Goal: Information Seeking & Learning: Compare options

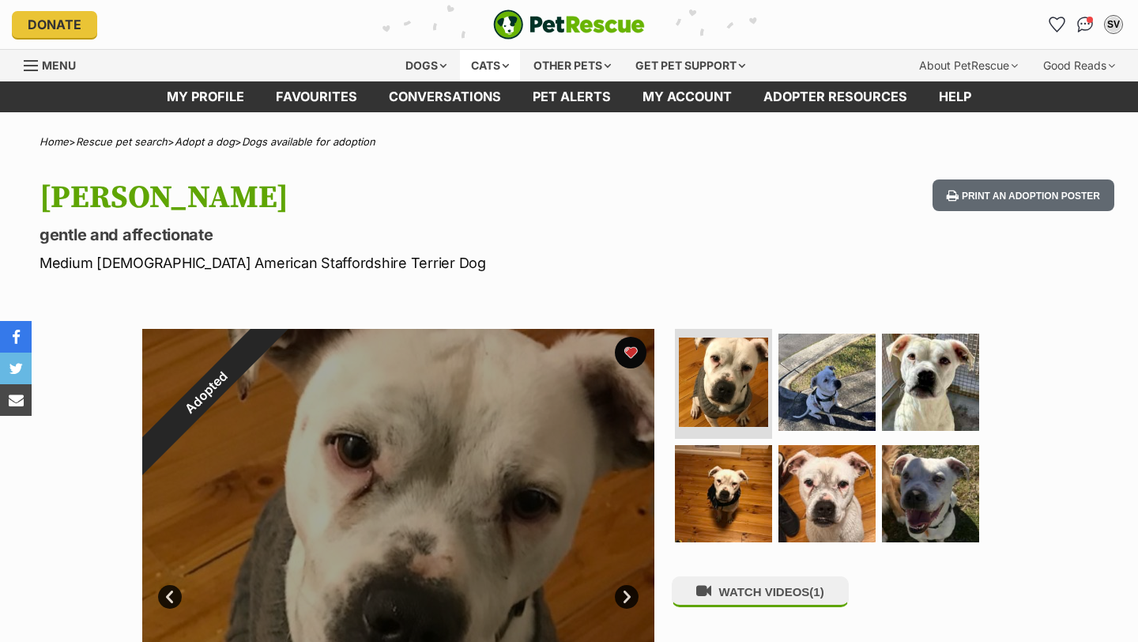
click at [490, 66] on div "Cats" at bounding box center [490, 66] width 60 height 32
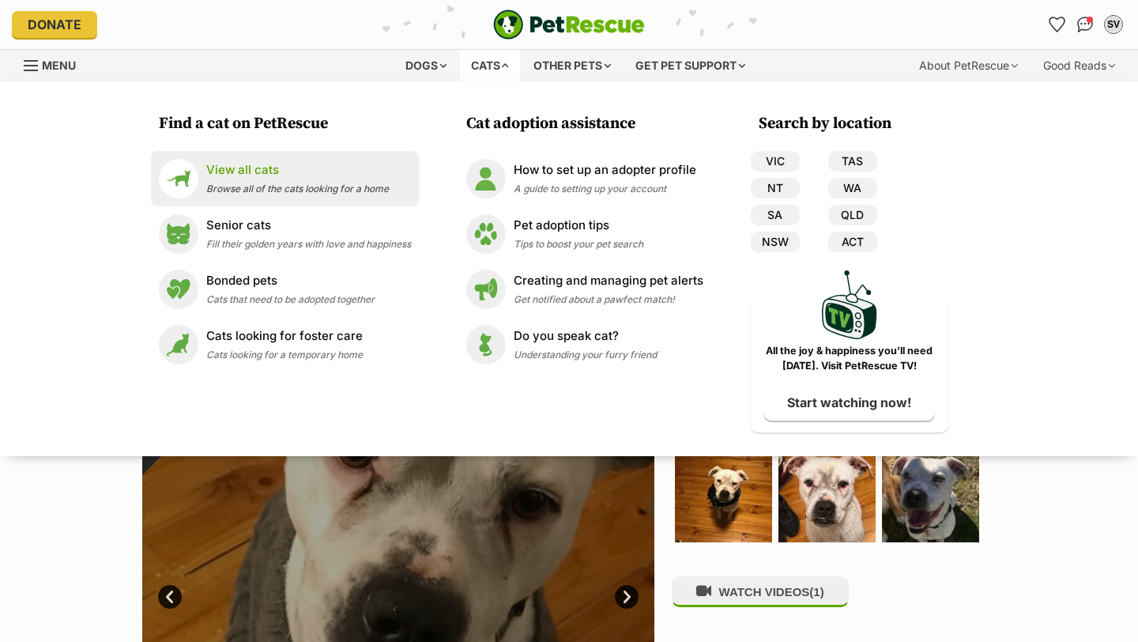
click at [271, 179] on p "View all cats" at bounding box center [297, 170] width 183 height 18
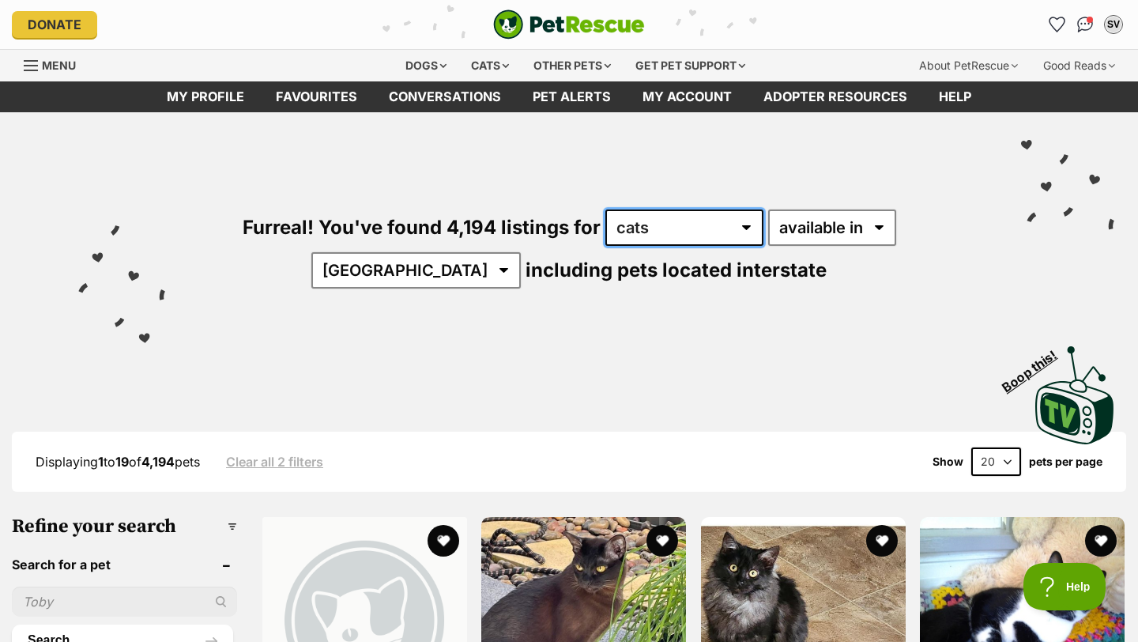
click at [627, 229] on select "any type of pet cats dogs other pets" at bounding box center [684, 227] width 158 height 36
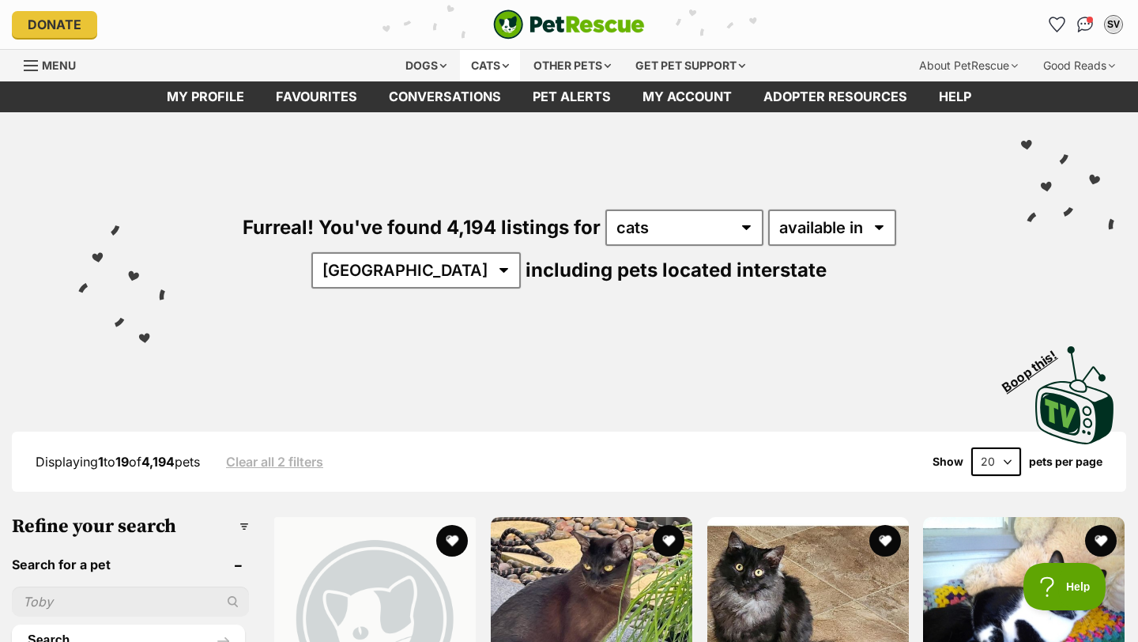
click at [486, 65] on div "Cats" at bounding box center [490, 66] width 60 height 32
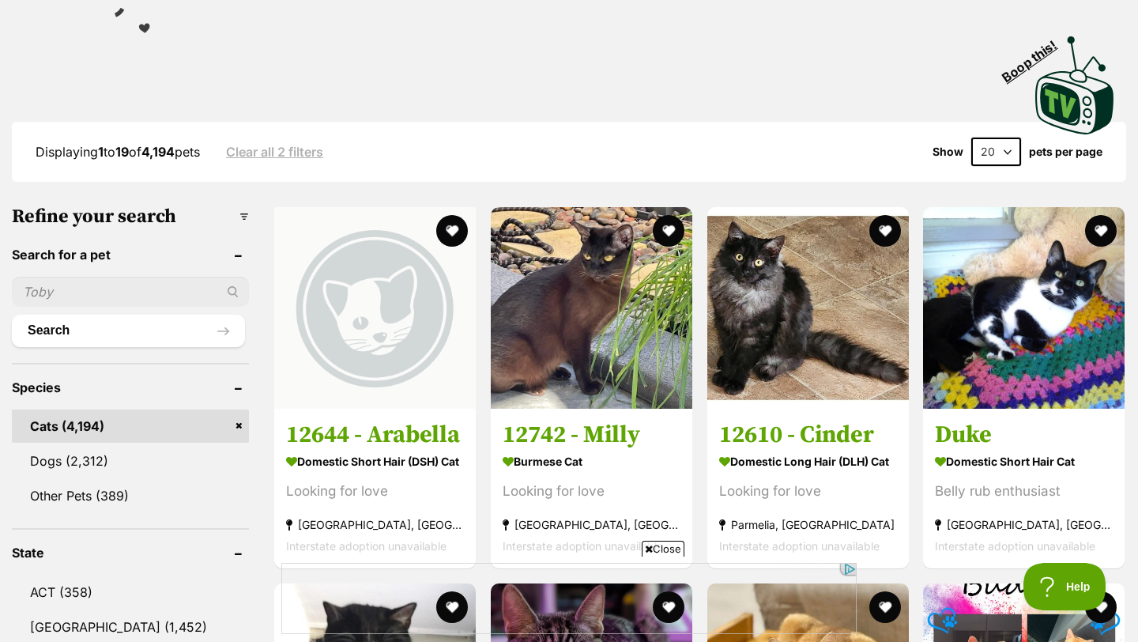
scroll to position [367, 0]
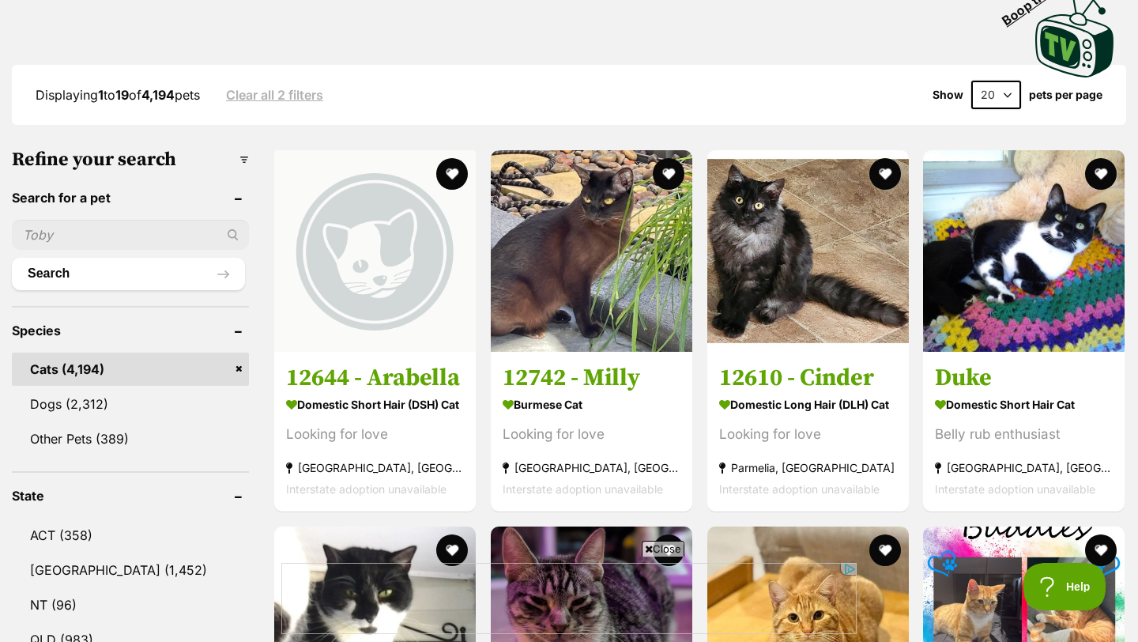
click at [176, 240] on input "text" at bounding box center [130, 235] width 237 height 30
type input "ganache"
click at [12, 258] on button "Search" at bounding box center [128, 274] width 233 height 32
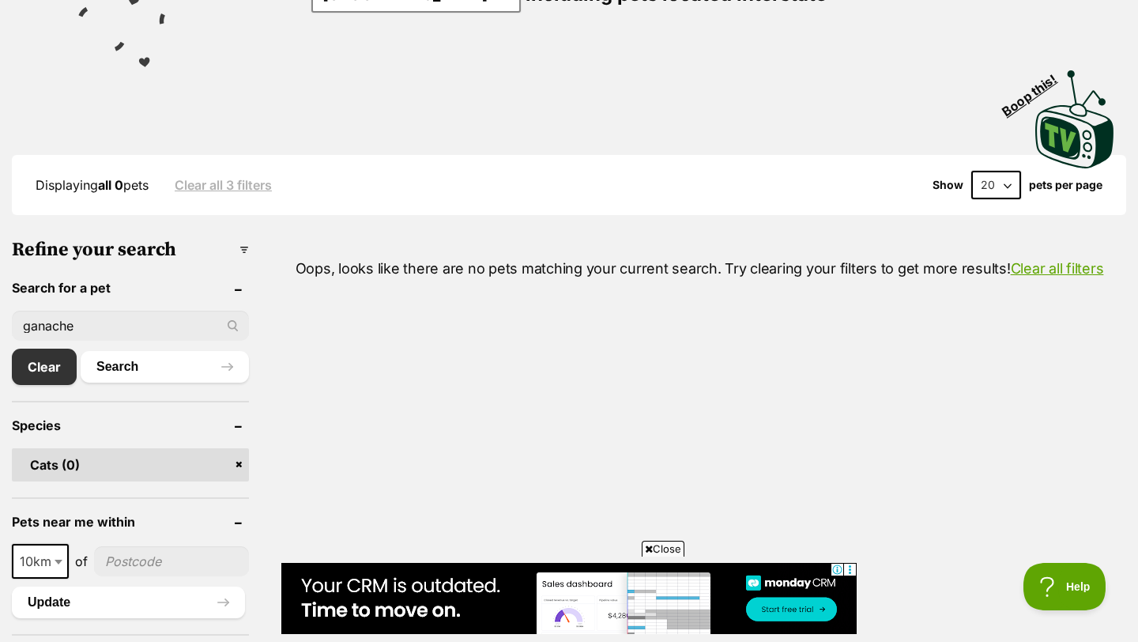
scroll to position [297, 0]
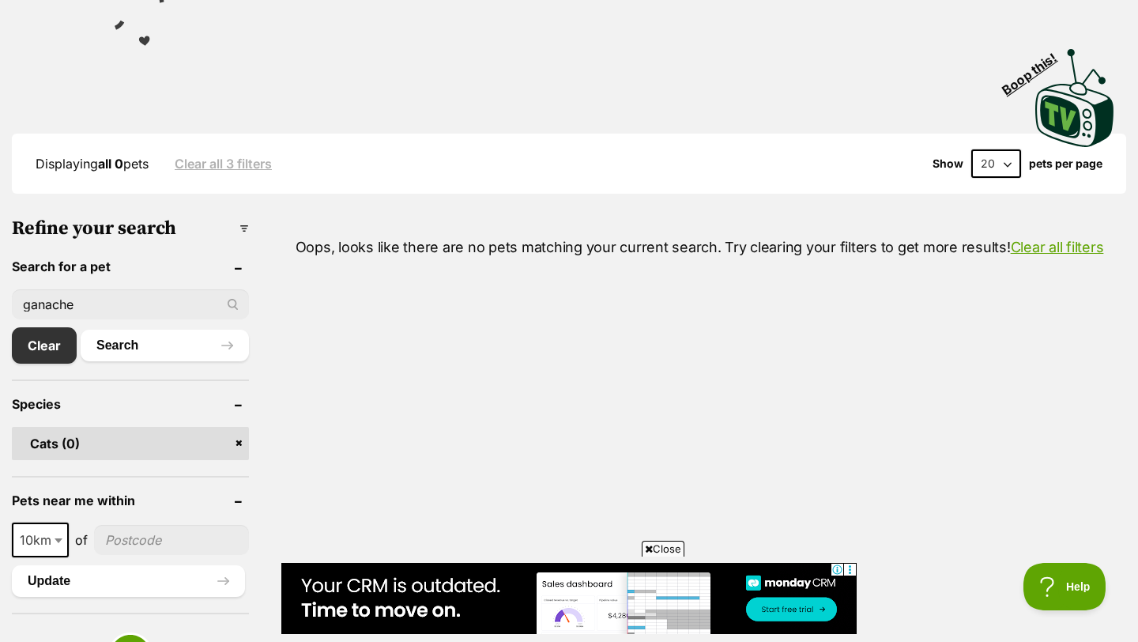
click at [175, 292] on input "ganache" at bounding box center [130, 304] width 237 height 30
type input "g"
type input "save a dog"
click at [81, 330] on button "Search" at bounding box center [165, 346] width 168 height 32
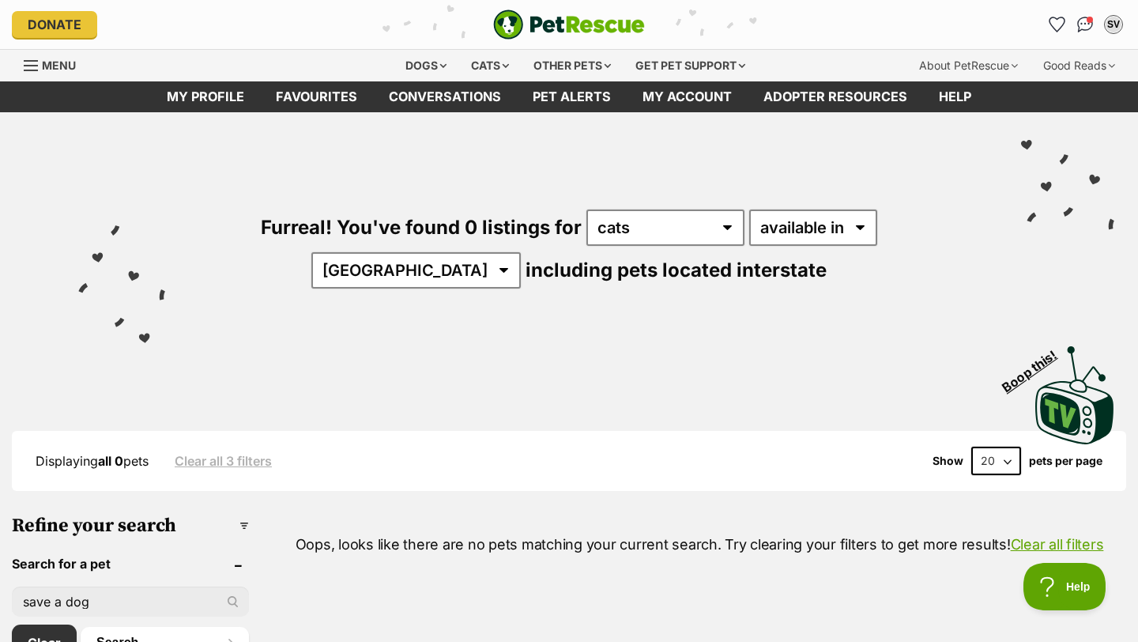
click at [262, 454] on link "Clear all 3 filters" at bounding box center [223, 461] width 97 height 14
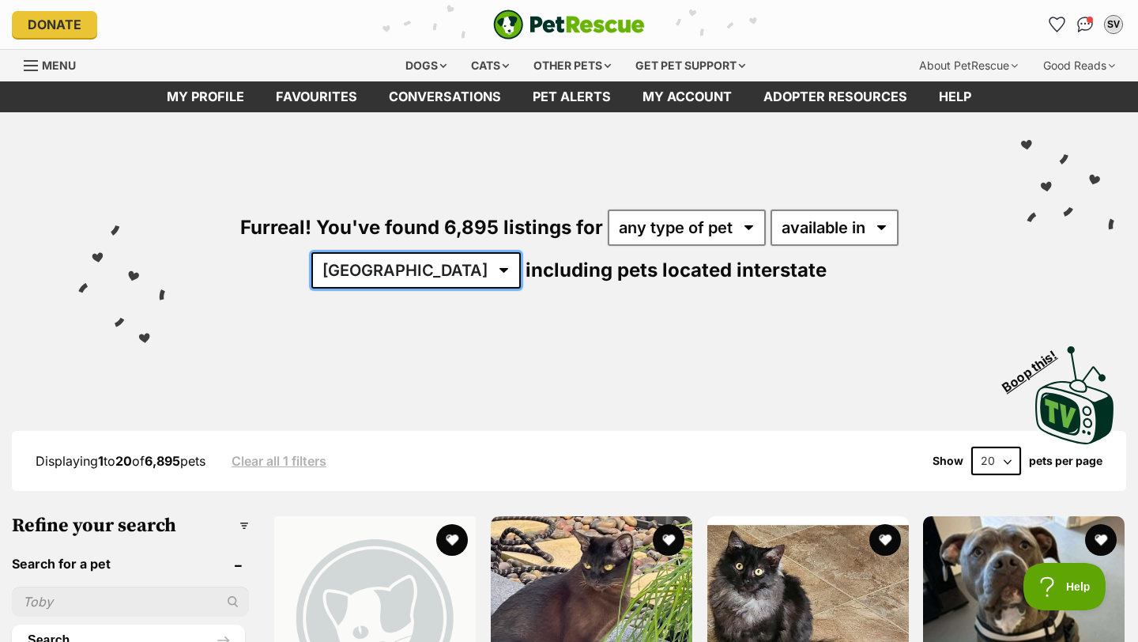
click at [521, 252] on select "Australia ACT NSW NT QLD SA TAS VIC WA" at bounding box center [415, 270] width 209 height 36
select select "VIC"
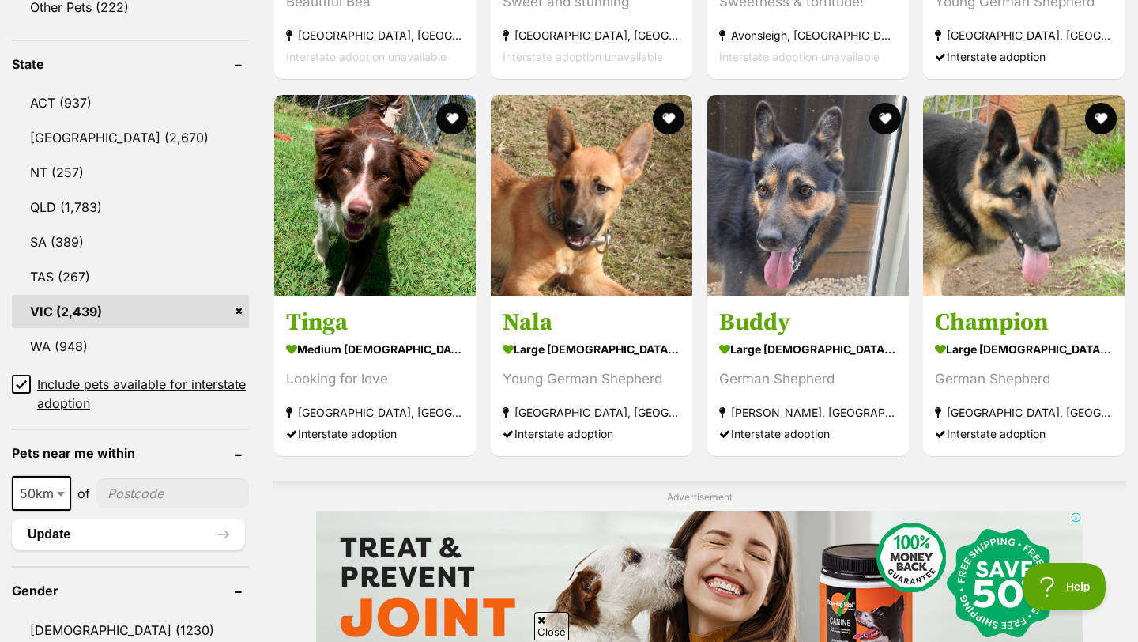
click at [160, 488] on input"] "postcode" at bounding box center [172, 493] width 153 height 30
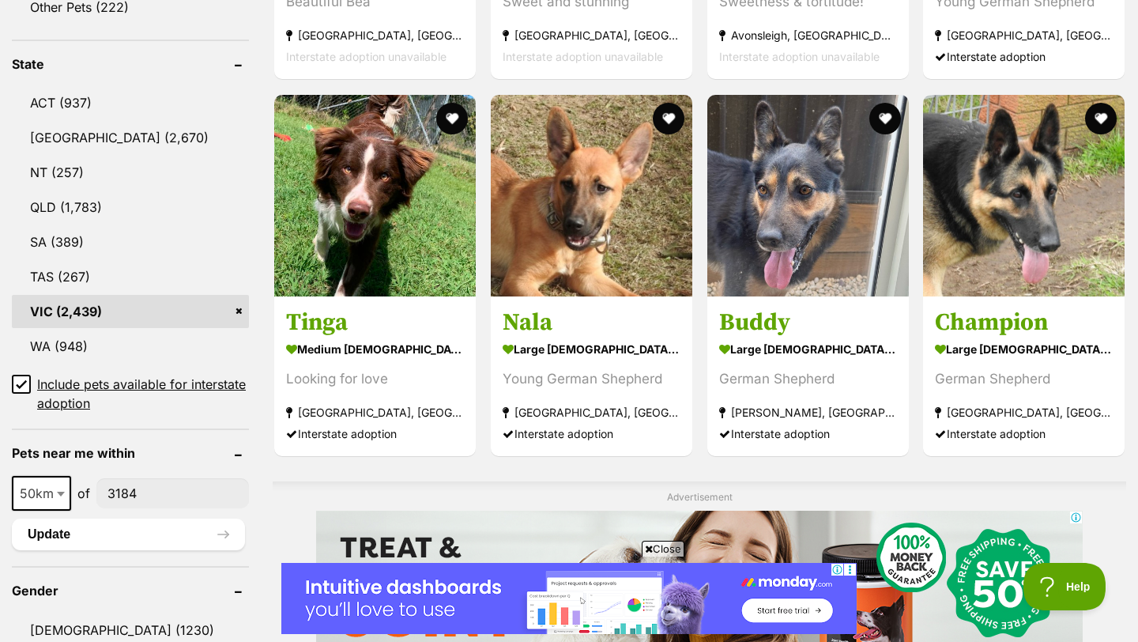
type input"] "3184"
click at [56, 493] on span at bounding box center [63, 493] width 16 height 35
select select "25"
click at [118, 539] on button "Update" at bounding box center [128, 534] width 233 height 32
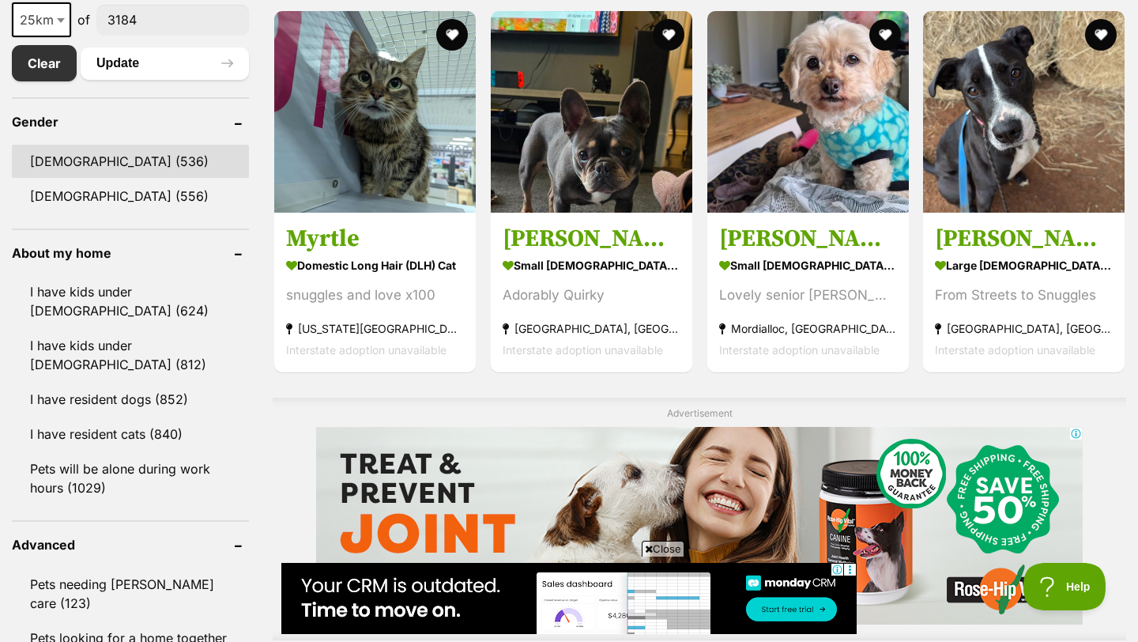
scroll to position [888, 0]
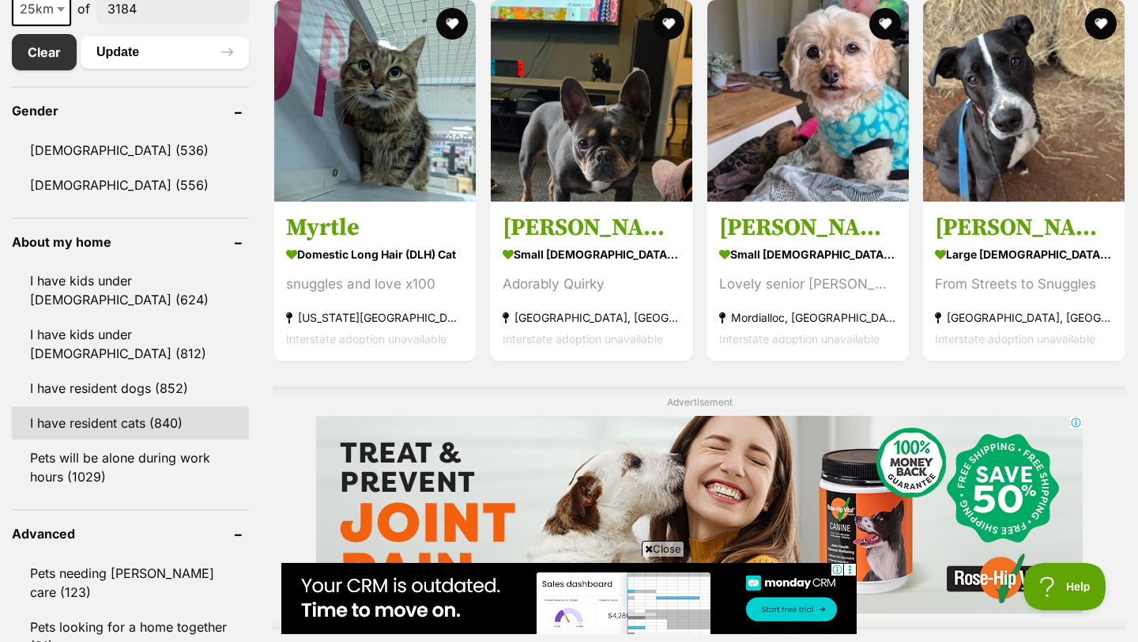
click at [133, 424] on link "I have resident cats (840)" at bounding box center [130, 422] width 237 height 33
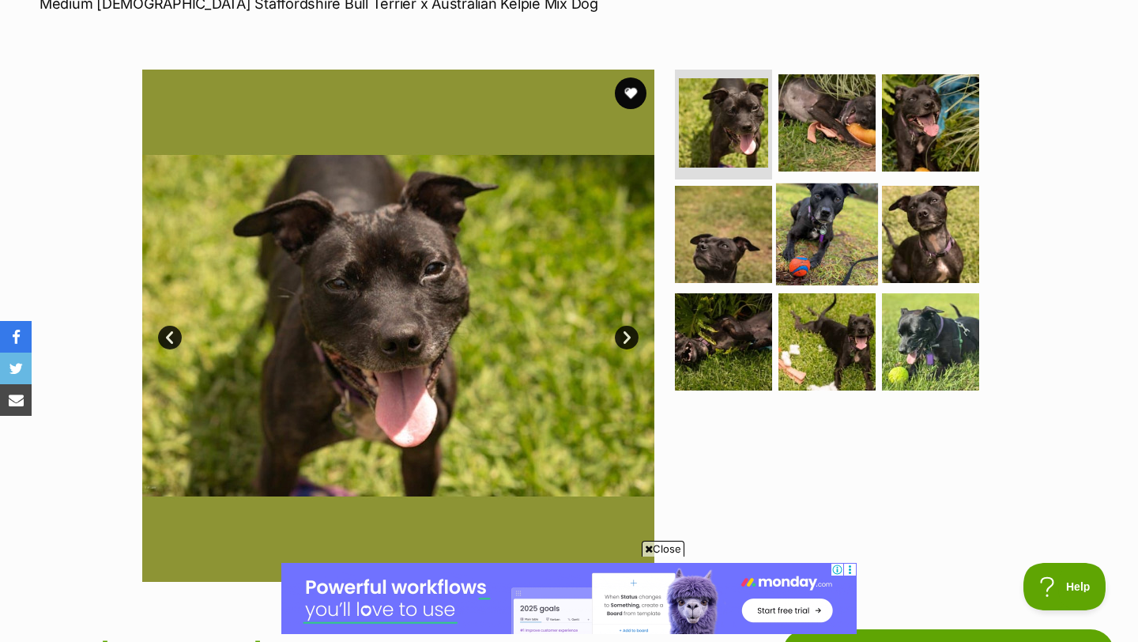
click at [819, 280] on img at bounding box center [827, 234] width 102 height 102
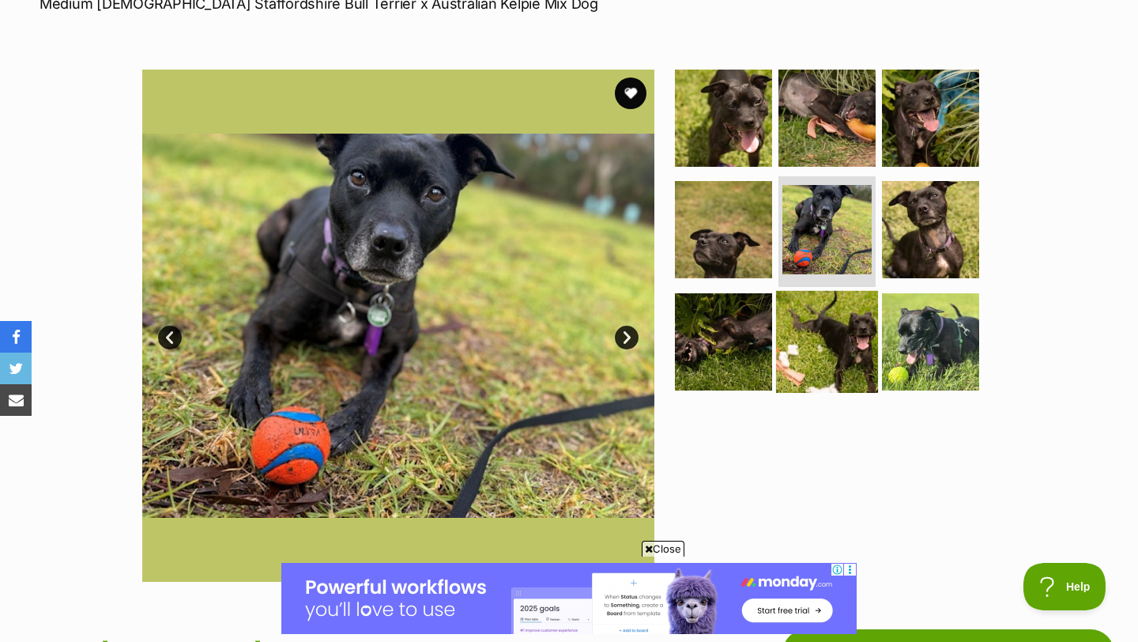
click at [818, 339] on img at bounding box center [827, 342] width 102 height 102
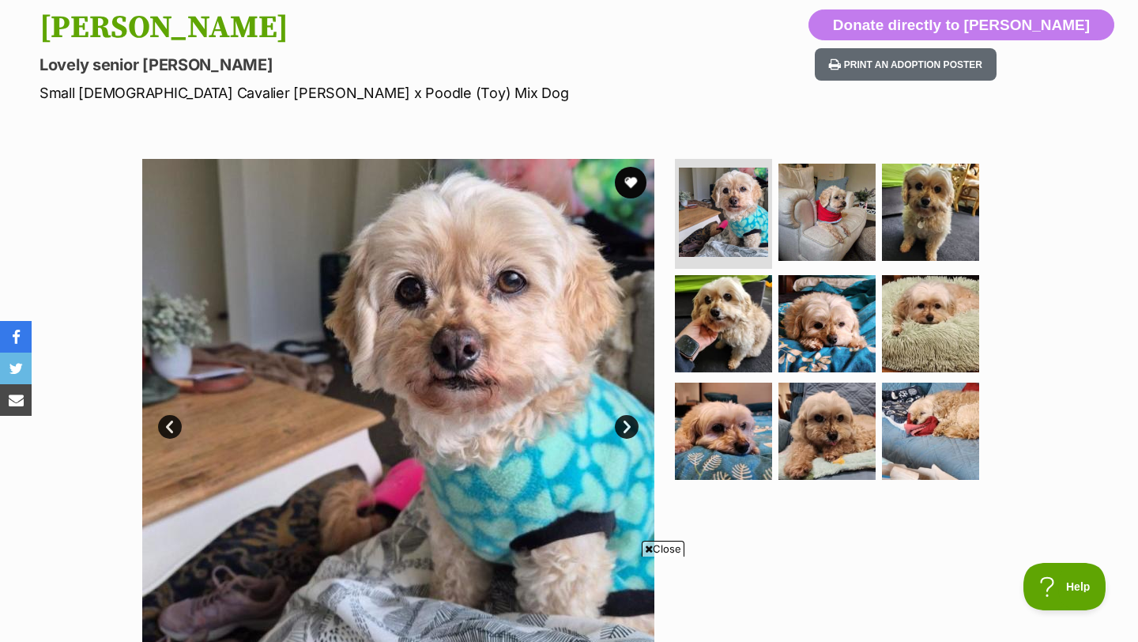
scroll to position [226, 0]
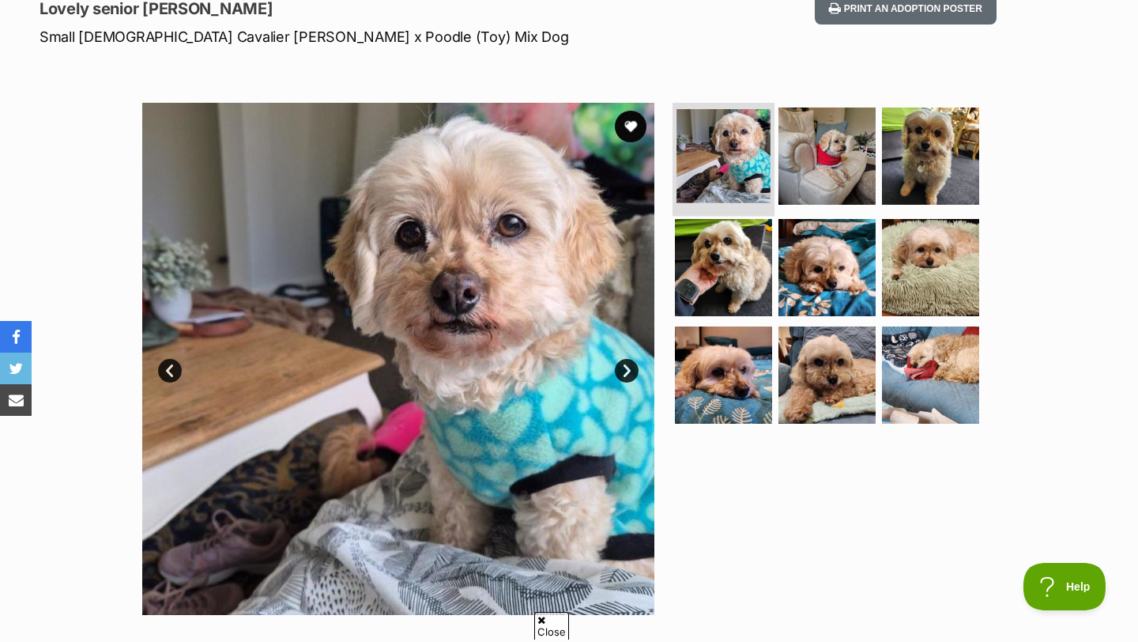
click at [763, 198] on img at bounding box center [723, 156] width 94 height 94
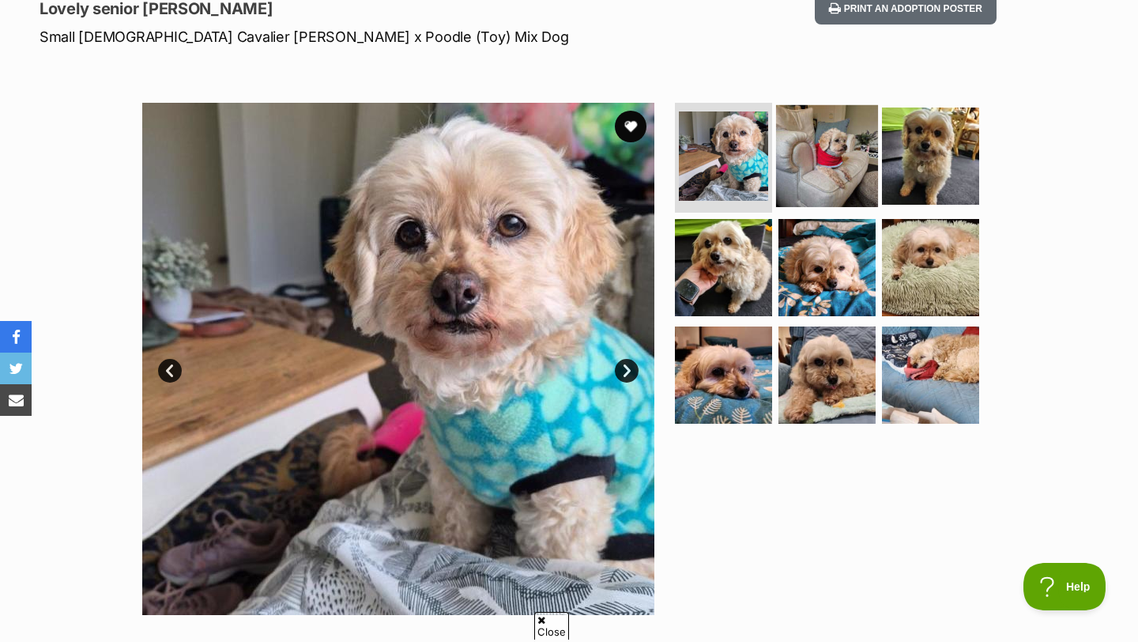
scroll to position [0, 0]
click at [799, 184] on img at bounding box center [827, 155] width 102 height 102
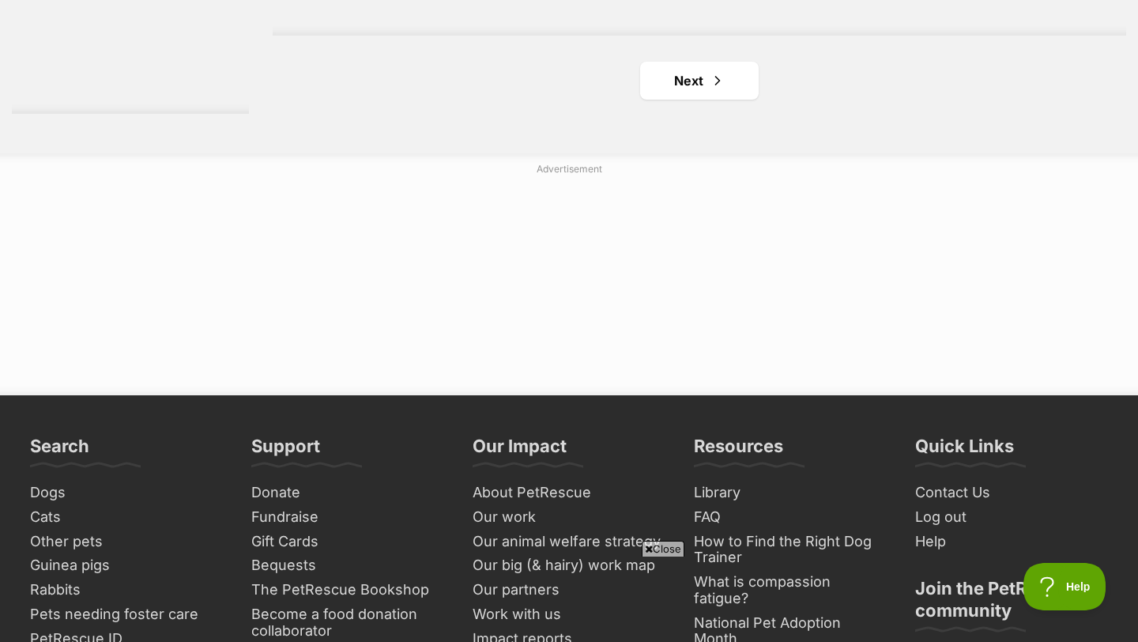
scroll to position [3168, 0]
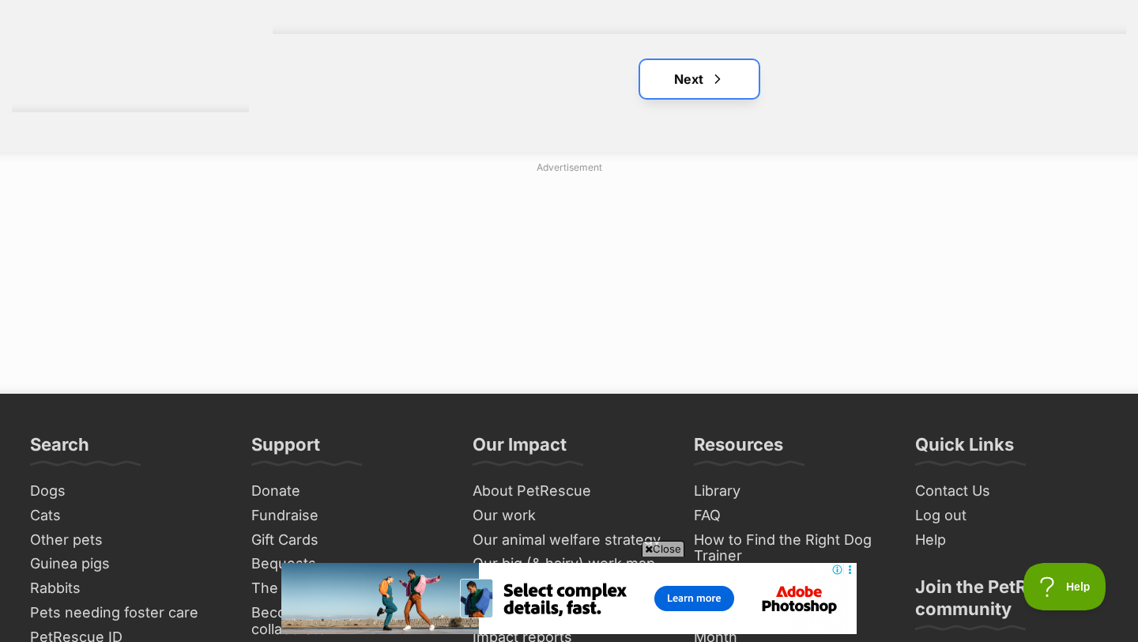
click at [718, 84] on span "Next page" at bounding box center [718, 79] width 16 height 19
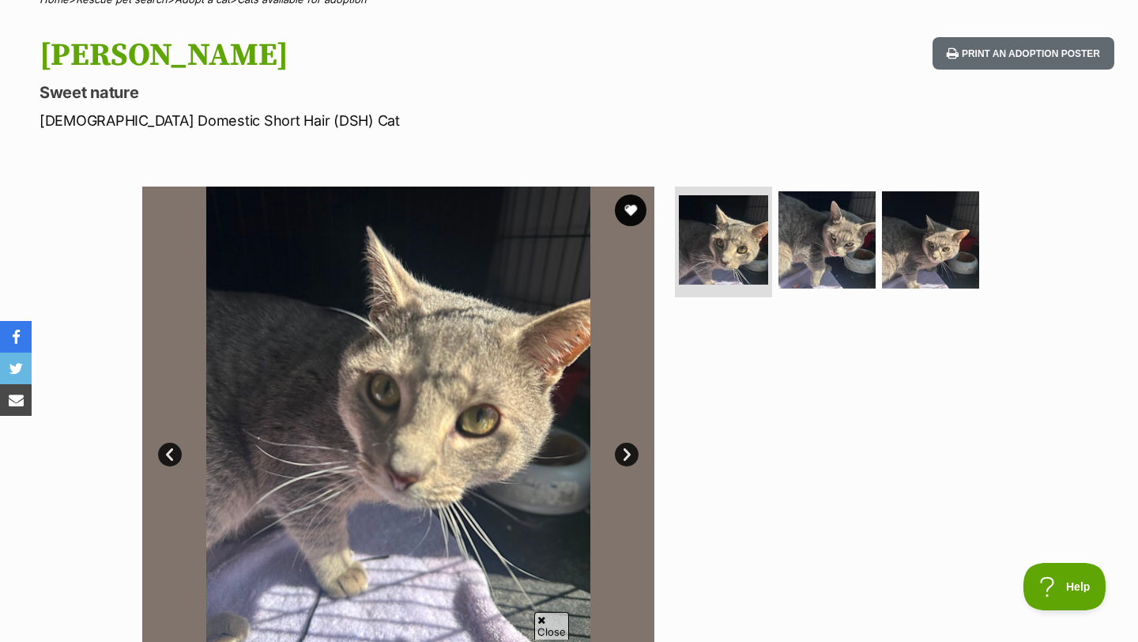
click at [823, 221] on img at bounding box center [826, 239] width 97 height 97
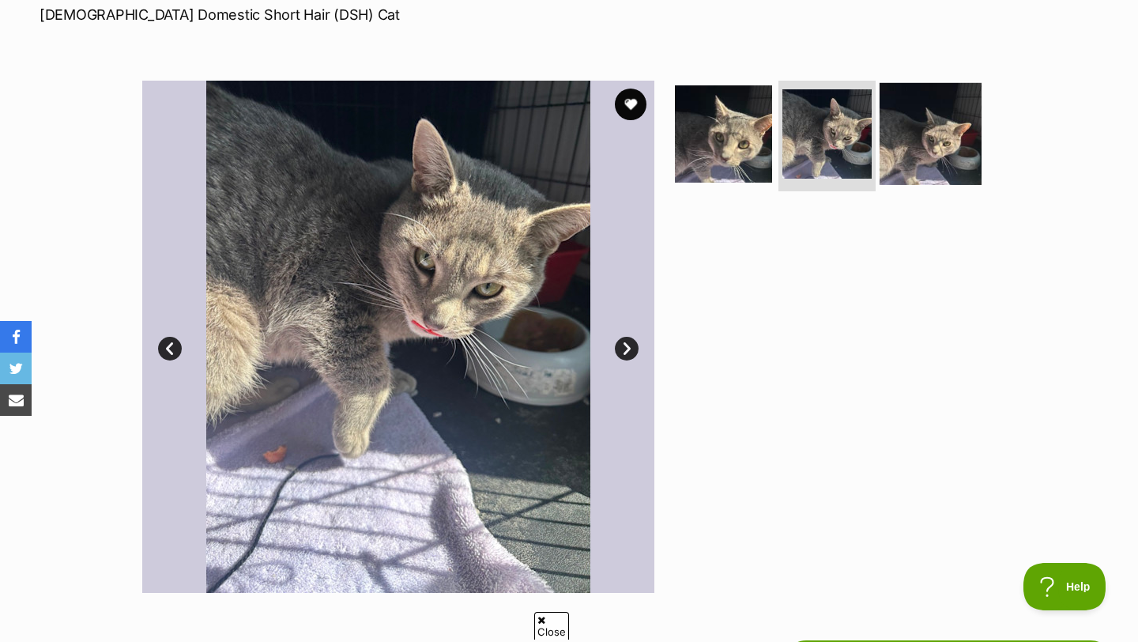
click at [916, 175] on img at bounding box center [931, 134] width 102 height 102
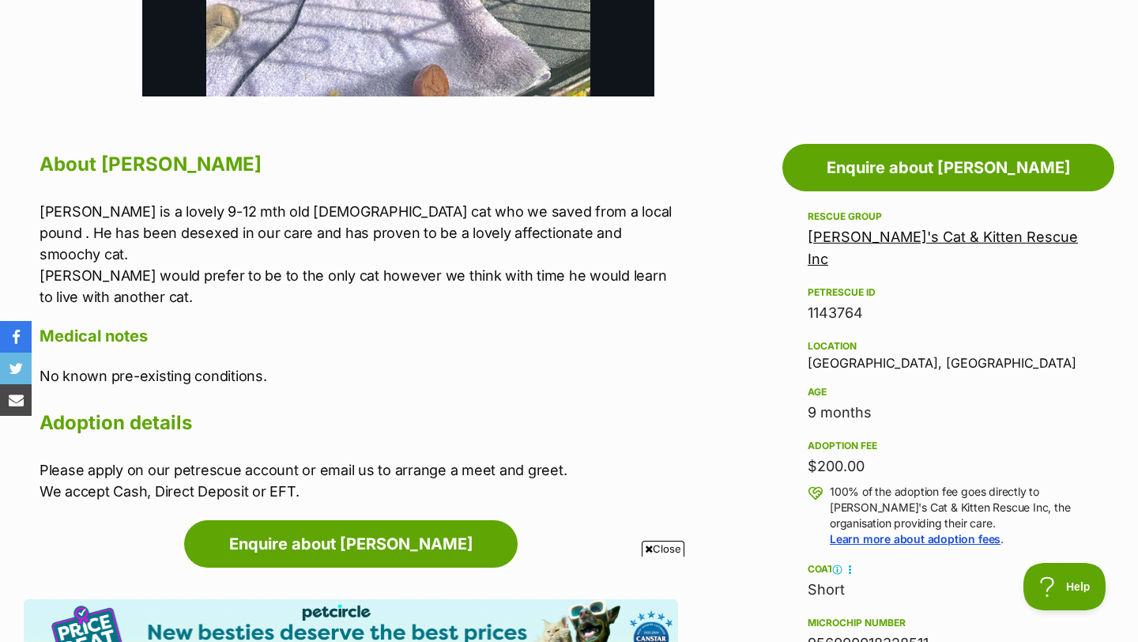
scroll to position [746, 0]
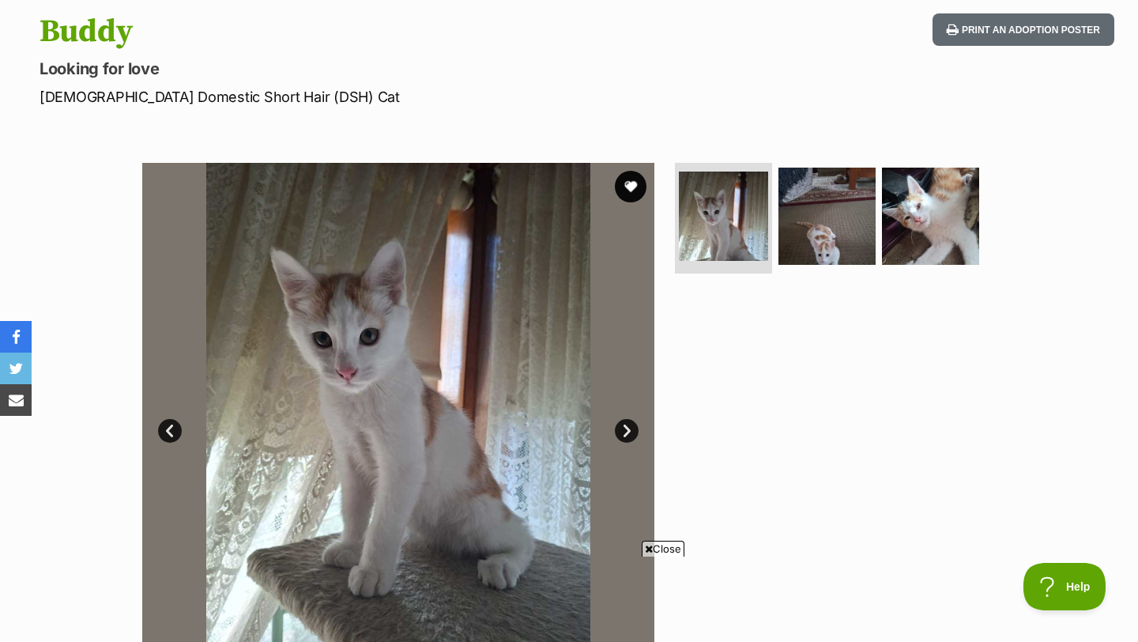
scroll to position [183, 0]
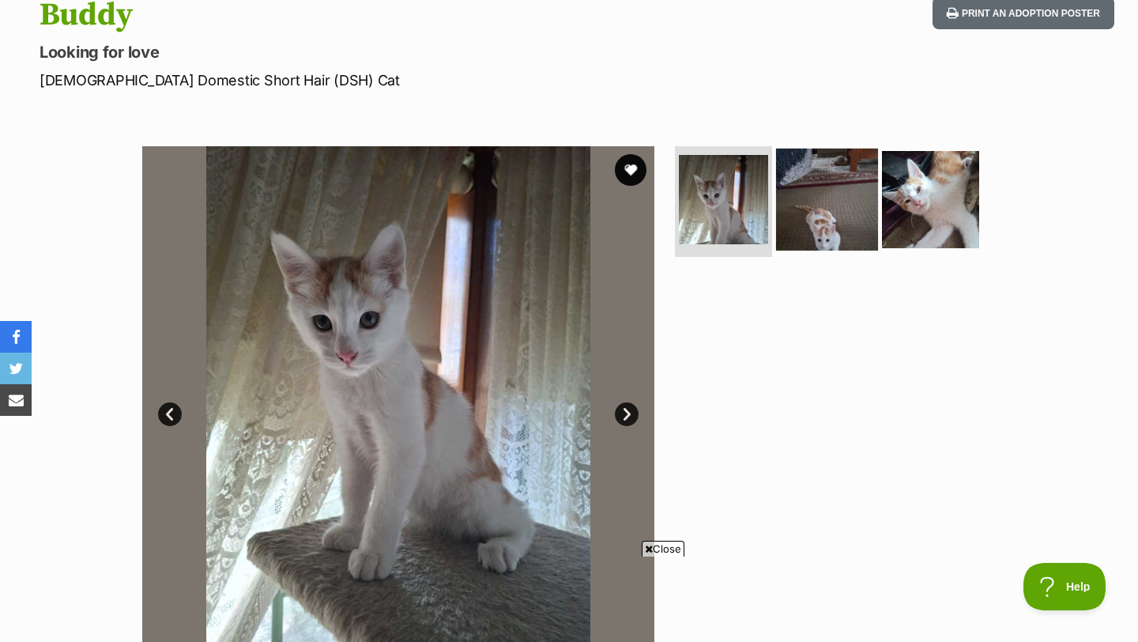
click at [820, 201] on img at bounding box center [827, 200] width 102 height 102
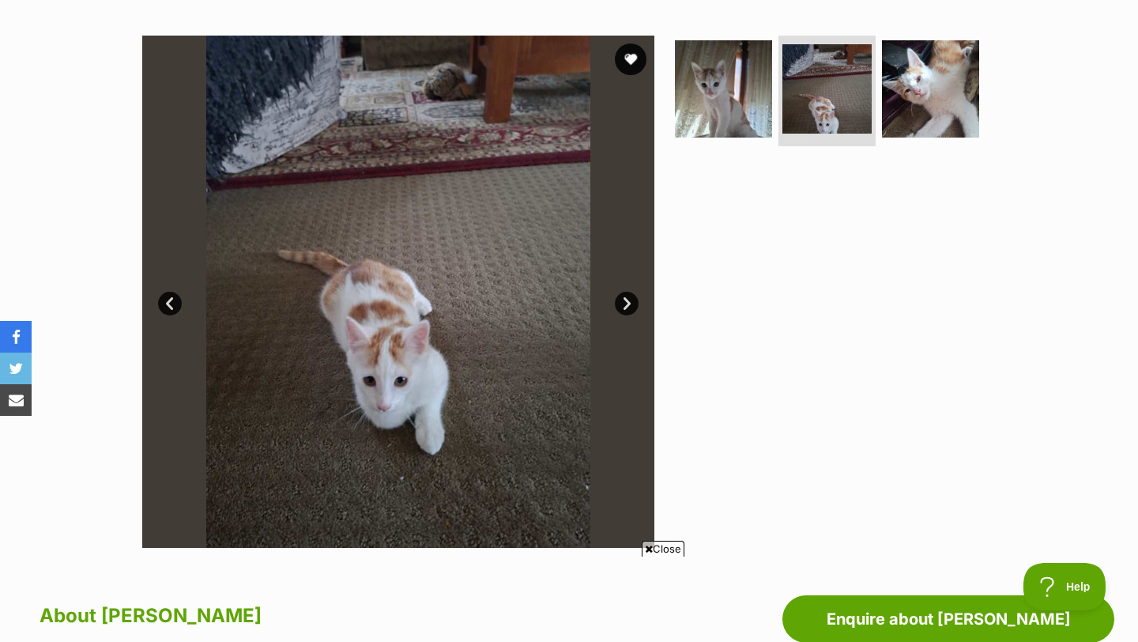
scroll to position [312, 0]
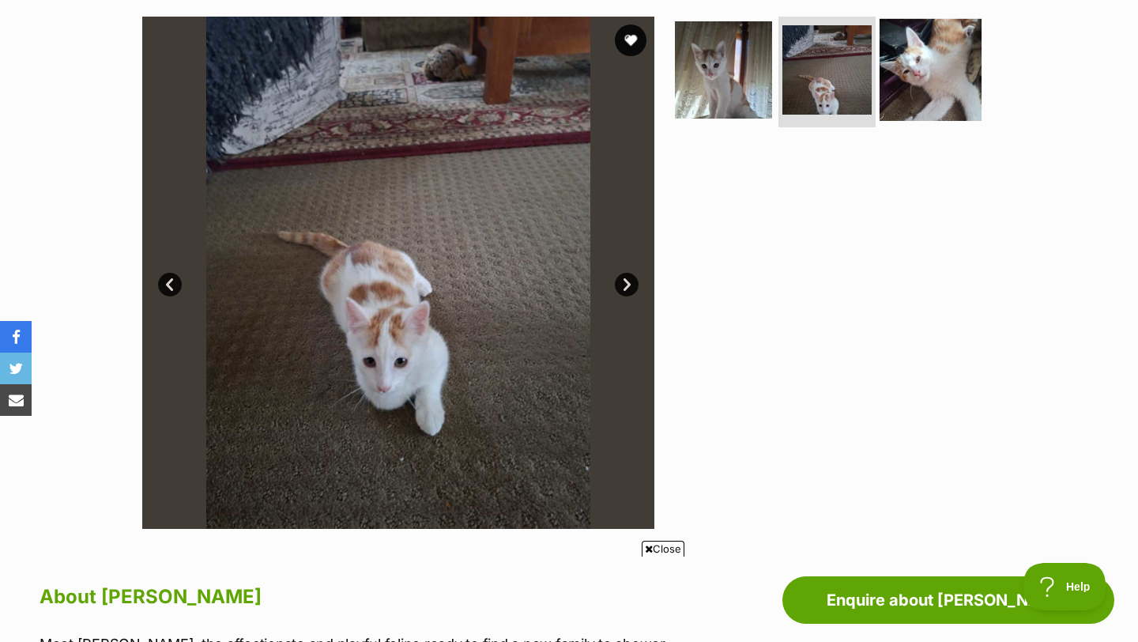
click at [901, 73] on img at bounding box center [931, 70] width 102 height 102
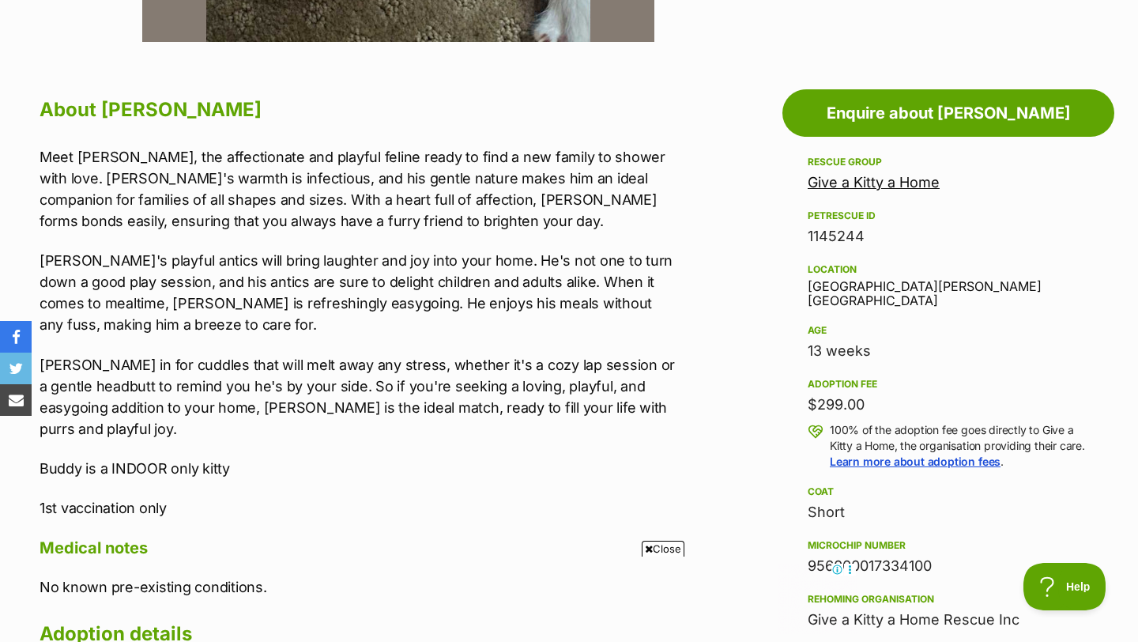
scroll to position [0, 0]
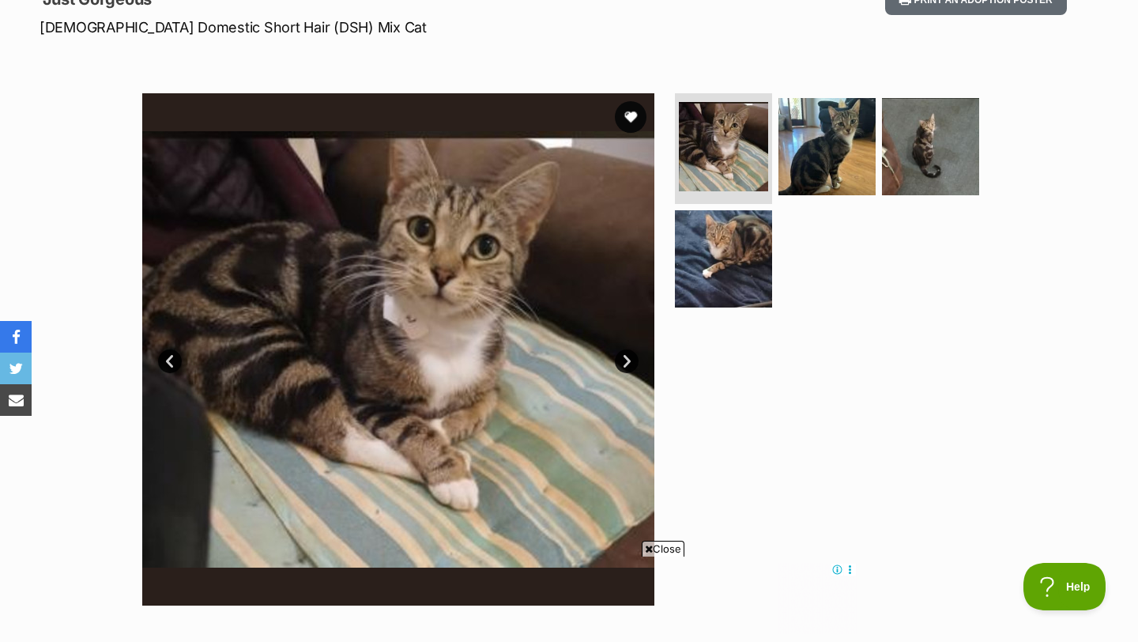
scroll to position [259, 0]
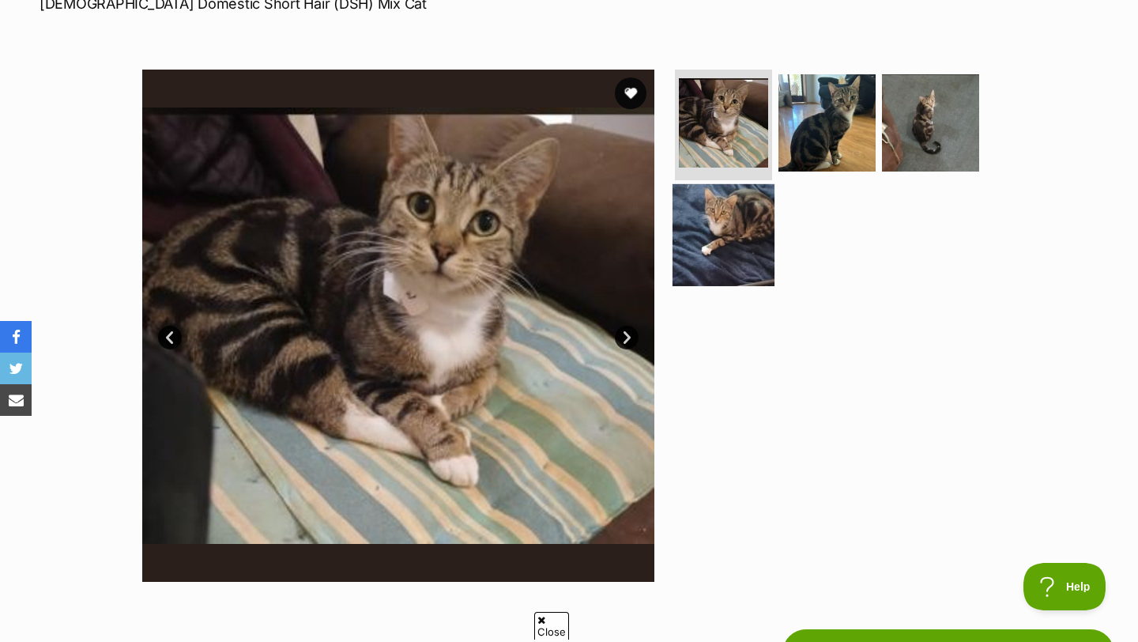
click at [742, 220] on img at bounding box center [723, 234] width 102 height 102
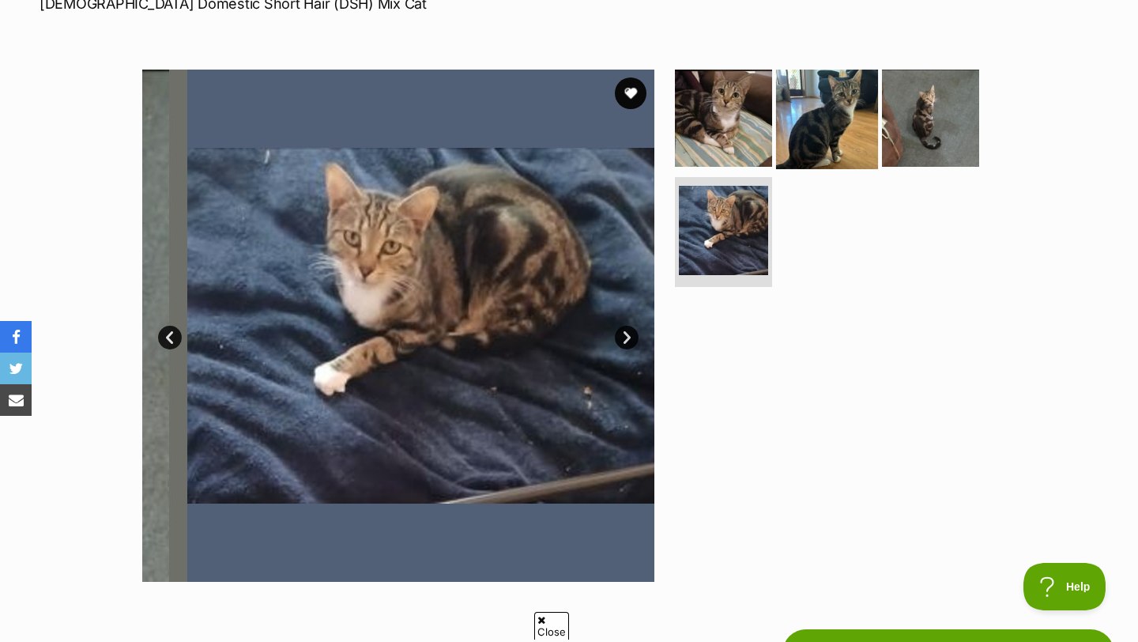
scroll to position [0, 0]
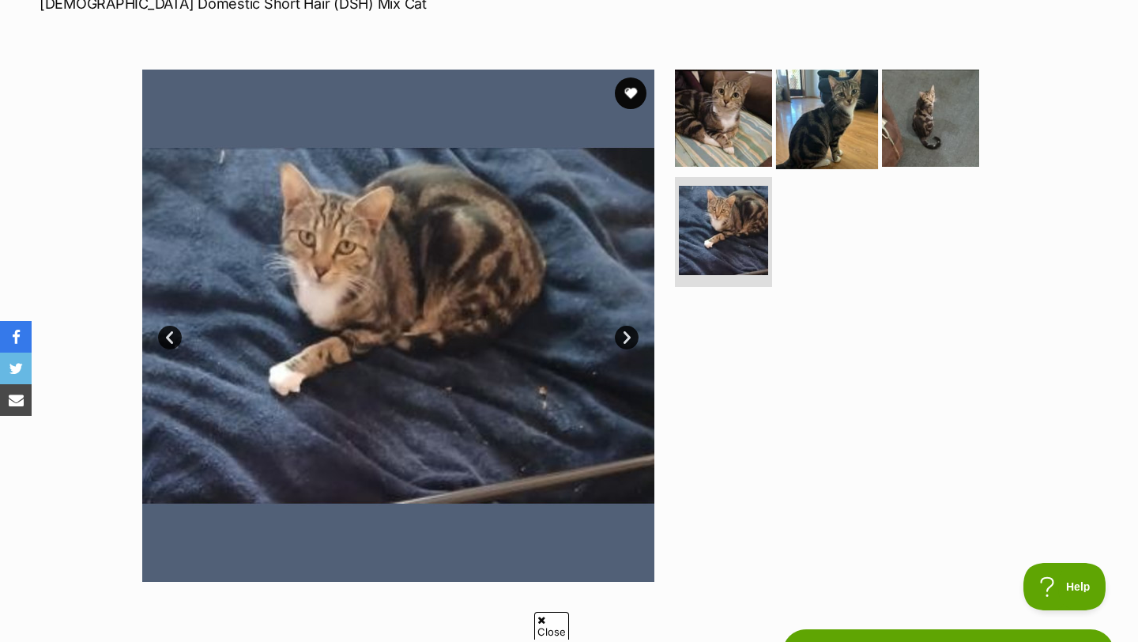
click at [823, 113] on img at bounding box center [827, 118] width 102 height 102
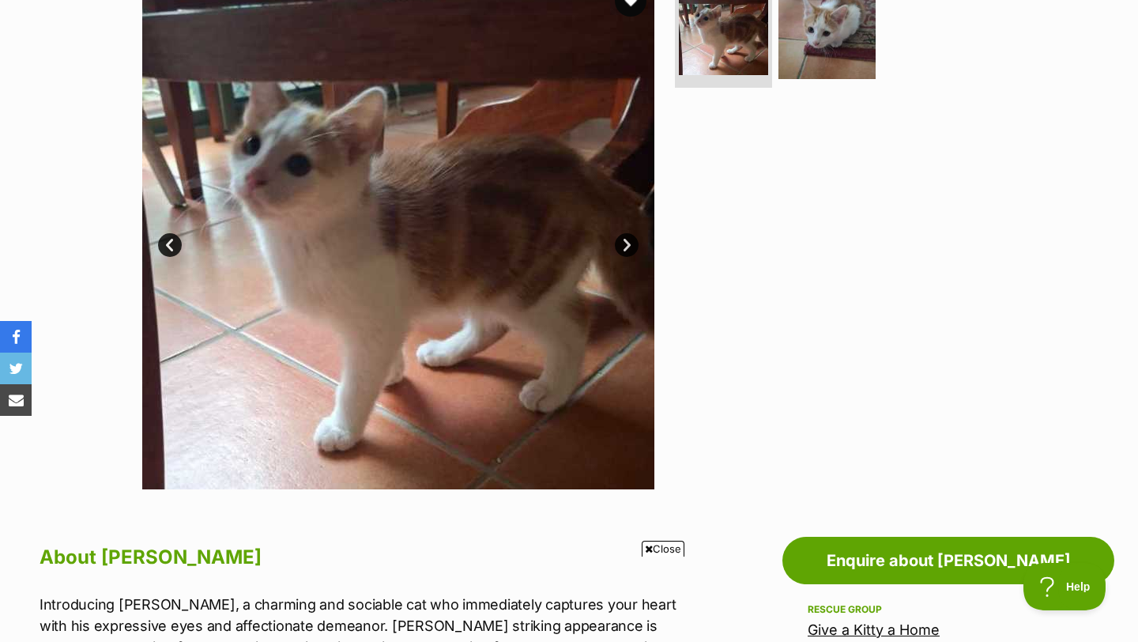
click at [628, 243] on link "Next" at bounding box center [627, 245] width 24 height 24
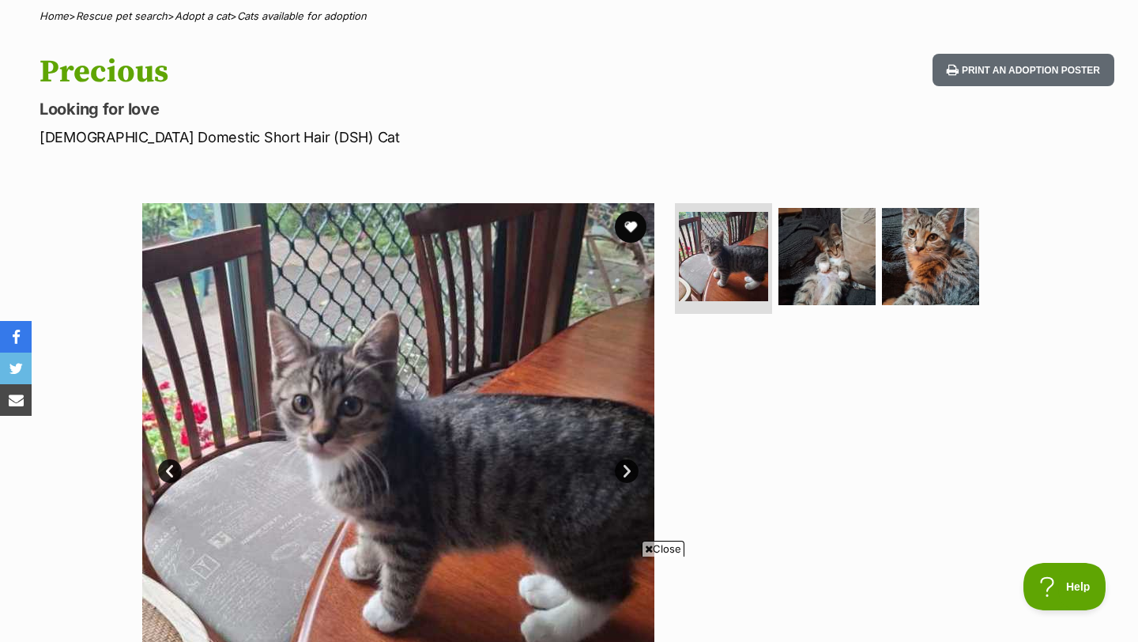
scroll to position [126, 0]
click at [624, 473] on link "Next" at bounding box center [627, 470] width 24 height 24
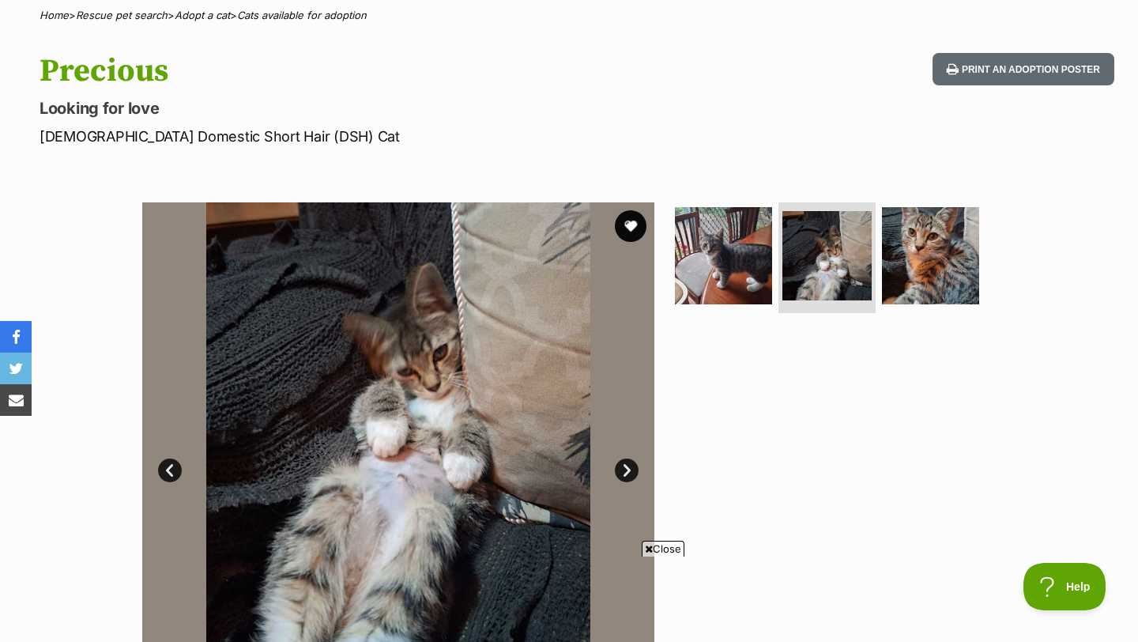
click at [624, 473] on link "Next" at bounding box center [627, 470] width 24 height 24
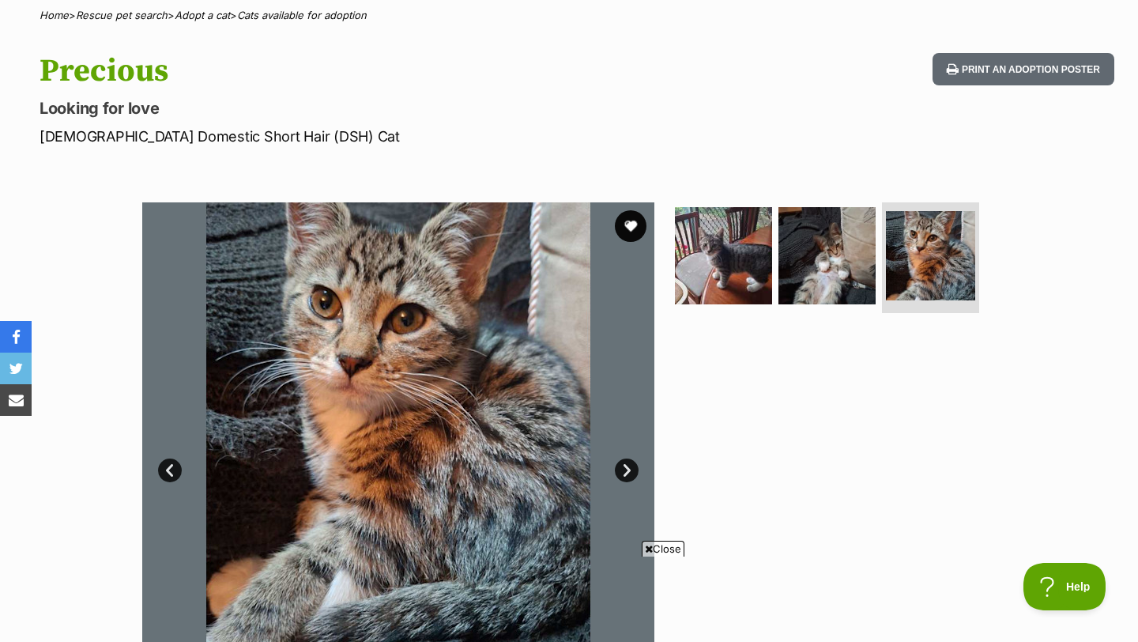
click at [624, 473] on link "Next" at bounding box center [627, 470] width 24 height 24
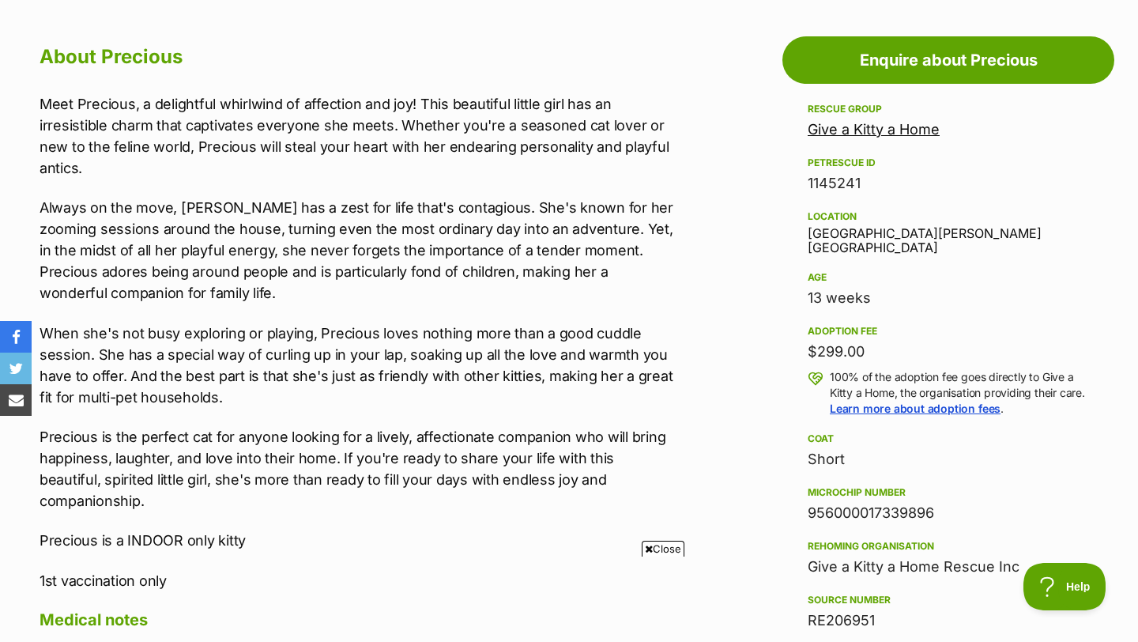
scroll to position [861, 0]
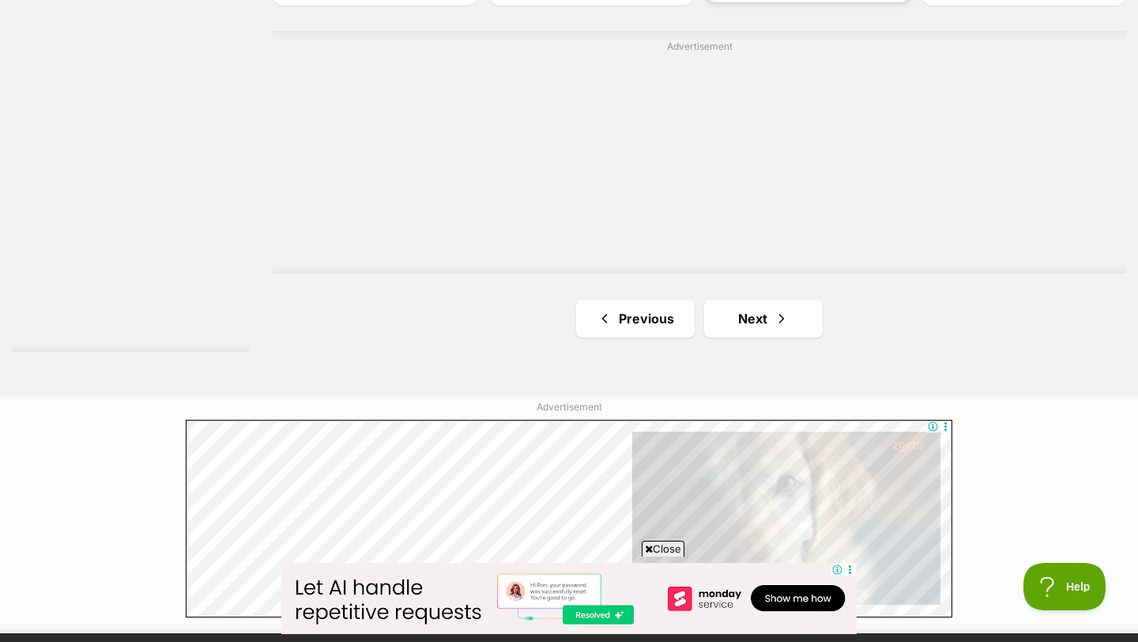
scroll to position [2932, 0]
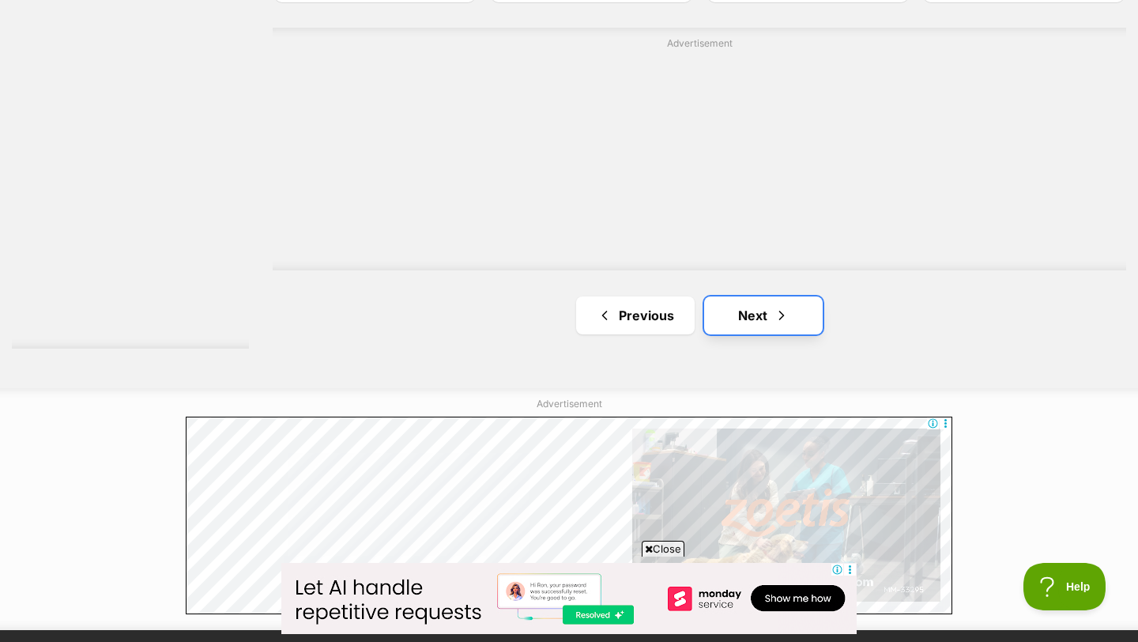
click at [785, 315] on span "Next page" at bounding box center [782, 315] width 16 height 19
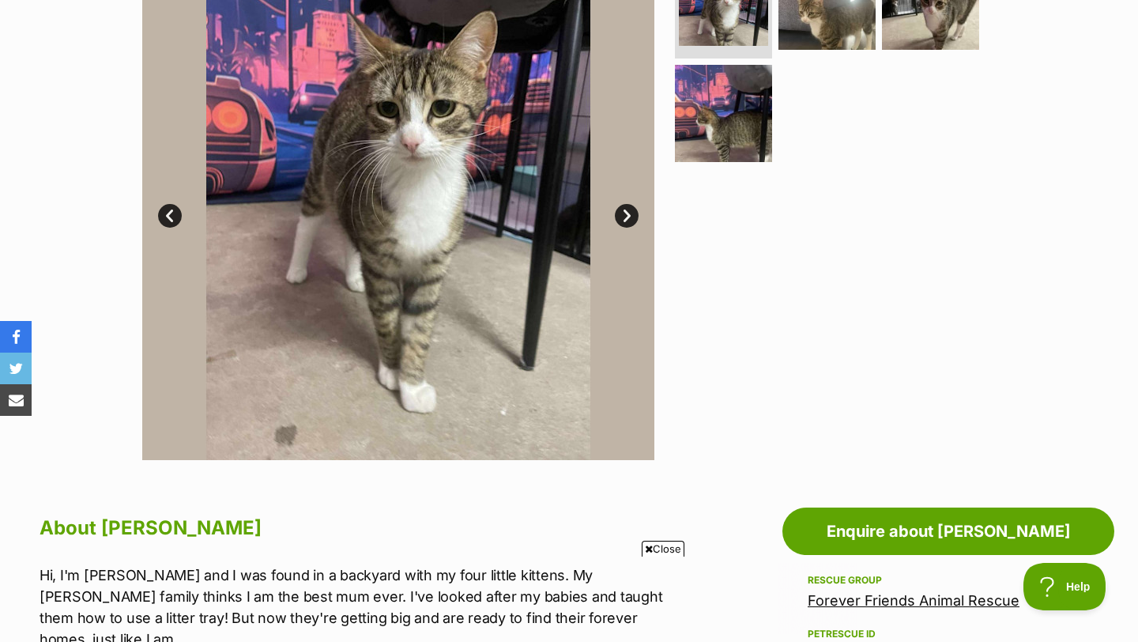
click at [626, 216] on link "Next" at bounding box center [627, 216] width 24 height 24
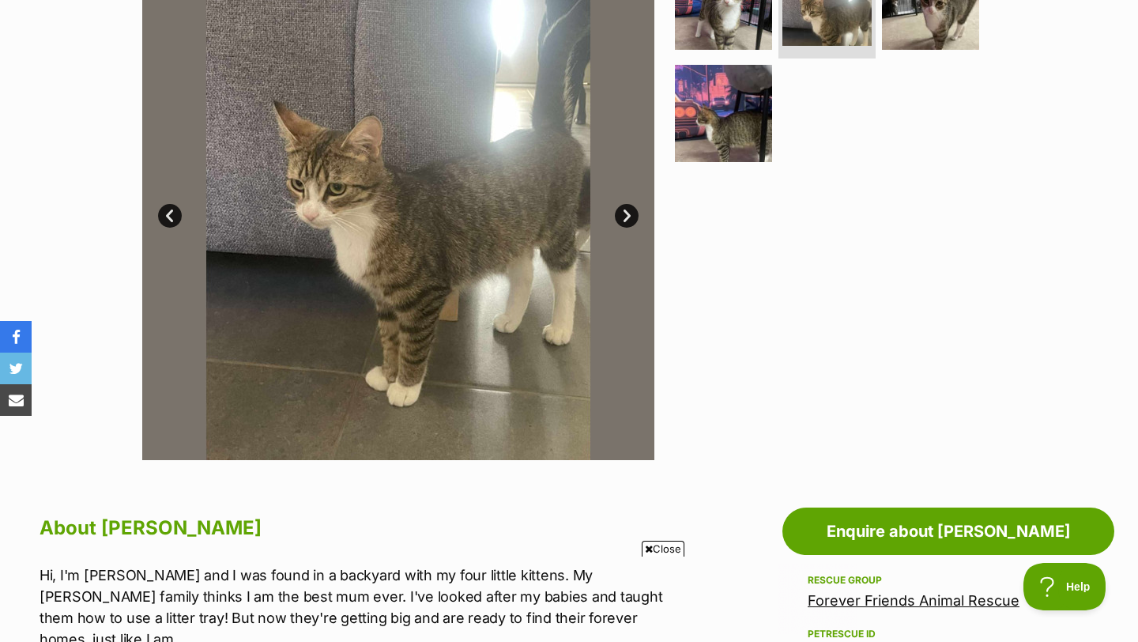
click at [626, 216] on link "Next" at bounding box center [627, 216] width 24 height 24
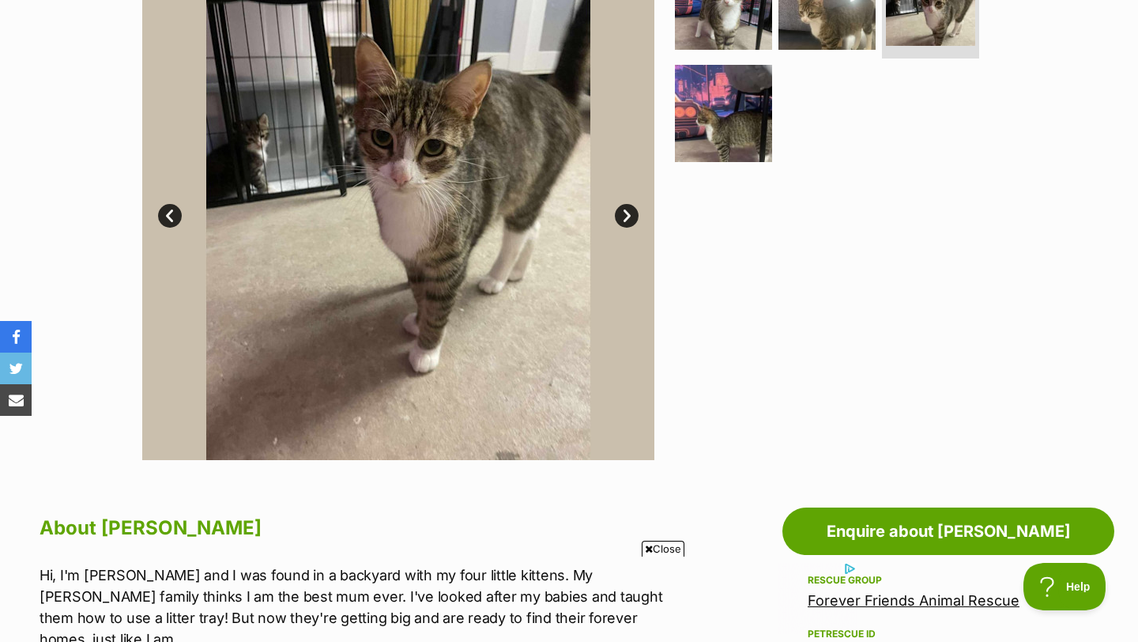
click at [626, 216] on link "Next" at bounding box center [627, 216] width 24 height 24
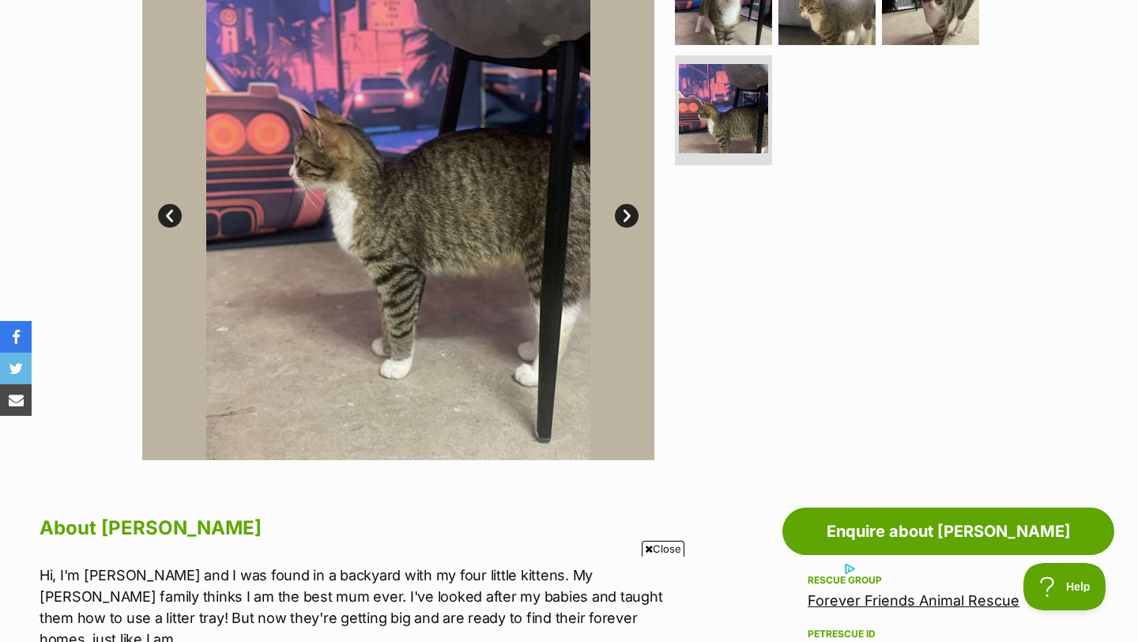
click at [626, 216] on link "Next" at bounding box center [627, 216] width 24 height 24
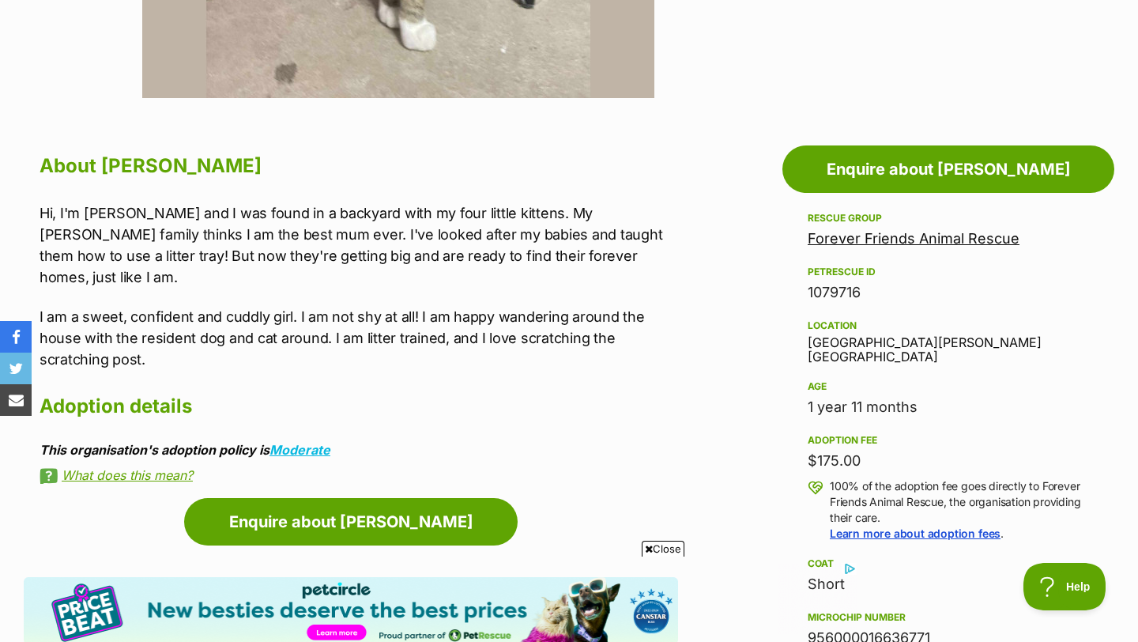
scroll to position [746, 0]
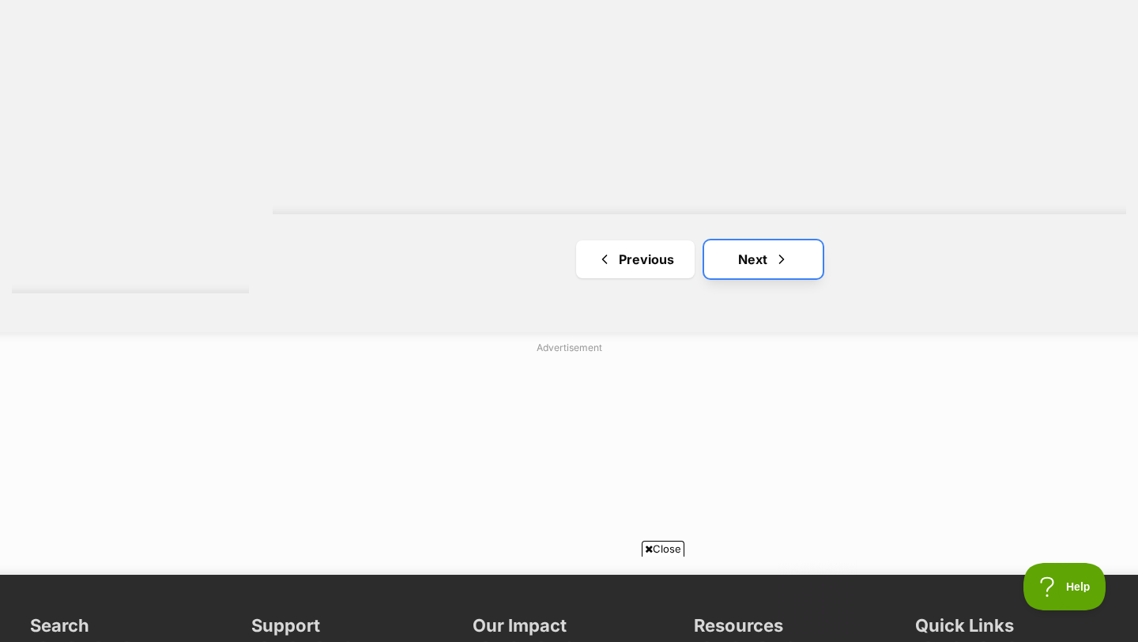
click at [756, 262] on link "Next" at bounding box center [763, 259] width 119 height 38
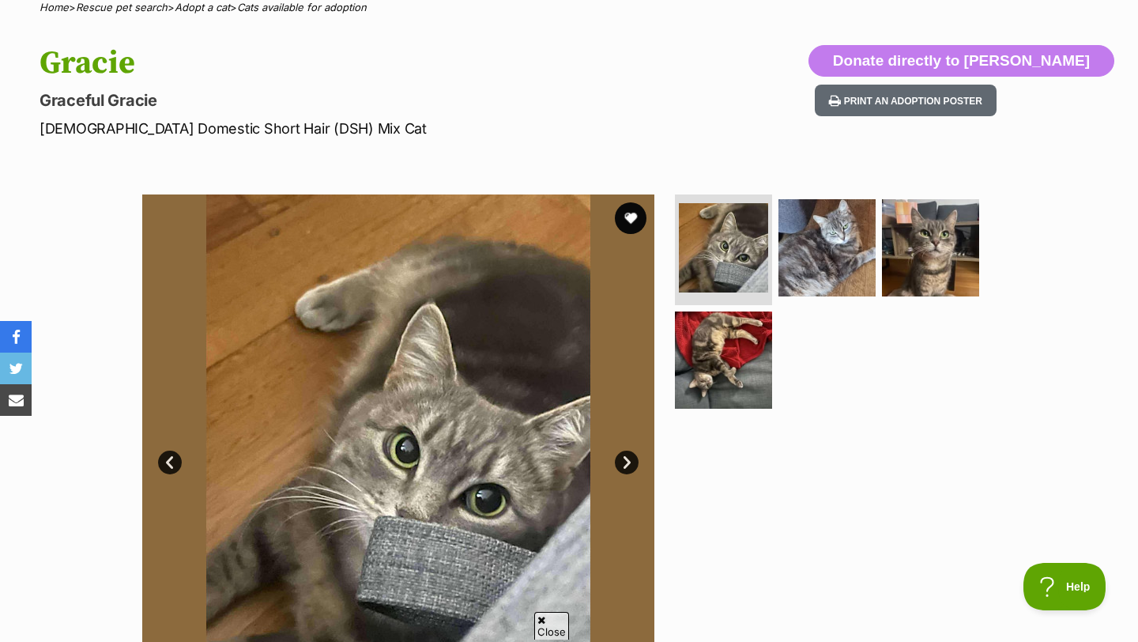
scroll to position [172, 0]
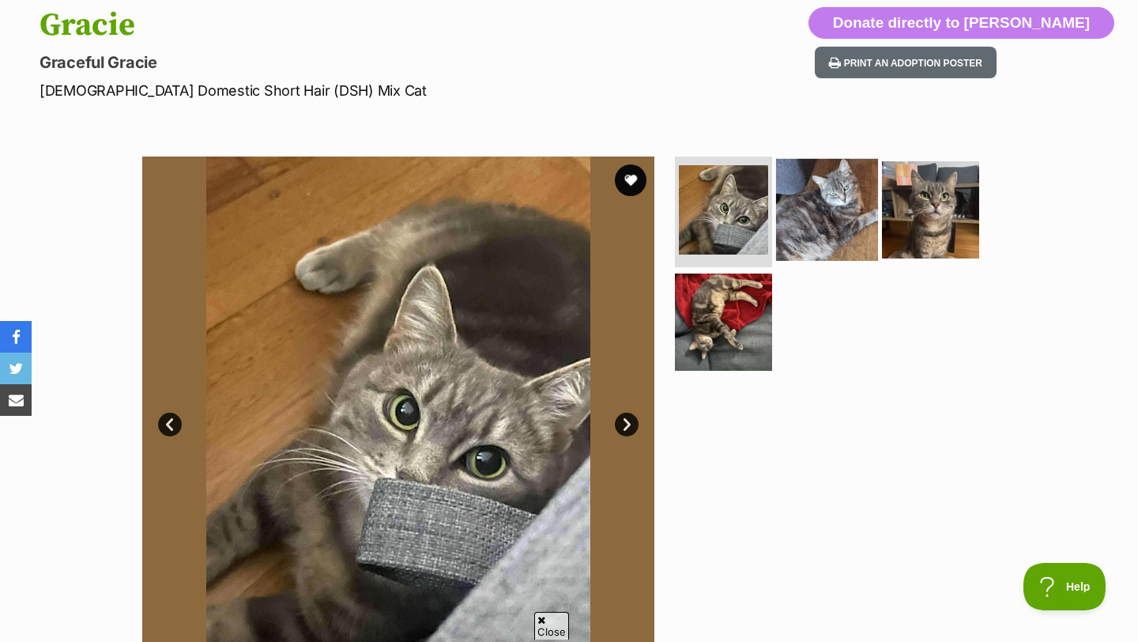
click at [797, 254] on img at bounding box center [827, 210] width 102 height 102
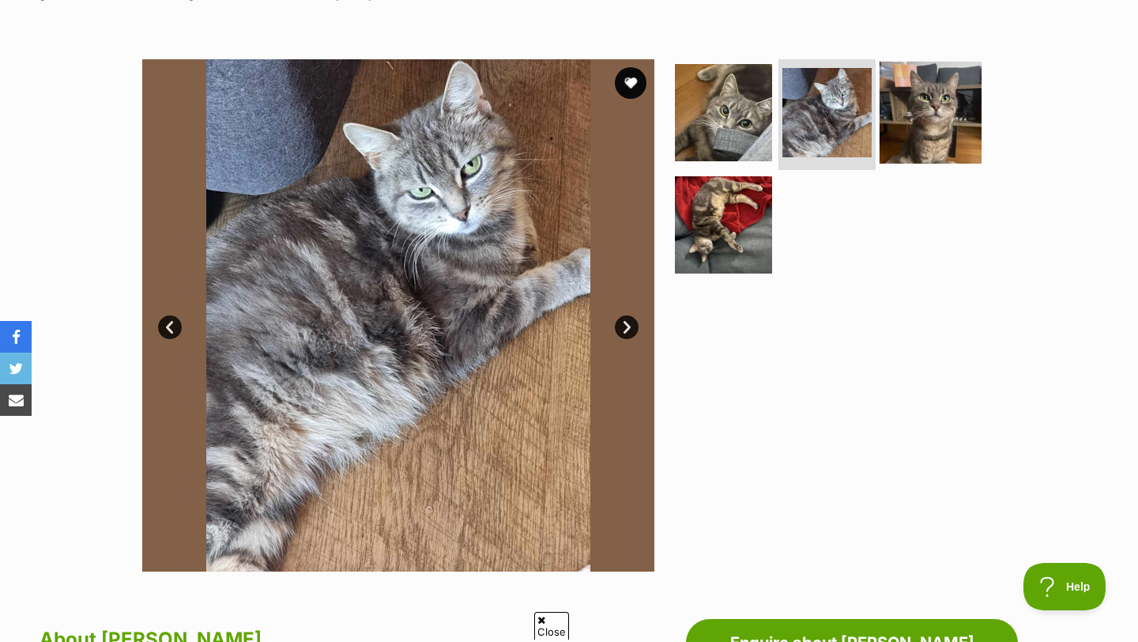
scroll to position [0, 0]
click at [906, 108] on img at bounding box center [931, 113] width 102 height 102
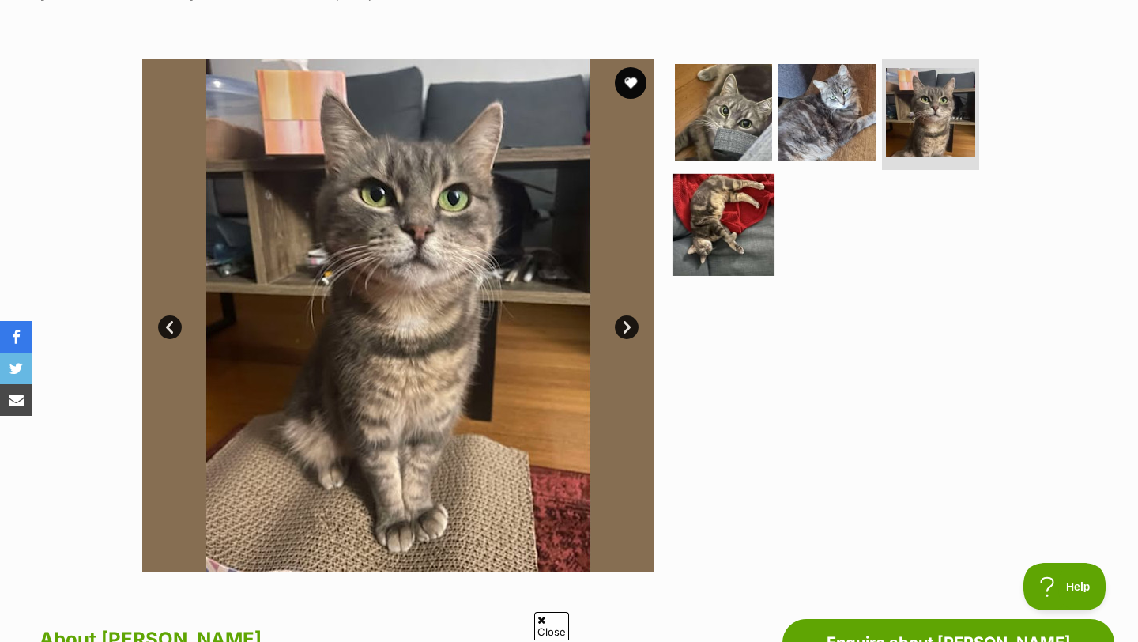
click at [730, 234] on img at bounding box center [723, 224] width 102 height 102
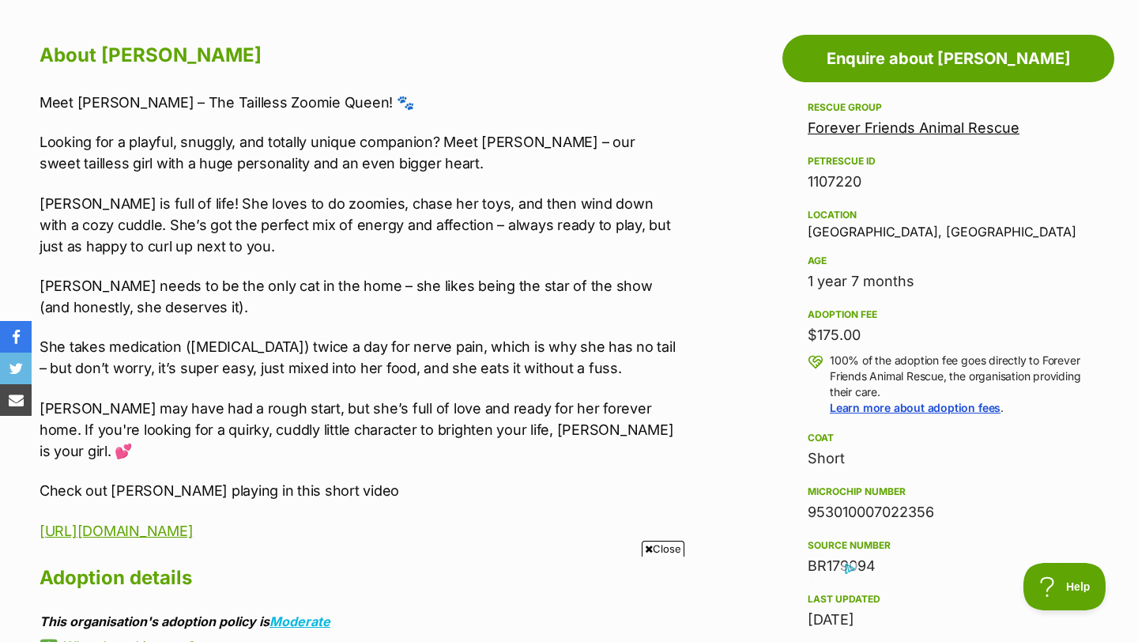
scroll to position [859, 0]
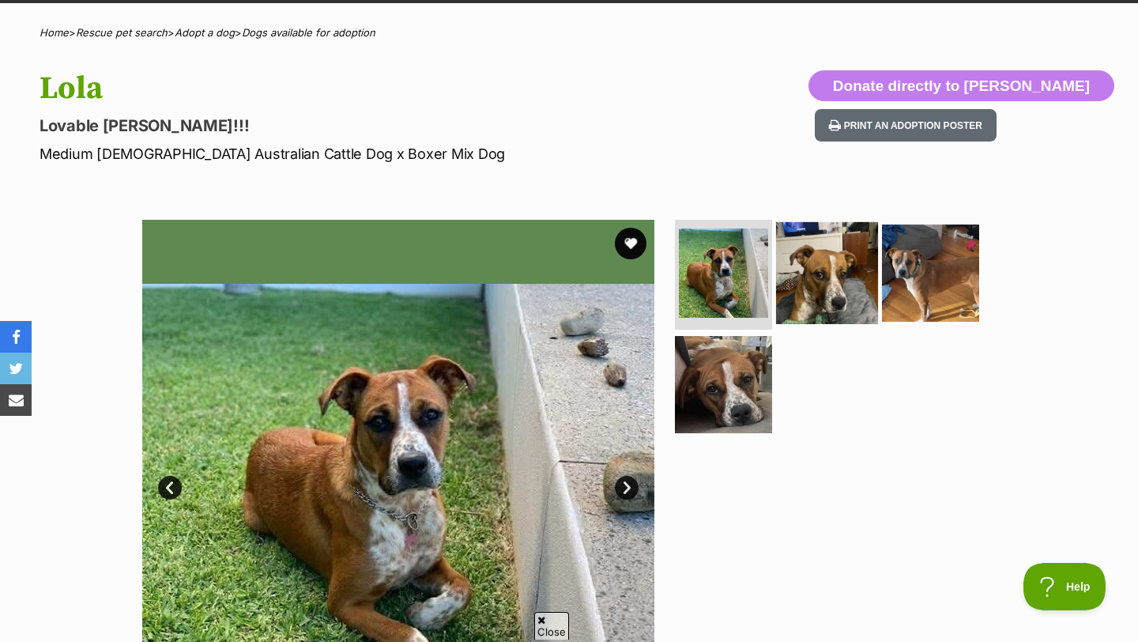
click at [849, 251] on img at bounding box center [827, 272] width 102 height 102
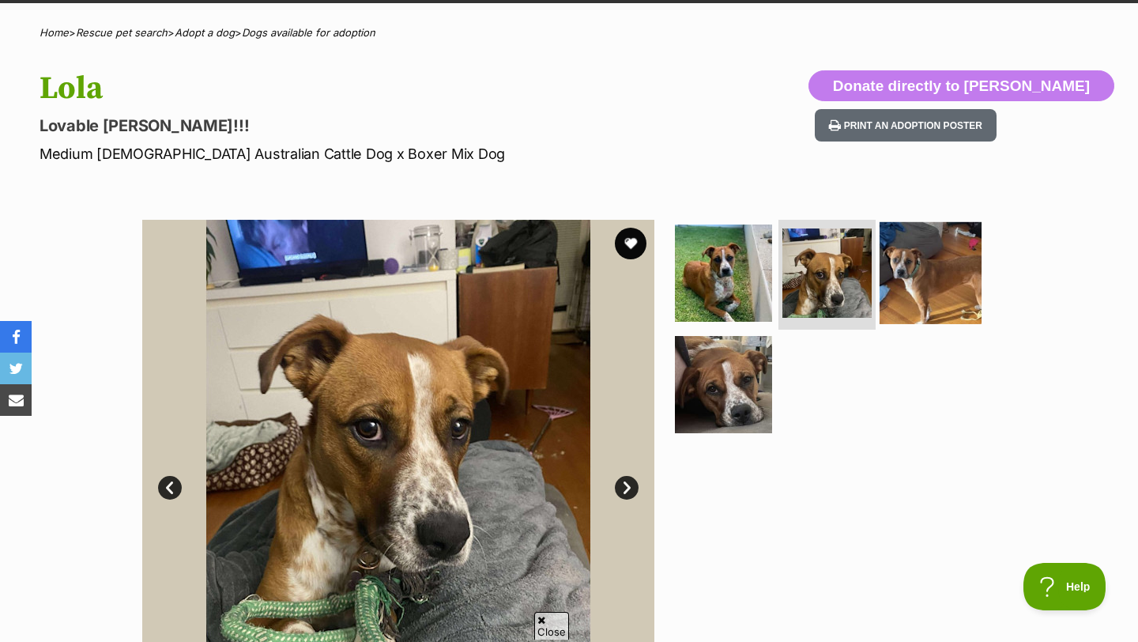
click at [913, 281] on img at bounding box center [931, 272] width 102 height 102
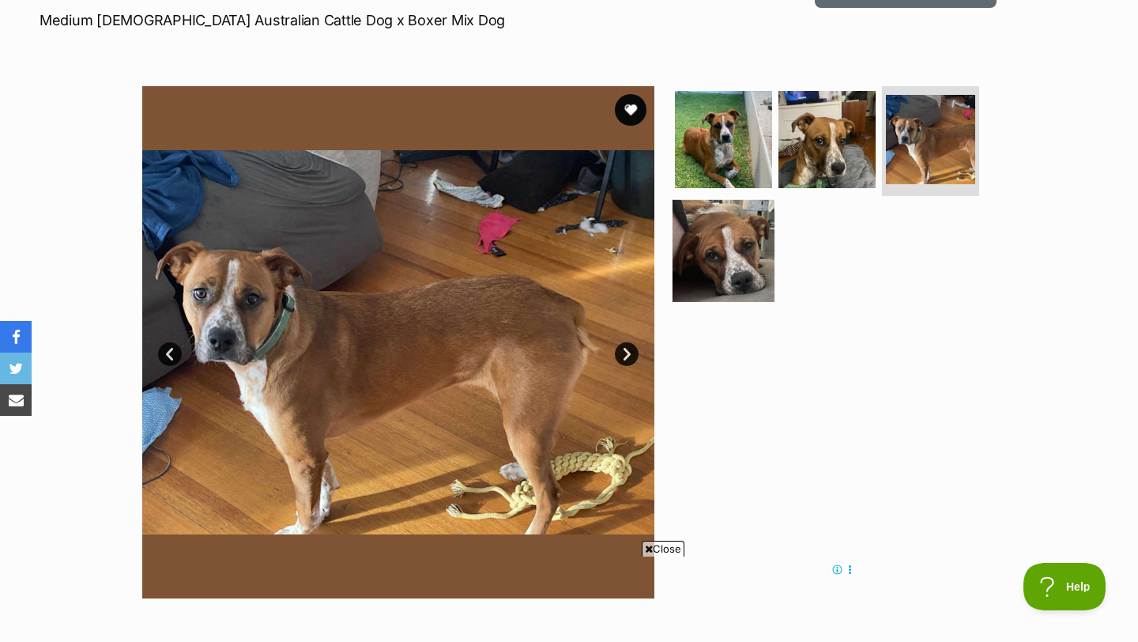
click at [753, 266] on img at bounding box center [723, 251] width 102 height 102
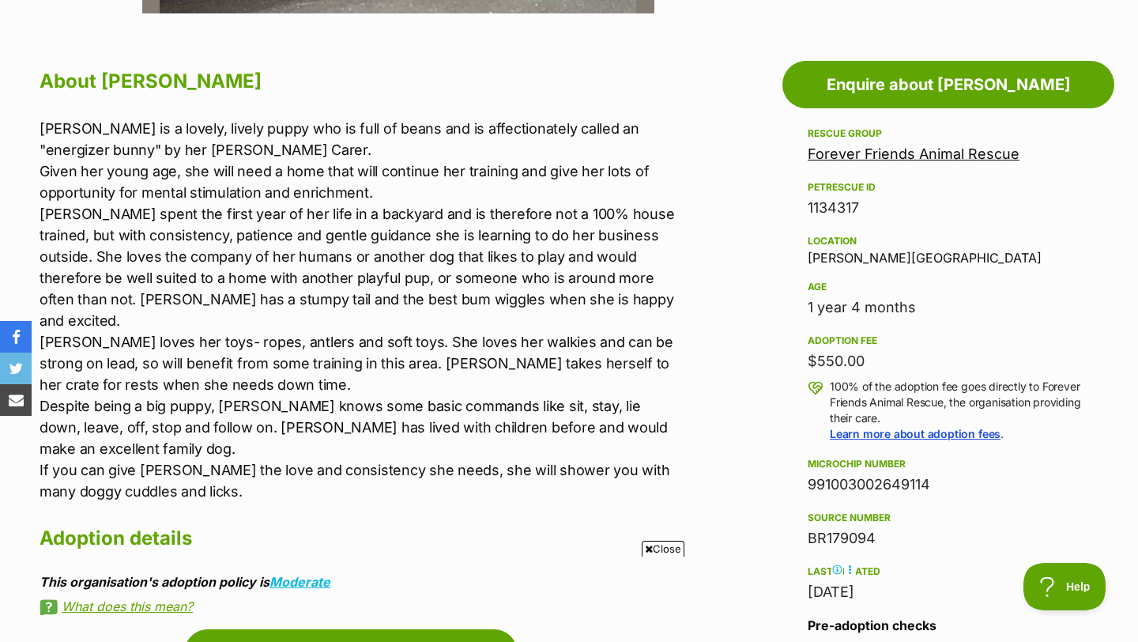
scroll to position [828, 0]
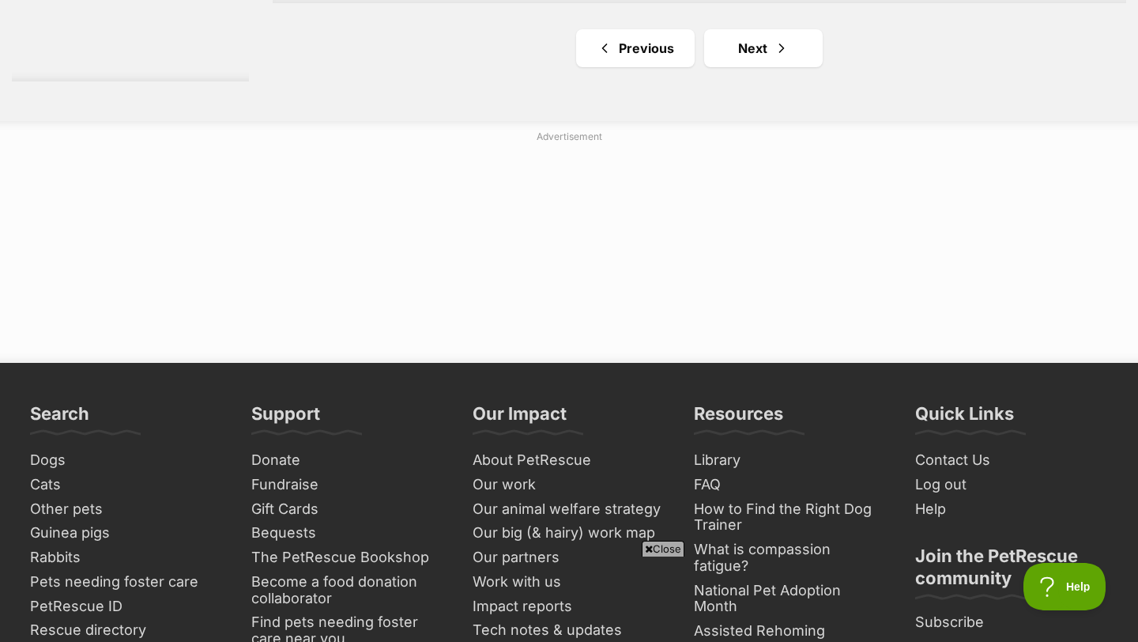
scroll to position [3079, 0]
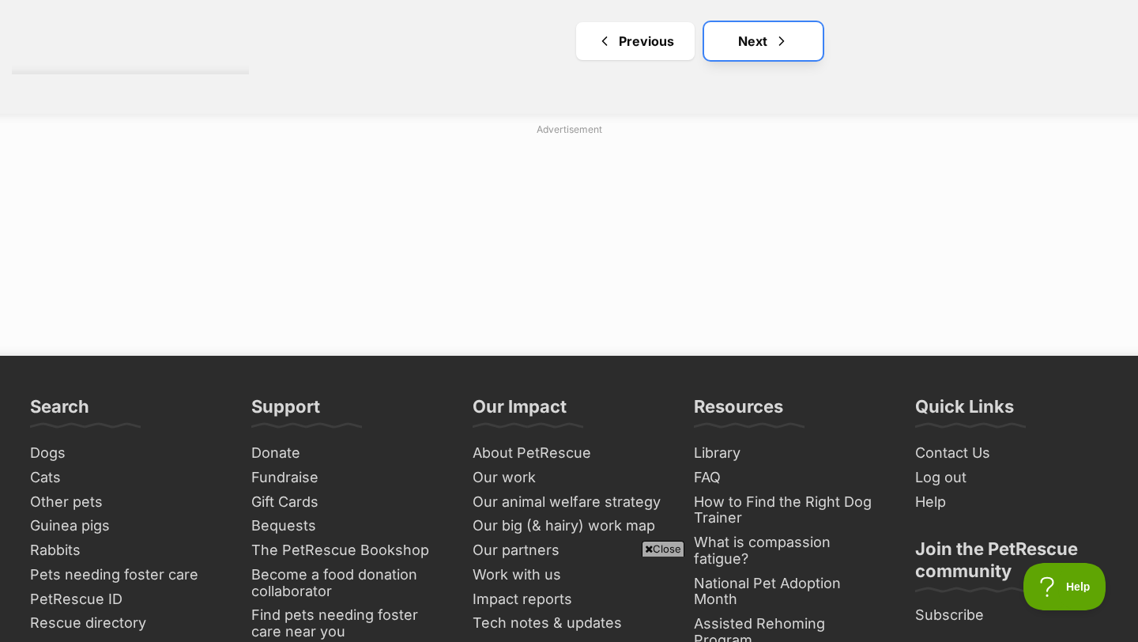
click at [774, 51] on span "Next page" at bounding box center [782, 41] width 16 height 19
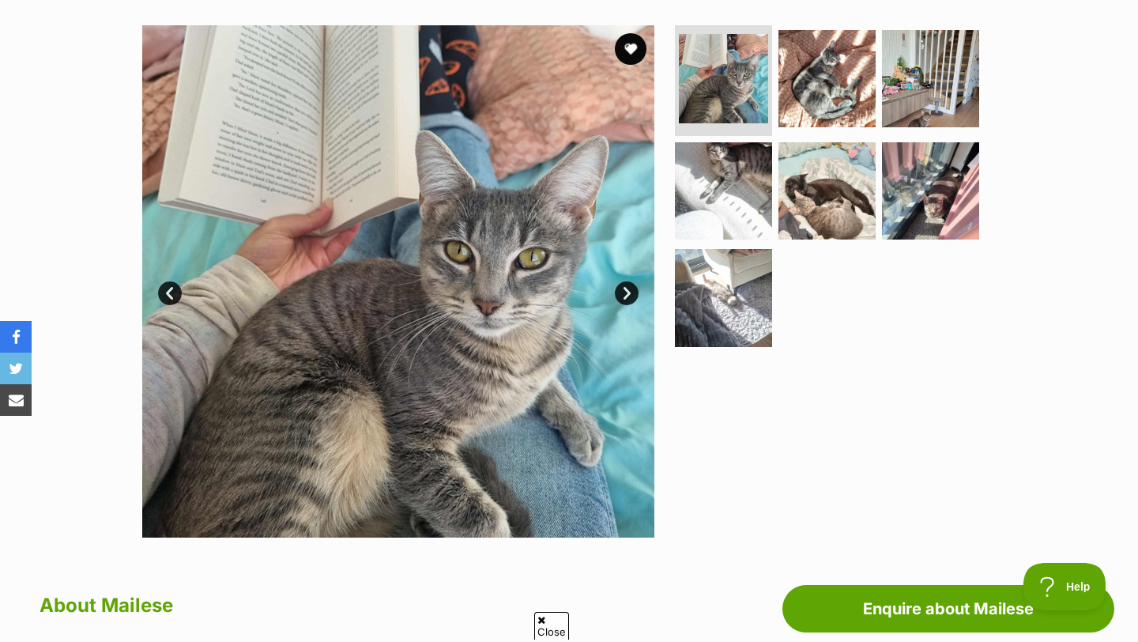
click at [627, 297] on link "Next" at bounding box center [627, 293] width 24 height 24
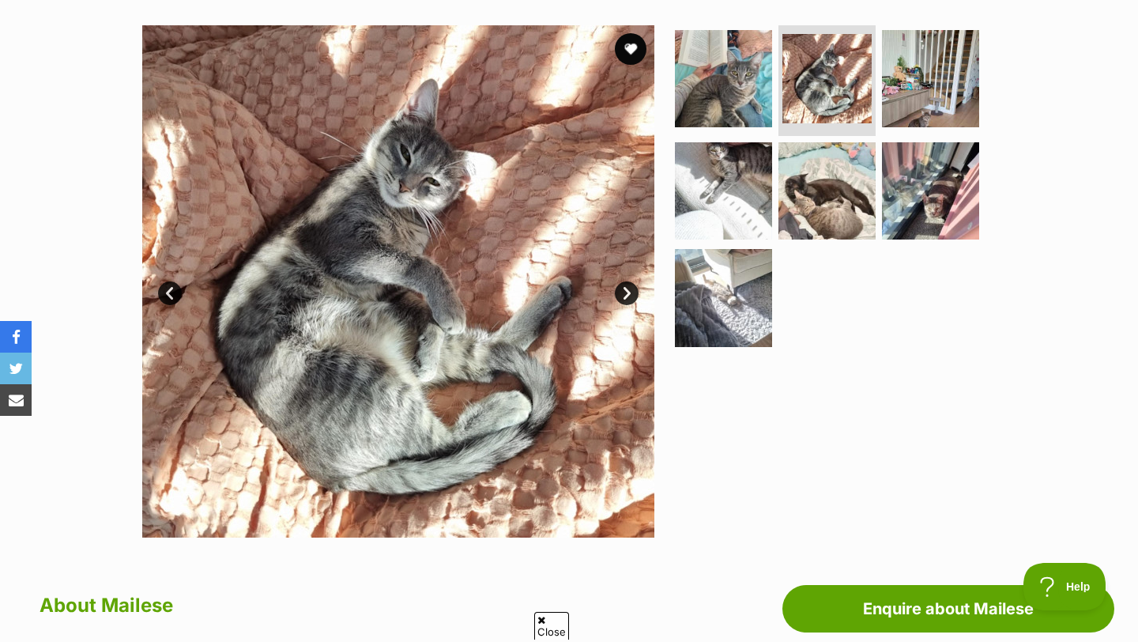
click at [627, 297] on link "Next" at bounding box center [627, 293] width 24 height 24
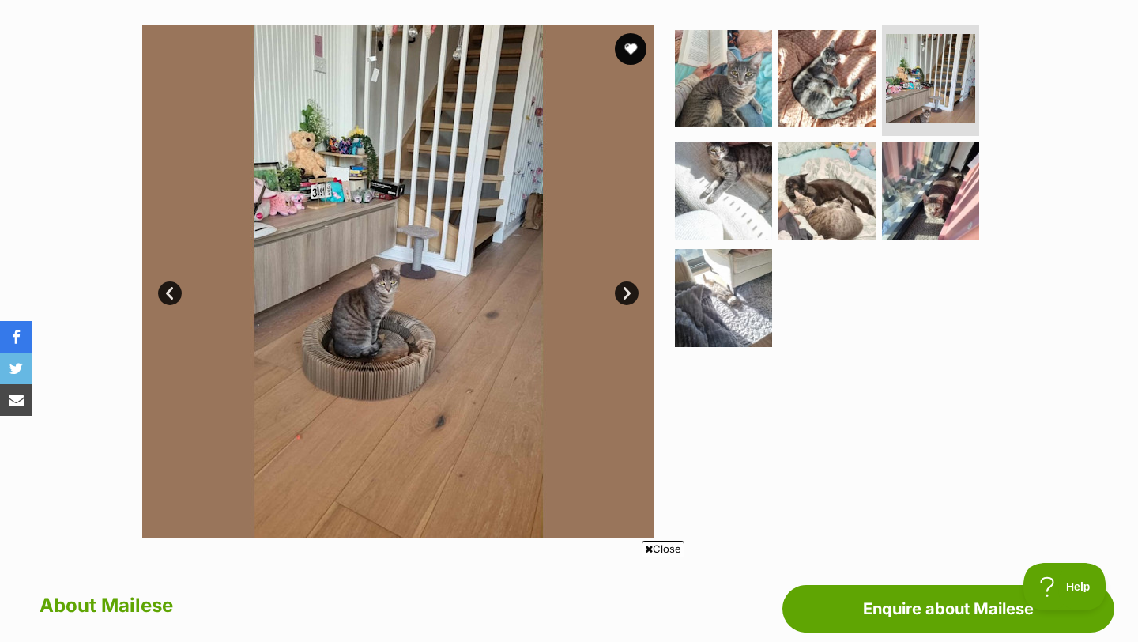
click at [627, 297] on link "Next" at bounding box center [627, 293] width 24 height 24
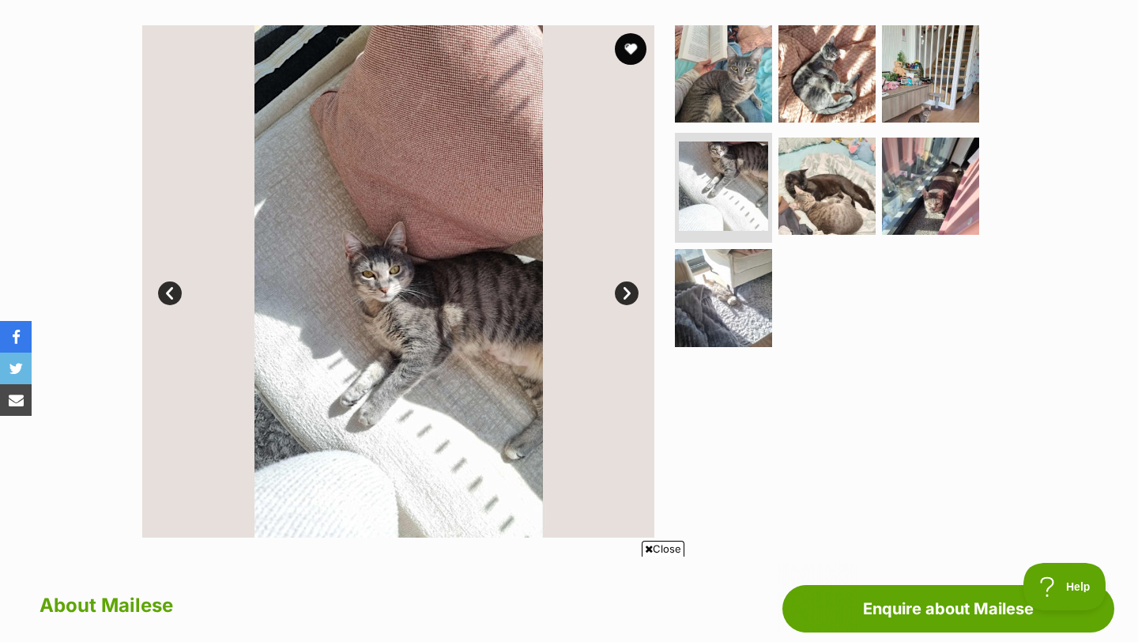
click at [627, 297] on link "Next" at bounding box center [627, 293] width 24 height 24
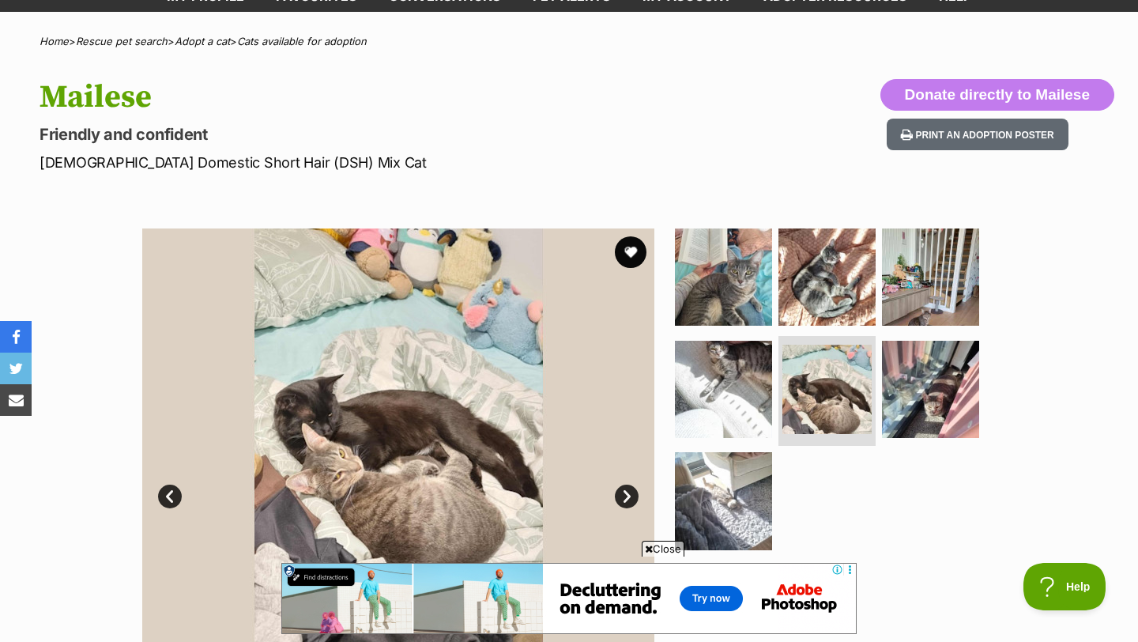
scroll to position [86, 0]
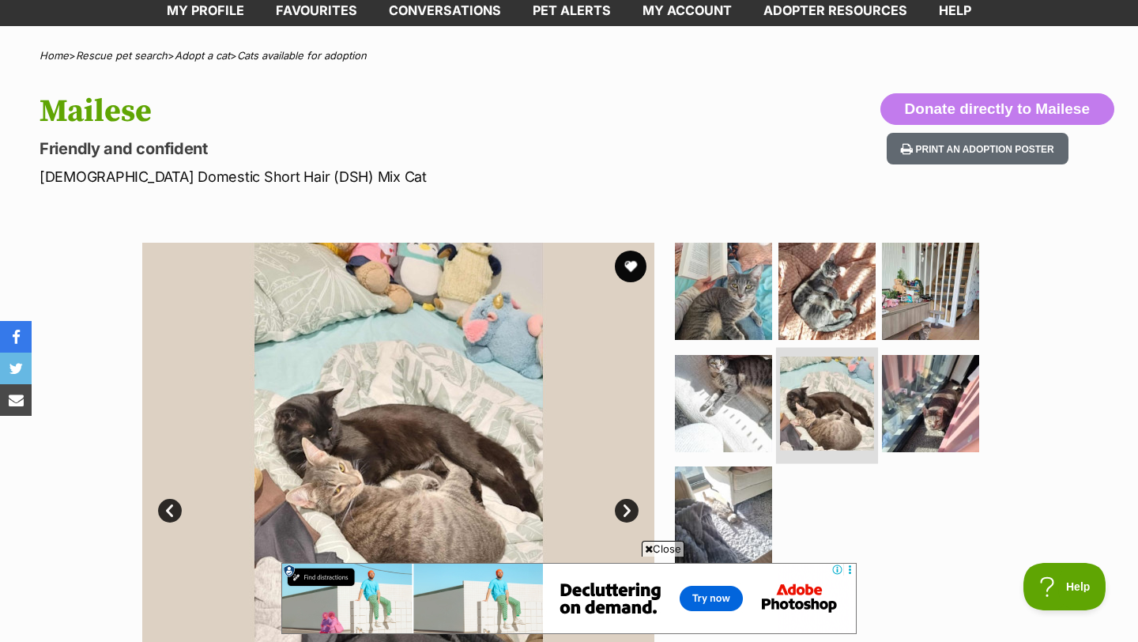
click at [816, 409] on img at bounding box center [827, 403] width 94 height 94
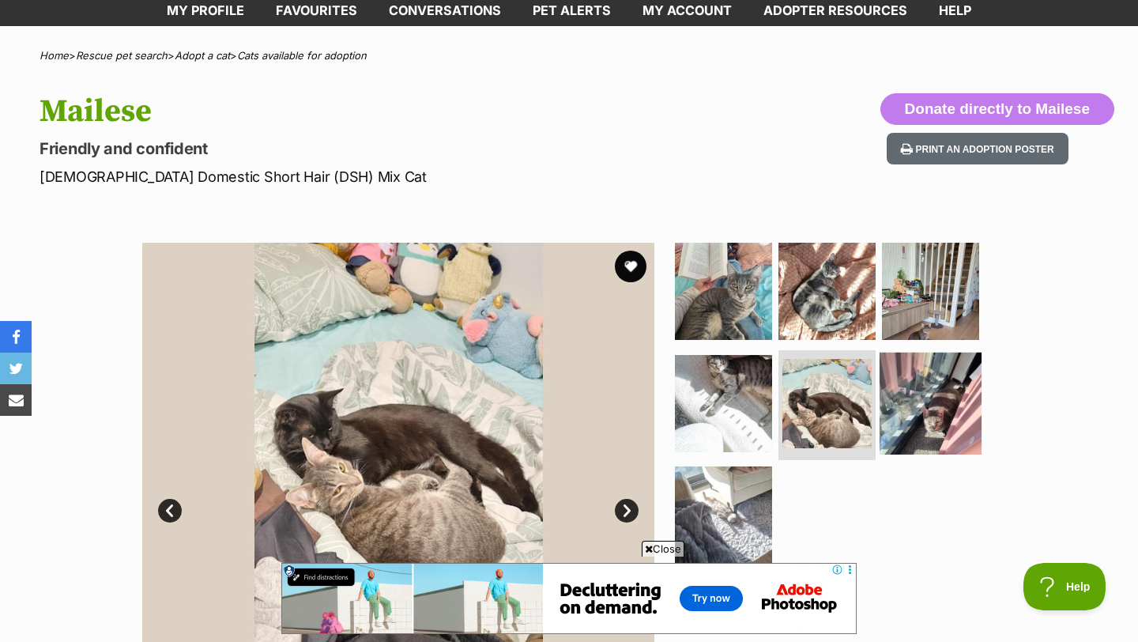
click at [915, 405] on img at bounding box center [931, 403] width 102 height 102
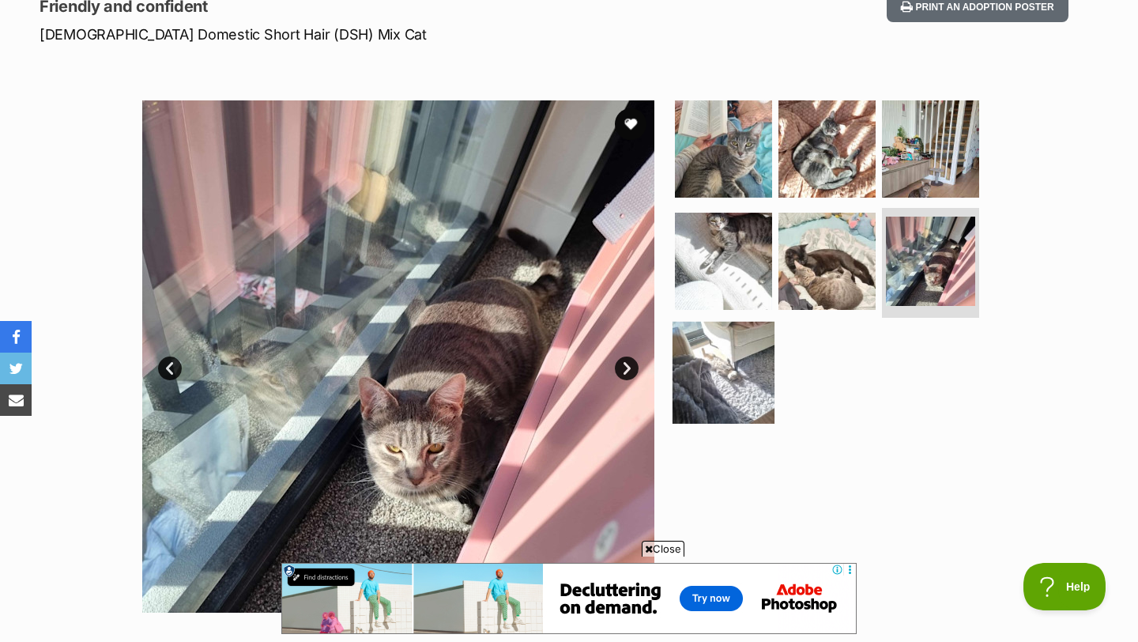
scroll to position [240, 0]
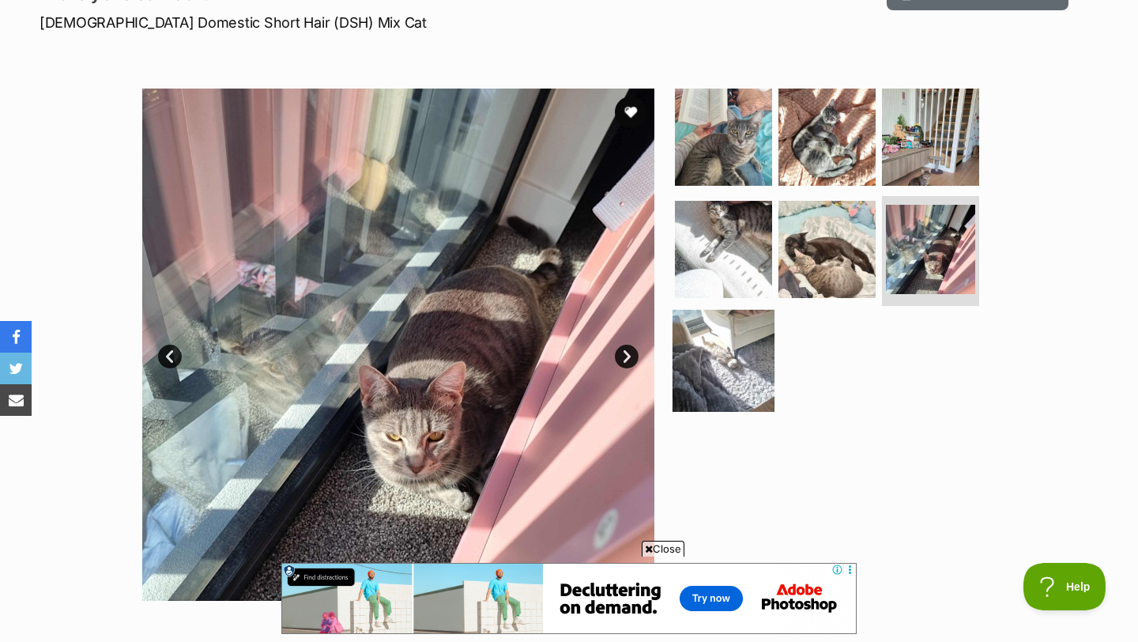
click at [721, 383] on img at bounding box center [723, 361] width 102 height 102
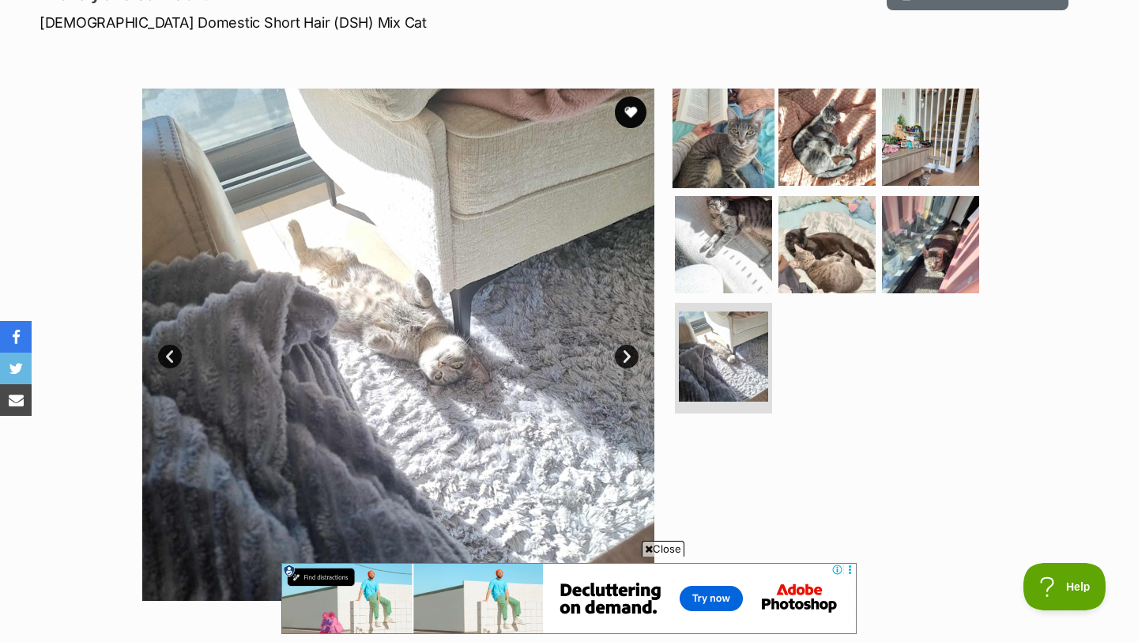
click at [736, 145] on img at bounding box center [723, 137] width 102 height 102
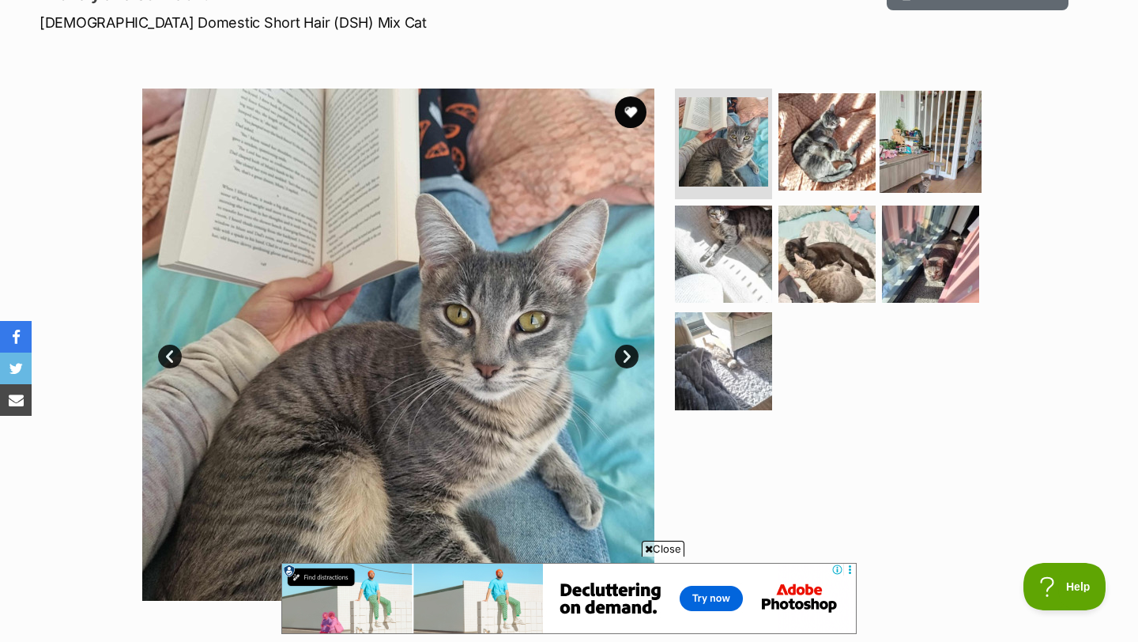
click at [888, 158] on img at bounding box center [931, 142] width 102 height 102
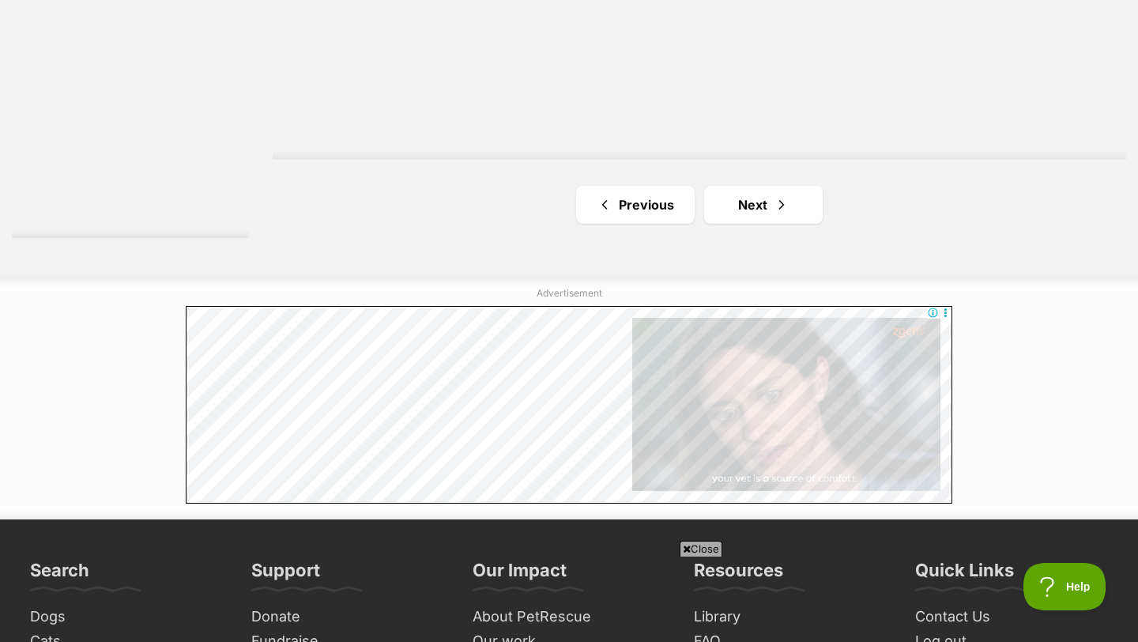
scroll to position [3066, 0]
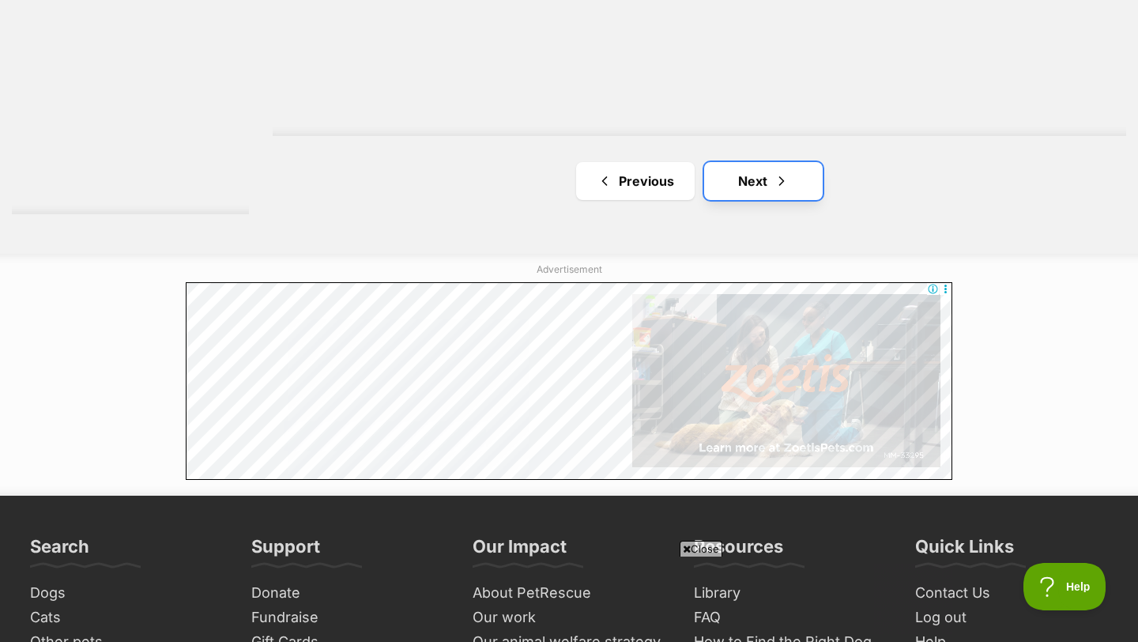
click at [733, 198] on link "Next" at bounding box center [763, 181] width 119 height 38
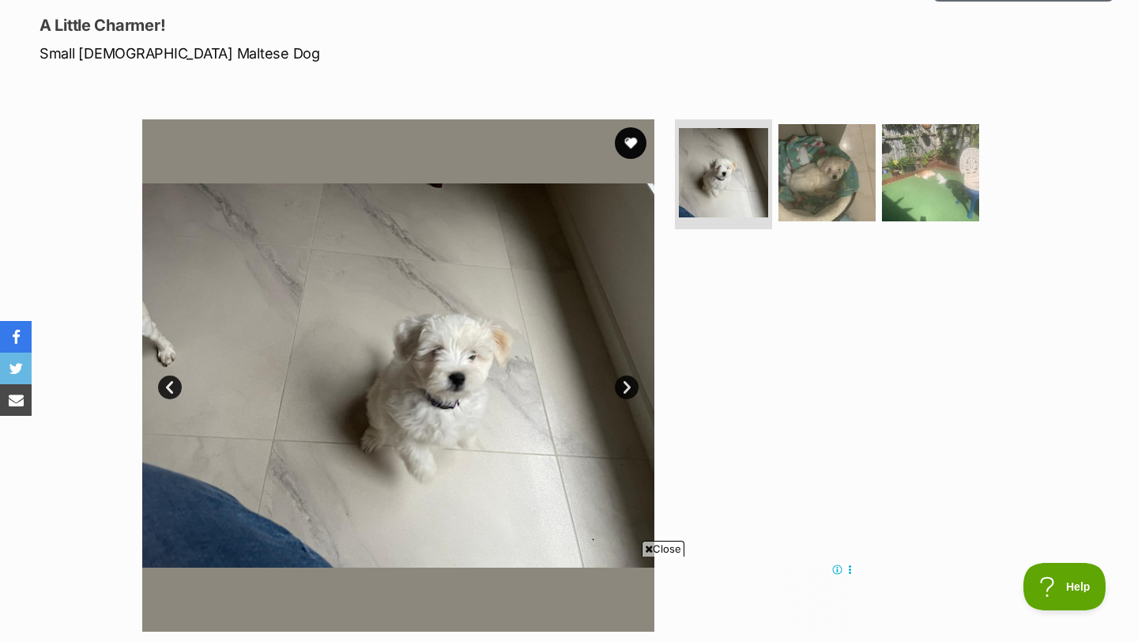
scroll to position [308, 0]
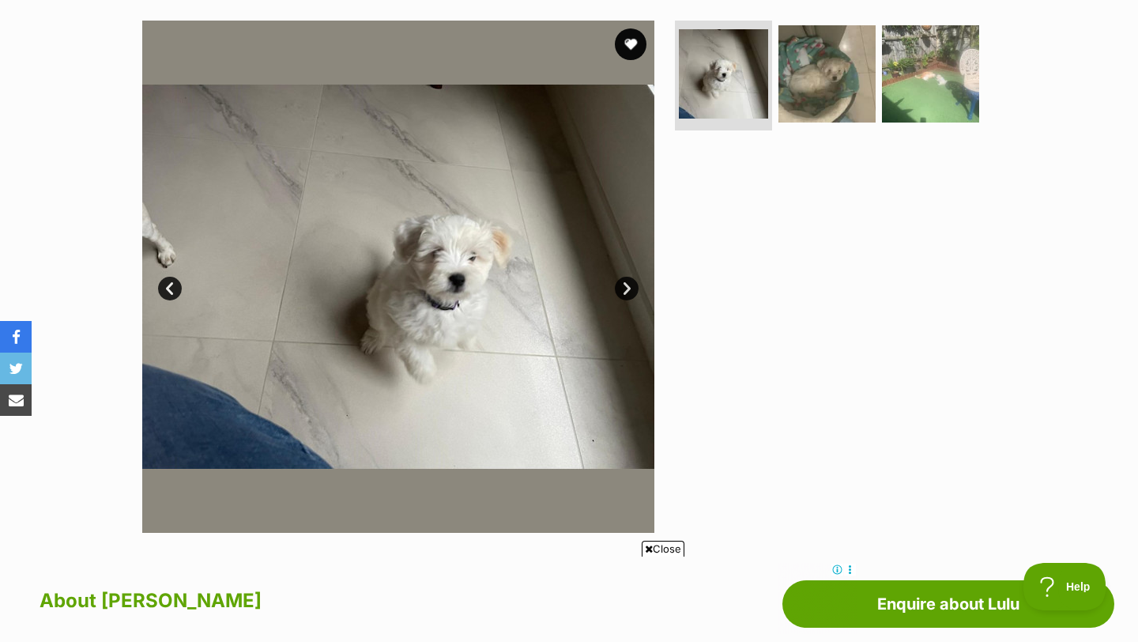
click at [626, 279] on link "Next" at bounding box center [627, 289] width 24 height 24
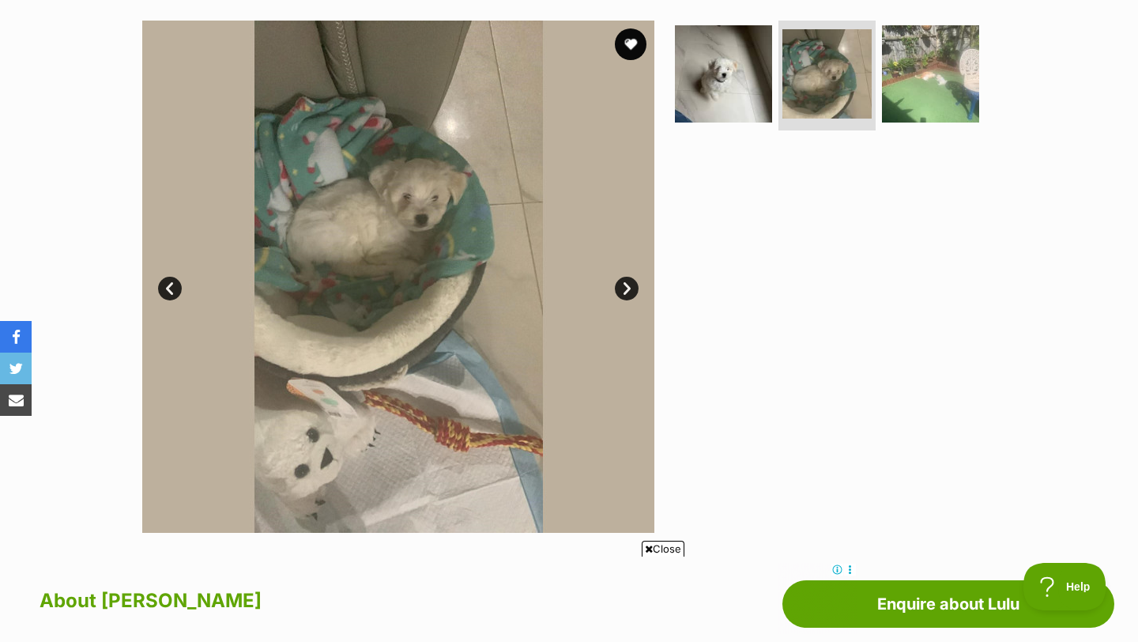
click at [626, 279] on link "Next" at bounding box center [627, 289] width 24 height 24
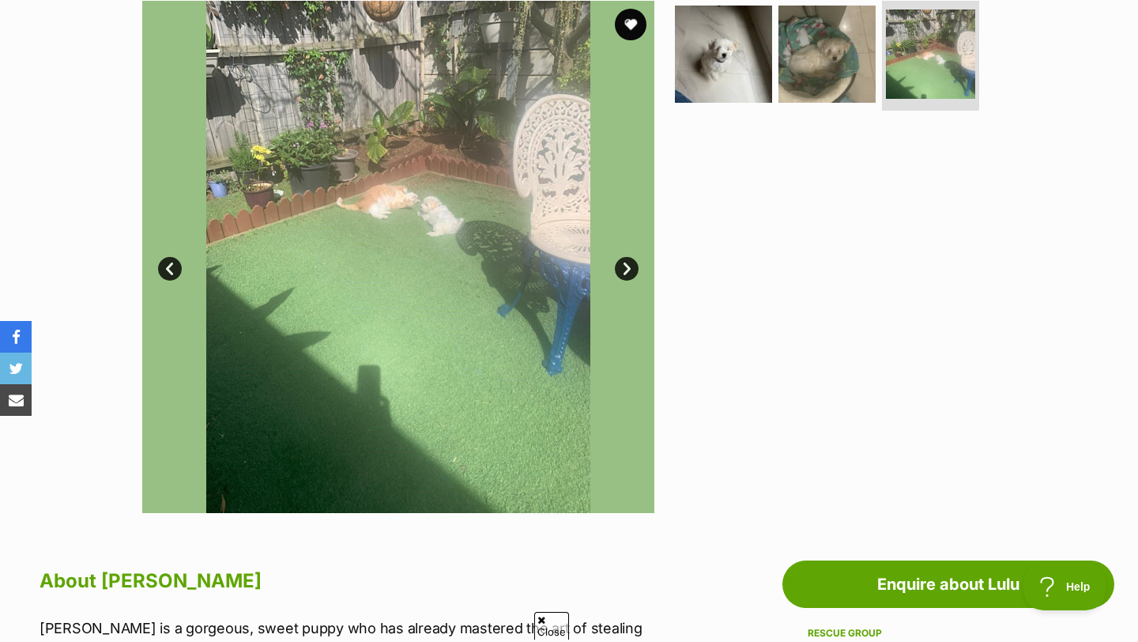
scroll to position [327, 0]
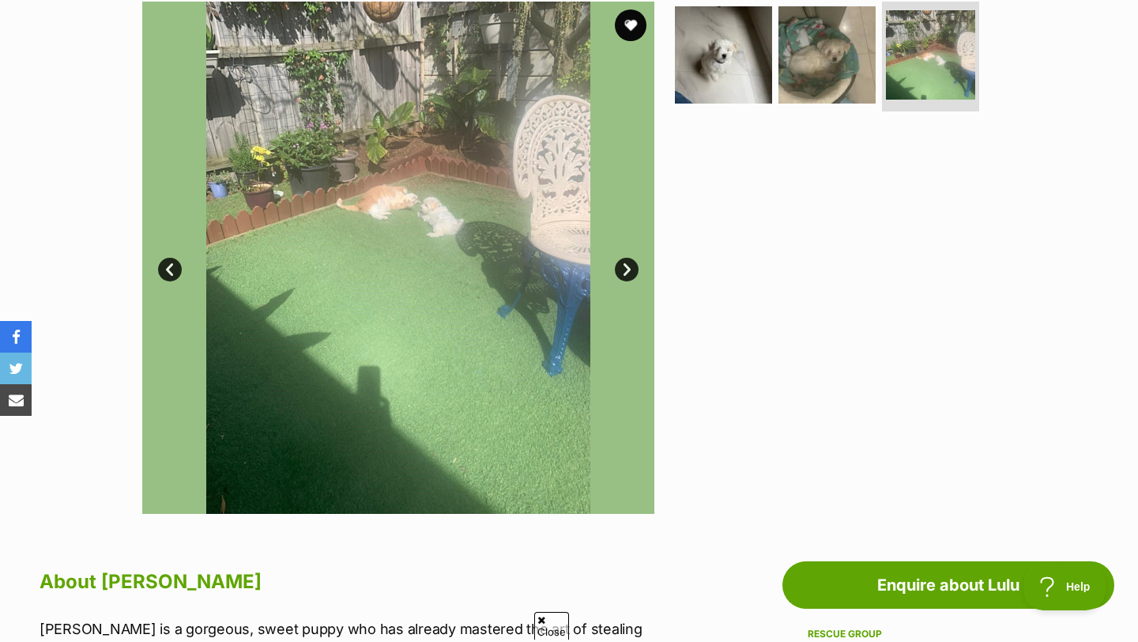
click at [623, 272] on link "Next" at bounding box center [627, 270] width 24 height 24
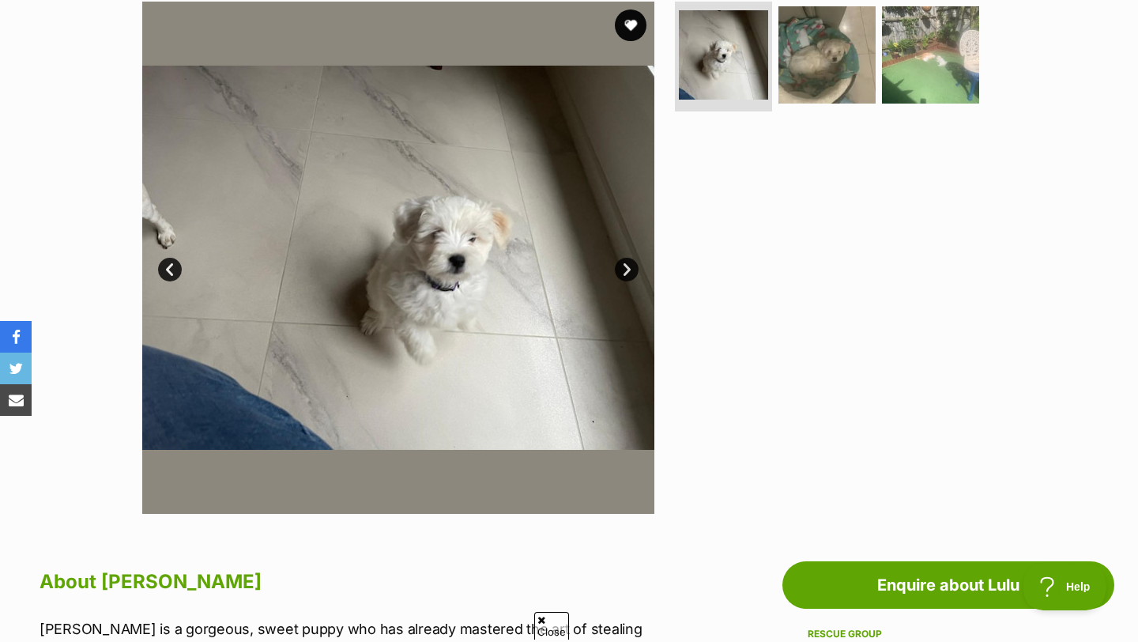
click at [623, 272] on link "Next" at bounding box center [627, 270] width 24 height 24
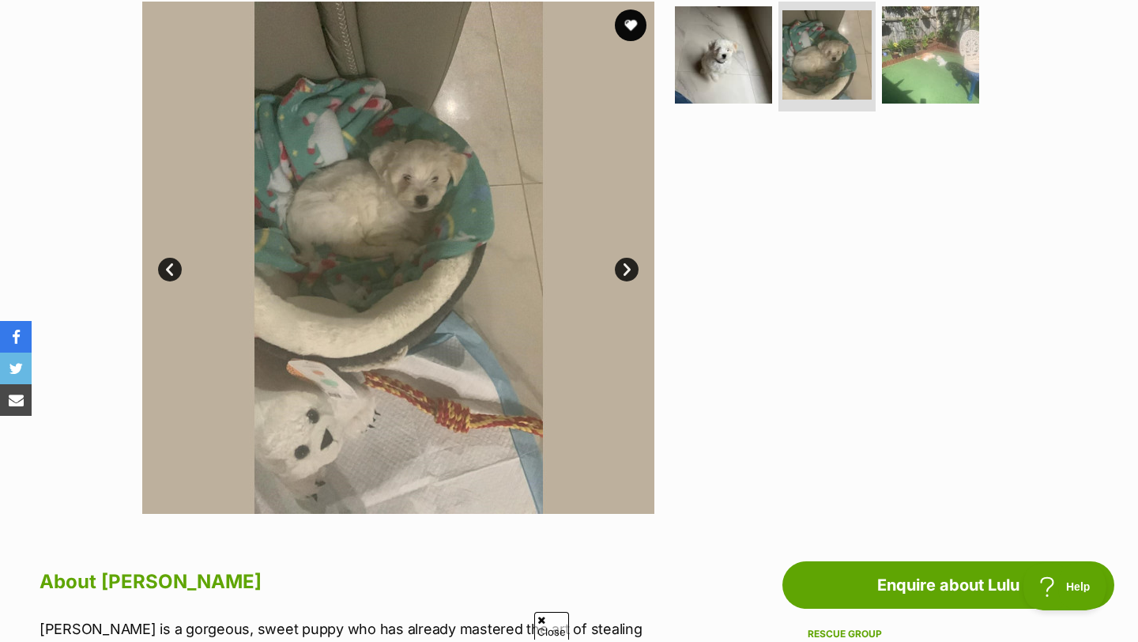
click at [623, 272] on link "Next" at bounding box center [627, 270] width 24 height 24
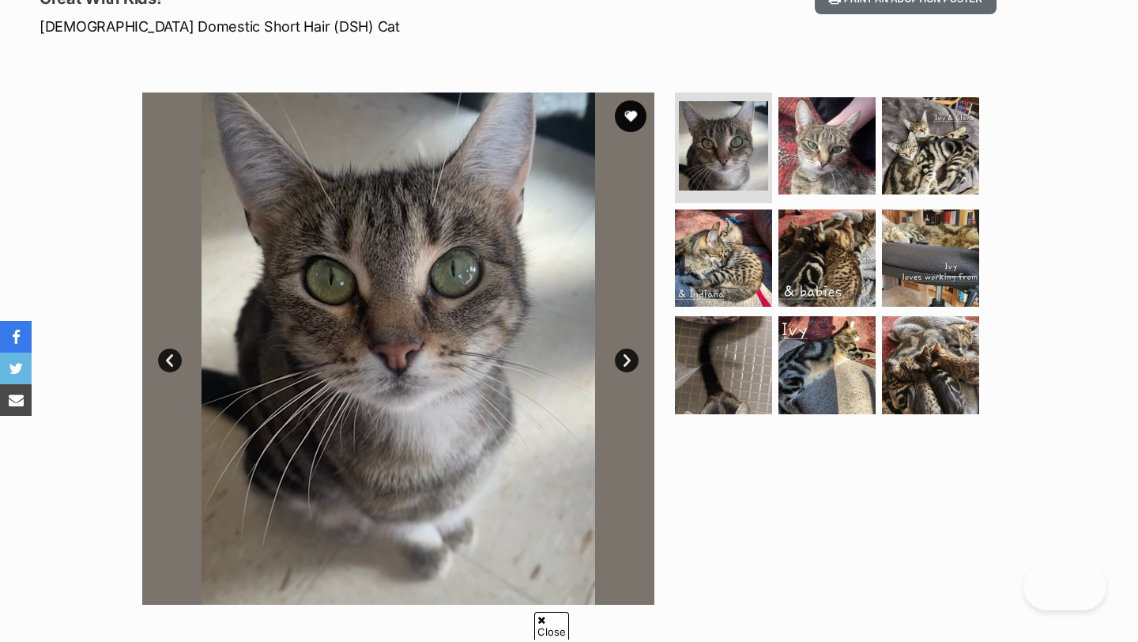
scroll to position [341, 0]
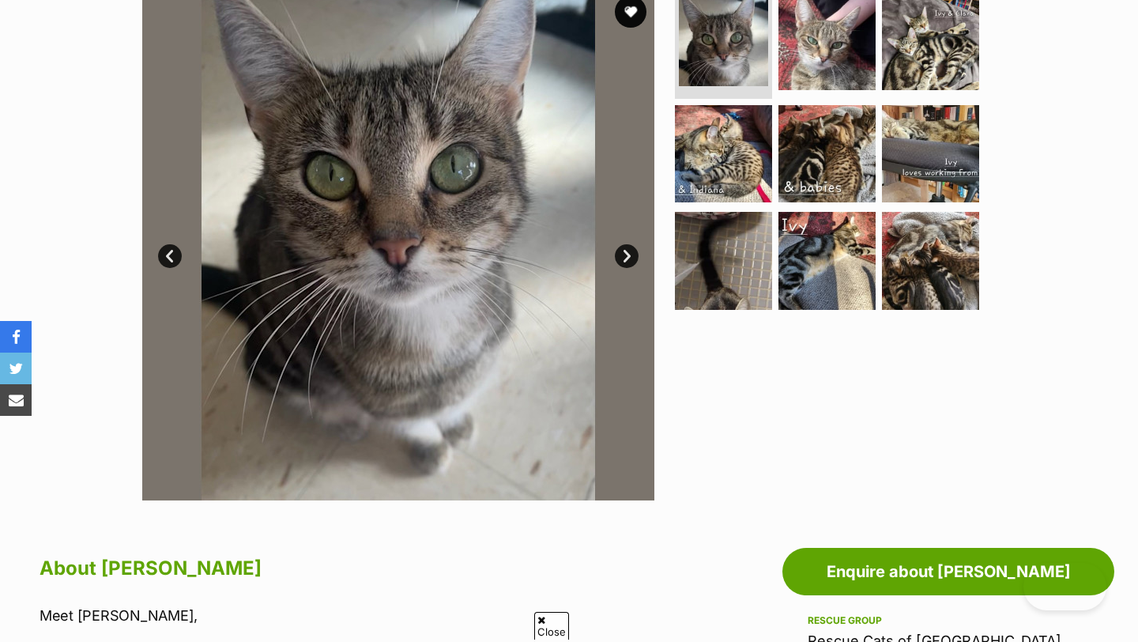
click at [625, 254] on link "Next" at bounding box center [627, 256] width 24 height 24
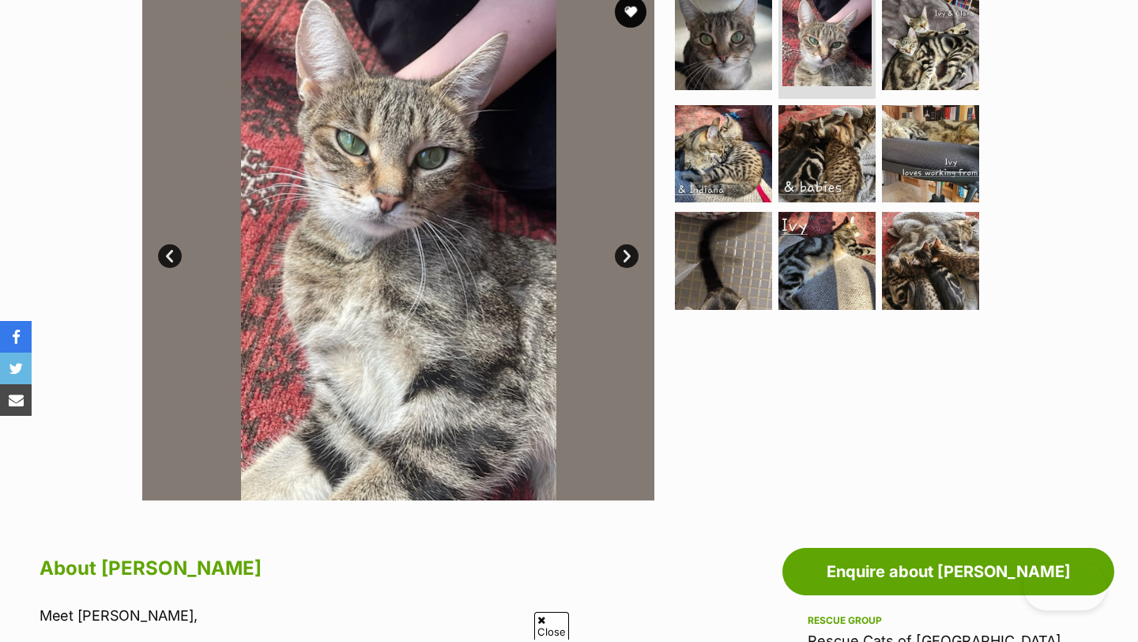
click at [625, 254] on link "Next" at bounding box center [627, 256] width 24 height 24
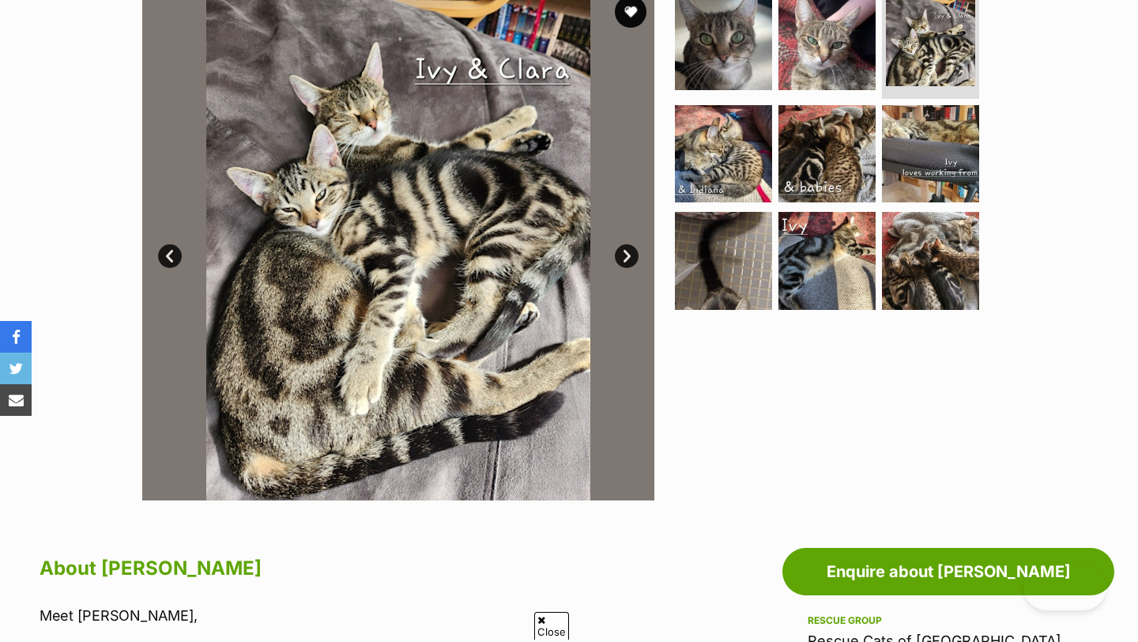
click at [625, 254] on link "Next" at bounding box center [627, 256] width 24 height 24
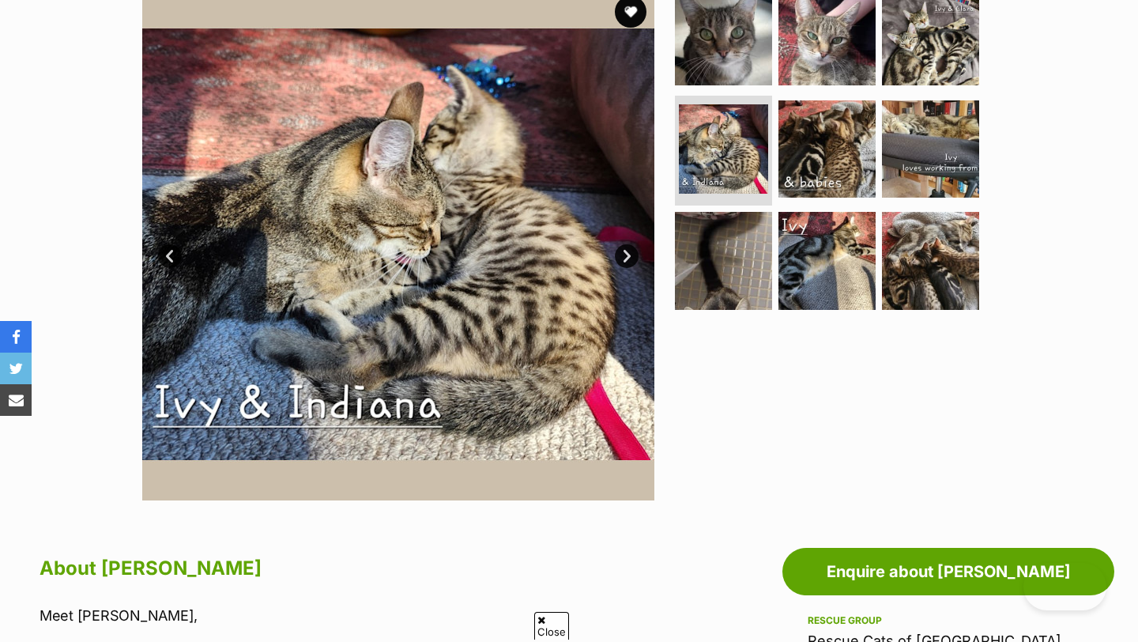
click at [625, 254] on link "Next" at bounding box center [627, 256] width 24 height 24
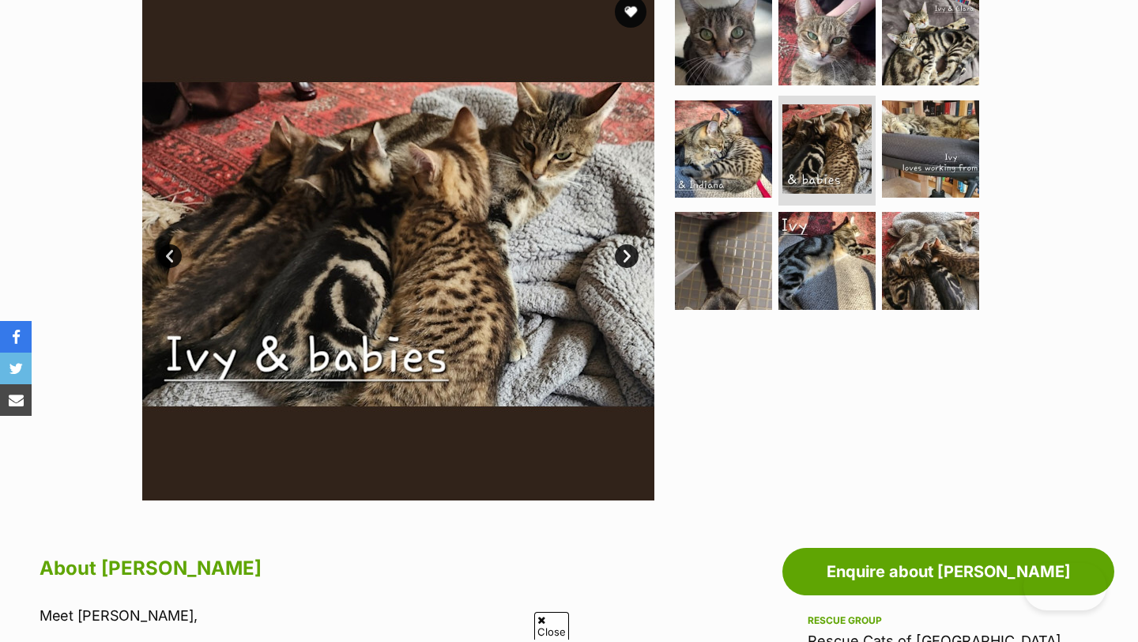
click at [625, 254] on link "Next" at bounding box center [627, 256] width 24 height 24
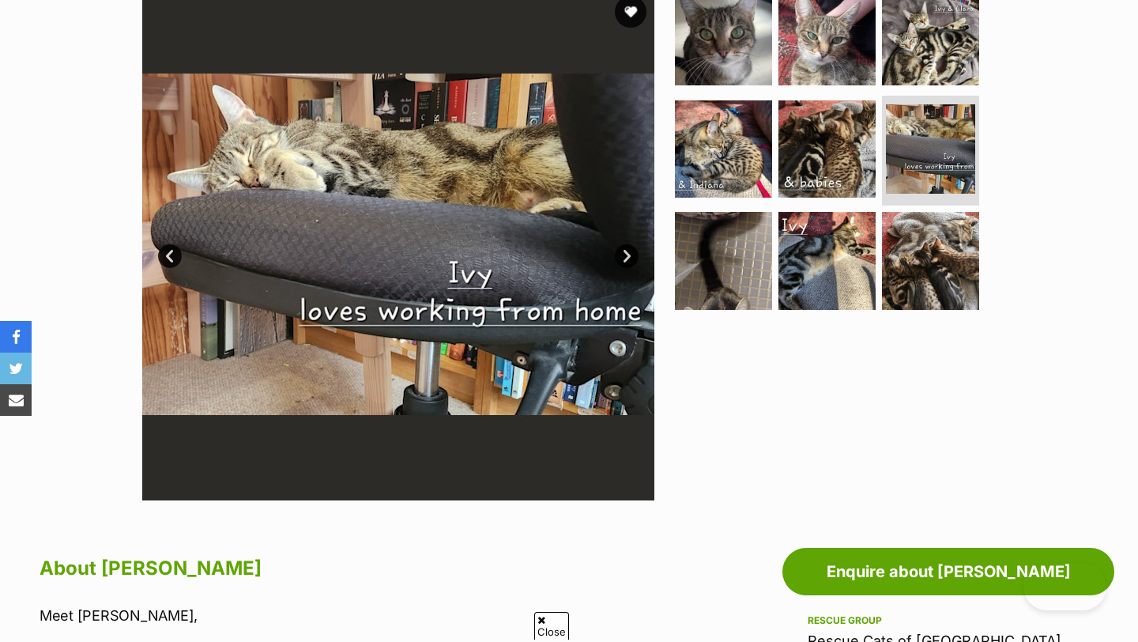
click at [625, 254] on link "Next" at bounding box center [627, 256] width 24 height 24
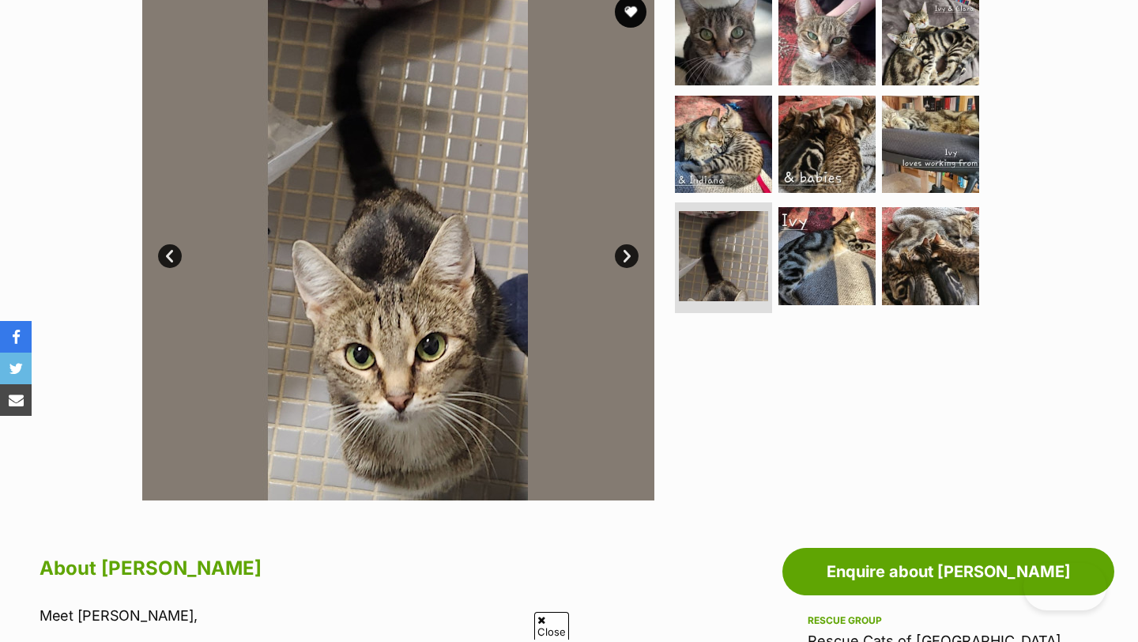
click at [625, 254] on link "Next" at bounding box center [627, 256] width 24 height 24
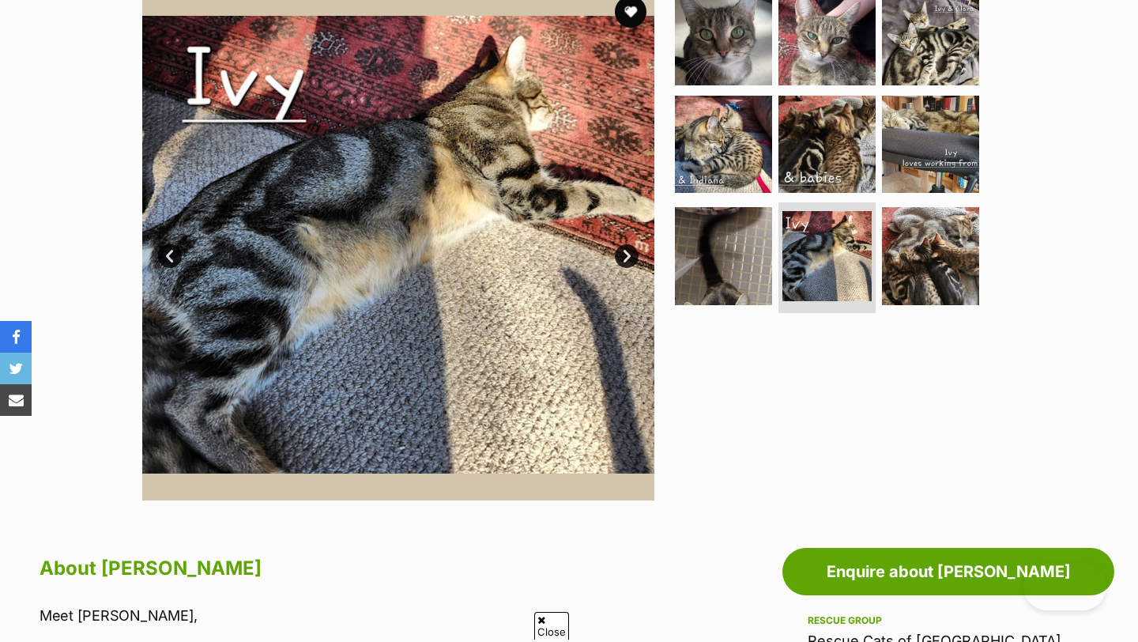
click at [625, 254] on link "Next" at bounding box center [627, 256] width 24 height 24
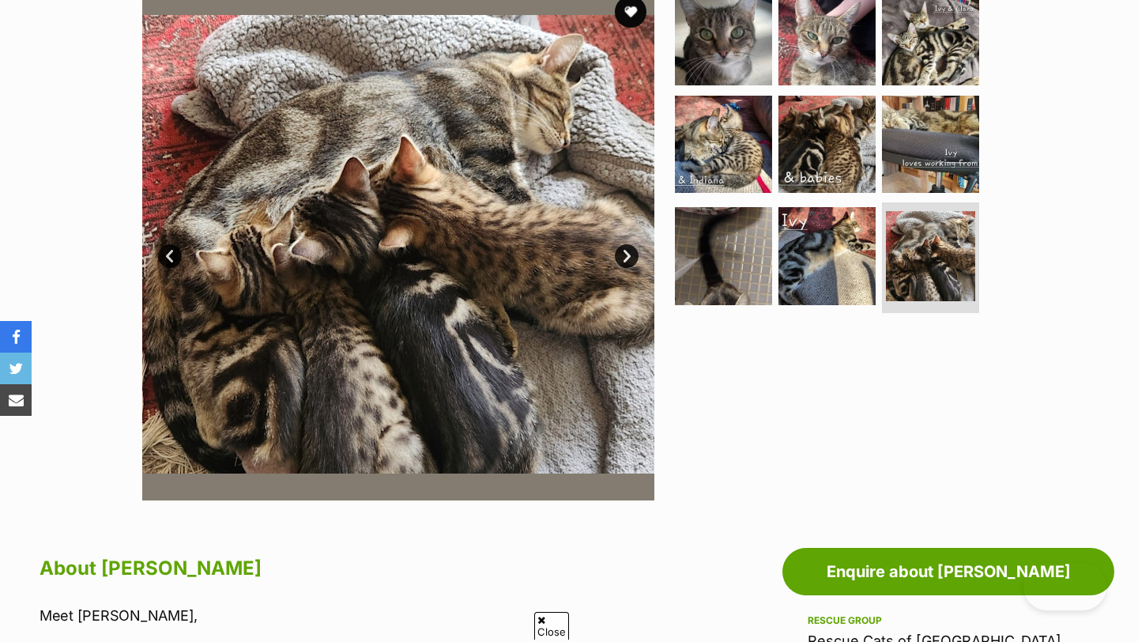
click at [625, 254] on link "Next" at bounding box center [627, 256] width 24 height 24
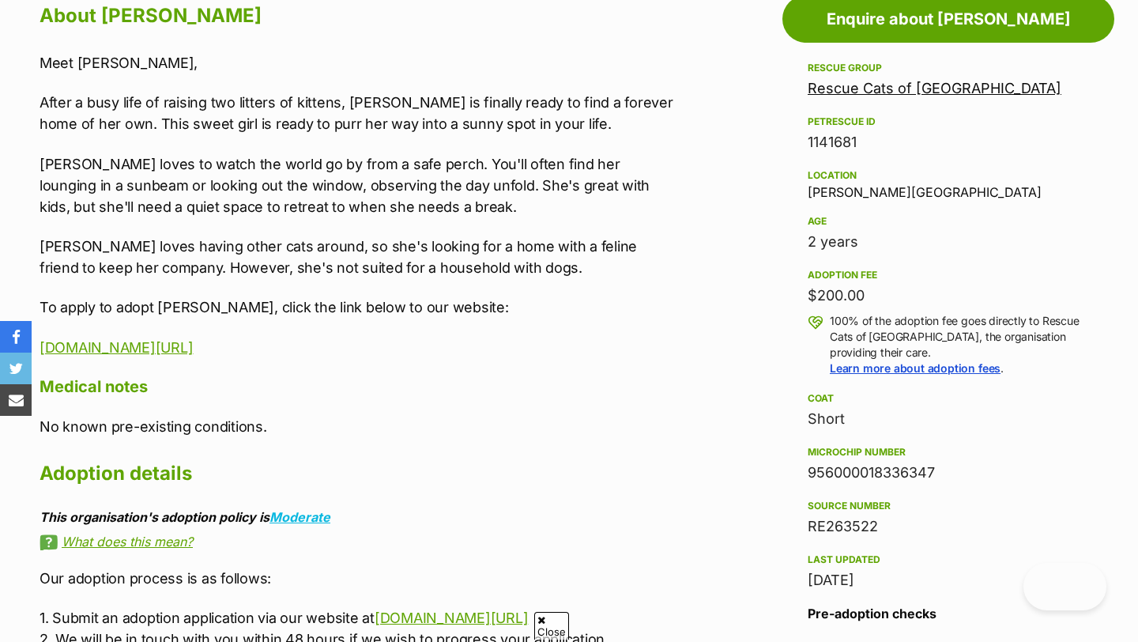
scroll to position [891, 0]
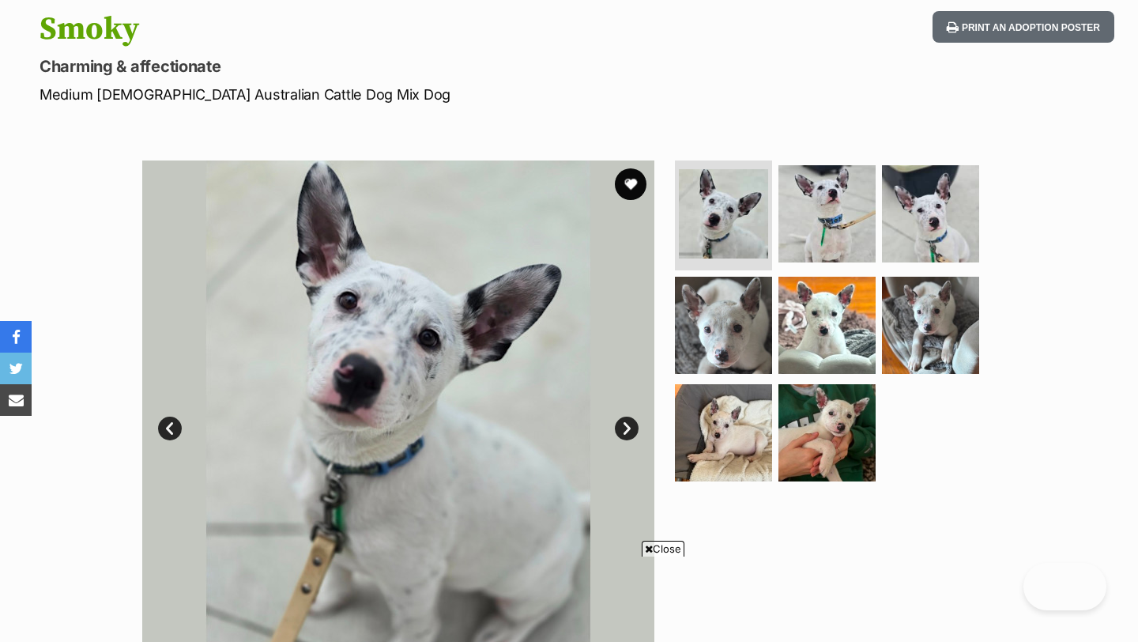
scroll to position [255, 0]
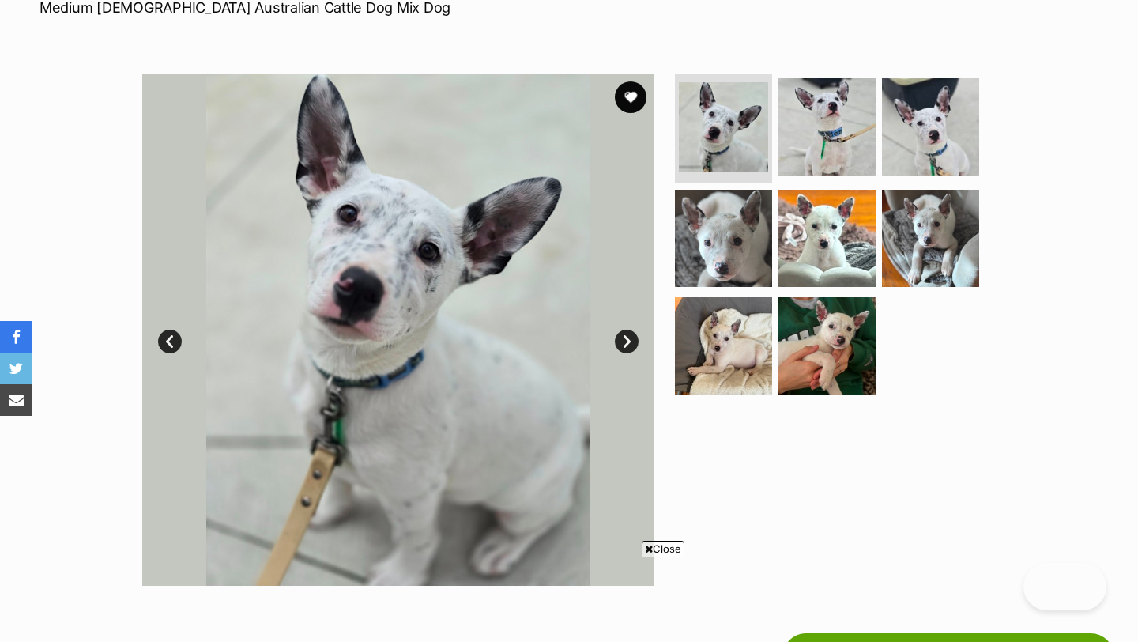
click at [626, 330] on link "Next" at bounding box center [627, 342] width 24 height 24
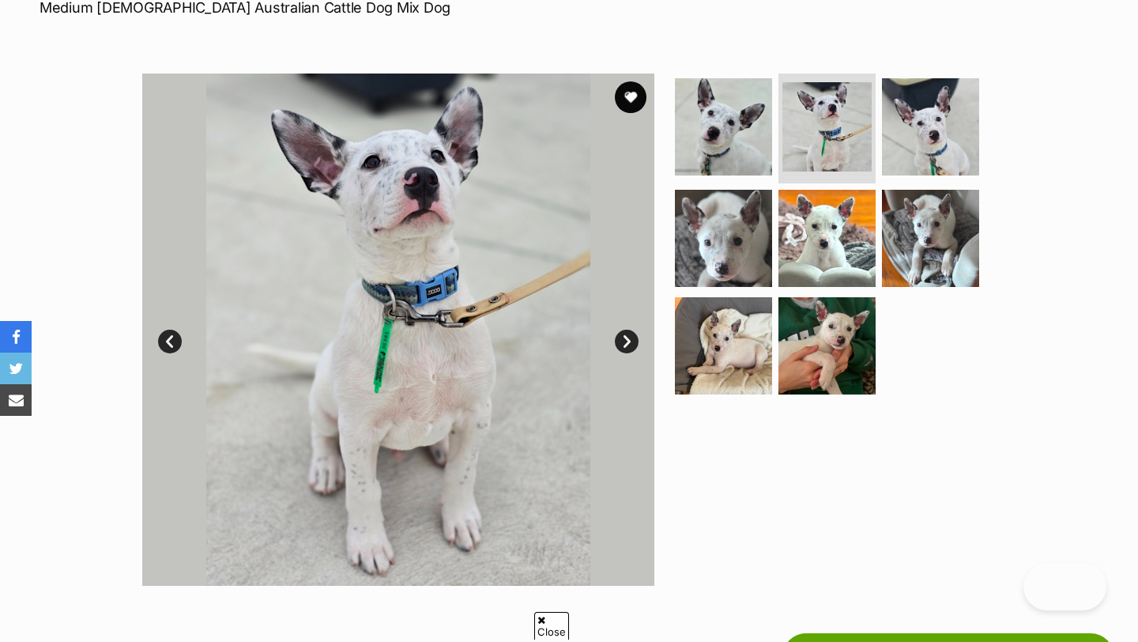
click at [627, 342] on link "Next" at bounding box center [627, 342] width 24 height 24
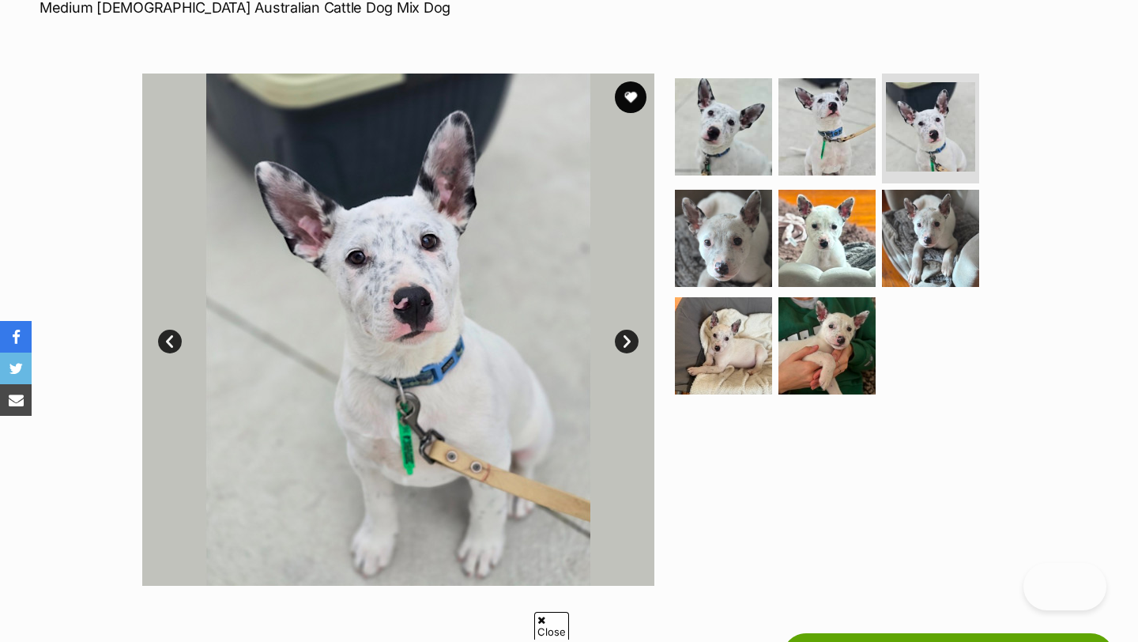
click at [627, 342] on link "Next" at bounding box center [627, 342] width 24 height 24
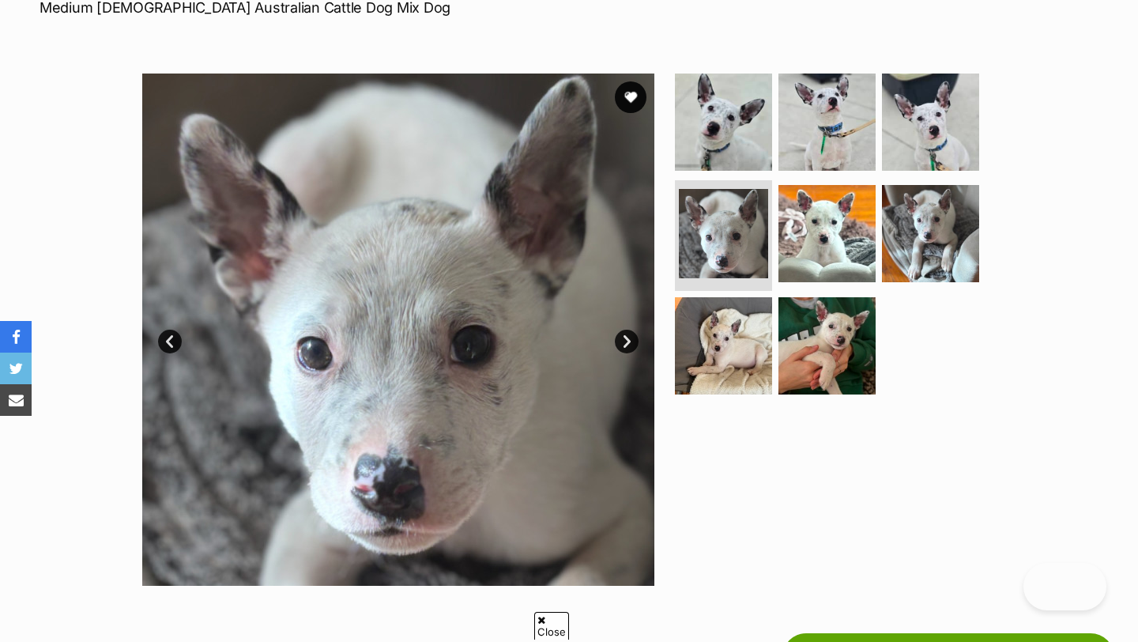
click at [627, 342] on link "Next" at bounding box center [627, 342] width 24 height 24
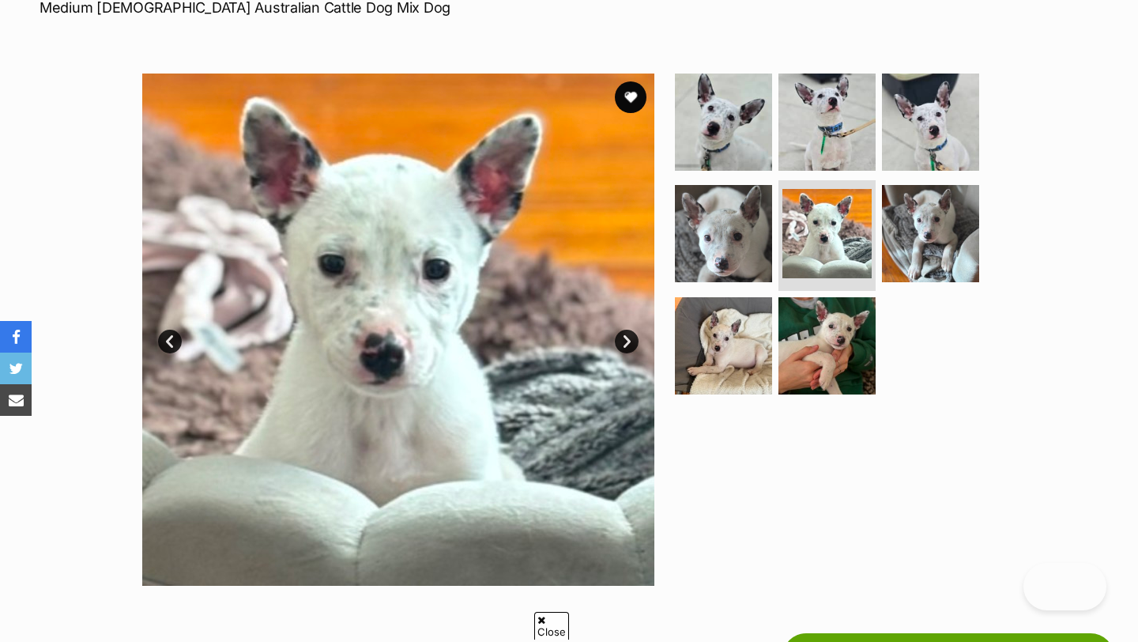
click at [627, 342] on link "Next" at bounding box center [627, 342] width 24 height 24
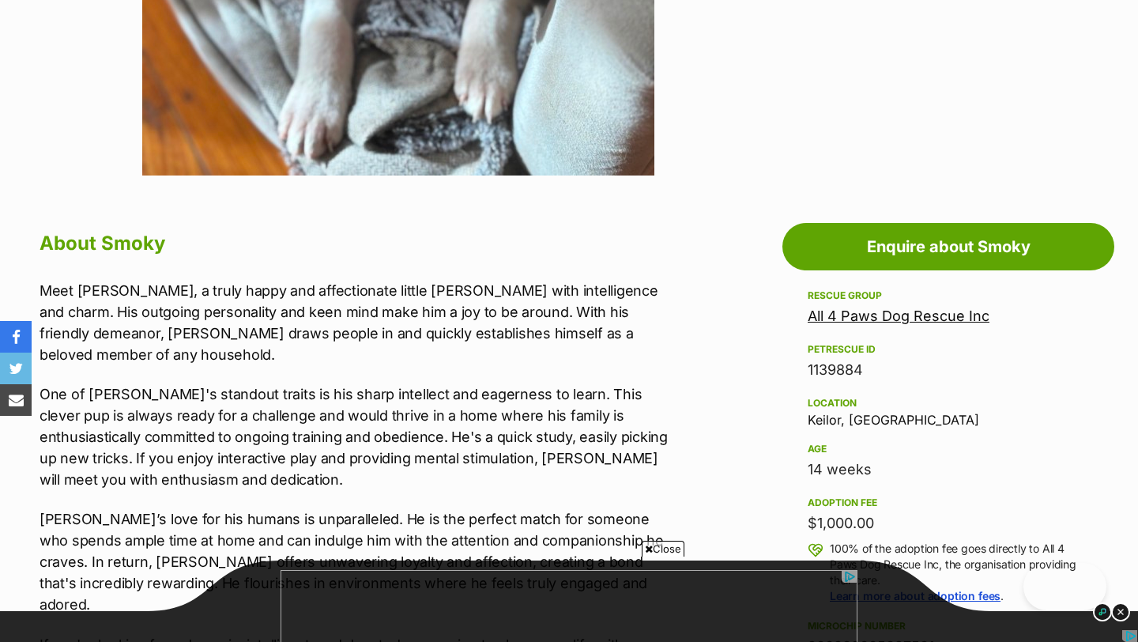
scroll to position [442, 0]
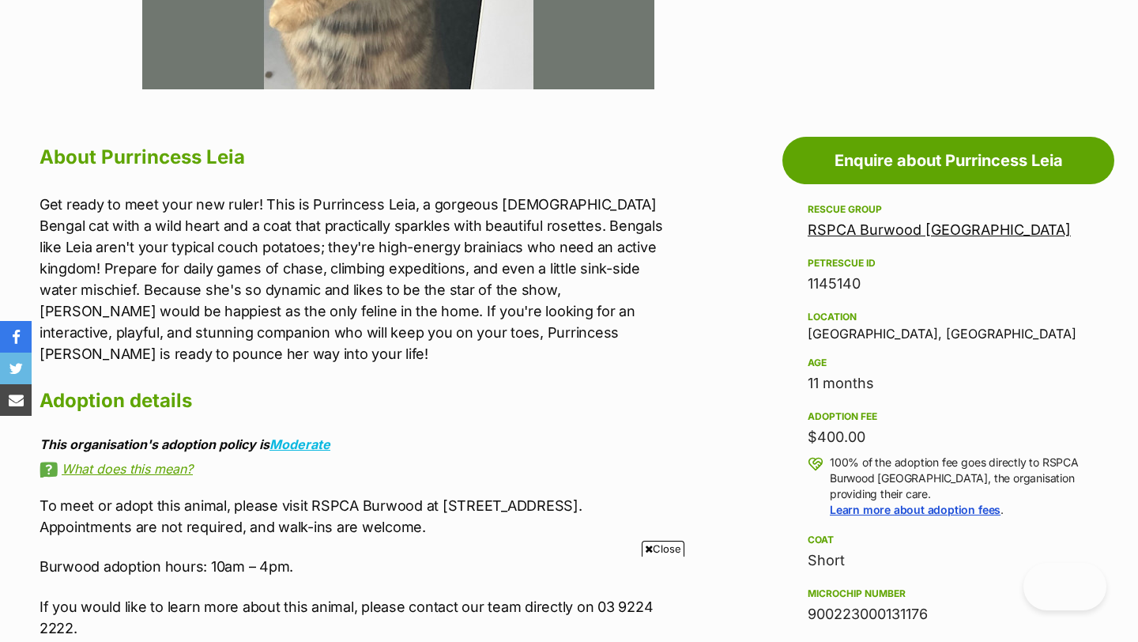
scroll to position [816, 0]
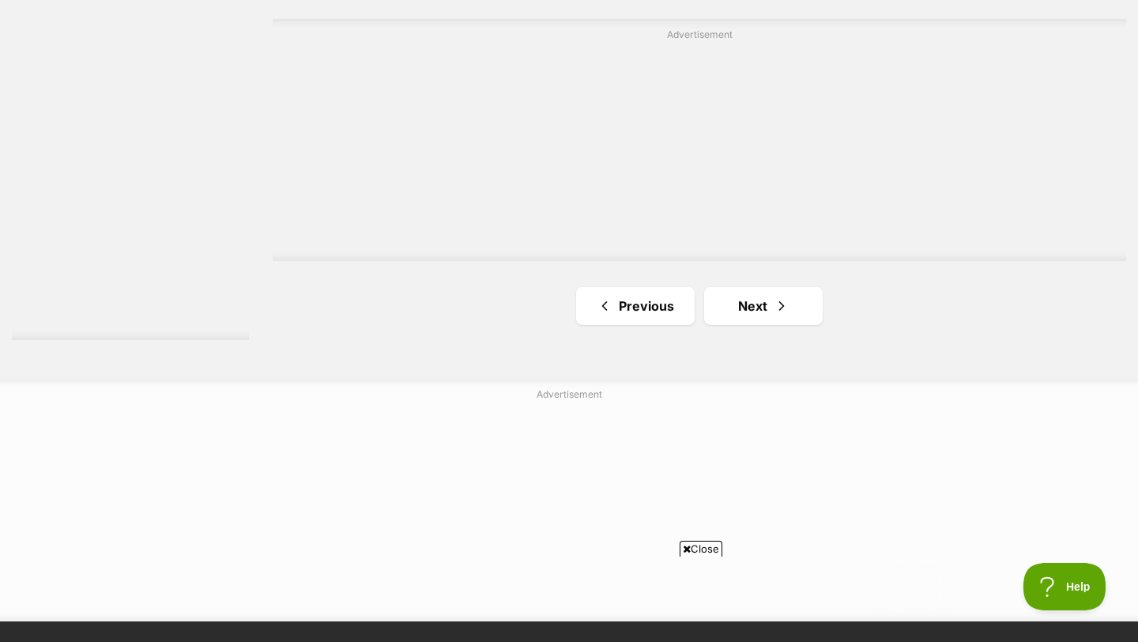
scroll to position [3042, 0]
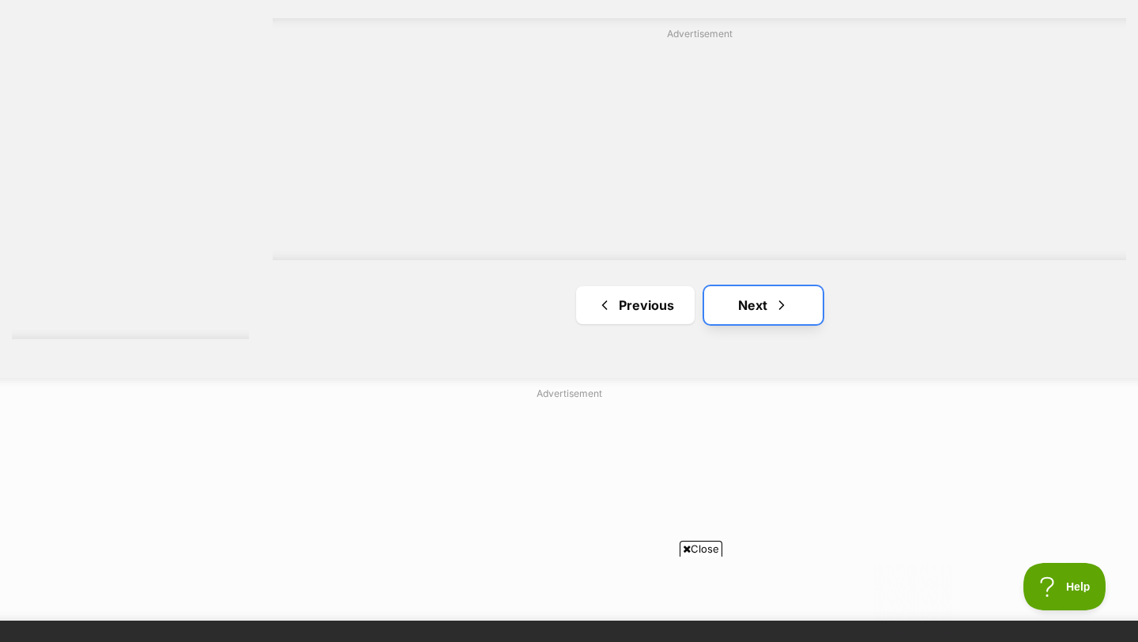
click at [785, 315] on span "Next page" at bounding box center [782, 305] width 16 height 19
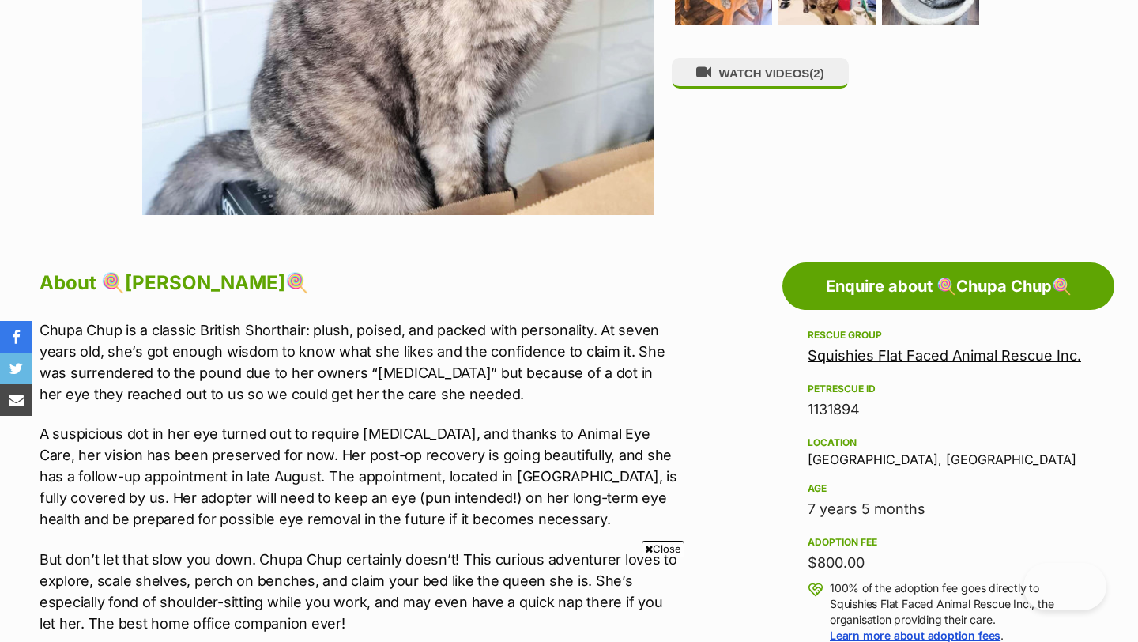
scroll to position [630, 0]
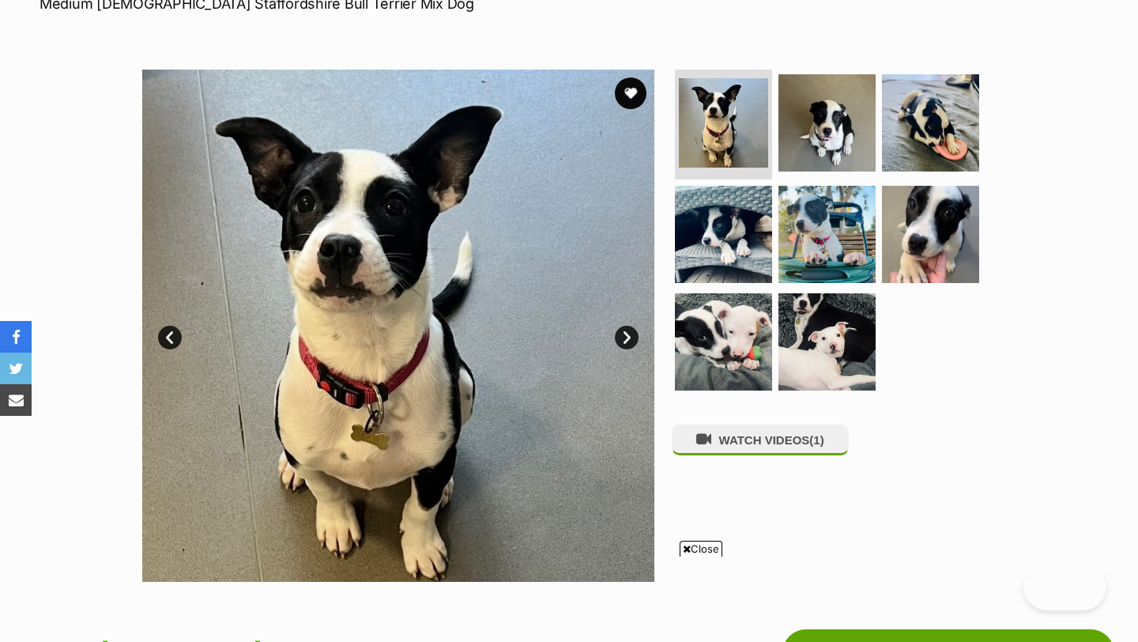
scroll to position [278, 0]
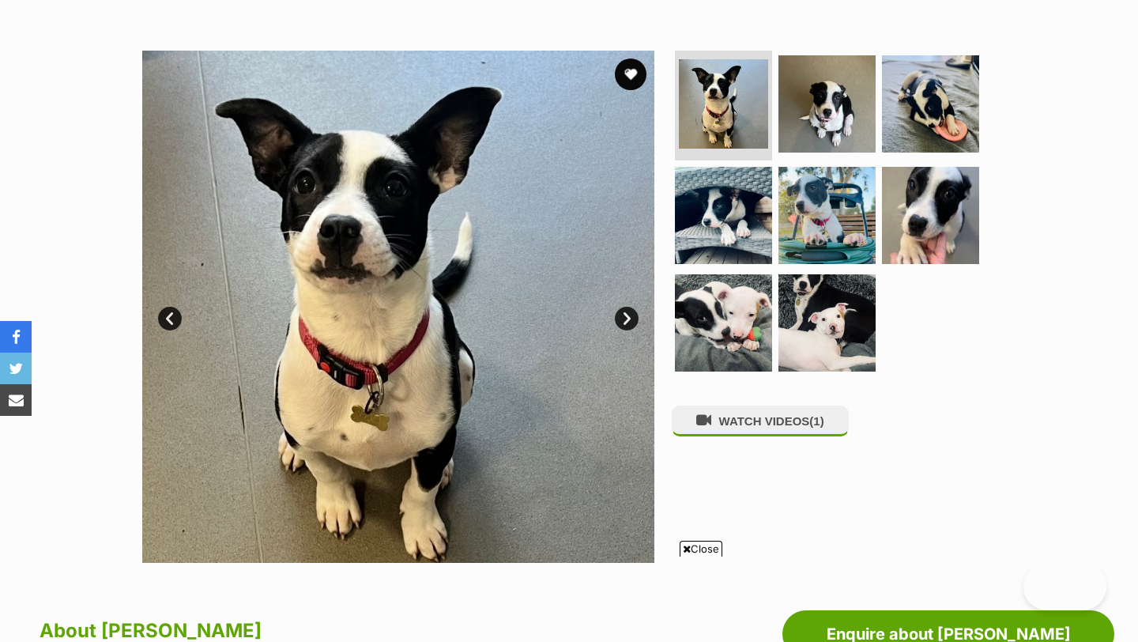
click at [622, 312] on link "Next" at bounding box center [627, 319] width 24 height 24
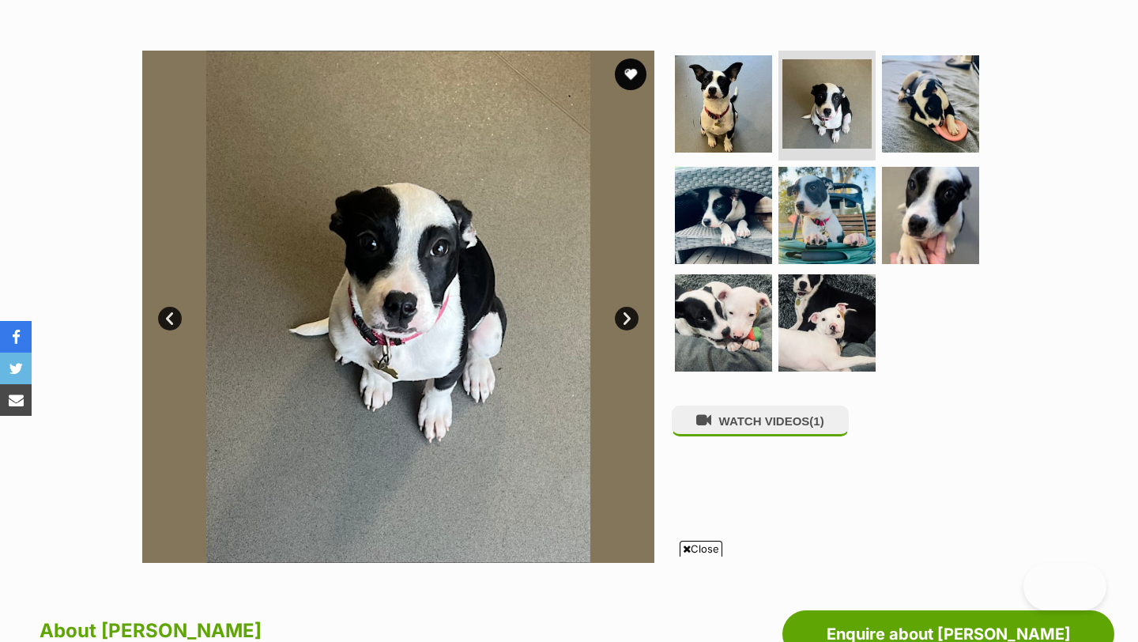
click at [622, 312] on link "Next" at bounding box center [627, 319] width 24 height 24
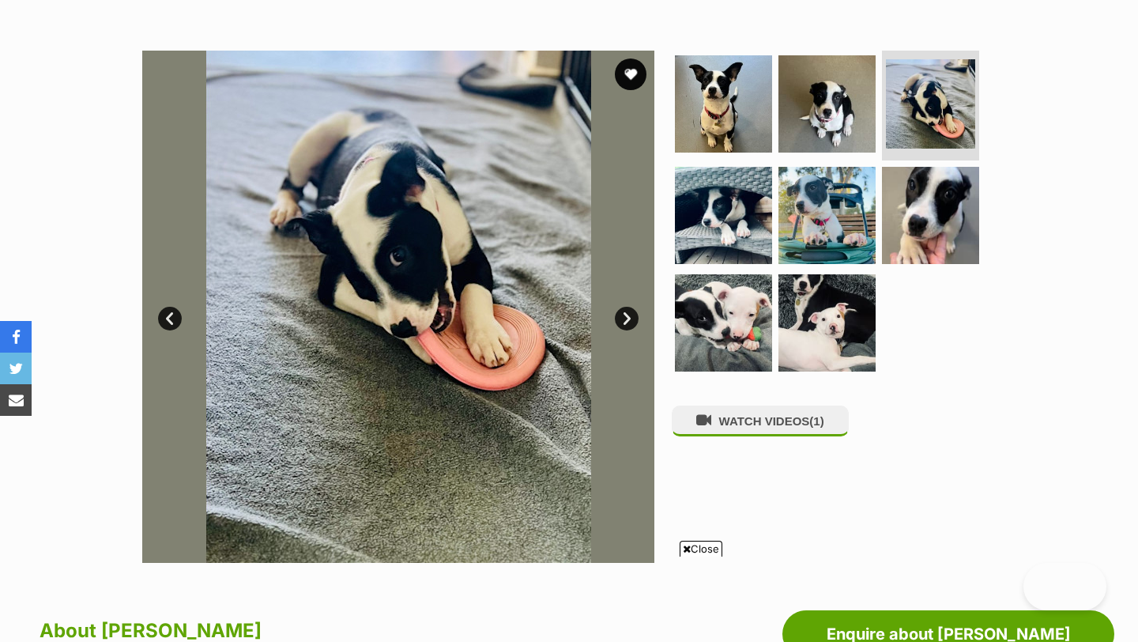
click at [622, 312] on link "Next" at bounding box center [627, 319] width 24 height 24
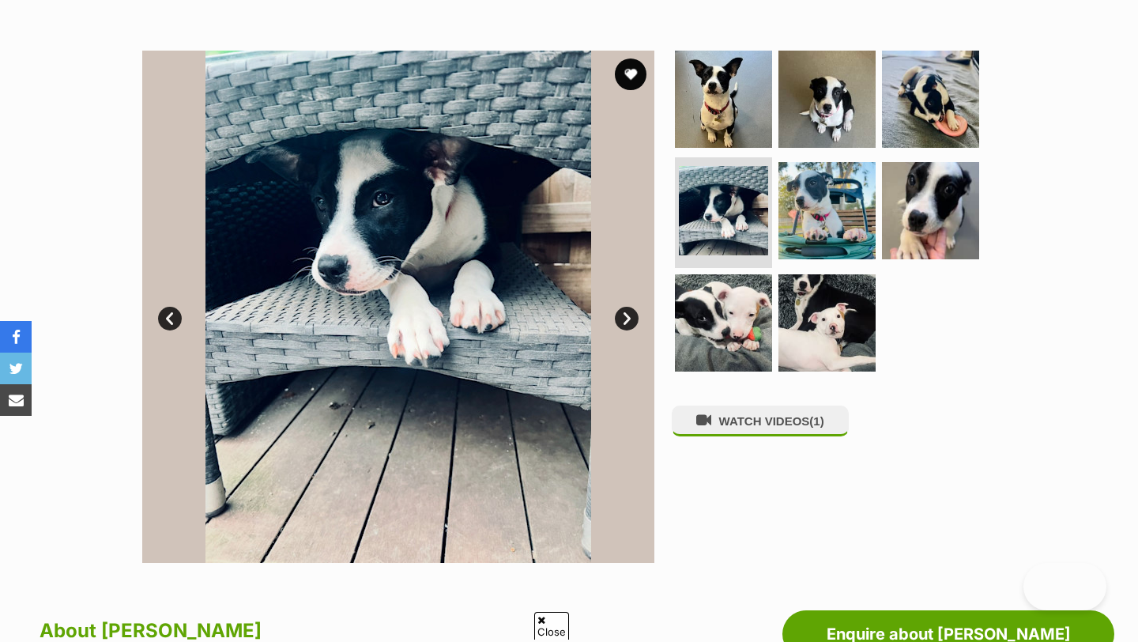
click at [622, 312] on link "Next" at bounding box center [627, 319] width 24 height 24
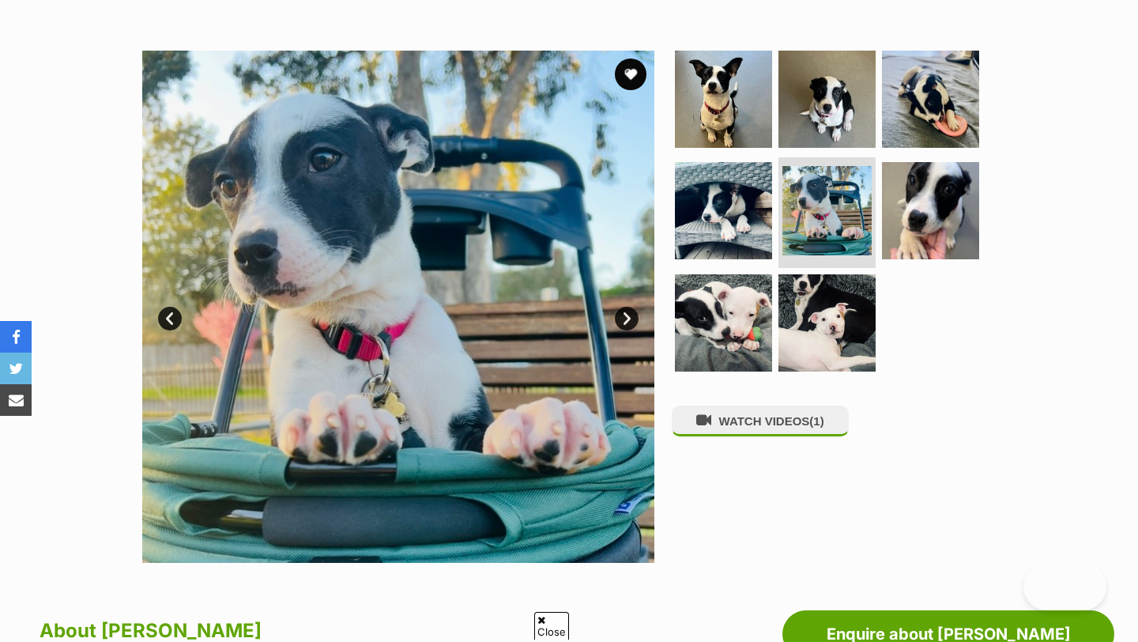
click at [622, 312] on link "Next" at bounding box center [627, 319] width 24 height 24
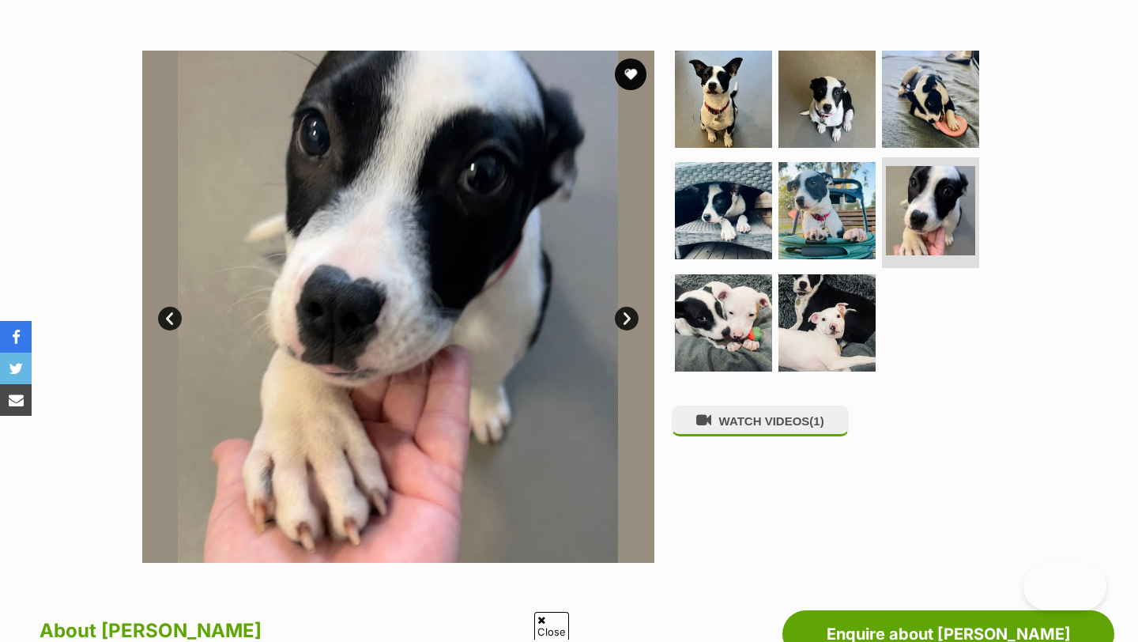
click at [622, 312] on link "Next" at bounding box center [627, 319] width 24 height 24
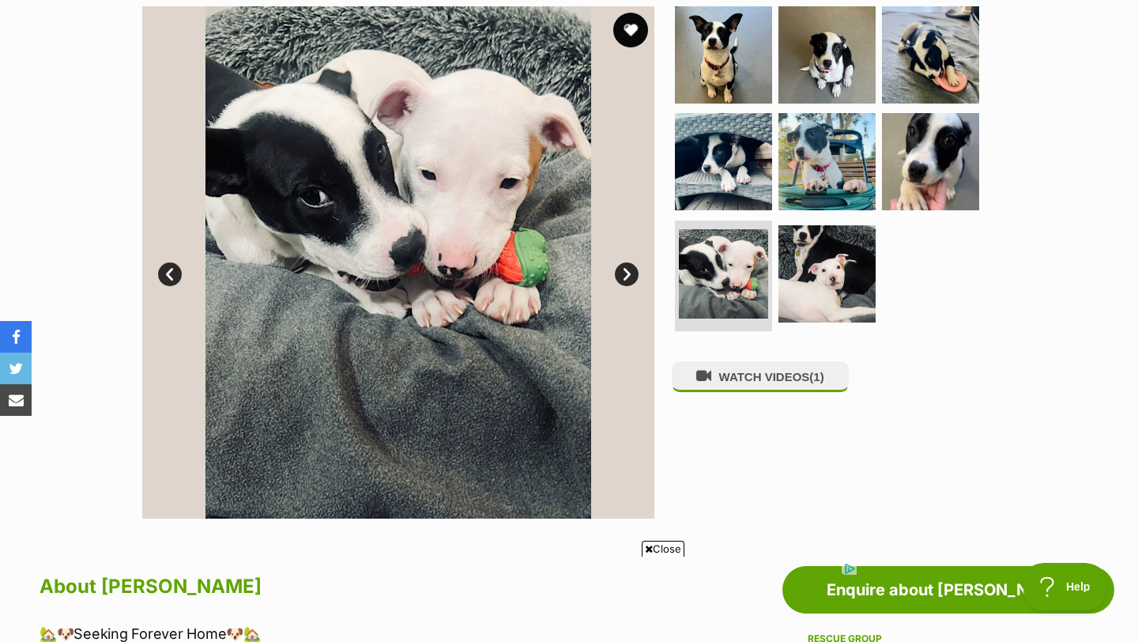
scroll to position [0, 0]
click at [628, 33] on button "favourite" at bounding box center [630, 30] width 35 height 35
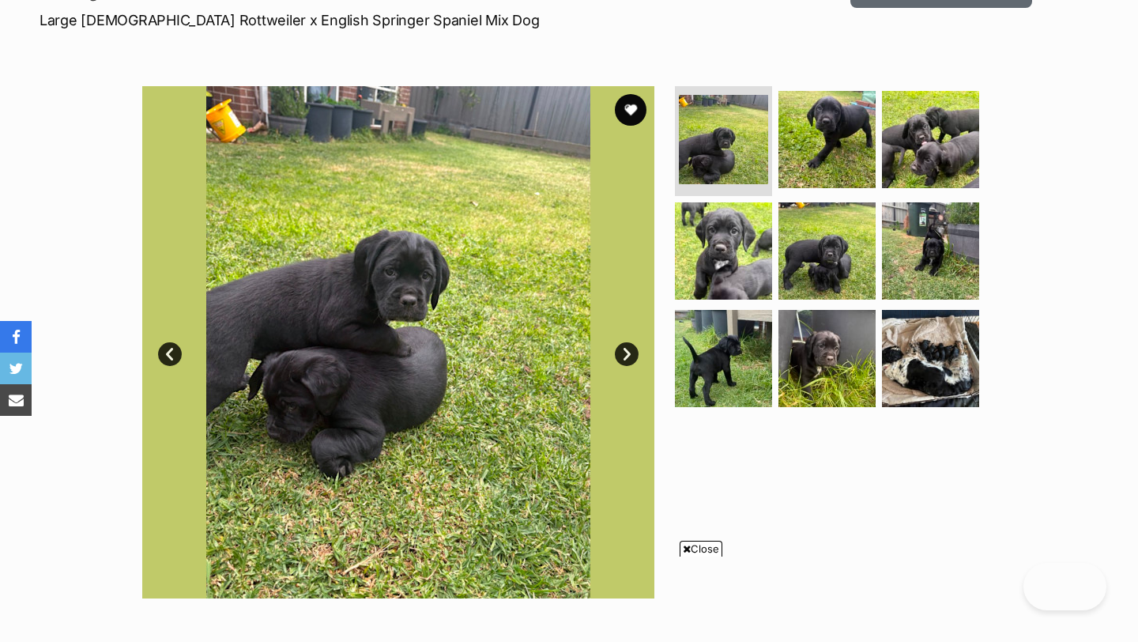
scroll to position [316, 0]
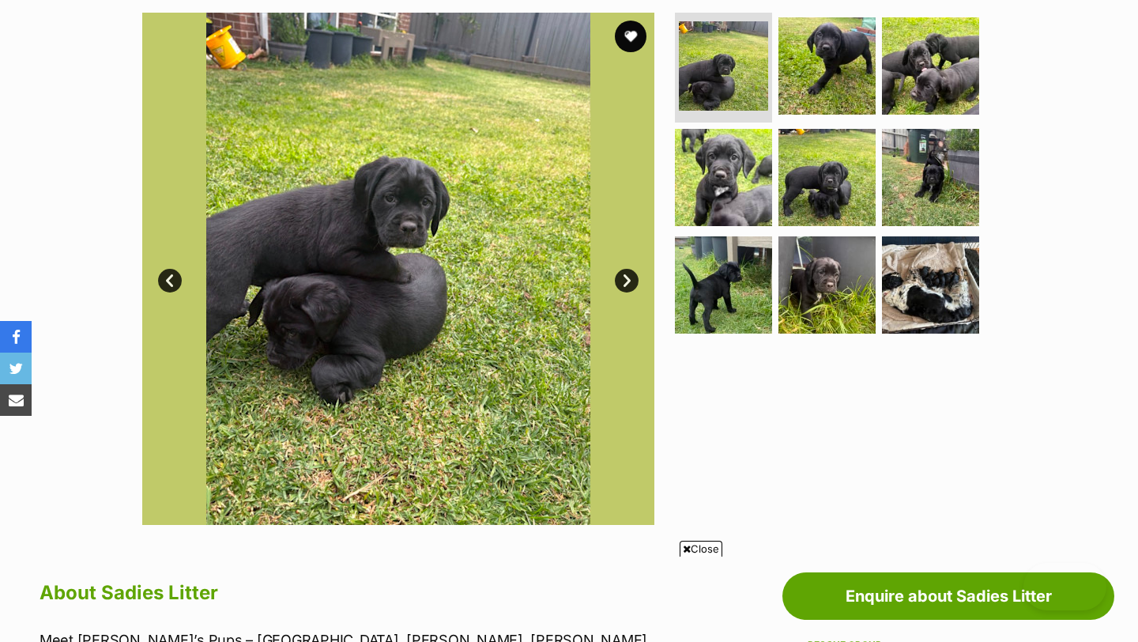
click at [627, 279] on link "Next" at bounding box center [627, 281] width 24 height 24
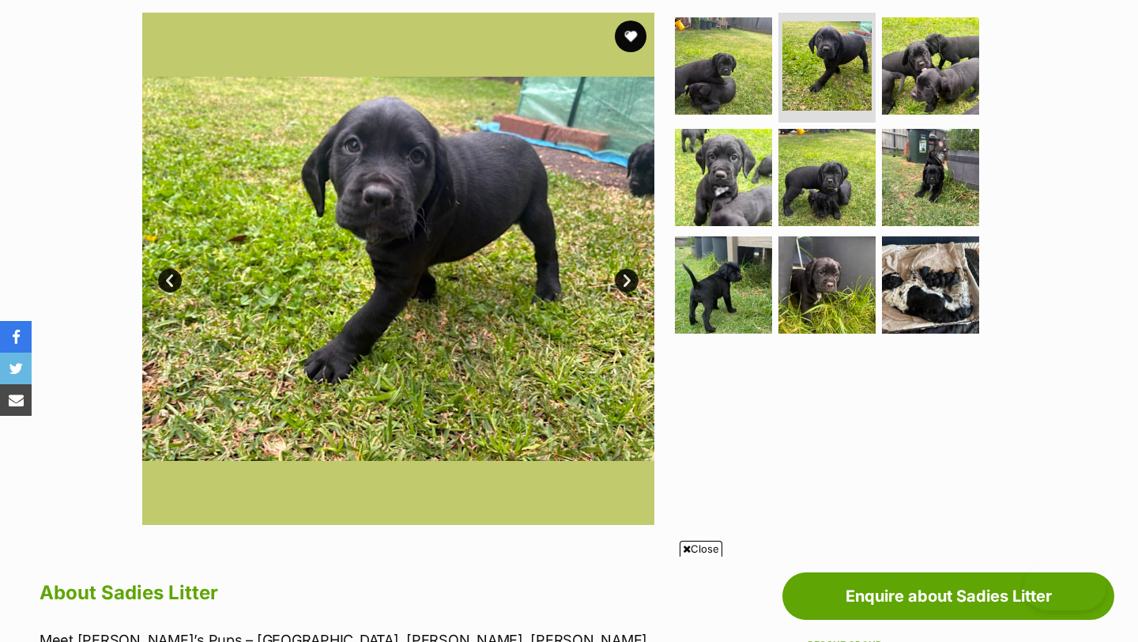
click at [627, 279] on link "Next" at bounding box center [627, 281] width 24 height 24
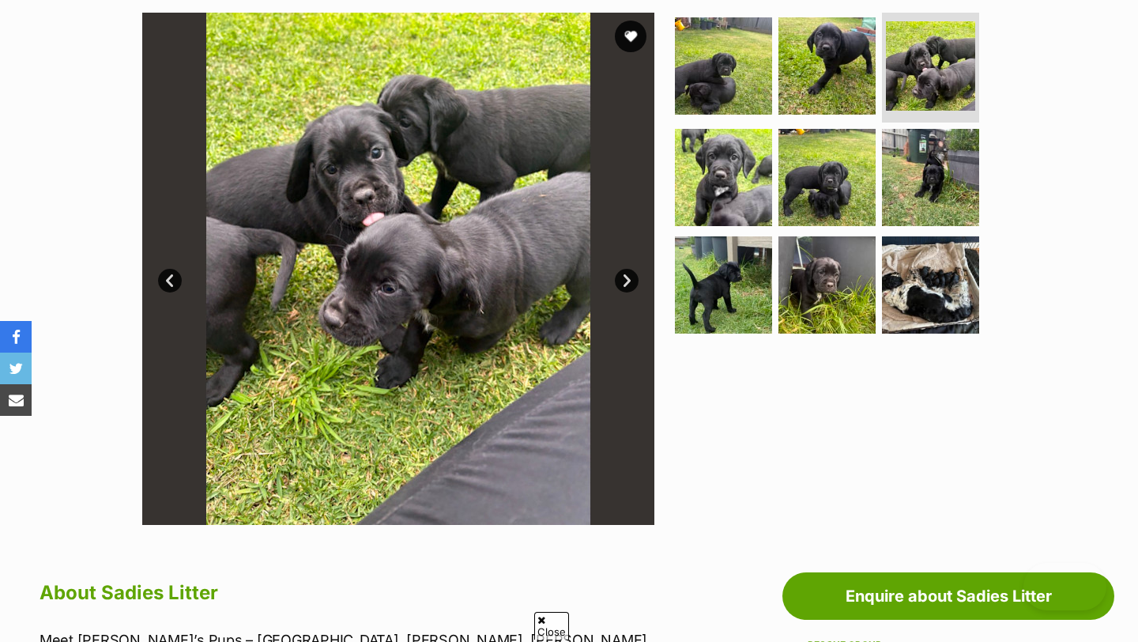
click at [627, 279] on link "Next" at bounding box center [627, 281] width 24 height 24
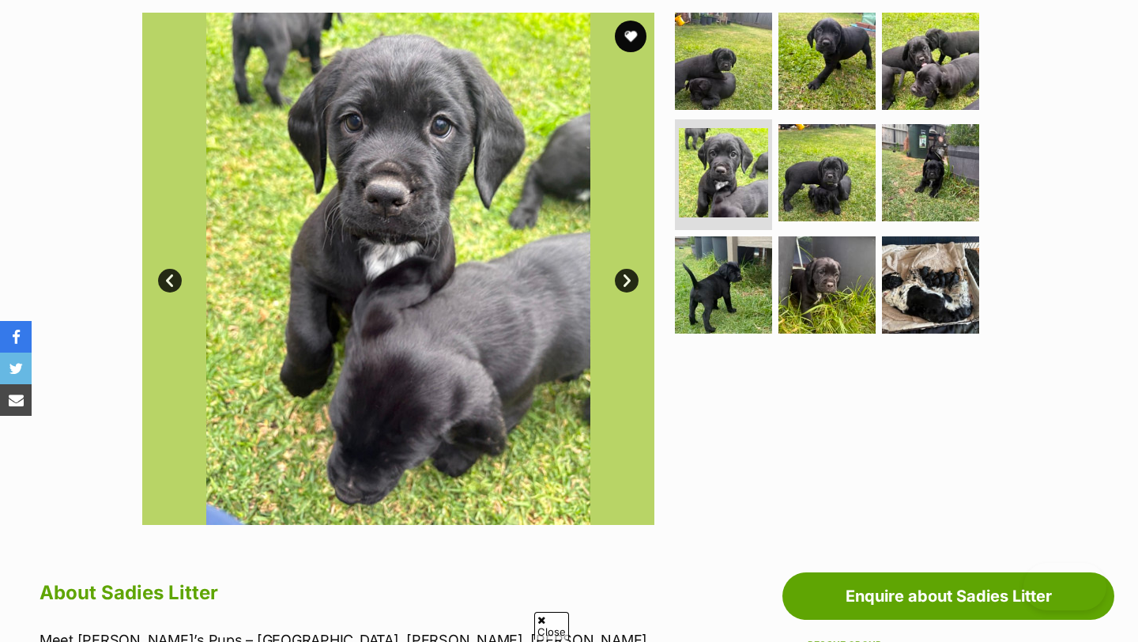
click at [627, 279] on link "Next" at bounding box center [627, 281] width 24 height 24
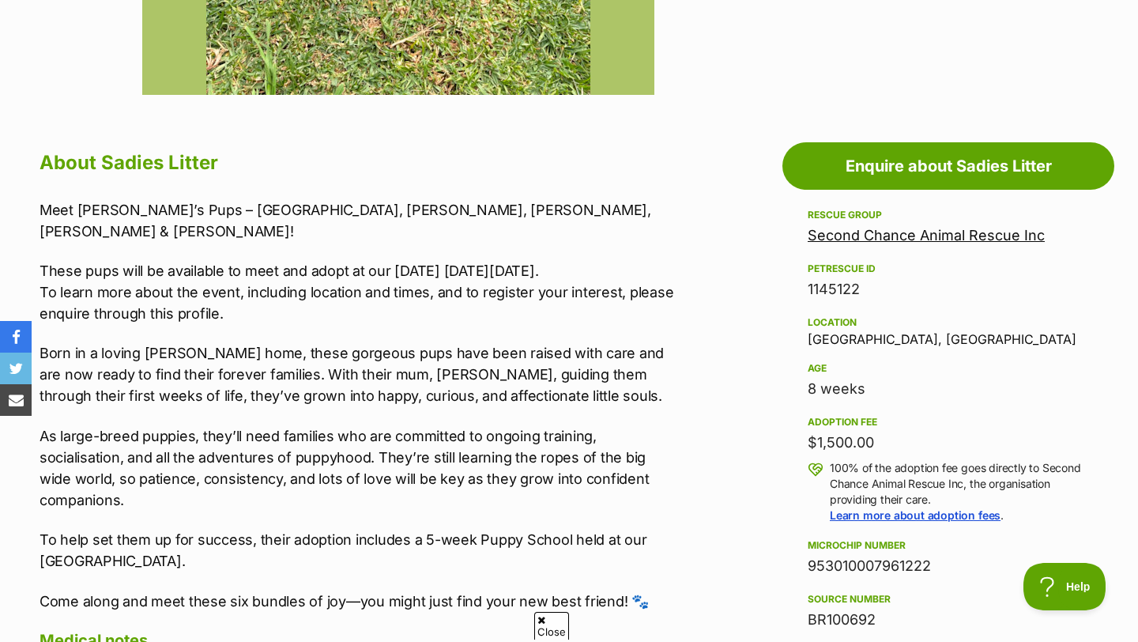
scroll to position [765, 0]
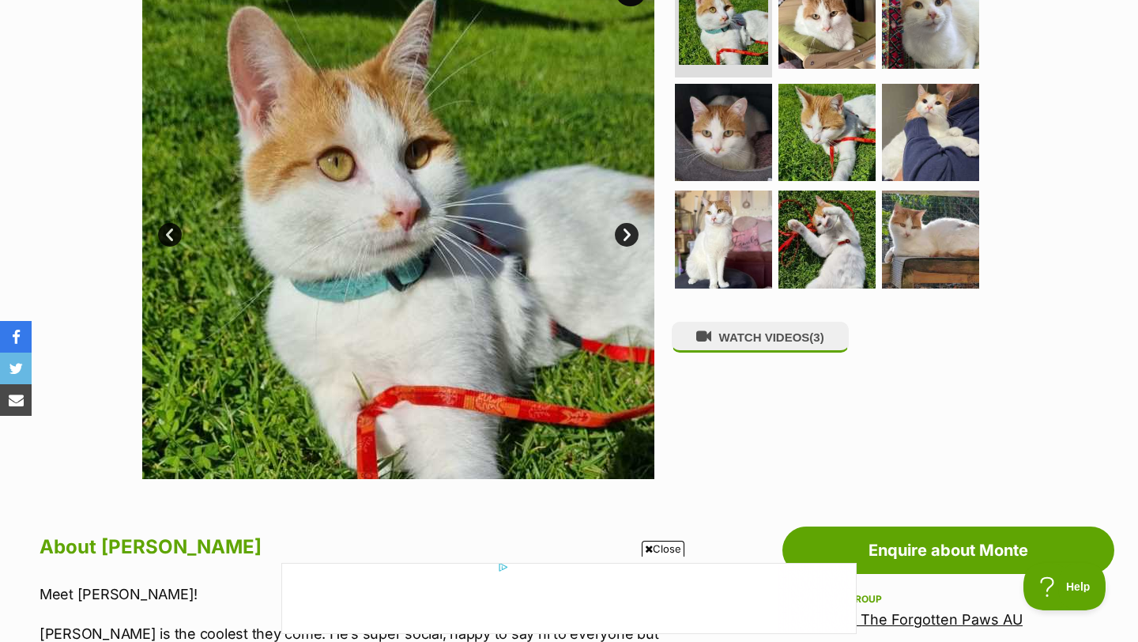
click at [623, 239] on link "Next" at bounding box center [627, 235] width 24 height 24
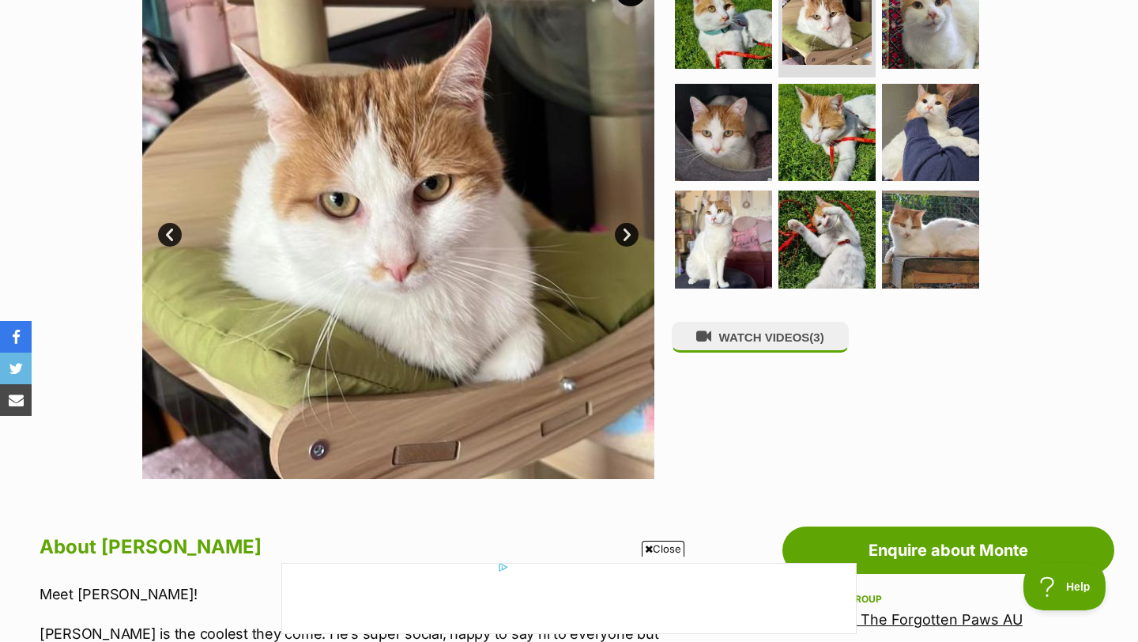
click at [623, 239] on link "Next" at bounding box center [627, 235] width 24 height 24
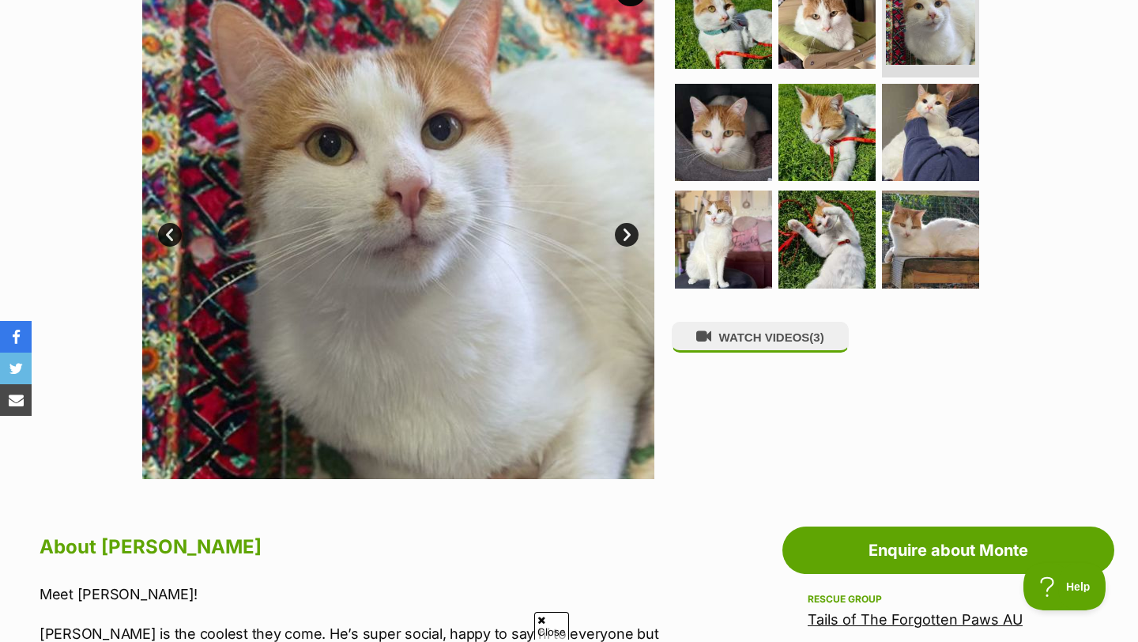
click at [623, 239] on link "Next" at bounding box center [627, 235] width 24 height 24
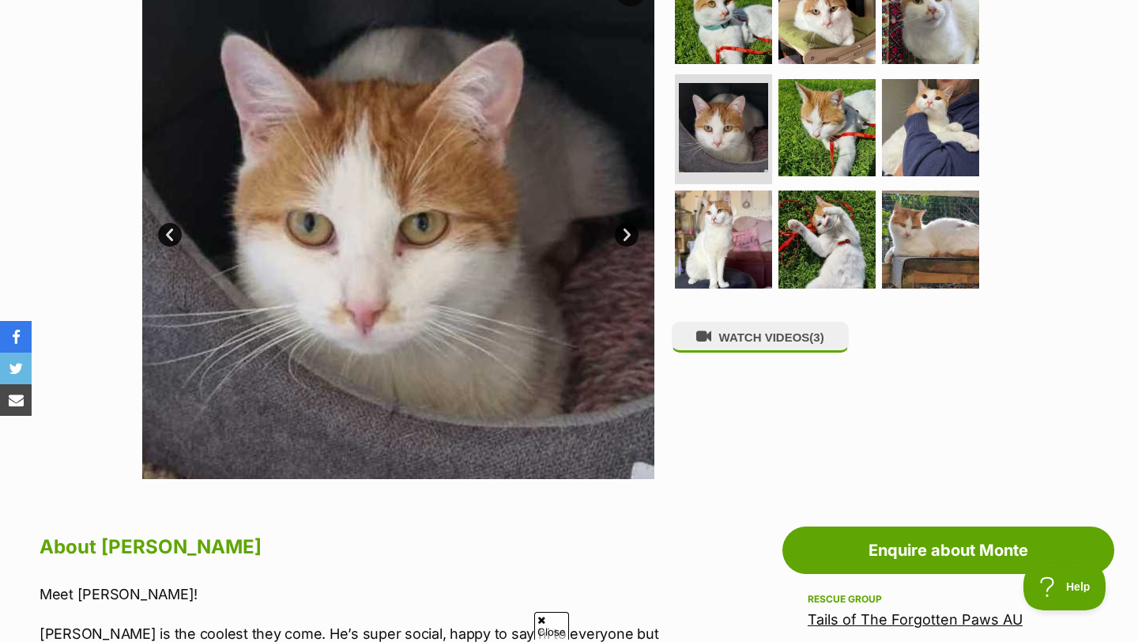
click at [623, 239] on link "Next" at bounding box center [627, 235] width 24 height 24
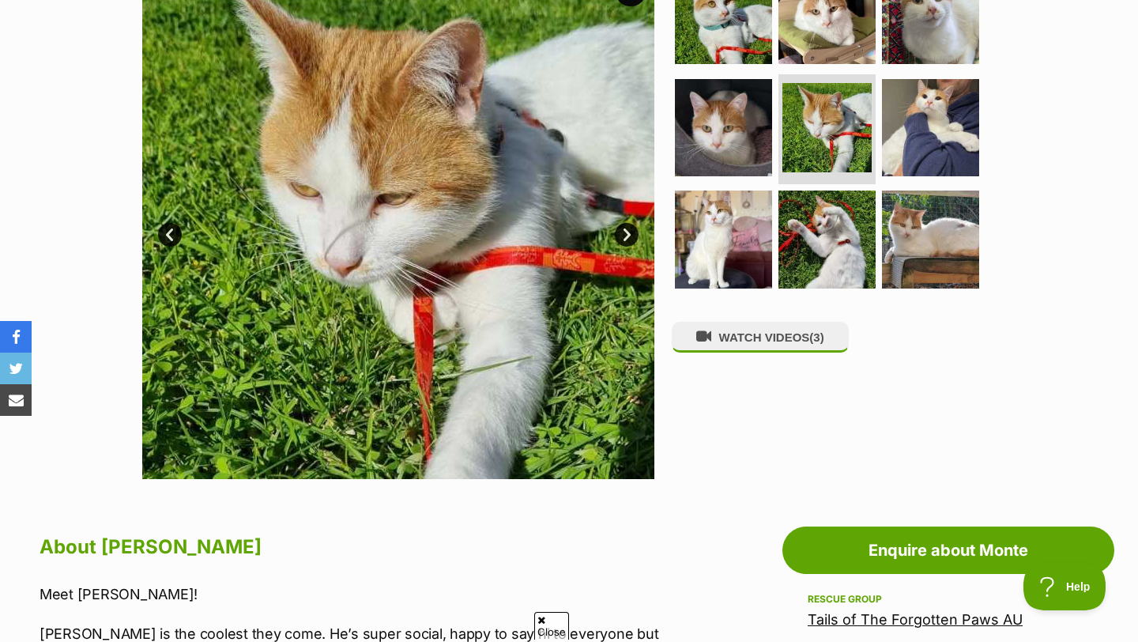
click at [624, 239] on link "Next" at bounding box center [627, 235] width 24 height 24
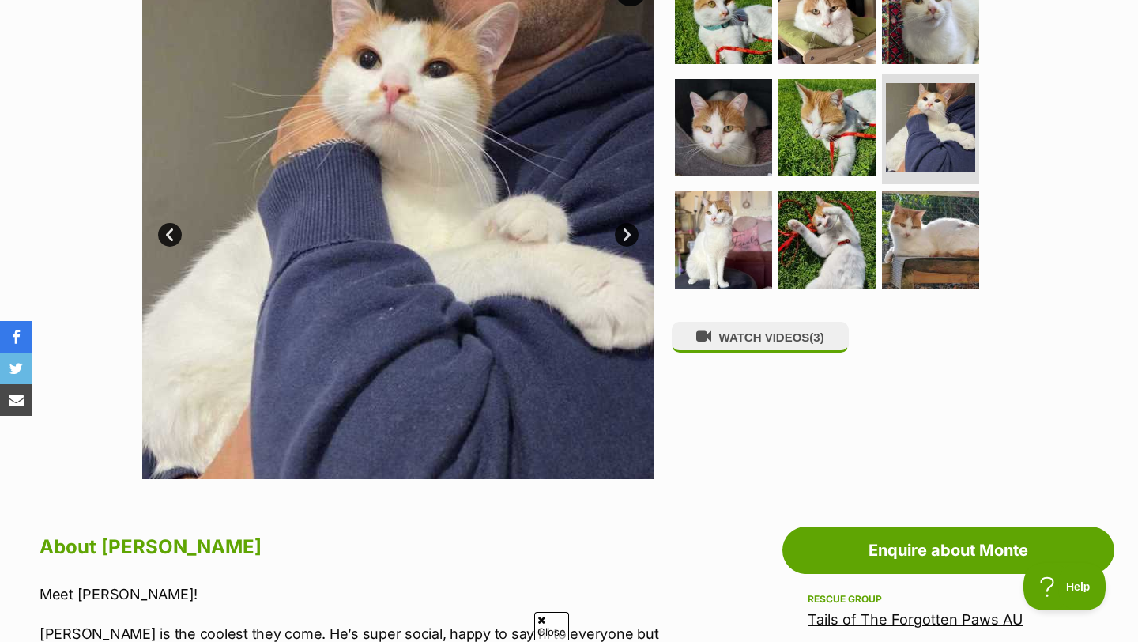
click at [624, 239] on link "Next" at bounding box center [627, 235] width 24 height 24
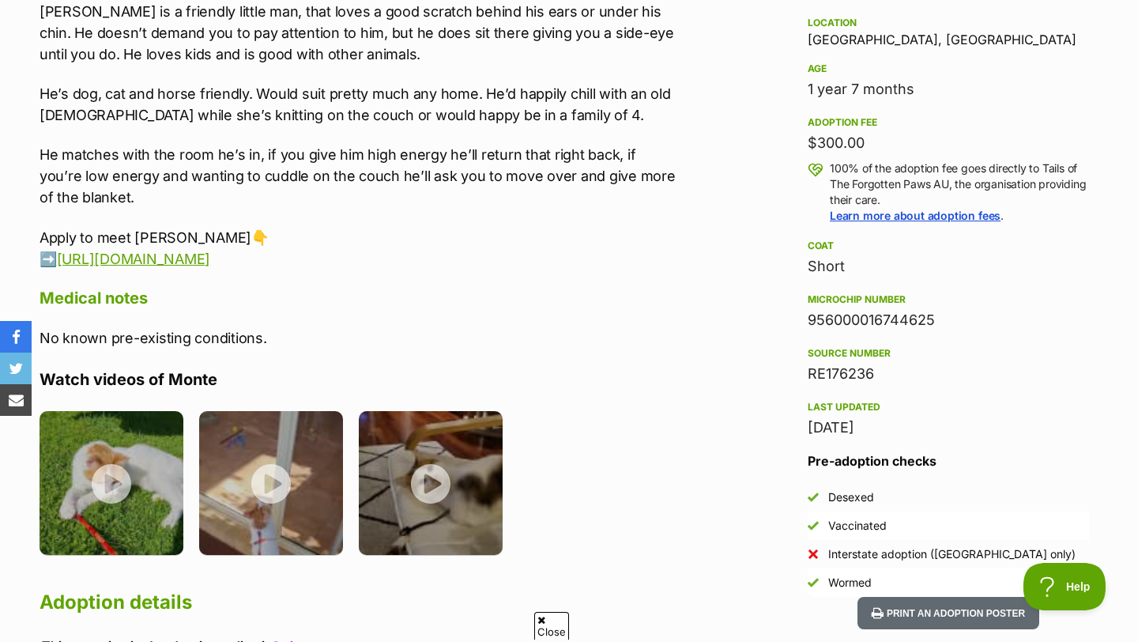
scroll to position [1124, 0]
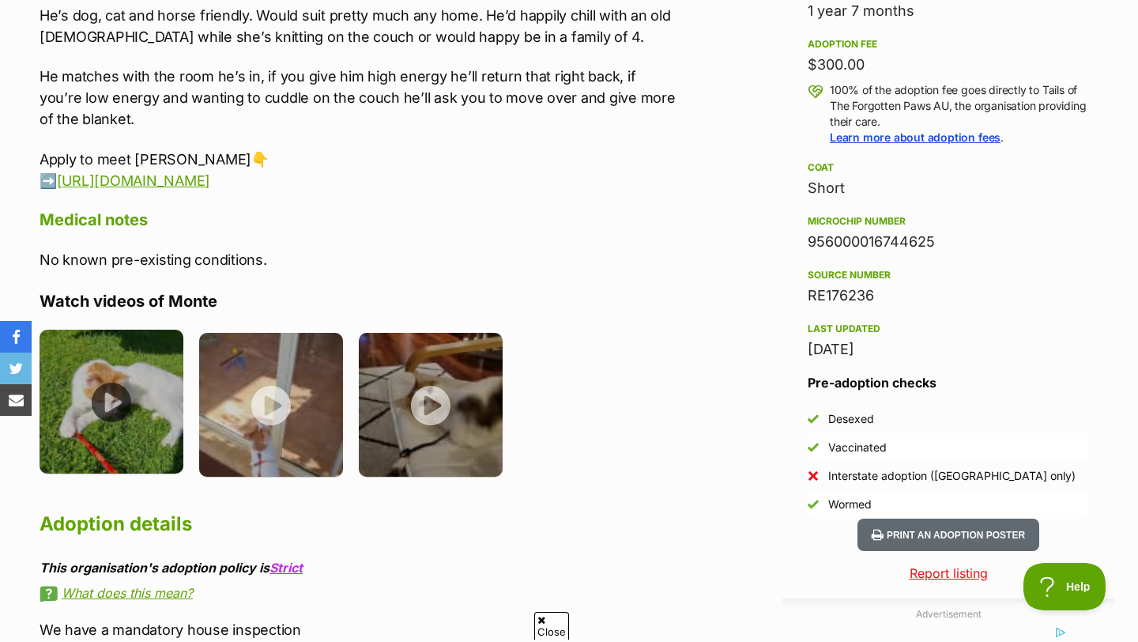
click at [88, 409] on img at bounding box center [112, 402] width 144 height 144
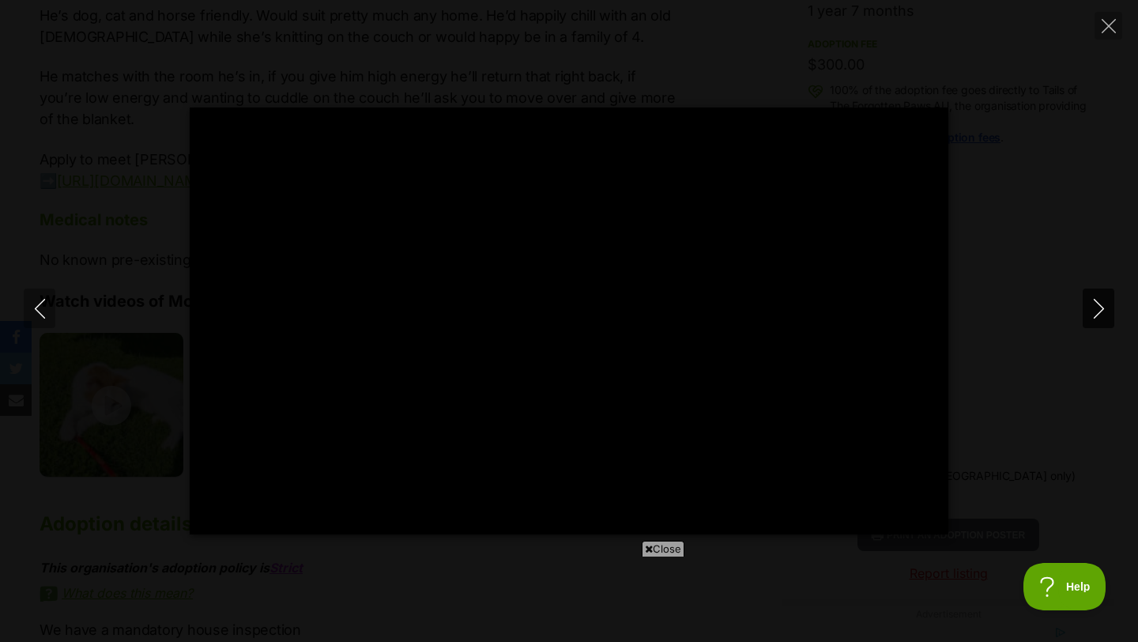
click at [1096, 302] on icon "Next" at bounding box center [1098, 309] width 10 height 20
type input "56.38"
click at [1097, 307] on icon "Next" at bounding box center [1099, 309] width 20 height 20
type input "26.58"
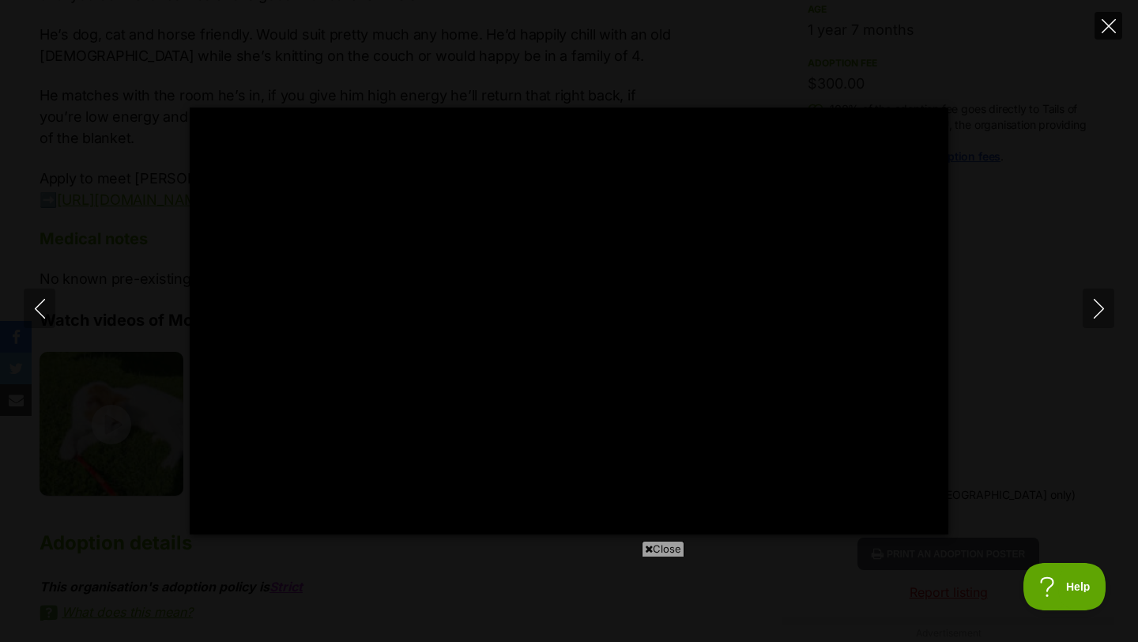
click at [1099, 28] on button "Close" at bounding box center [1108, 26] width 28 height 28
type input "18.4"
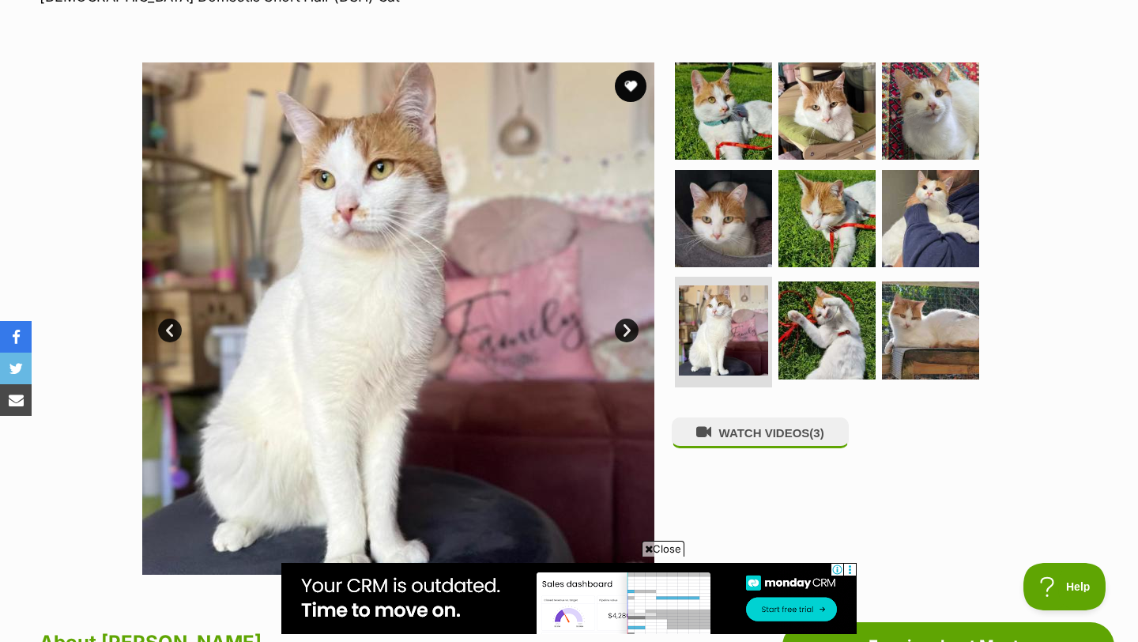
scroll to position [223, 0]
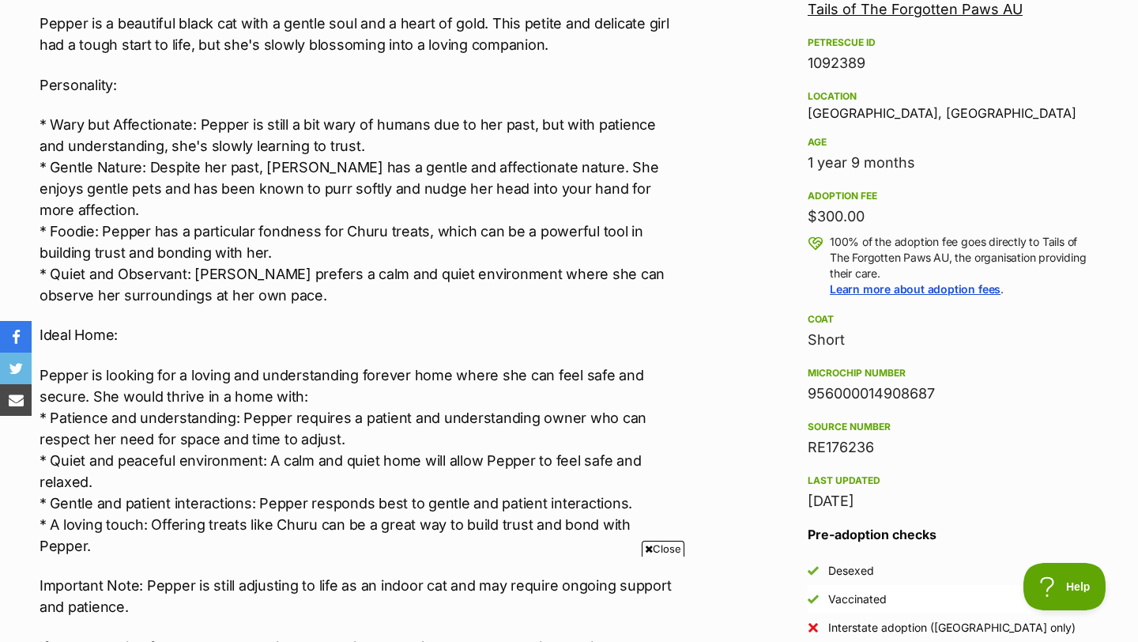
scroll to position [983, 0]
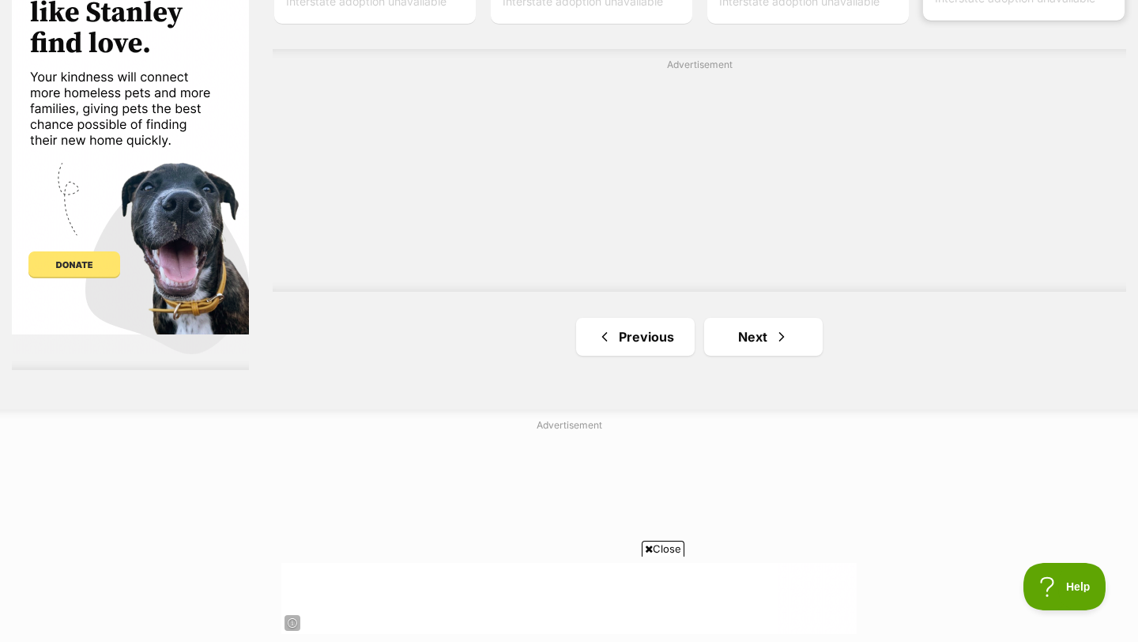
scroll to position [2978, 0]
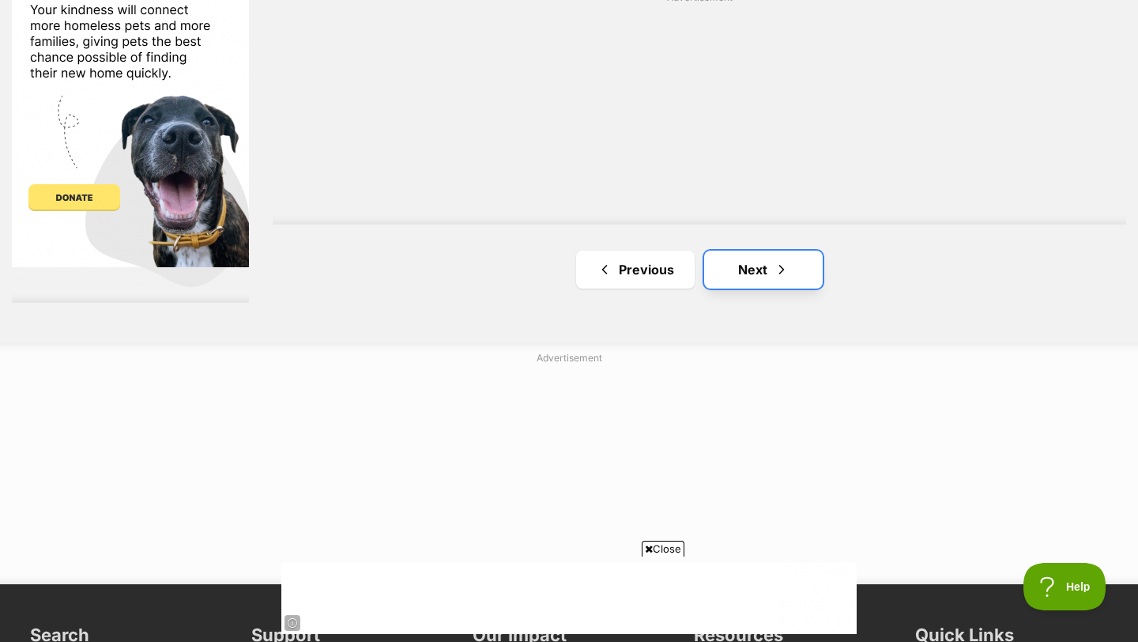
click at [774, 285] on link "Next" at bounding box center [763, 269] width 119 height 38
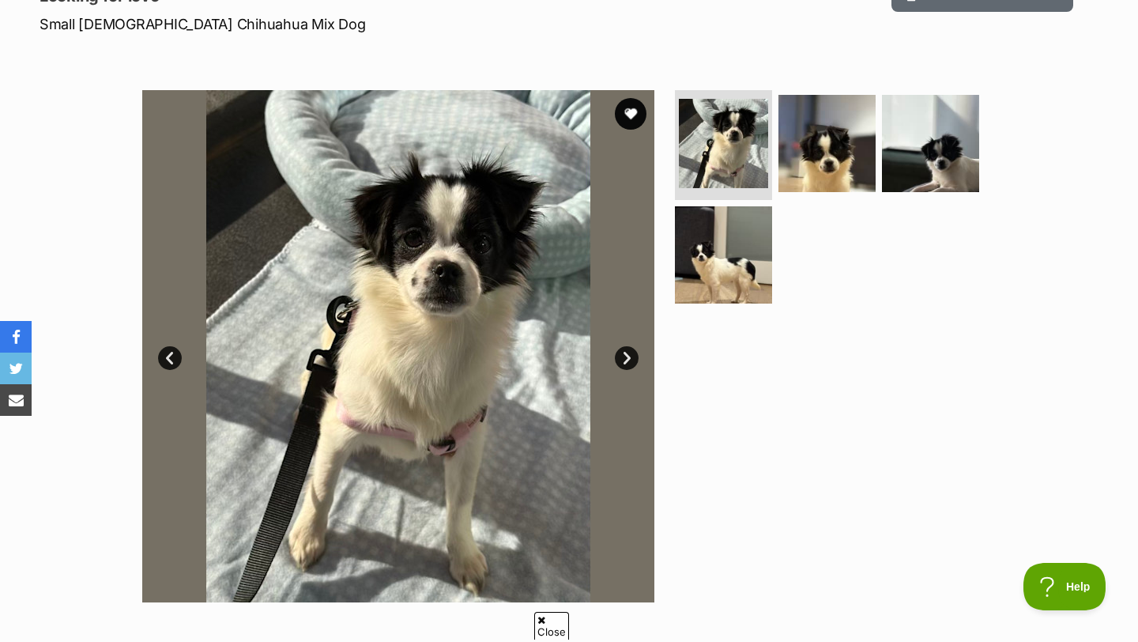
click at [622, 354] on link "Next" at bounding box center [627, 358] width 24 height 24
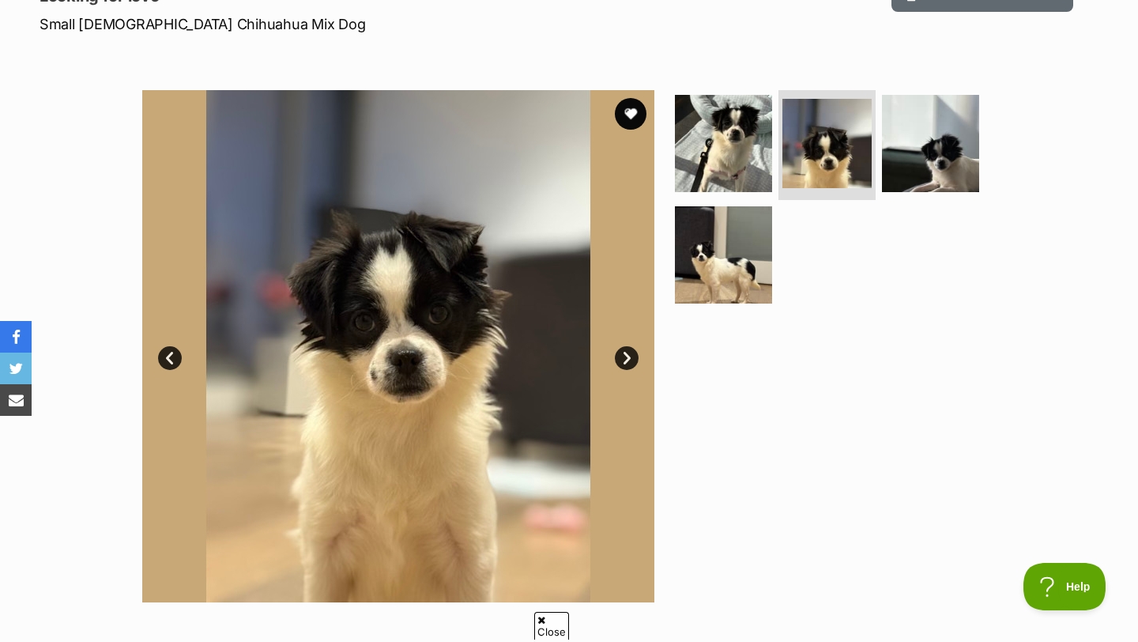
click at [622, 354] on link "Next" at bounding box center [627, 358] width 24 height 24
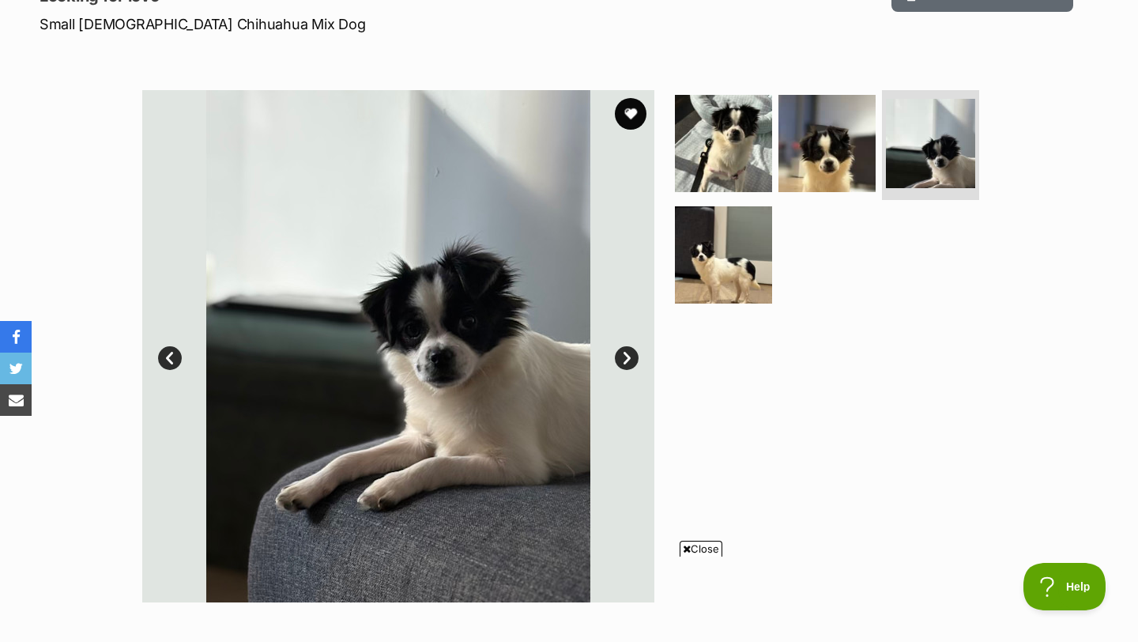
click at [622, 354] on link "Next" at bounding box center [627, 358] width 24 height 24
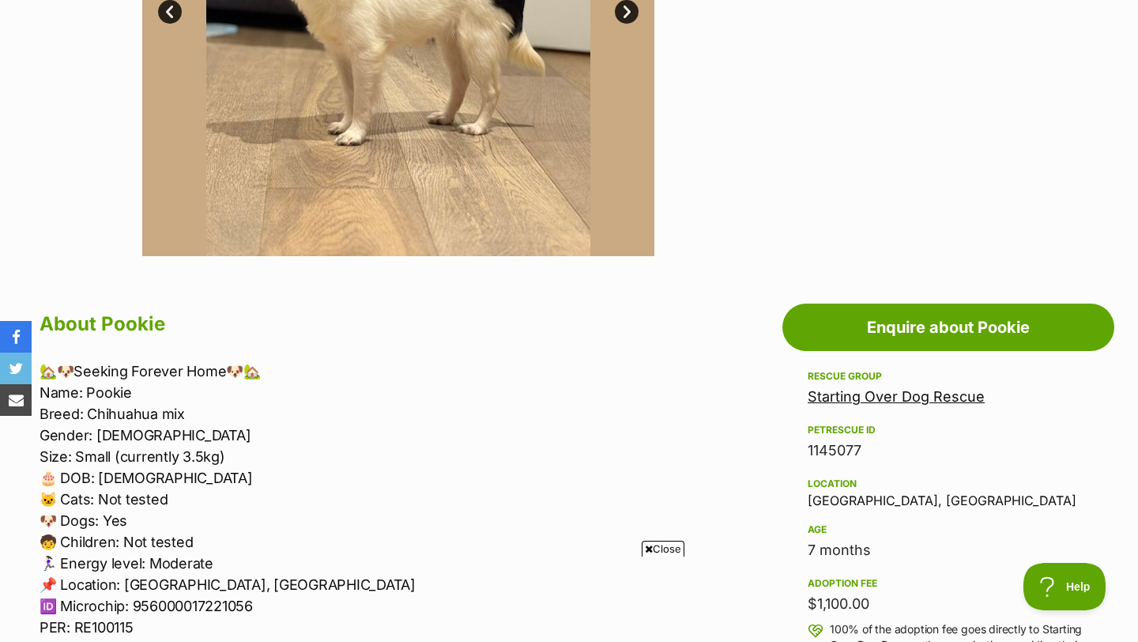
scroll to position [592, 0]
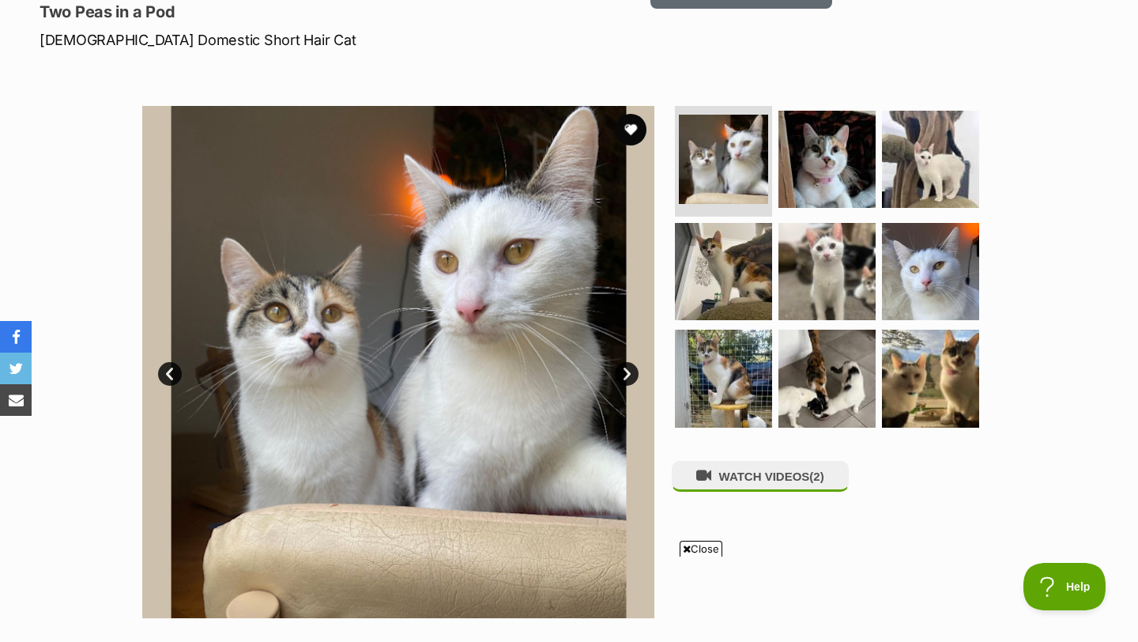
scroll to position [347, 0]
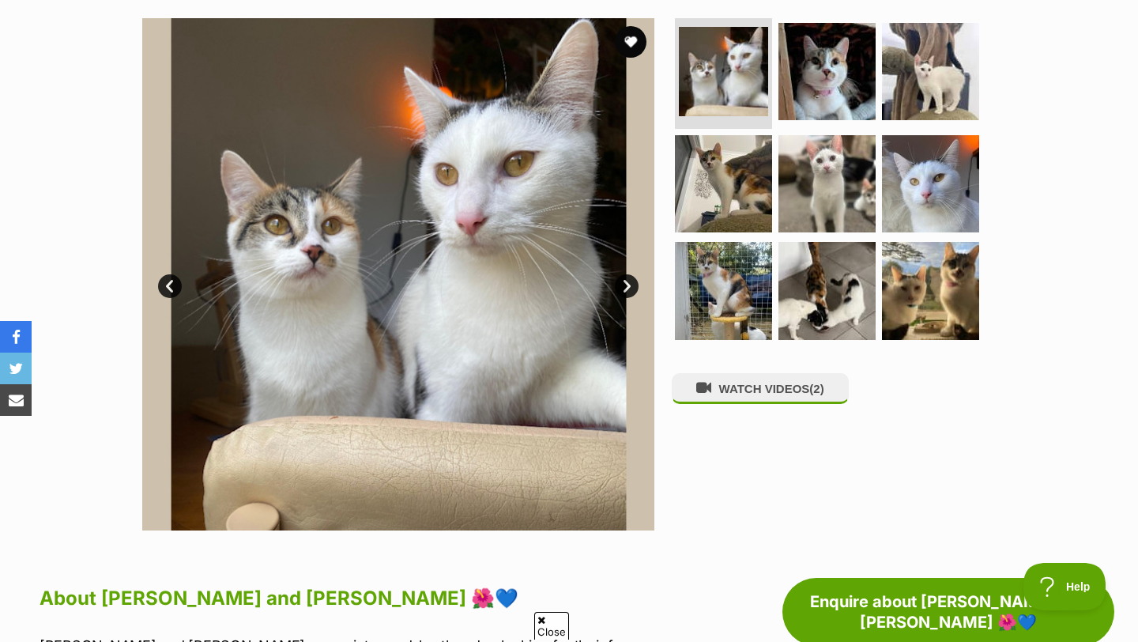
click at [628, 274] on link "Next" at bounding box center [627, 286] width 24 height 24
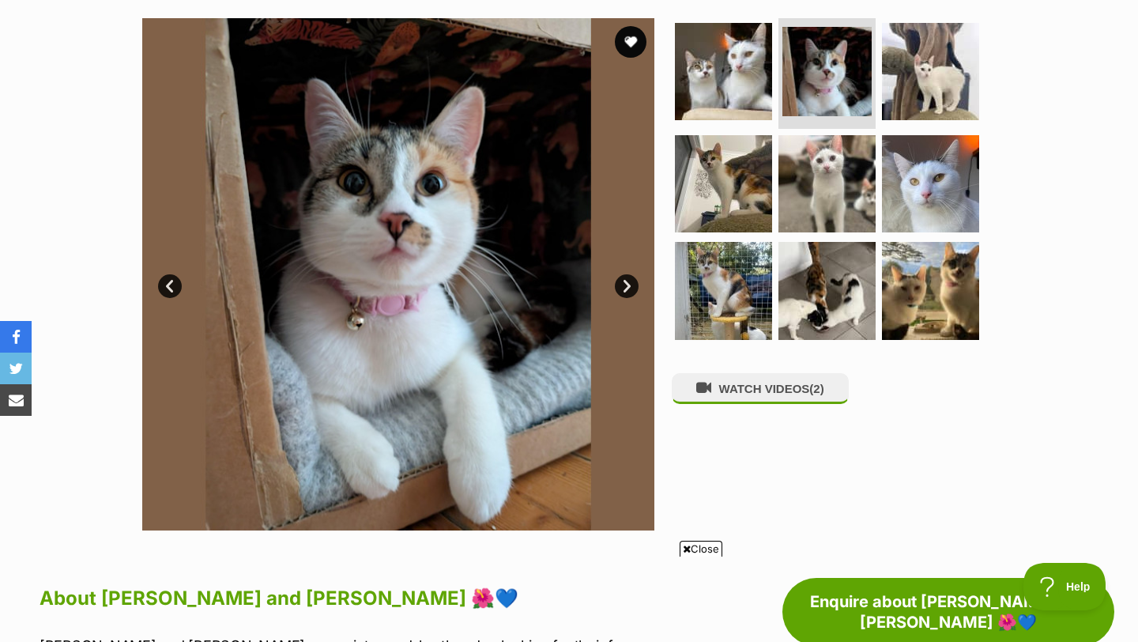
click at [628, 274] on link "Next" at bounding box center [627, 286] width 24 height 24
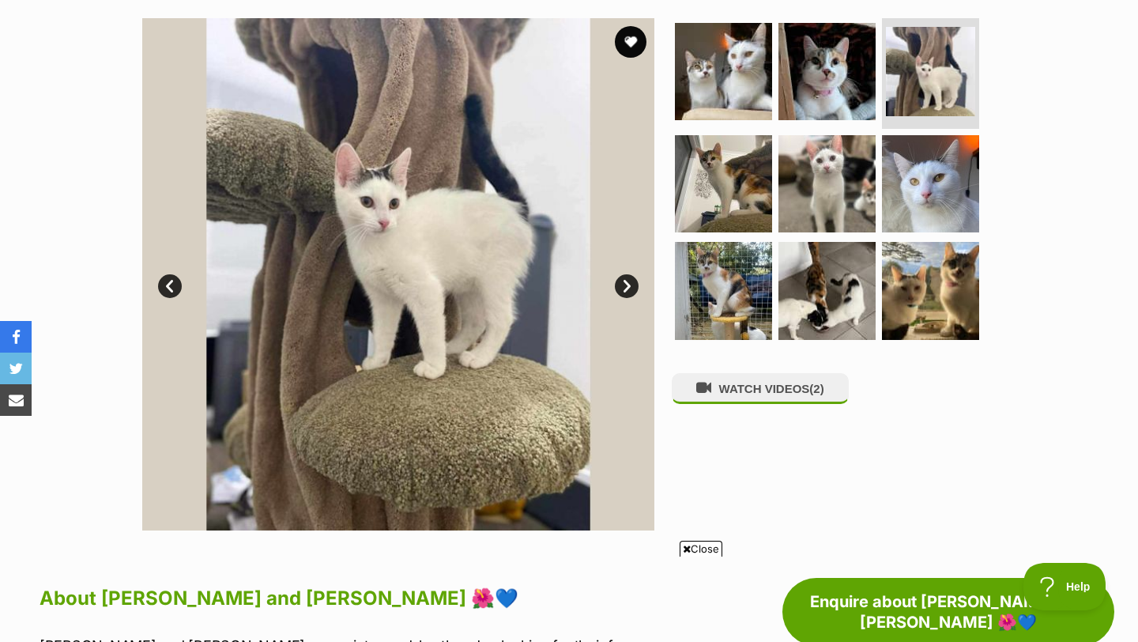
click at [628, 274] on link "Next" at bounding box center [627, 286] width 24 height 24
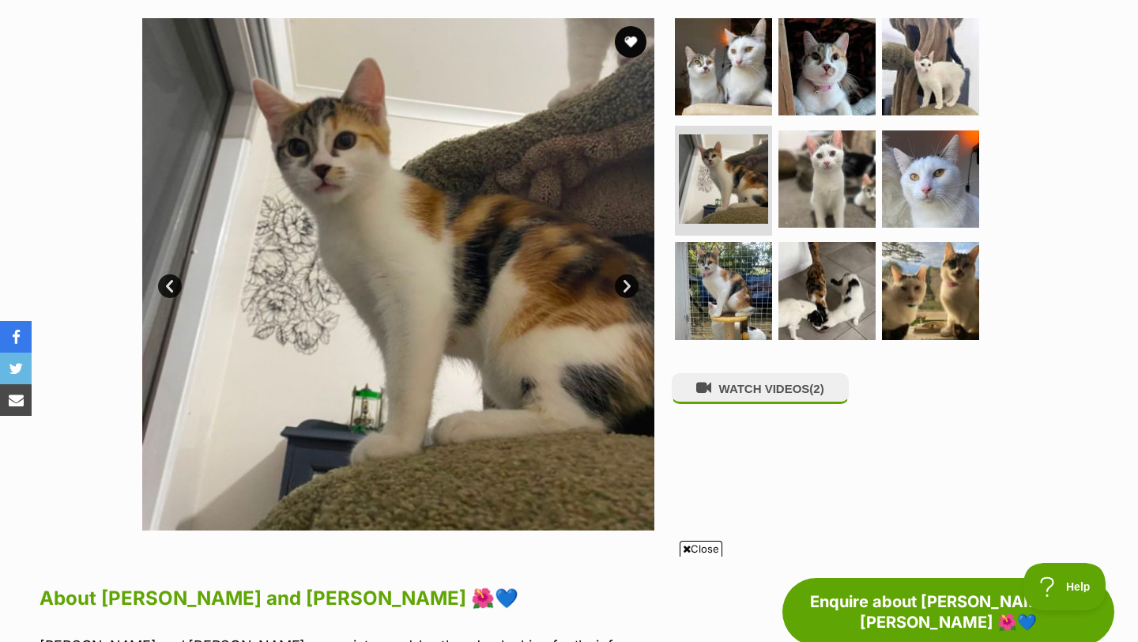
click at [628, 274] on link "Next" at bounding box center [627, 286] width 24 height 24
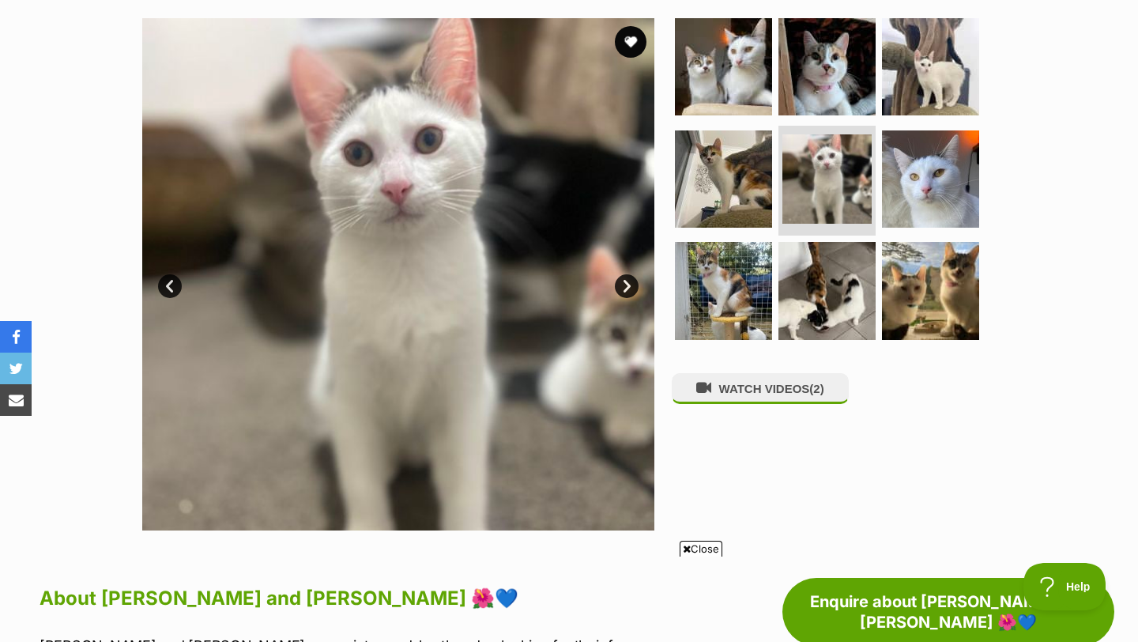
click at [628, 274] on link "Next" at bounding box center [627, 286] width 24 height 24
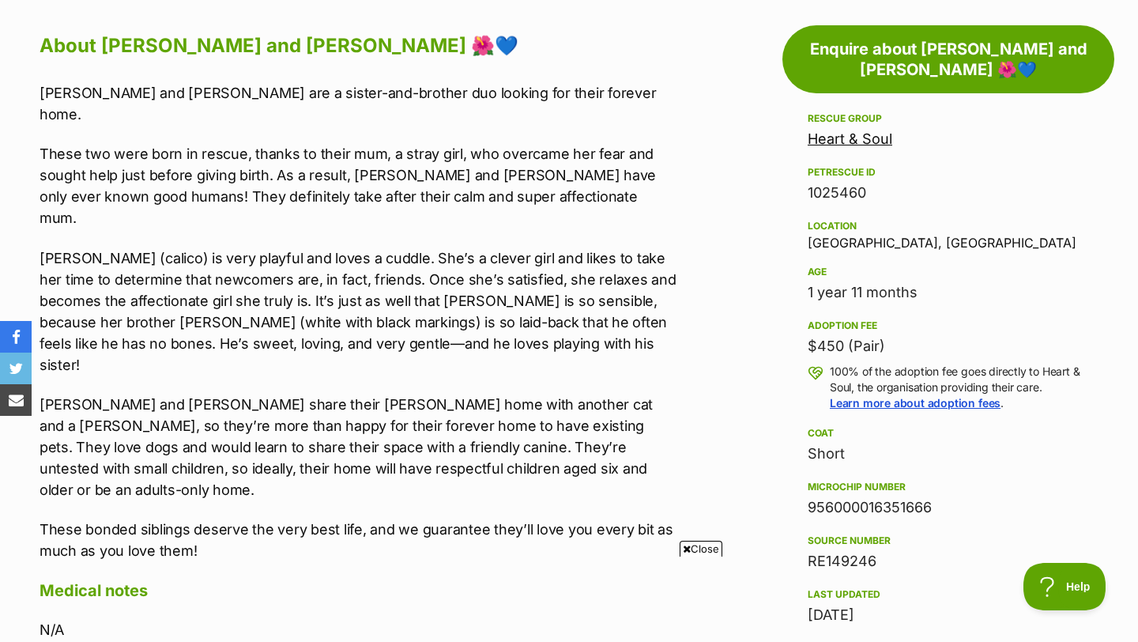
scroll to position [908, 0]
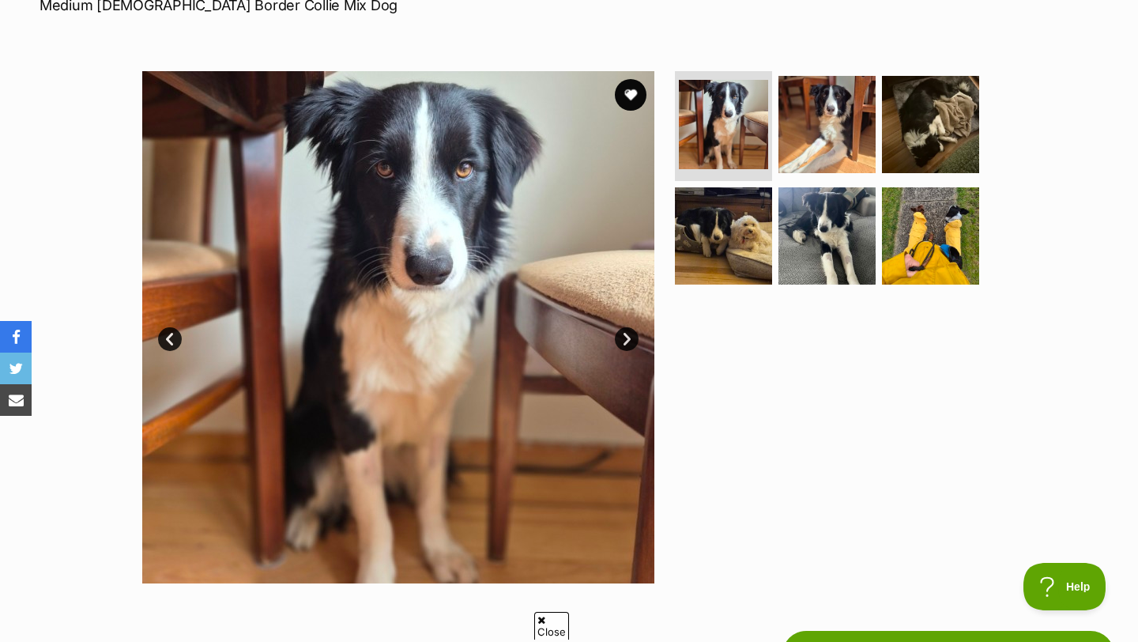
scroll to position [261, 0]
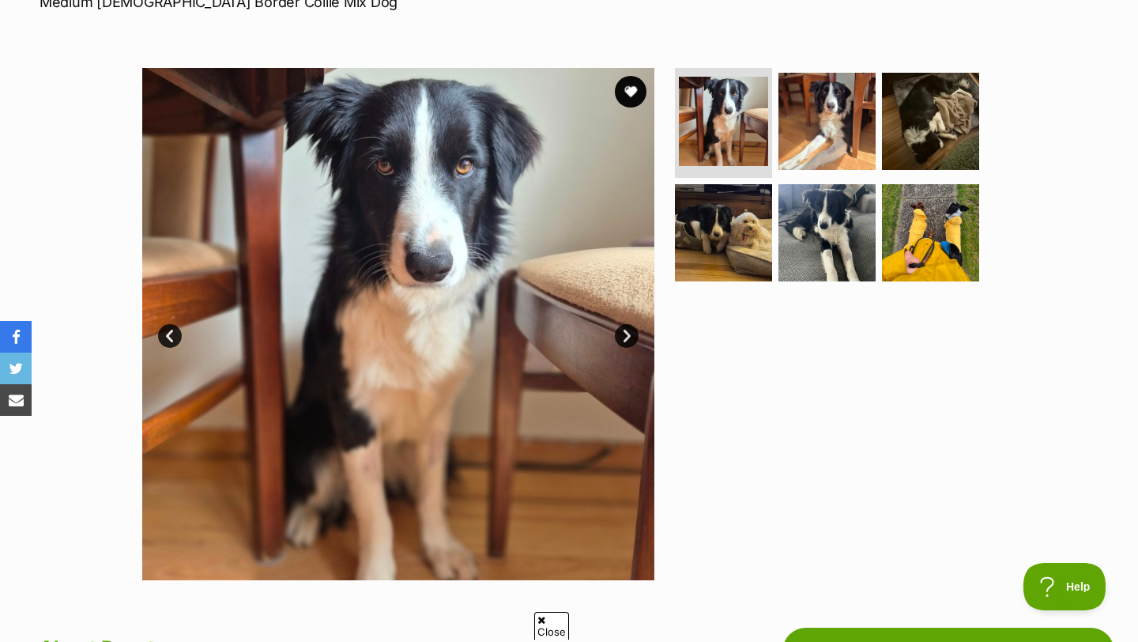
click at [623, 334] on link "Next" at bounding box center [627, 336] width 24 height 24
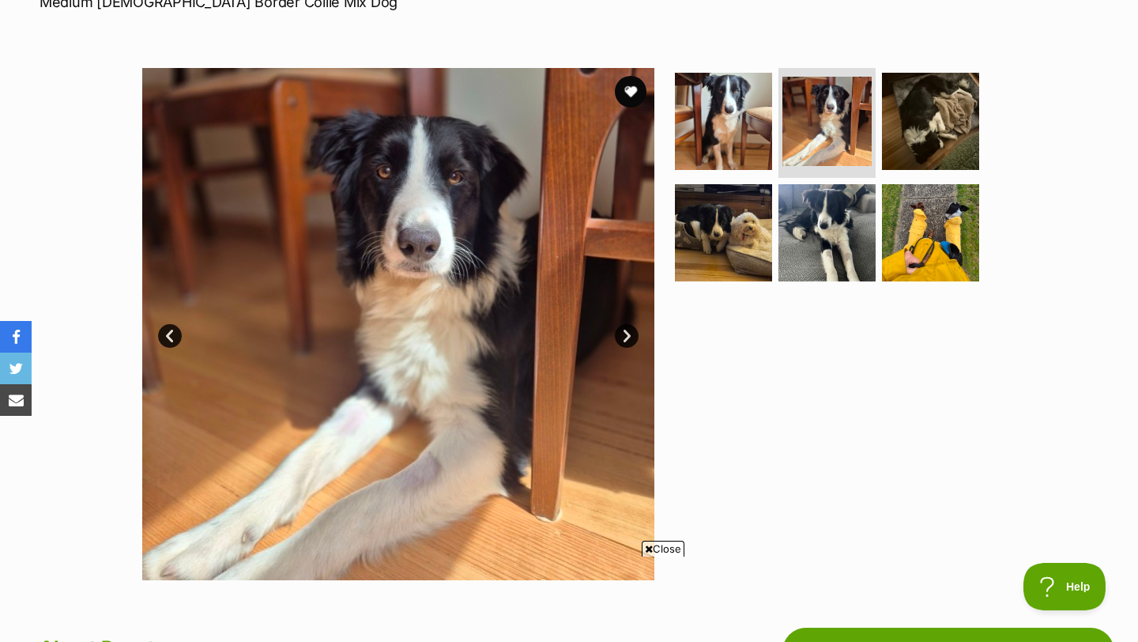
click at [623, 334] on link "Next" at bounding box center [627, 336] width 24 height 24
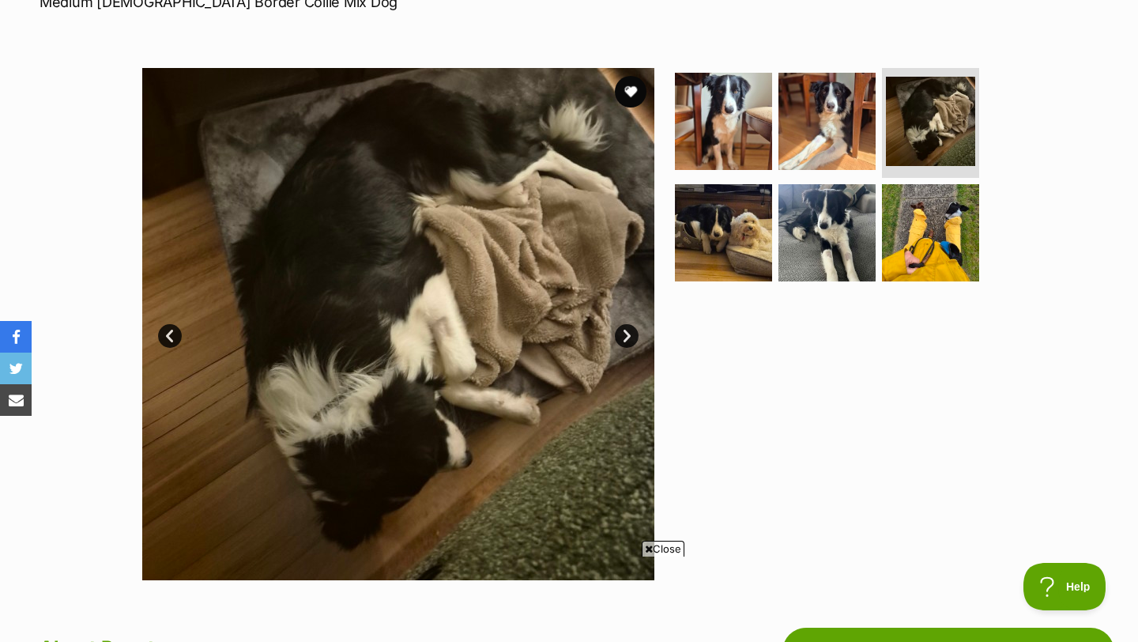
click at [623, 334] on link "Next" at bounding box center [627, 336] width 24 height 24
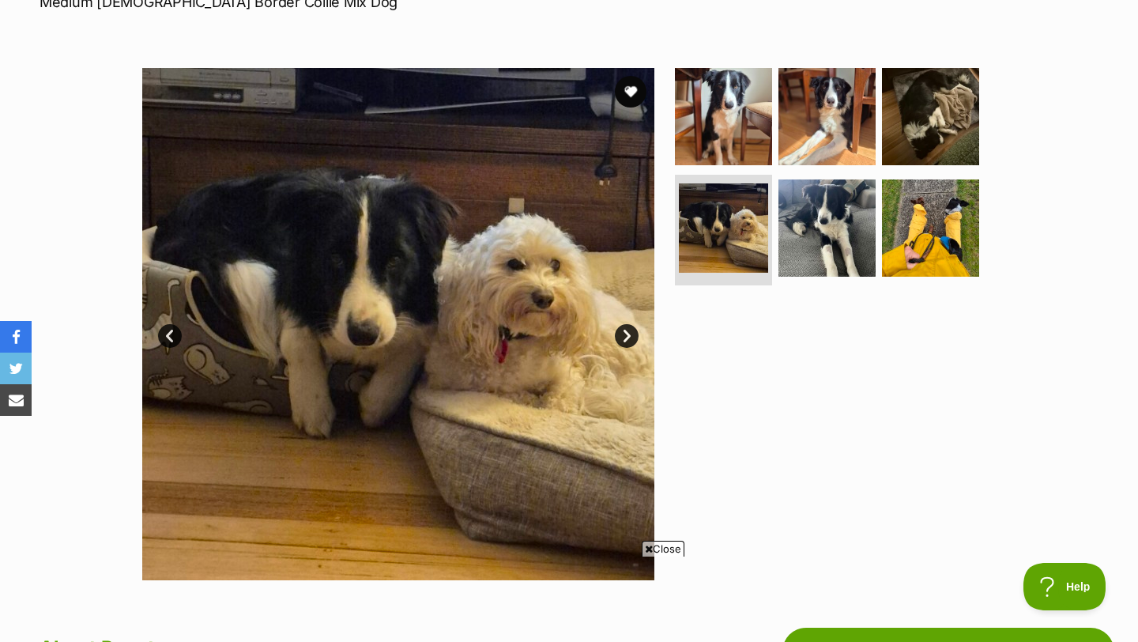
click at [623, 334] on link "Next" at bounding box center [627, 336] width 24 height 24
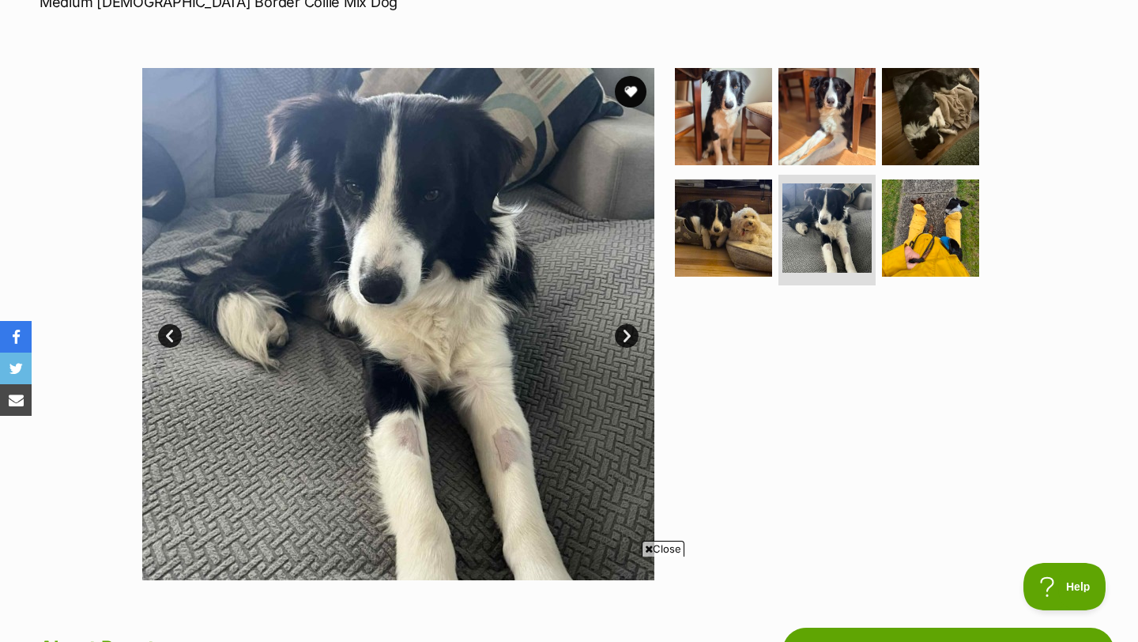
click at [623, 334] on link "Next" at bounding box center [627, 336] width 24 height 24
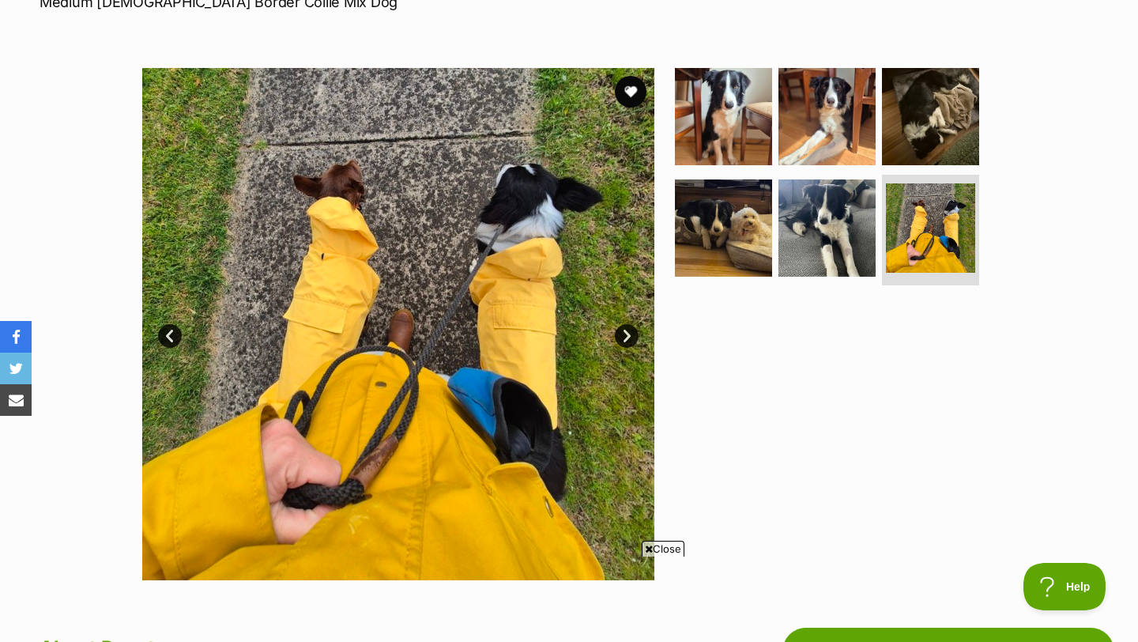
click at [623, 334] on link "Next" at bounding box center [627, 336] width 24 height 24
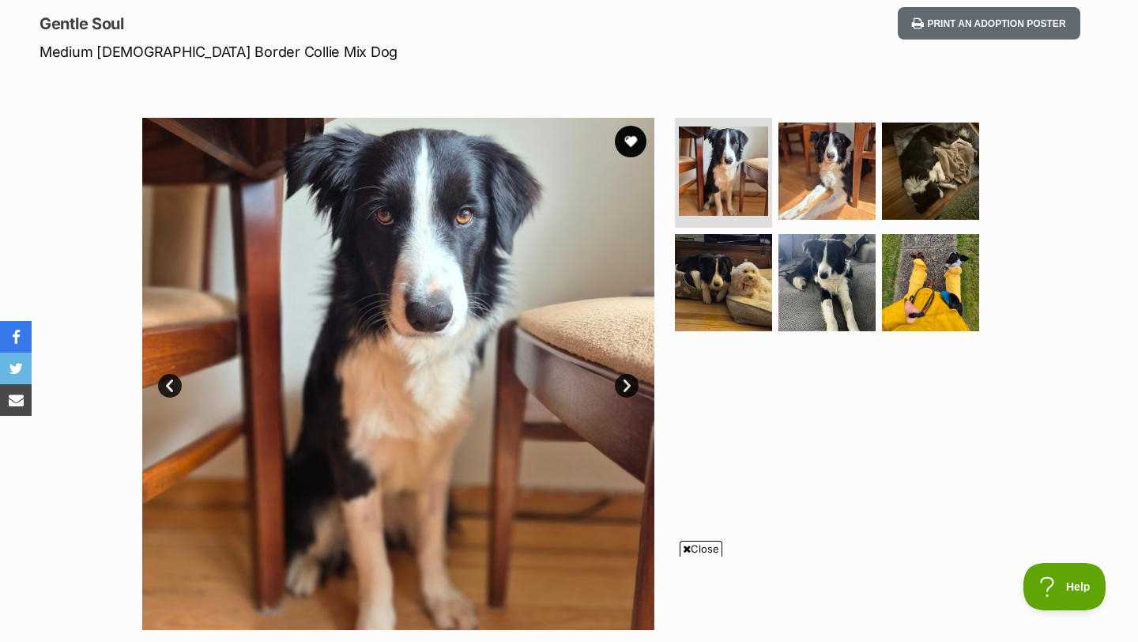
scroll to position [209, 0]
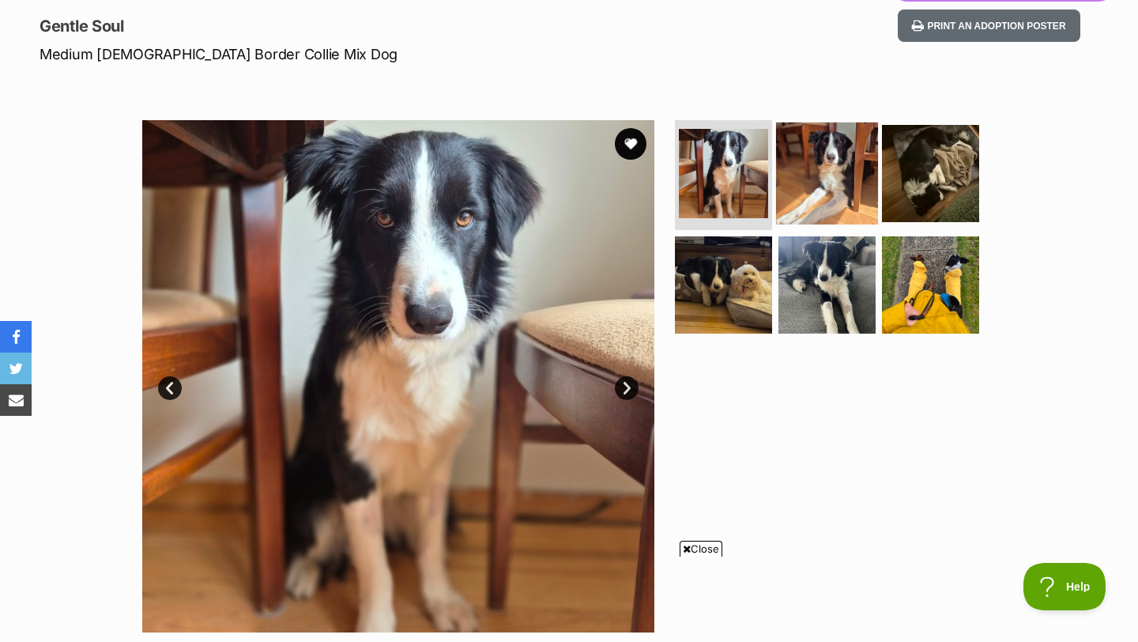
click at [809, 173] on img at bounding box center [827, 173] width 102 height 102
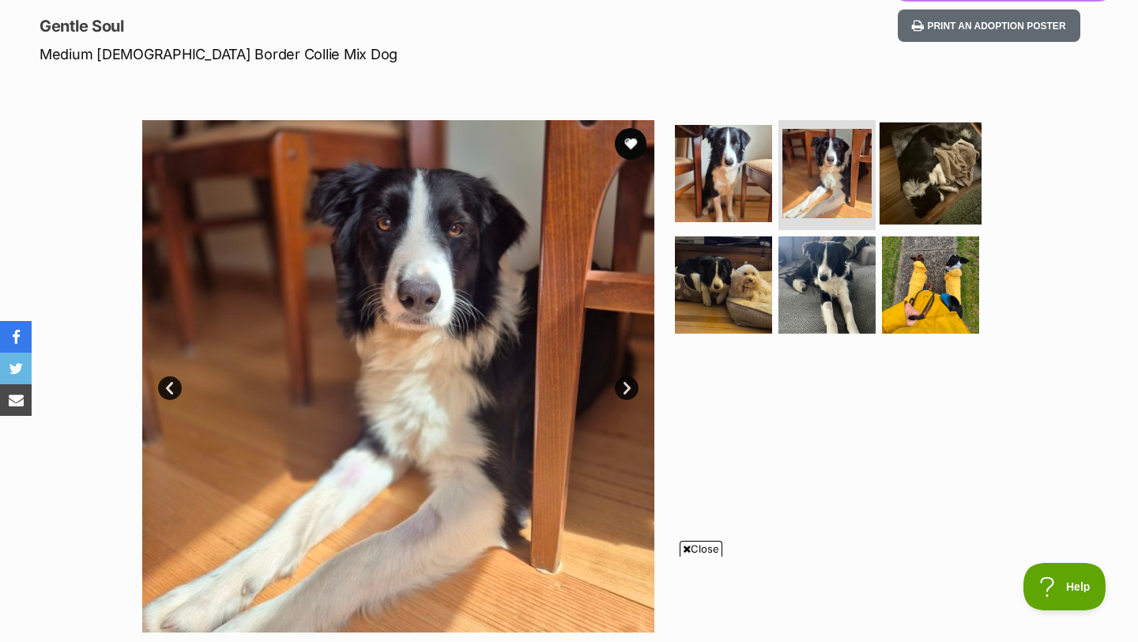
click at [906, 190] on img at bounding box center [931, 173] width 102 height 102
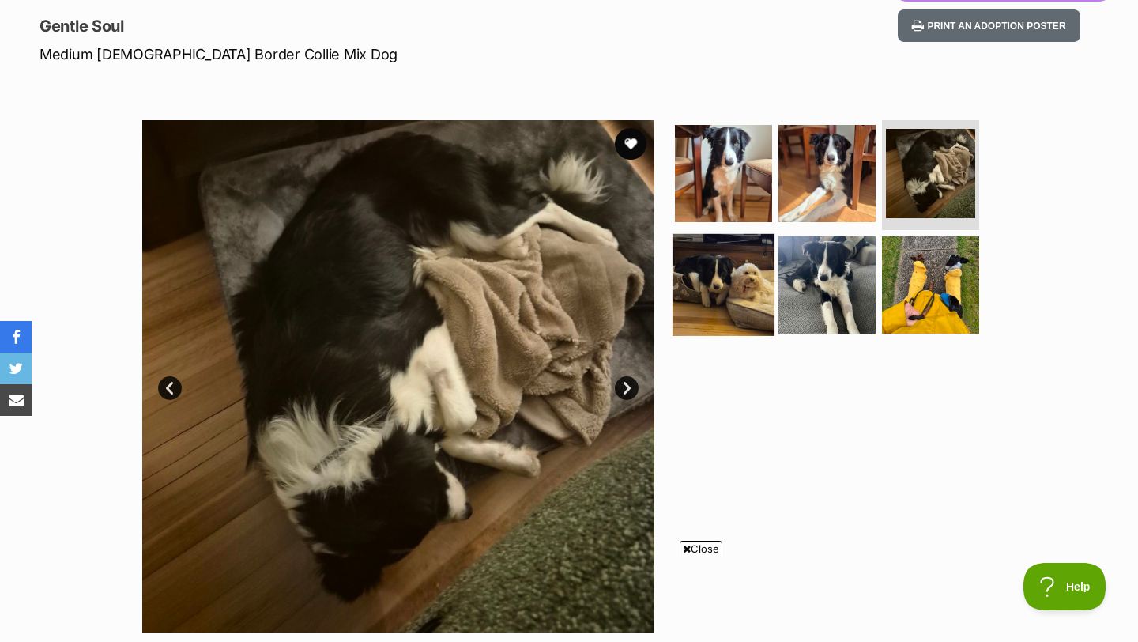
click at [721, 266] on img at bounding box center [723, 285] width 102 height 102
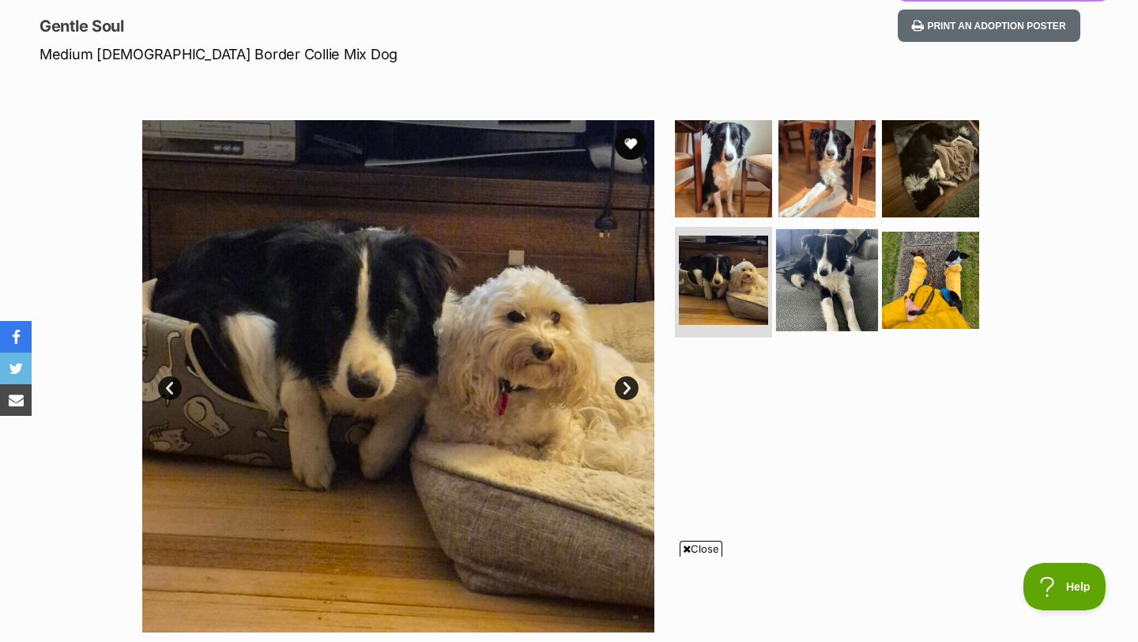
click at [802, 261] on img at bounding box center [827, 280] width 102 height 102
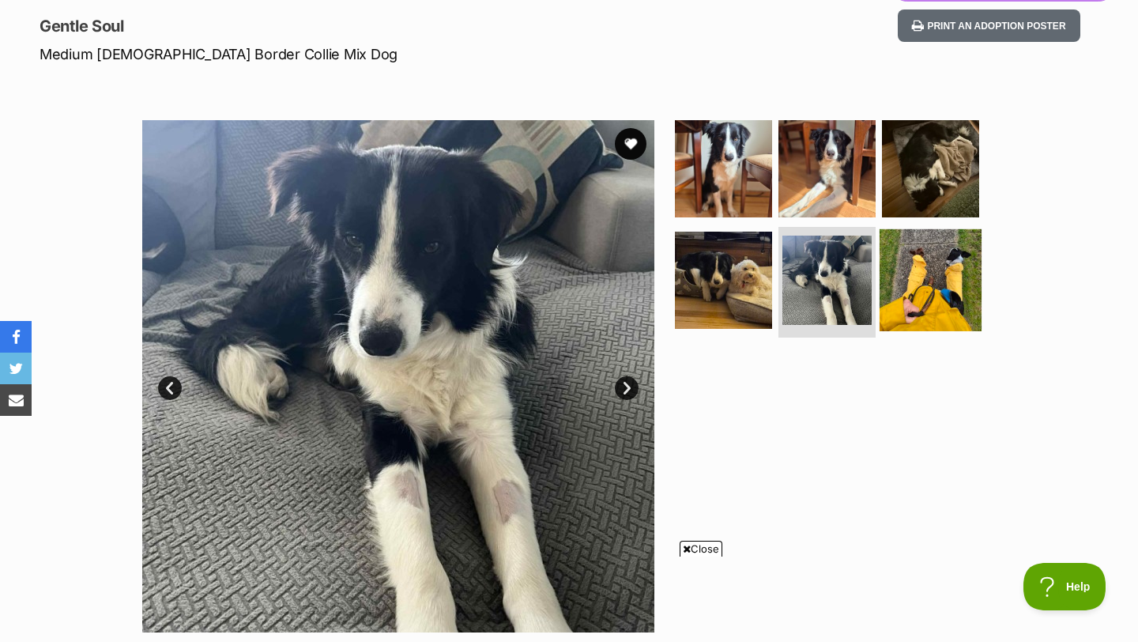
click at [898, 265] on img at bounding box center [931, 280] width 102 height 102
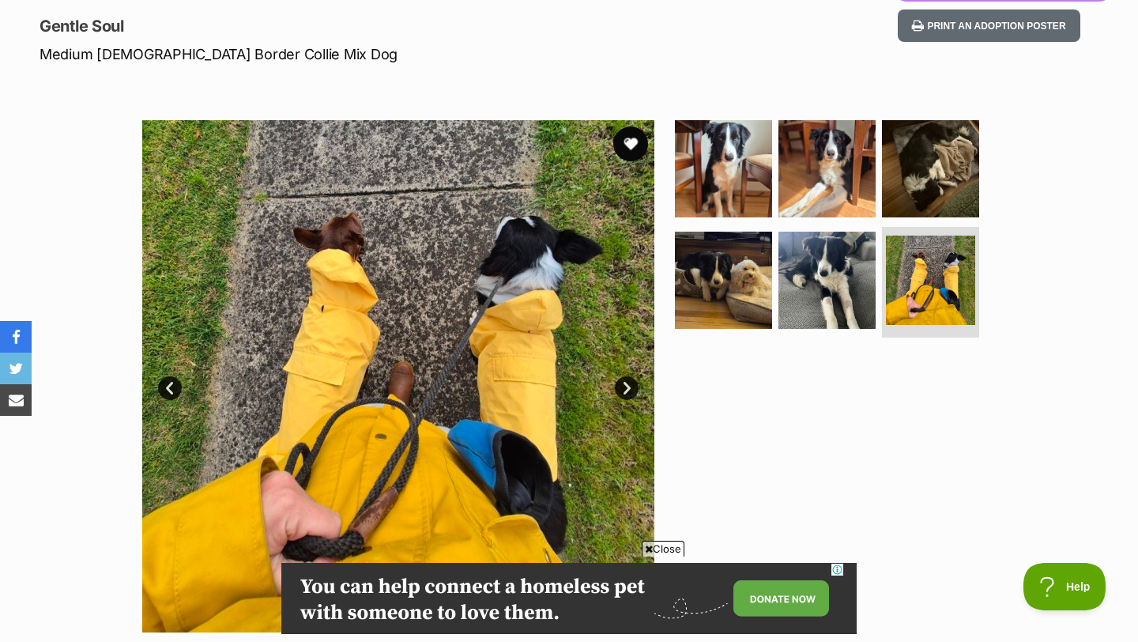
scroll to position [0, 0]
click at [629, 134] on button "favourite" at bounding box center [630, 143] width 35 height 35
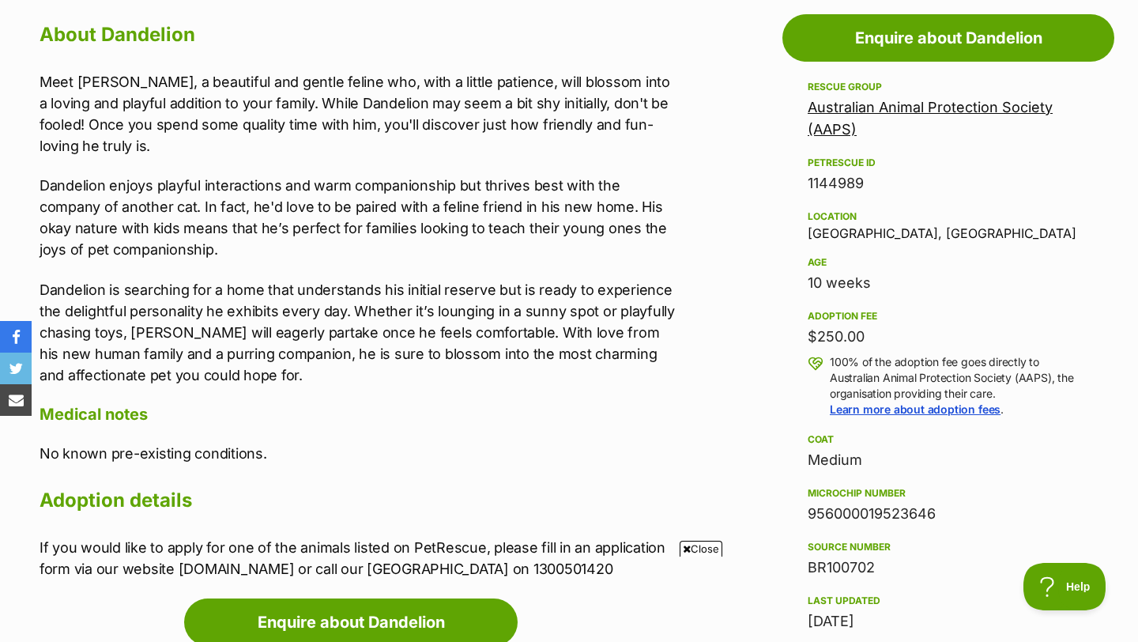
scroll to position [861, 0]
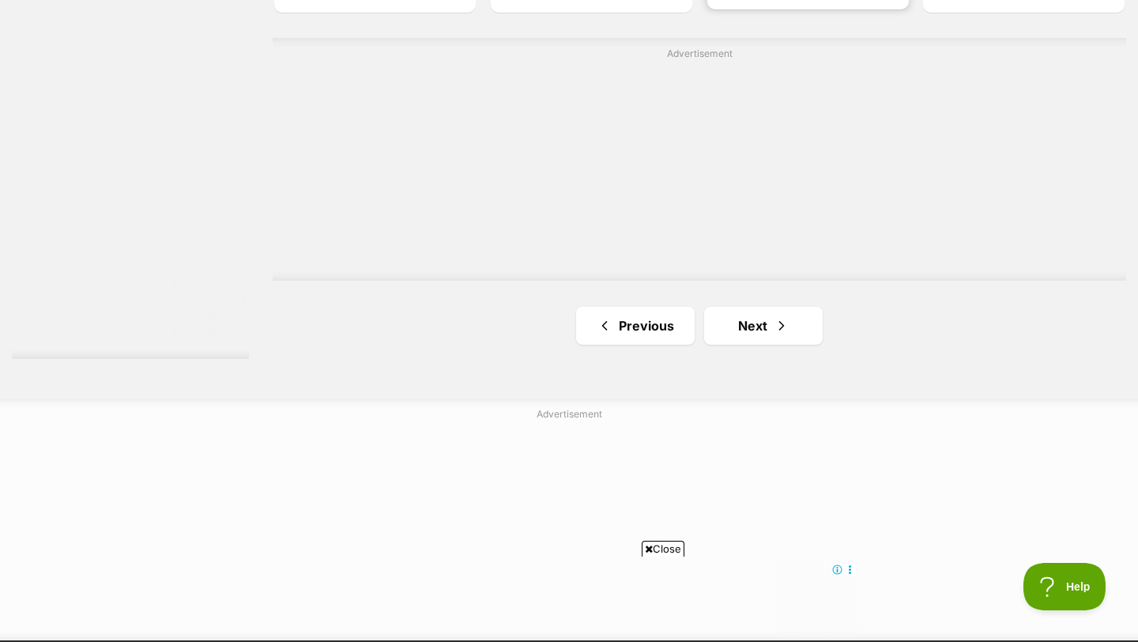
scroll to position [3005, 0]
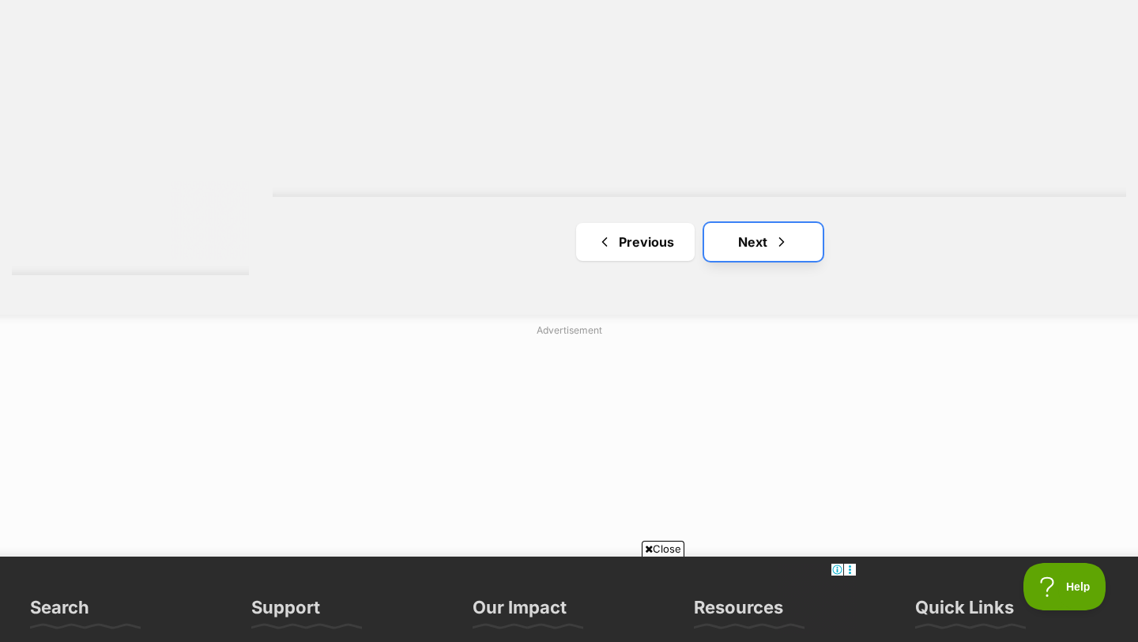
click at [791, 244] on link "Next" at bounding box center [763, 242] width 119 height 38
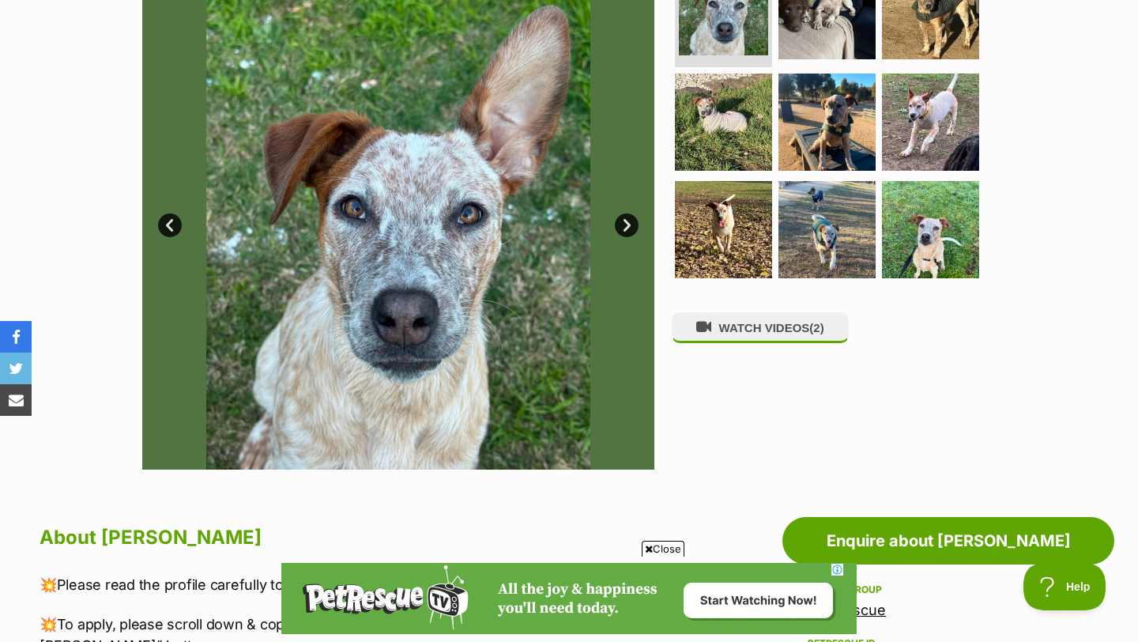
click at [623, 224] on link "Next" at bounding box center [627, 225] width 24 height 24
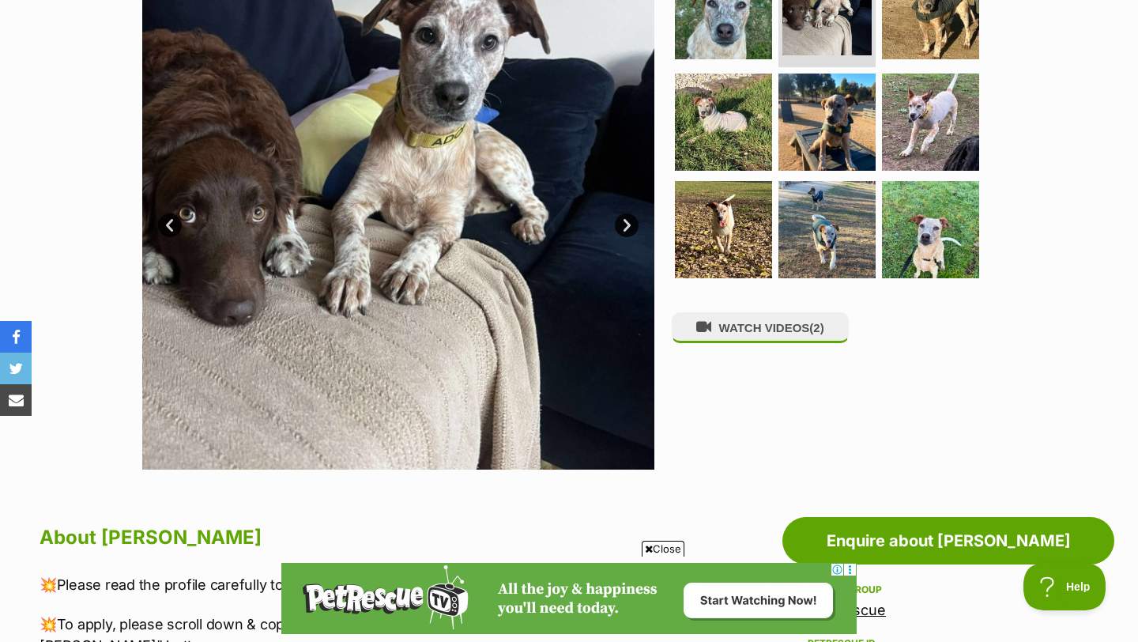
click at [623, 224] on link "Next" at bounding box center [627, 225] width 24 height 24
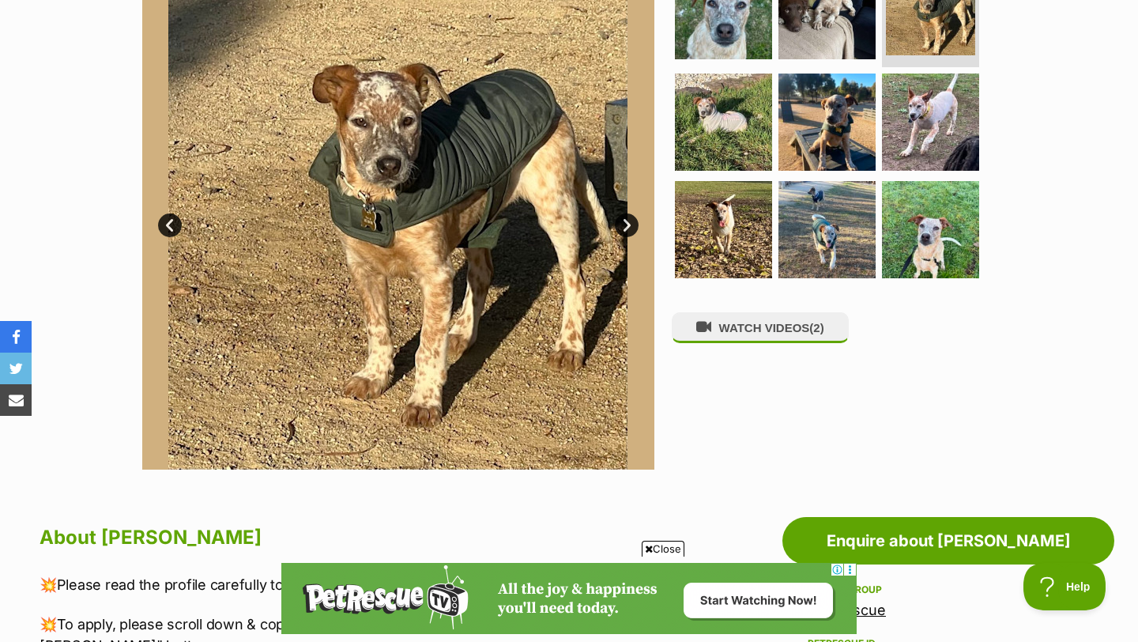
click at [623, 224] on link "Next" at bounding box center [627, 225] width 24 height 24
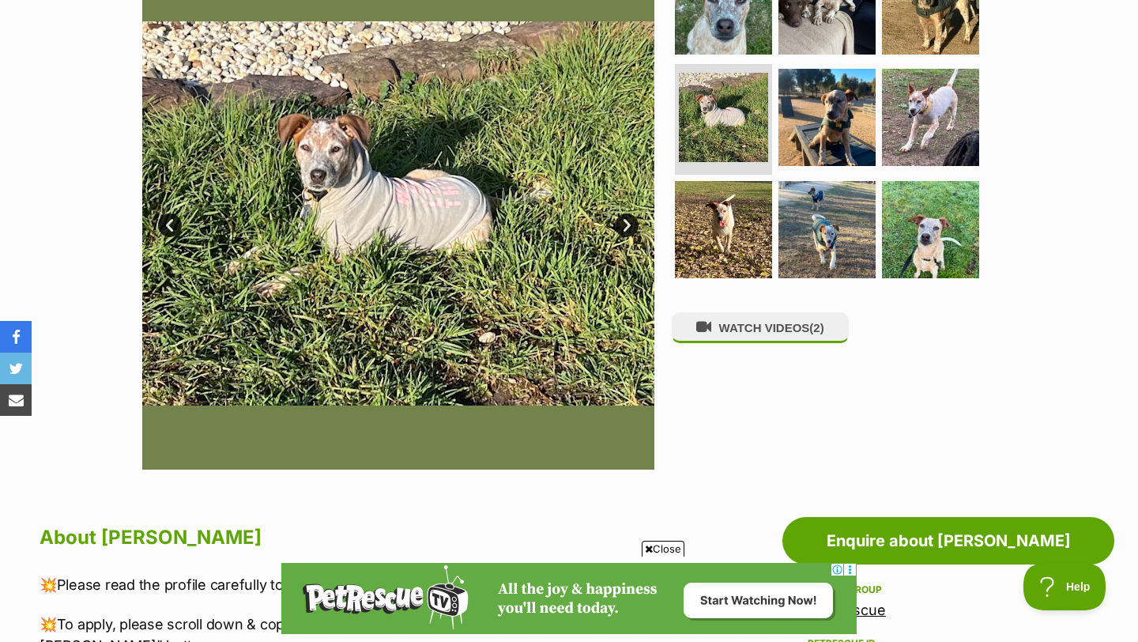
click at [623, 224] on link "Next" at bounding box center [627, 225] width 24 height 24
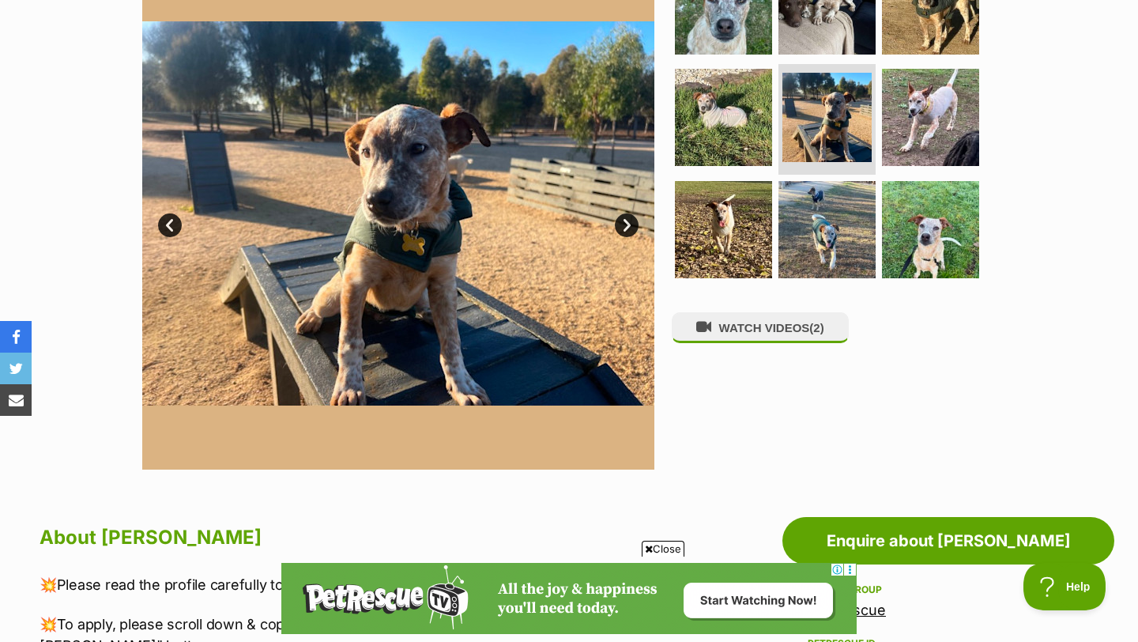
click at [623, 224] on link "Next" at bounding box center [627, 225] width 24 height 24
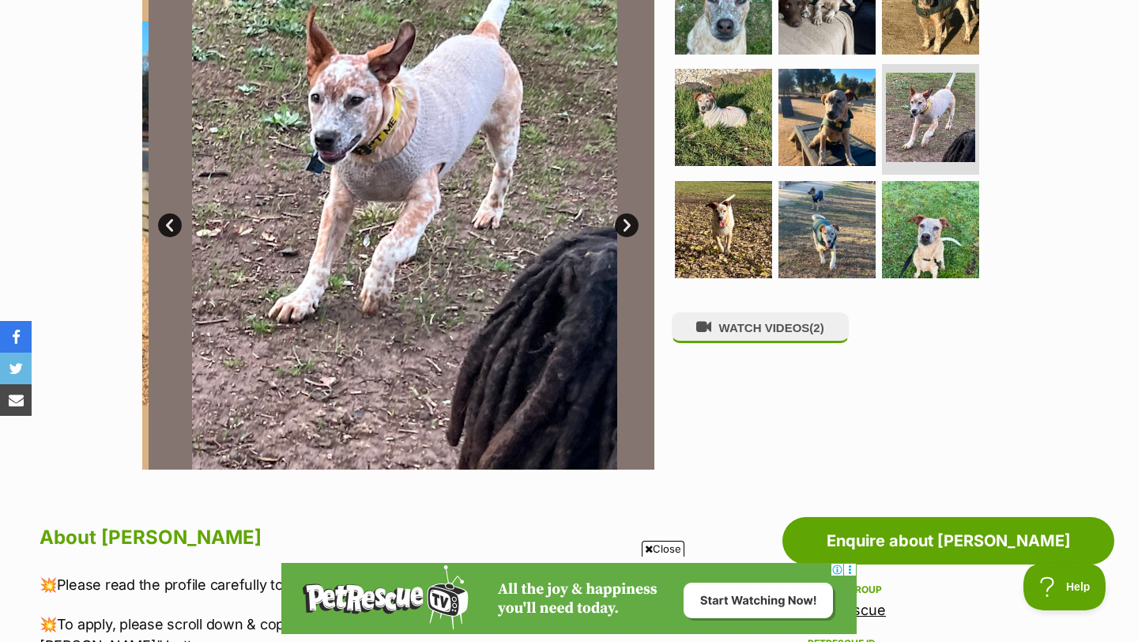
click at [623, 224] on link "Next" at bounding box center [627, 225] width 24 height 24
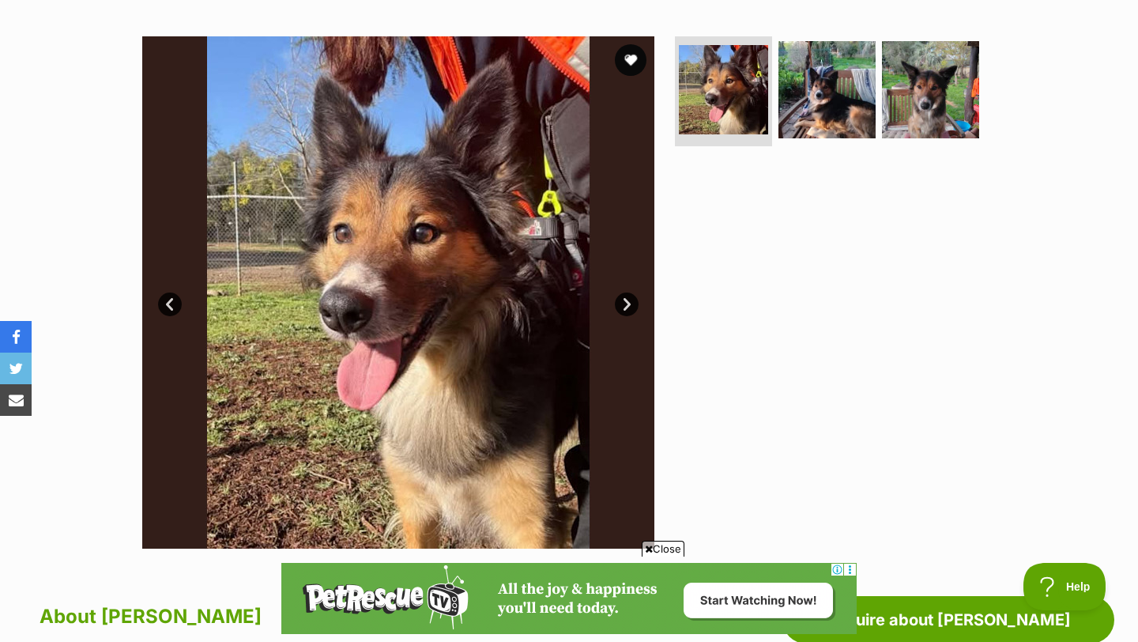
click at [626, 307] on link "Next" at bounding box center [627, 304] width 24 height 24
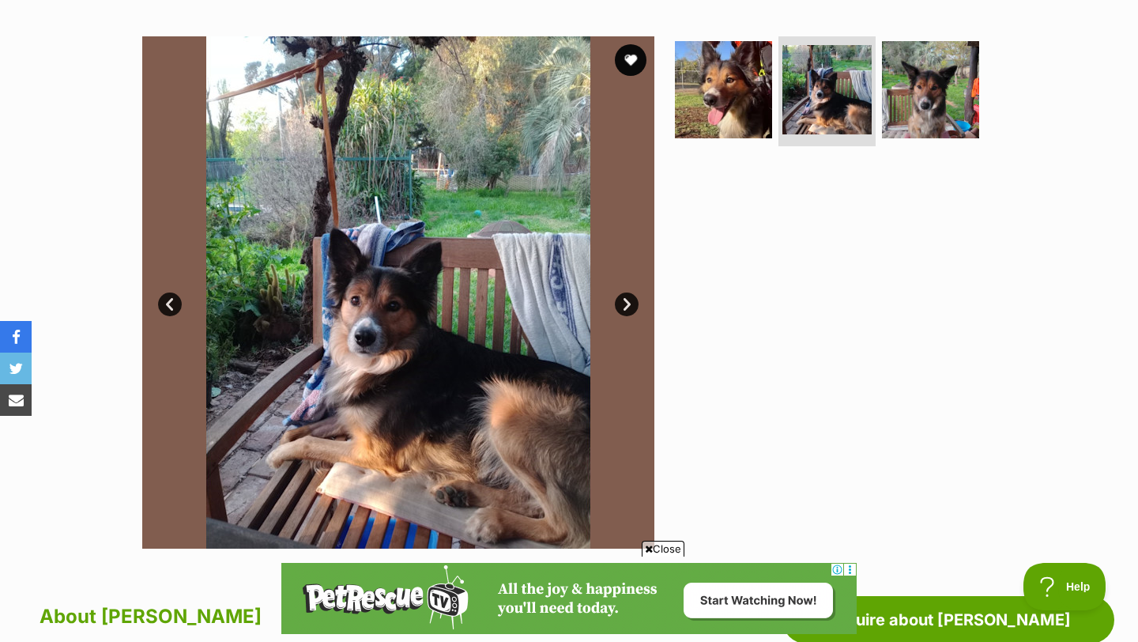
click at [626, 307] on link "Next" at bounding box center [627, 304] width 24 height 24
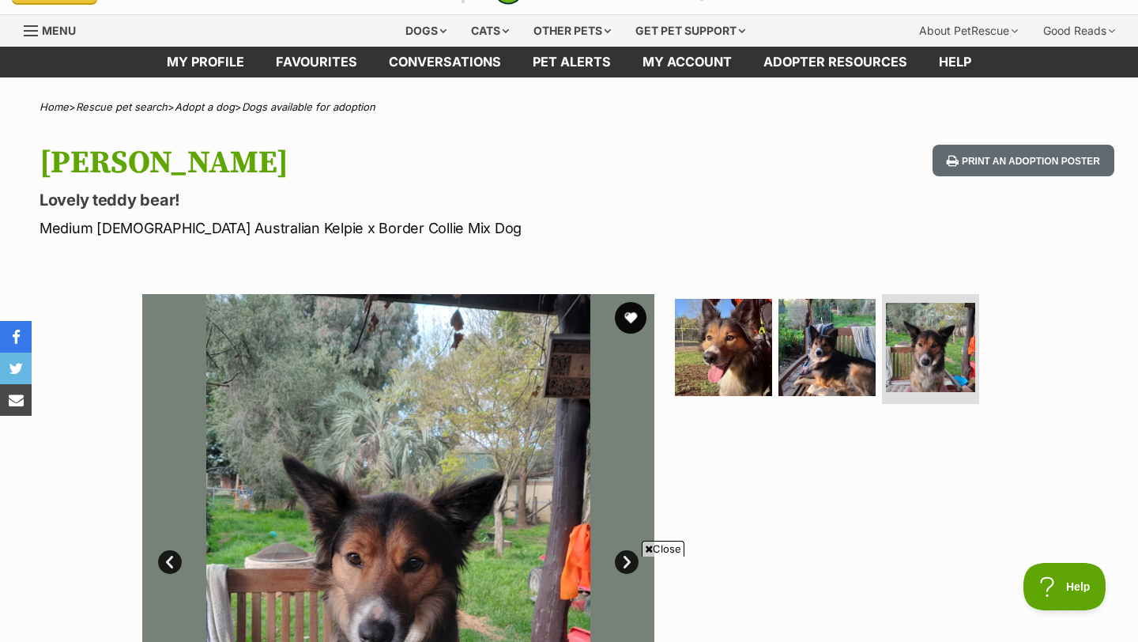
scroll to position [24, 0]
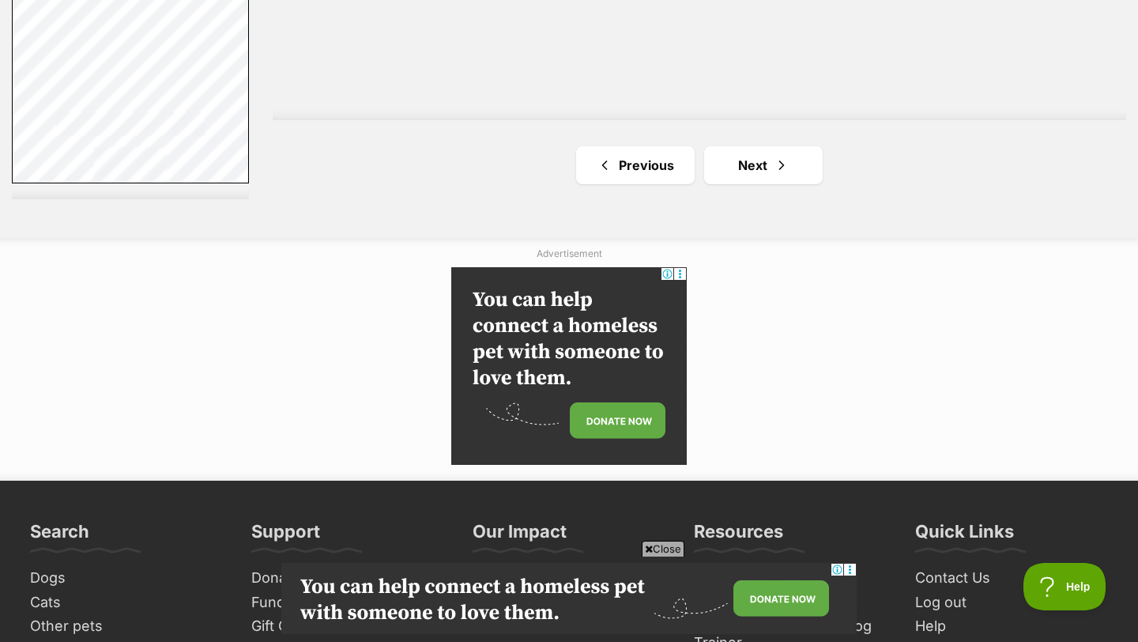
scroll to position [3184, 0]
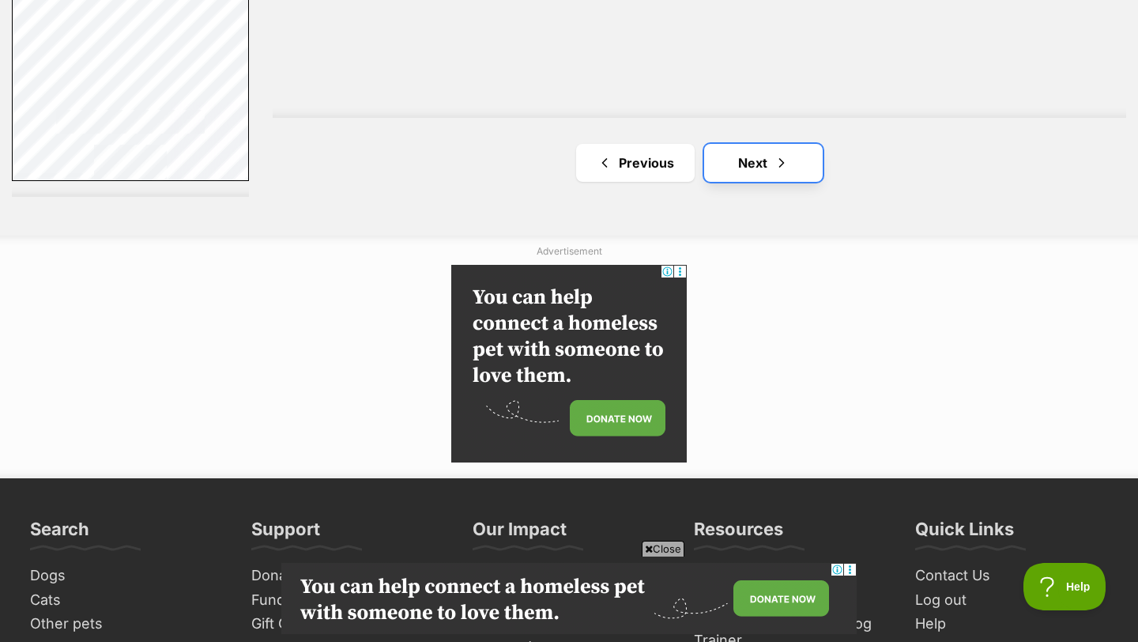
click at [766, 167] on link "Next" at bounding box center [763, 163] width 119 height 38
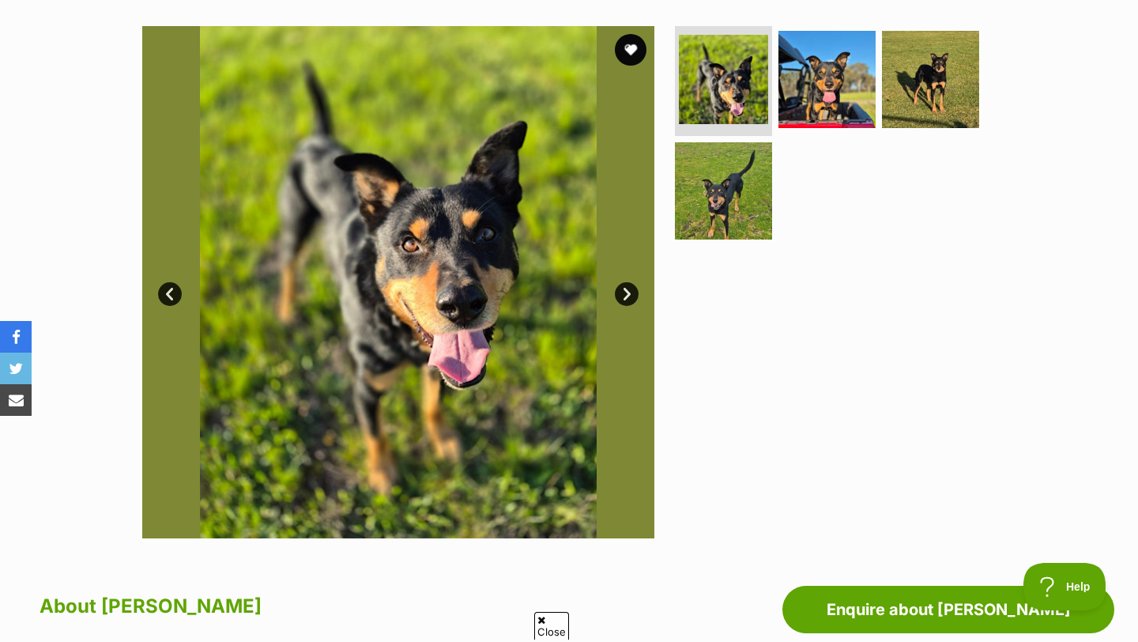
click at [626, 298] on link "Next" at bounding box center [627, 294] width 24 height 24
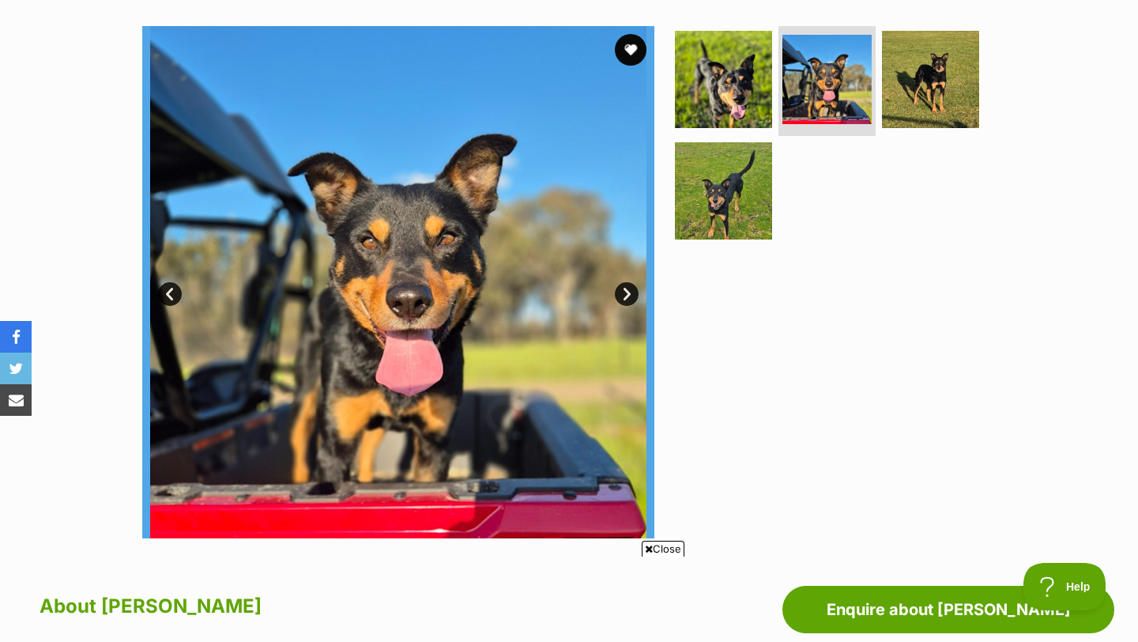
click at [626, 298] on link "Next" at bounding box center [627, 294] width 24 height 24
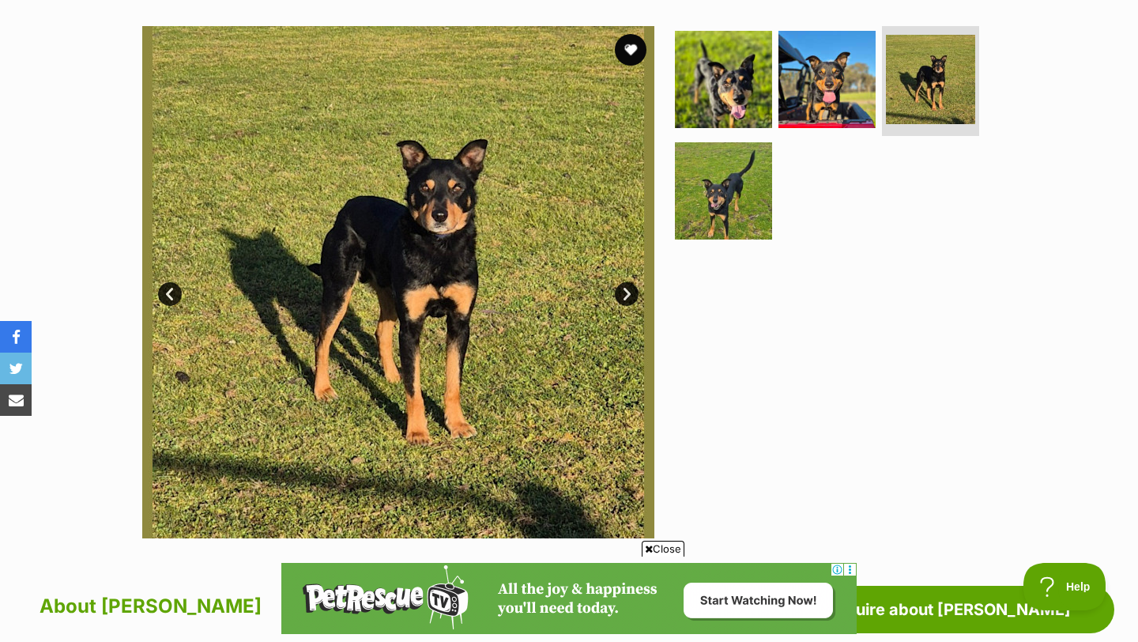
click at [626, 298] on link "Next" at bounding box center [627, 294] width 24 height 24
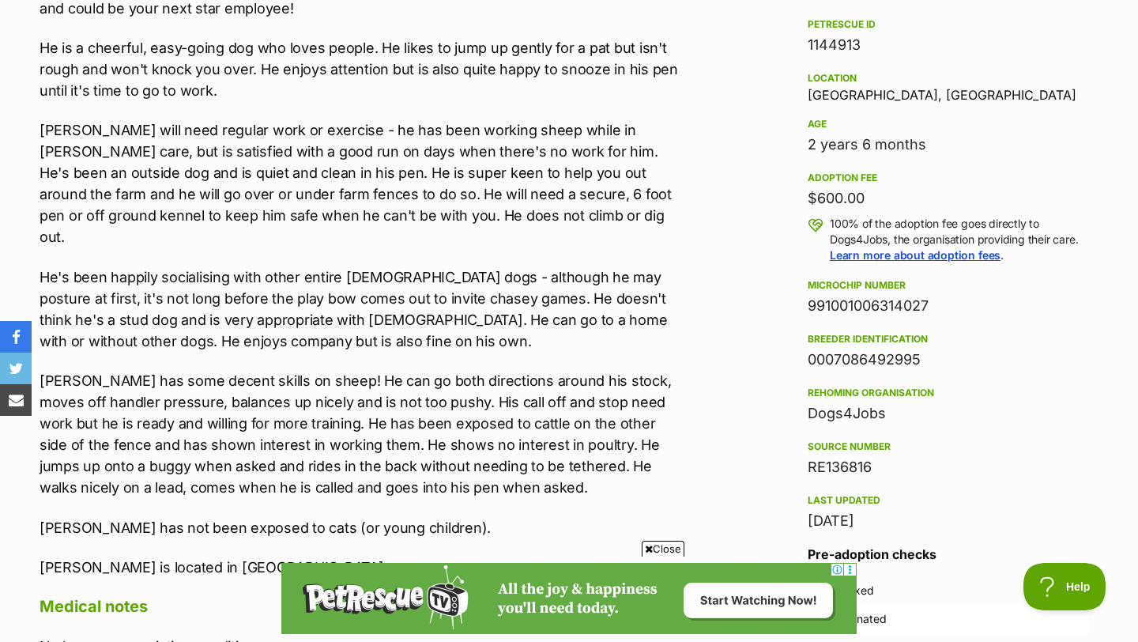
scroll to position [984, 0]
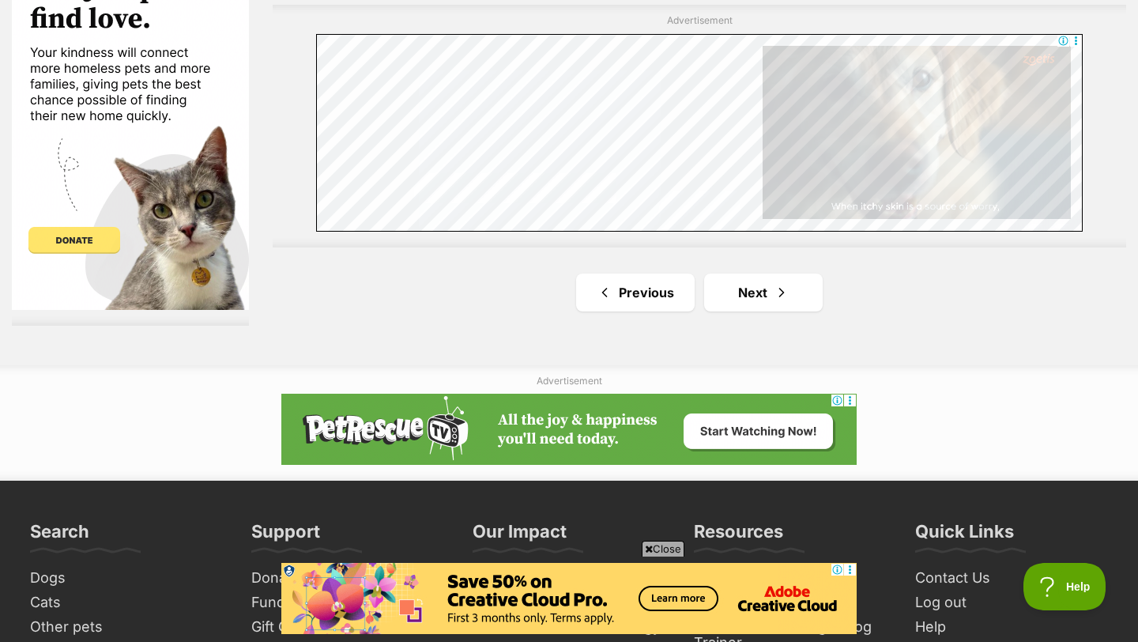
scroll to position [2959, 0]
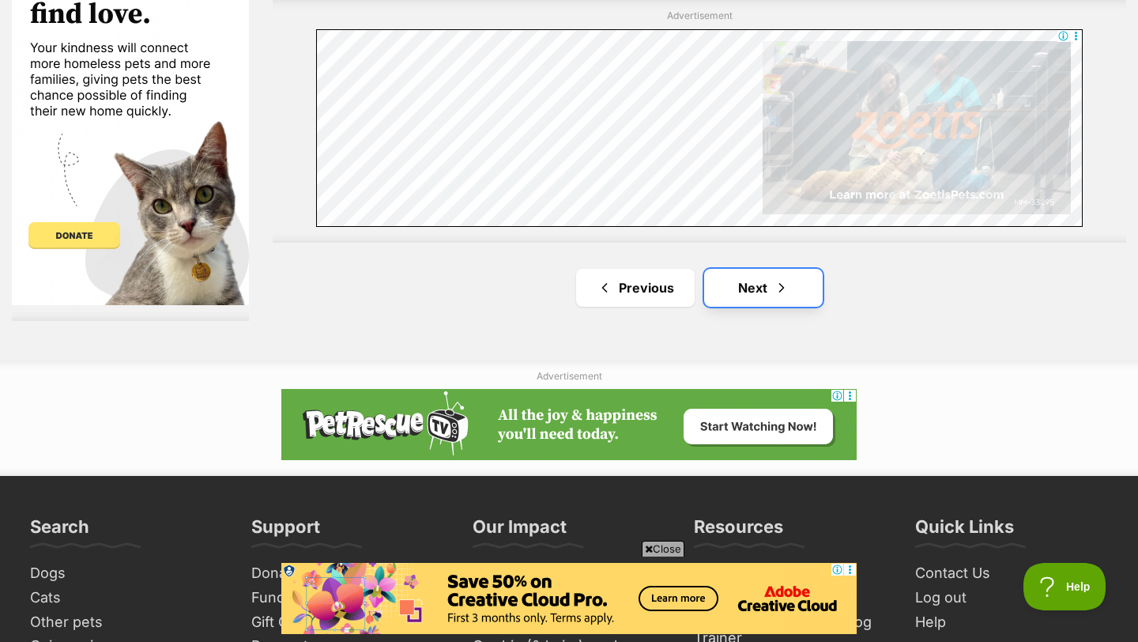
click at [727, 279] on link "Next" at bounding box center [763, 288] width 119 height 38
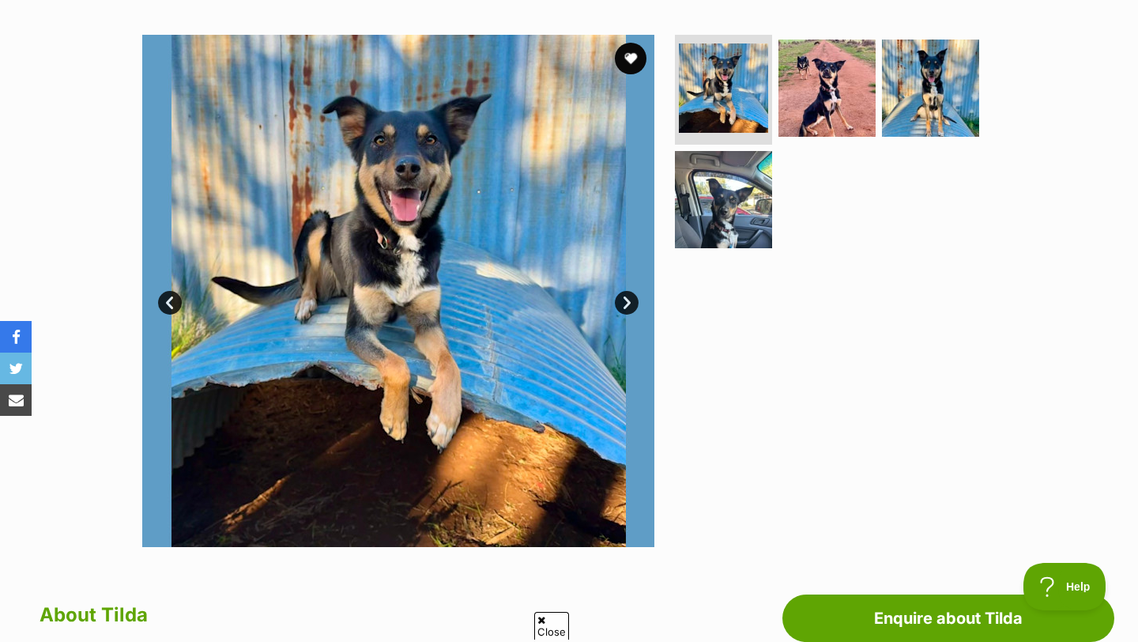
click at [619, 302] on link "Next" at bounding box center [627, 303] width 24 height 24
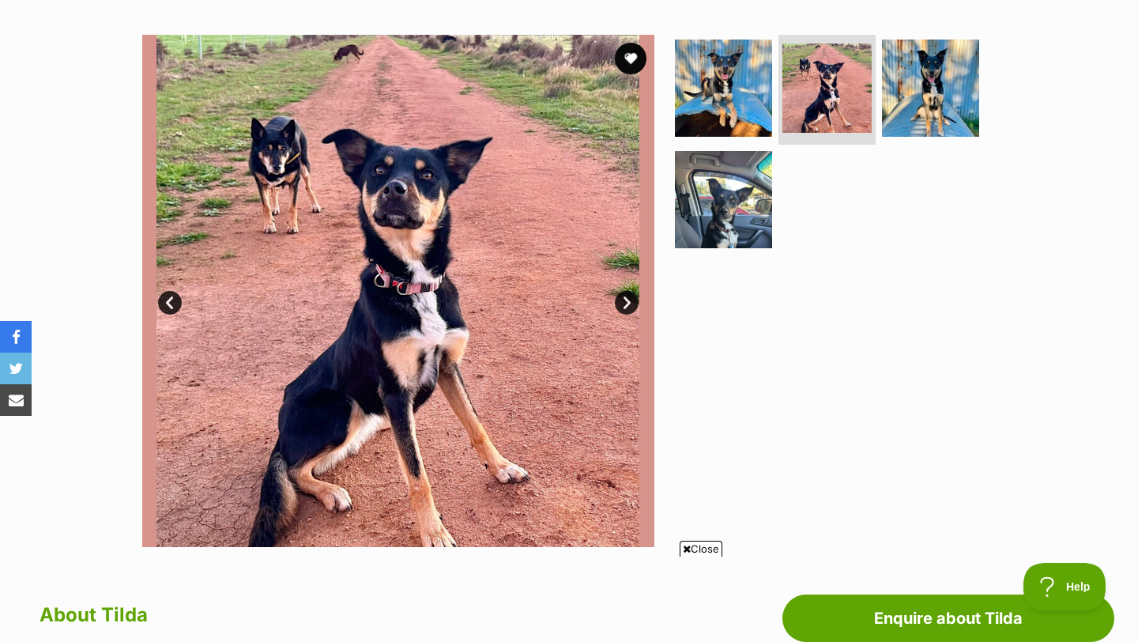
click at [619, 302] on link "Next" at bounding box center [627, 303] width 24 height 24
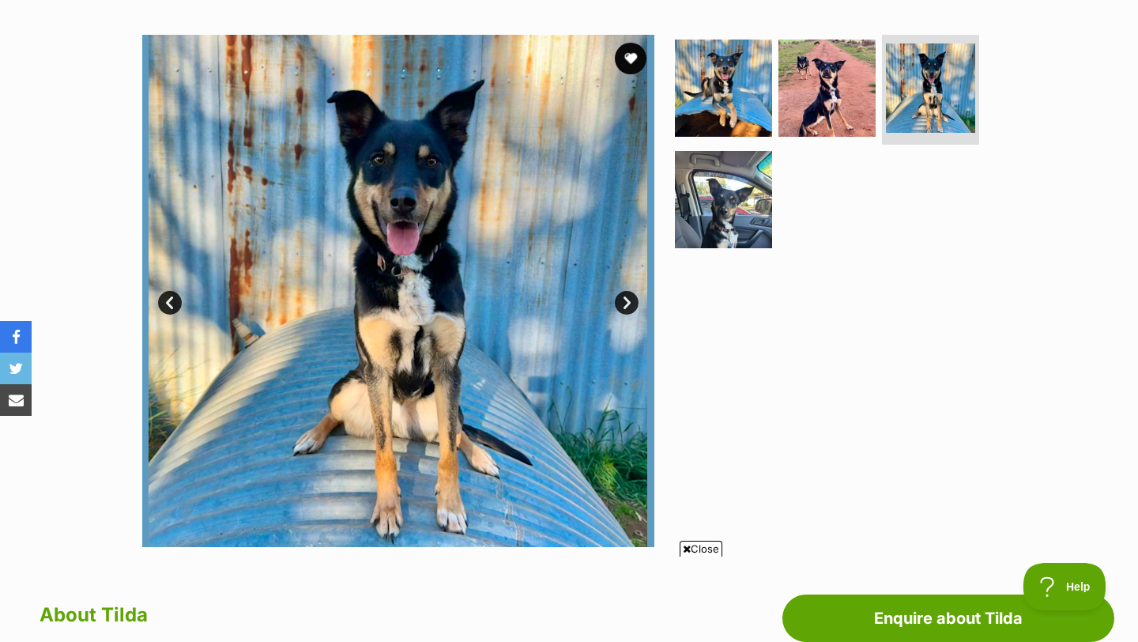
click at [619, 302] on link "Next" at bounding box center [627, 303] width 24 height 24
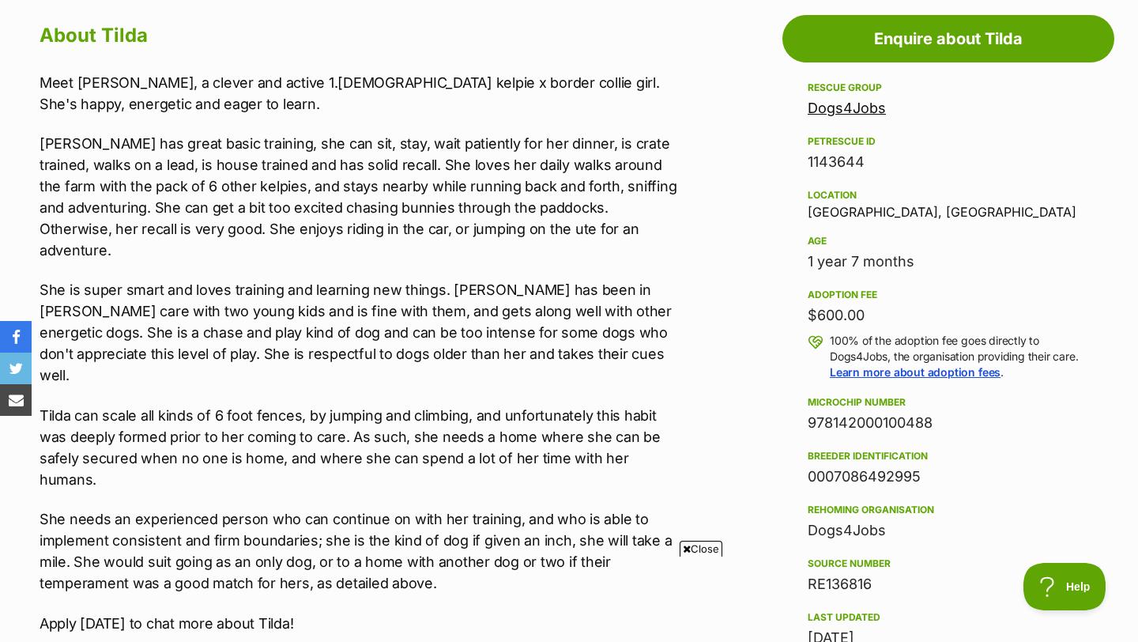
scroll to position [932, 0]
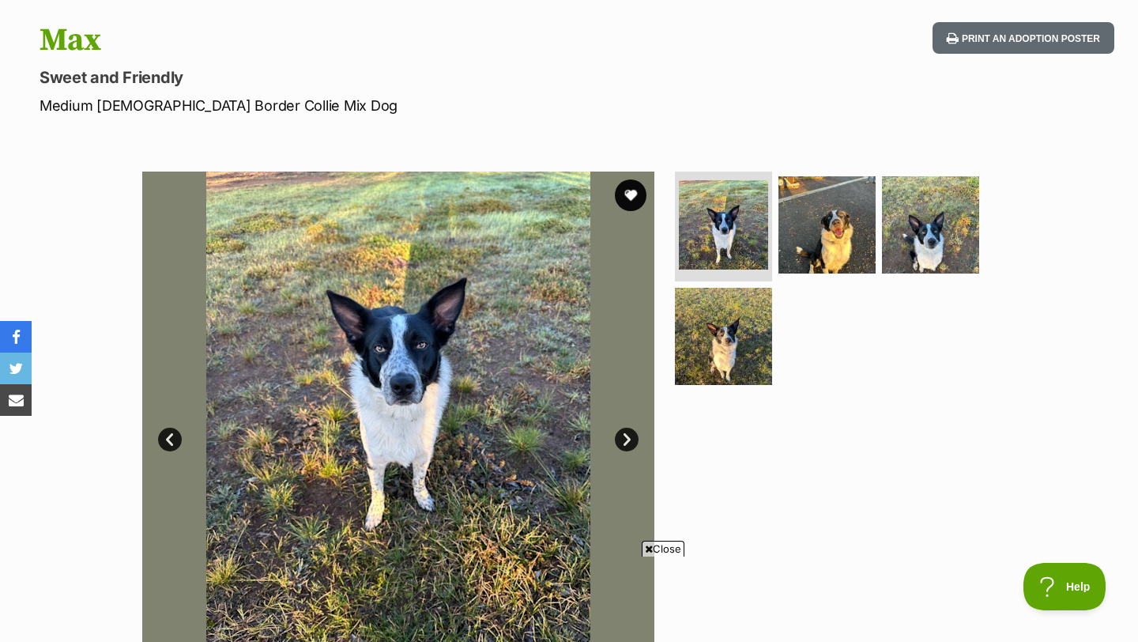
scroll to position [208, 0]
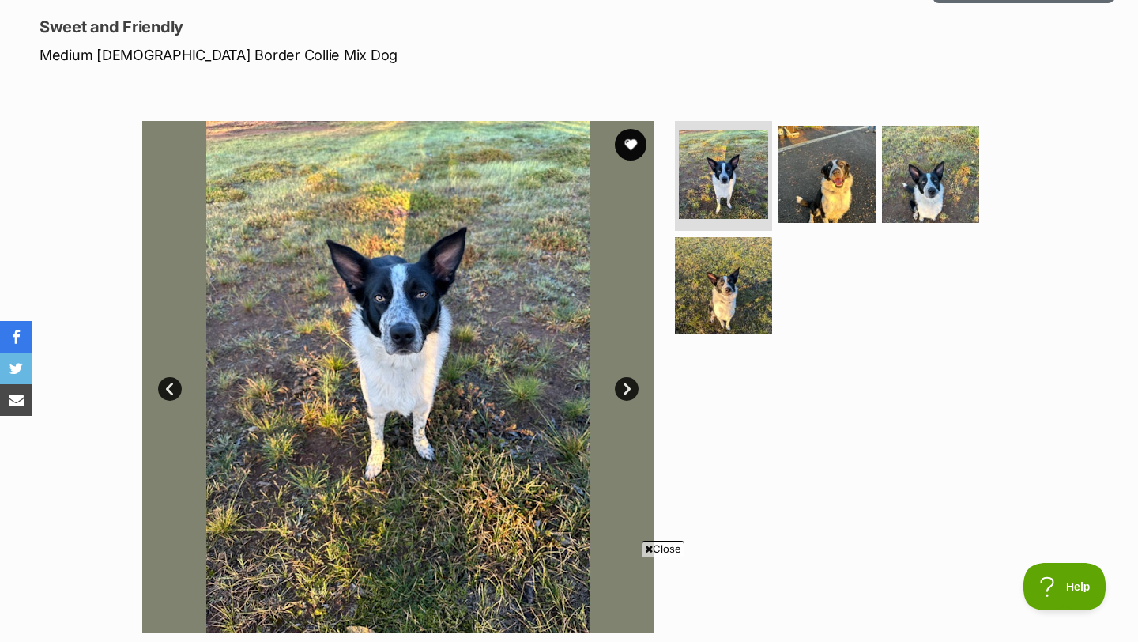
click at [623, 382] on link "Next" at bounding box center [627, 389] width 24 height 24
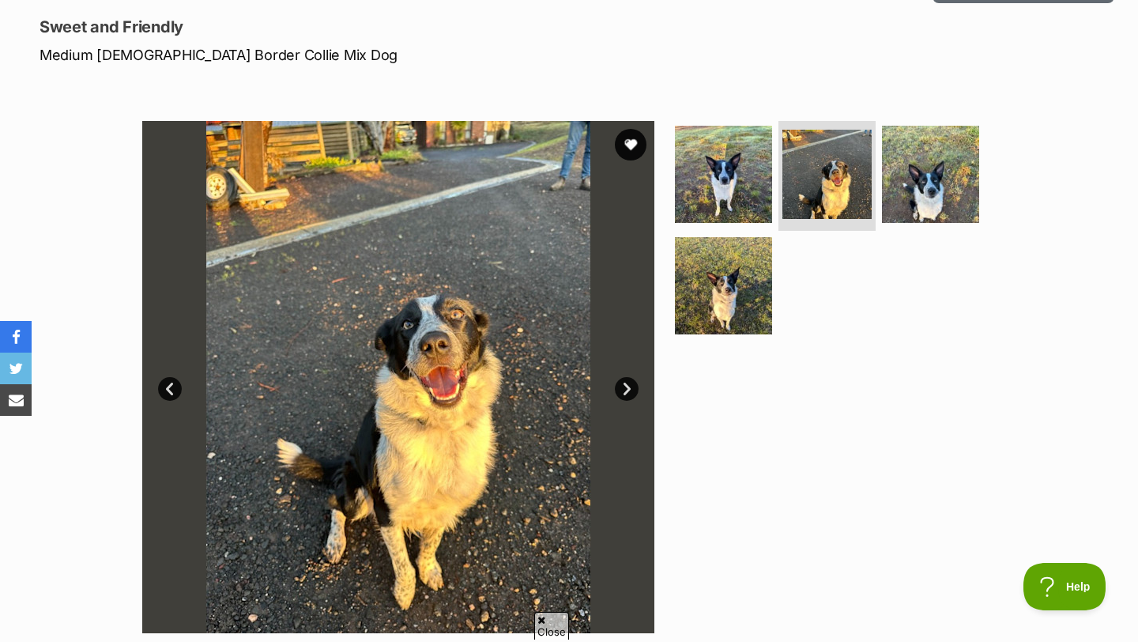
click at [623, 382] on link "Next" at bounding box center [627, 389] width 24 height 24
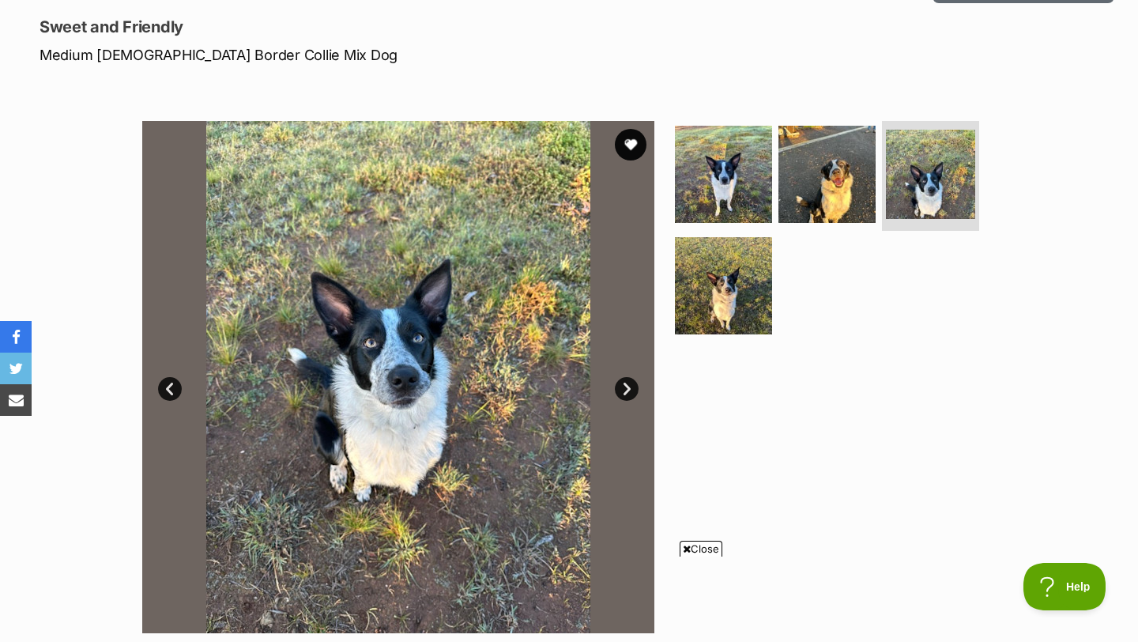
click at [623, 382] on link "Next" at bounding box center [627, 389] width 24 height 24
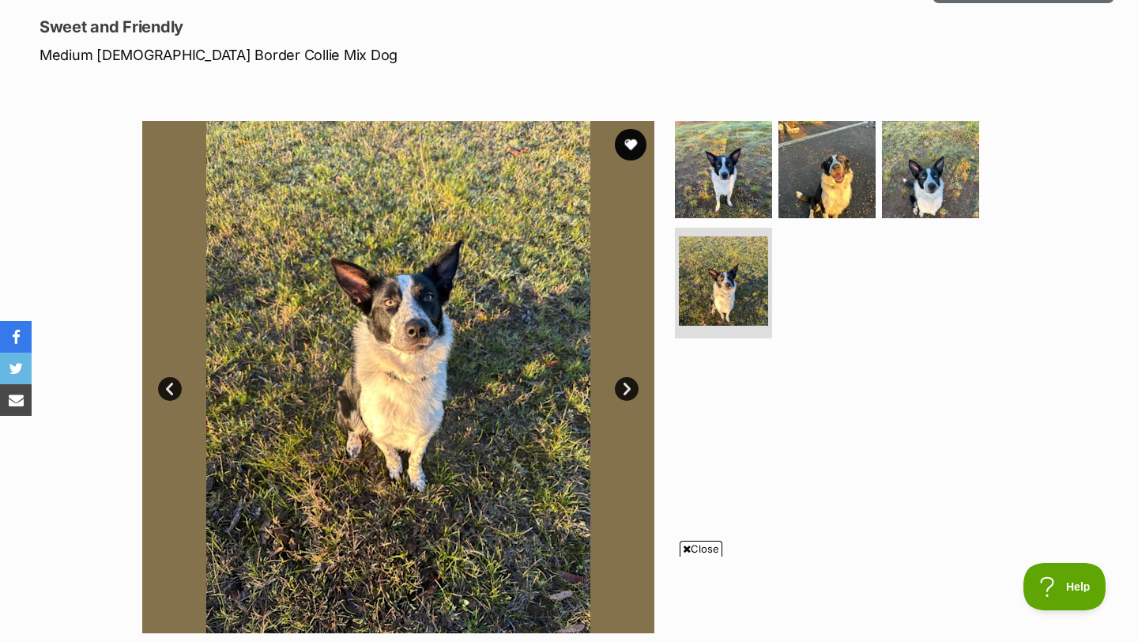
click at [623, 382] on link "Next" at bounding box center [627, 389] width 24 height 24
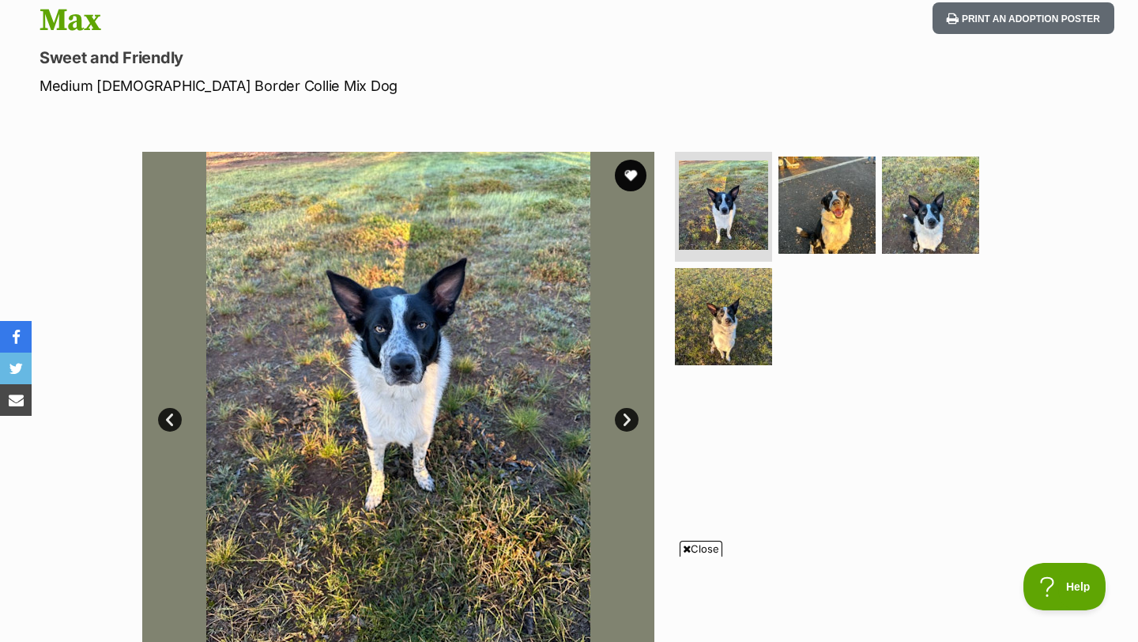
scroll to position [175, 0]
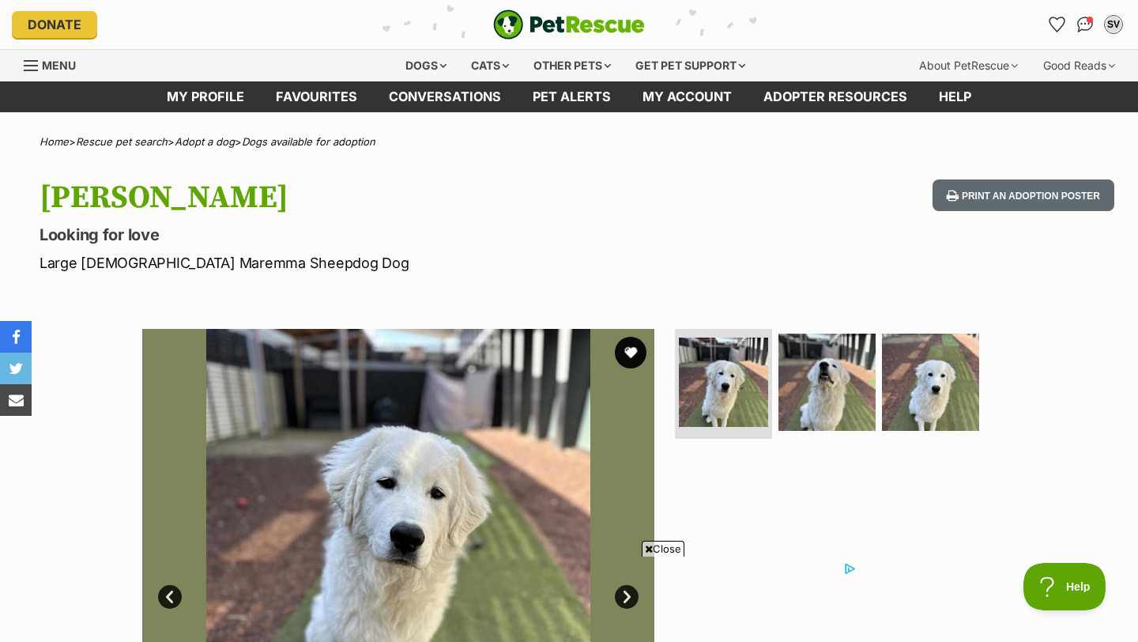
scroll to position [213, 0]
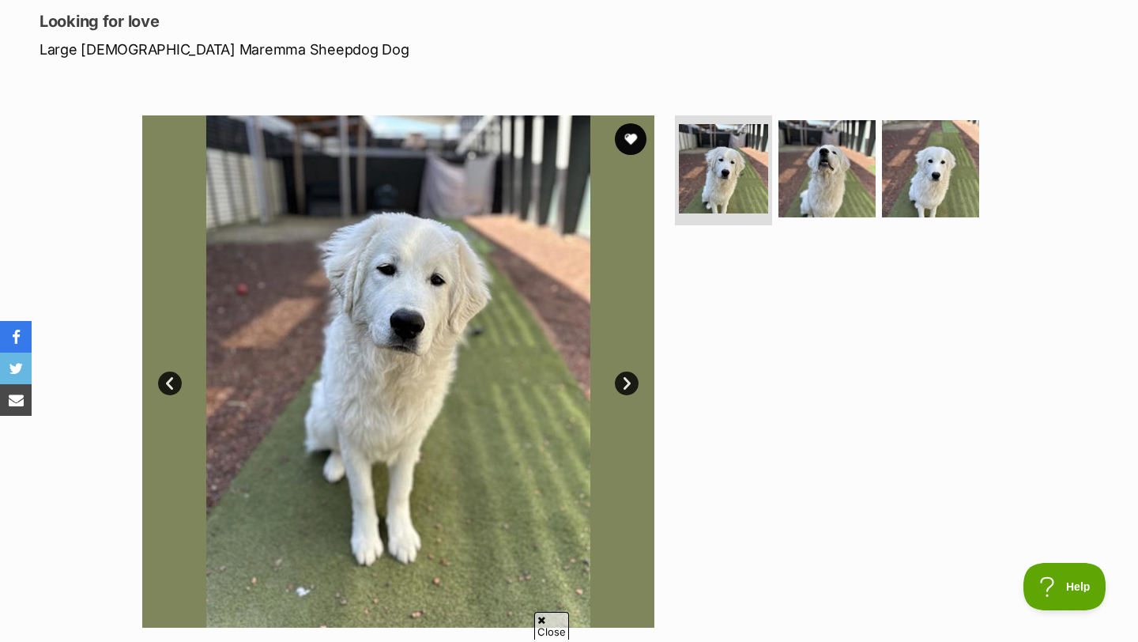
click at [627, 379] on link "Next" at bounding box center [627, 383] width 24 height 24
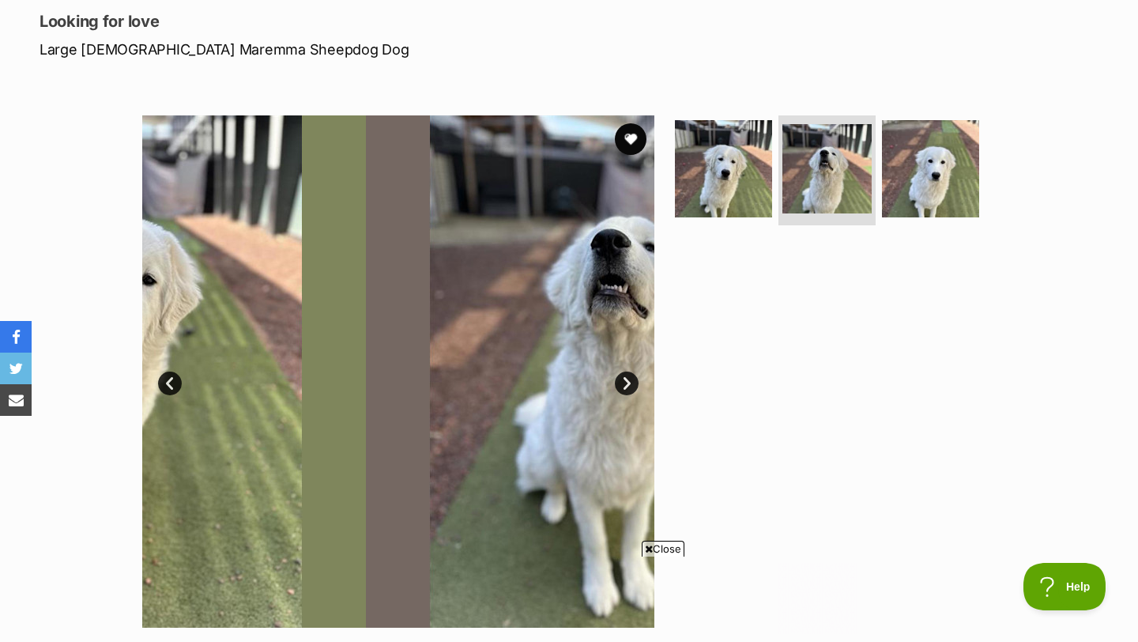
scroll to position [0, 0]
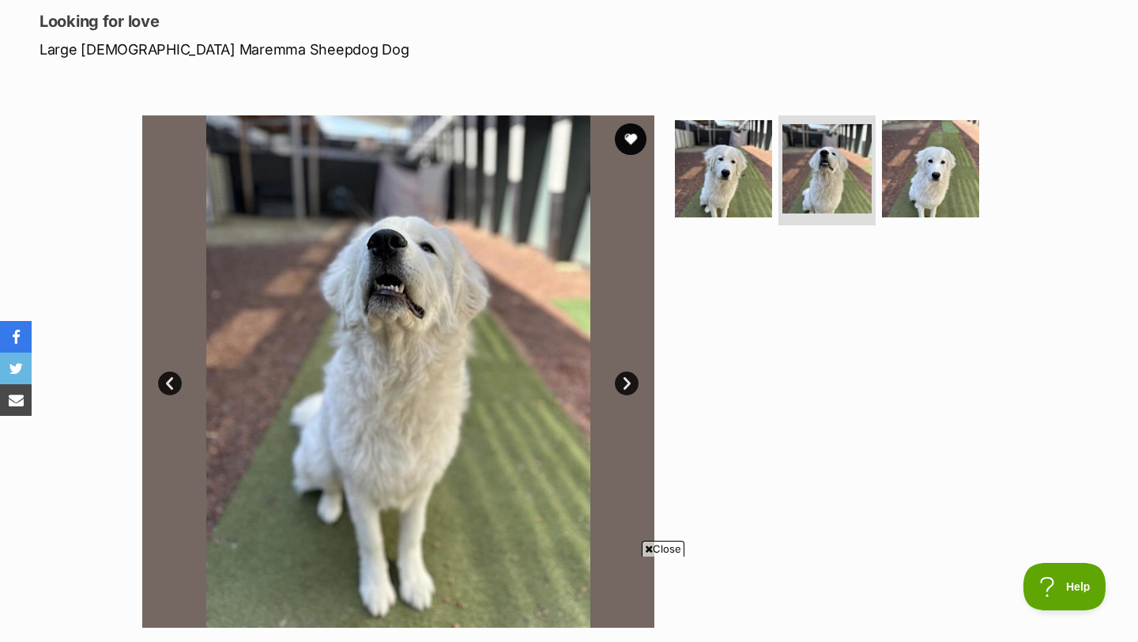
click at [627, 379] on link "Next" at bounding box center [627, 383] width 24 height 24
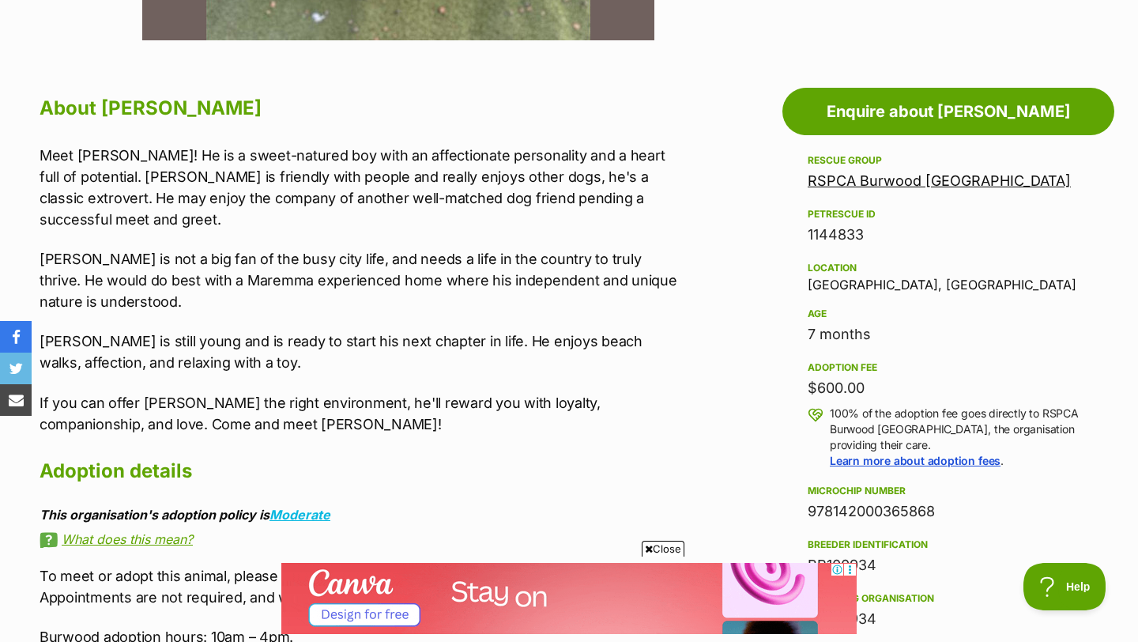
scroll to position [797, 0]
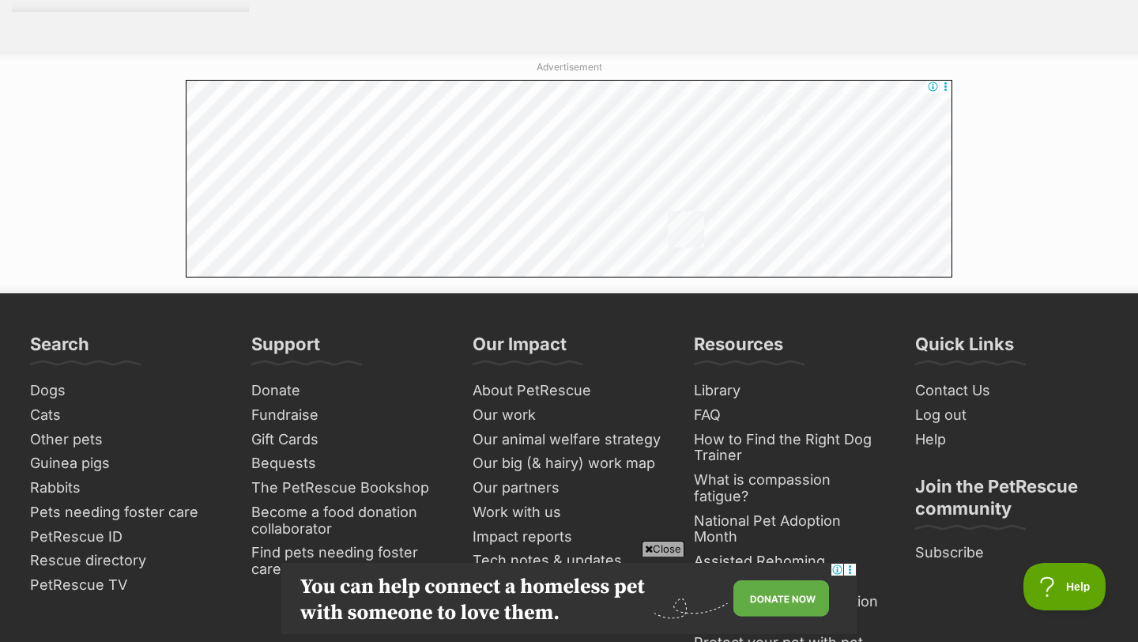
scroll to position [2819, 0]
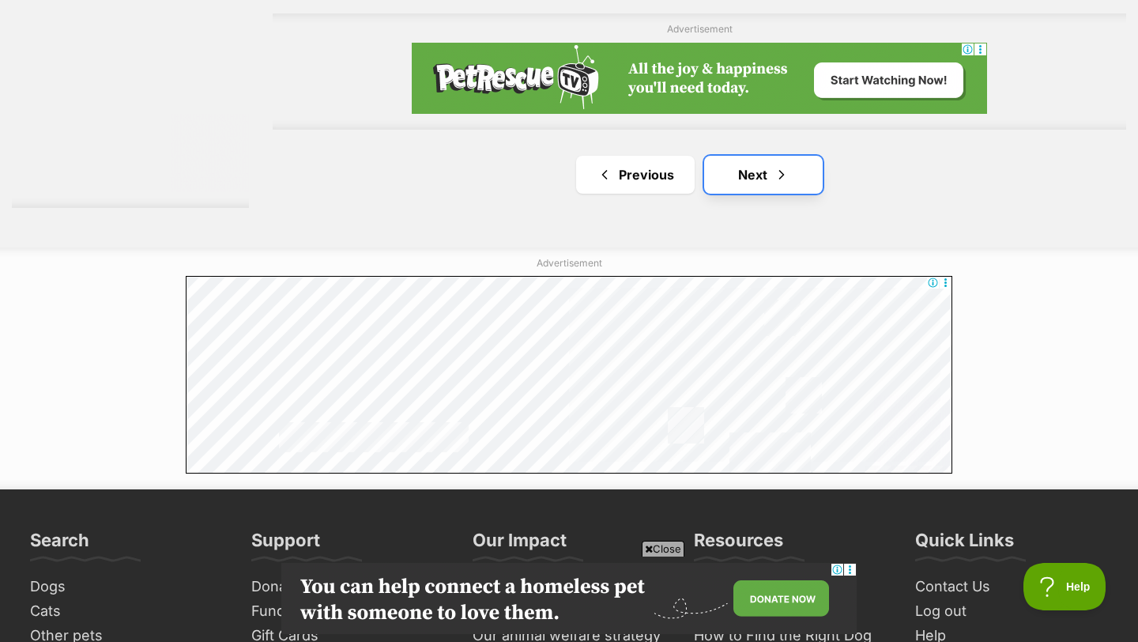
click at [768, 186] on link "Next" at bounding box center [763, 175] width 119 height 38
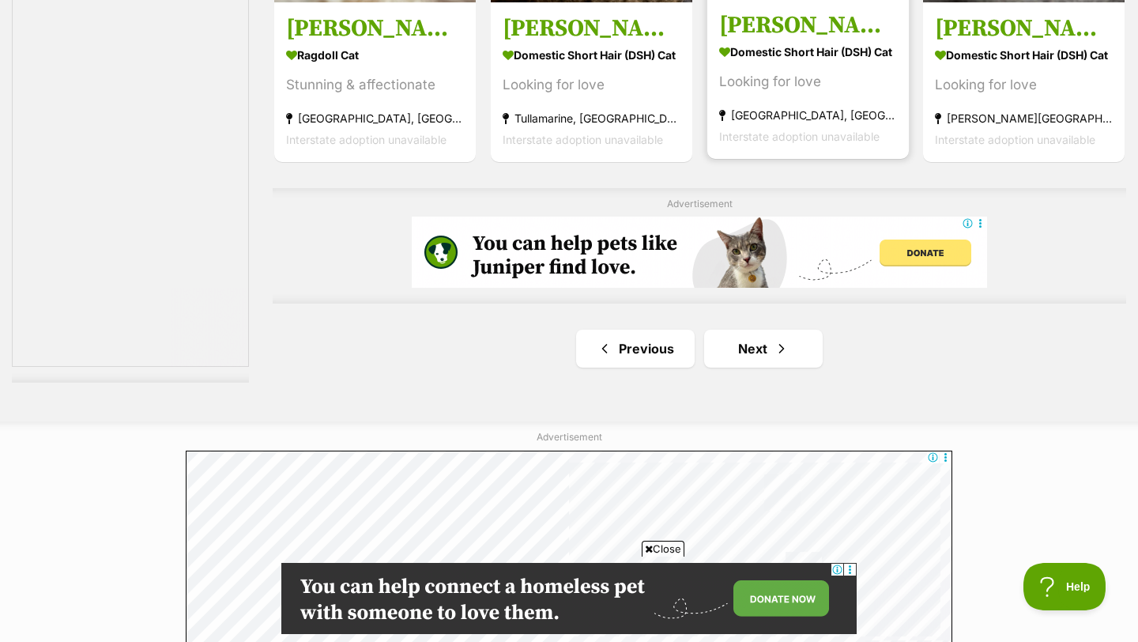
scroll to position [2881, 0]
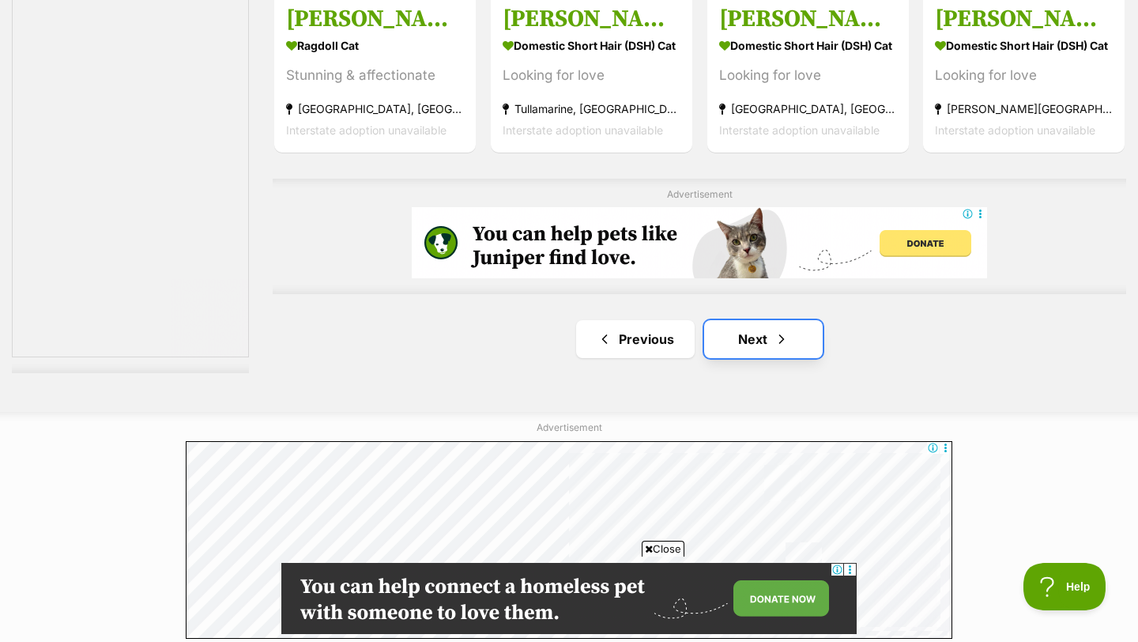
click at [746, 333] on link "Next" at bounding box center [763, 339] width 119 height 38
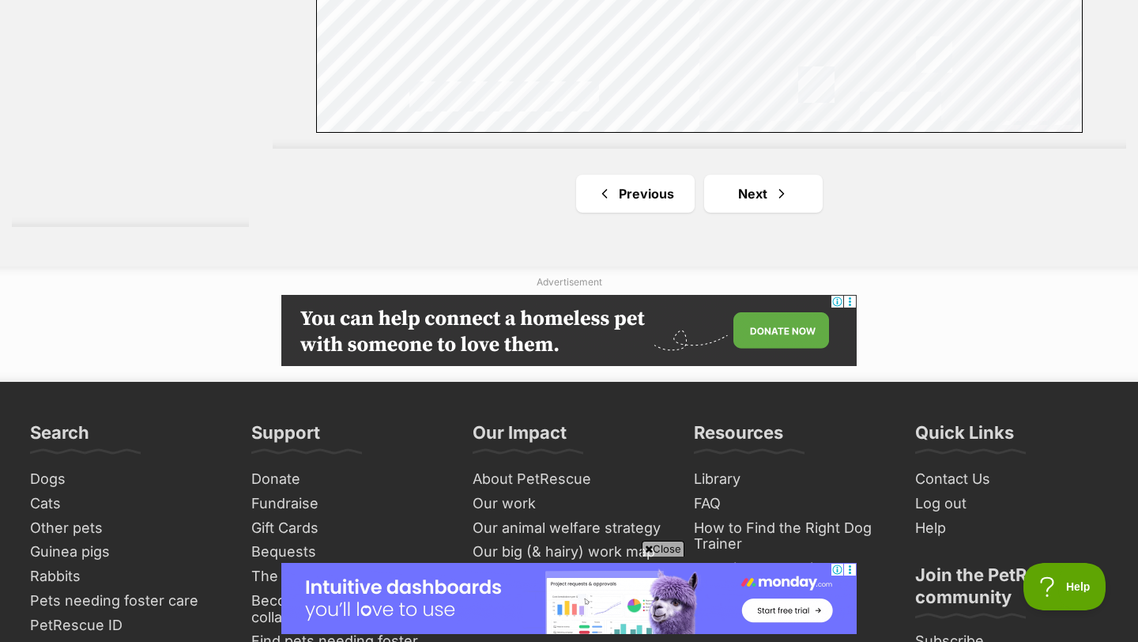
scroll to position [2976, 0]
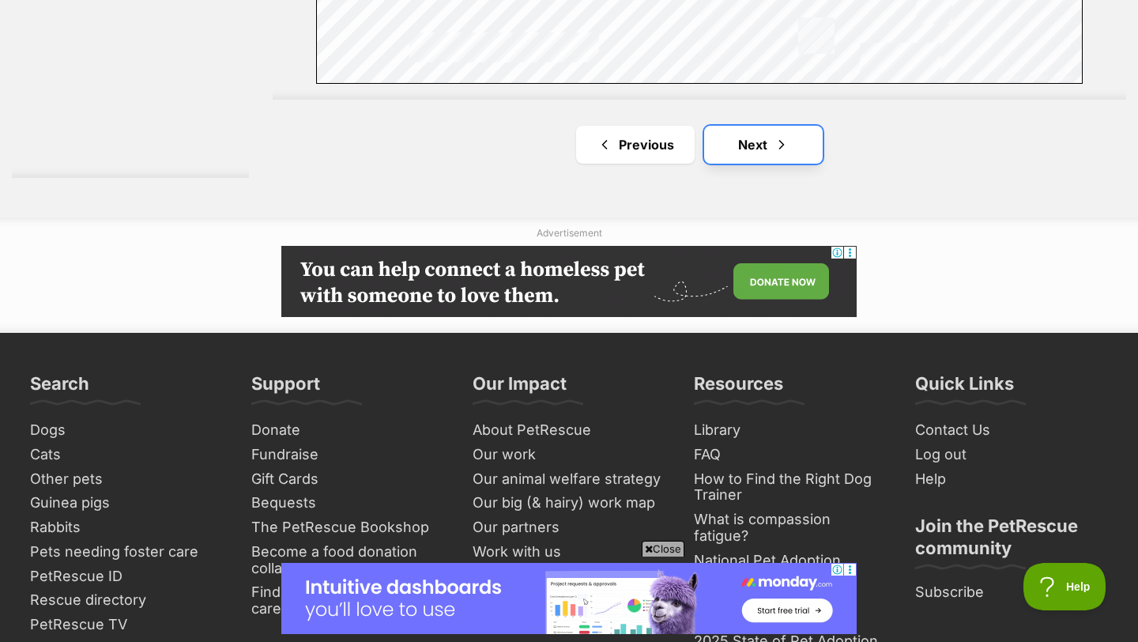
click at [759, 149] on link "Next" at bounding box center [763, 145] width 119 height 38
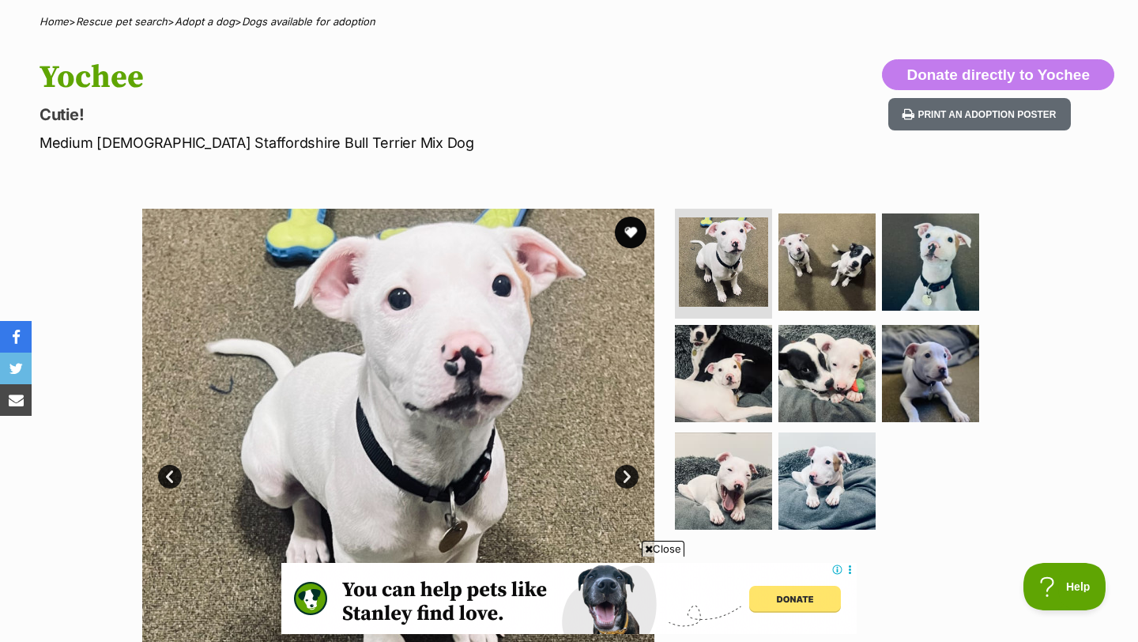
scroll to position [204, 0]
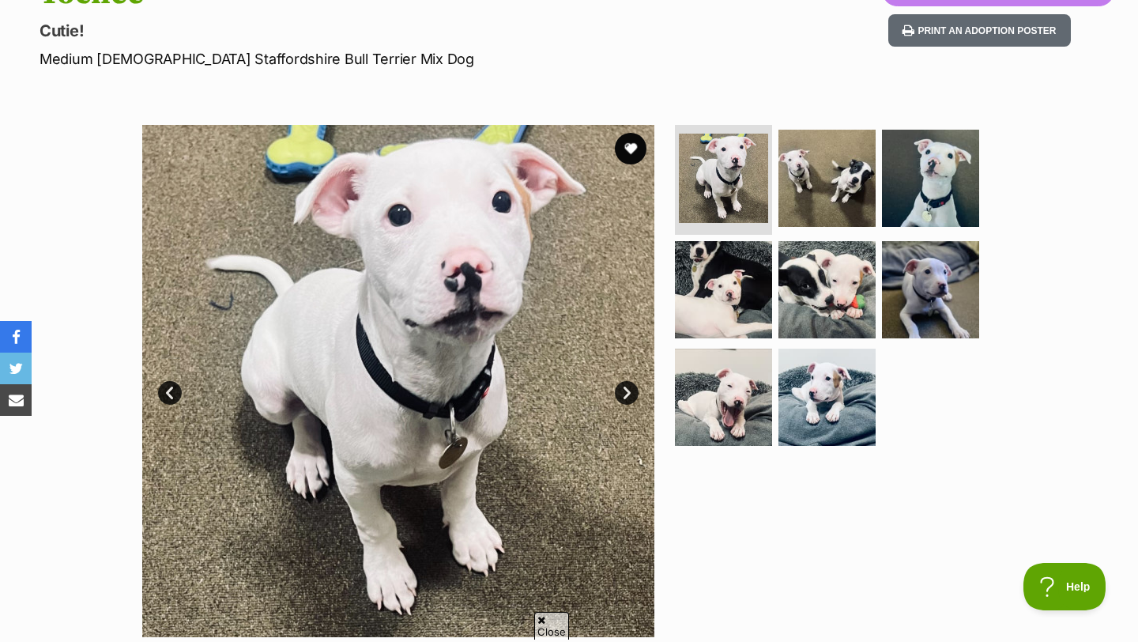
click at [629, 384] on link "Next" at bounding box center [627, 393] width 24 height 24
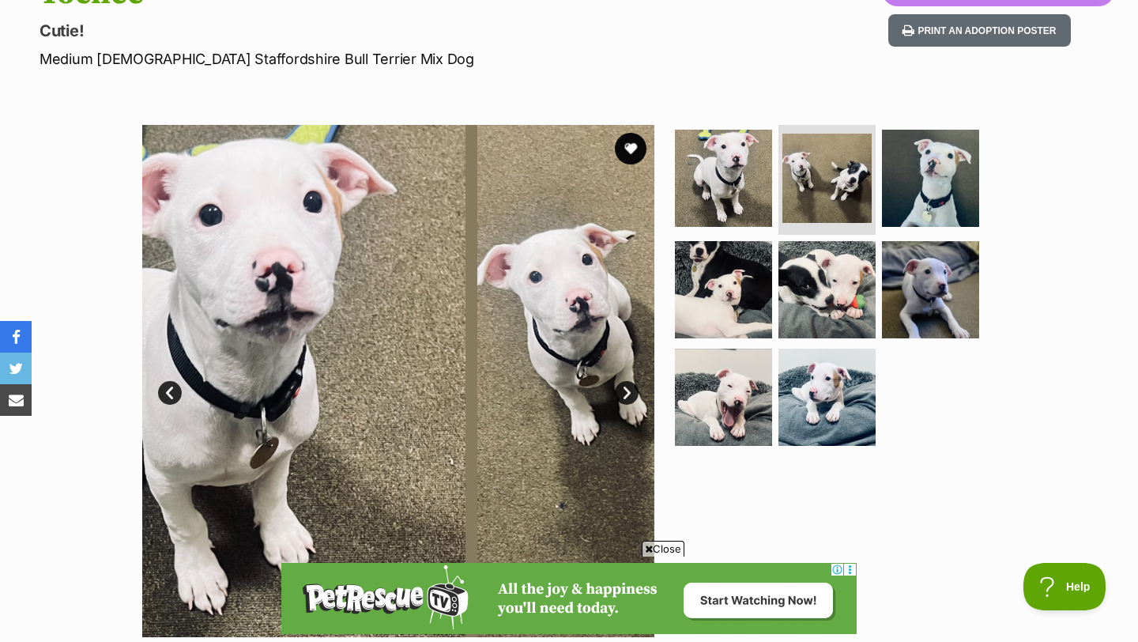
scroll to position [0, 0]
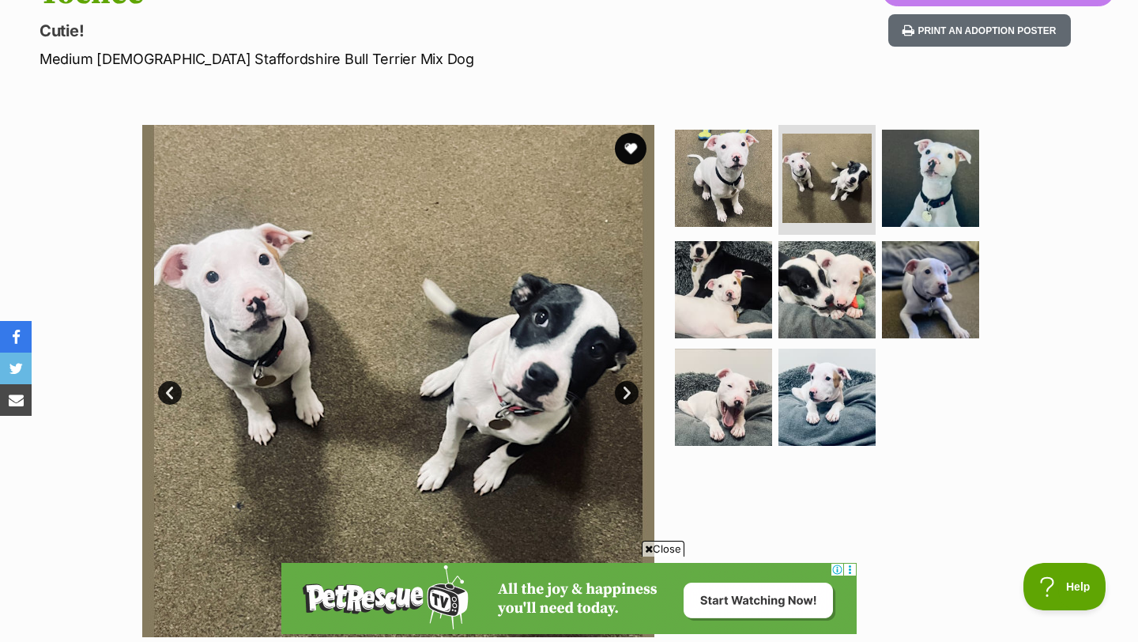
click at [629, 384] on link "Next" at bounding box center [627, 393] width 24 height 24
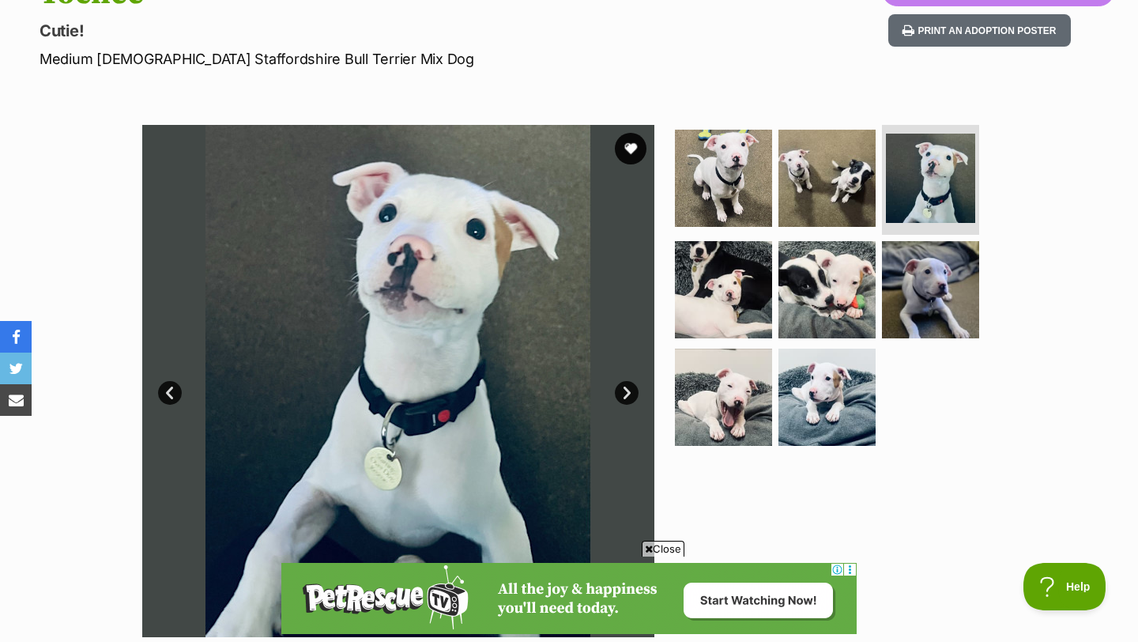
click at [629, 384] on link "Next" at bounding box center [627, 393] width 24 height 24
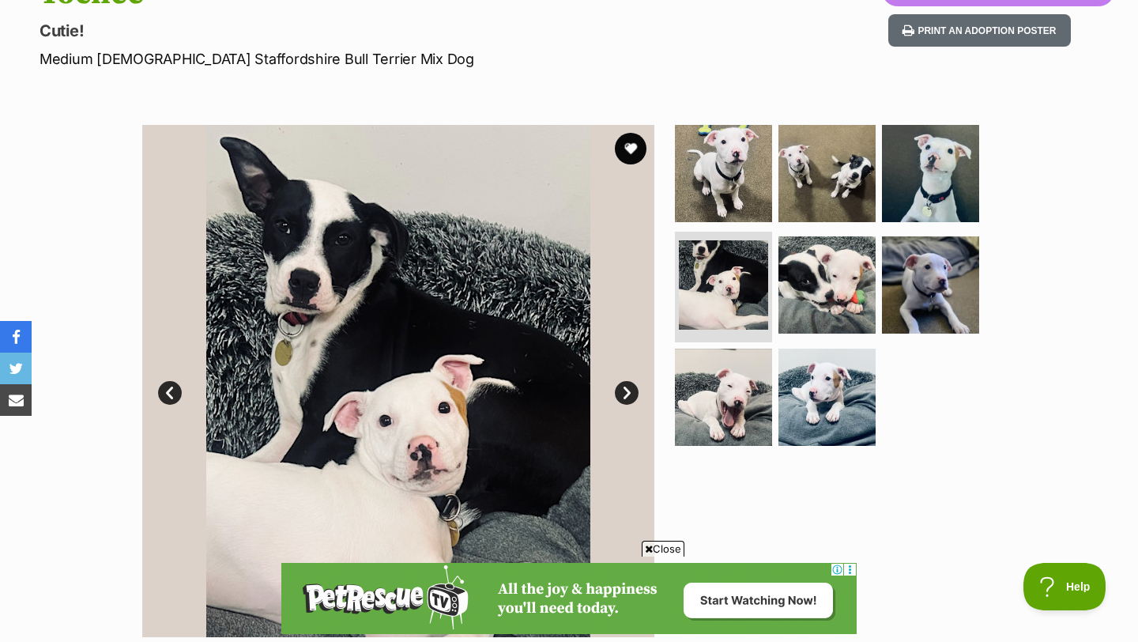
click at [629, 384] on link "Next" at bounding box center [627, 393] width 24 height 24
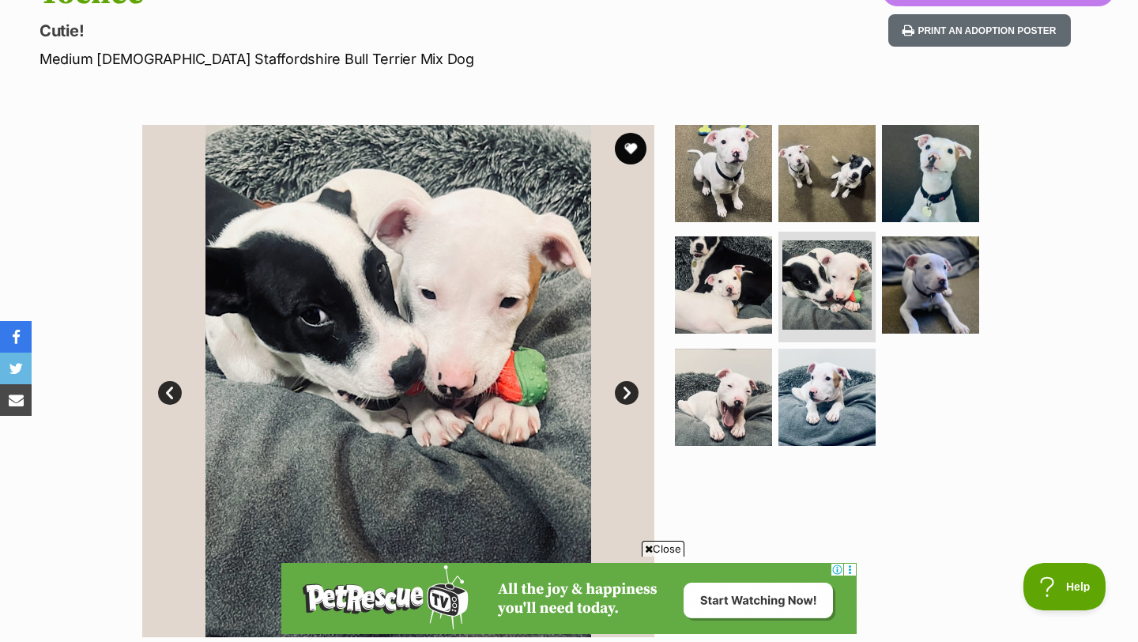
click at [629, 384] on link "Next" at bounding box center [627, 393] width 24 height 24
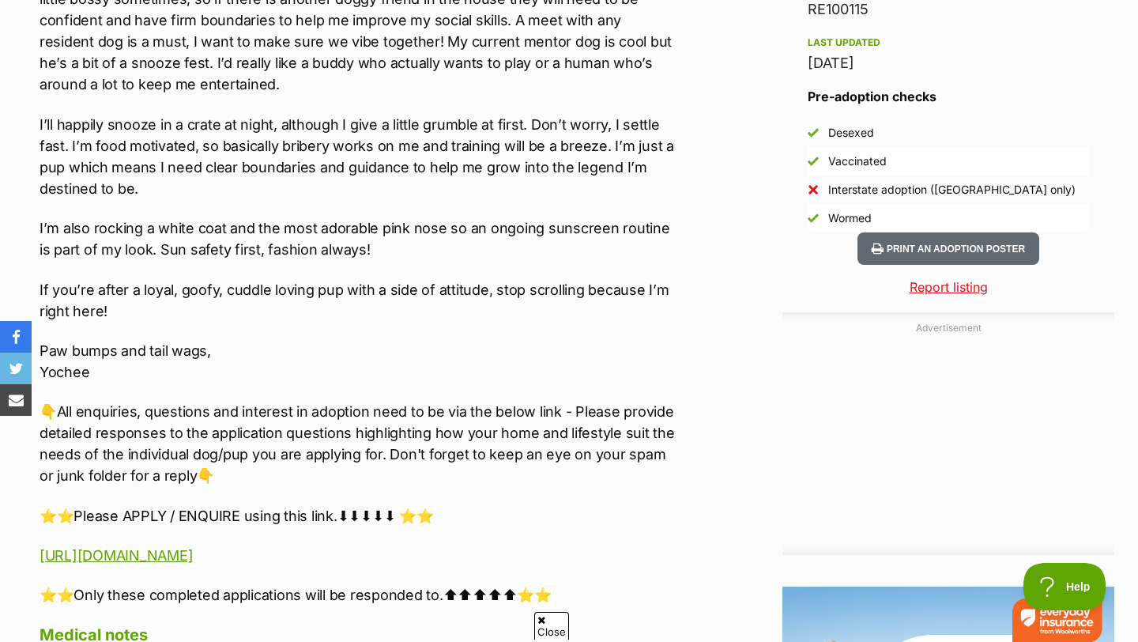
scroll to position [1359, 0]
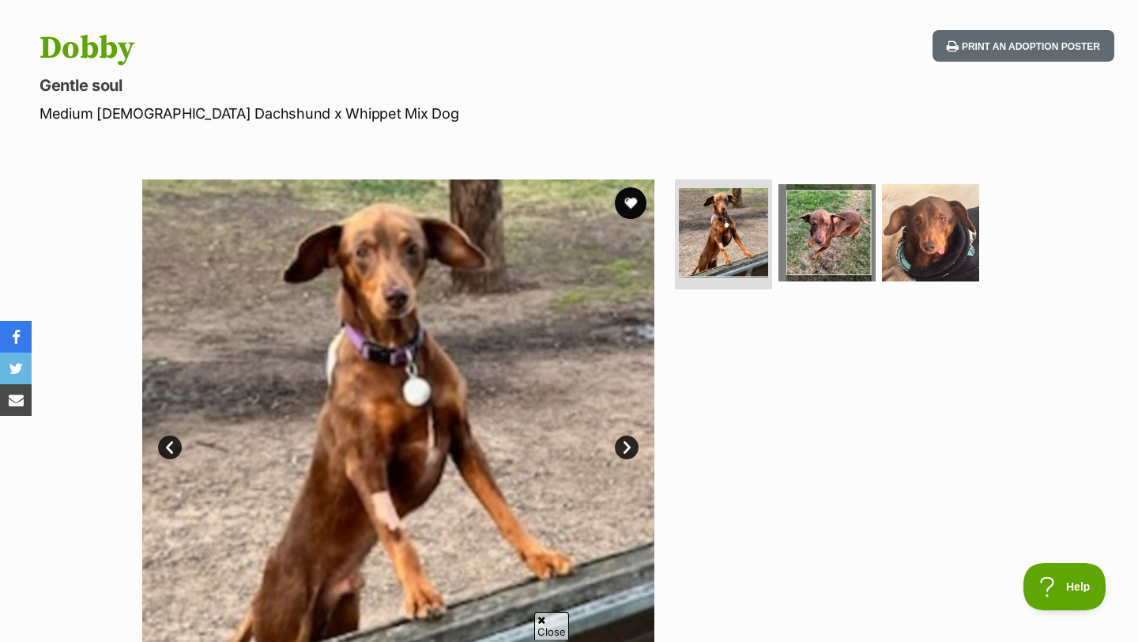
scroll to position [216, 0]
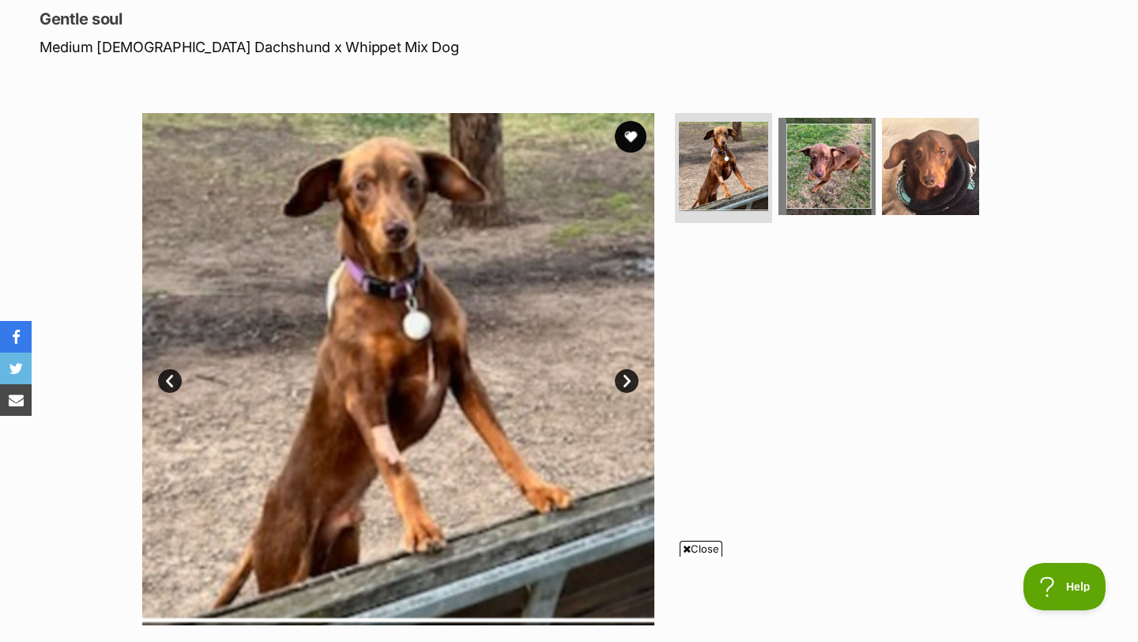
click at [623, 374] on link "Next" at bounding box center [627, 381] width 24 height 24
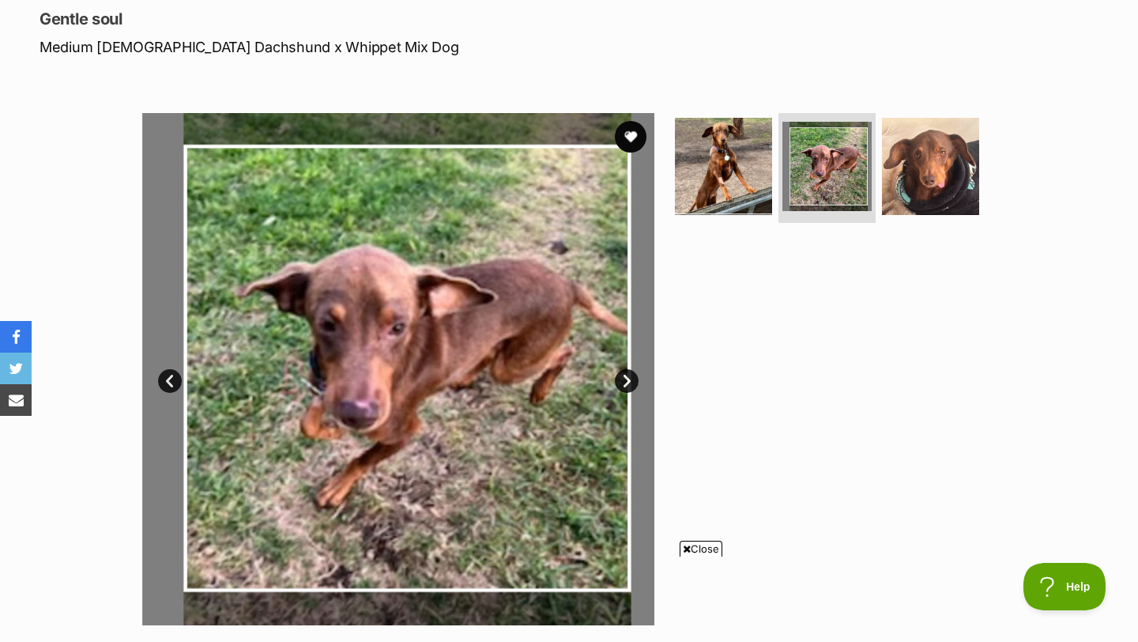
click at [623, 374] on link "Next" at bounding box center [627, 381] width 24 height 24
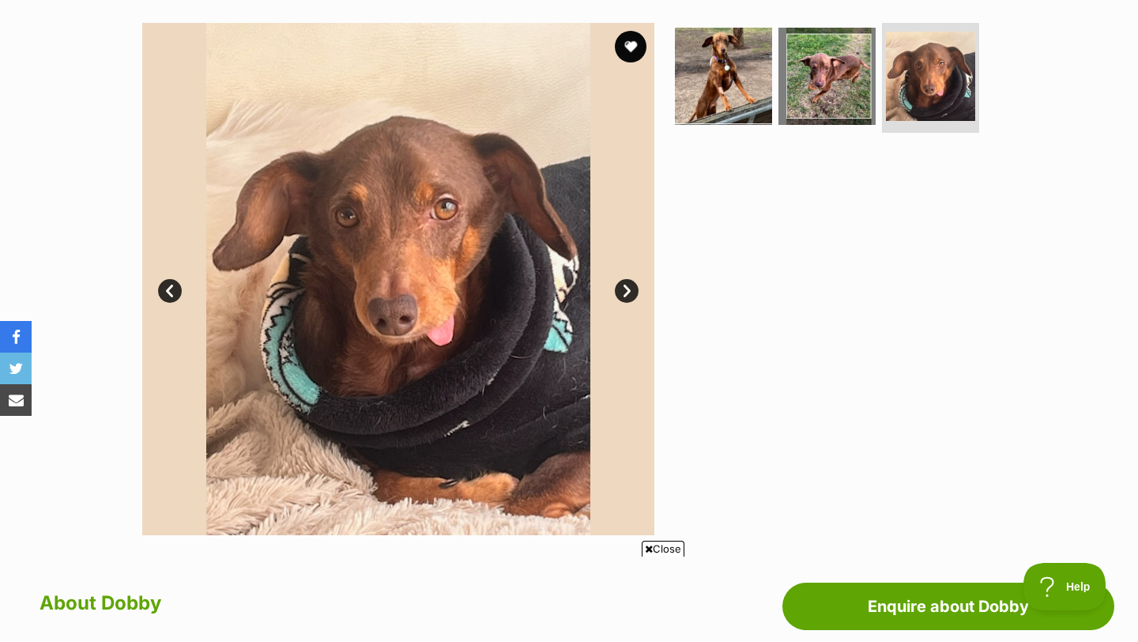
scroll to position [410, 0]
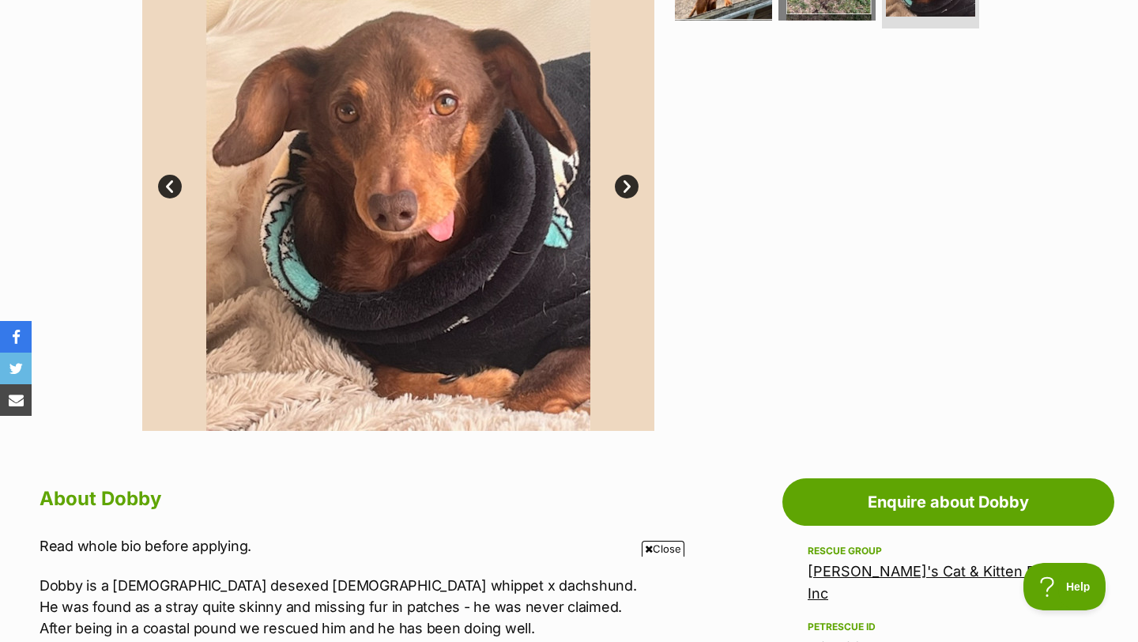
click at [630, 181] on link "Next" at bounding box center [627, 187] width 24 height 24
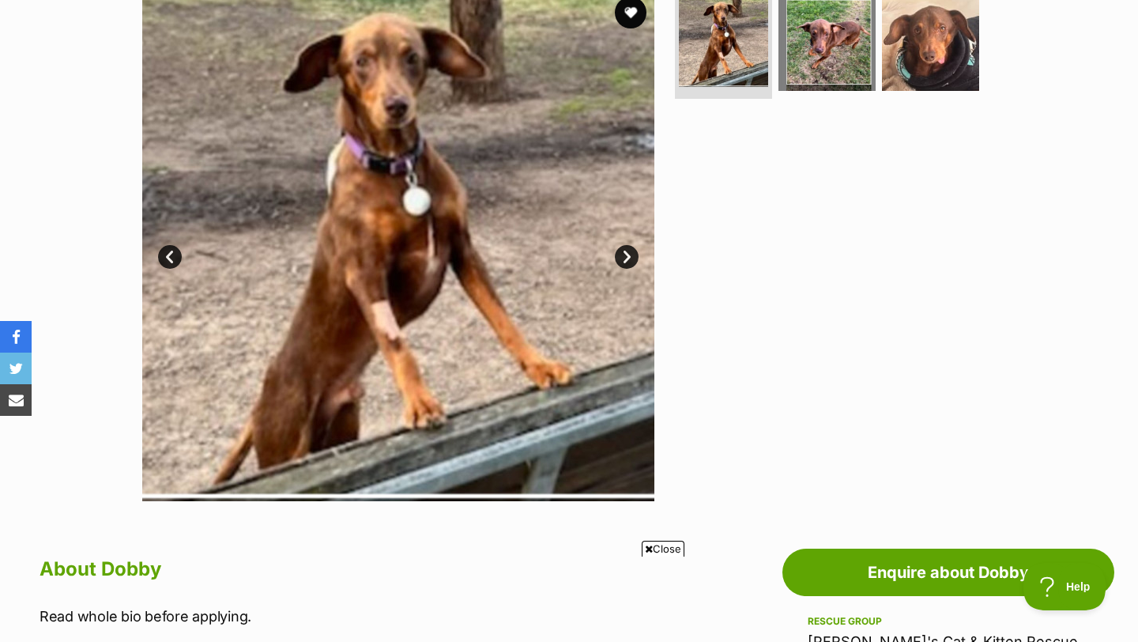
scroll to position [334, 0]
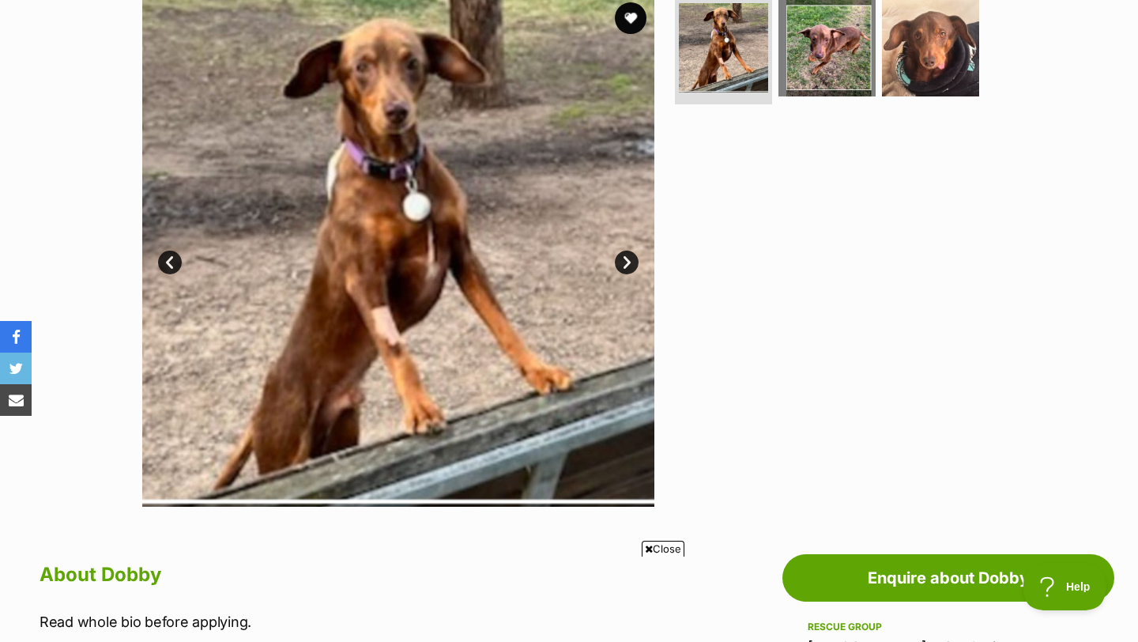
click at [623, 273] on img at bounding box center [398, 250] width 512 height 512
click at [625, 261] on link "Next" at bounding box center [627, 262] width 24 height 24
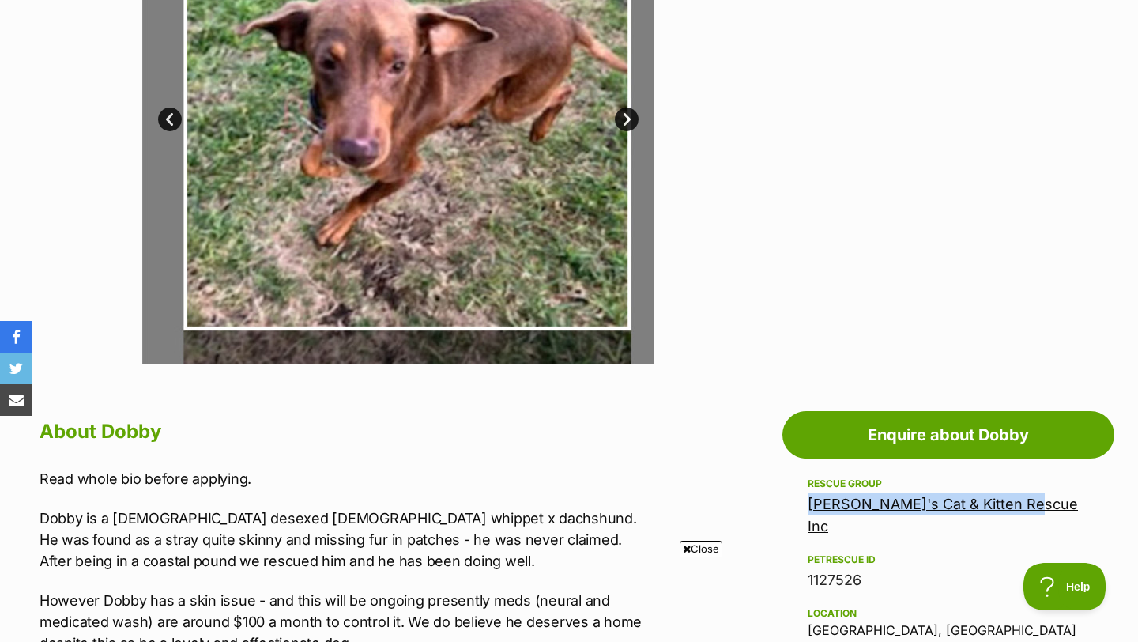
scroll to position [382, 0]
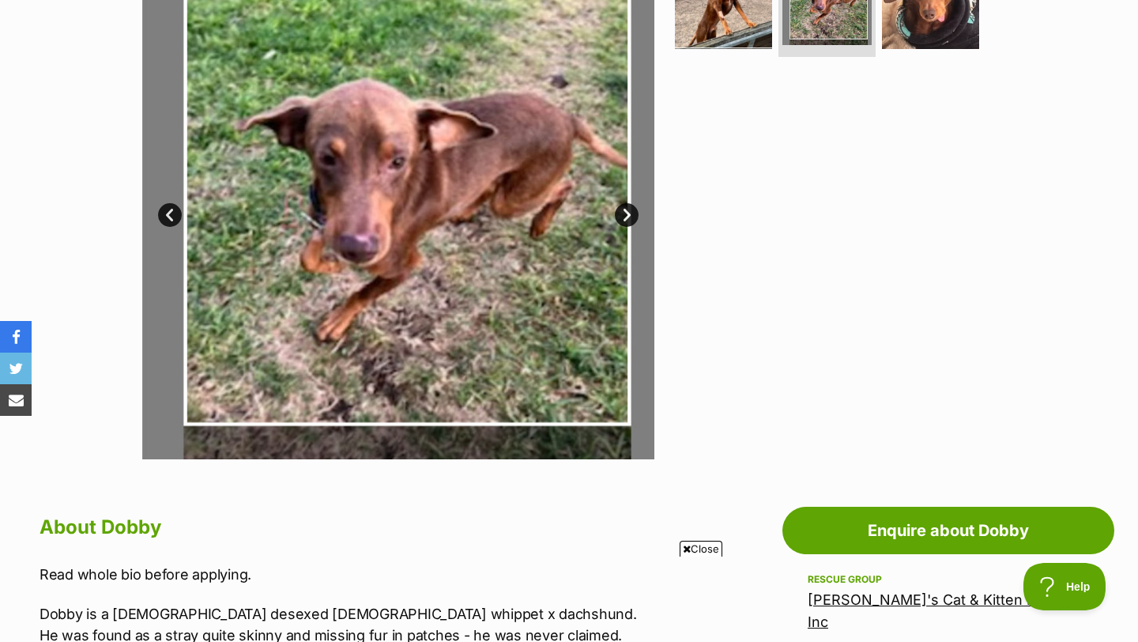
click at [621, 218] on link "Next" at bounding box center [627, 215] width 24 height 24
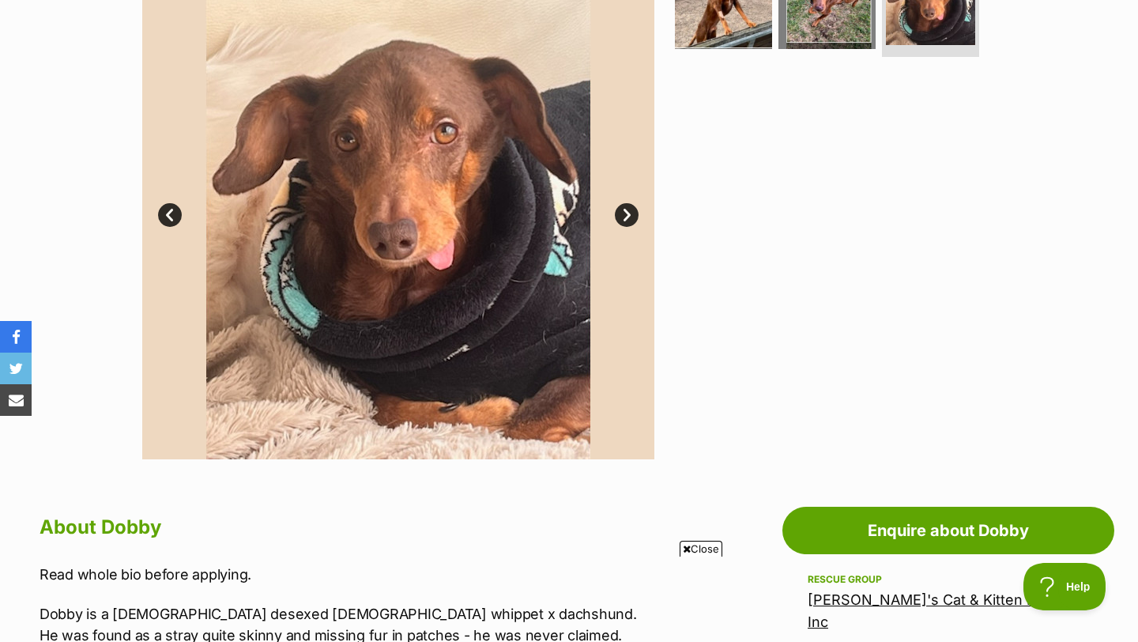
click at [621, 218] on link "Next" at bounding box center [627, 215] width 24 height 24
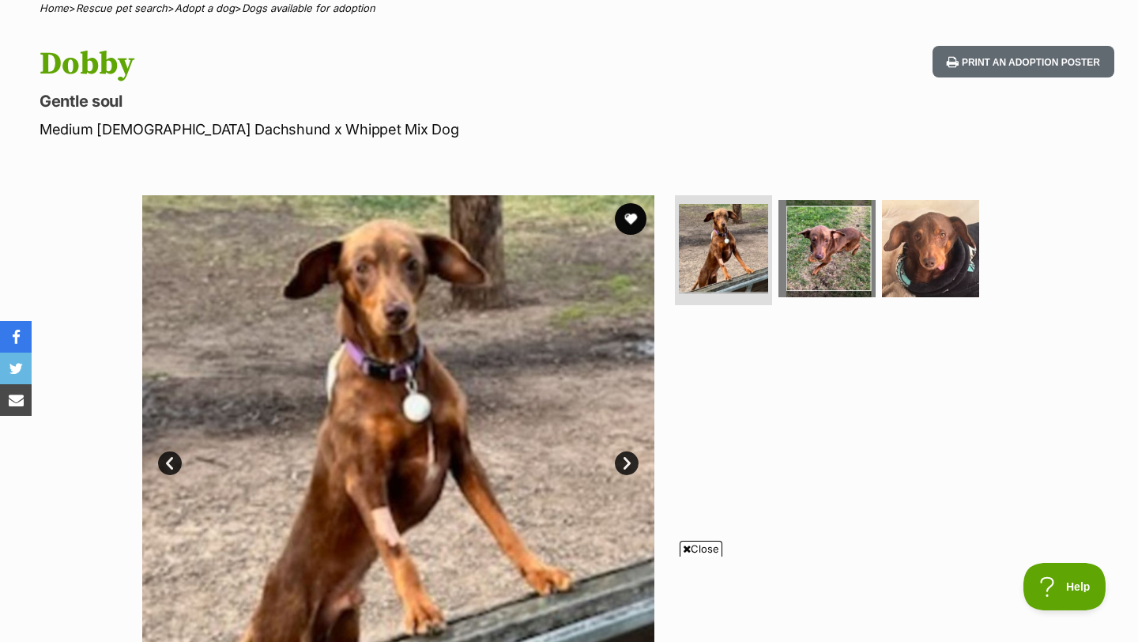
scroll to position [126, 0]
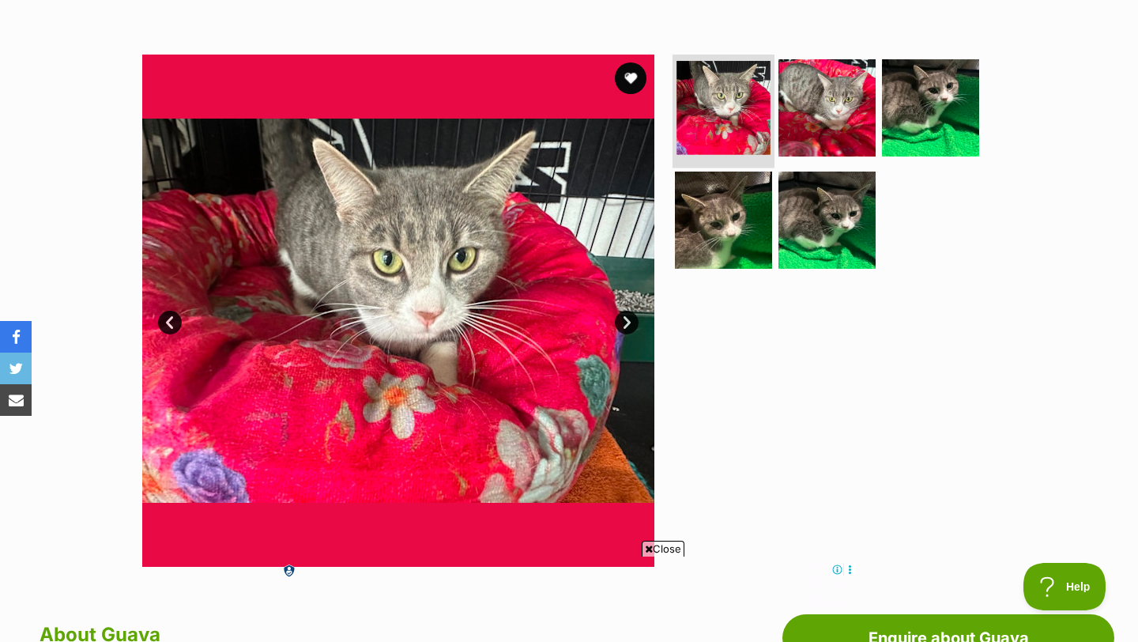
scroll to position [337, 0]
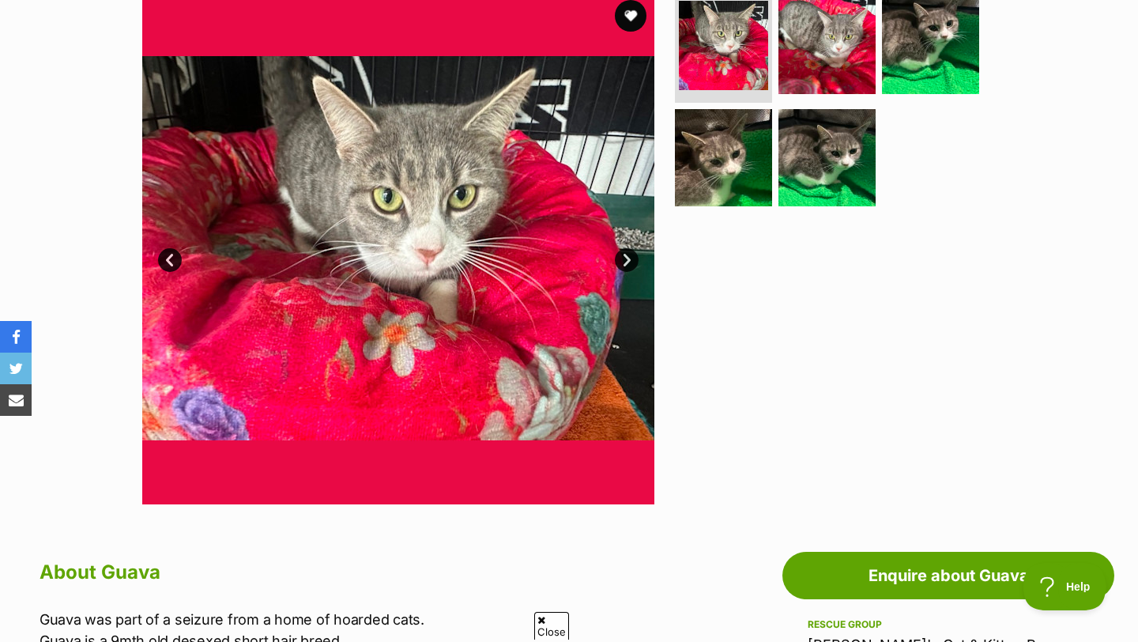
click at [627, 264] on link "Next" at bounding box center [627, 260] width 24 height 24
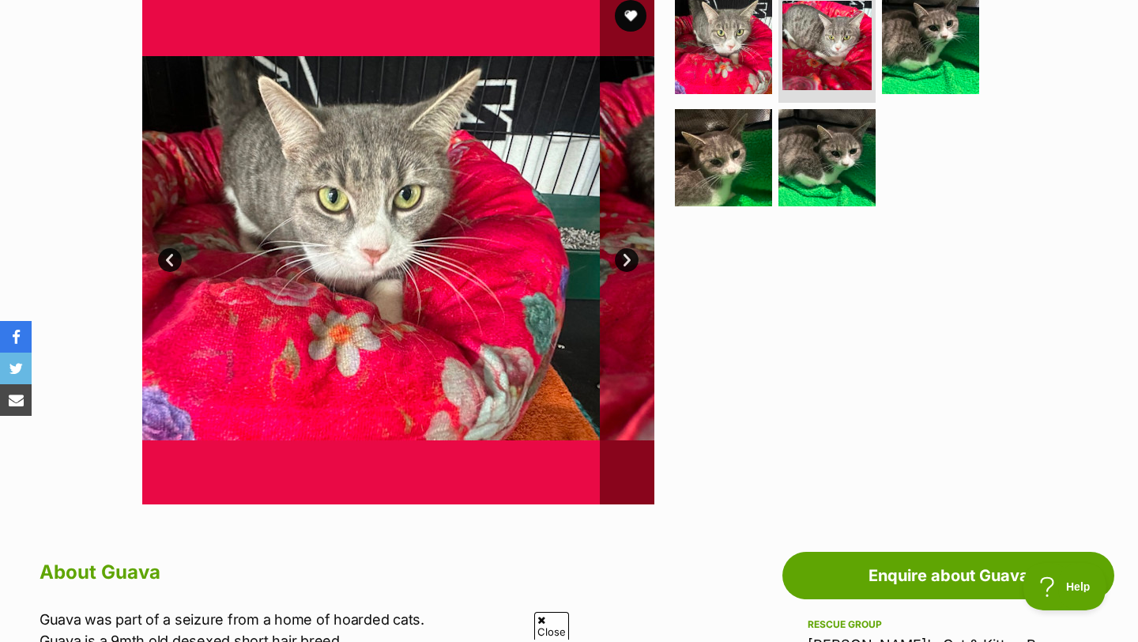
scroll to position [0, 0]
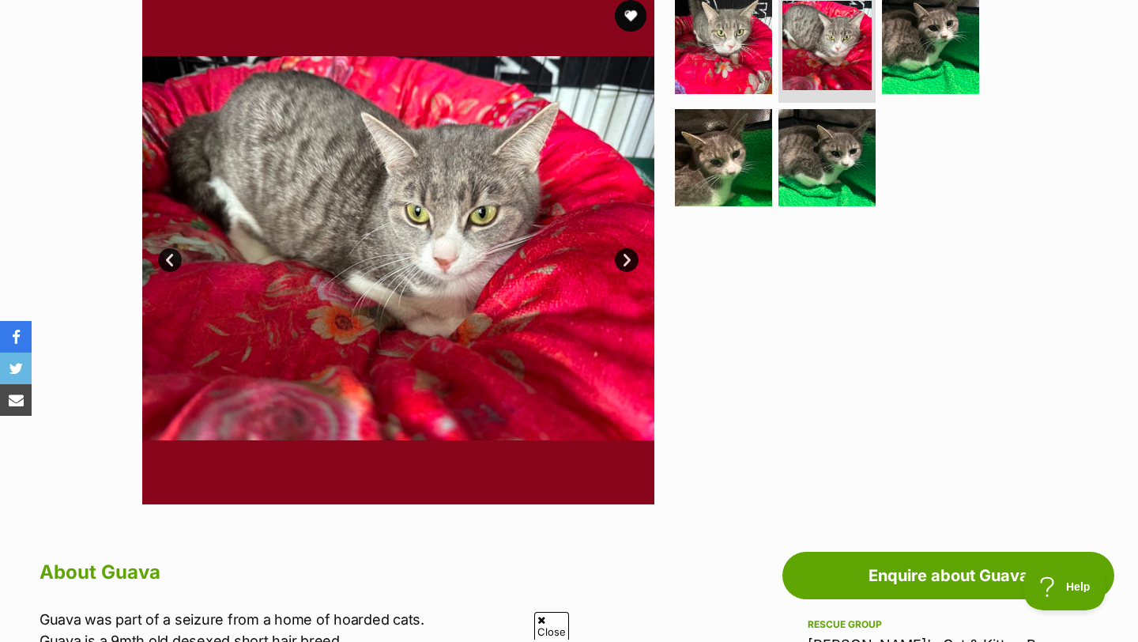
click at [627, 264] on link "Next" at bounding box center [627, 260] width 24 height 24
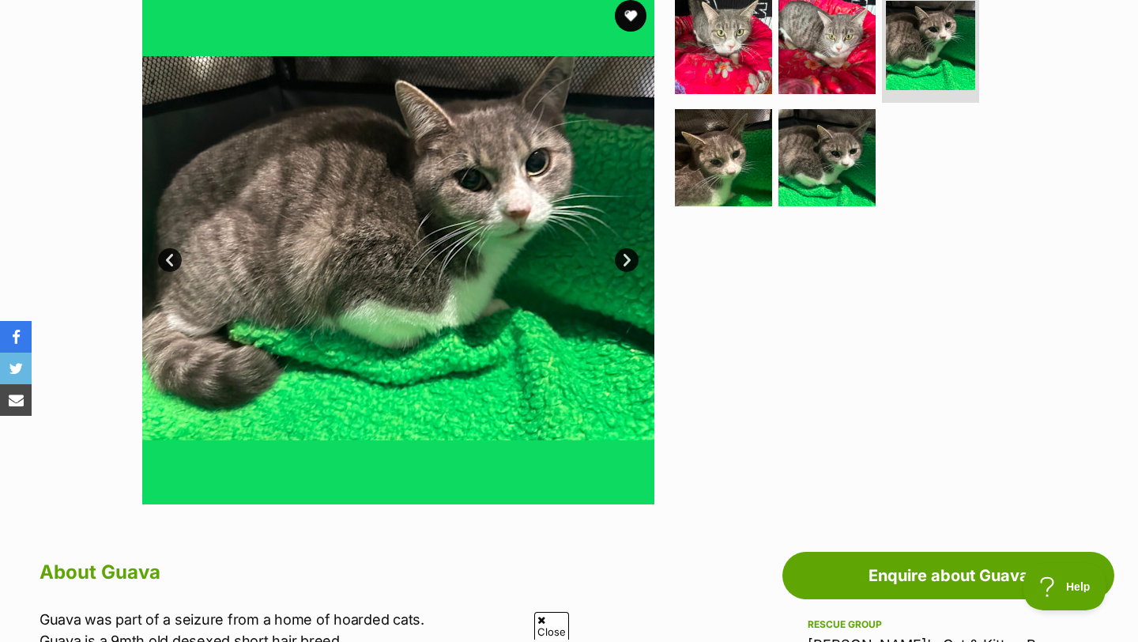
click at [627, 264] on link "Next" at bounding box center [627, 260] width 24 height 24
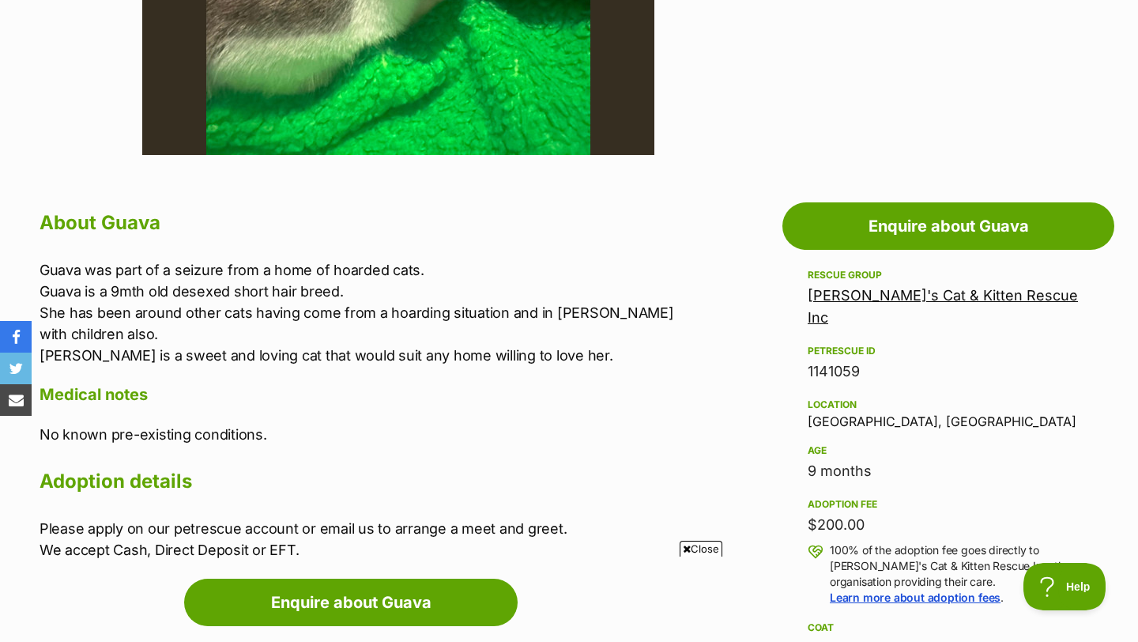
scroll to position [889, 0]
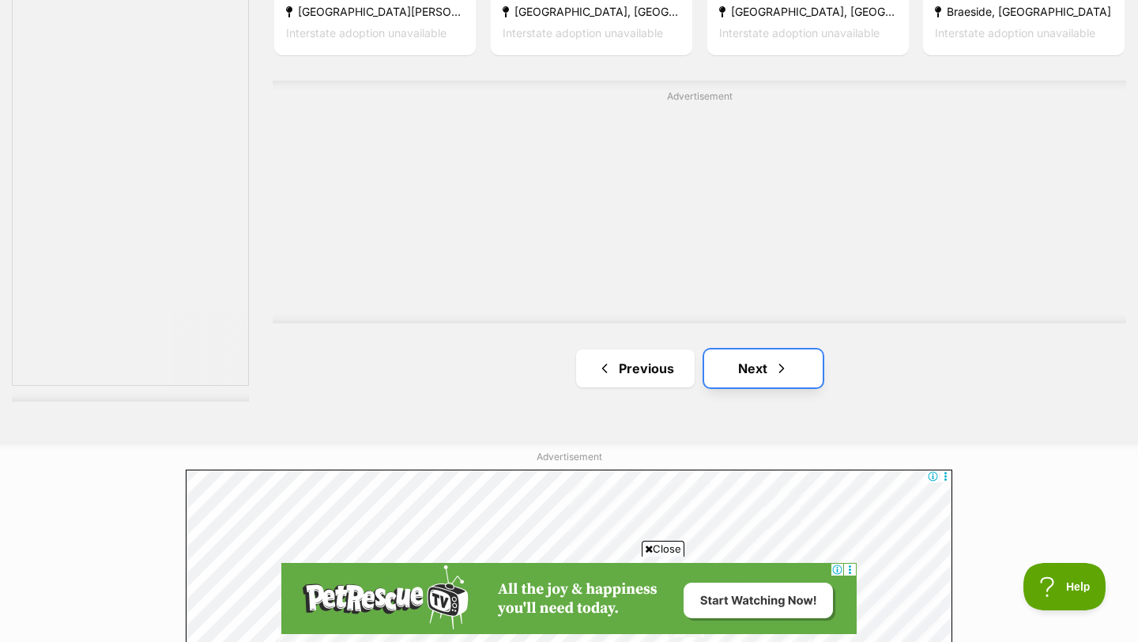
click at [769, 370] on link "Next" at bounding box center [763, 368] width 119 height 38
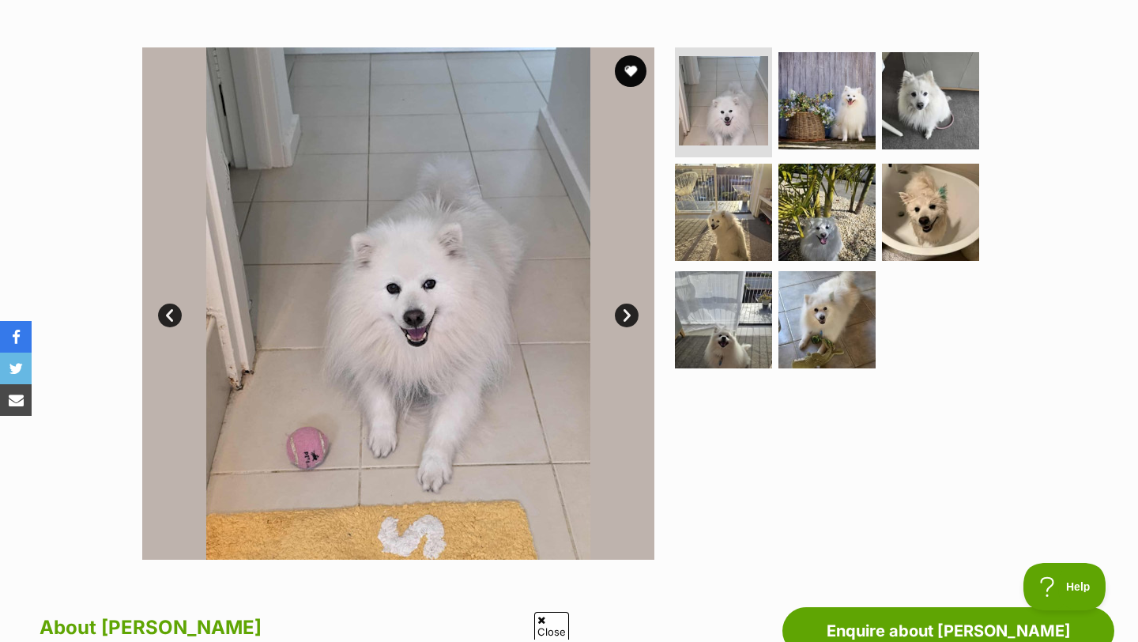
click at [622, 317] on link "Next" at bounding box center [627, 315] width 24 height 24
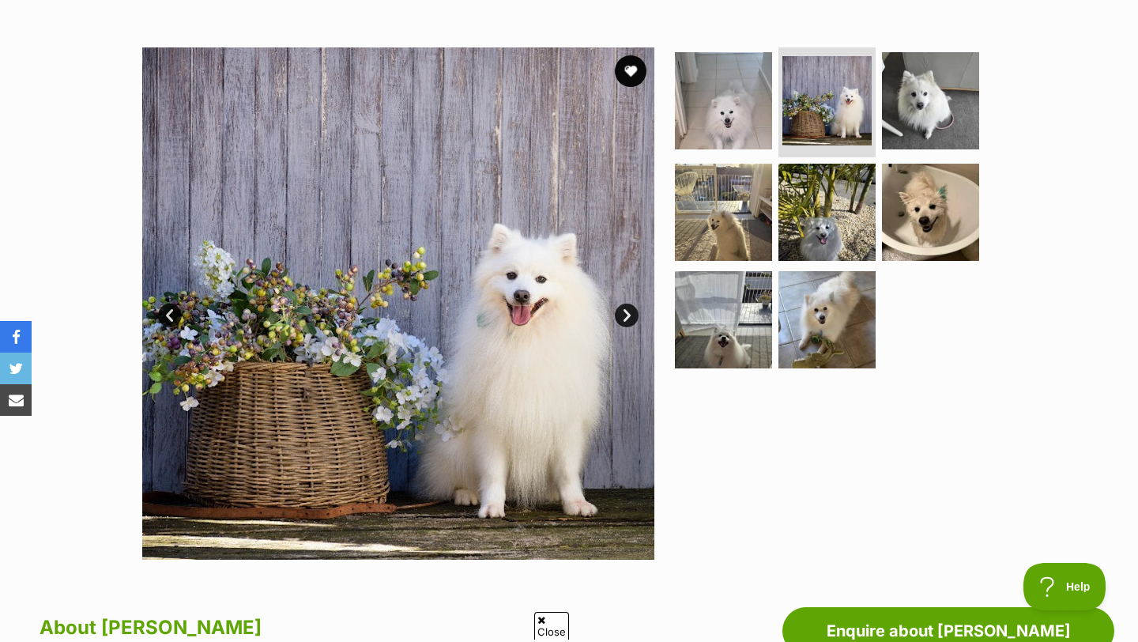
click at [622, 317] on link "Next" at bounding box center [627, 315] width 24 height 24
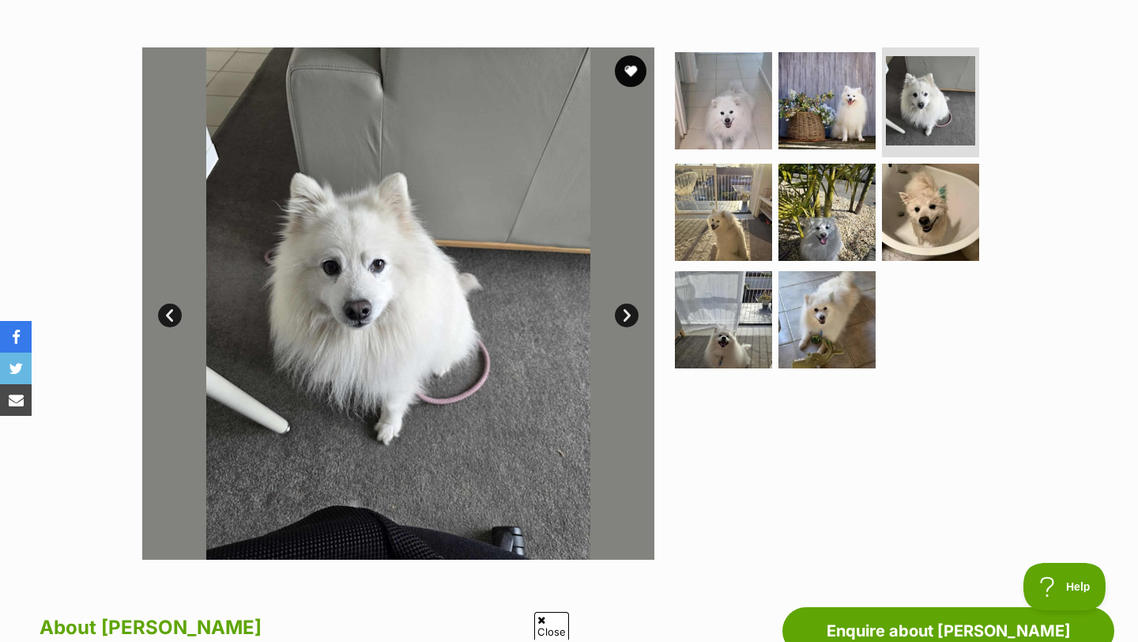
click at [622, 317] on link "Next" at bounding box center [627, 315] width 24 height 24
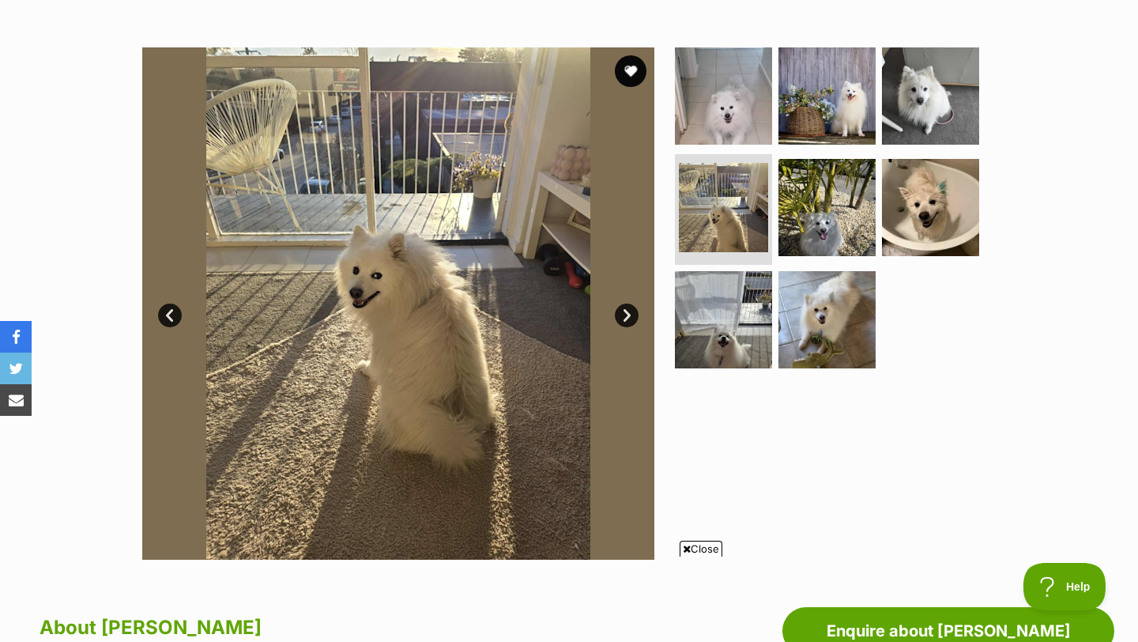
click at [622, 317] on link "Next" at bounding box center [627, 315] width 24 height 24
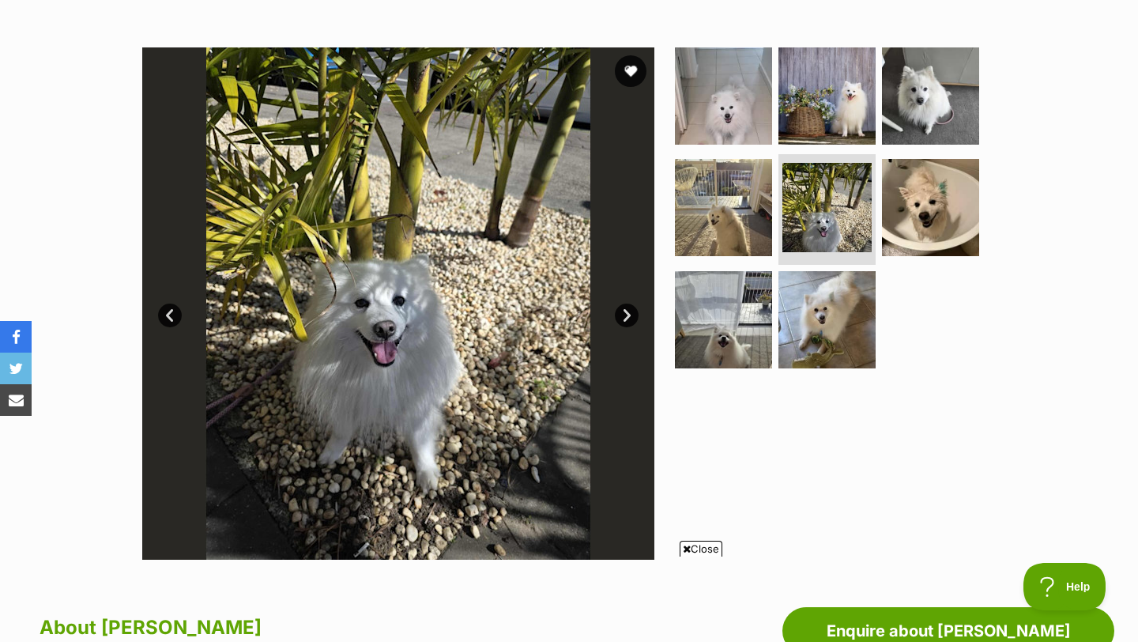
click at [622, 317] on link "Next" at bounding box center [627, 315] width 24 height 24
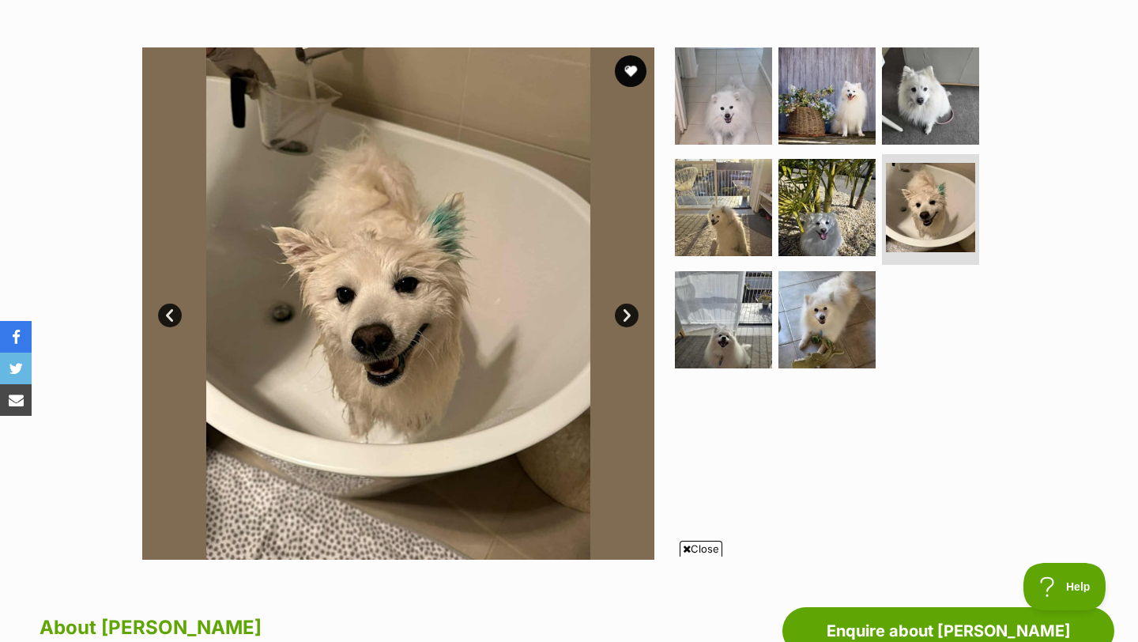
scroll to position [287, 0]
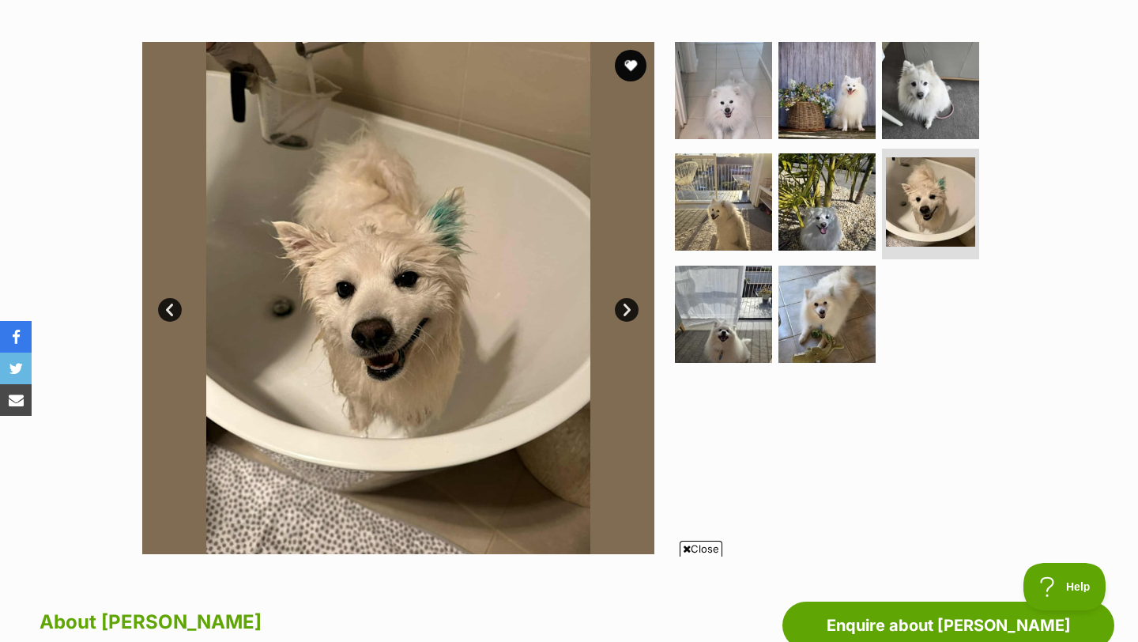
click at [623, 310] on link "Next" at bounding box center [627, 310] width 24 height 24
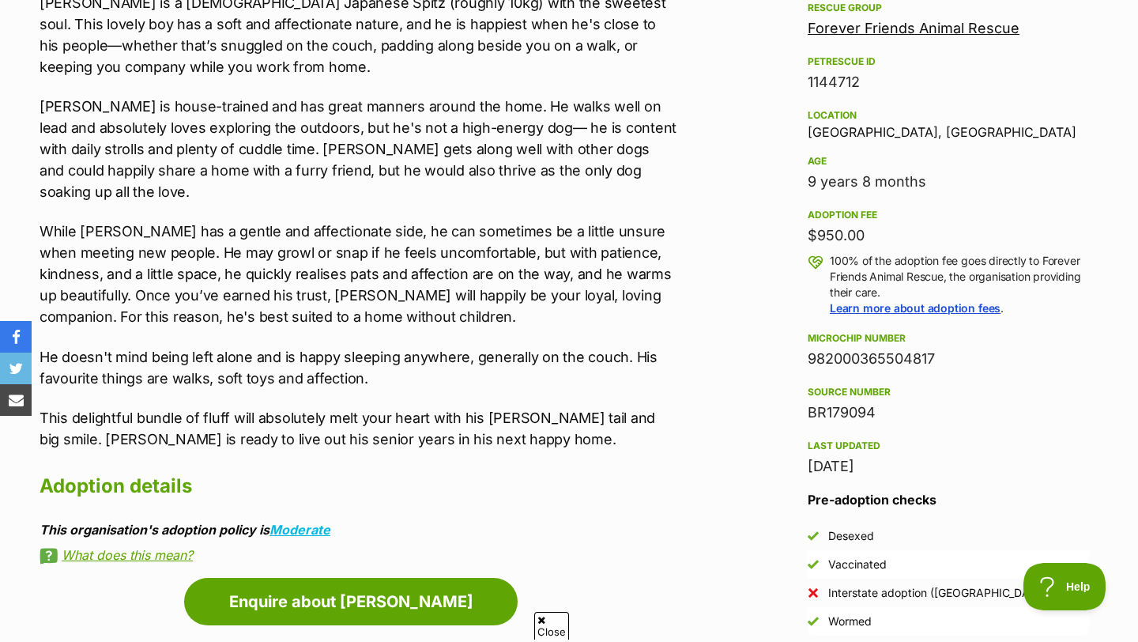
scroll to position [0, 0]
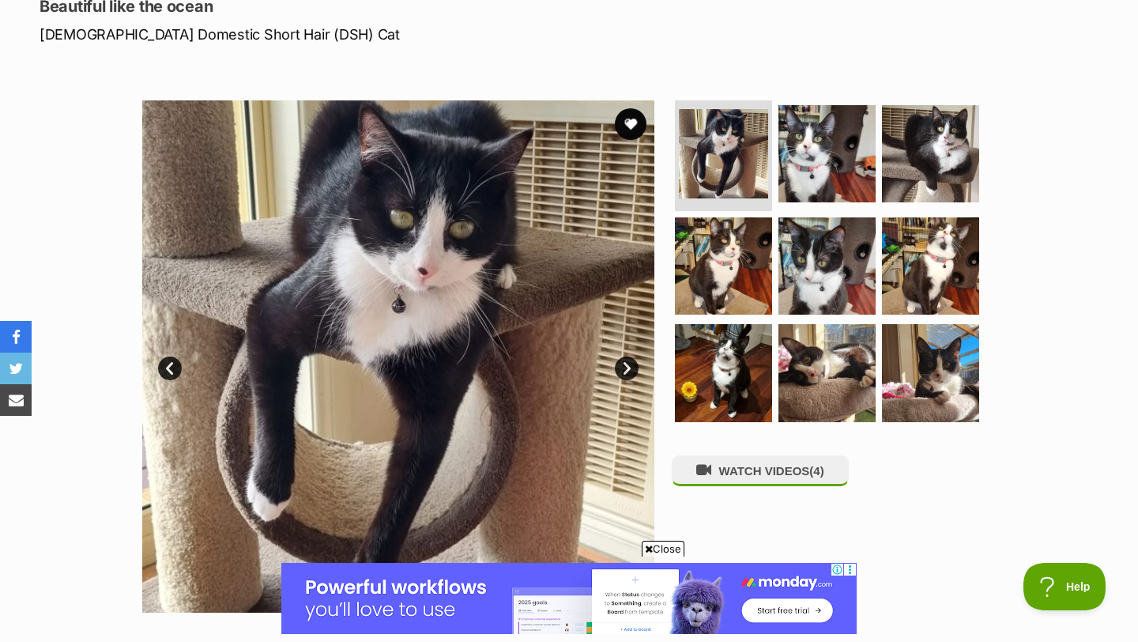
scroll to position [269, 0]
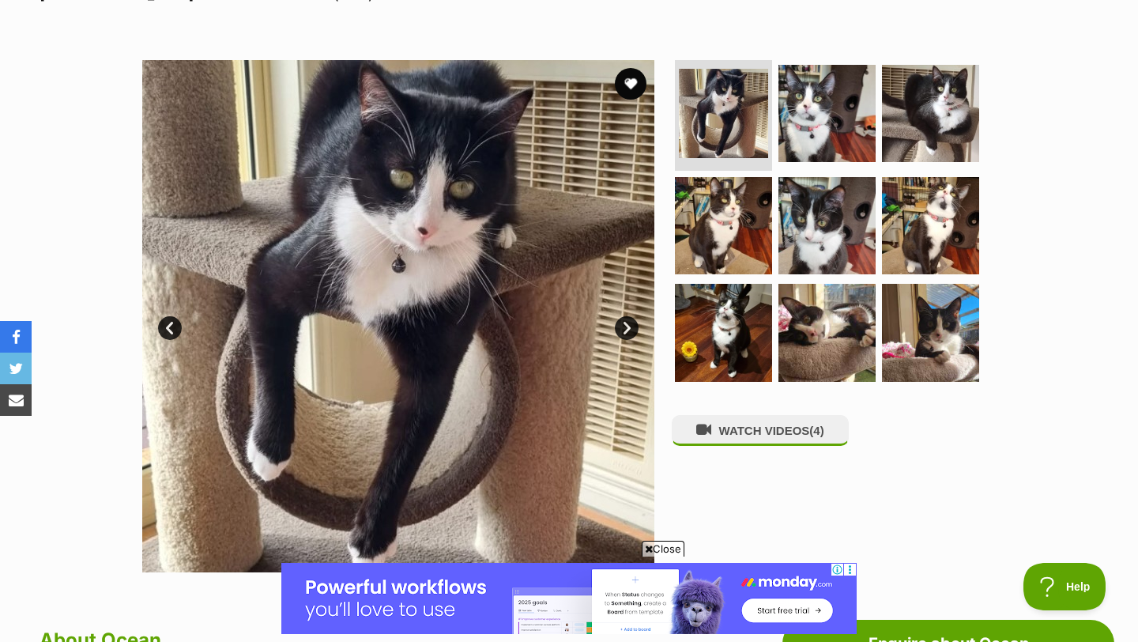
click at [623, 336] on link "Next" at bounding box center [627, 328] width 24 height 24
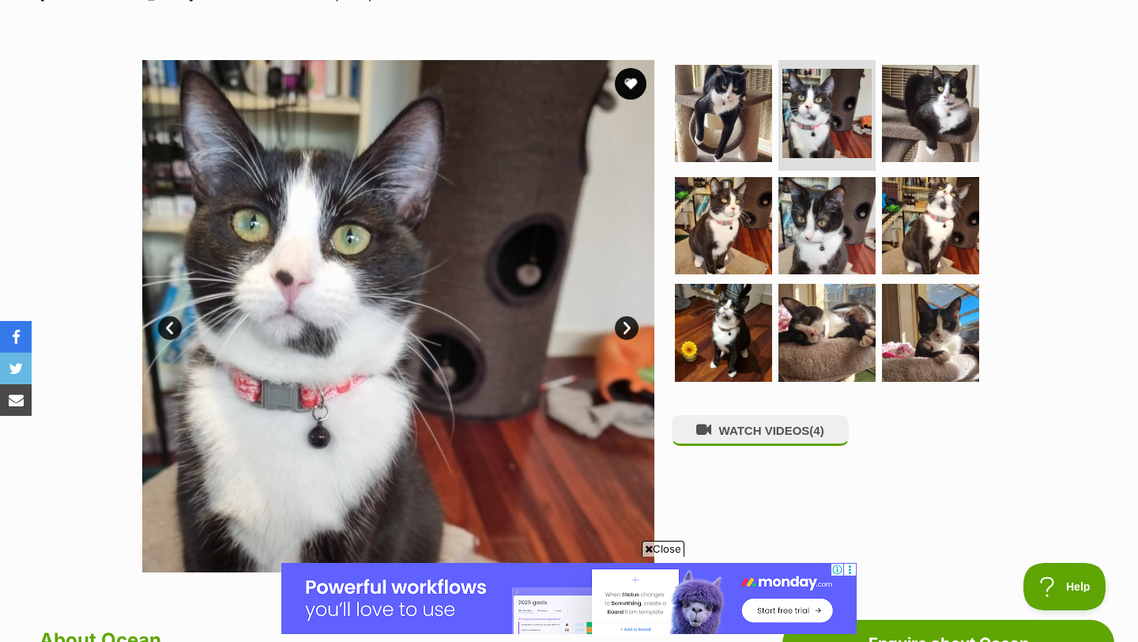
click at [623, 336] on link "Next" at bounding box center [627, 328] width 24 height 24
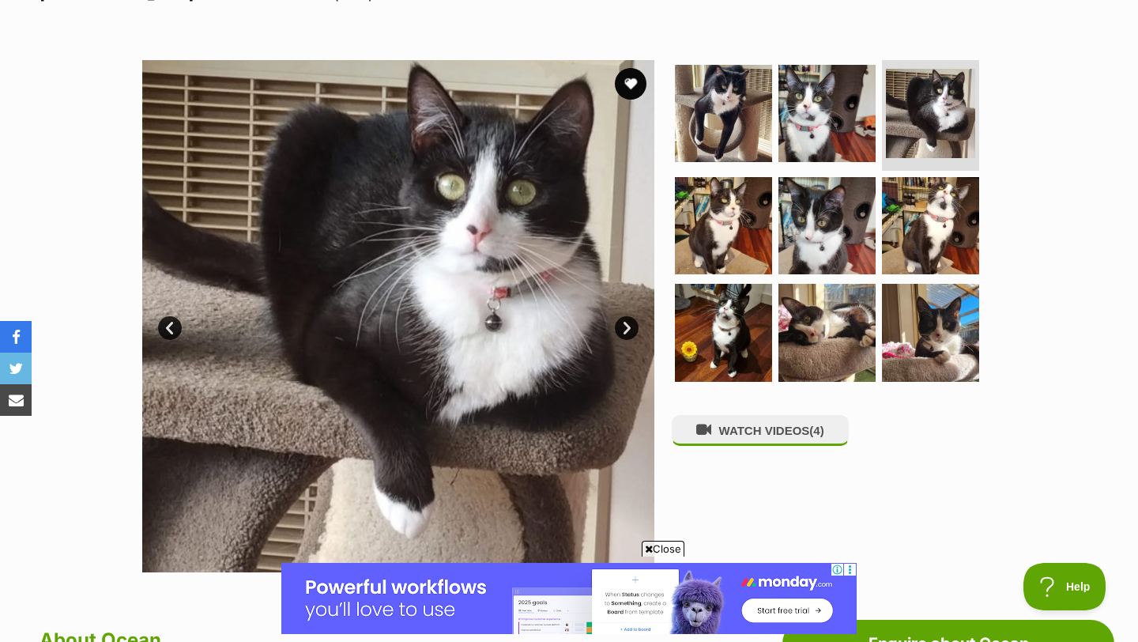
click at [623, 336] on link "Next" at bounding box center [627, 328] width 24 height 24
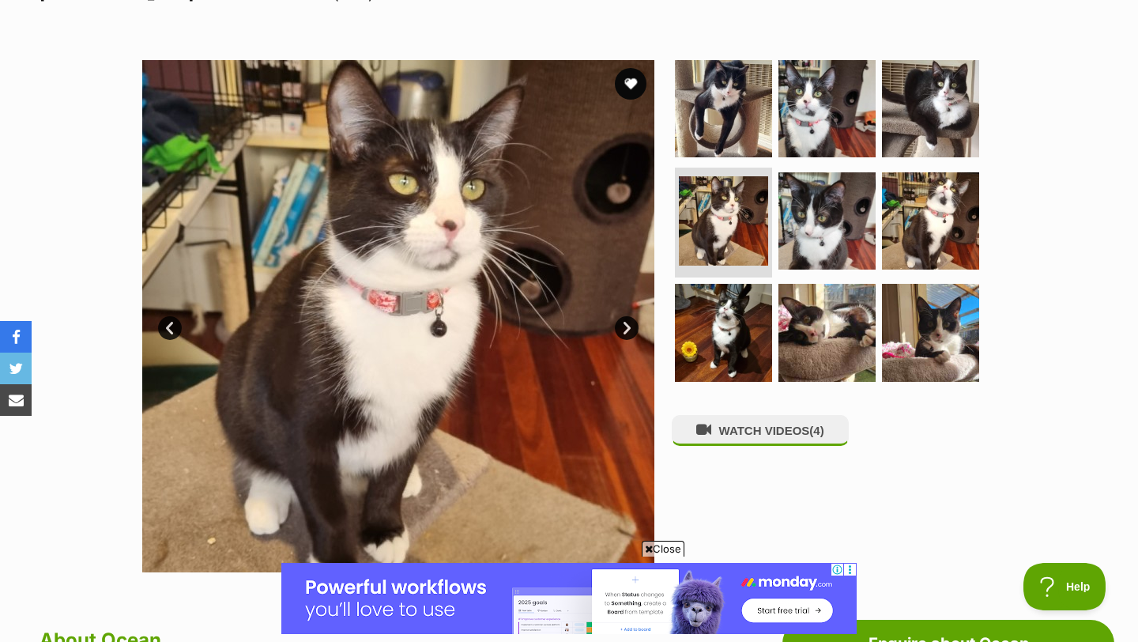
click at [623, 336] on link "Next" at bounding box center [627, 328] width 24 height 24
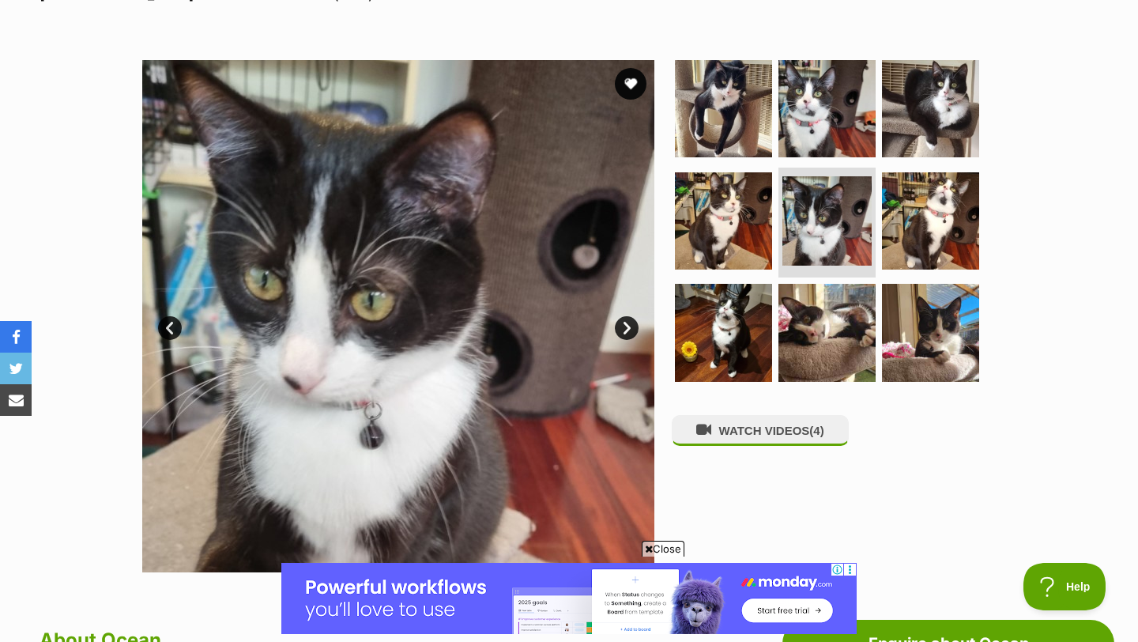
click at [623, 336] on link "Next" at bounding box center [627, 328] width 24 height 24
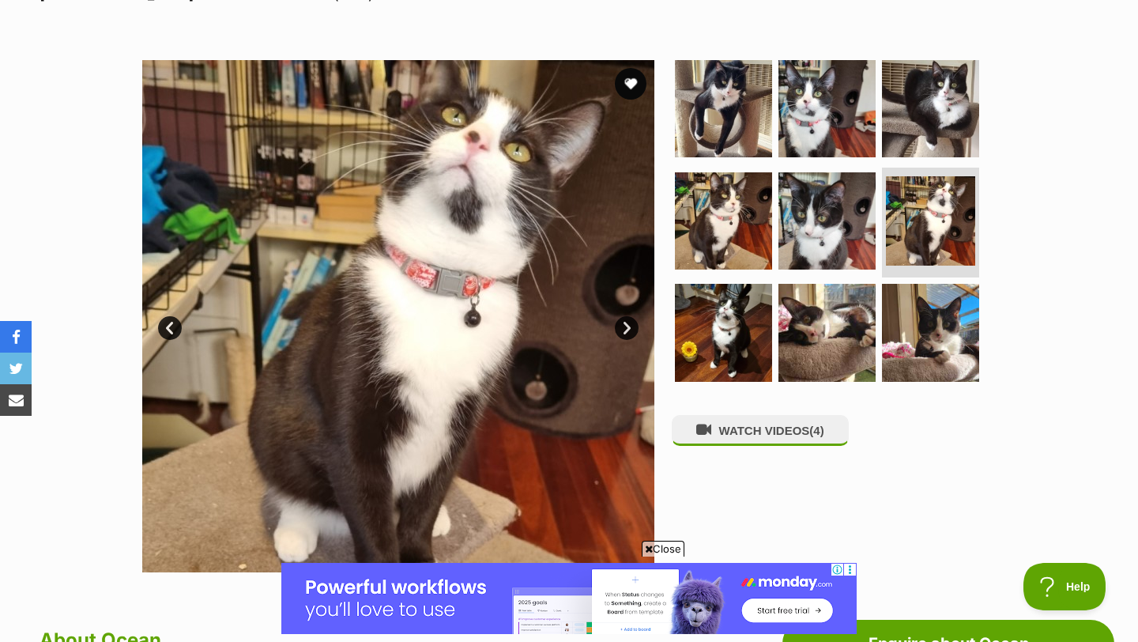
click at [623, 336] on link "Next" at bounding box center [627, 328] width 24 height 24
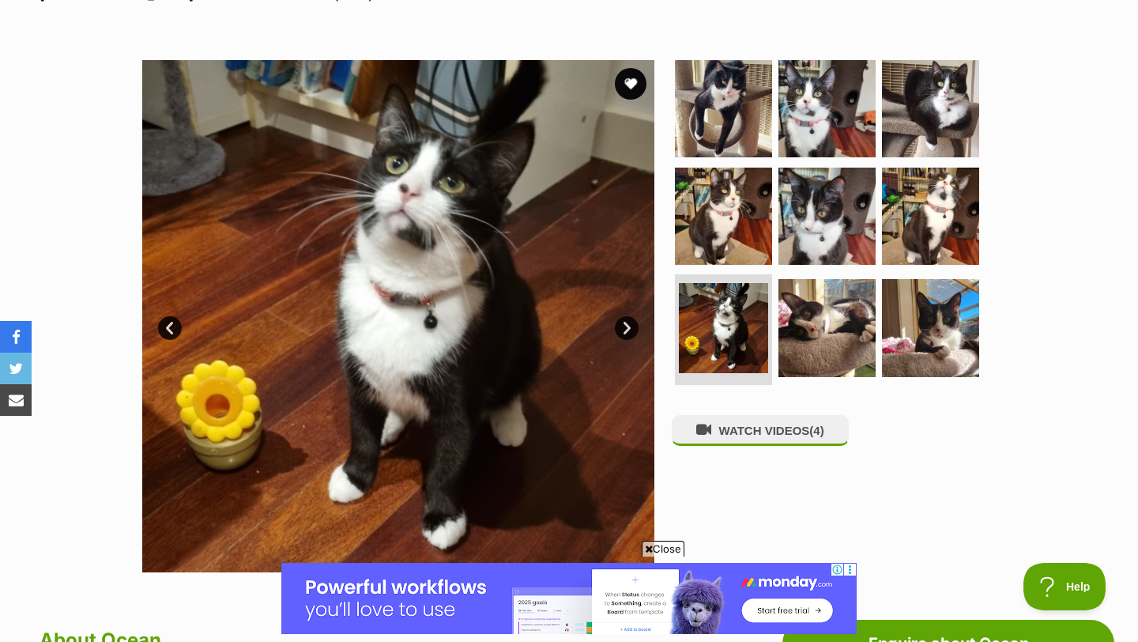
click at [623, 336] on link "Next" at bounding box center [627, 328] width 24 height 24
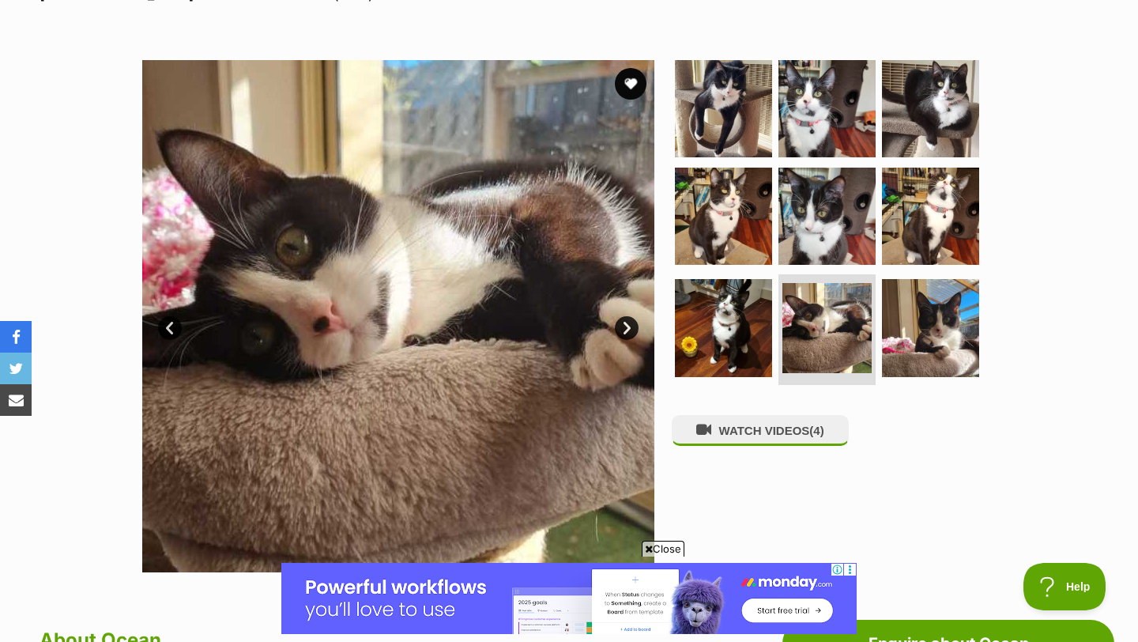
click at [623, 336] on link "Next" at bounding box center [627, 328] width 24 height 24
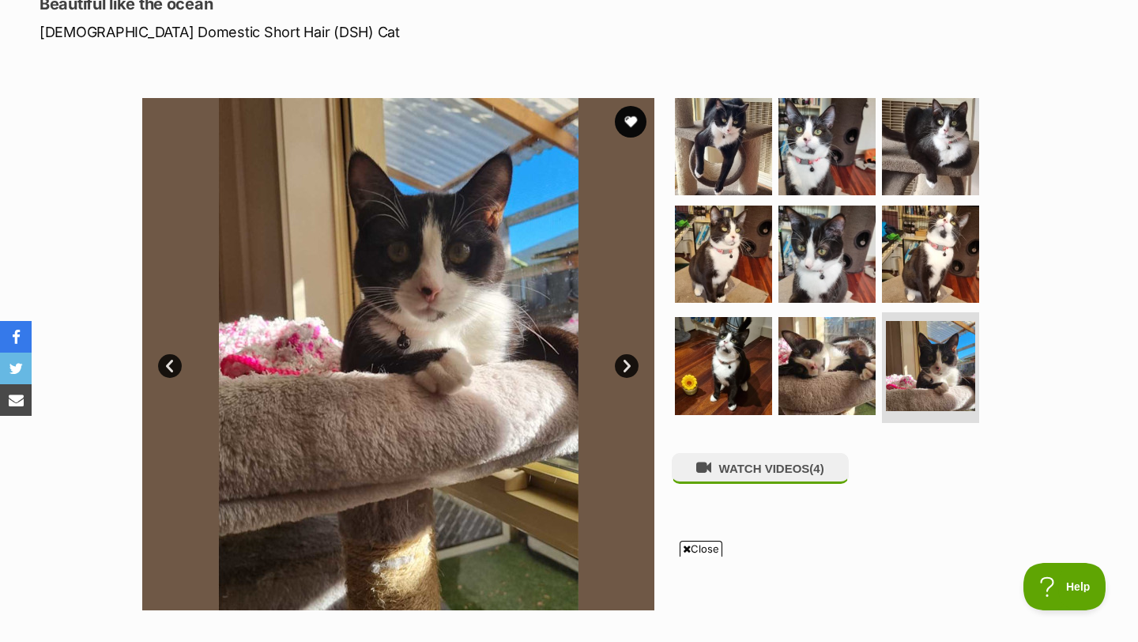
scroll to position [221, 0]
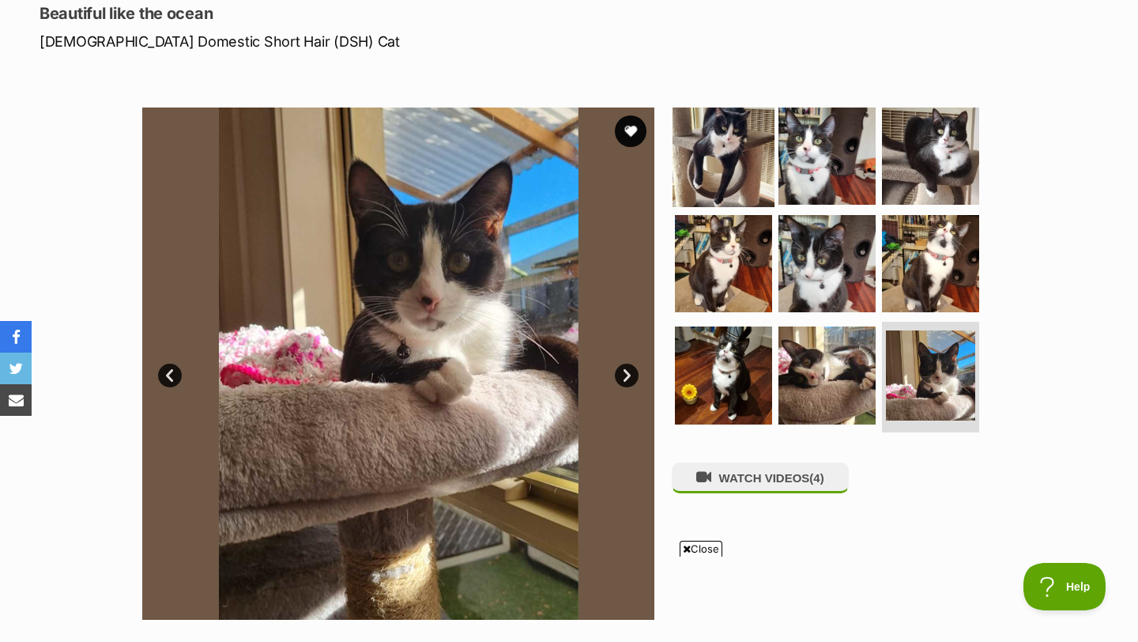
click at [728, 167] on img at bounding box center [723, 156] width 102 height 102
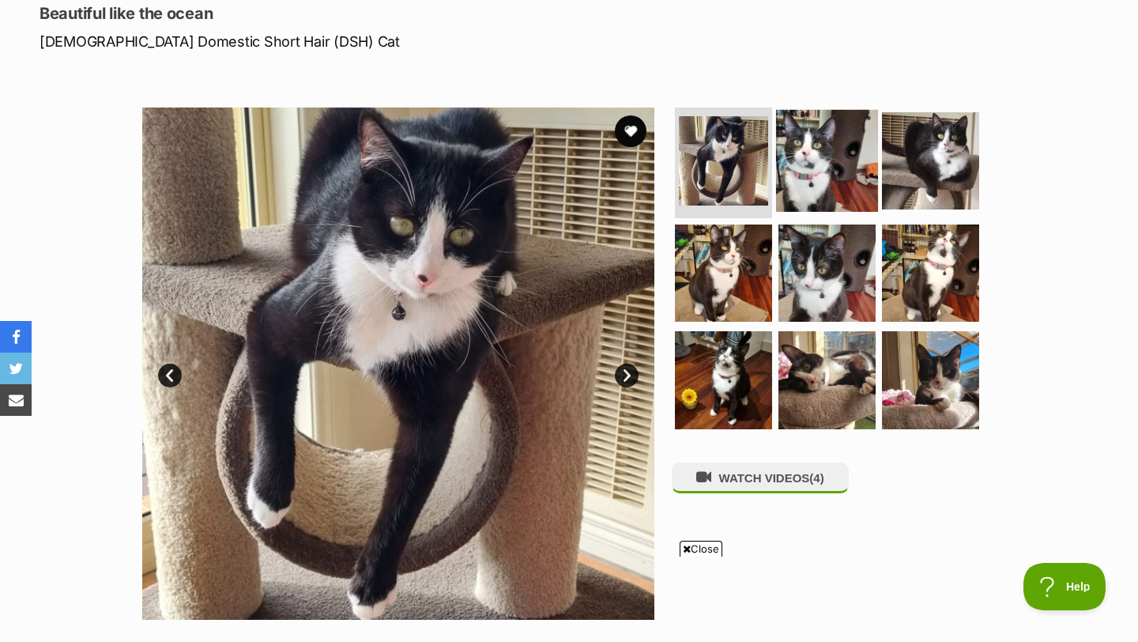
click at [817, 160] on img at bounding box center [827, 161] width 102 height 102
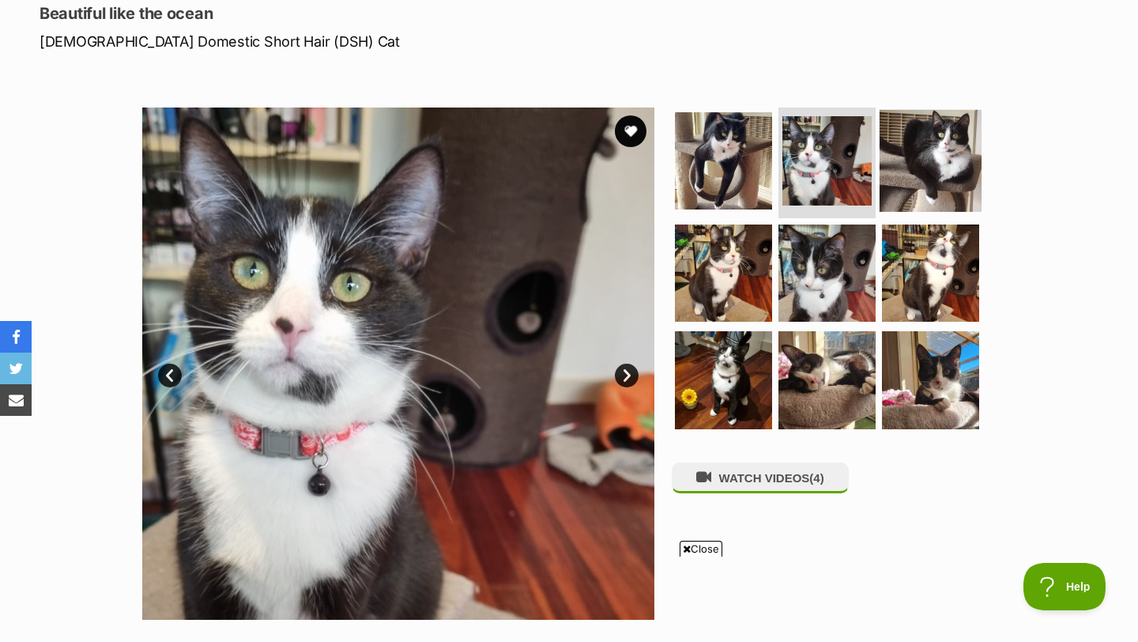
click at [906, 160] on img at bounding box center [931, 161] width 102 height 102
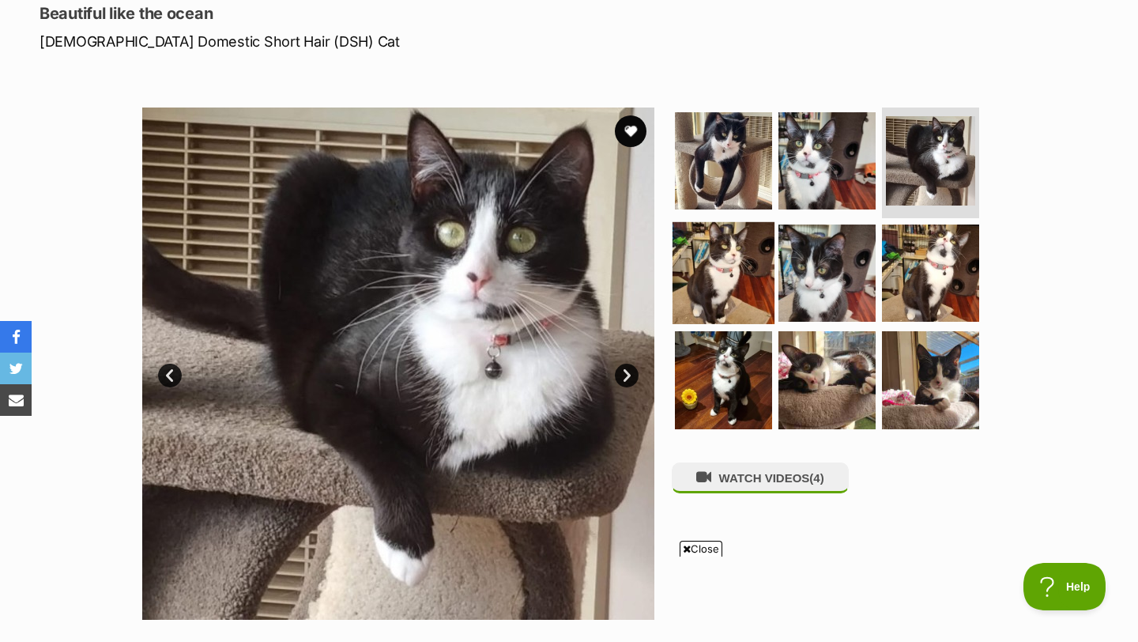
click at [759, 251] on img at bounding box center [723, 272] width 102 height 102
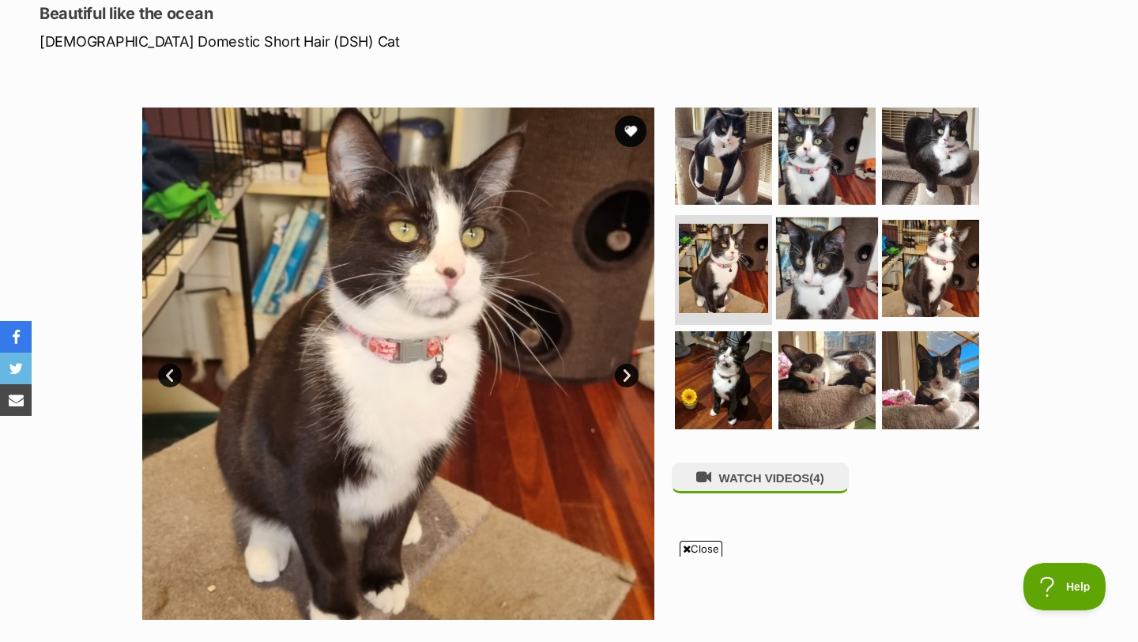
click at [822, 263] on img at bounding box center [827, 268] width 102 height 102
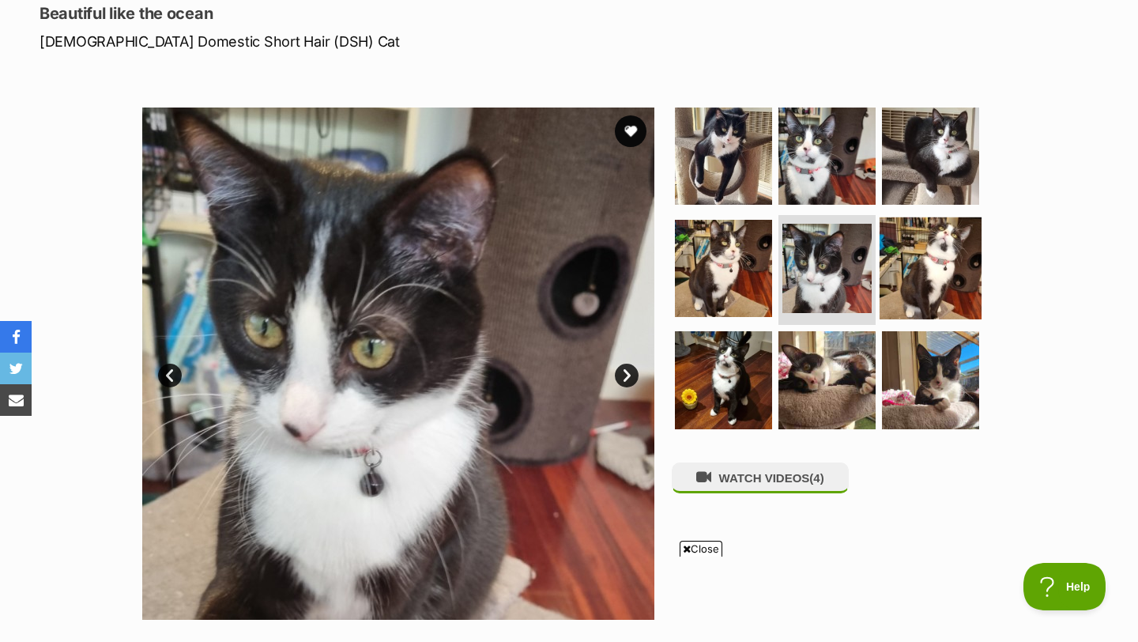
click at [895, 257] on img at bounding box center [931, 268] width 102 height 102
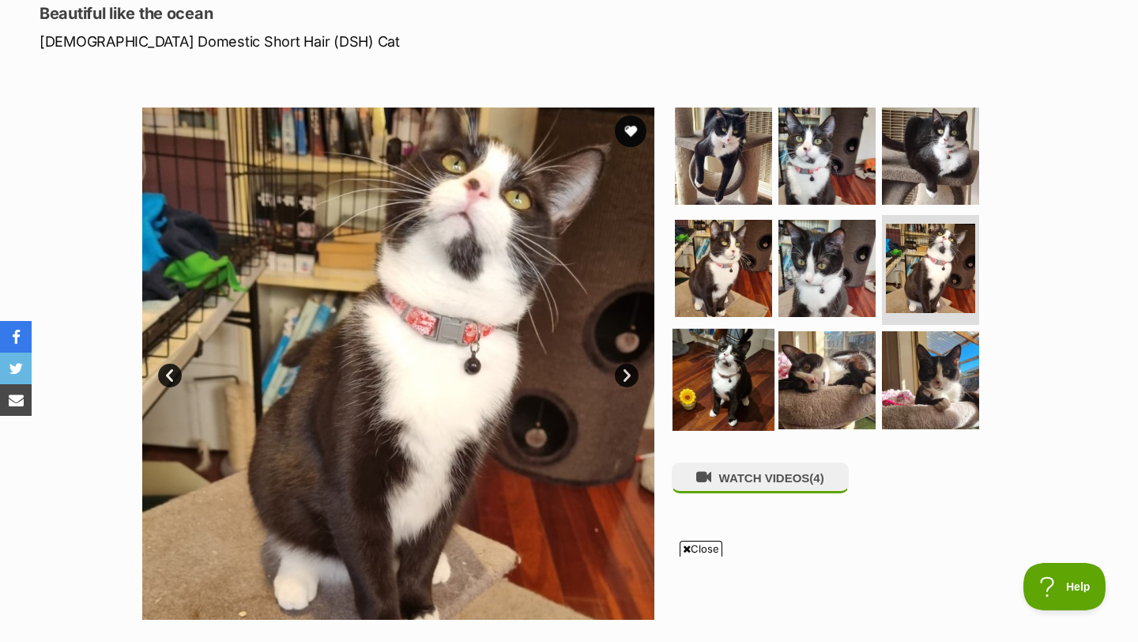
click at [749, 369] on img at bounding box center [723, 380] width 102 height 102
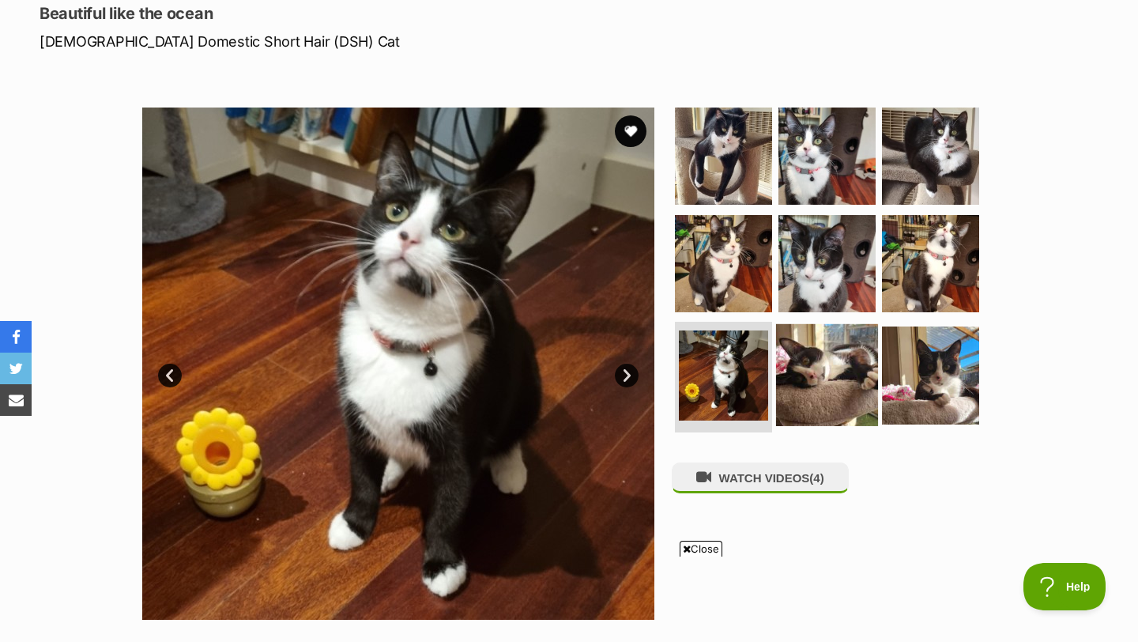
click at [803, 369] on img at bounding box center [827, 375] width 102 height 102
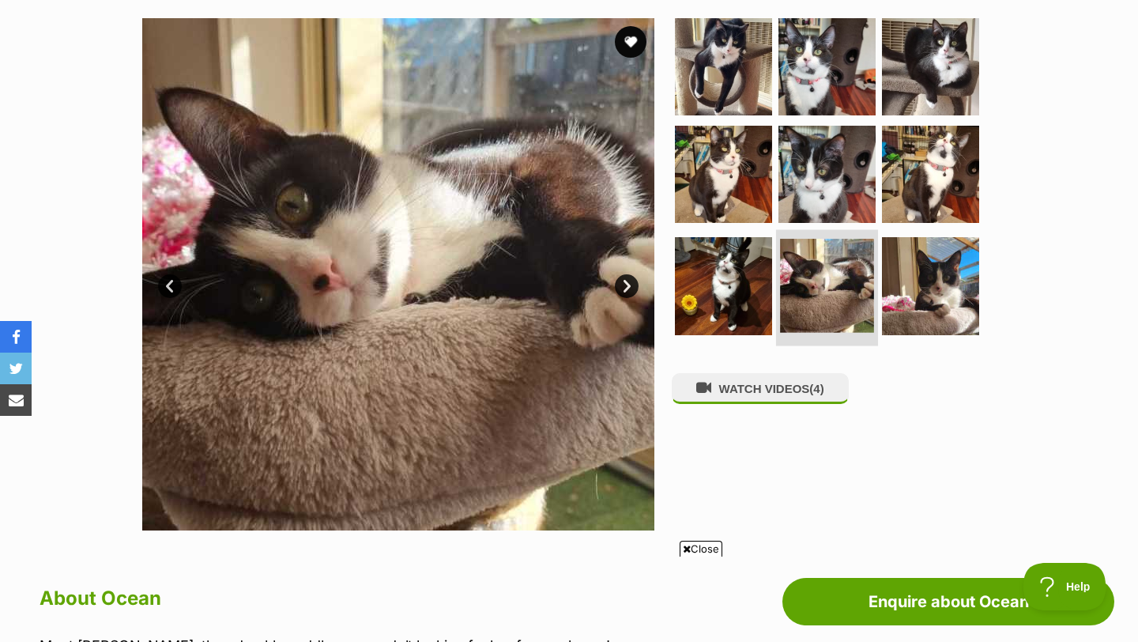
scroll to position [312, 0]
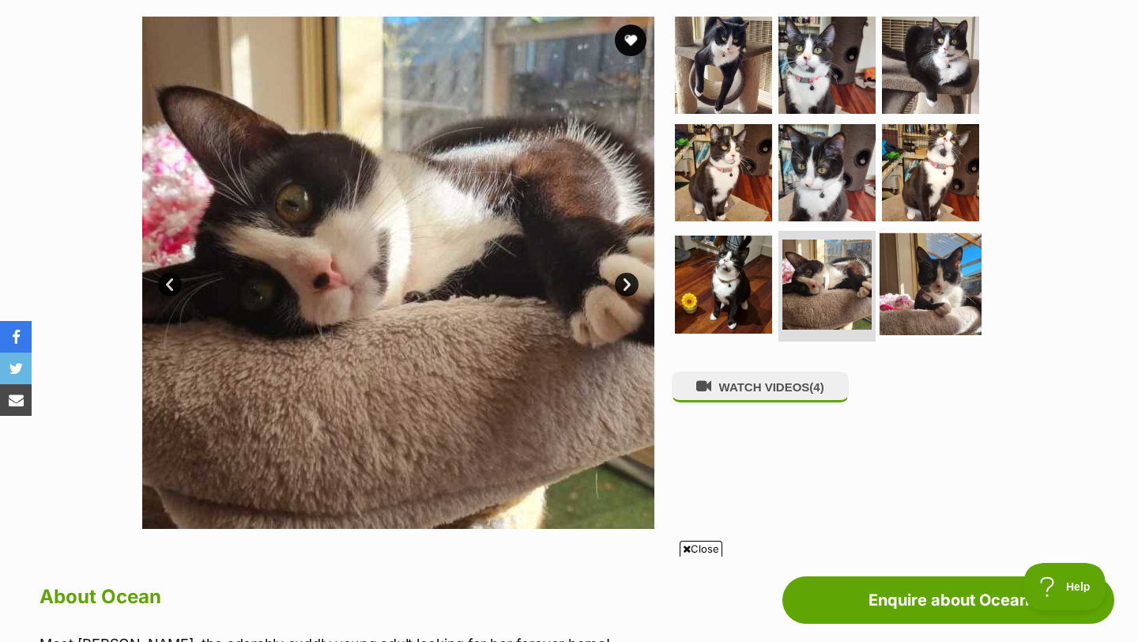
click at [892, 303] on img at bounding box center [931, 284] width 102 height 102
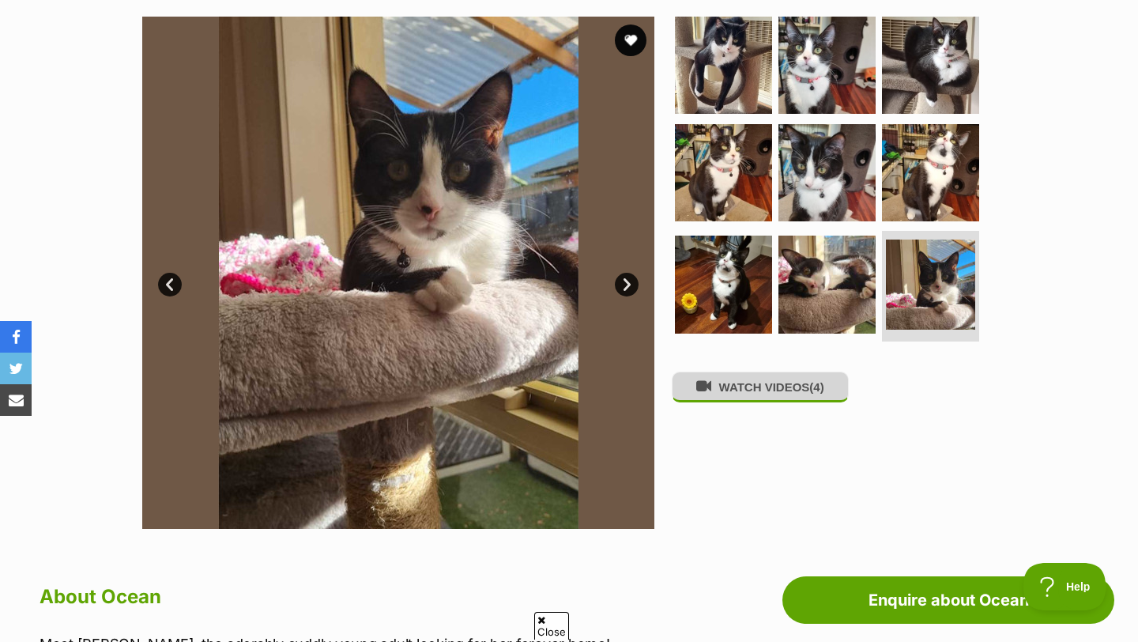
click at [799, 397] on button "WATCH VIDEOS (4)" at bounding box center [760, 386] width 177 height 31
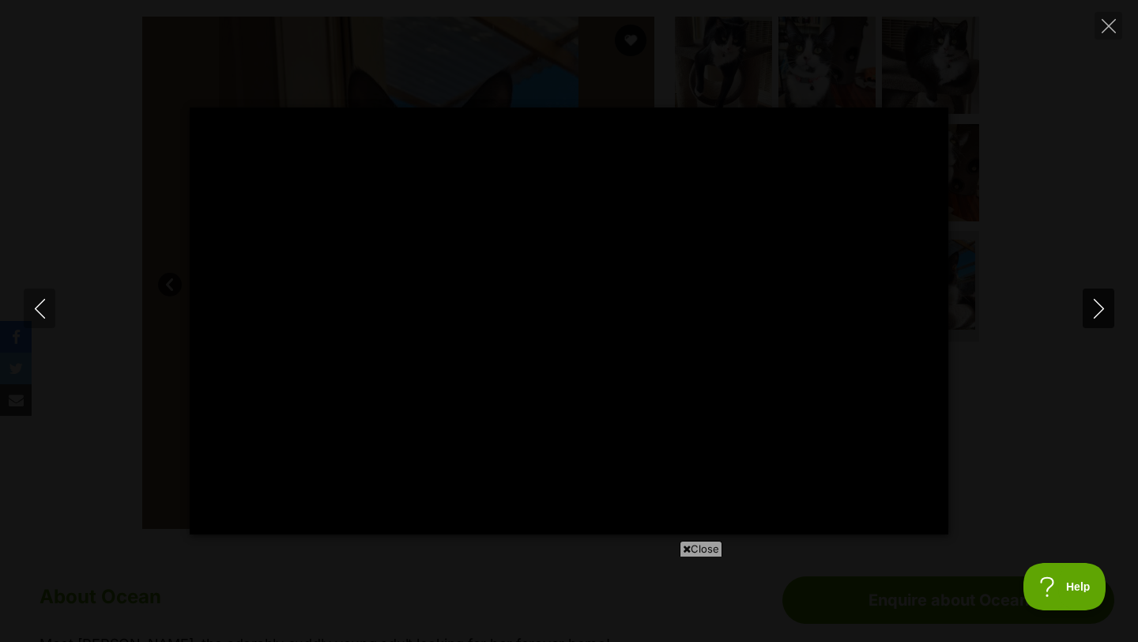
type input "100"
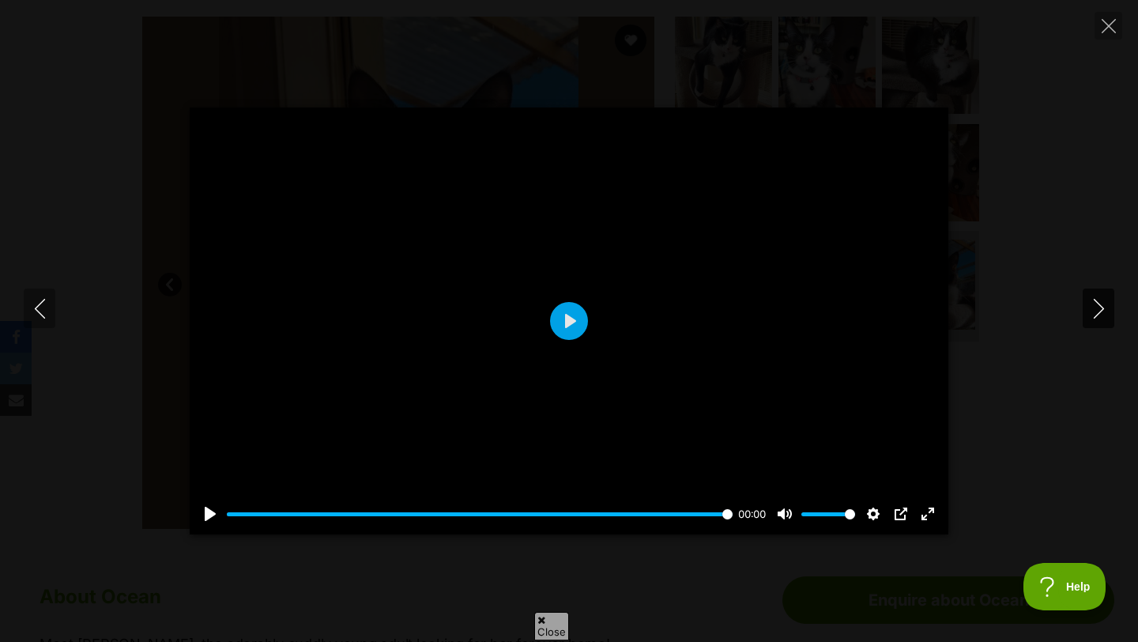
scroll to position [0, 0]
click at [1102, 306] on icon "Next" at bounding box center [1099, 309] width 20 height 20
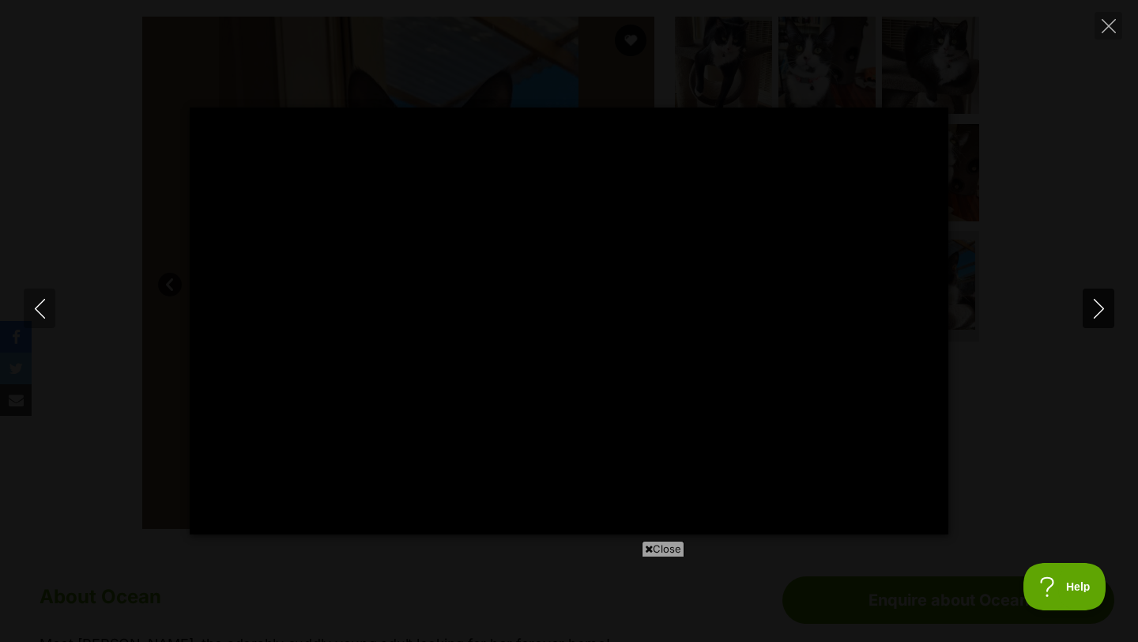
click at [1097, 304] on icon "Next" at bounding box center [1099, 309] width 20 height 20
type input "55.47"
click at [1103, 309] on icon "Next" at bounding box center [1099, 309] width 20 height 20
type input "67.8"
click at [1103, 309] on icon "Next" at bounding box center [1099, 309] width 20 height 20
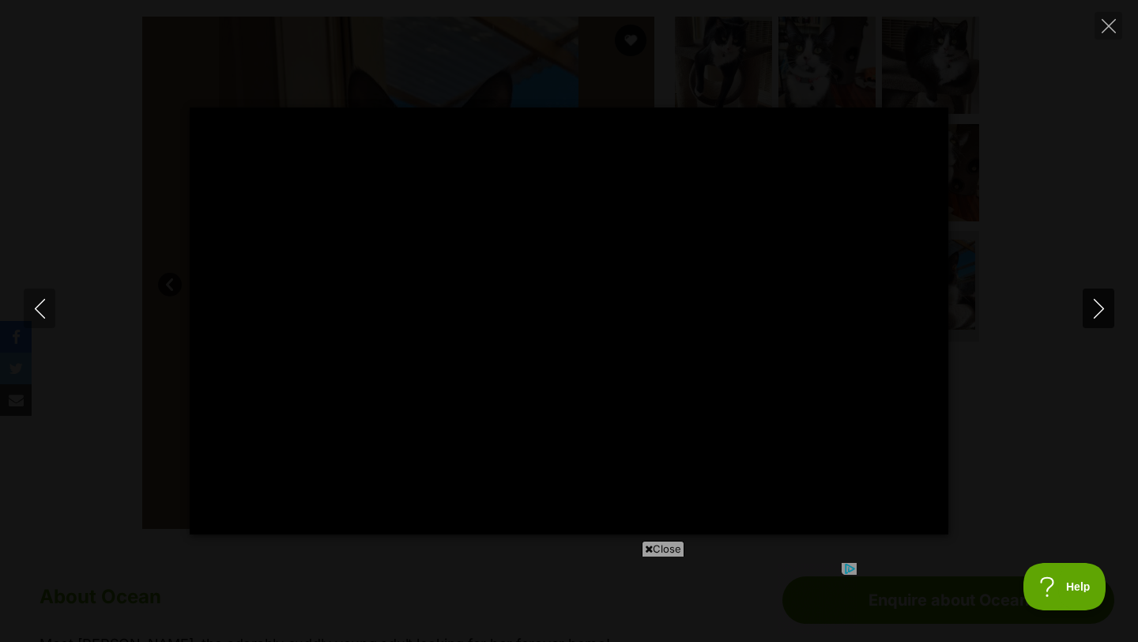
type input "29.26"
click at [1114, 25] on icon "Close" at bounding box center [1109, 26] width 14 height 14
type input "6.74"
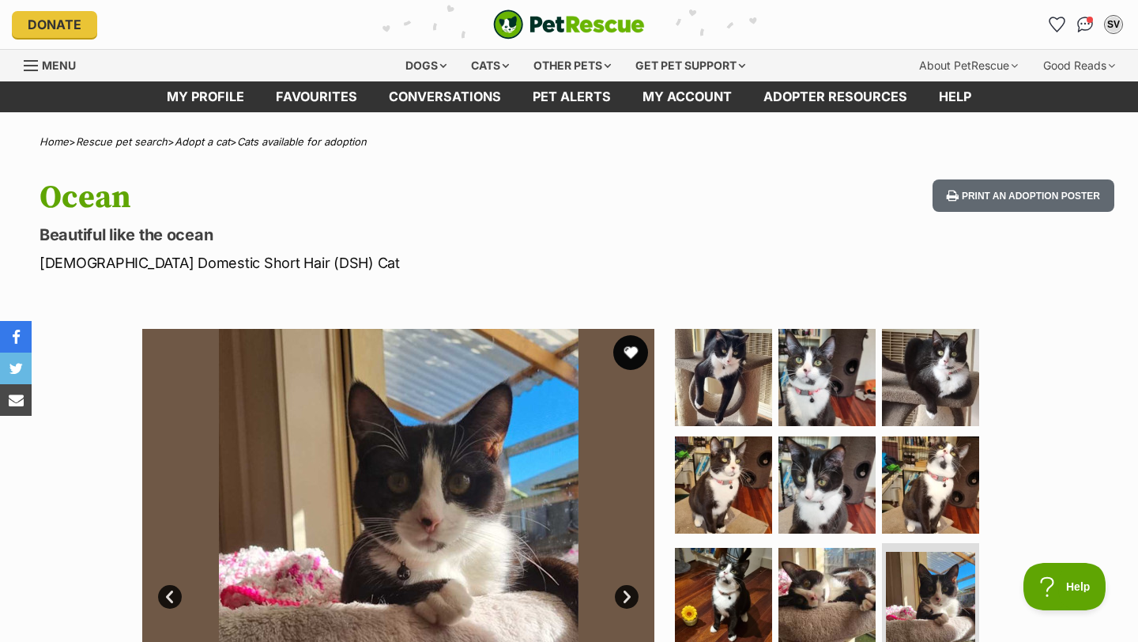
click at [631, 350] on button "favourite" at bounding box center [630, 352] width 35 height 35
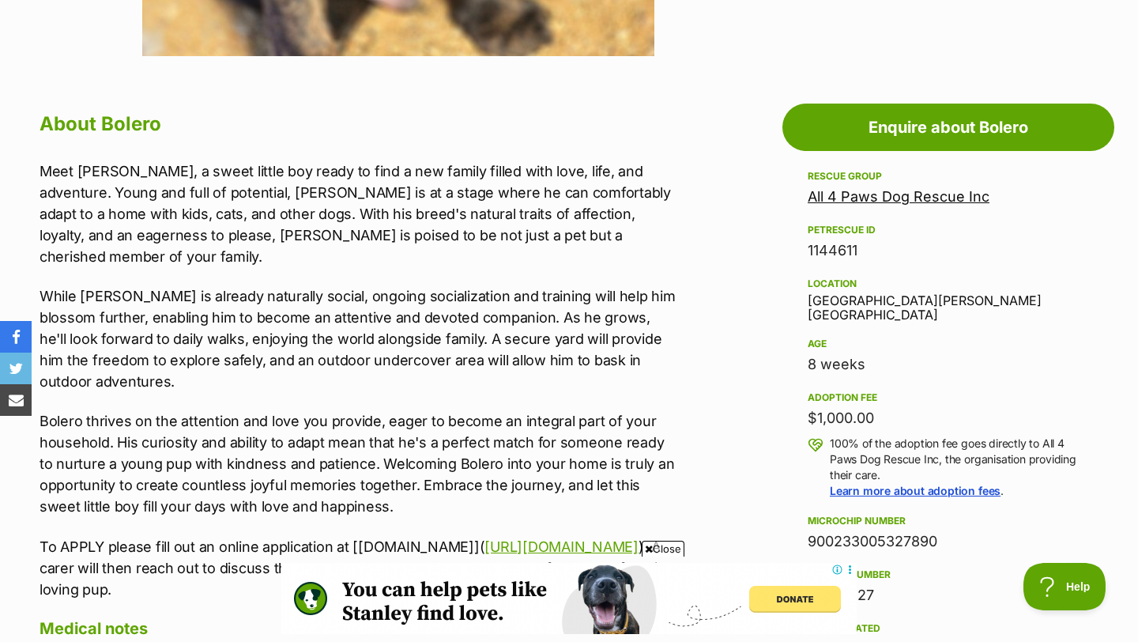
scroll to position [881, 0]
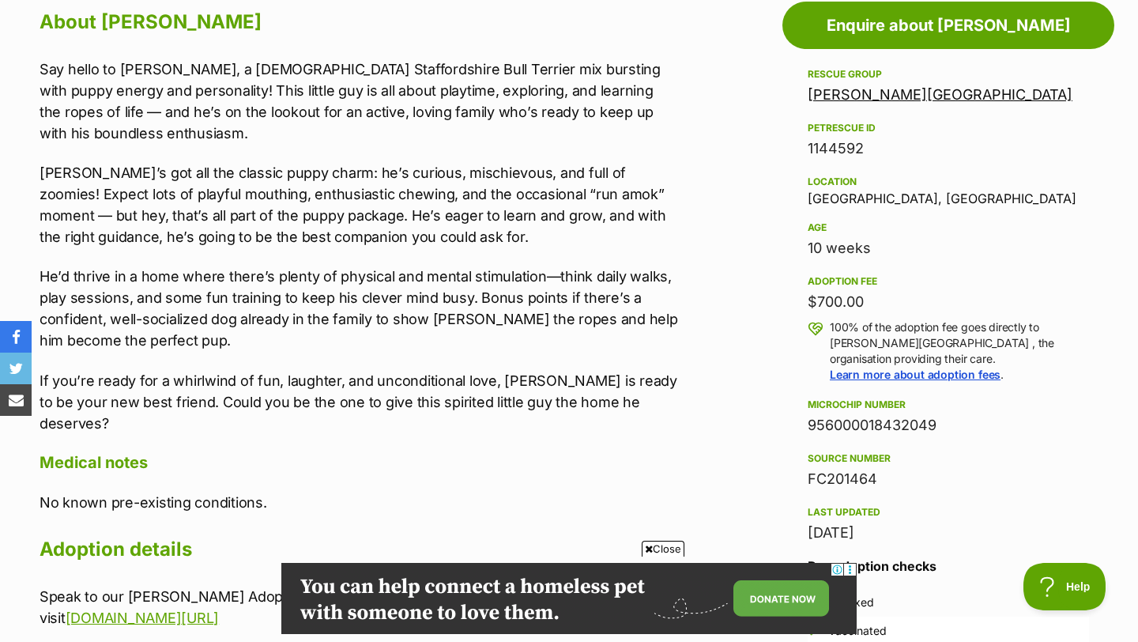
scroll to position [889, 0]
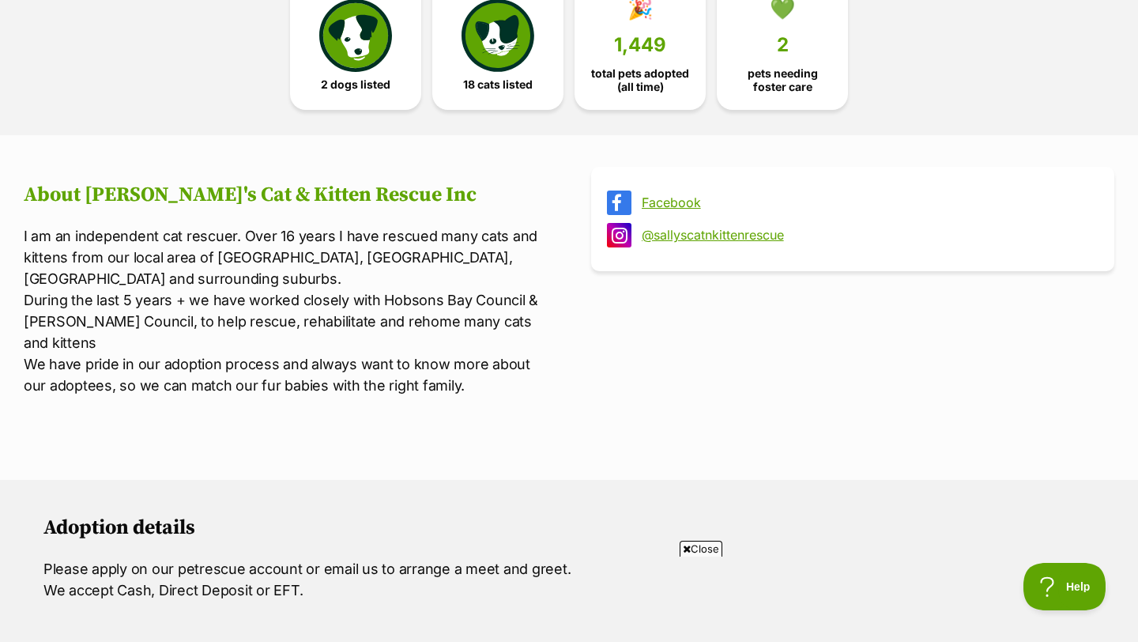
scroll to position [457, 0]
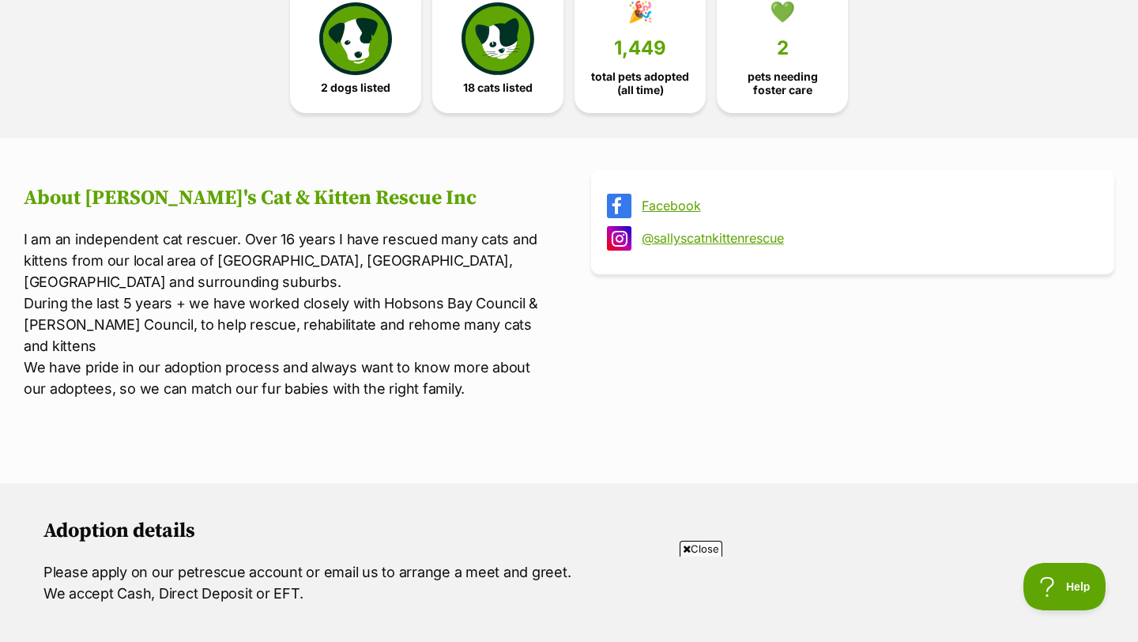
click at [671, 239] on link "@sallyscatnkittenrescue" at bounding box center [867, 238] width 450 height 14
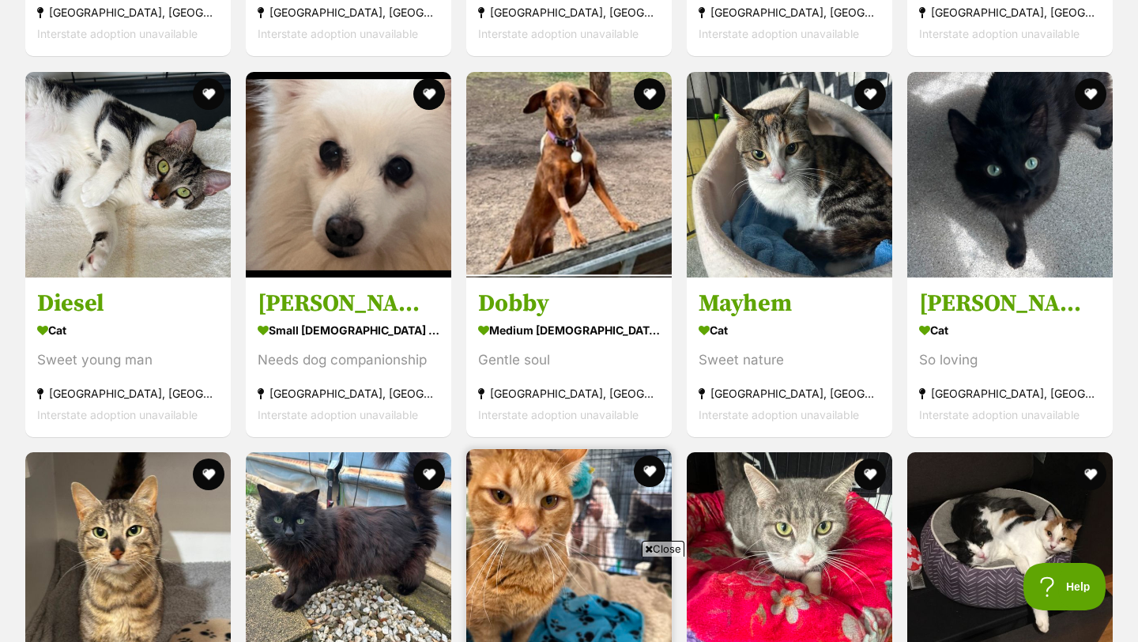
scroll to position [1569, 0]
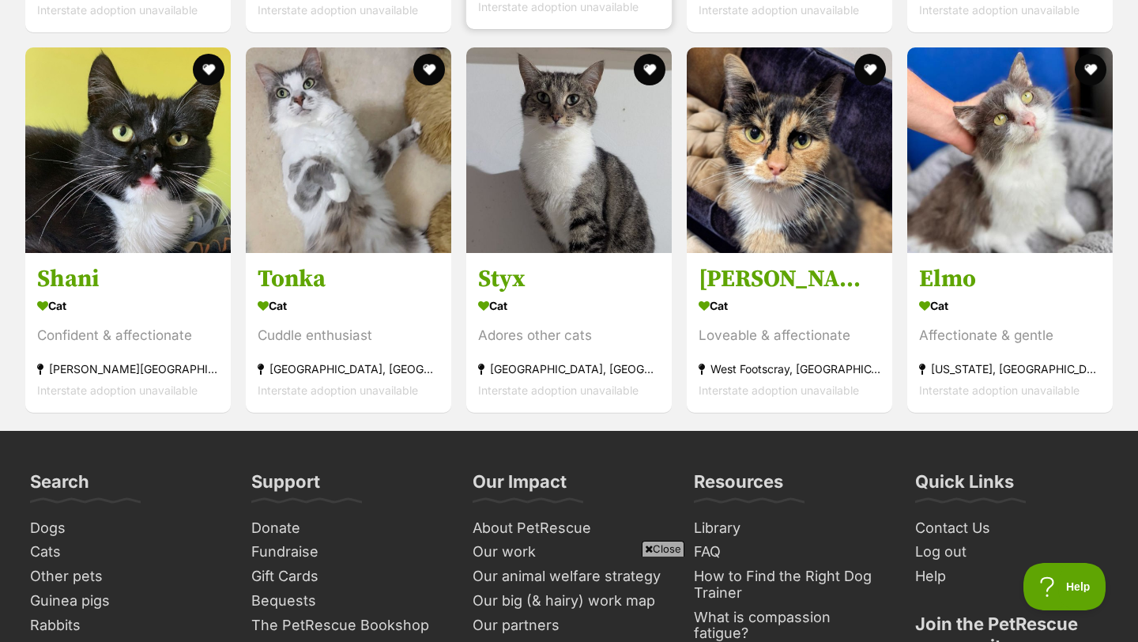
scroll to position [4805, 0]
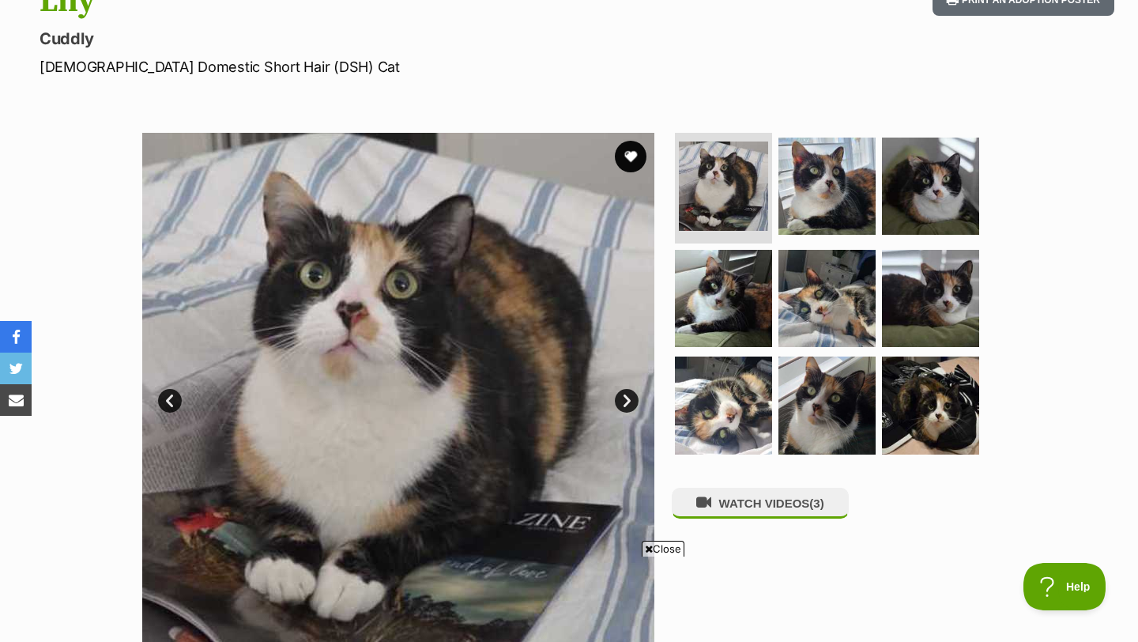
scroll to position [298, 0]
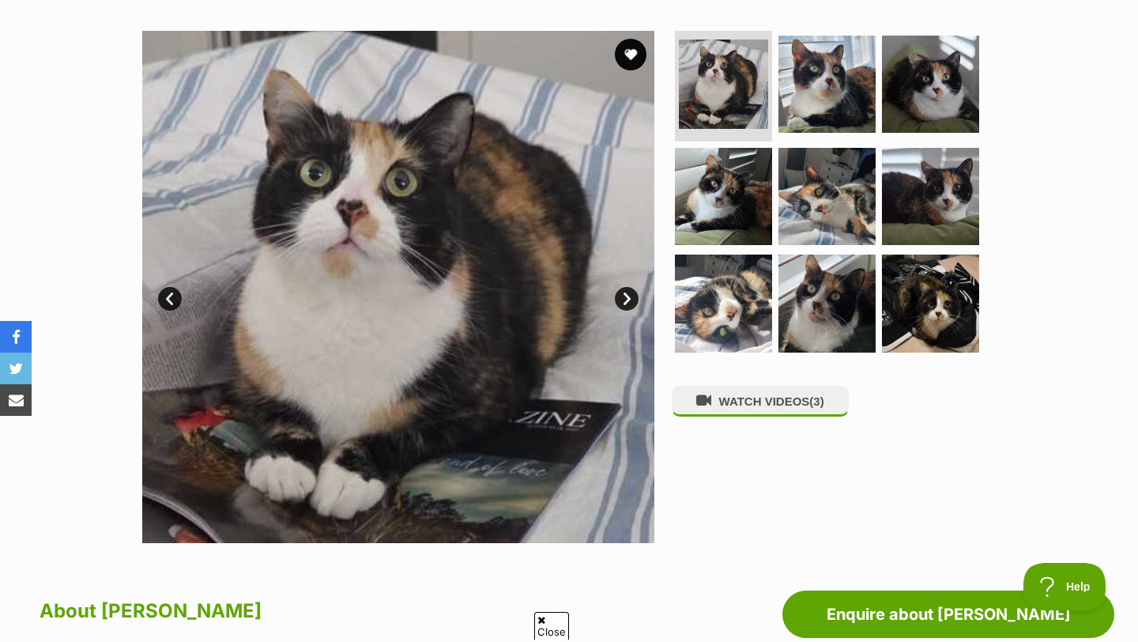
click at [629, 302] on link "Next" at bounding box center [627, 299] width 24 height 24
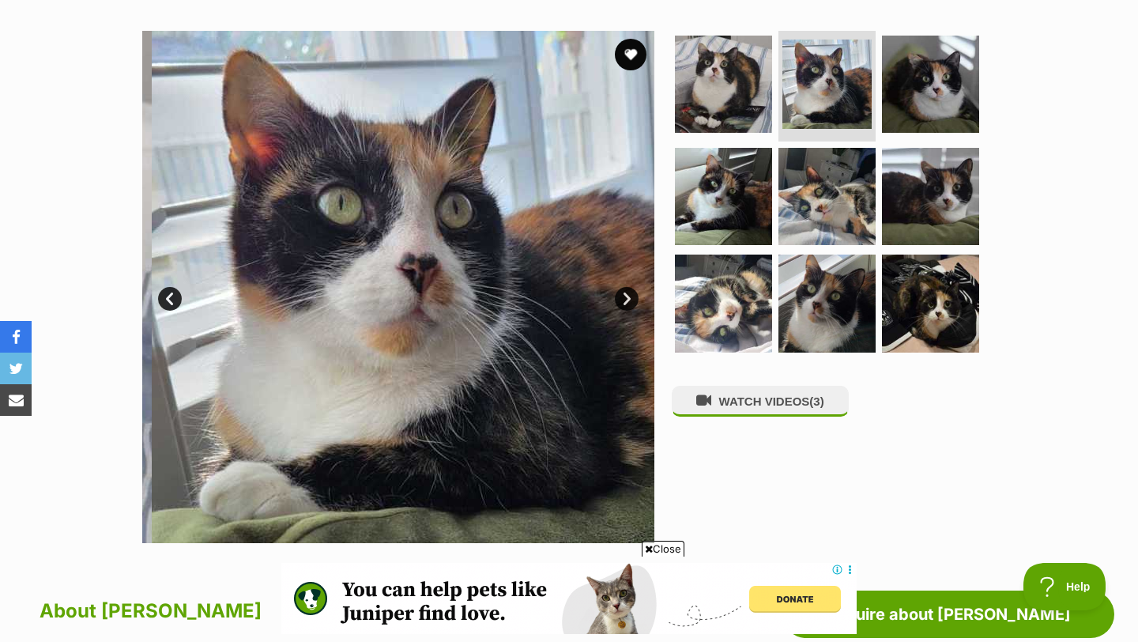
scroll to position [0, 0]
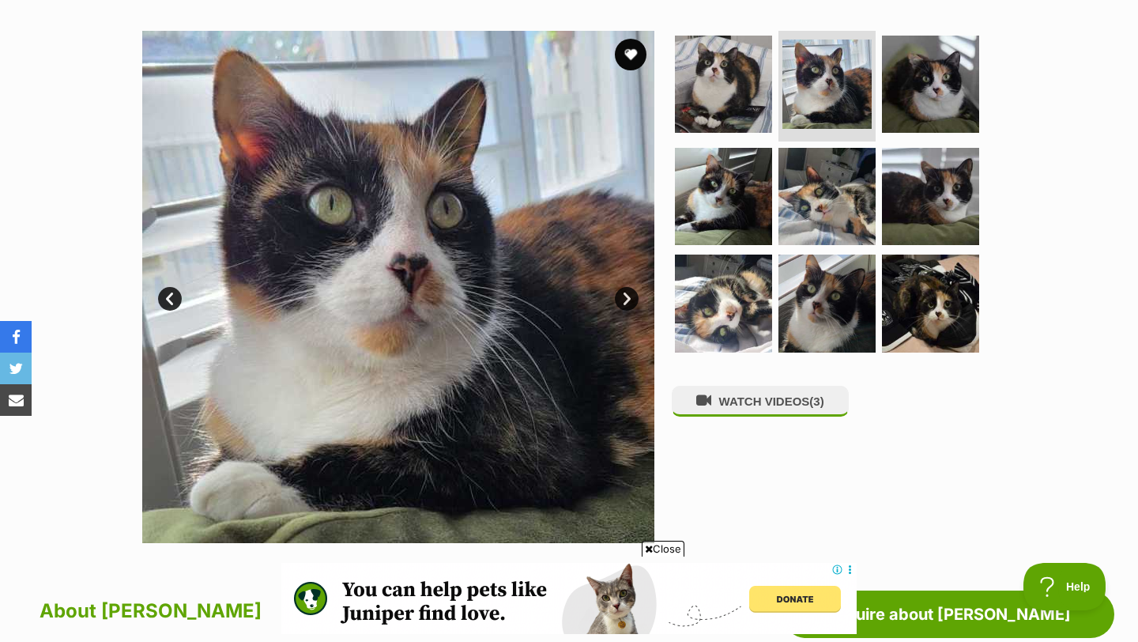
click at [629, 302] on link "Next" at bounding box center [627, 299] width 24 height 24
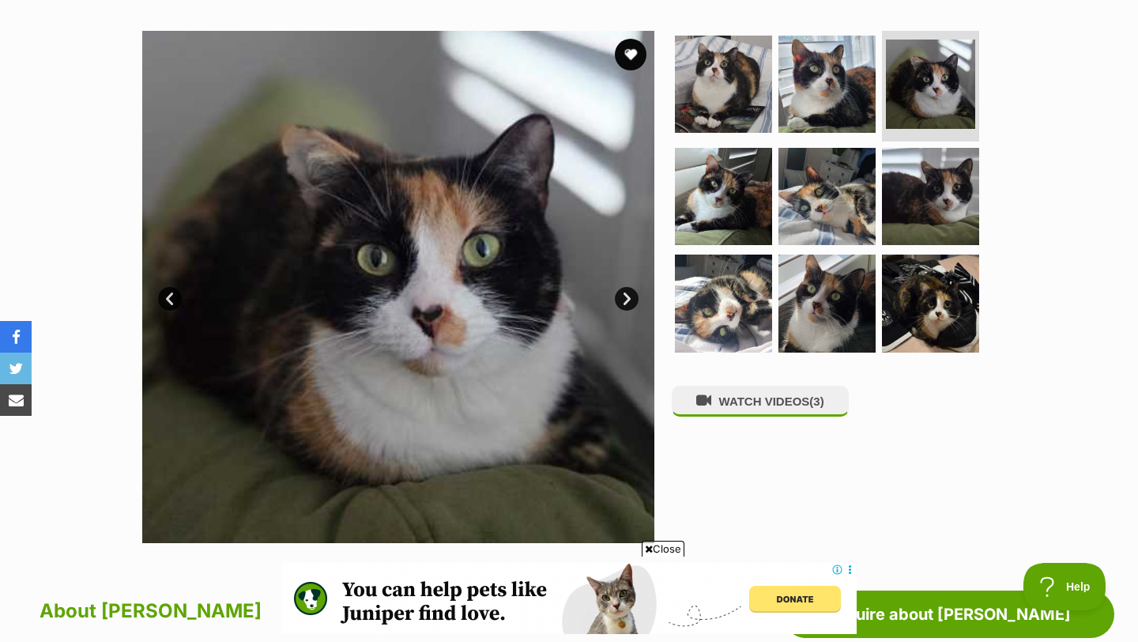
click at [629, 302] on link "Next" at bounding box center [627, 299] width 24 height 24
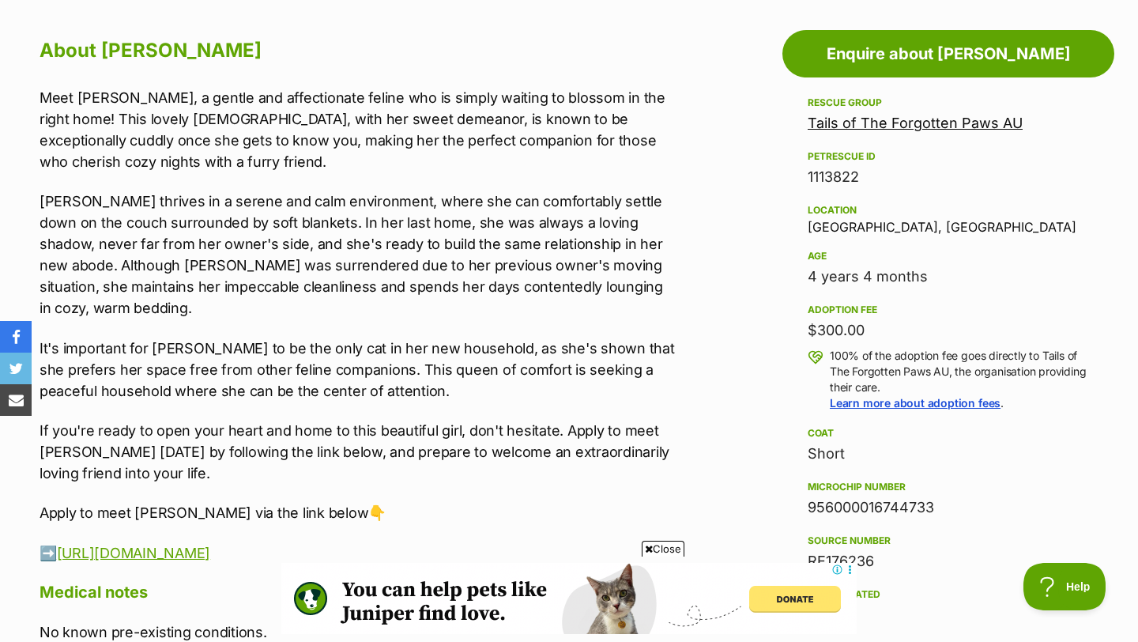
scroll to position [857, 0]
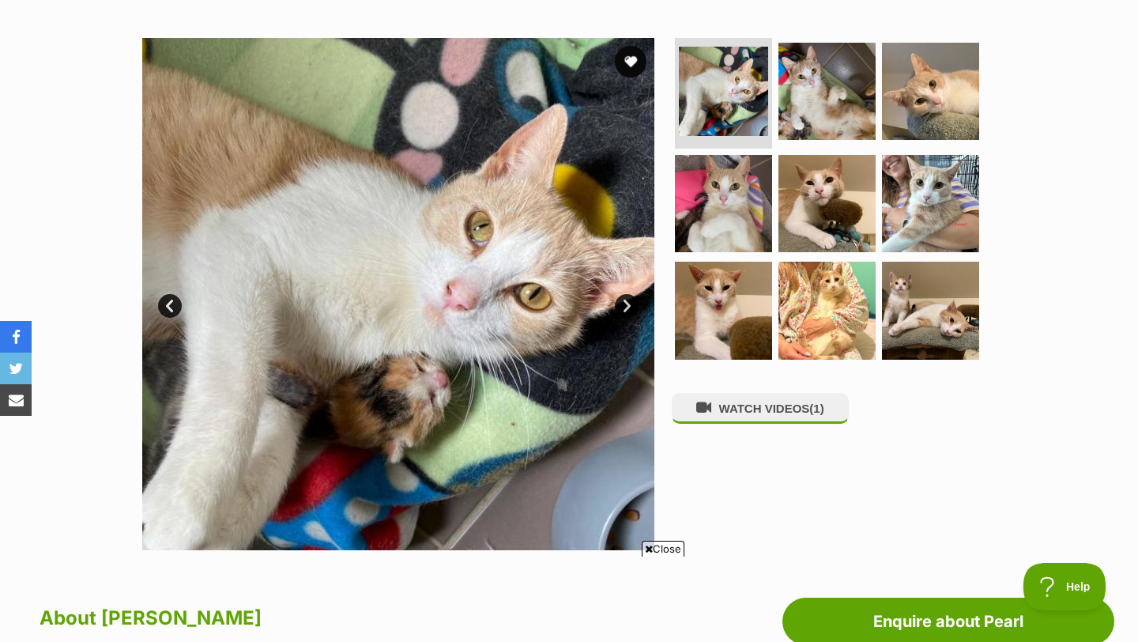
scroll to position [373, 0]
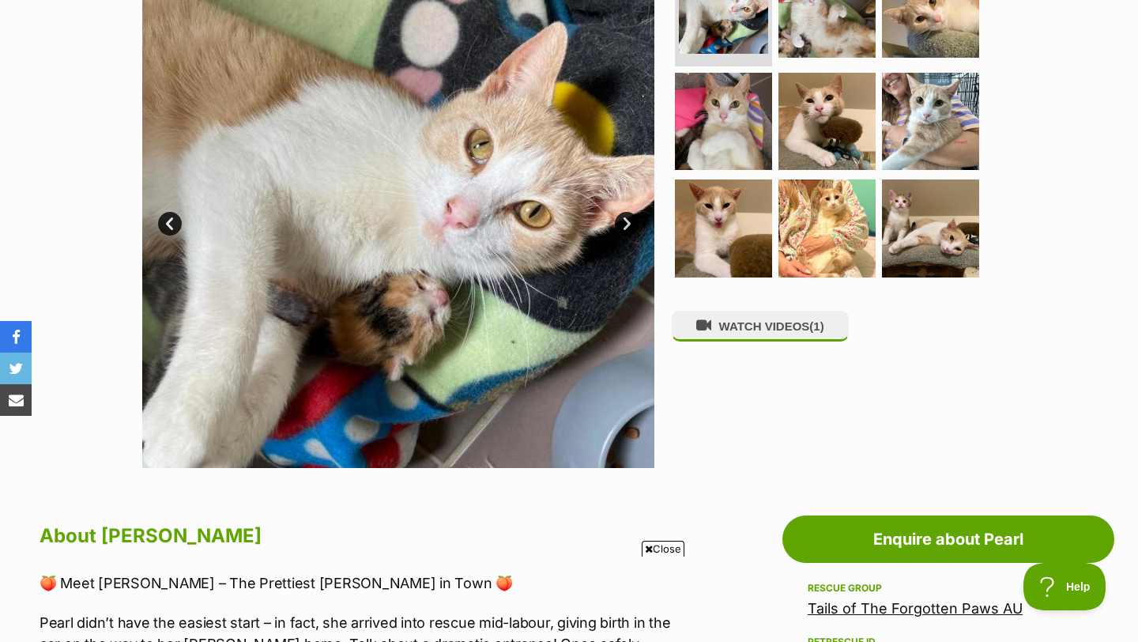
click at [631, 222] on link "Next" at bounding box center [627, 224] width 24 height 24
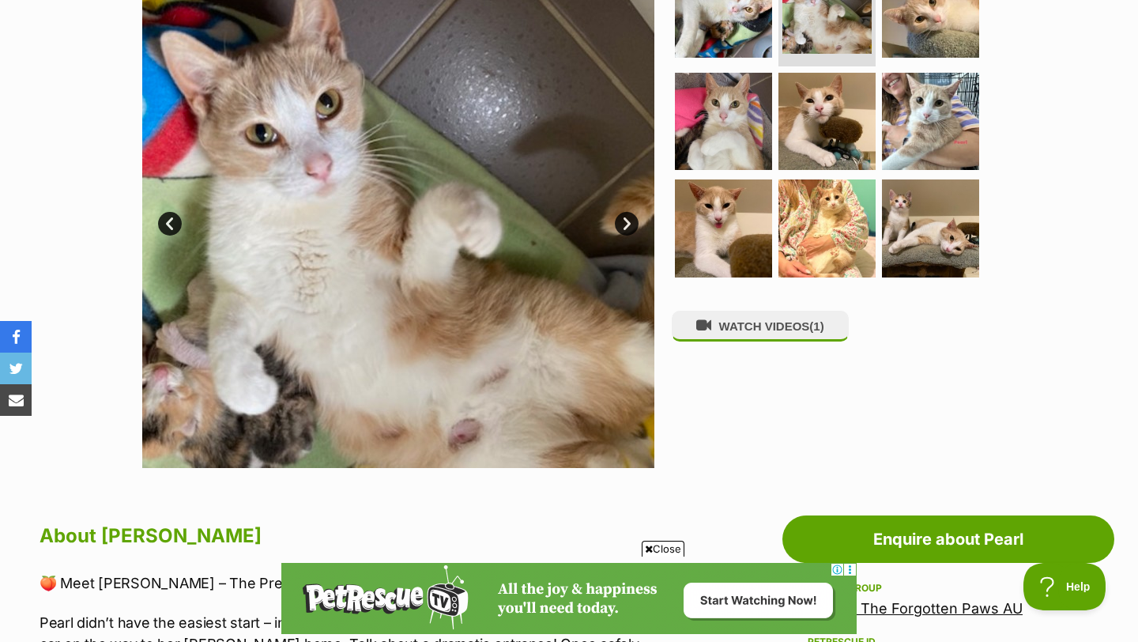
scroll to position [0, 0]
click at [631, 222] on link "Next" at bounding box center [627, 224] width 24 height 24
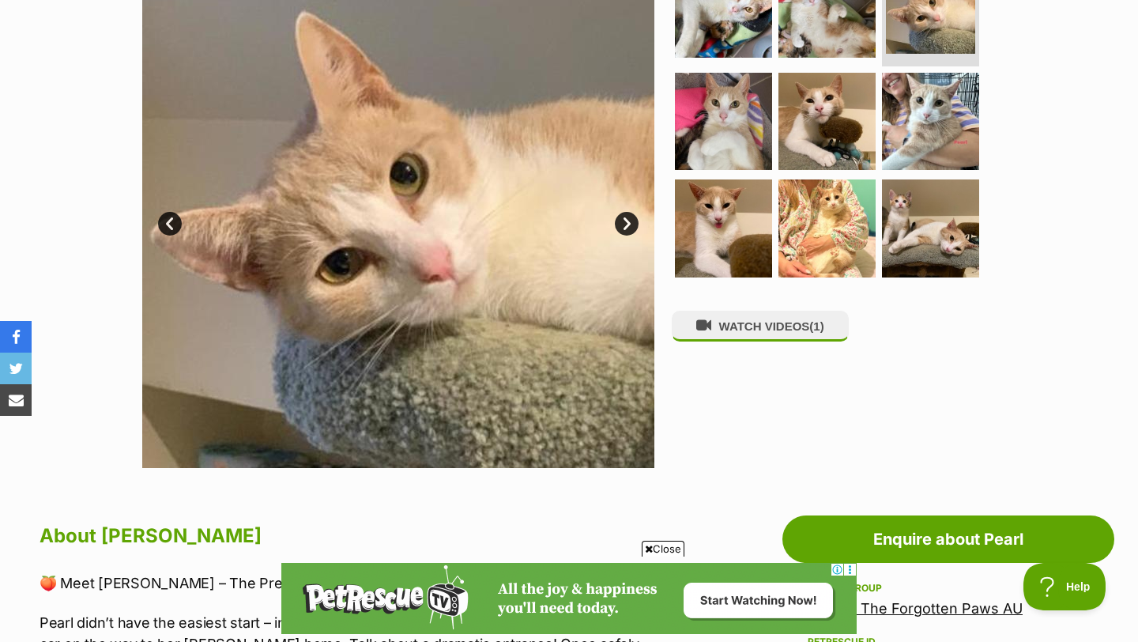
click at [631, 222] on link "Next" at bounding box center [627, 224] width 24 height 24
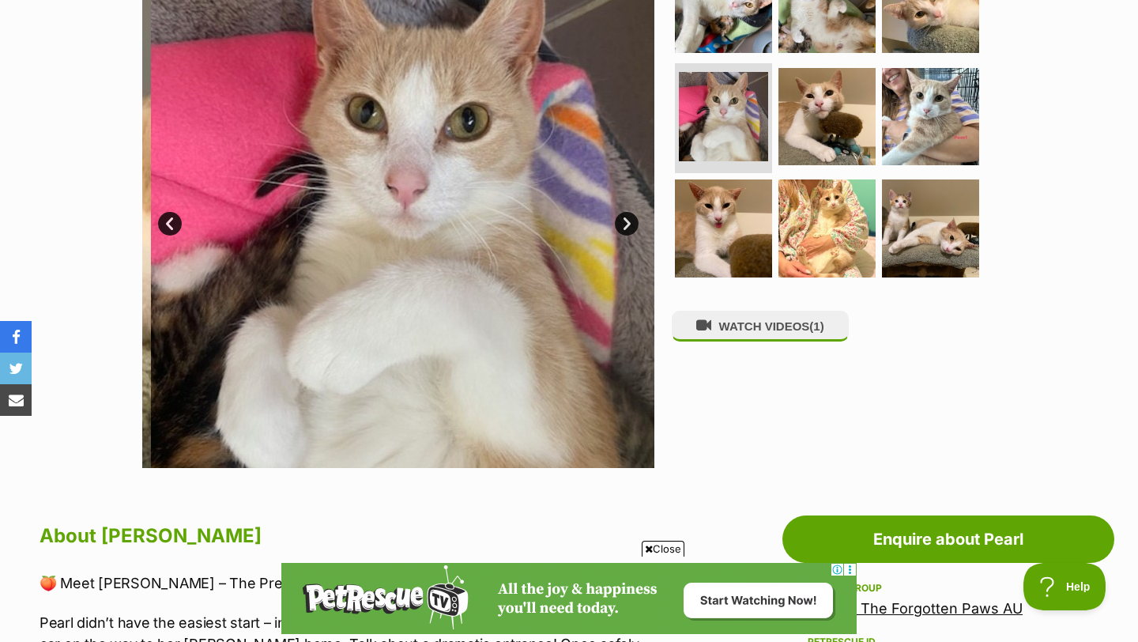
click at [631, 222] on link "Next" at bounding box center [627, 224] width 24 height 24
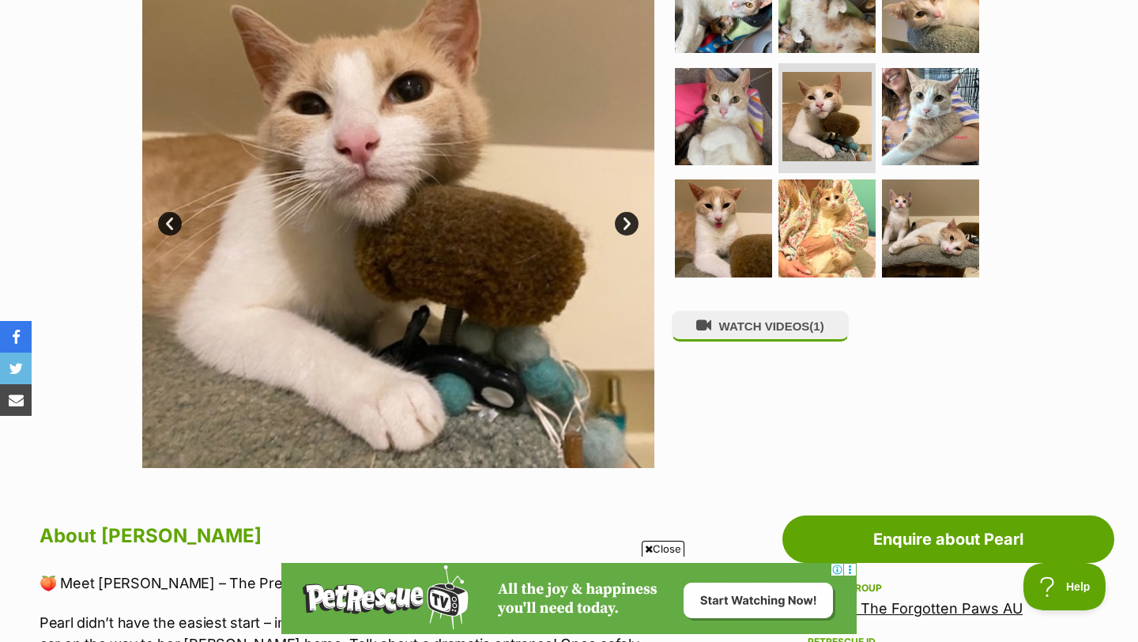
click at [631, 222] on link "Next" at bounding box center [627, 224] width 24 height 24
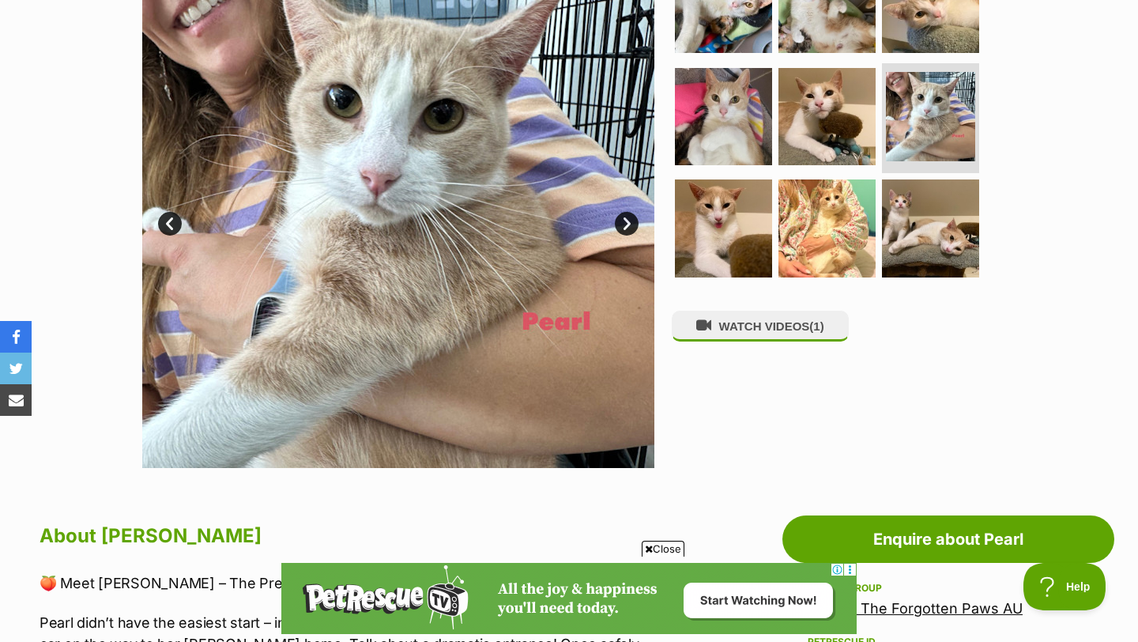
click at [631, 222] on link "Next" at bounding box center [627, 224] width 24 height 24
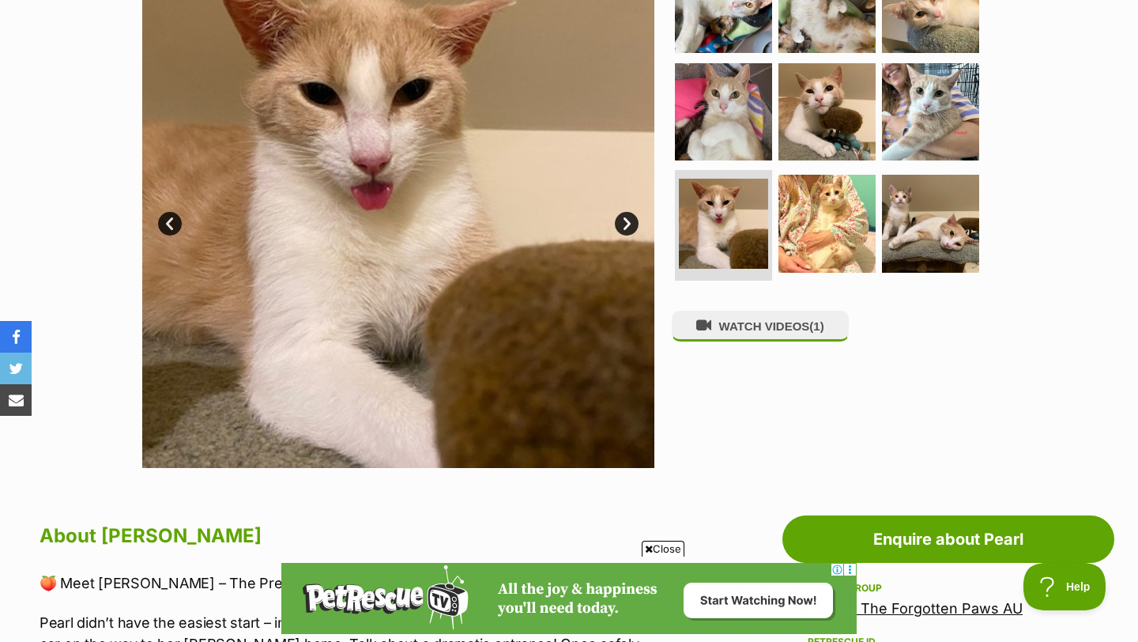
click at [631, 222] on link "Next" at bounding box center [627, 224] width 24 height 24
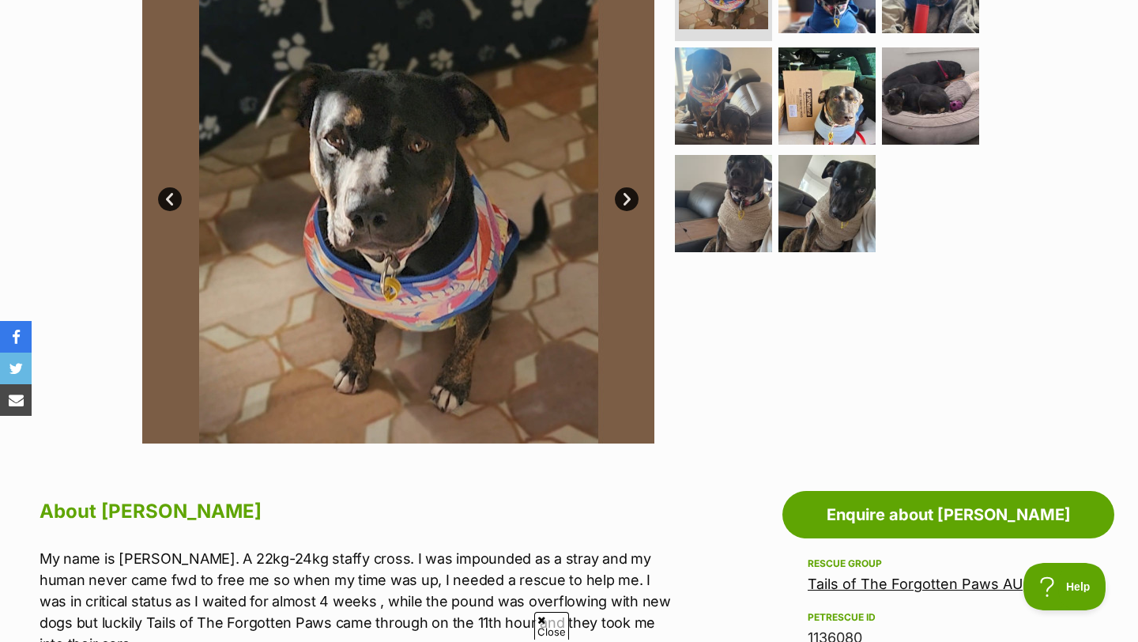
click at [623, 202] on link "Next" at bounding box center [627, 199] width 24 height 24
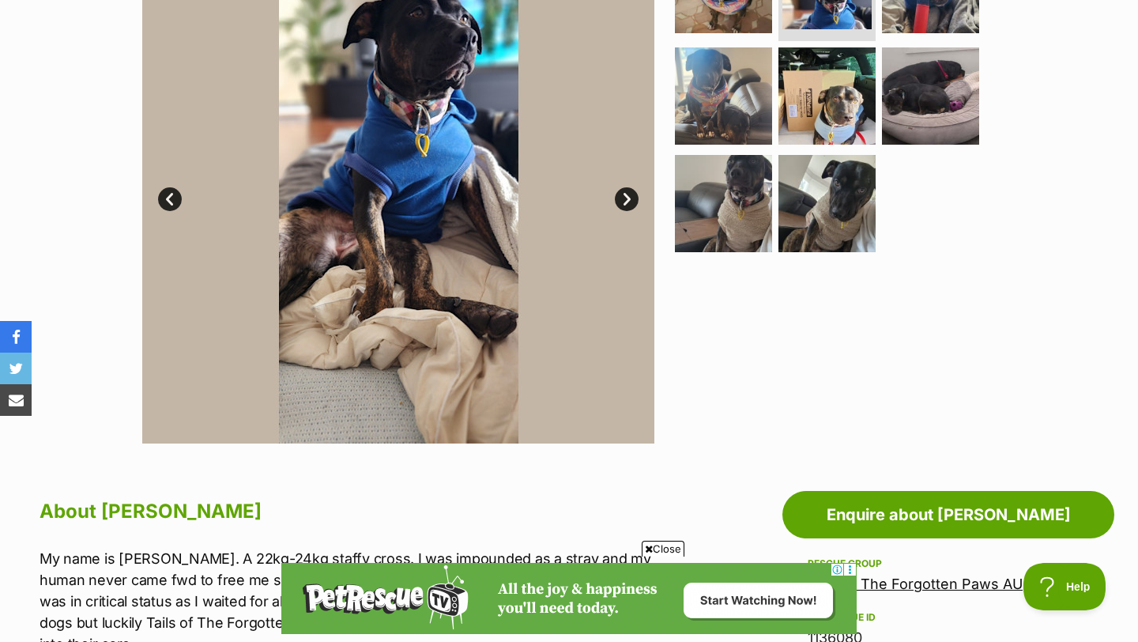
click at [623, 202] on link "Next" at bounding box center [627, 199] width 24 height 24
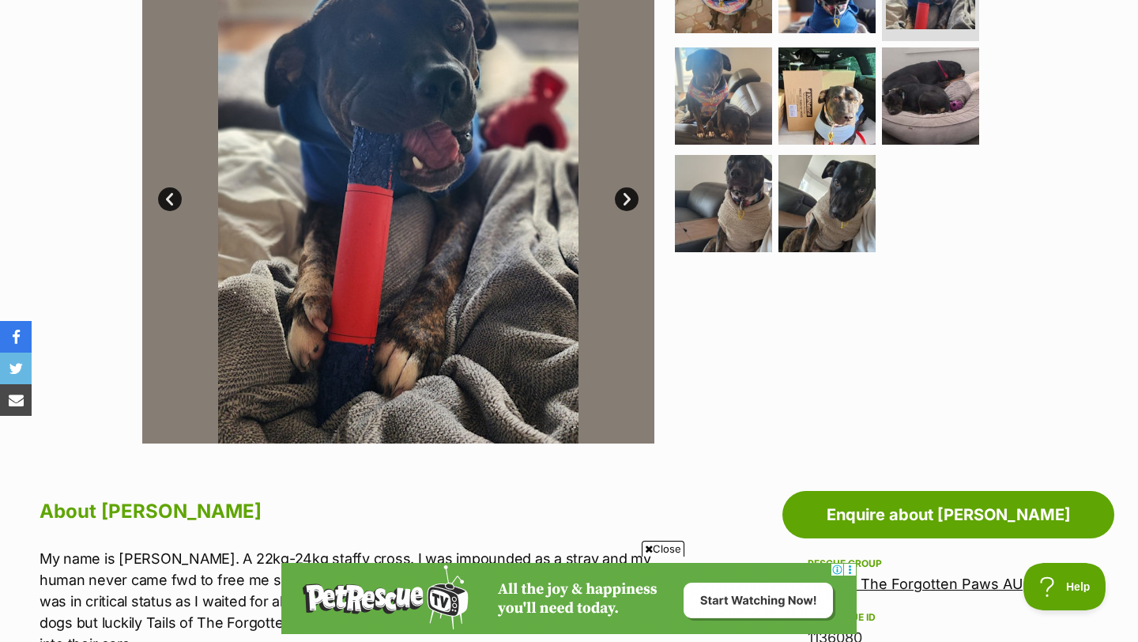
click at [623, 202] on link "Next" at bounding box center [627, 199] width 24 height 24
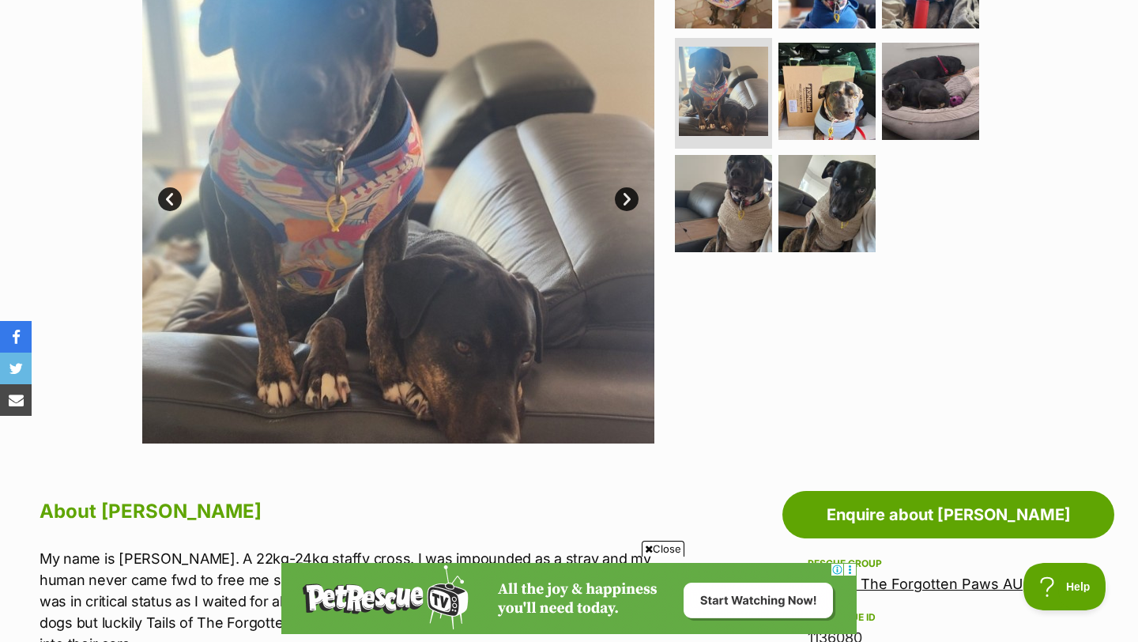
click at [623, 202] on link "Next" at bounding box center [627, 199] width 24 height 24
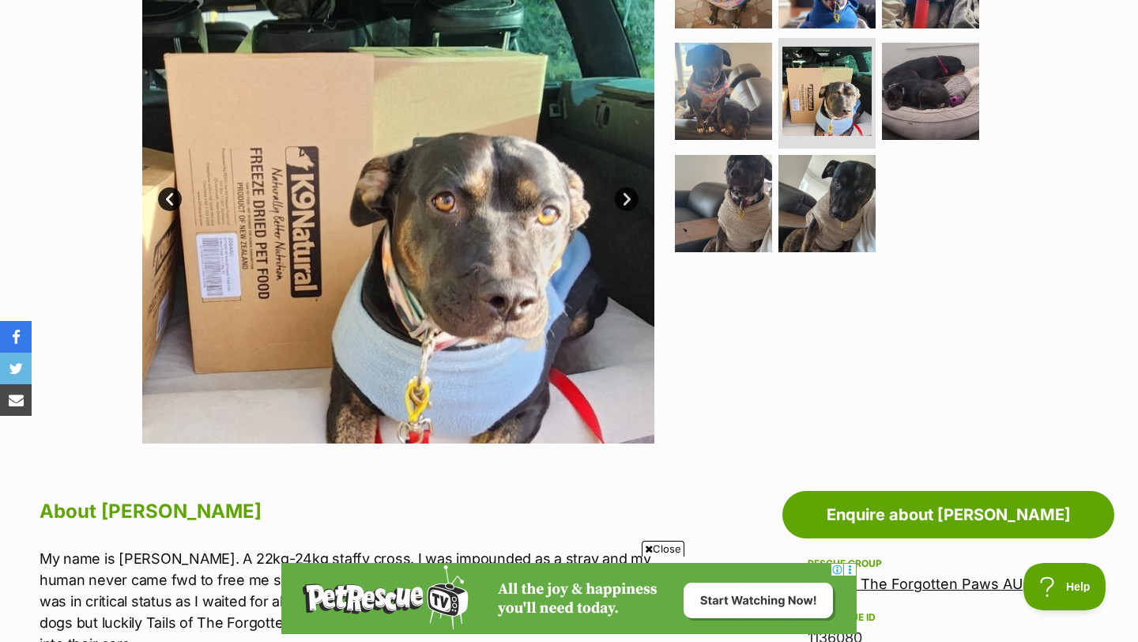
click at [623, 202] on link "Next" at bounding box center [627, 199] width 24 height 24
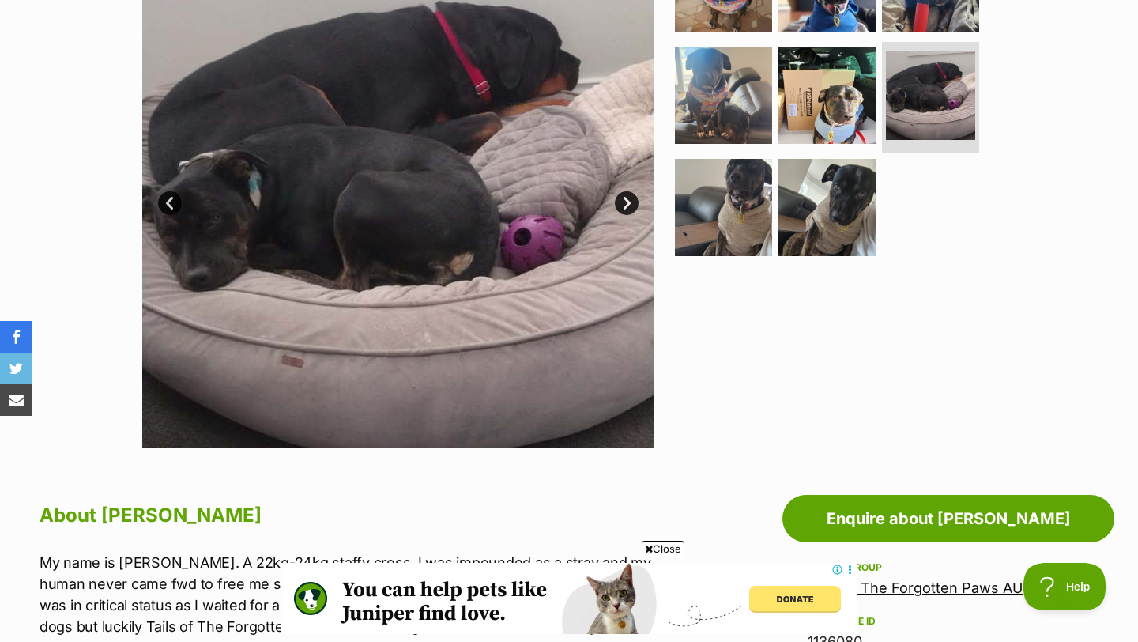
scroll to position [392, 0]
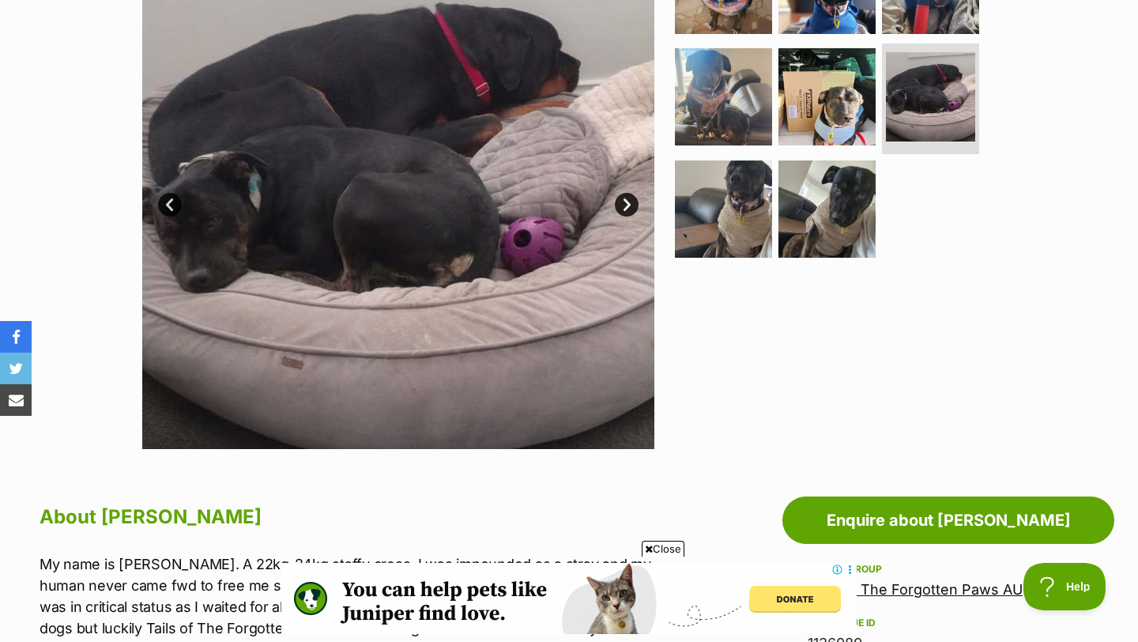
click at [631, 206] on link "Next" at bounding box center [627, 205] width 24 height 24
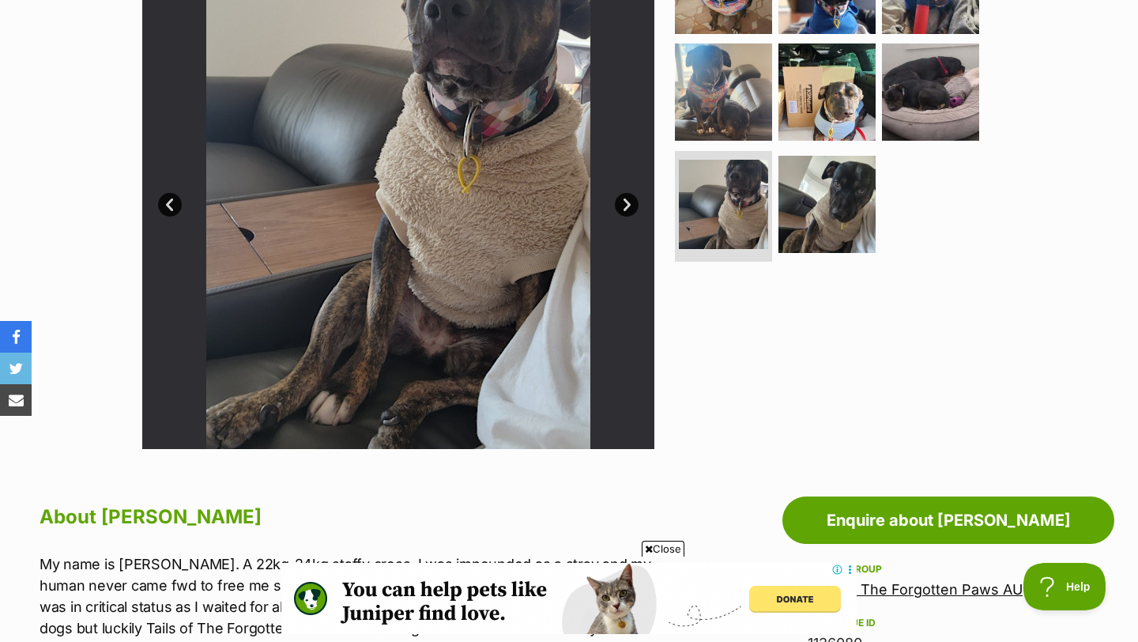
click at [631, 206] on link "Next" at bounding box center [627, 205] width 24 height 24
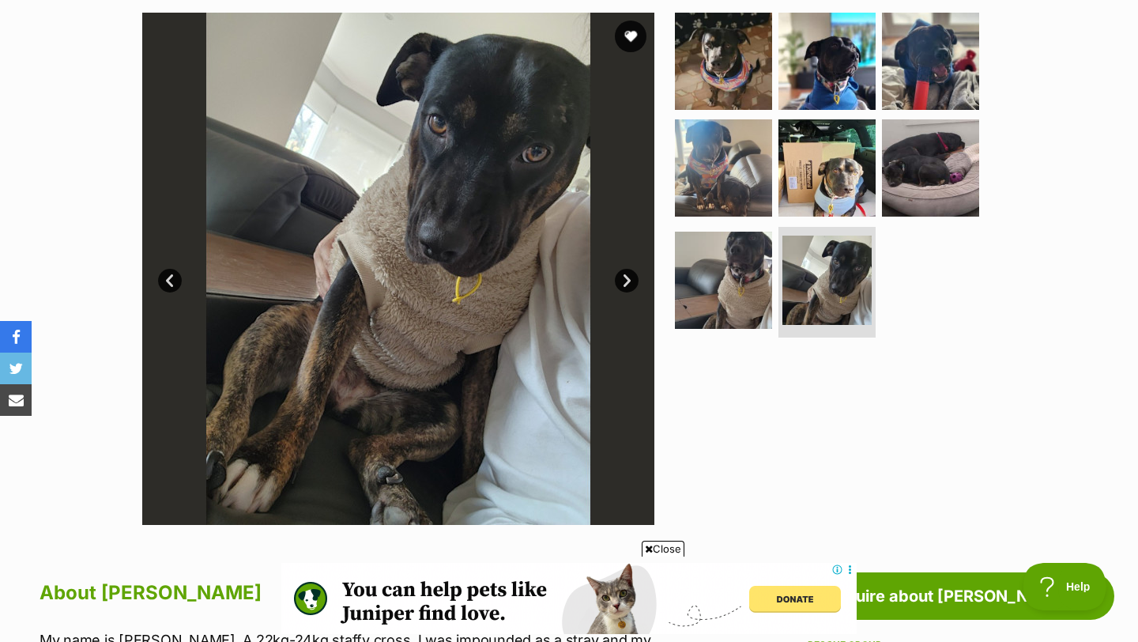
scroll to position [311, 0]
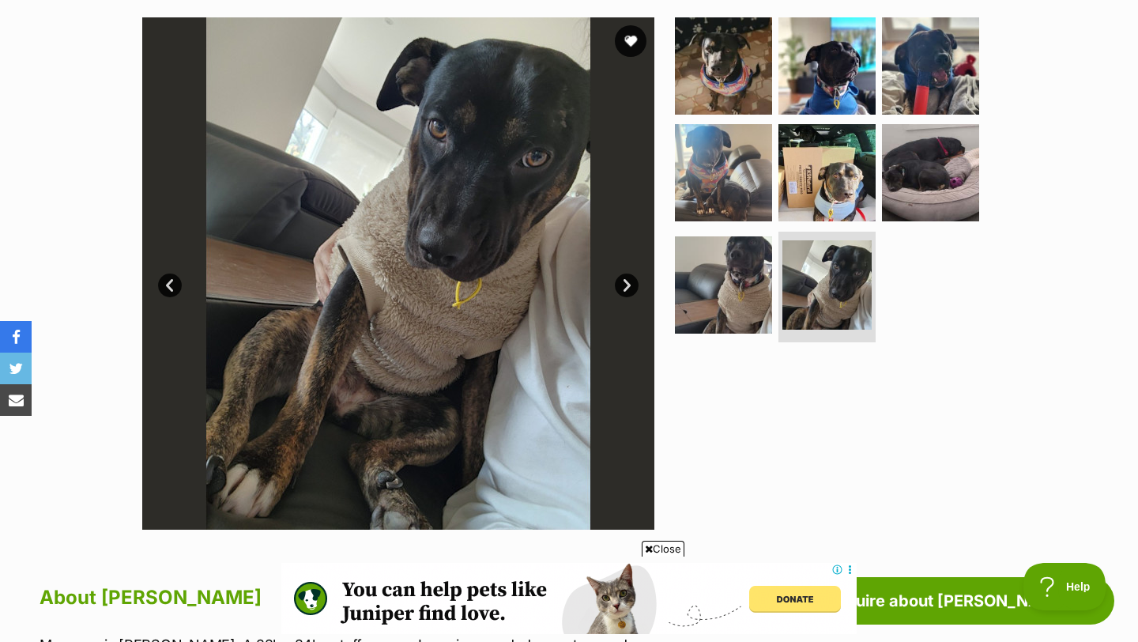
click at [631, 288] on link "Next" at bounding box center [627, 285] width 24 height 24
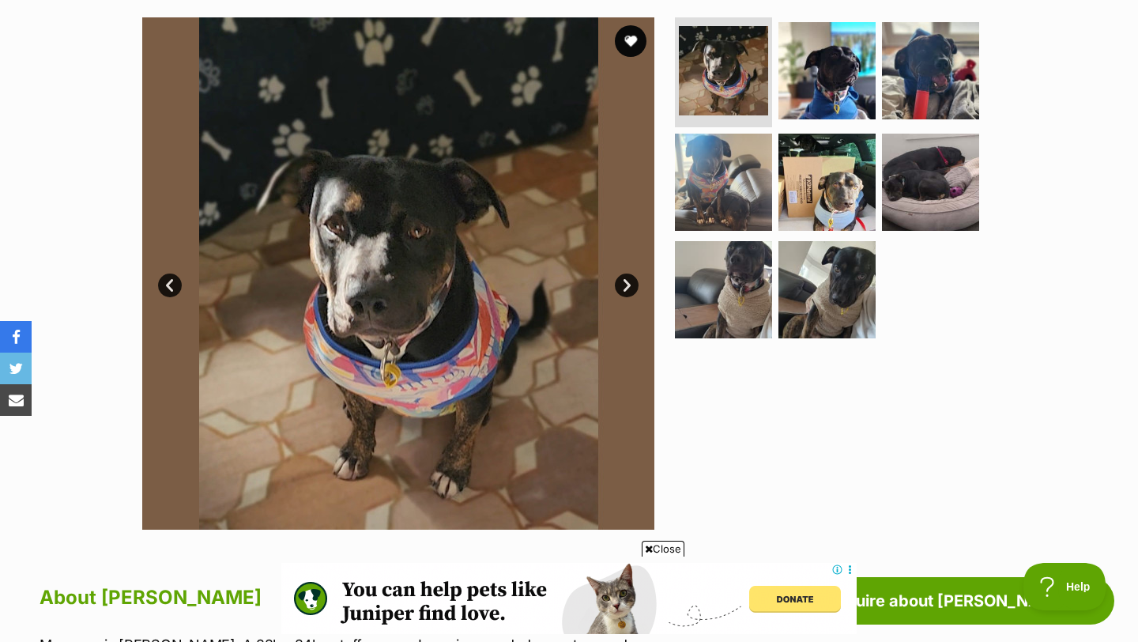
click at [631, 288] on link "Next" at bounding box center [627, 285] width 24 height 24
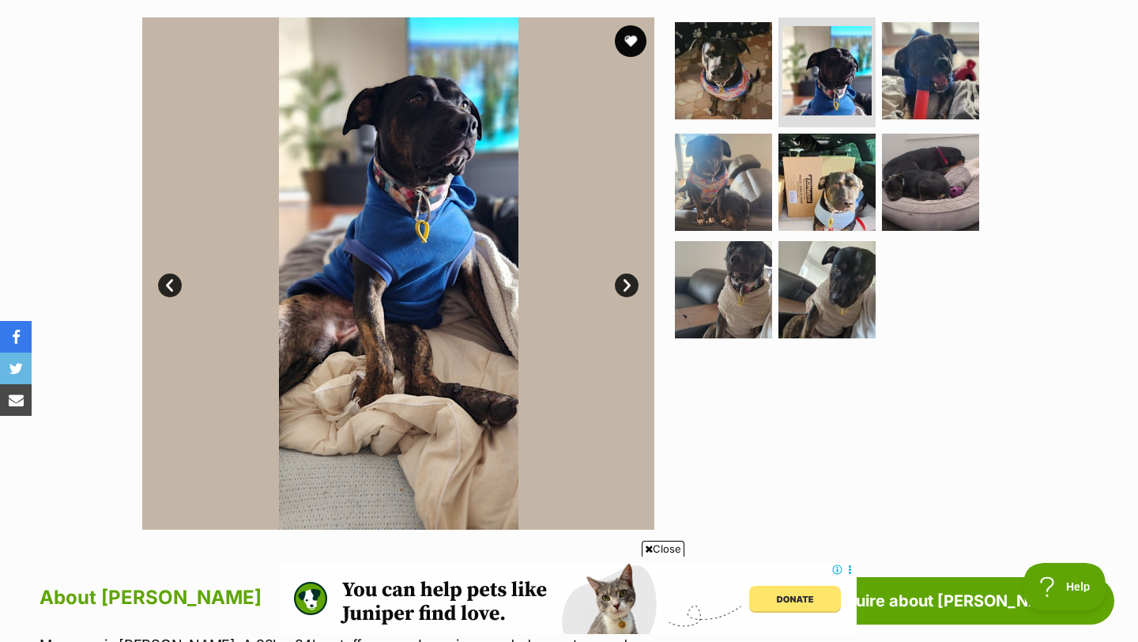
click at [631, 288] on link "Next" at bounding box center [627, 285] width 24 height 24
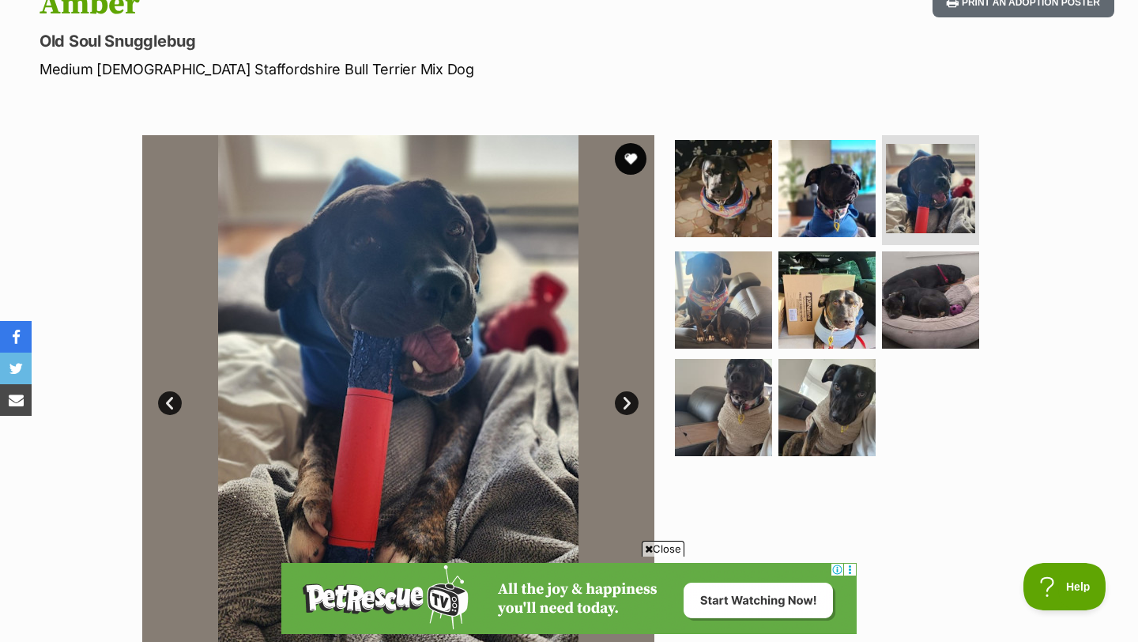
scroll to position [78, 0]
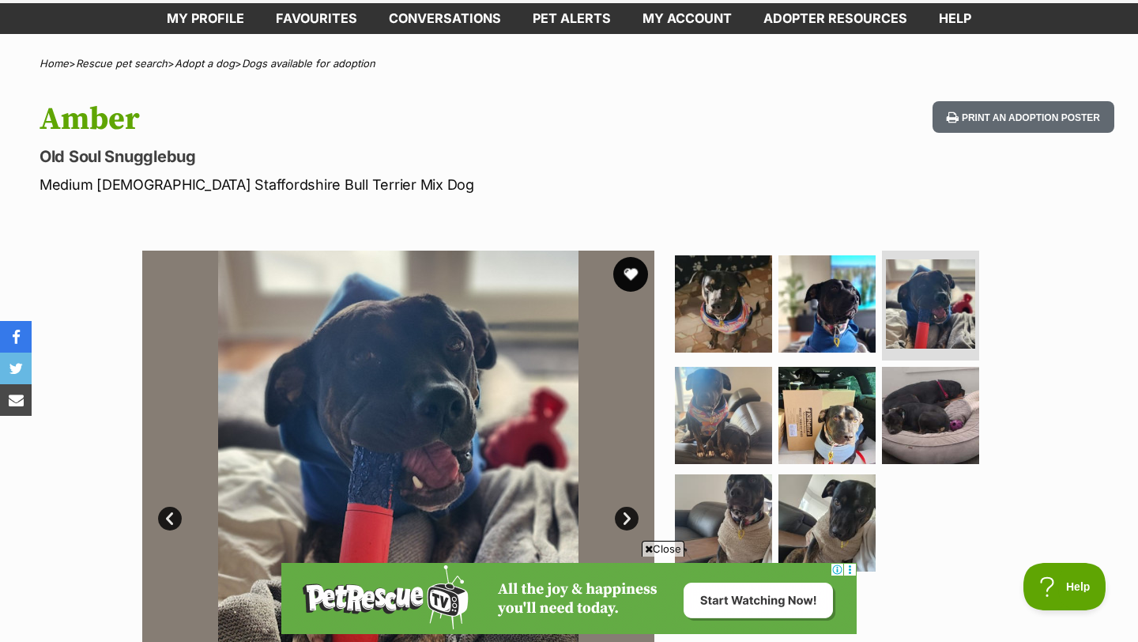
click at [631, 275] on button "favourite" at bounding box center [630, 274] width 35 height 35
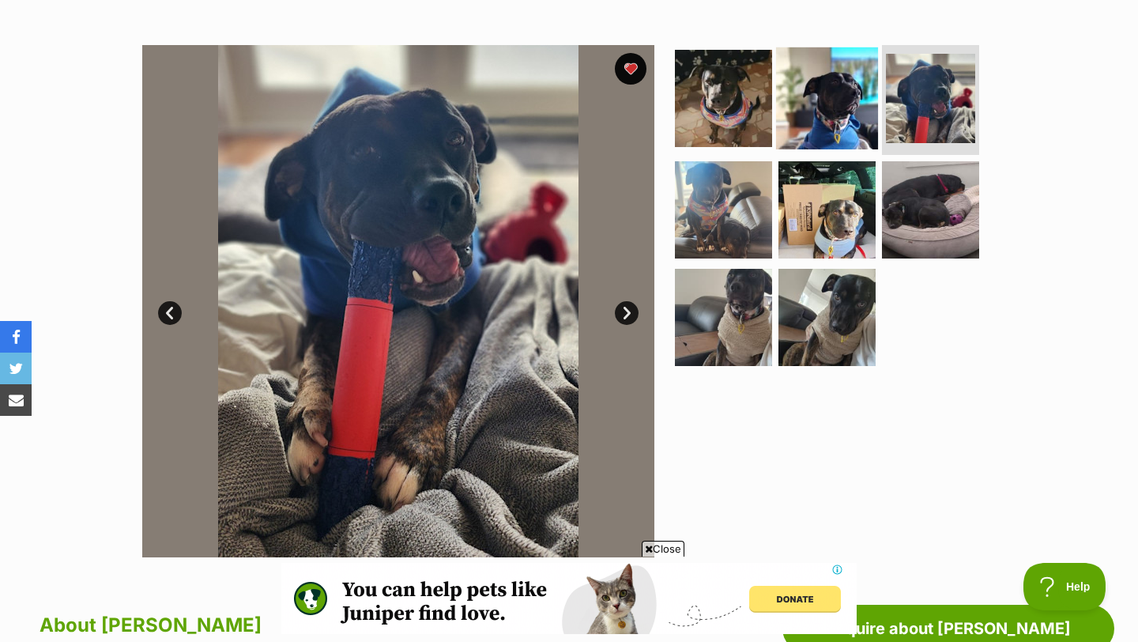
scroll to position [0, 0]
click at [795, 89] on img at bounding box center [827, 98] width 102 height 102
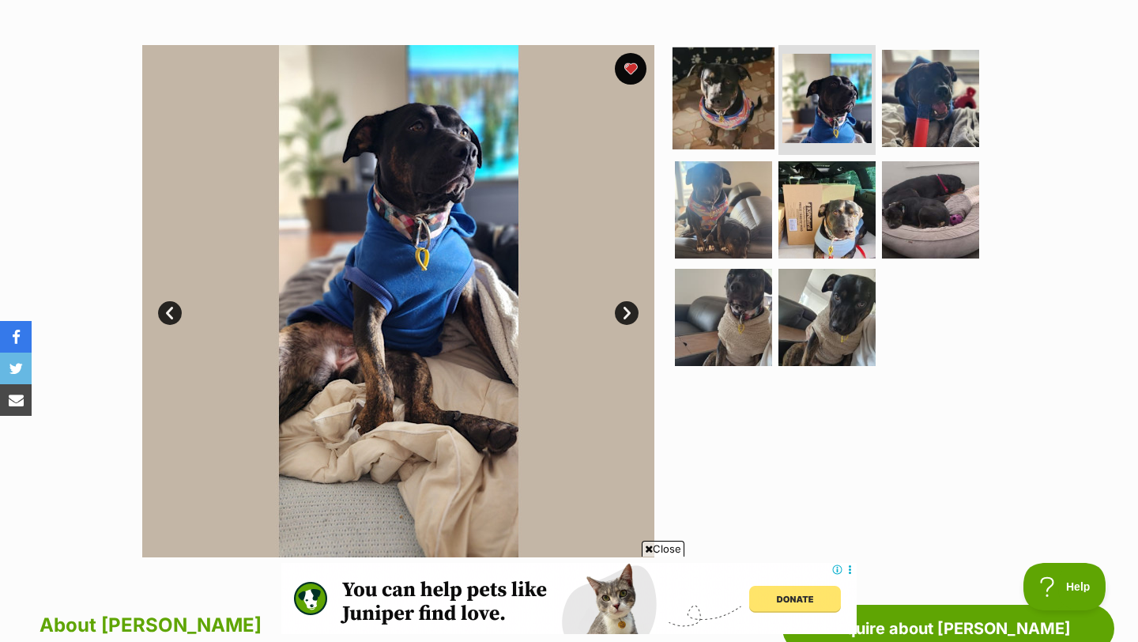
click at [733, 95] on img at bounding box center [723, 98] width 102 height 102
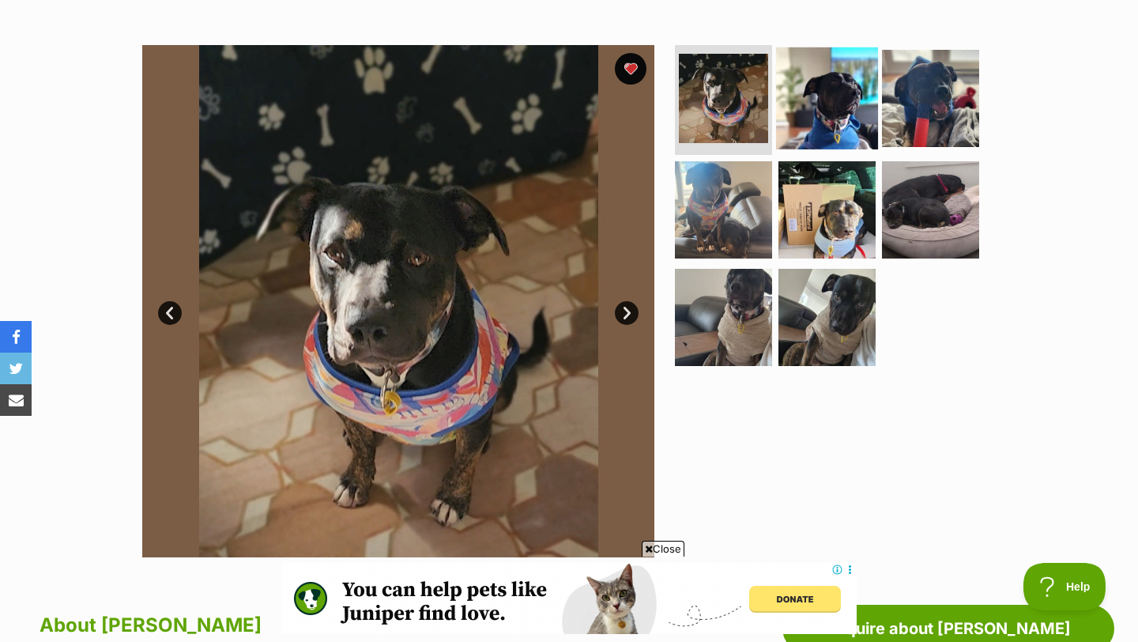
click at [804, 107] on img at bounding box center [827, 98] width 102 height 102
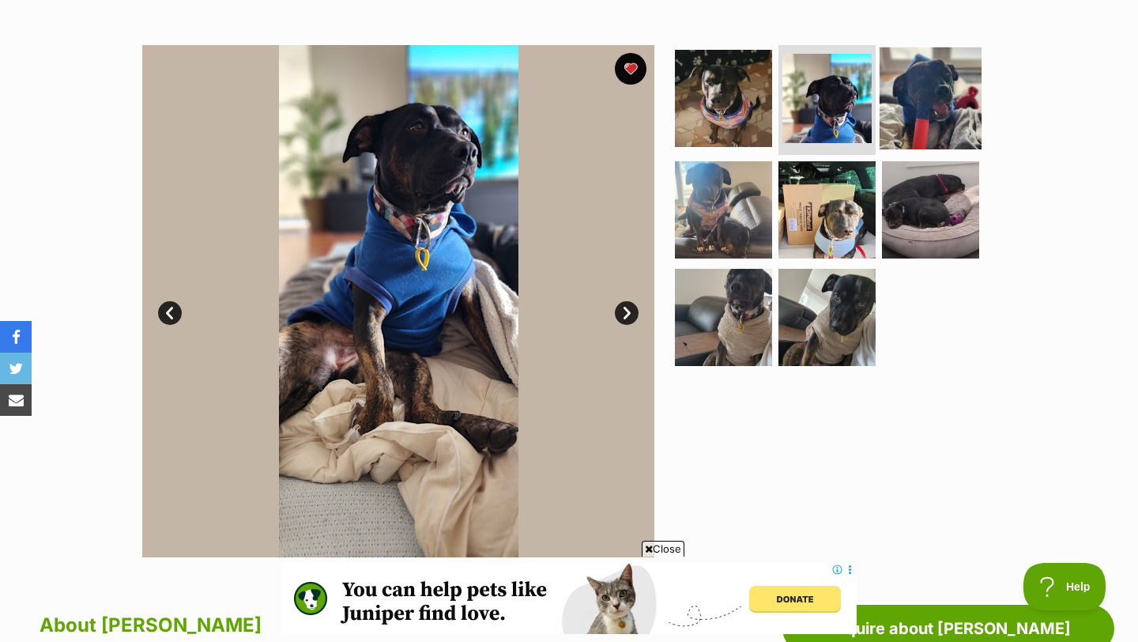
click at [922, 111] on img at bounding box center [931, 98] width 102 height 102
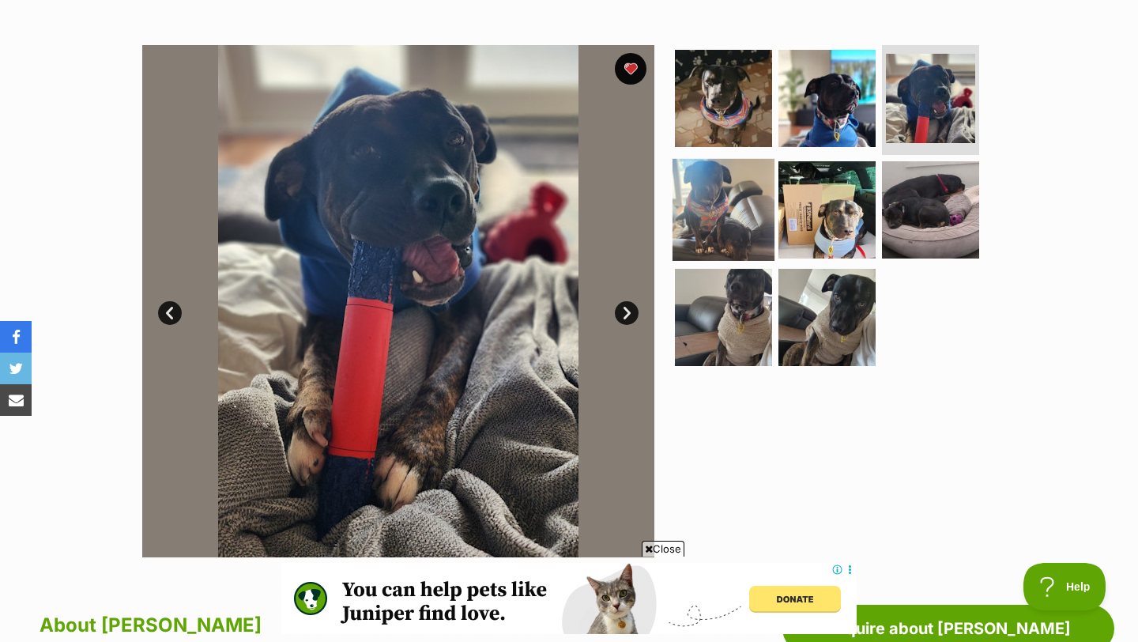
click at [710, 204] on img at bounding box center [723, 210] width 102 height 102
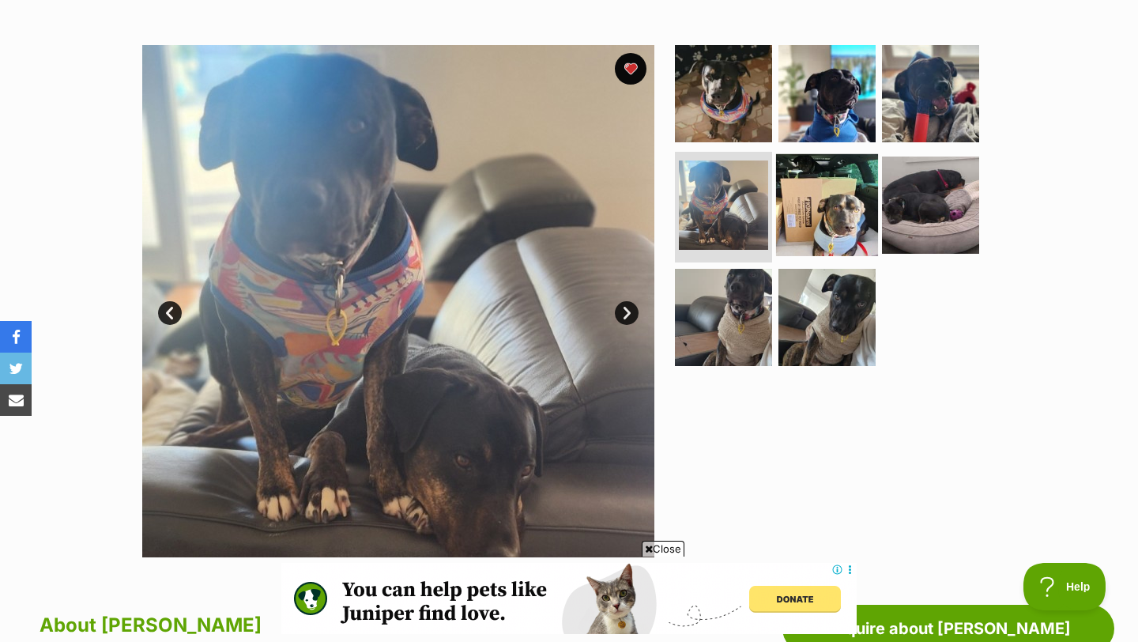
click at [804, 194] on img at bounding box center [827, 205] width 102 height 102
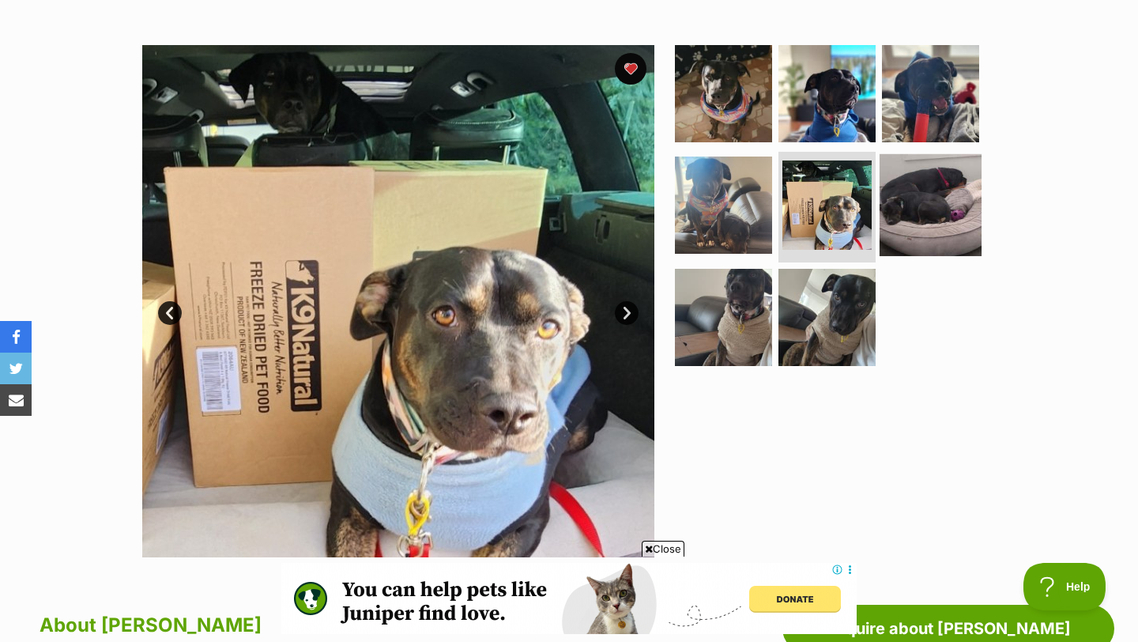
click at [913, 201] on img at bounding box center [931, 205] width 102 height 102
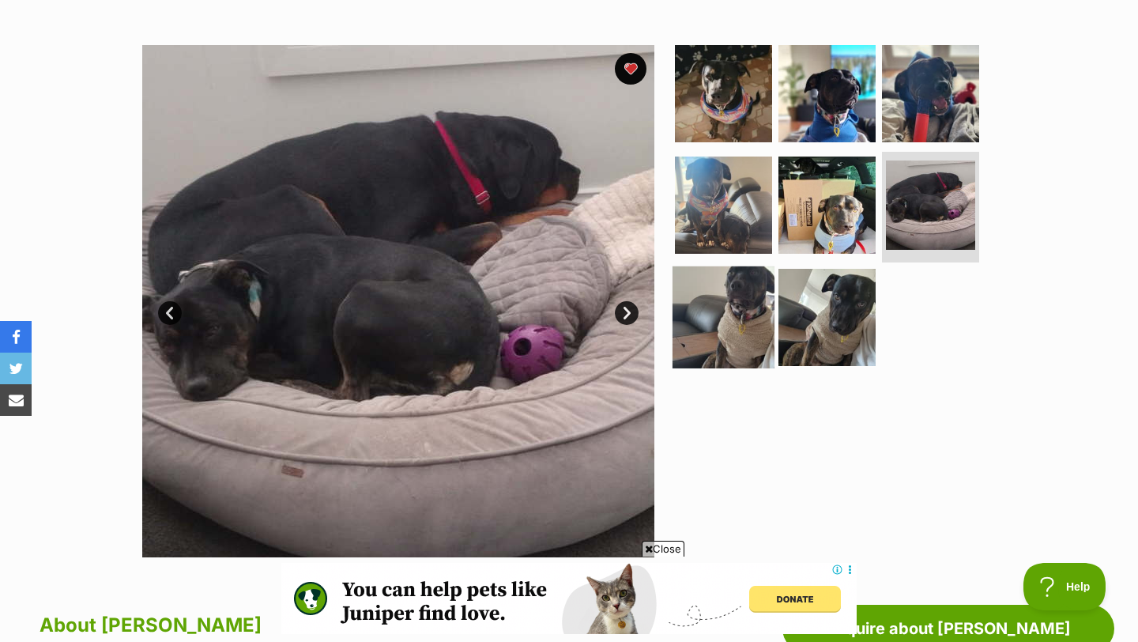
click at [720, 300] on img at bounding box center [723, 317] width 102 height 102
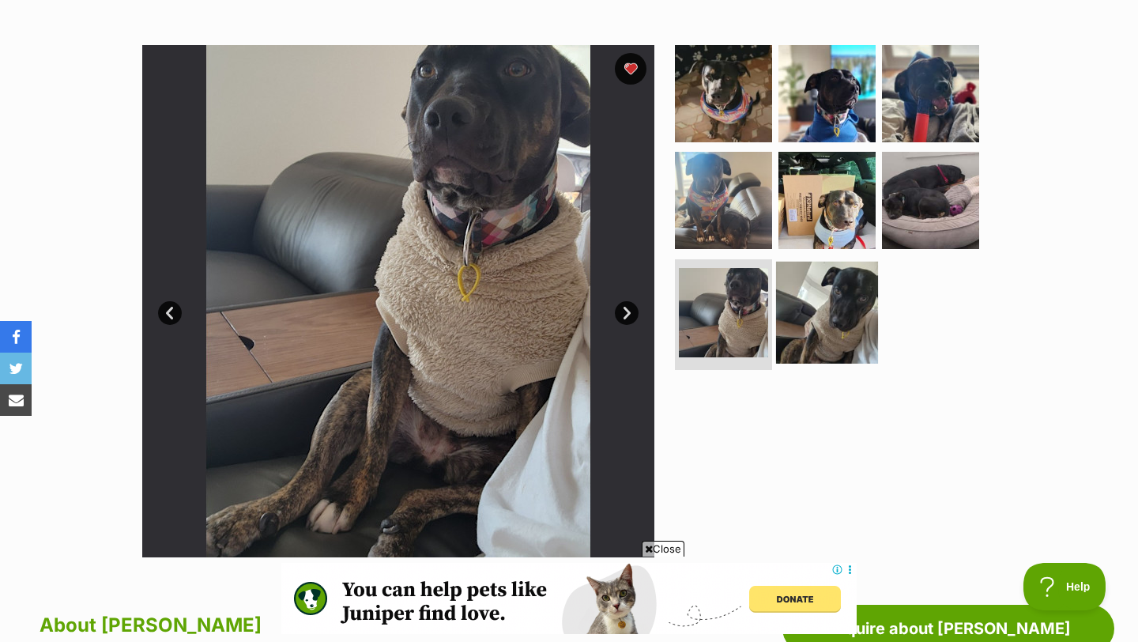
click at [834, 315] on img at bounding box center [827, 313] width 102 height 102
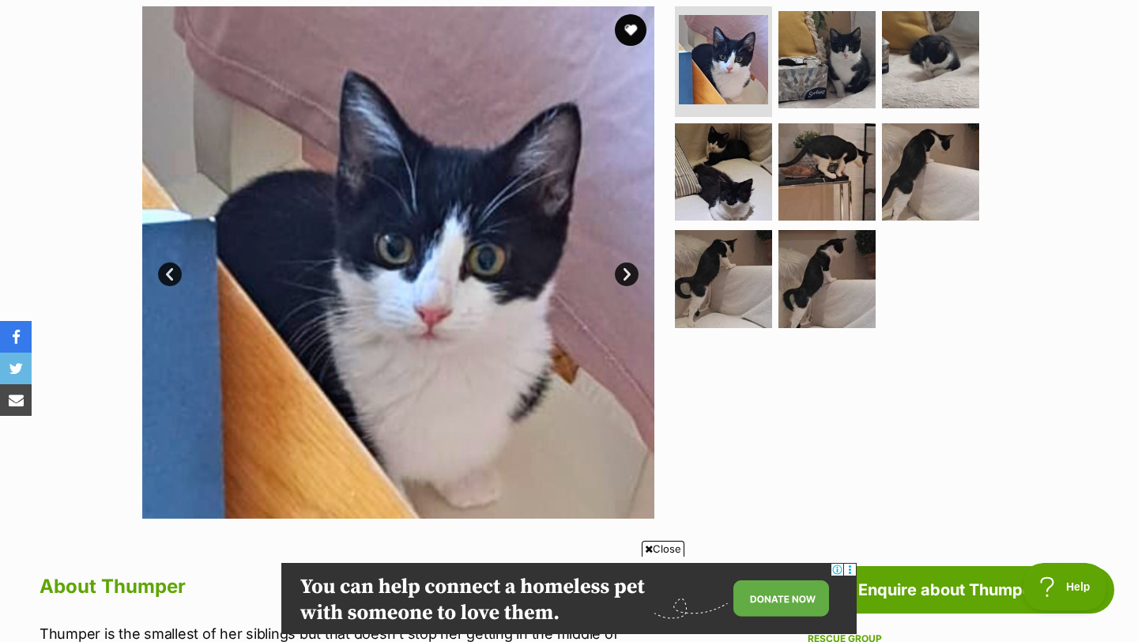
scroll to position [350, 0]
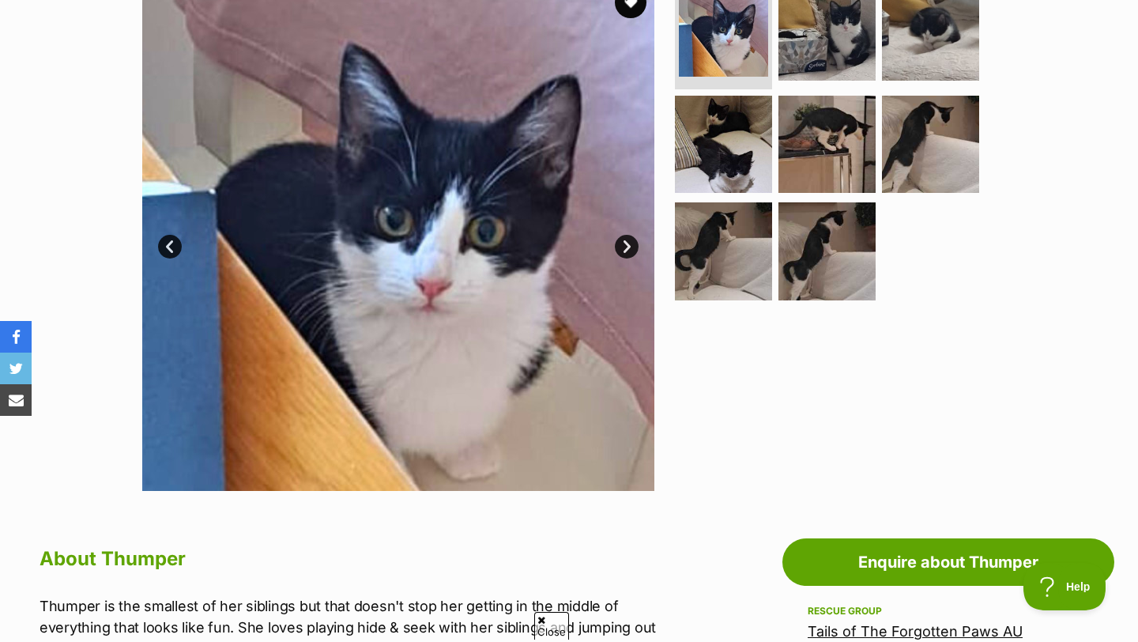
click at [622, 251] on link "Next" at bounding box center [627, 247] width 24 height 24
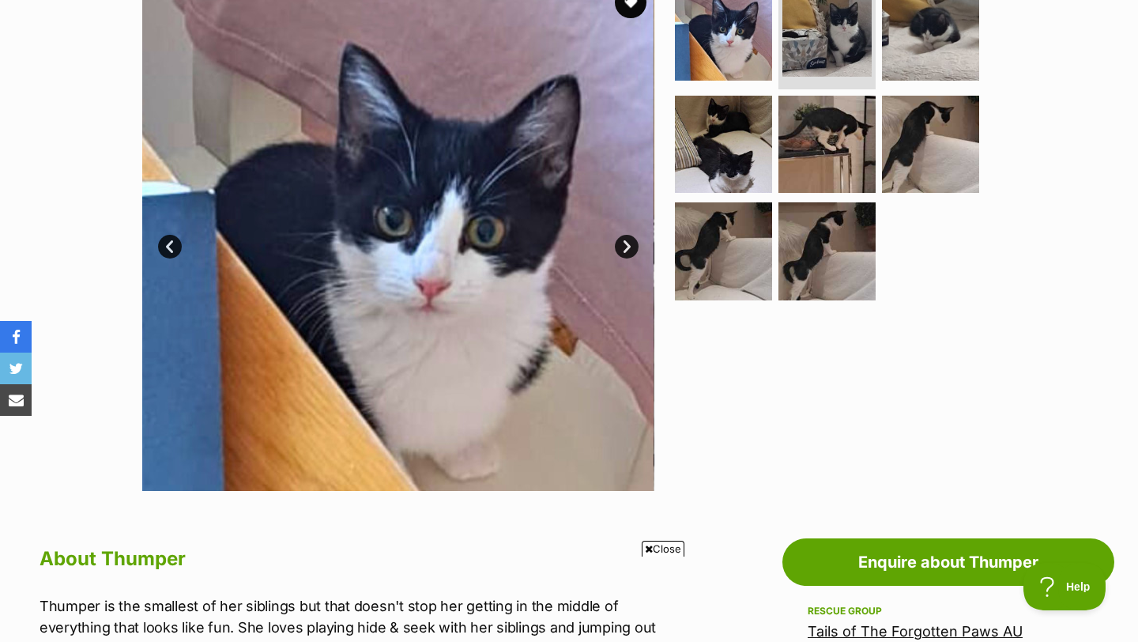
scroll to position [0, 0]
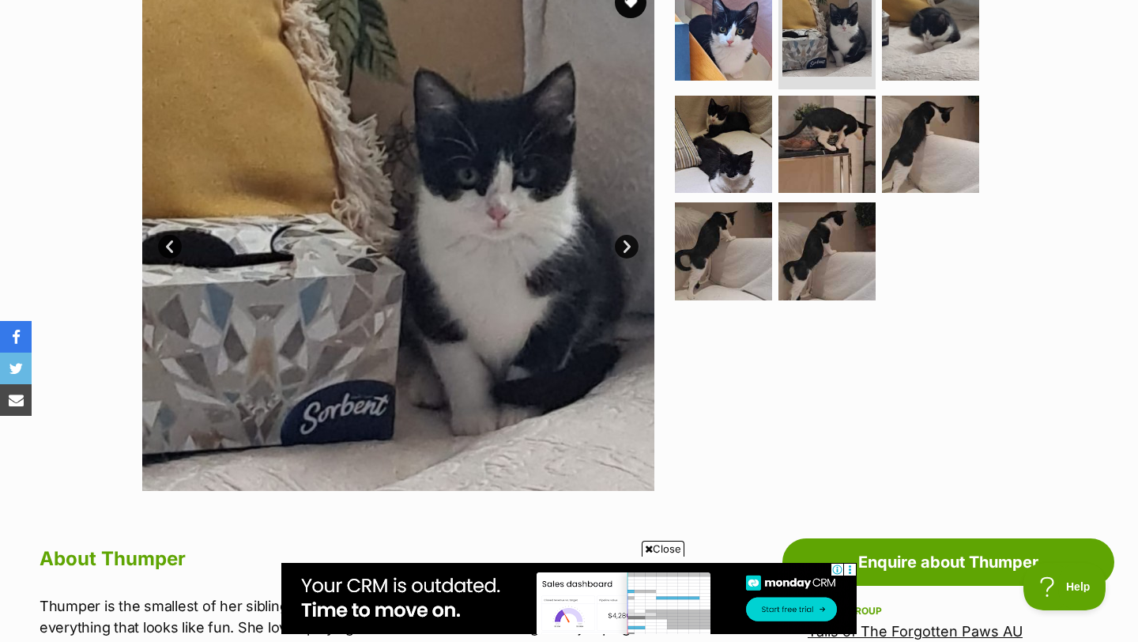
click at [622, 251] on link "Next" at bounding box center [627, 247] width 24 height 24
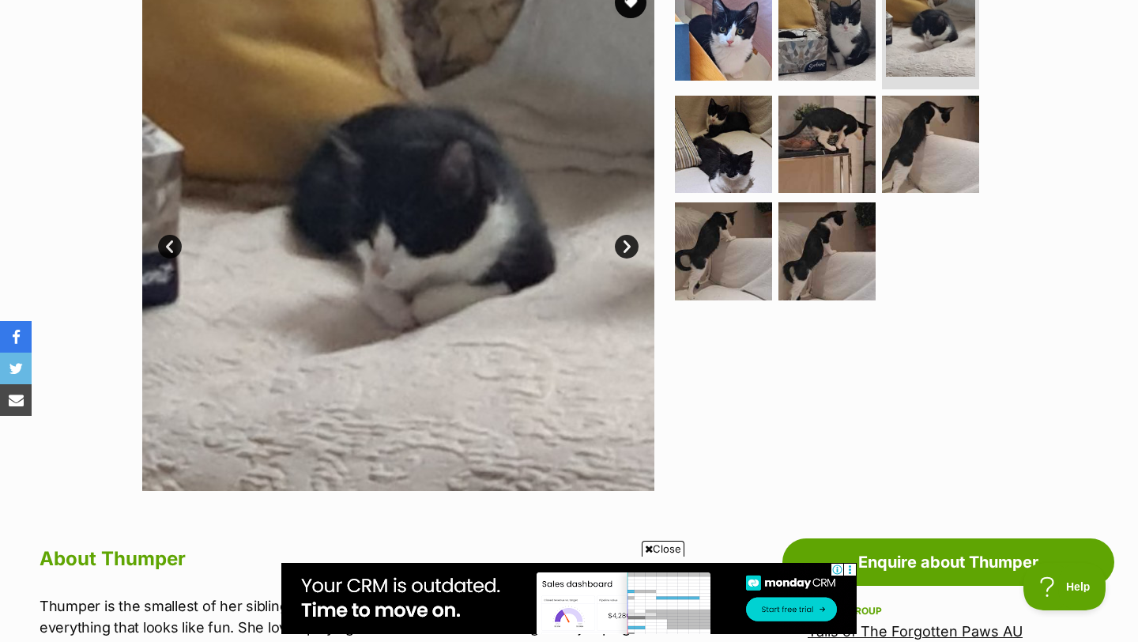
click at [622, 251] on link "Next" at bounding box center [627, 247] width 24 height 24
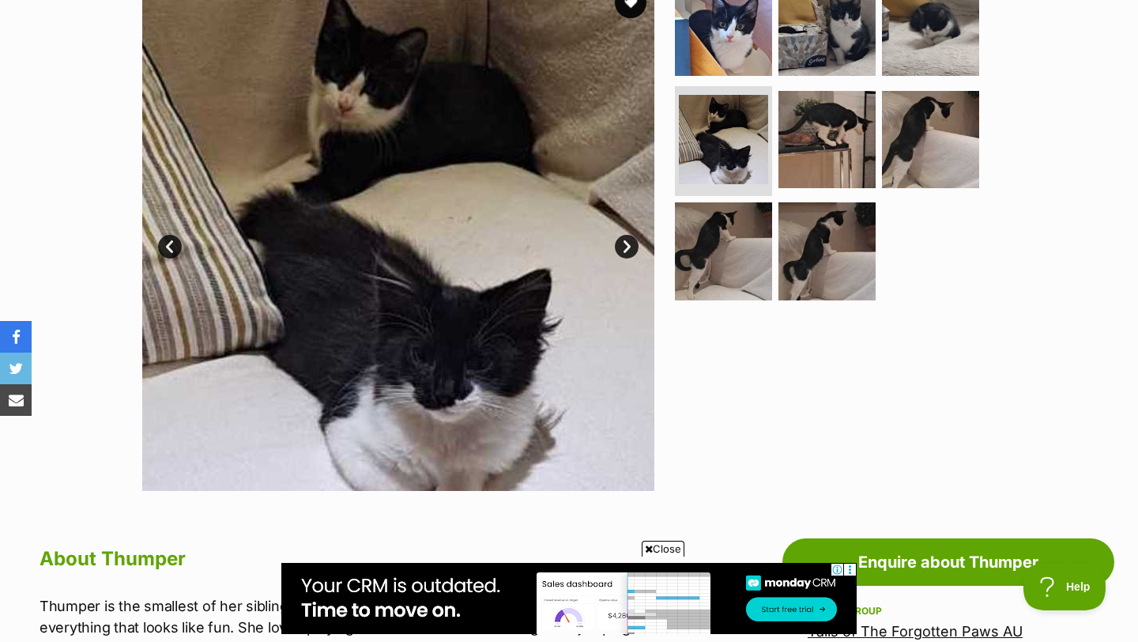
click at [622, 251] on link "Next" at bounding box center [627, 247] width 24 height 24
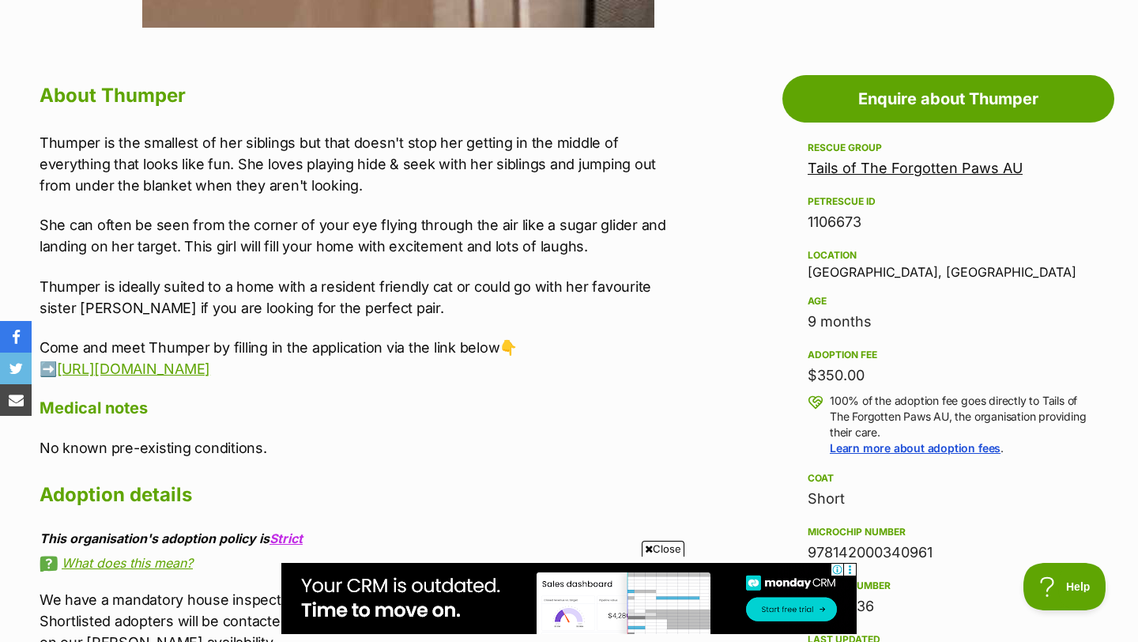
scroll to position [847, 0]
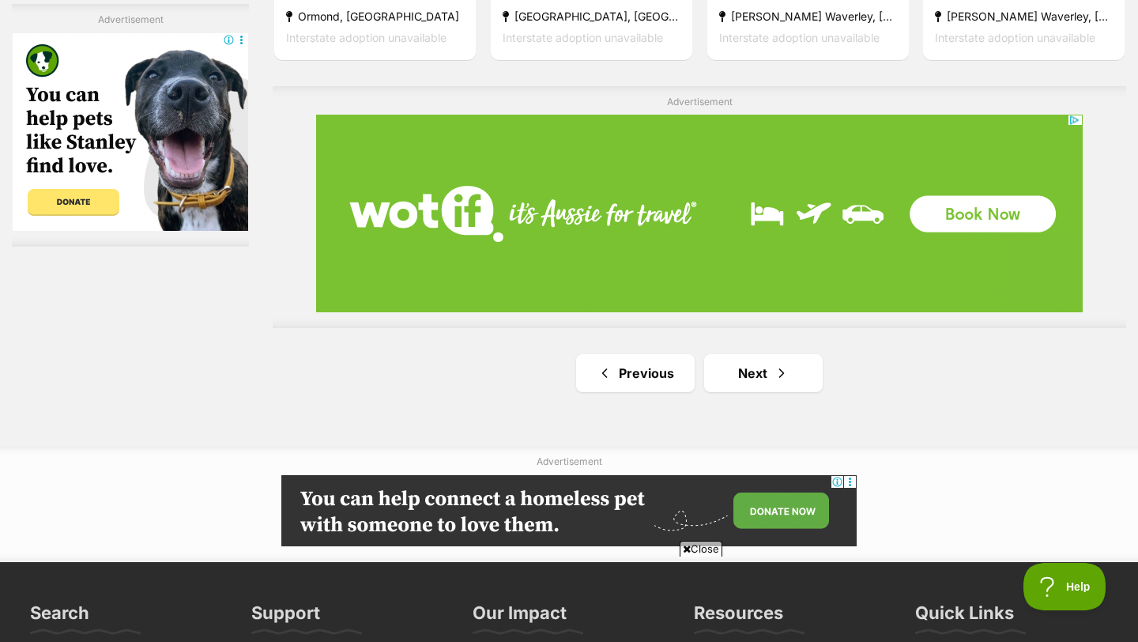
scroll to position [2865, 0]
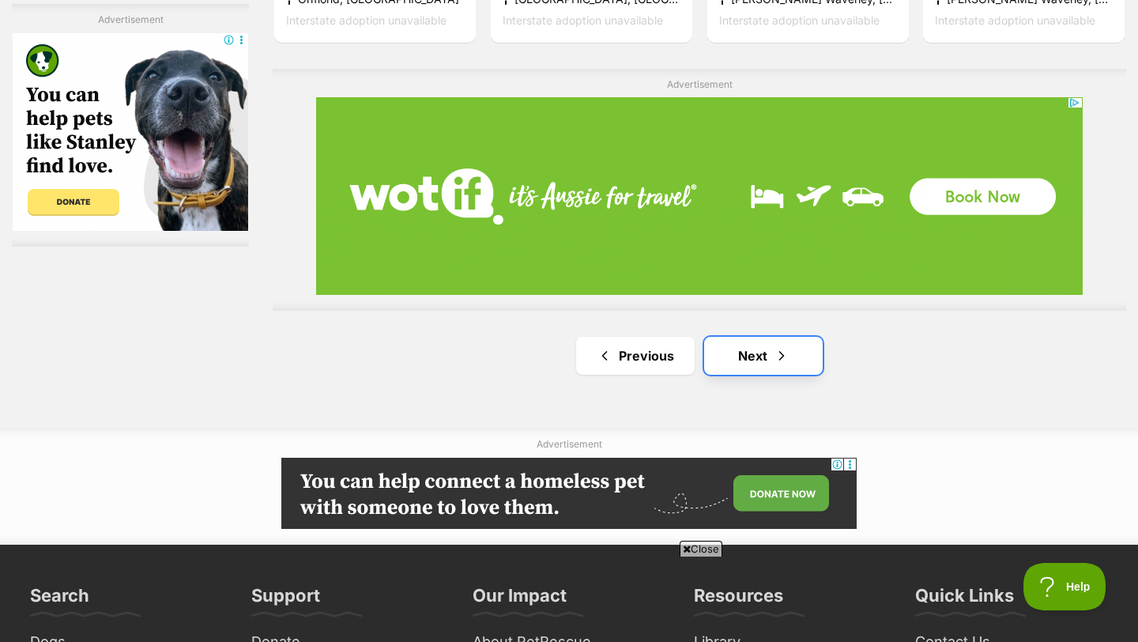
click at [782, 375] on link "Next" at bounding box center [763, 356] width 119 height 38
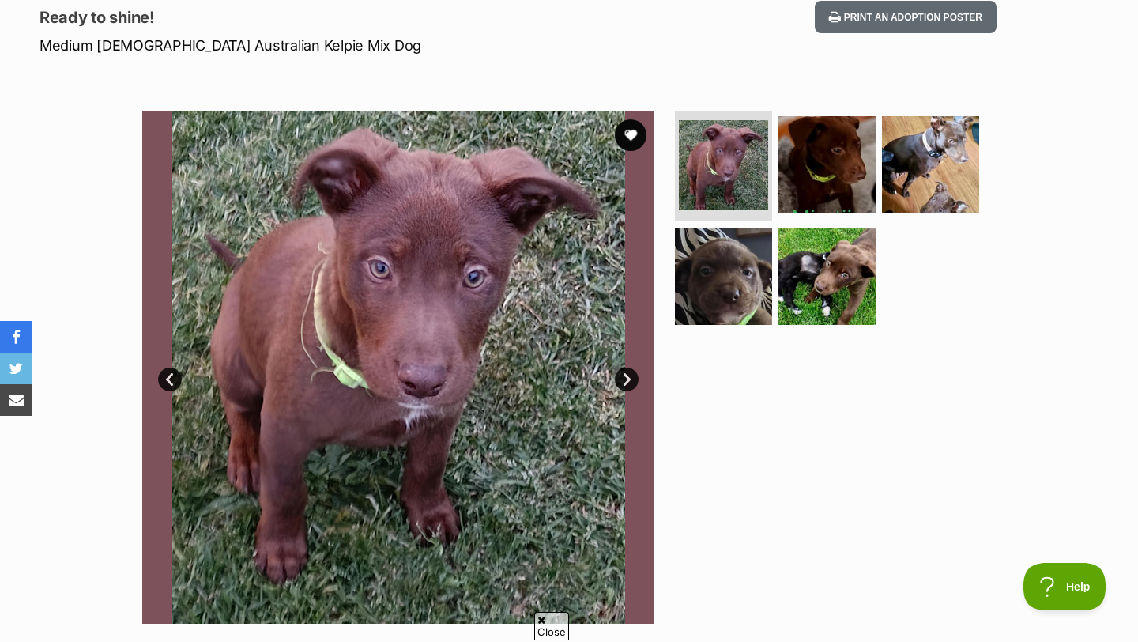
click at [631, 379] on link "Next" at bounding box center [627, 379] width 24 height 24
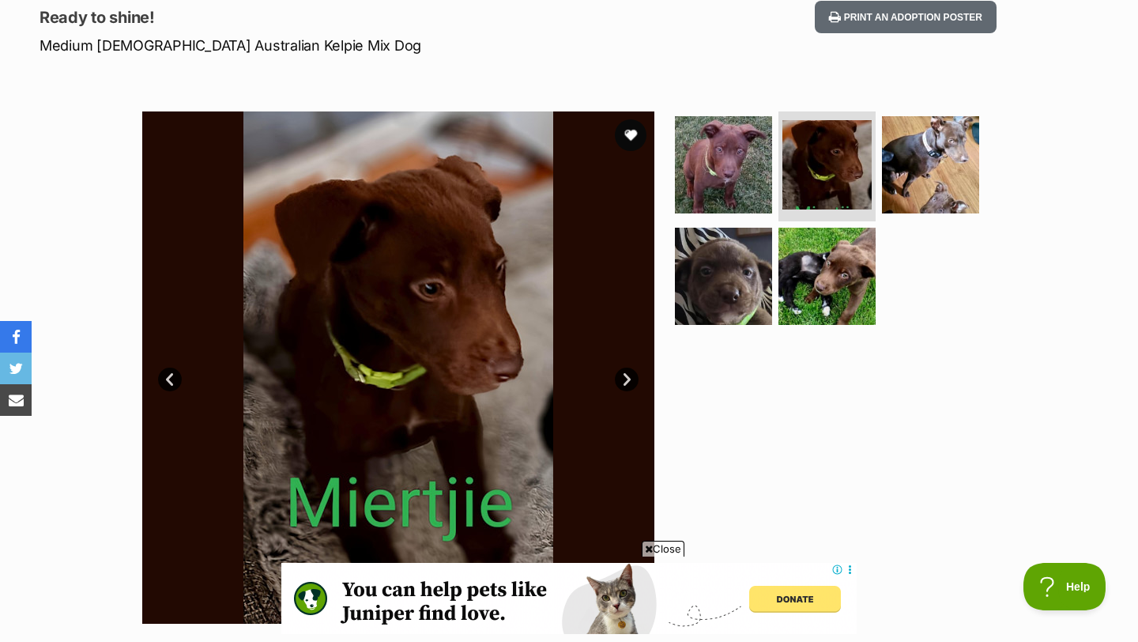
click at [631, 379] on link "Next" at bounding box center [627, 379] width 24 height 24
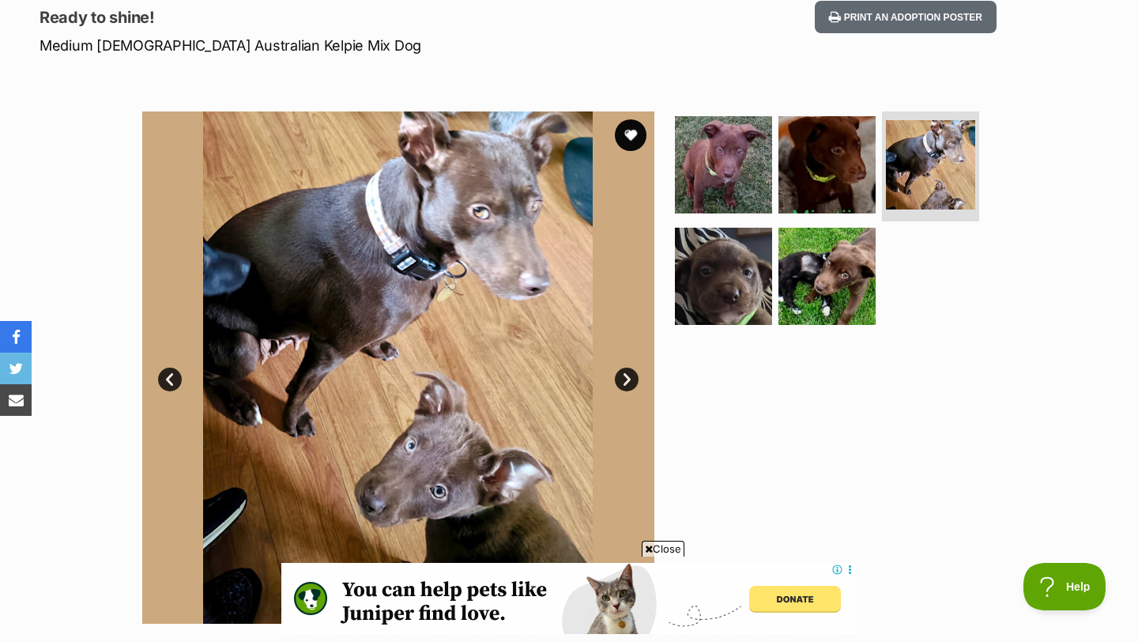
click at [631, 379] on link "Next" at bounding box center [627, 379] width 24 height 24
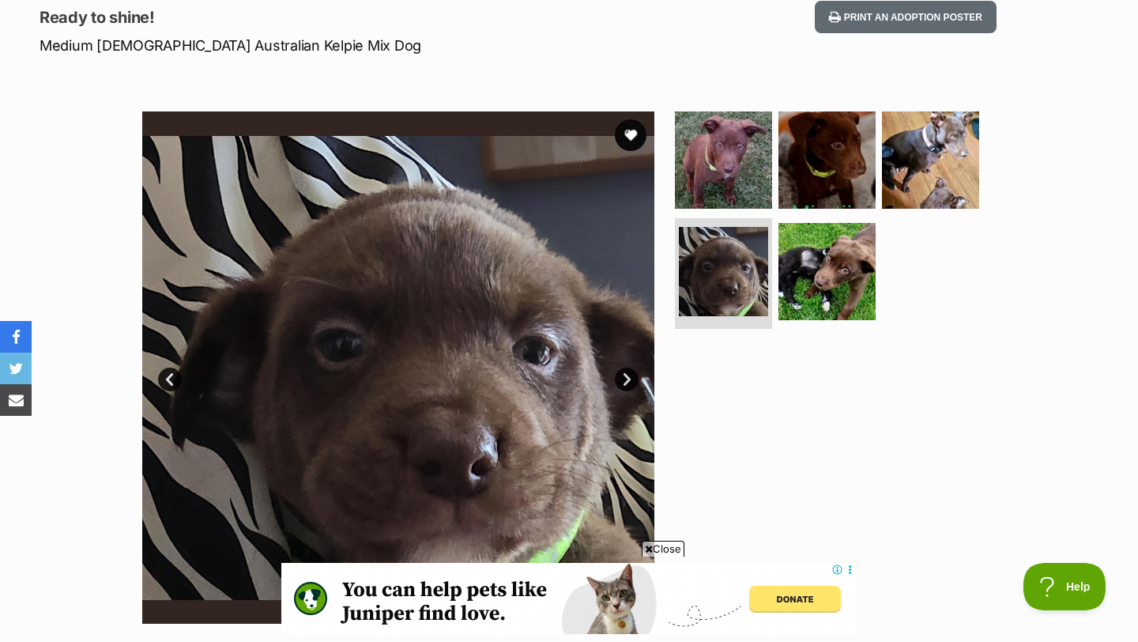
click at [631, 379] on link "Next" at bounding box center [627, 379] width 24 height 24
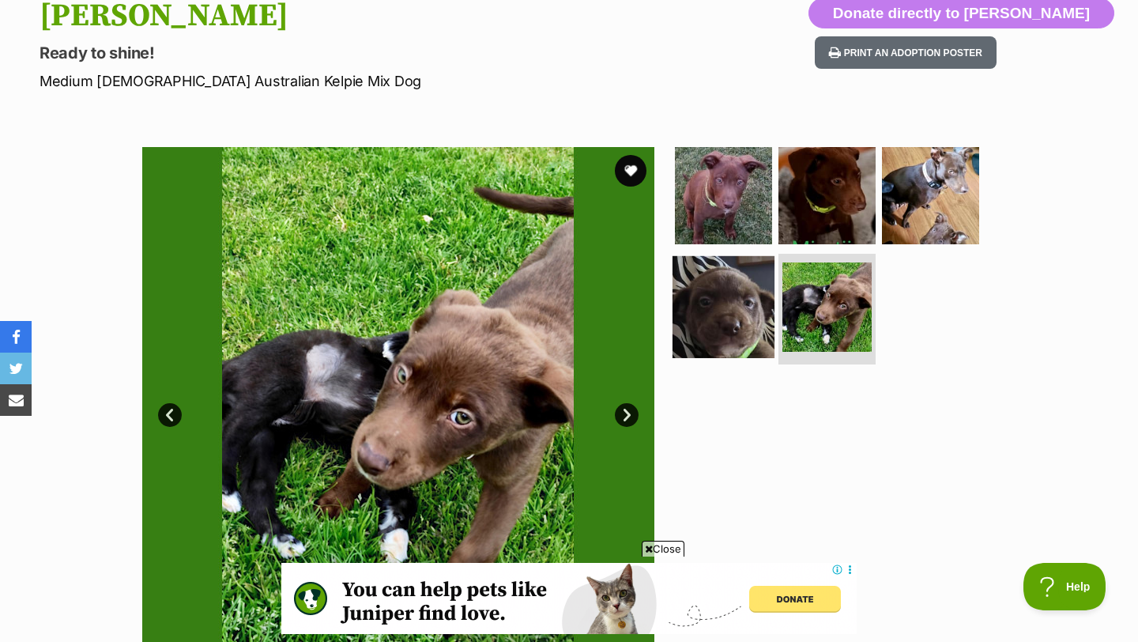
scroll to position [176, 0]
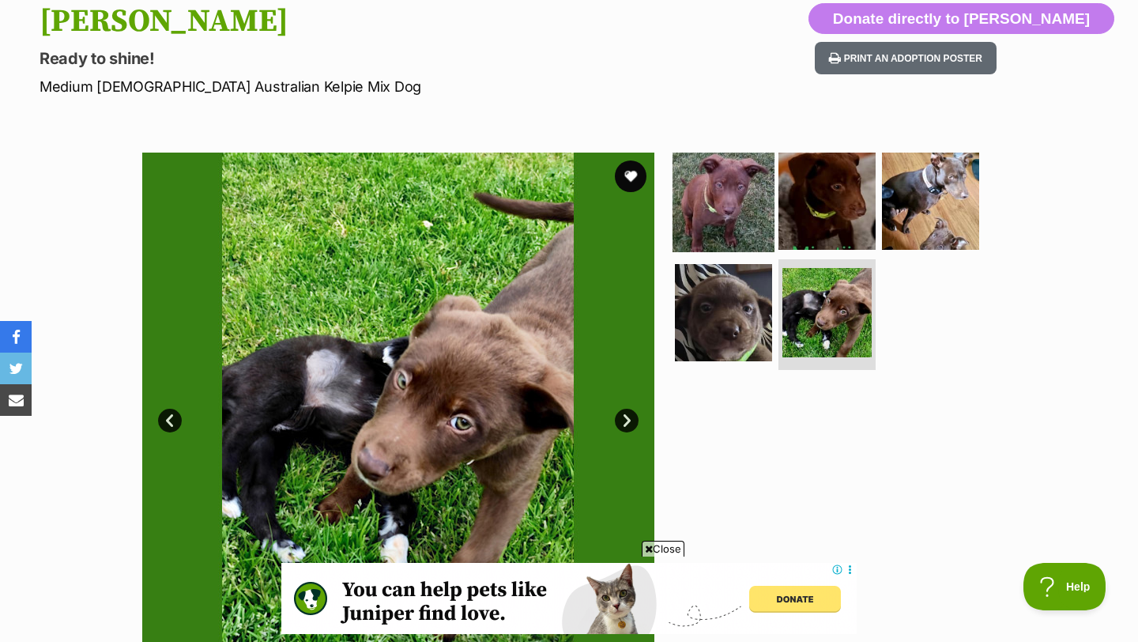
click at [723, 204] on img at bounding box center [723, 200] width 102 height 102
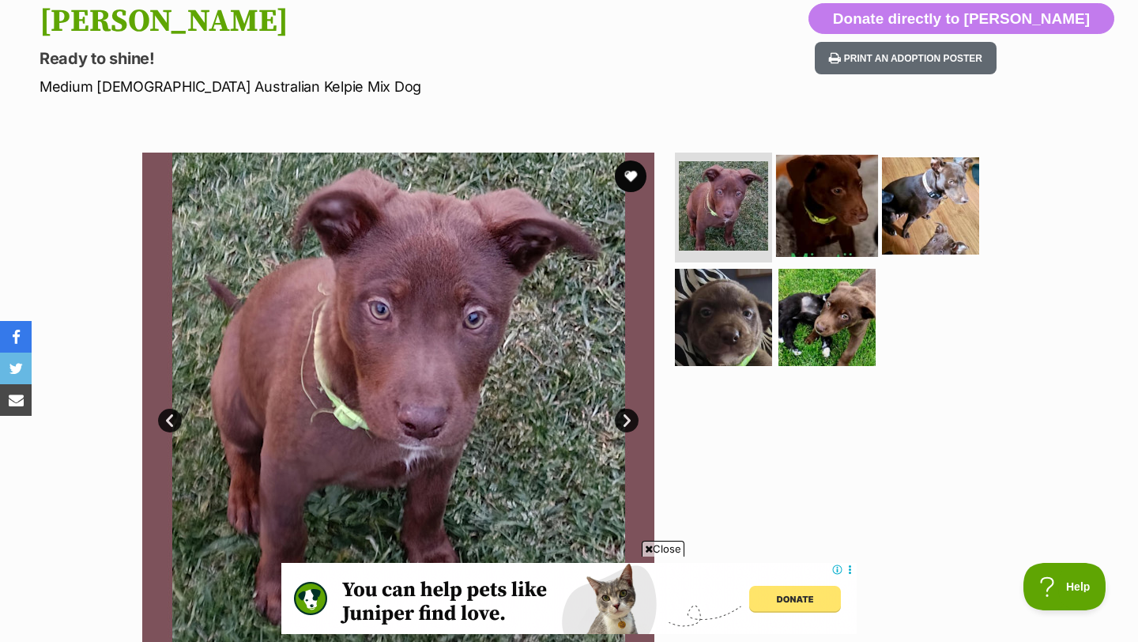
click at [811, 214] on img at bounding box center [827, 205] width 102 height 102
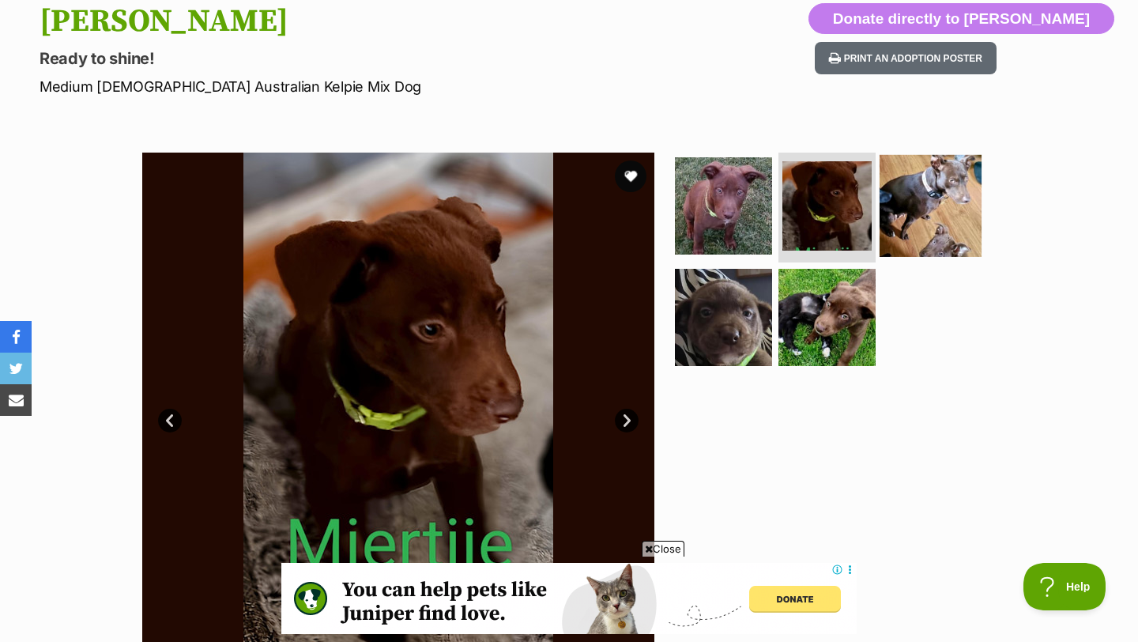
click at [918, 217] on img at bounding box center [931, 205] width 102 height 102
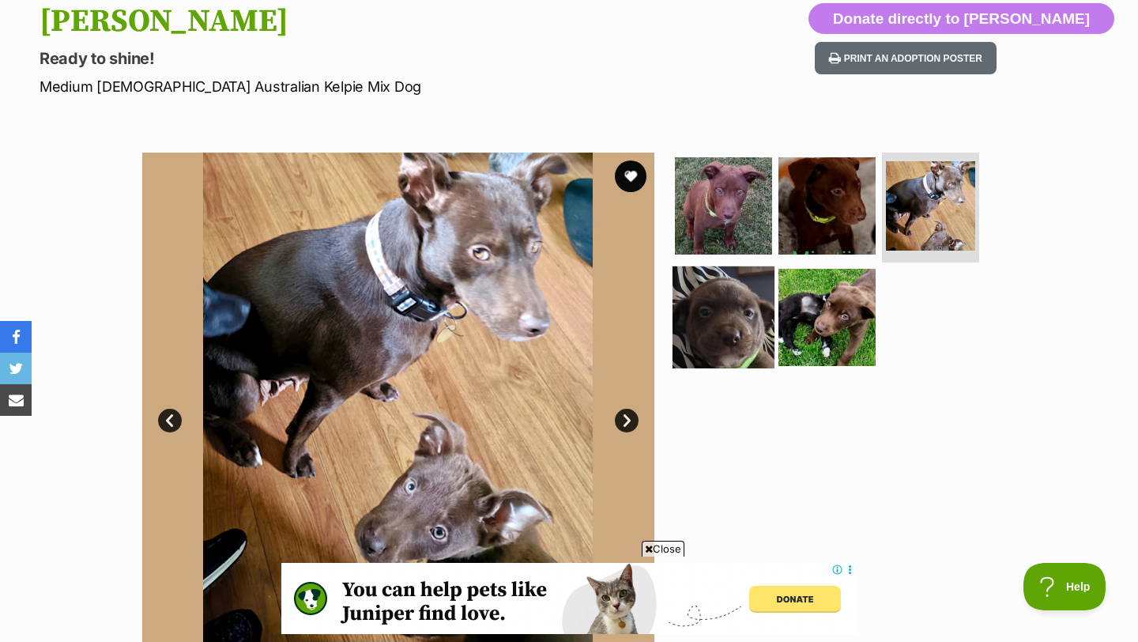
click at [759, 312] on img at bounding box center [723, 317] width 102 height 102
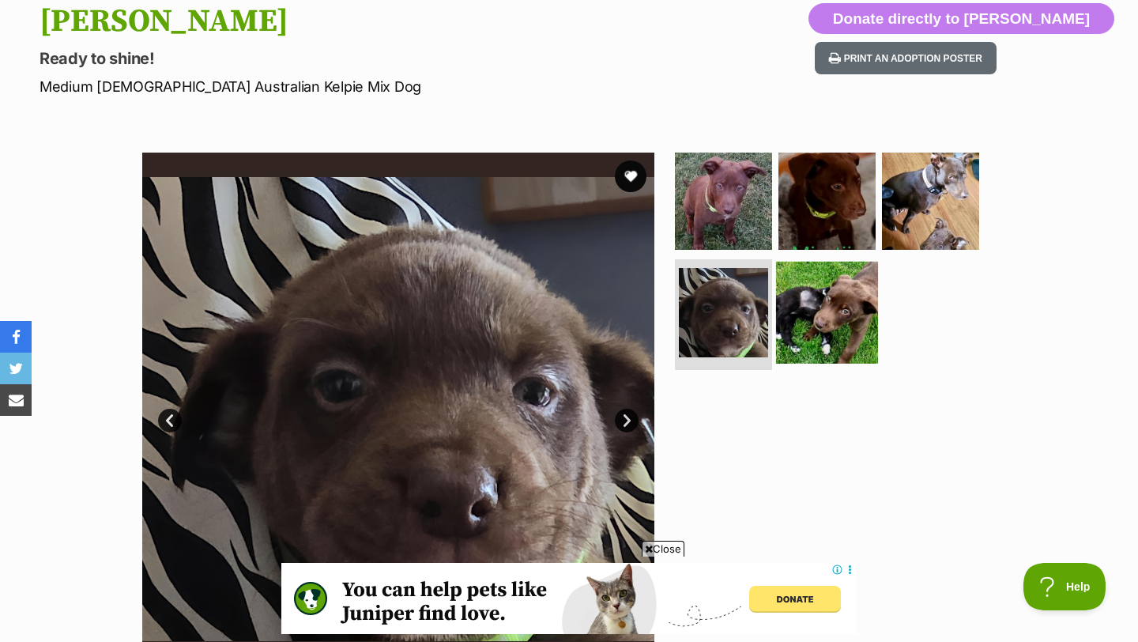
click at [819, 318] on img at bounding box center [827, 313] width 102 height 102
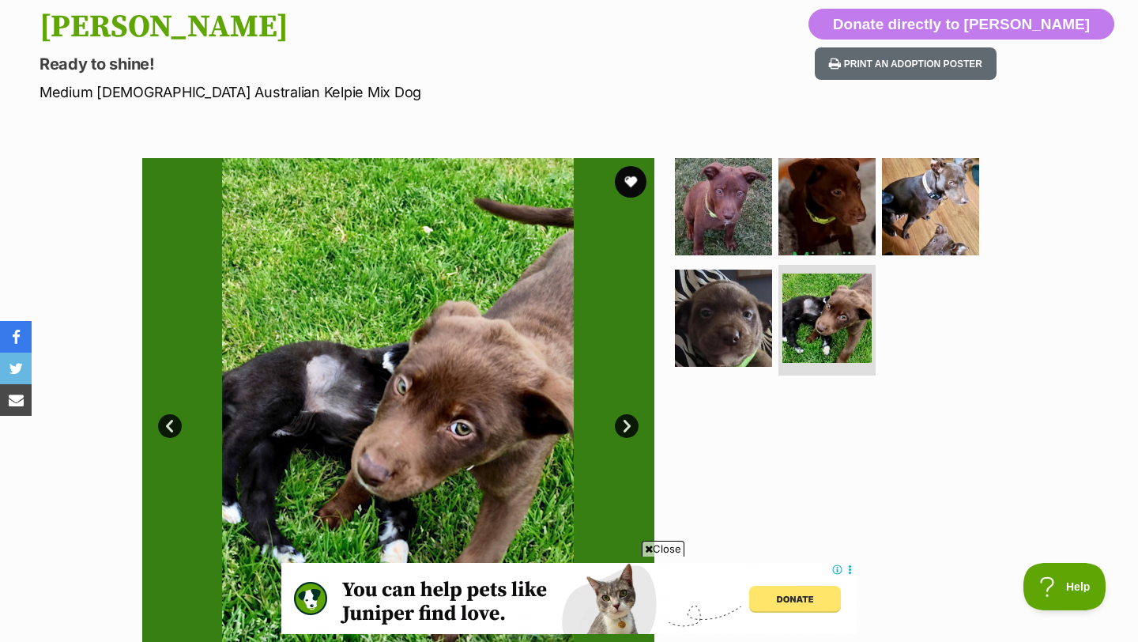
scroll to position [109, 0]
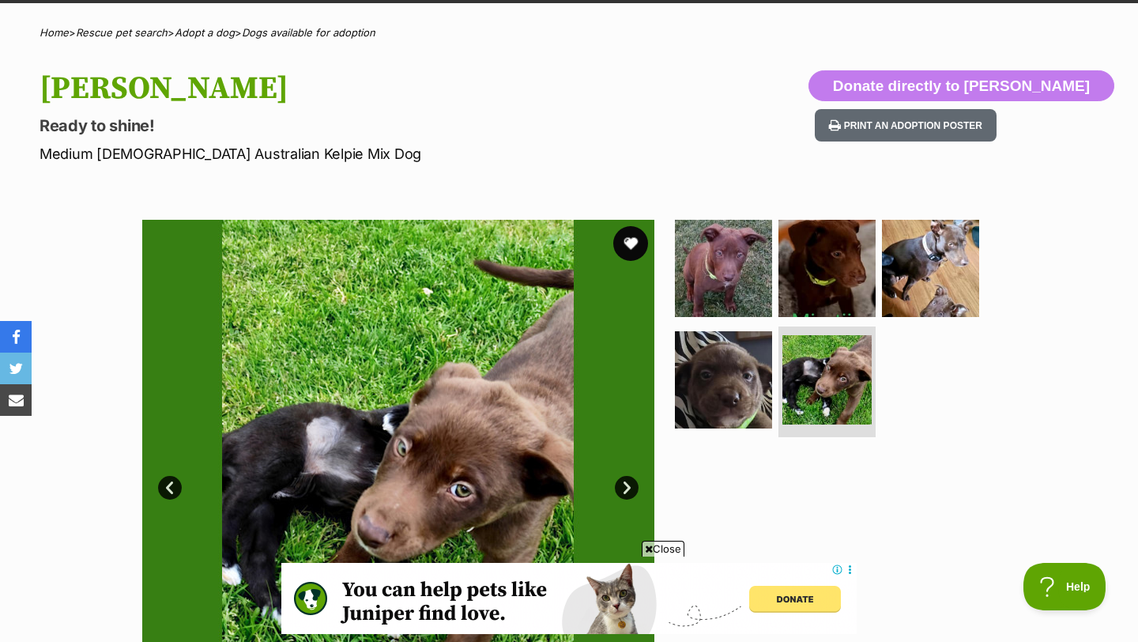
click at [628, 240] on button "favourite" at bounding box center [630, 243] width 35 height 35
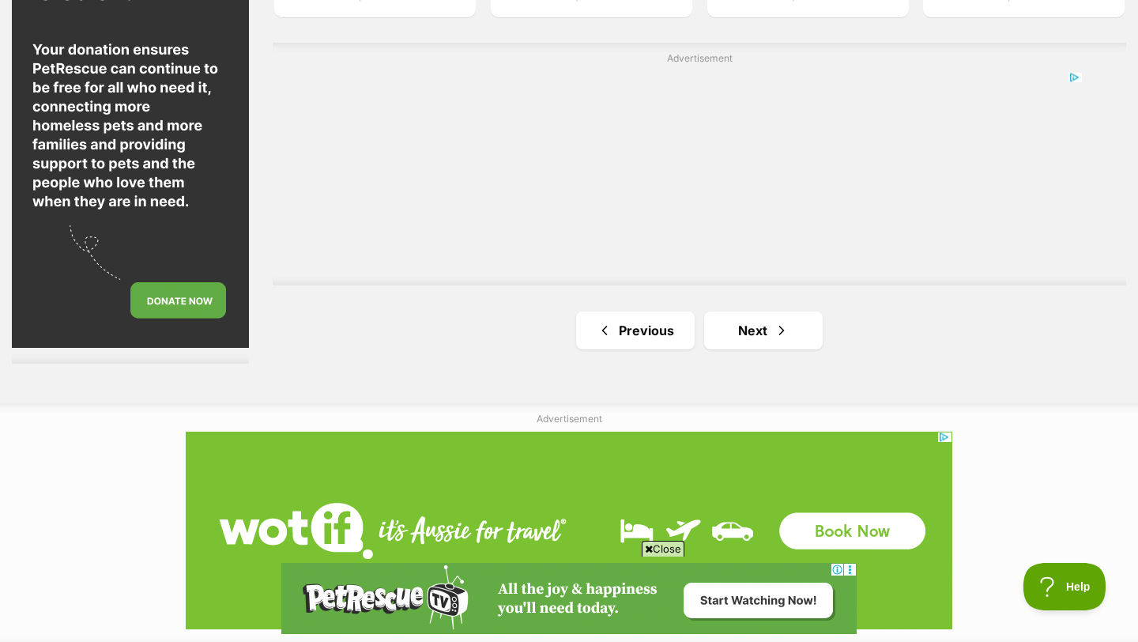
scroll to position [2809, 0]
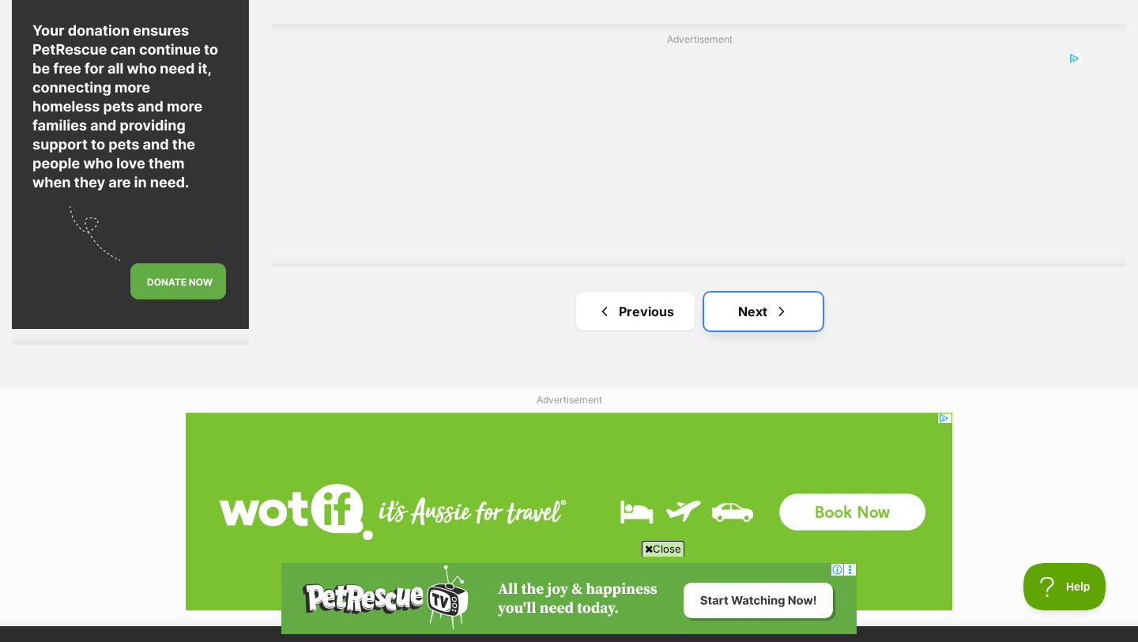
click at [770, 328] on link "Next" at bounding box center [763, 311] width 119 height 38
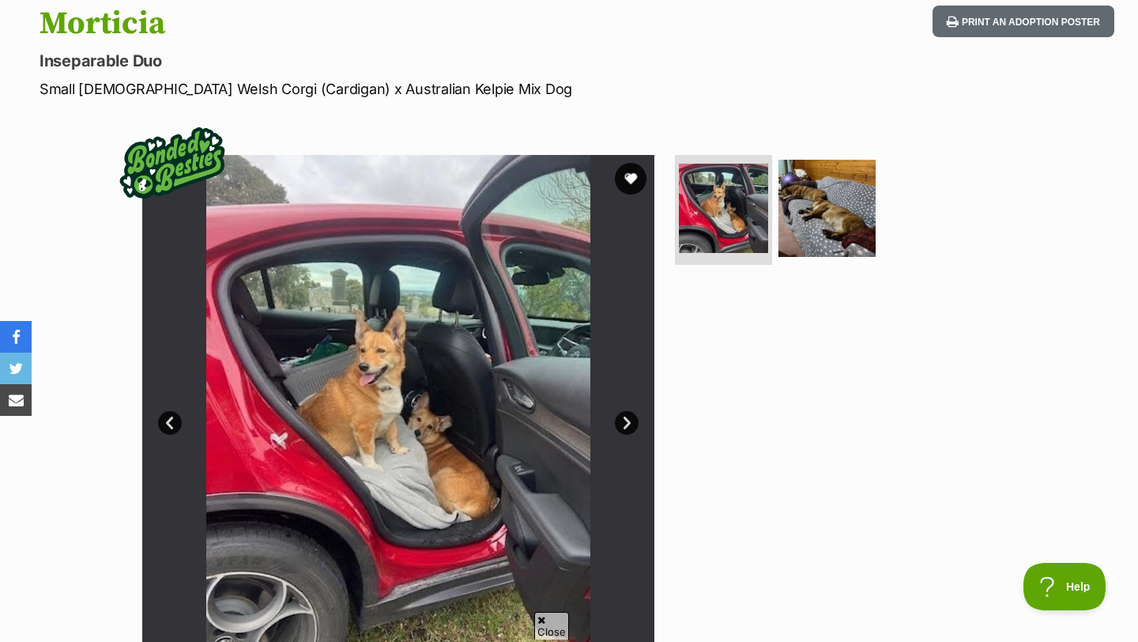
scroll to position [190, 0]
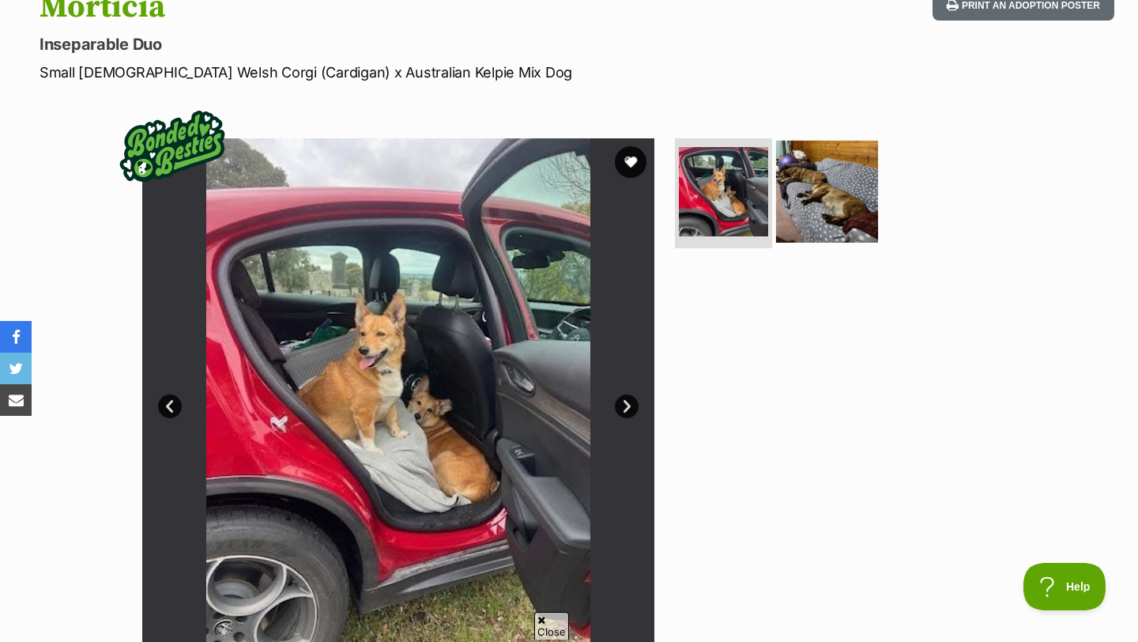
click at [833, 213] on img at bounding box center [827, 191] width 102 height 102
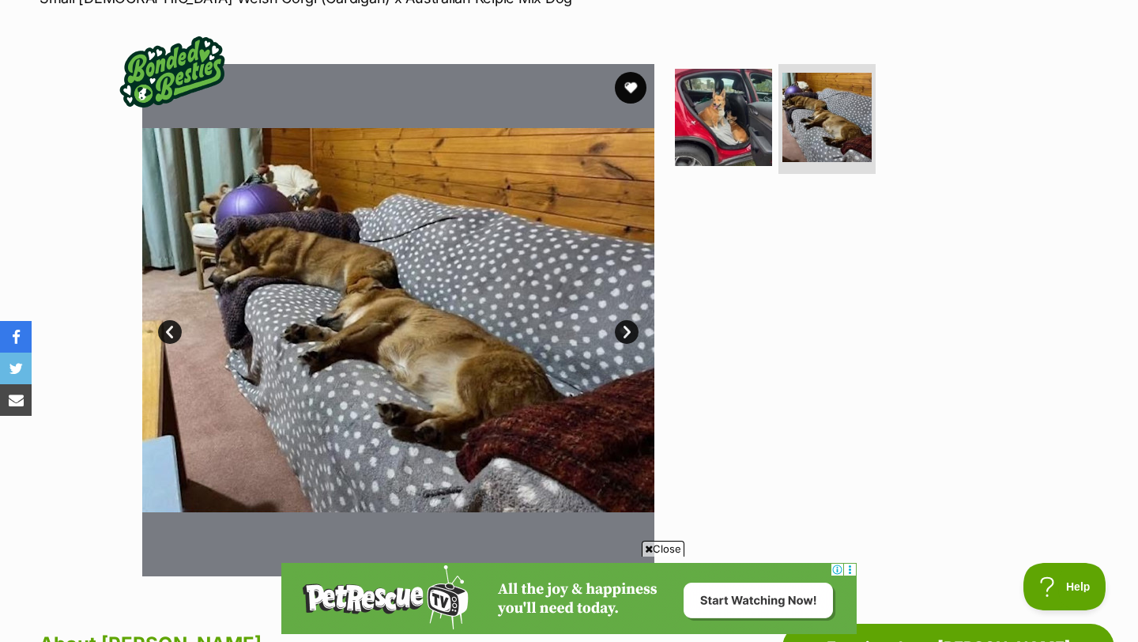
scroll to position [309, 0]
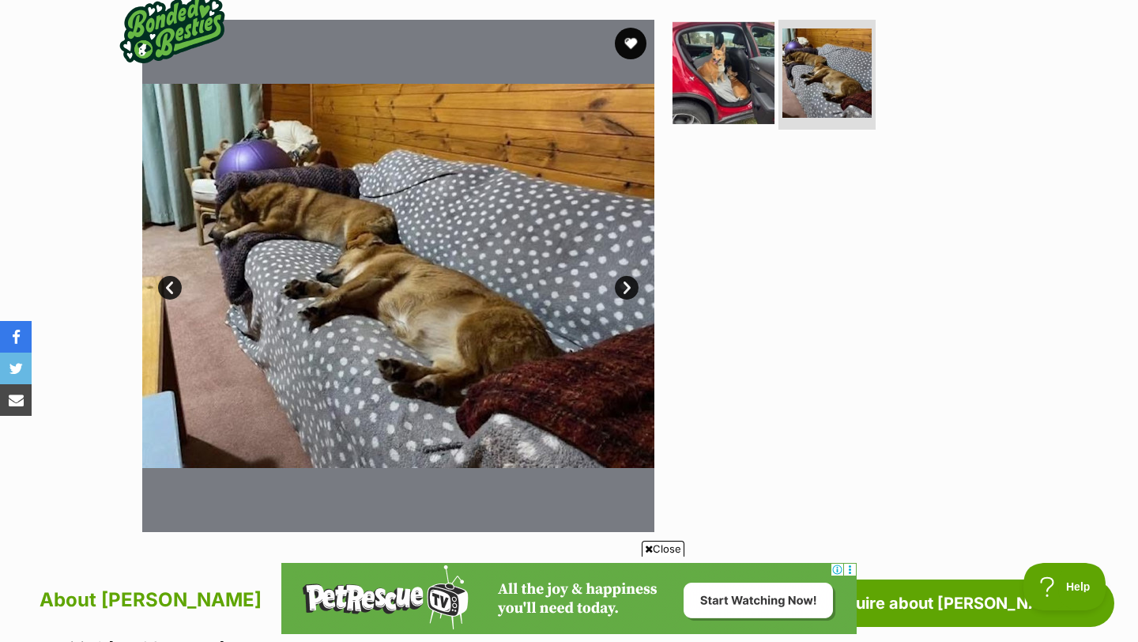
click at [699, 96] on img at bounding box center [723, 72] width 102 height 102
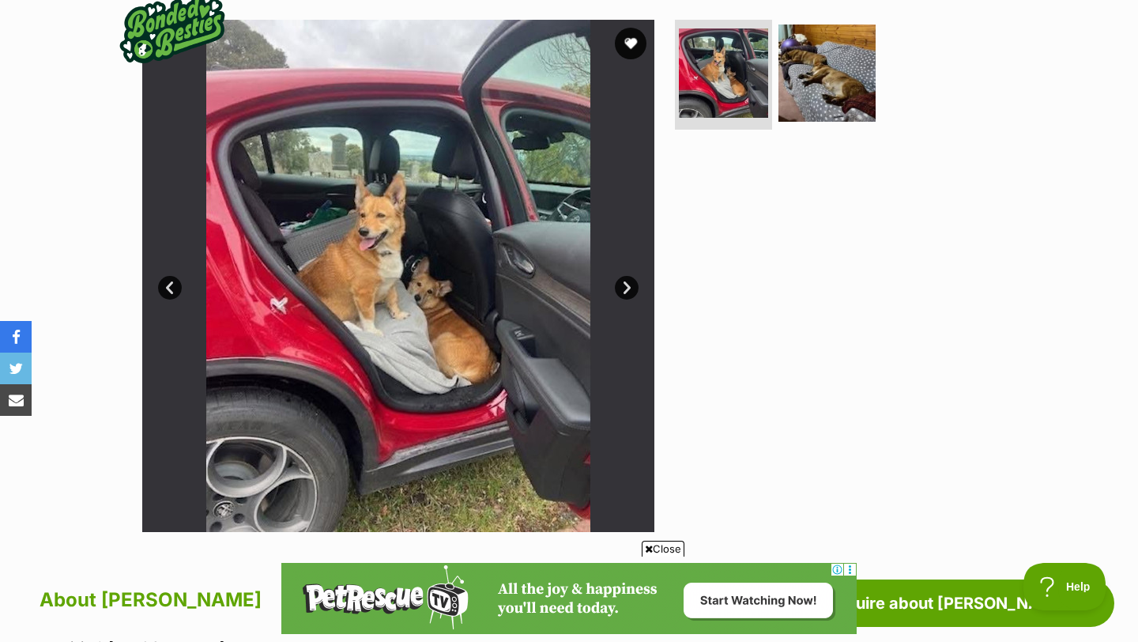
click at [624, 287] on link "Next" at bounding box center [627, 288] width 24 height 24
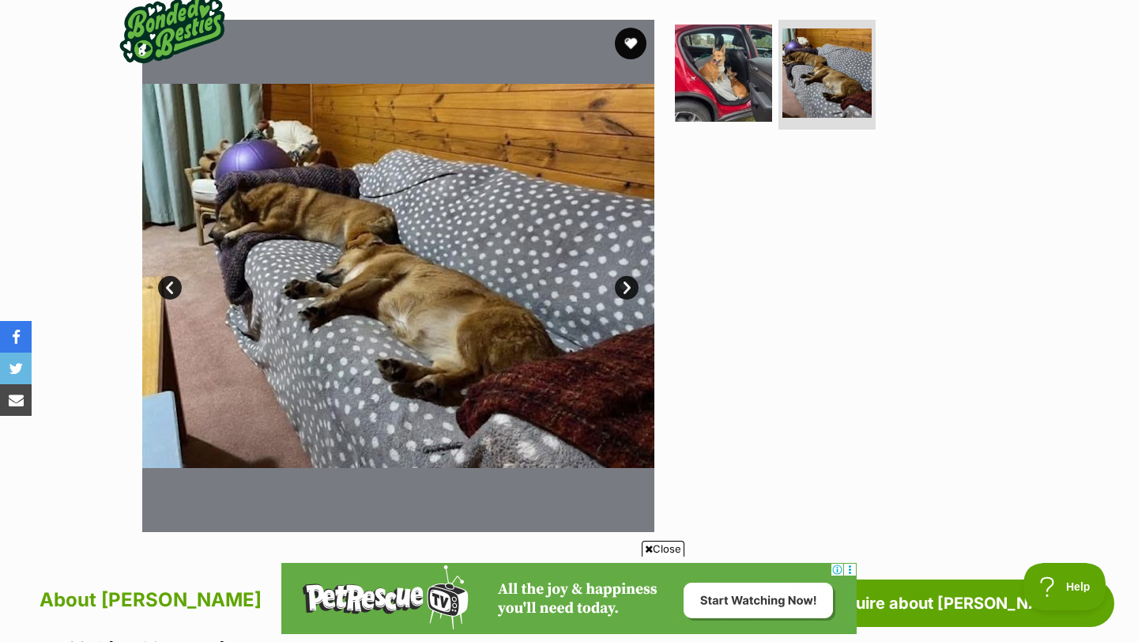
click at [624, 287] on link "Next" at bounding box center [627, 288] width 24 height 24
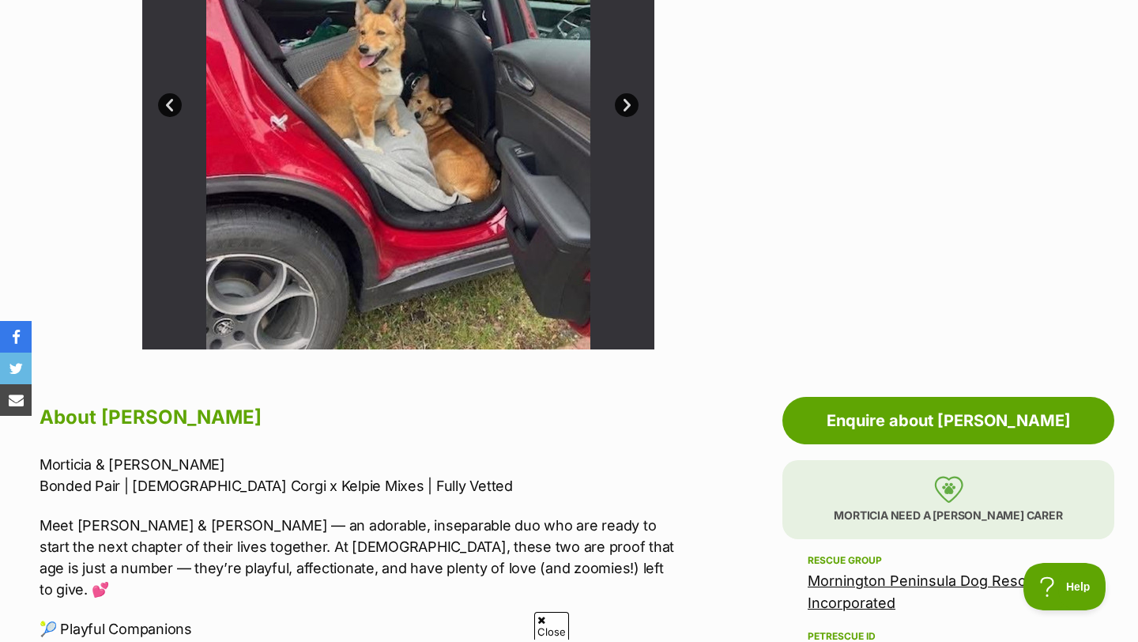
scroll to position [371, 0]
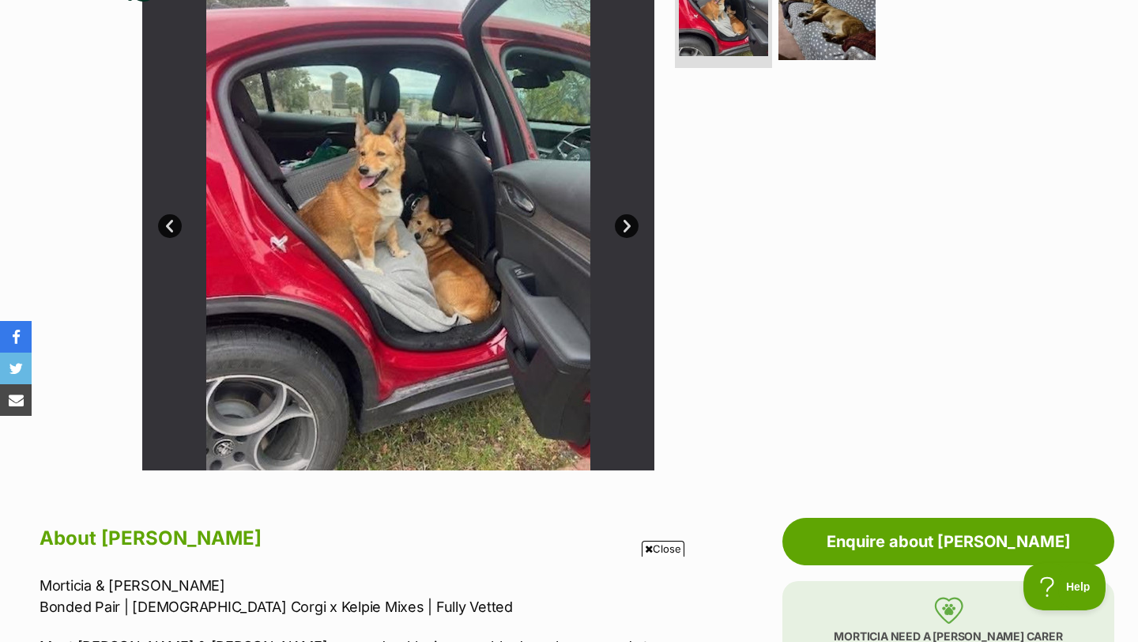
click at [623, 237] on img at bounding box center [398, 214] width 512 height 512
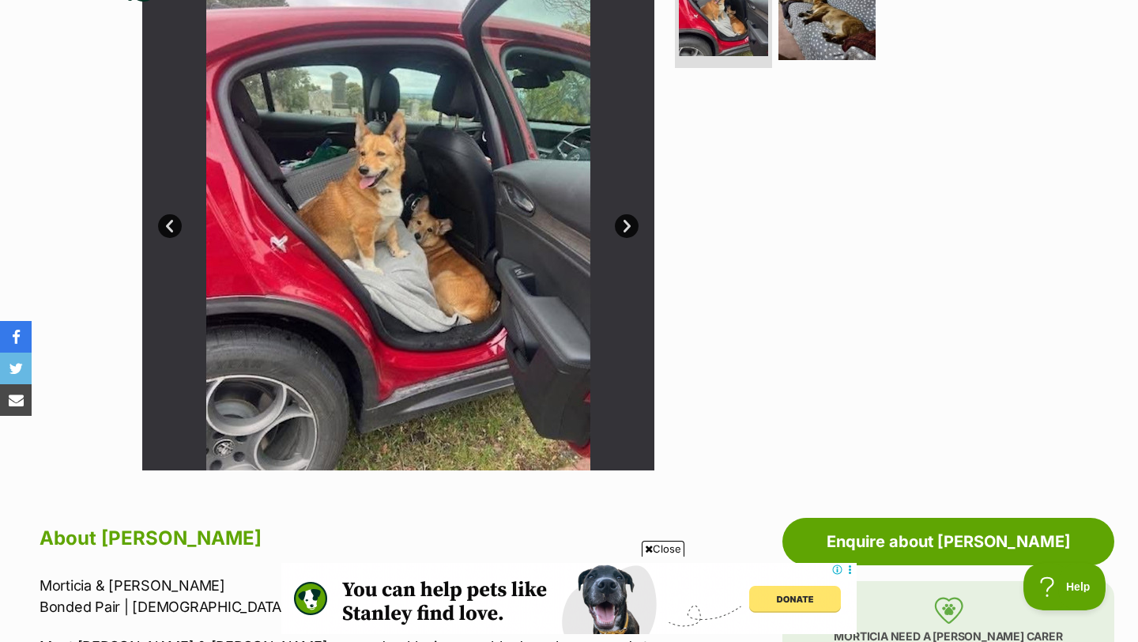
scroll to position [0, 0]
click at [623, 226] on link "Next" at bounding box center [627, 226] width 24 height 24
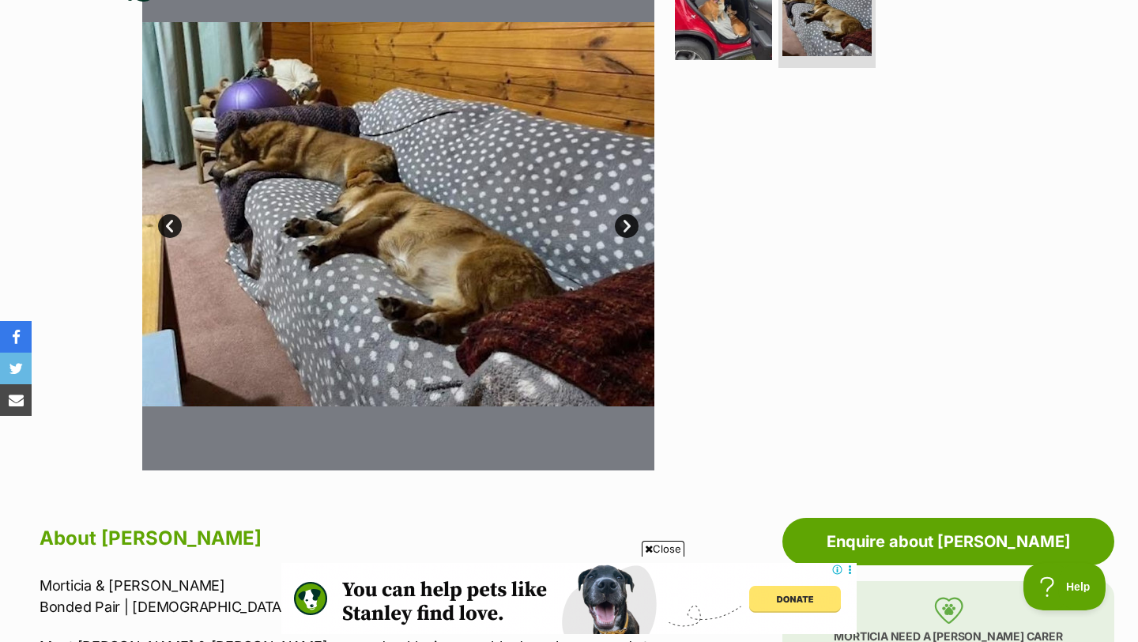
click at [623, 226] on link "Next" at bounding box center [627, 226] width 24 height 24
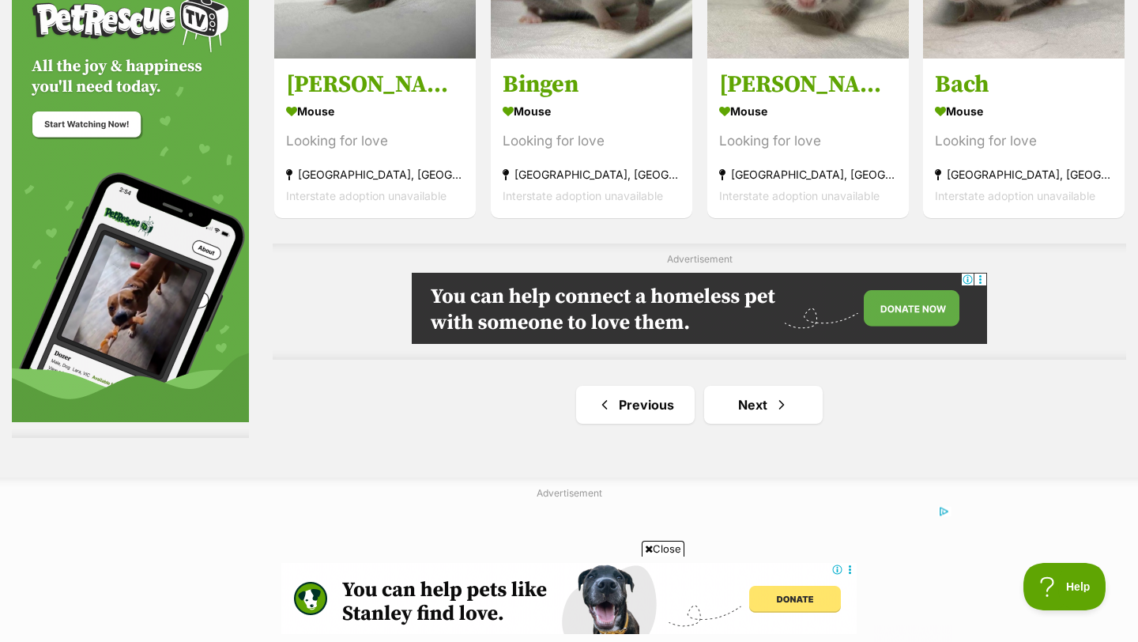
scroll to position [2770, 0]
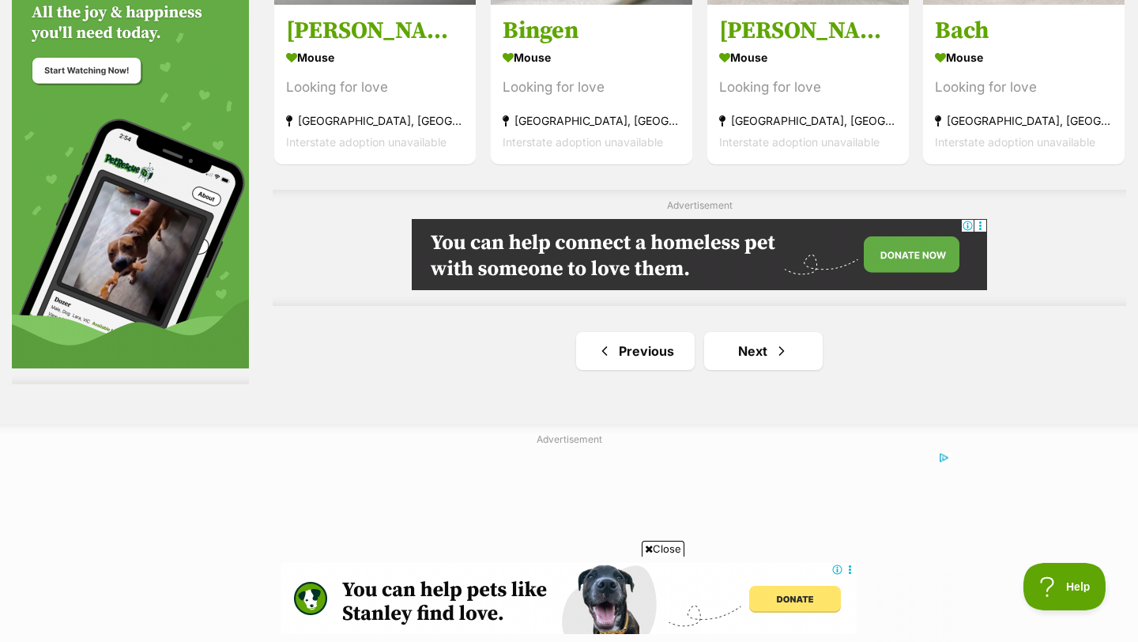
click at [738, 347] on link "Next" at bounding box center [763, 351] width 119 height 38
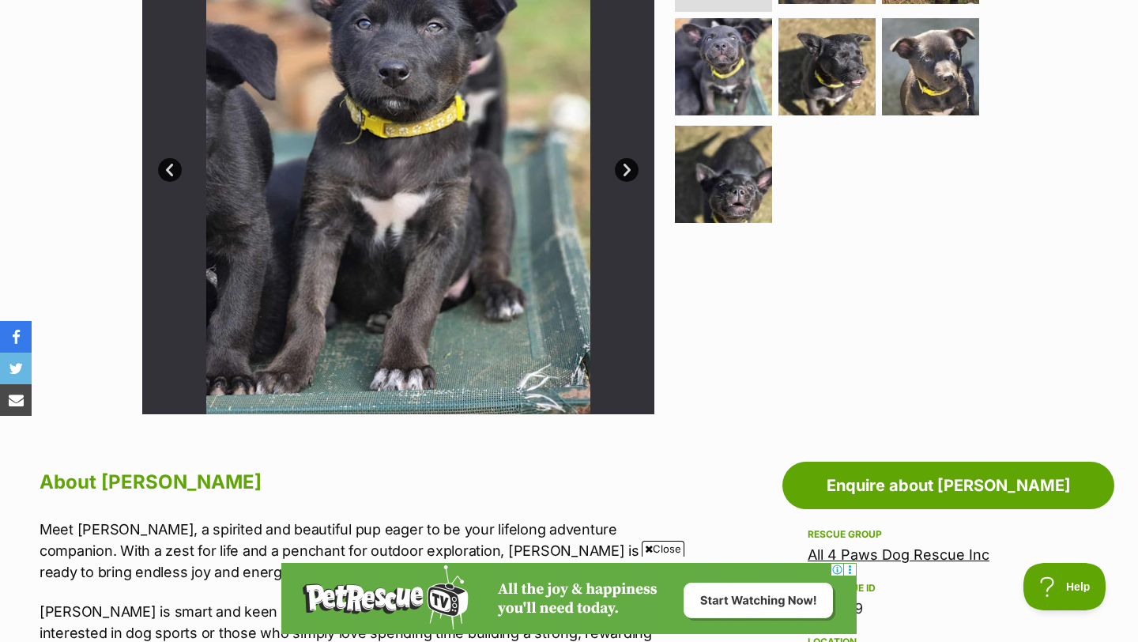
scroll to position [410, 0]
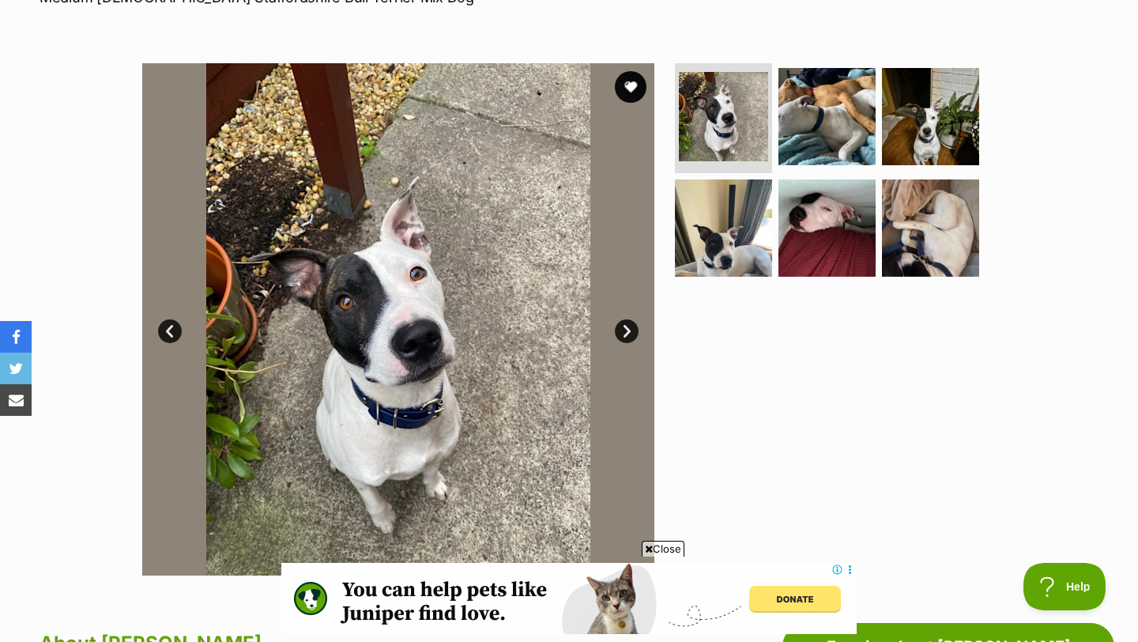
scroll to position [289, 0]
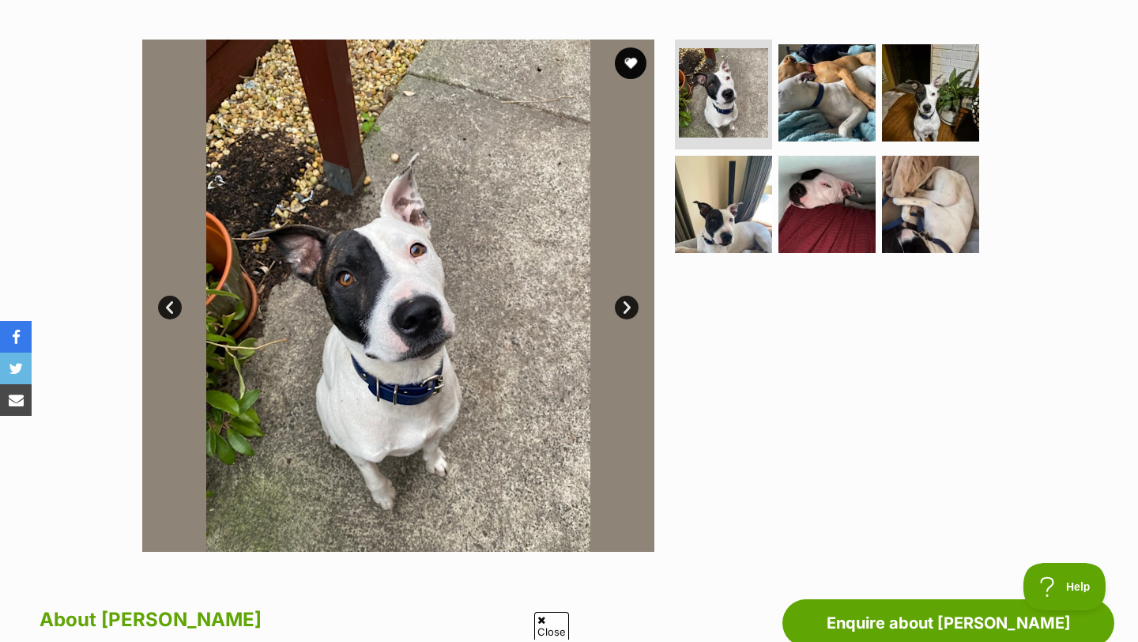
click at [633, 302] on link "Next" at bounding box center [627, 308] width 24 height 24
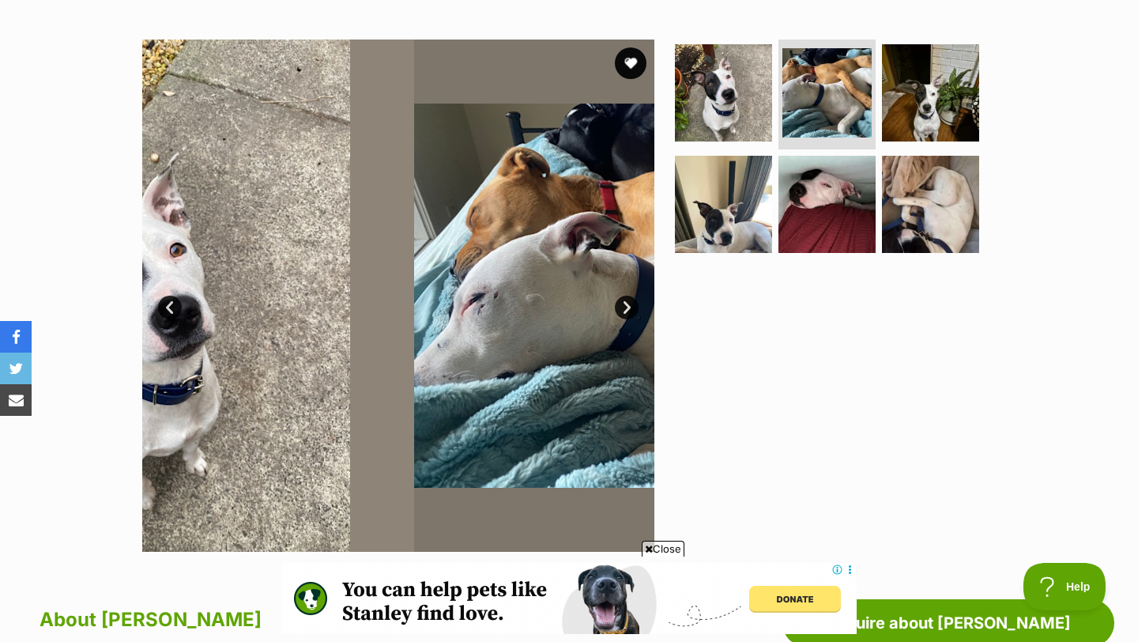
scroll to position [0, 0]
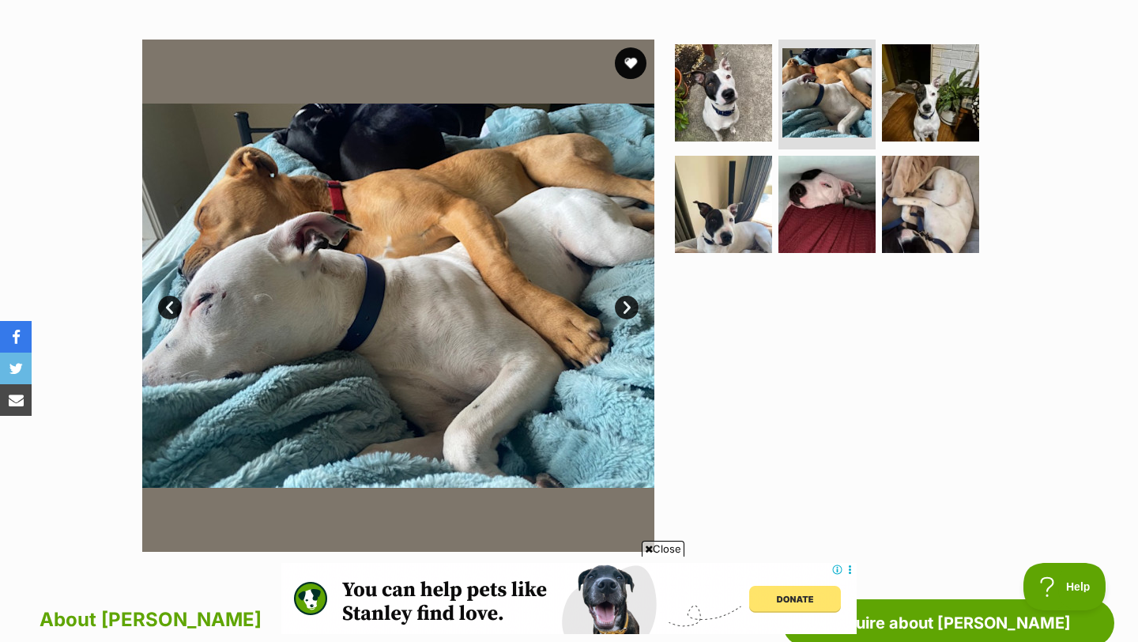
click at [633, 302] on link "Next" at bounding box center [627, 308] width 24 height 24
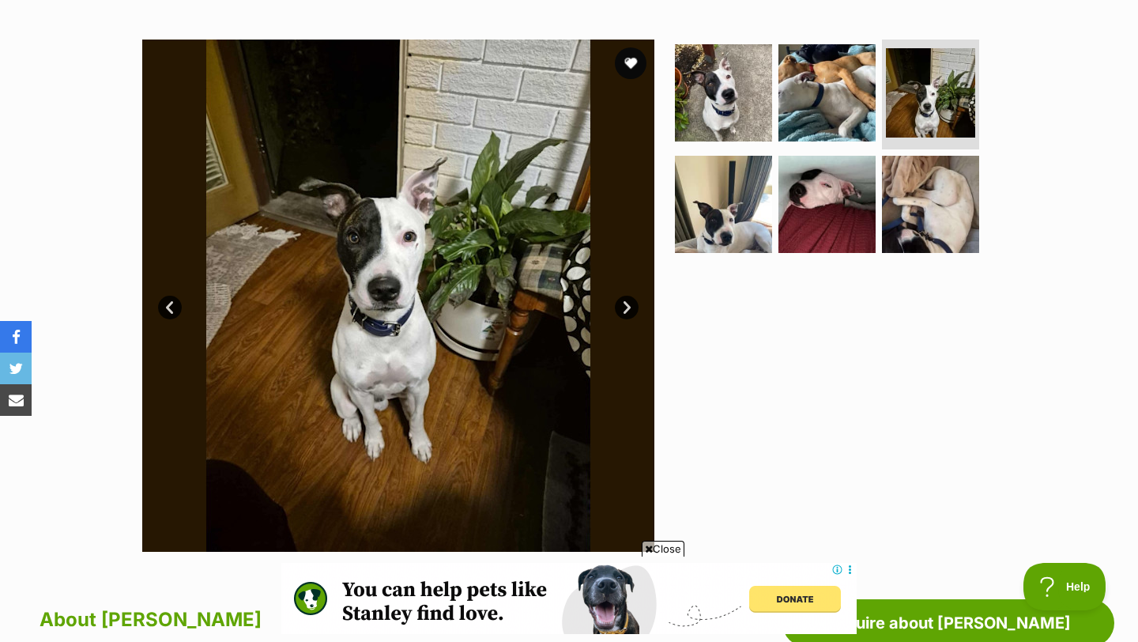
click at [633, 302] on link "Next" at bounding box center [627, 308] width 24 height 24
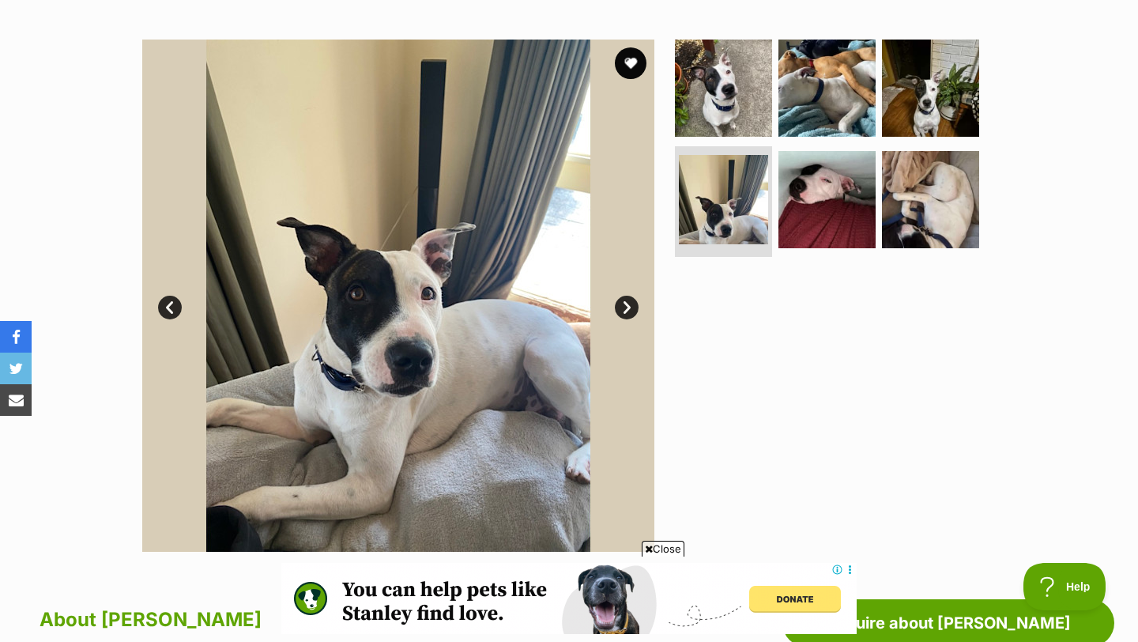
click at [633, 302] on link "Next" at bounding box center [627, 308] width 24 height 24
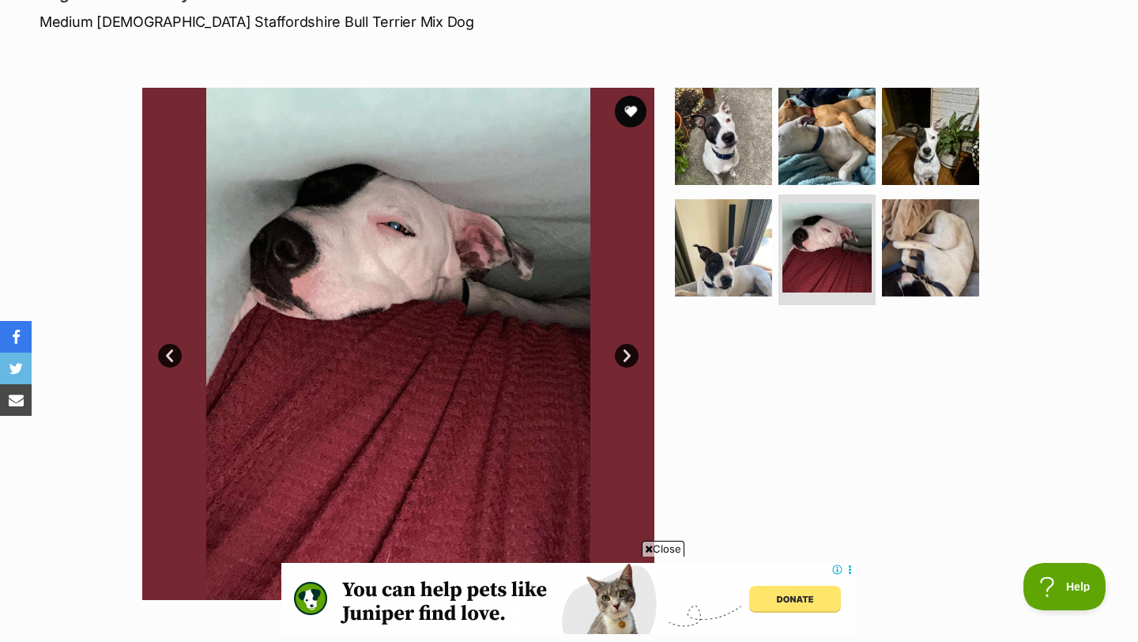
scroll to position [235, 0]
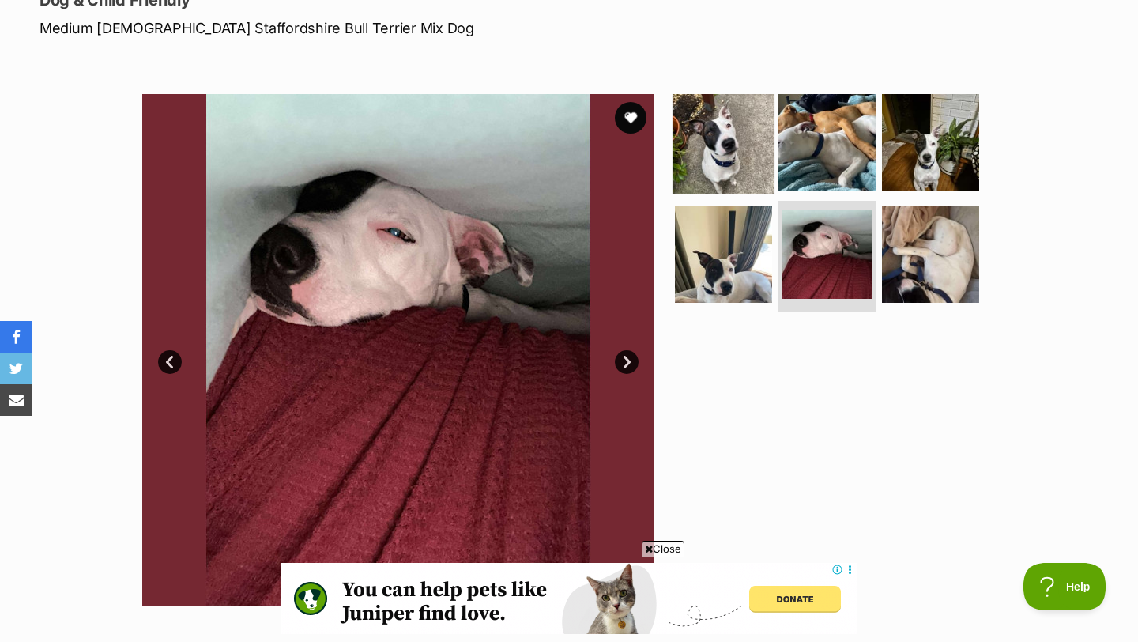
click at [733, 154] on img at bounding box center [723, 142] width 102 height 102
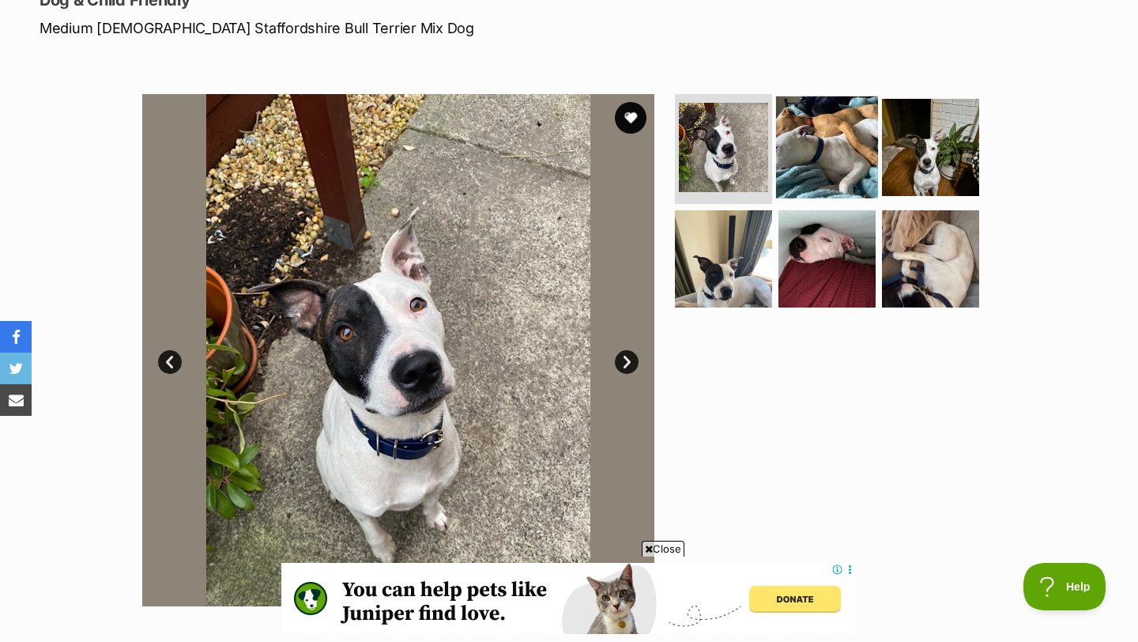
click at [841, 141] on img at bounding box center [827, 147] width 102 height 102
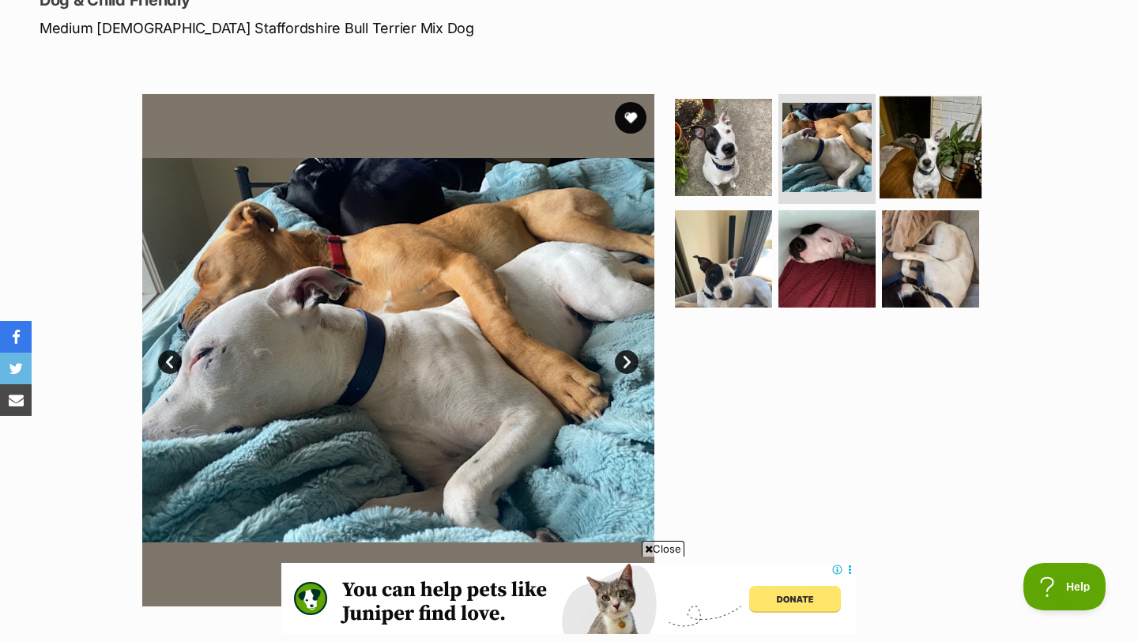
click at [908, 150] on img at bounding box center [931, 147] width 102 height 102
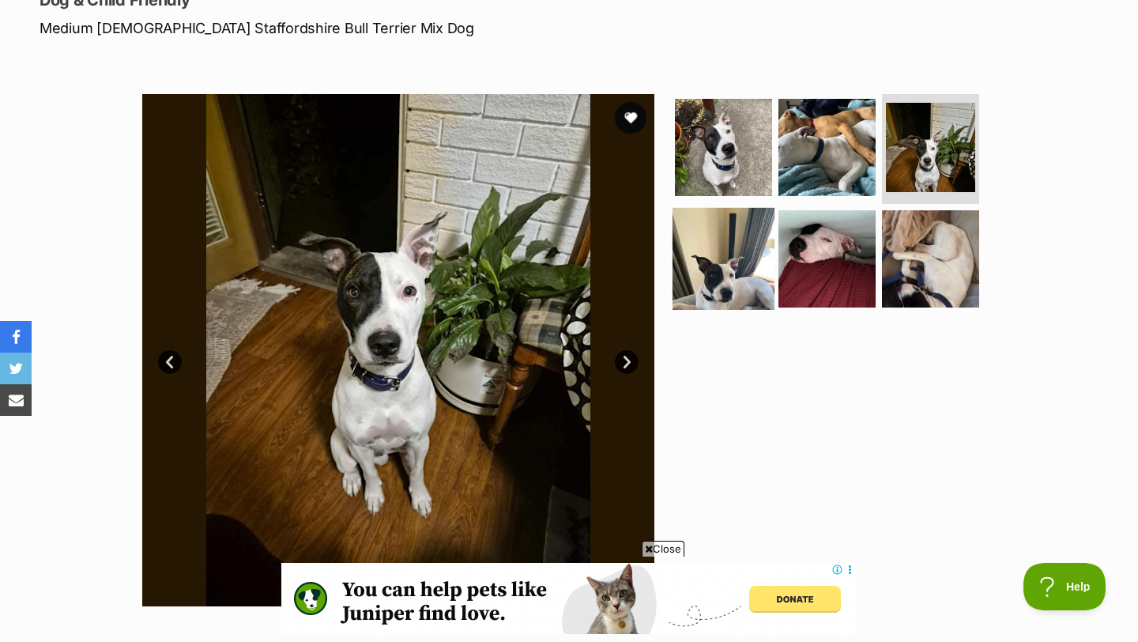
click at [733, 250] on img at bounding box center [723, 259] width 102 height 102
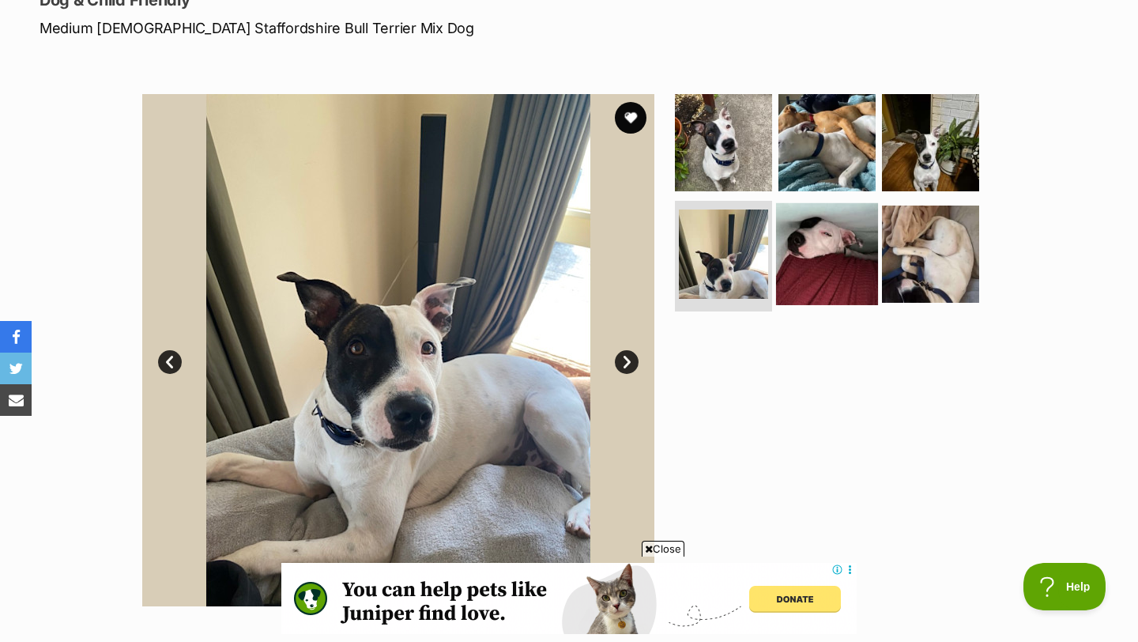
click at [821, 250] on img at bounding box center [827, 254] width 102 height 102
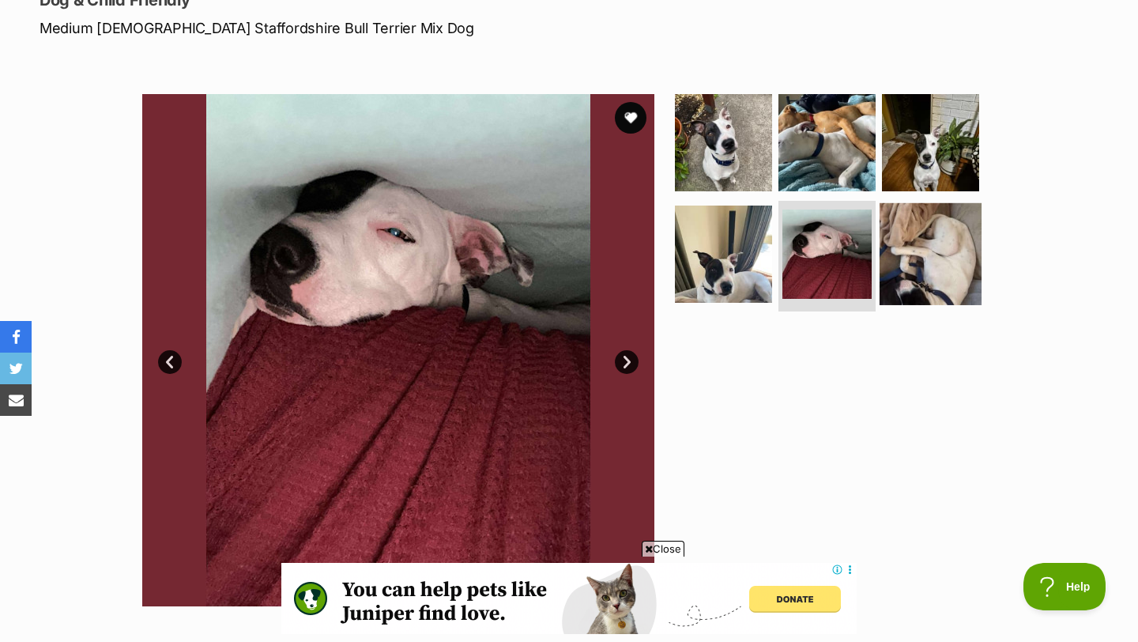
click at [895, 259] on img at bounding box center [931, 254] width 102 height 102
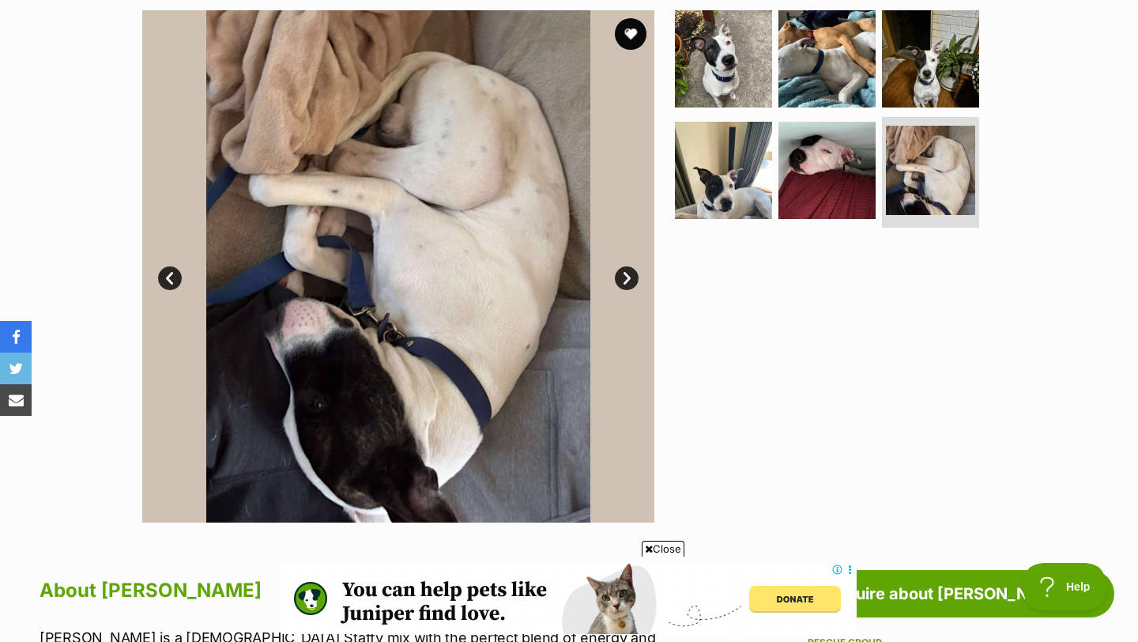
scroll to position [322, 0]
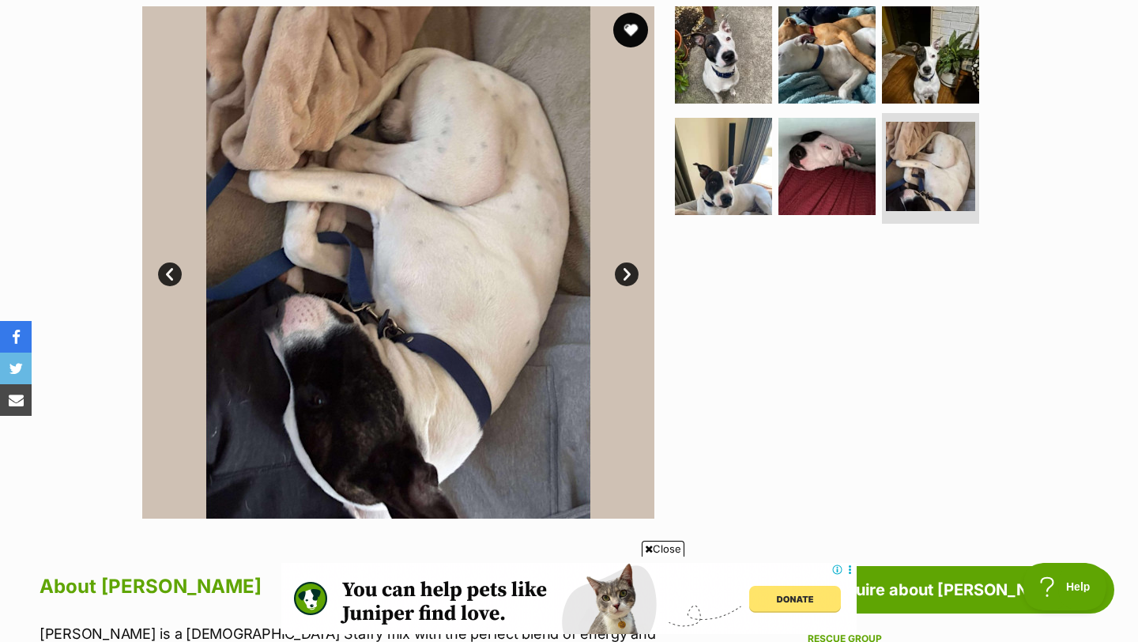
click at [632, 34] on button "favourite" at bounding box center [630, 30] width 35 height 35
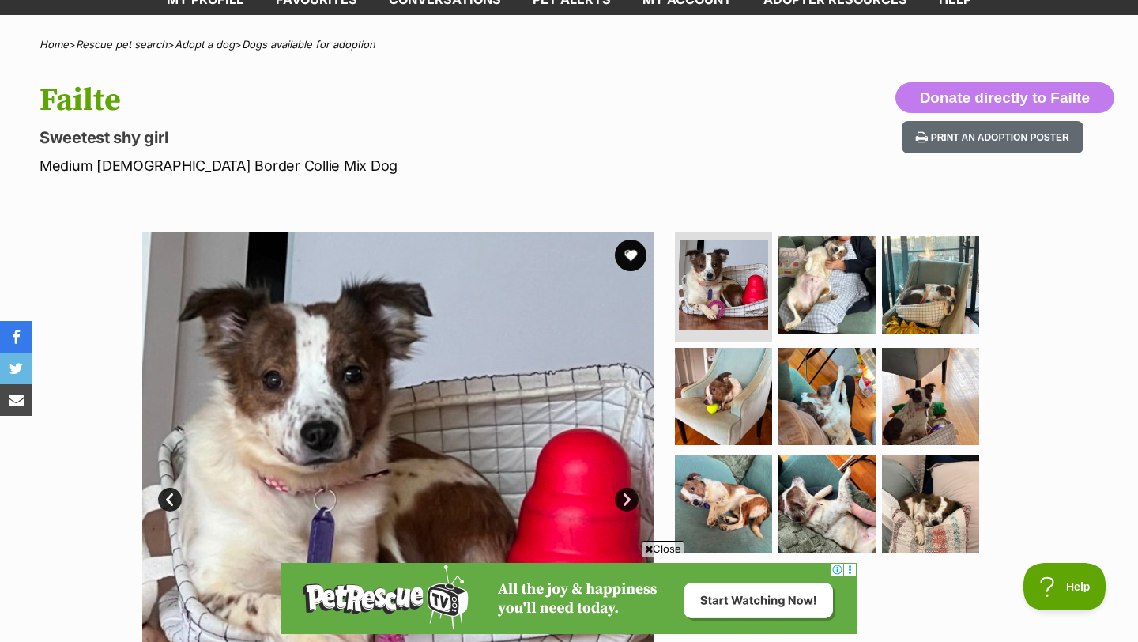
scroll to position [269, 0]
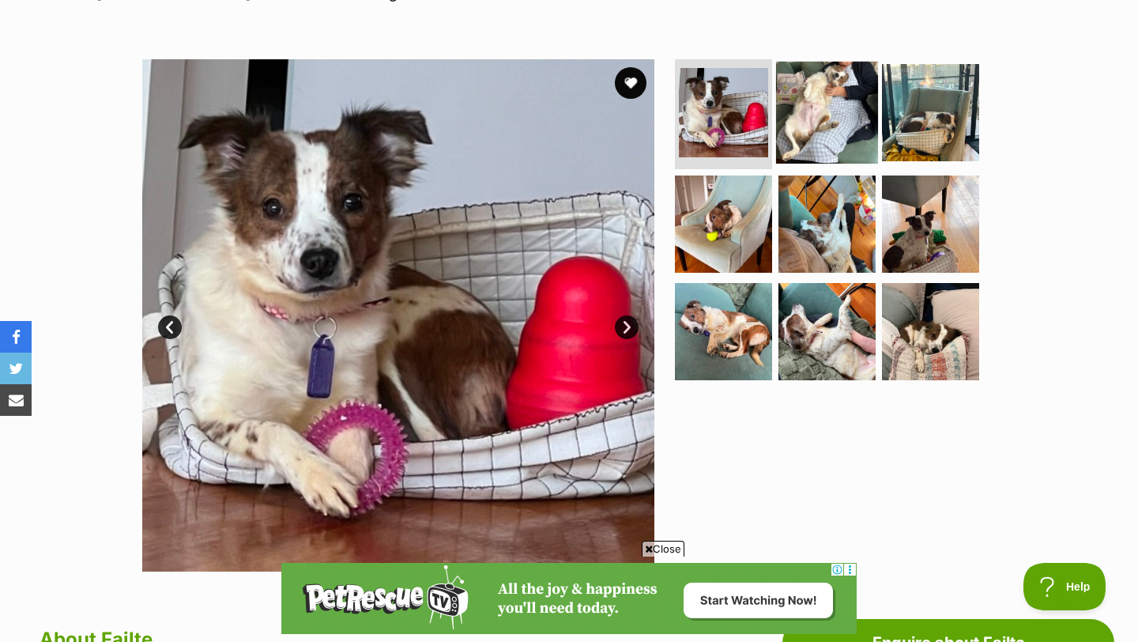
click at [805, 134] on img at bounding box center [827, 112] width 102 height 102
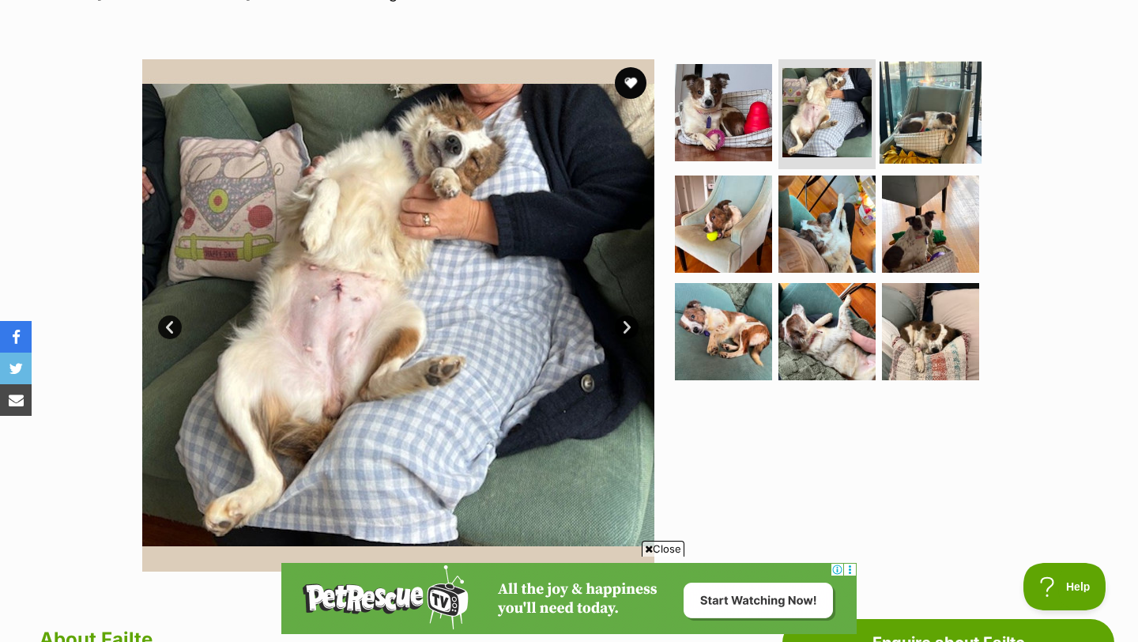
click at [895, 126] on img at bounding box center [931, 112] width 102 height 102
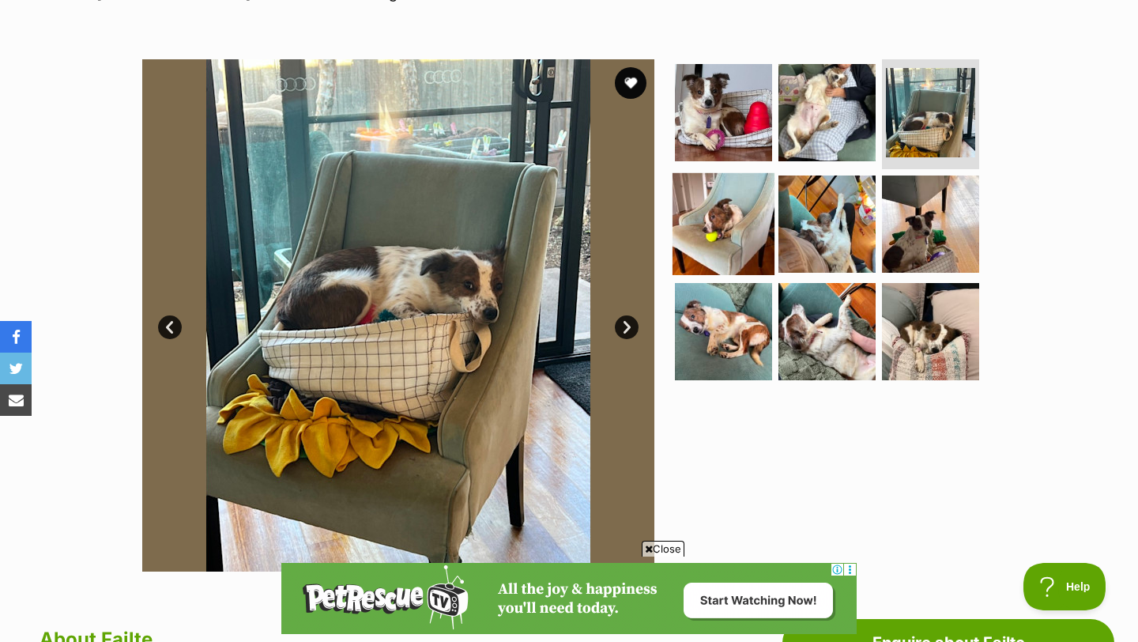
click at [703, 216] on img at bounding box center [723, 224] width 102 height 102
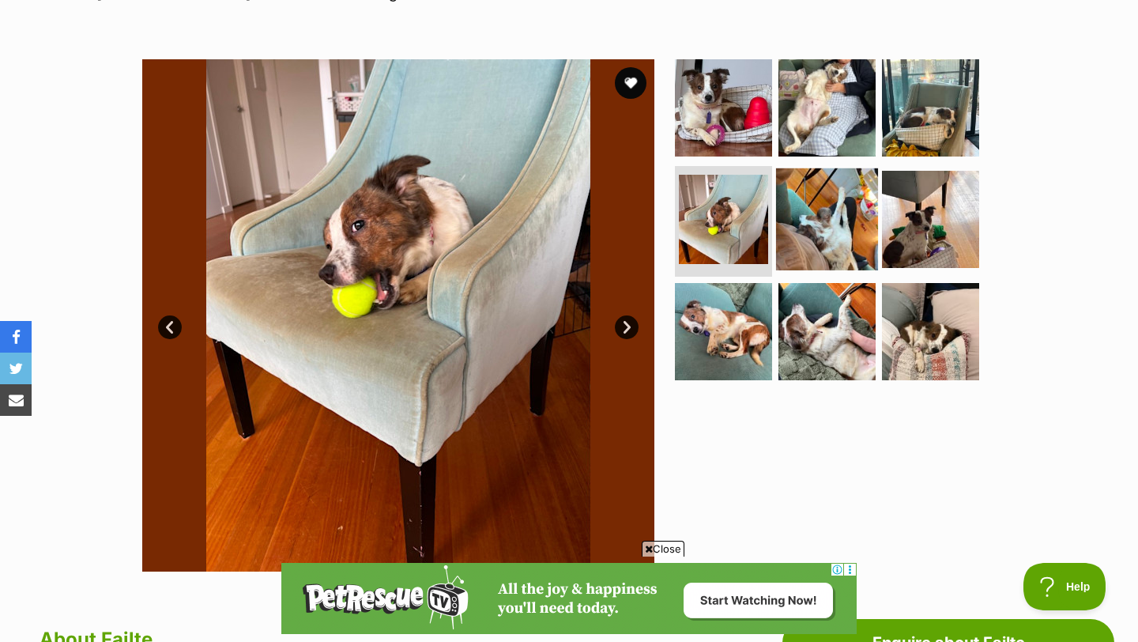
click at [784, 232] on img at bounding box center [827, 219] width 102 height 102
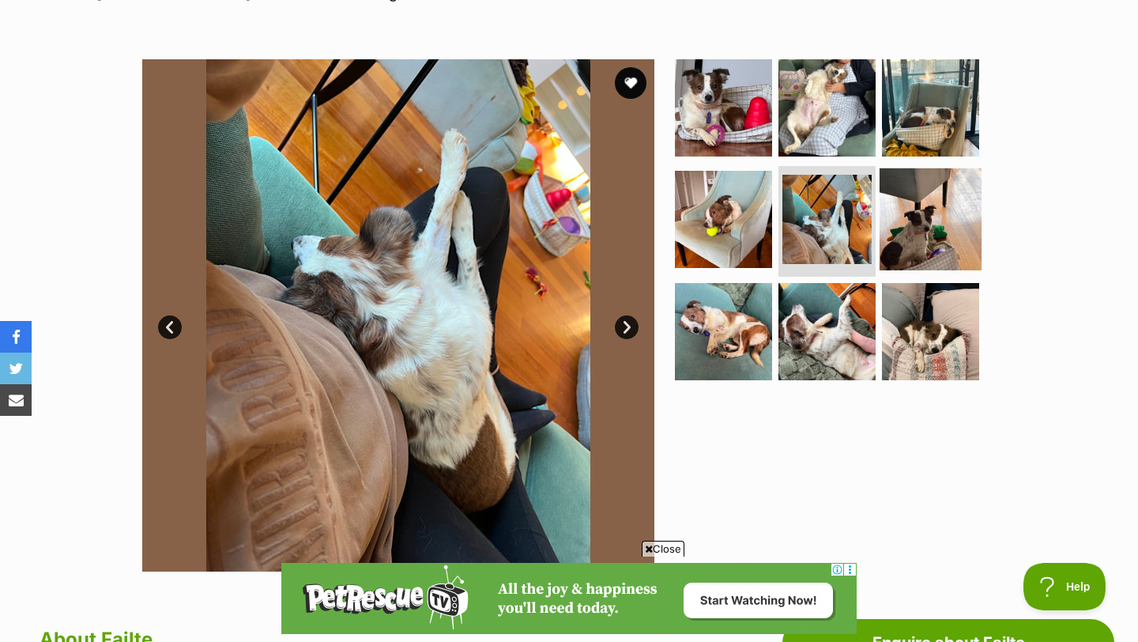
click at [918, 214] on img at bounding box center [931, 219] width 102 height 102
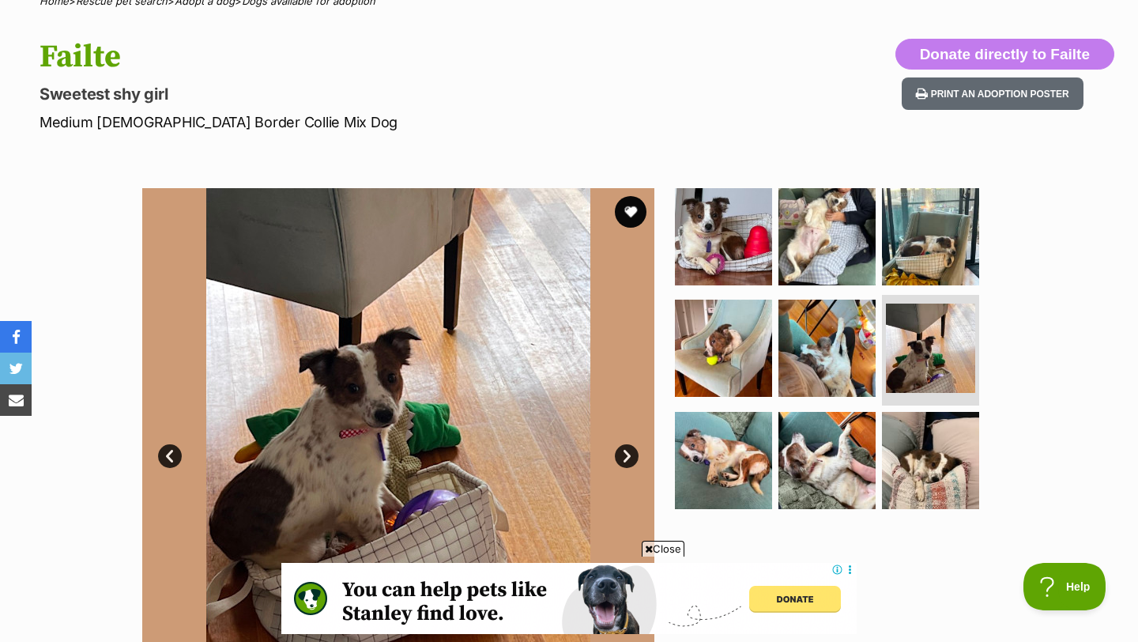
scroll to position [141, 0]
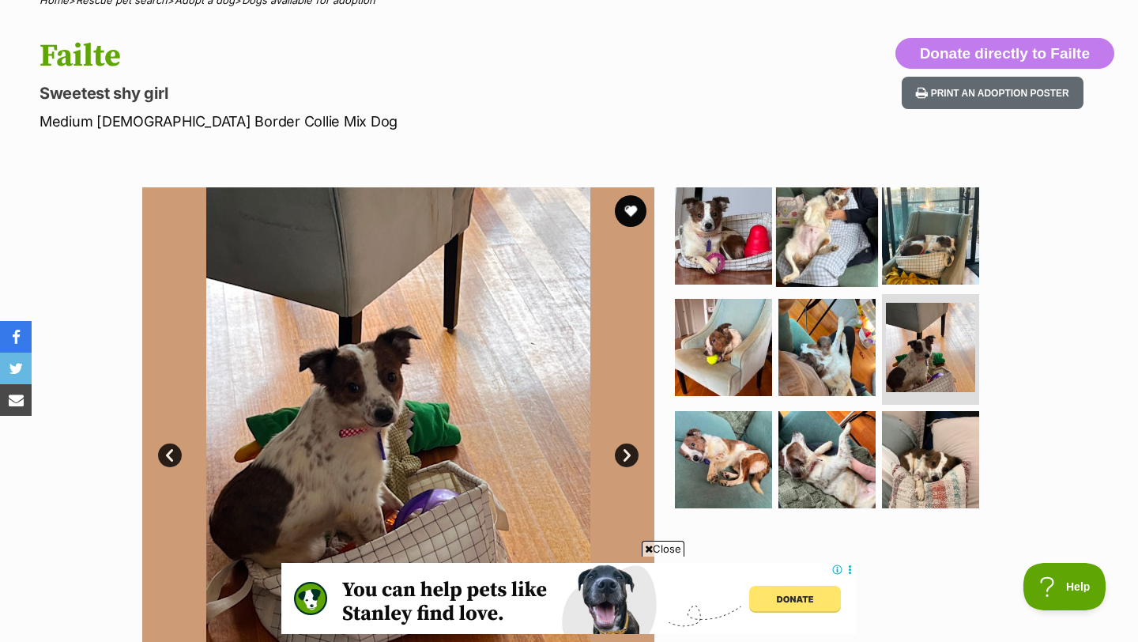
click at [809, 235] on img at bounding box center [827, 235] width 102 height 102
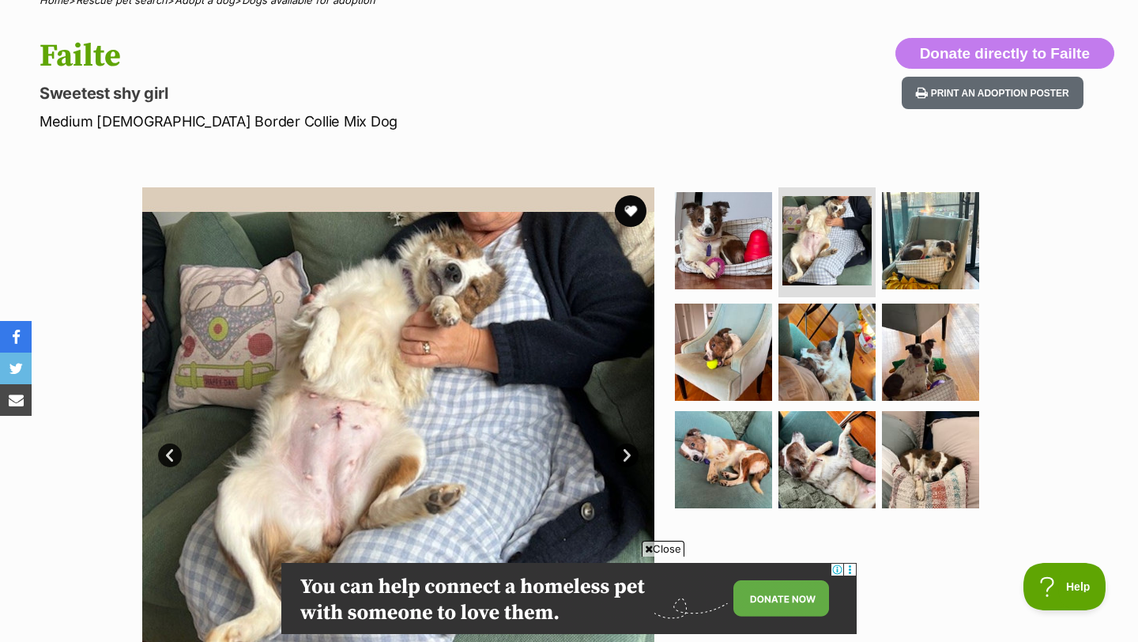
scroll to position [0, 0]
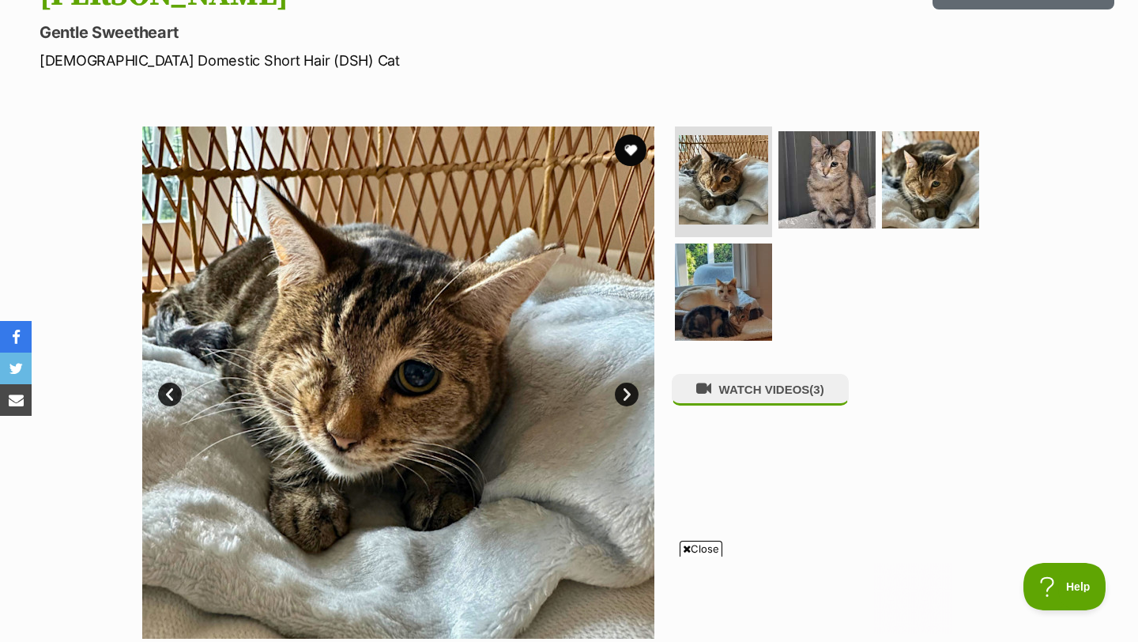
scroll to position [226, 0]
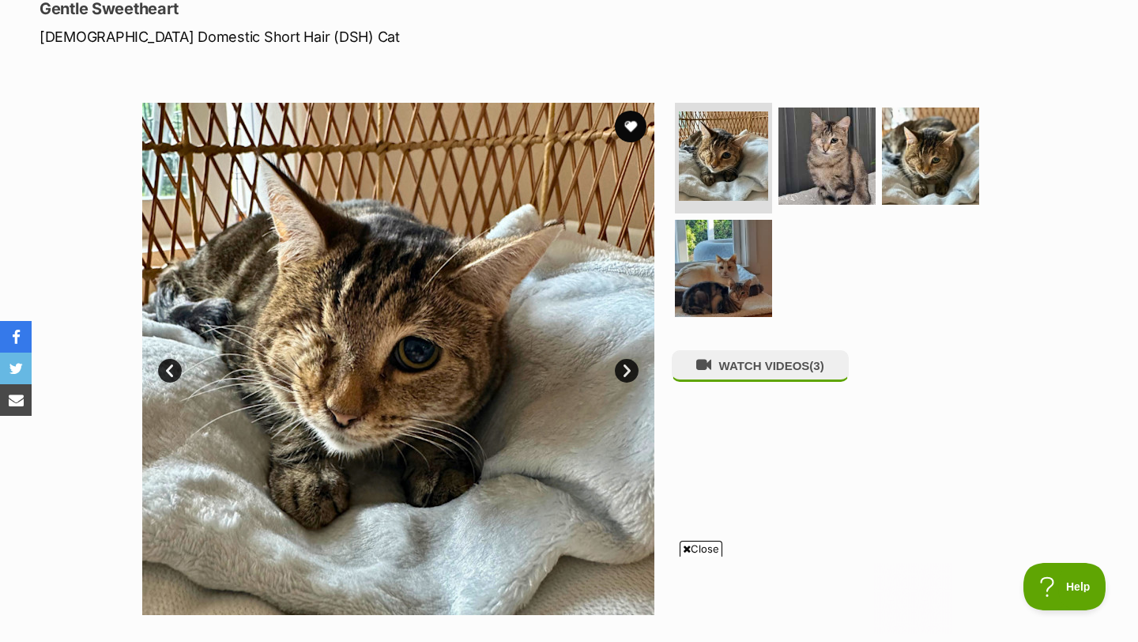
click at [634, 356] on img at bounding box center [398, 359] width 512 height 512
click at [627, 374] on link "Next" at bounding box center [627, 371] width 24 height 24
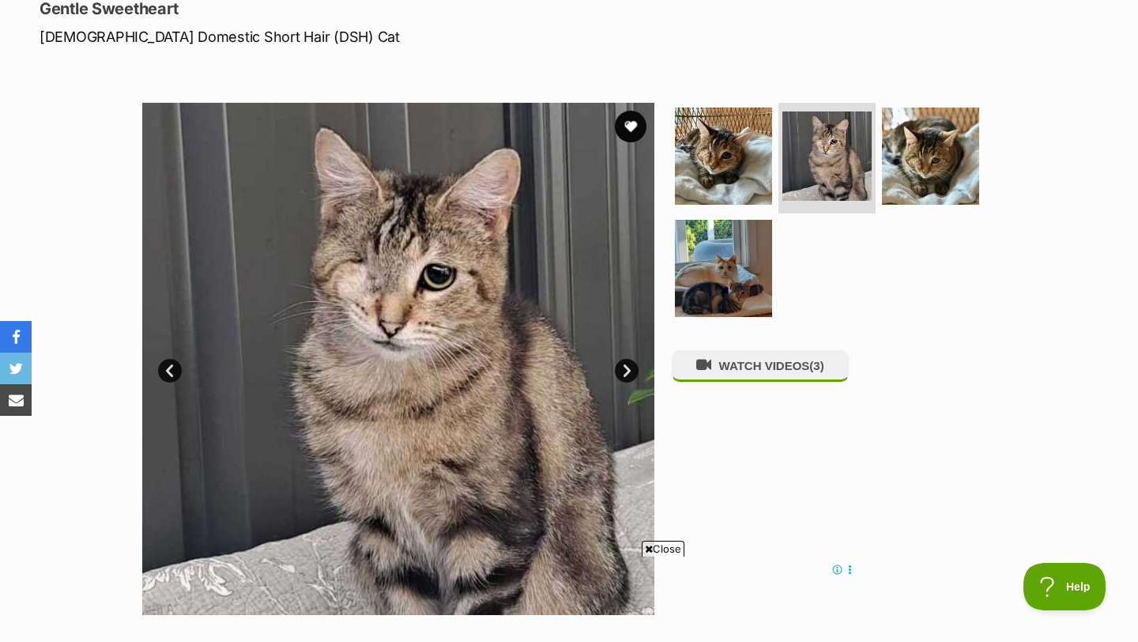
click at [627, 374] on link "Next" at bounding box center [627, 371] width 24 height 24
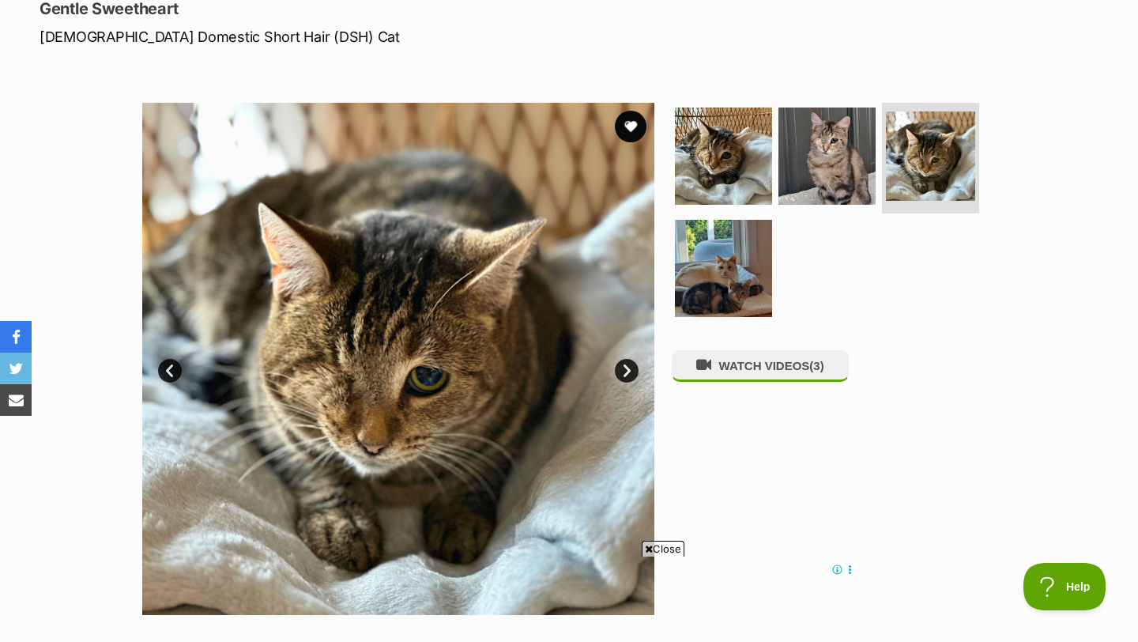
click at [627, 374] on link "Next" at bounding box center [627, 371] width 24 height 24
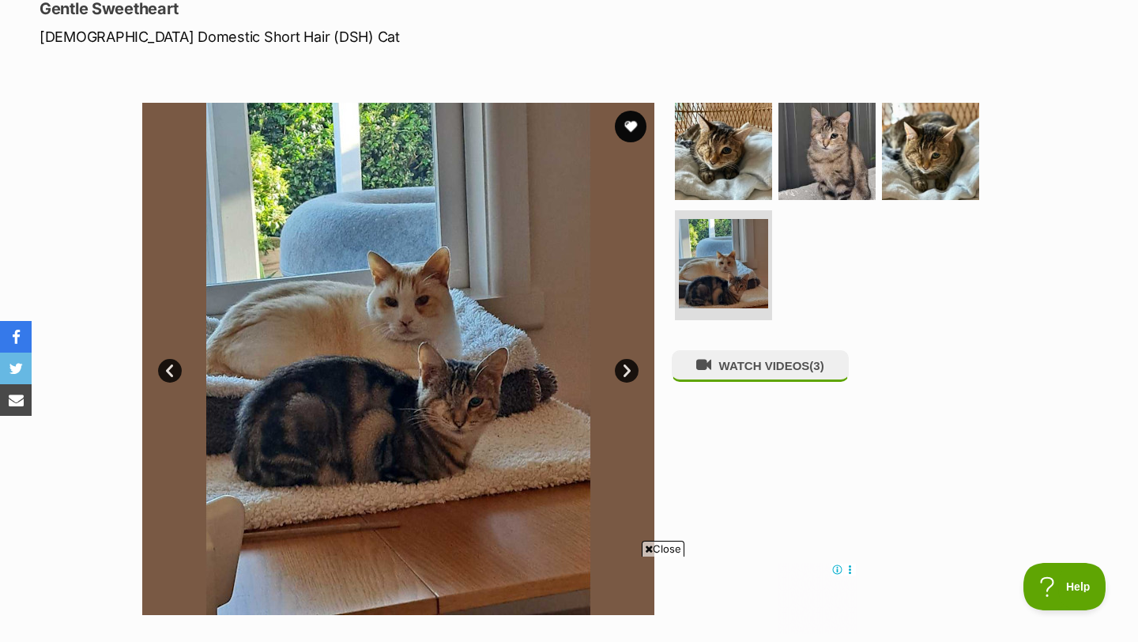
click at [627, 374] on link "Next" at bounding box center [627, 371] width 24 height 24
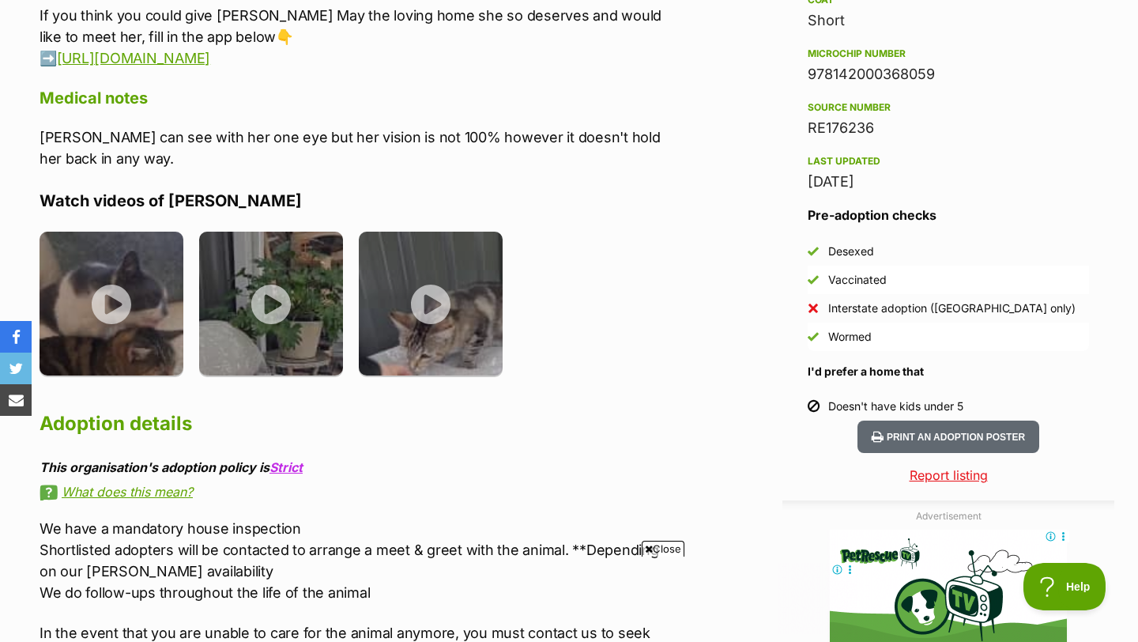
scroll to position [1372, 0]
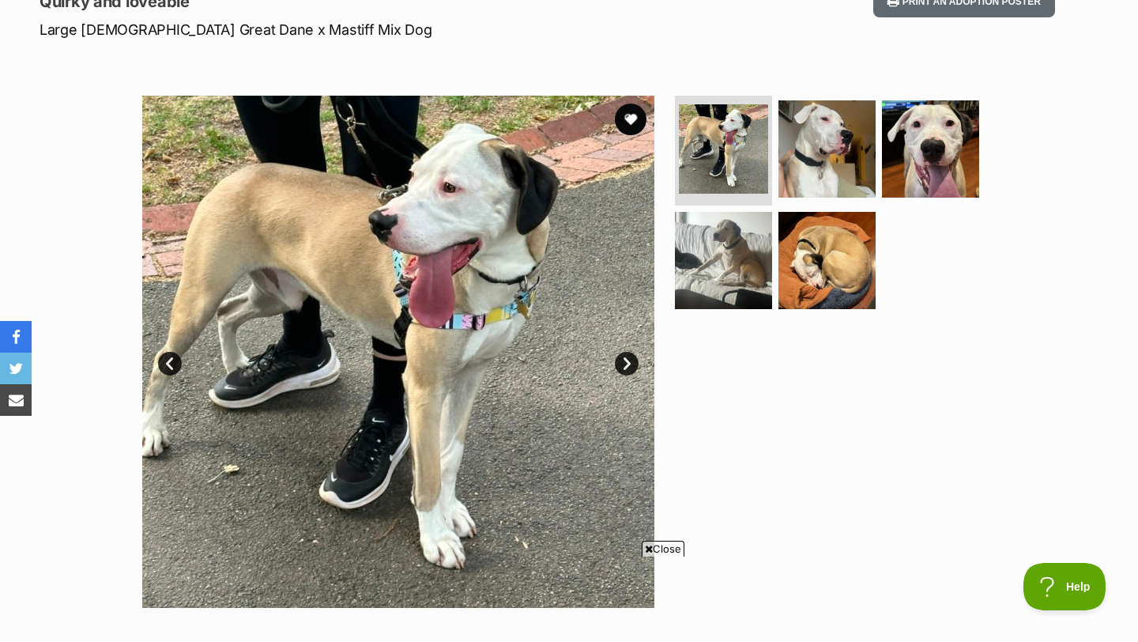
scroll to position [249, 0]
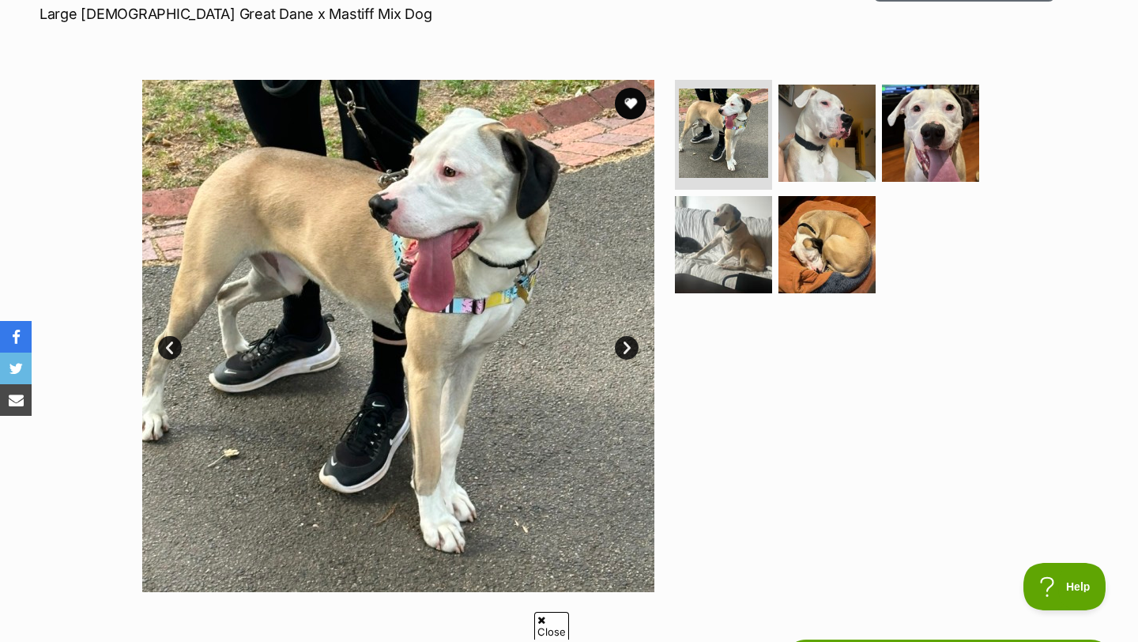
click at [625, 345] on link "Next" at bounding box center [627, 348] width 24 height 24
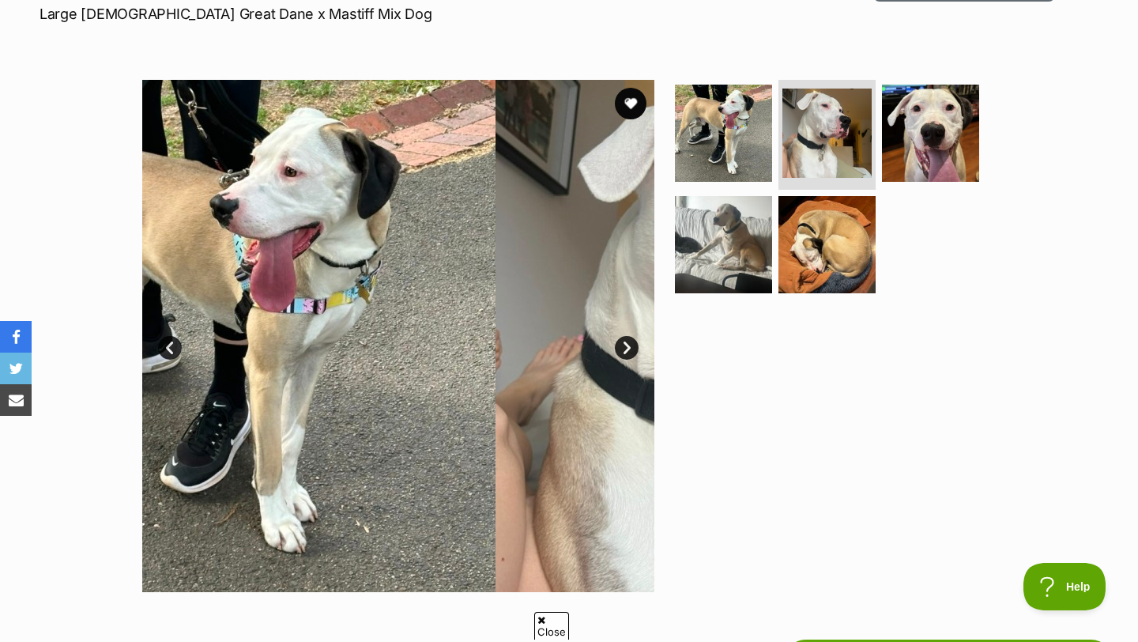
scroll to position [0, 0]
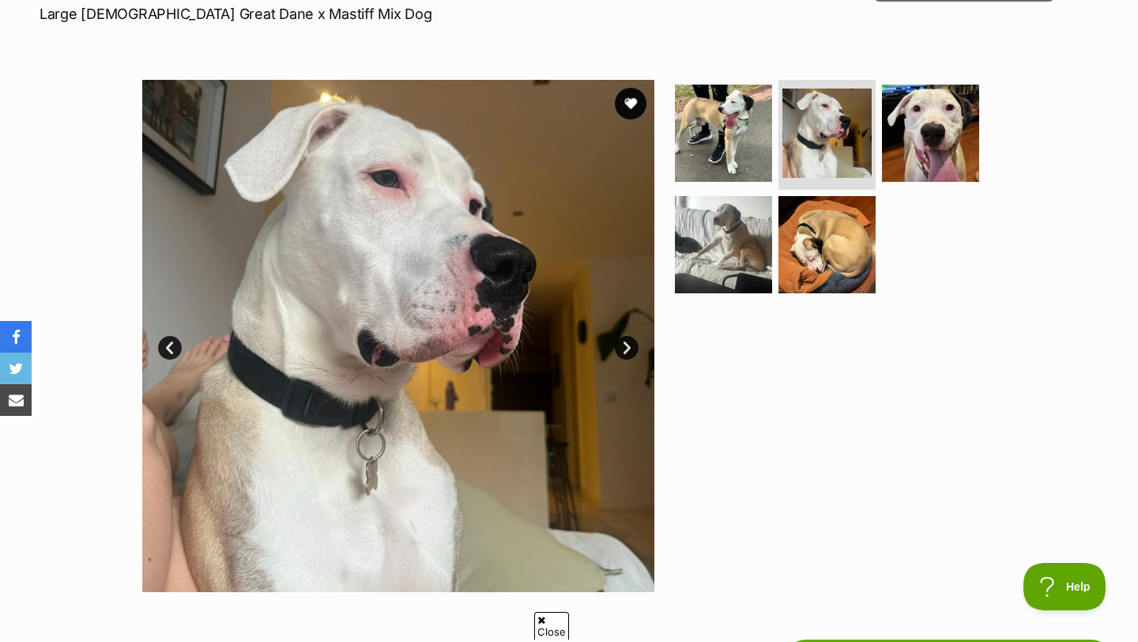
click at [625, 345] on link "Next" at bounding box center [627, 348] width 24 height 24
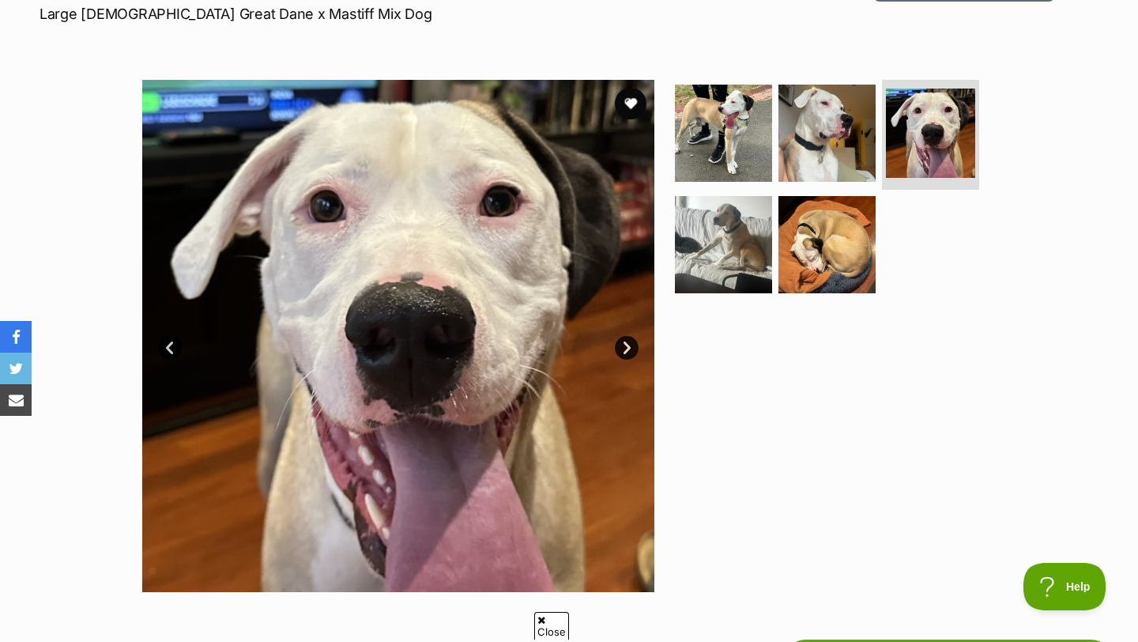
click at [625, 345] on link "Next" at bounding box center [627, 348] width 24 height 24
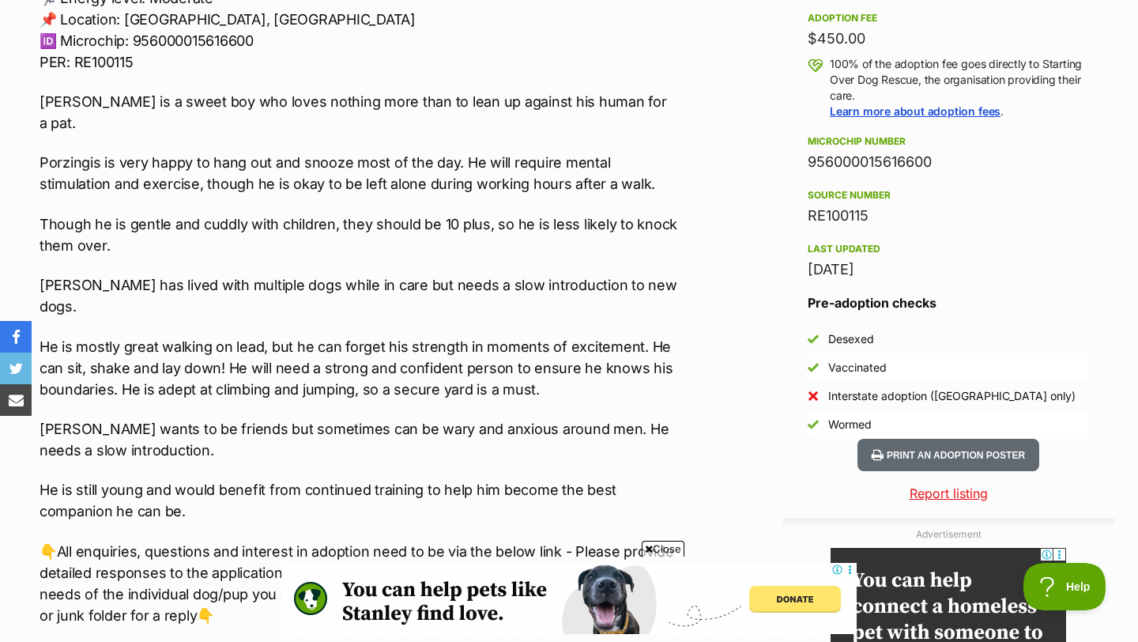
scroll to position [1160, 0]
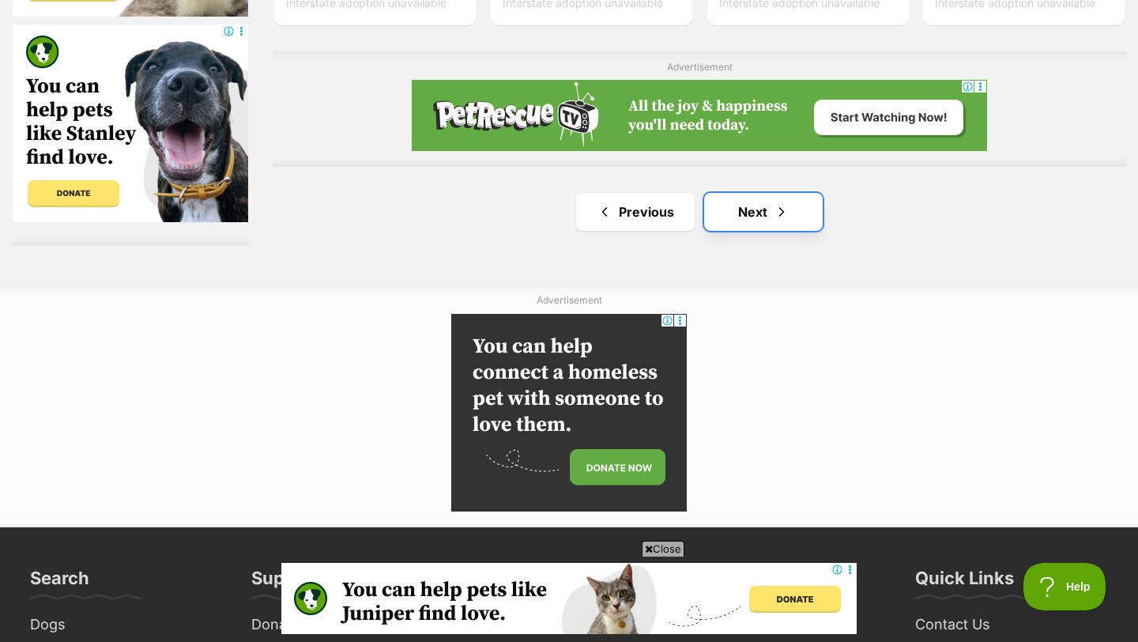
click at [763, 224] on link "Next" at bounding box center [763, 212] width 119 height 38
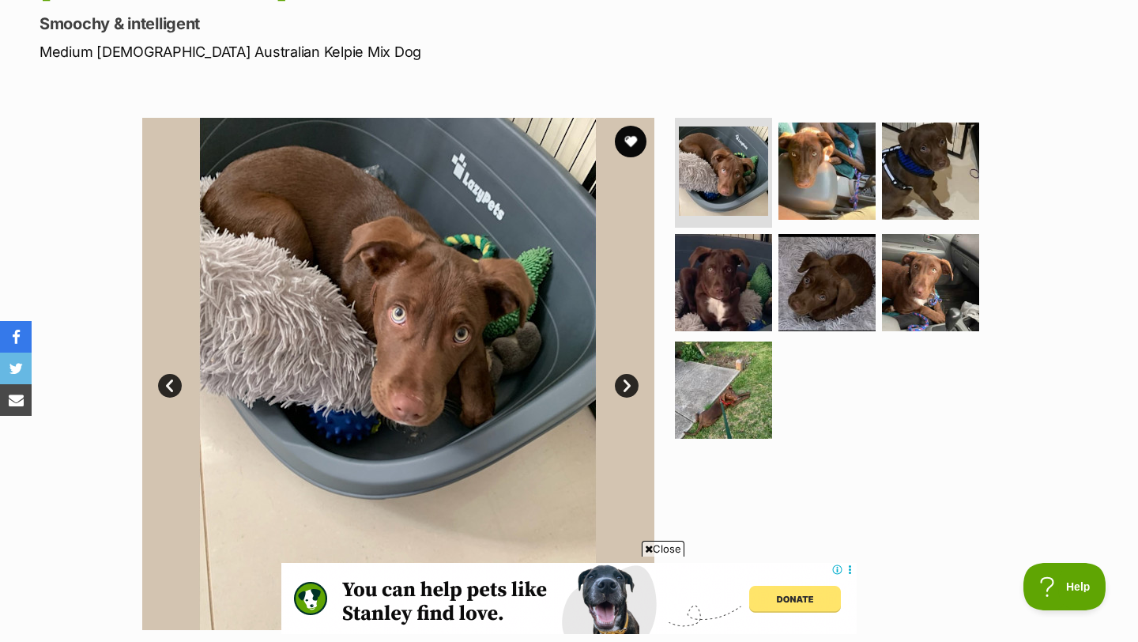
scroll to position [258, 0]
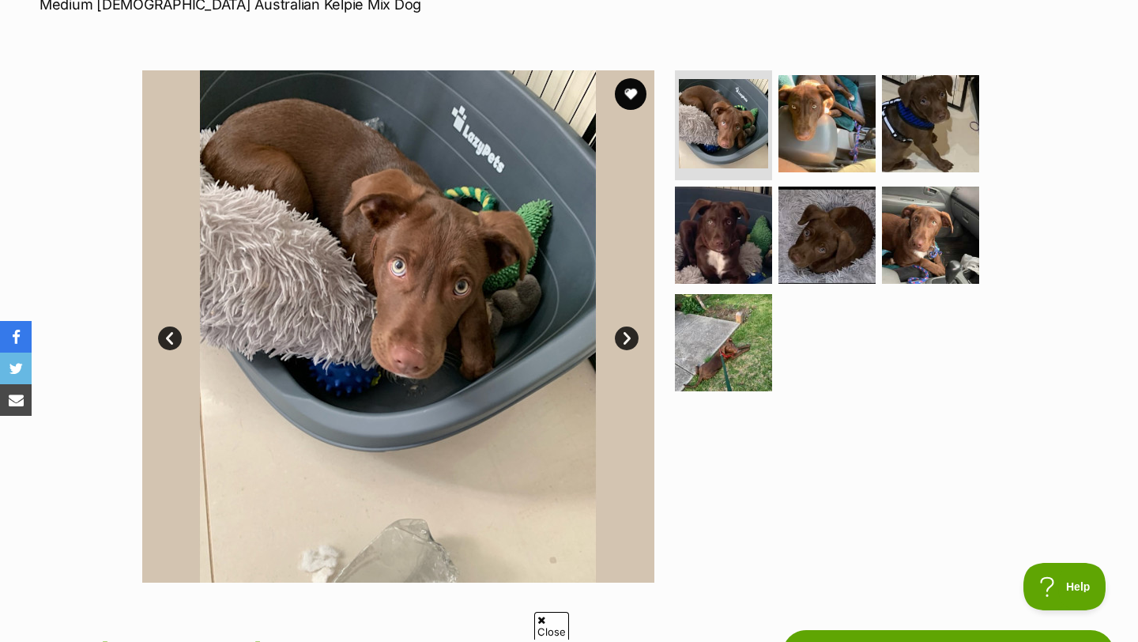
click at [630, 338] on link "Next" at bounding box center [627, 338] width 24 height 24
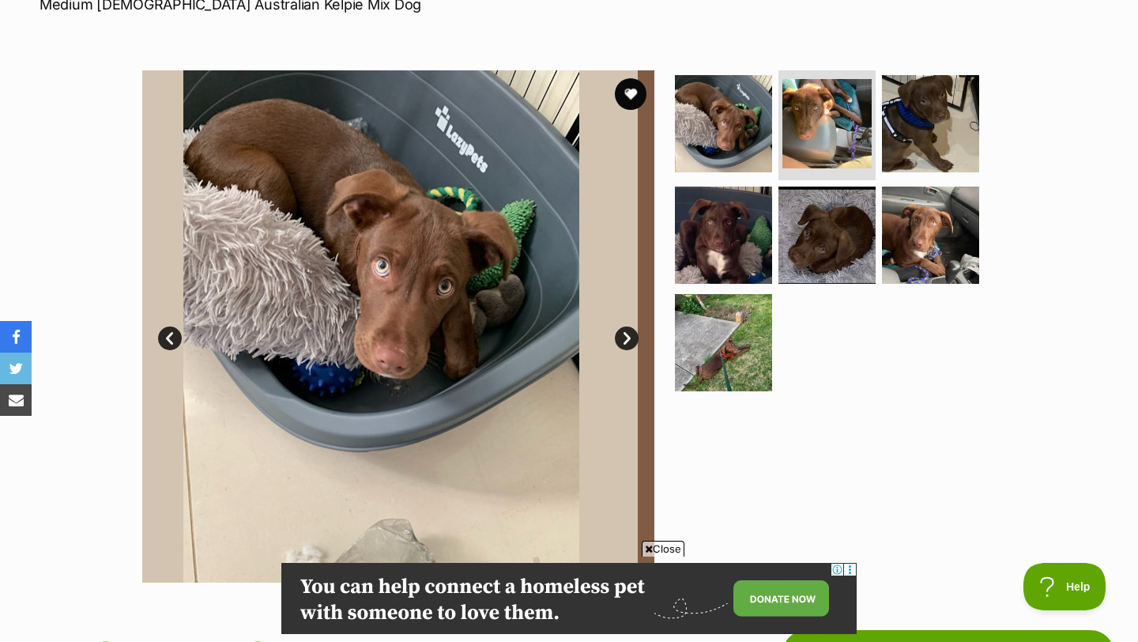
scroll to position [0, 0]
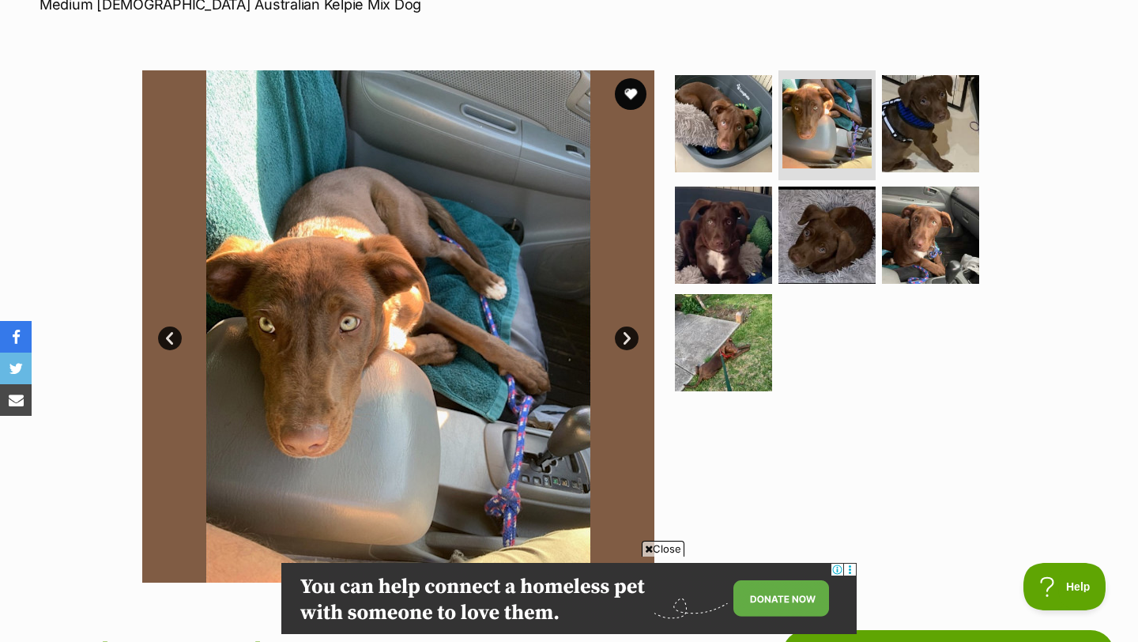
click at [630, 338] on link "Next" at bounding box center [627, 338] width 24 height 24
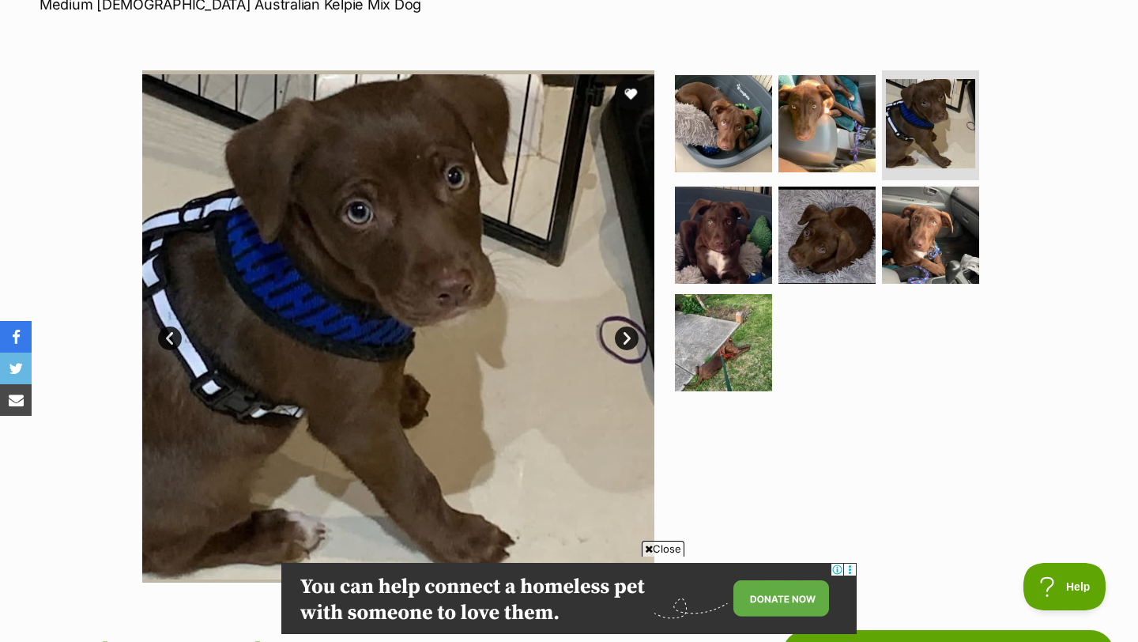
click at [630, 338] on link "Next" at bounding box center [627, 338] width 24 height 24
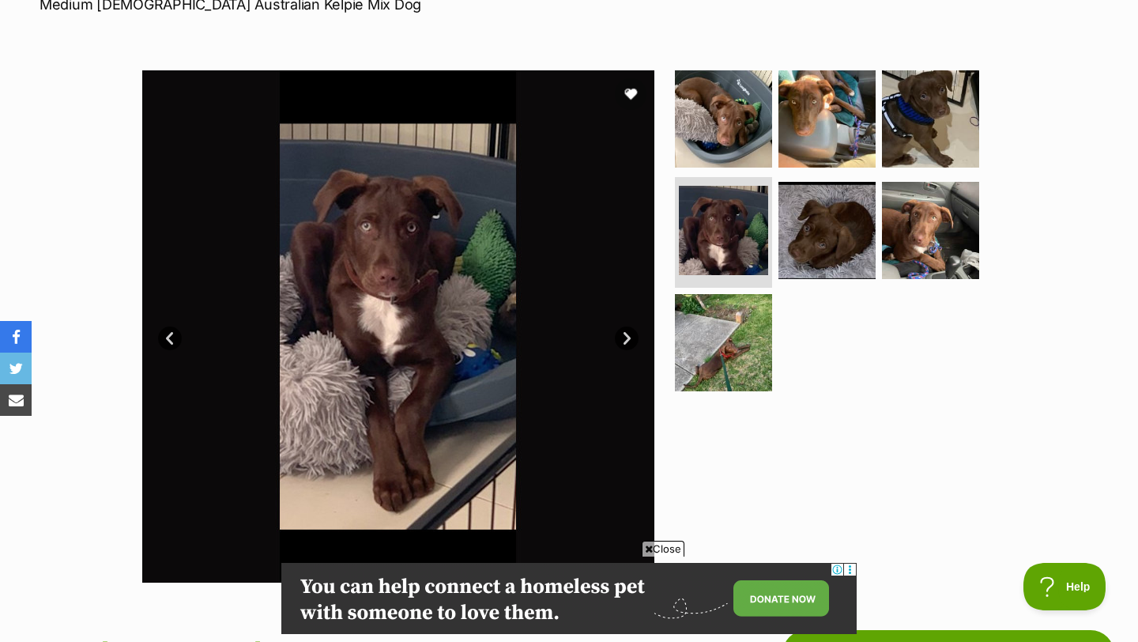
click at [630, 338] on link "Next" at bounding box center [627, 338] width 24 height 24
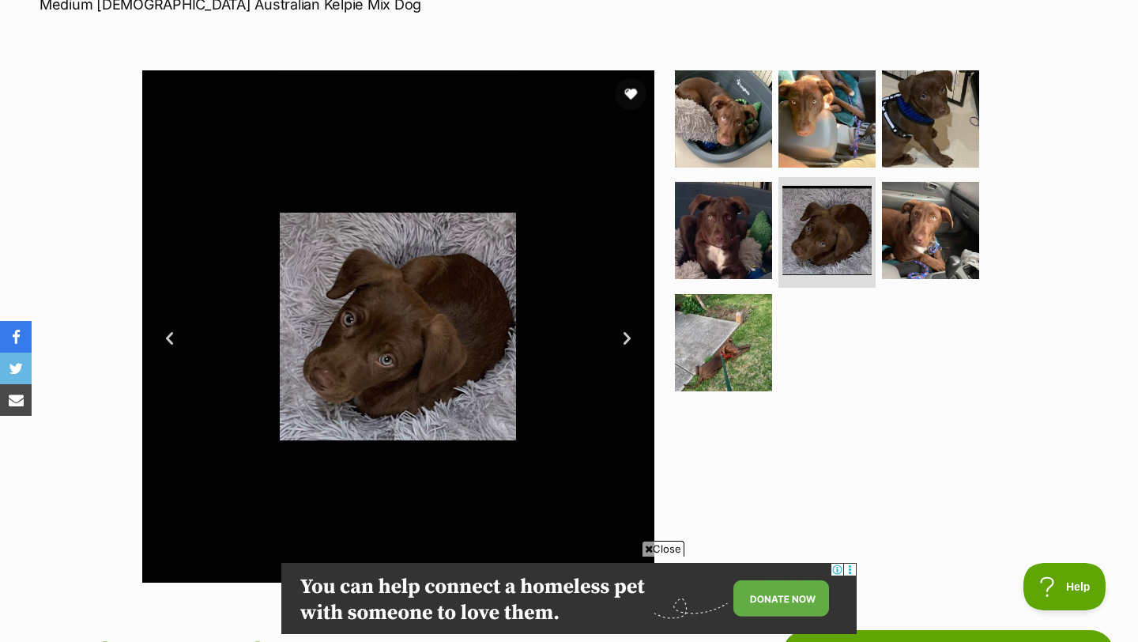
click at [630, 338] on link "Next" at bounding box center [627, 338] width 24 height 24
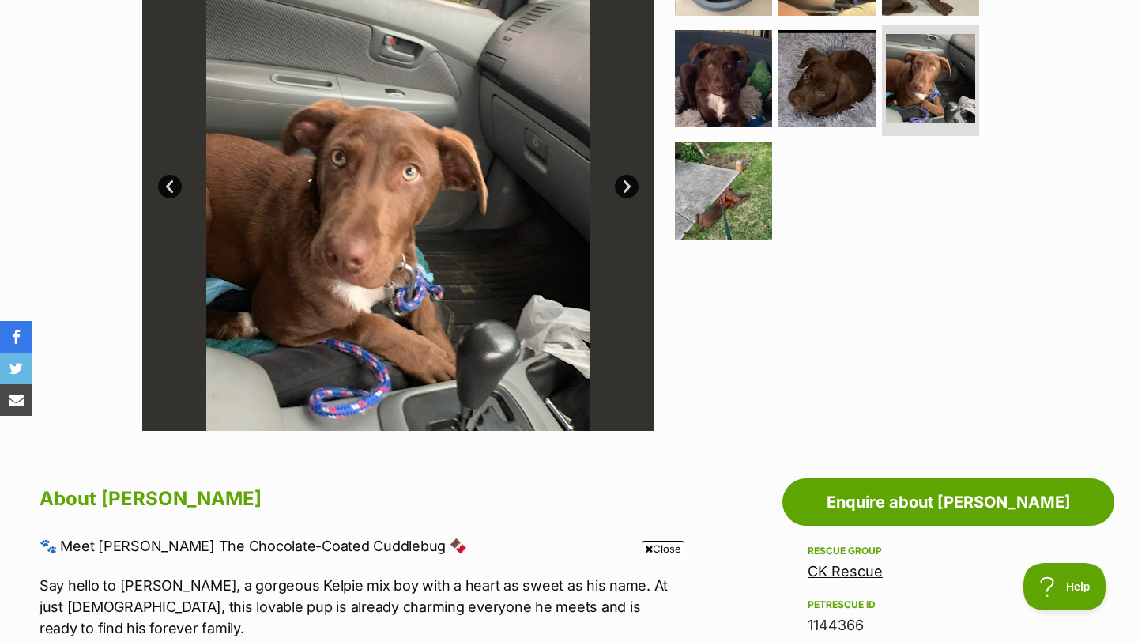
click at [625, 186] on link "Next" at bounding box center [627, 187] width 24 height 24
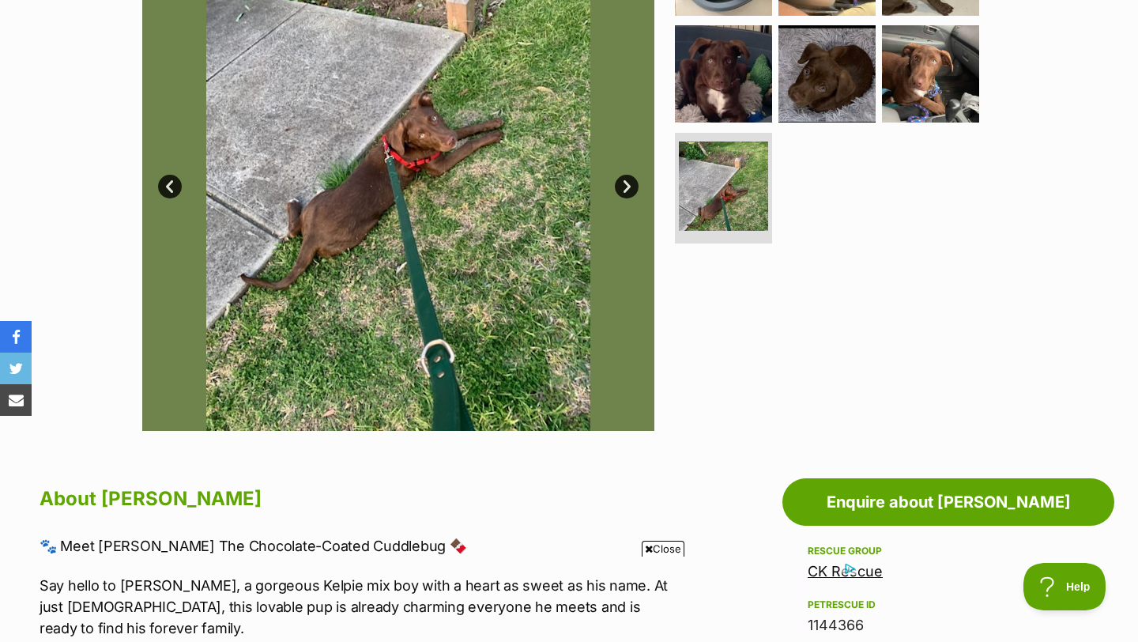
click at [625, 186] on link "Next" at bounding box center [627, 187] width 24 height 24
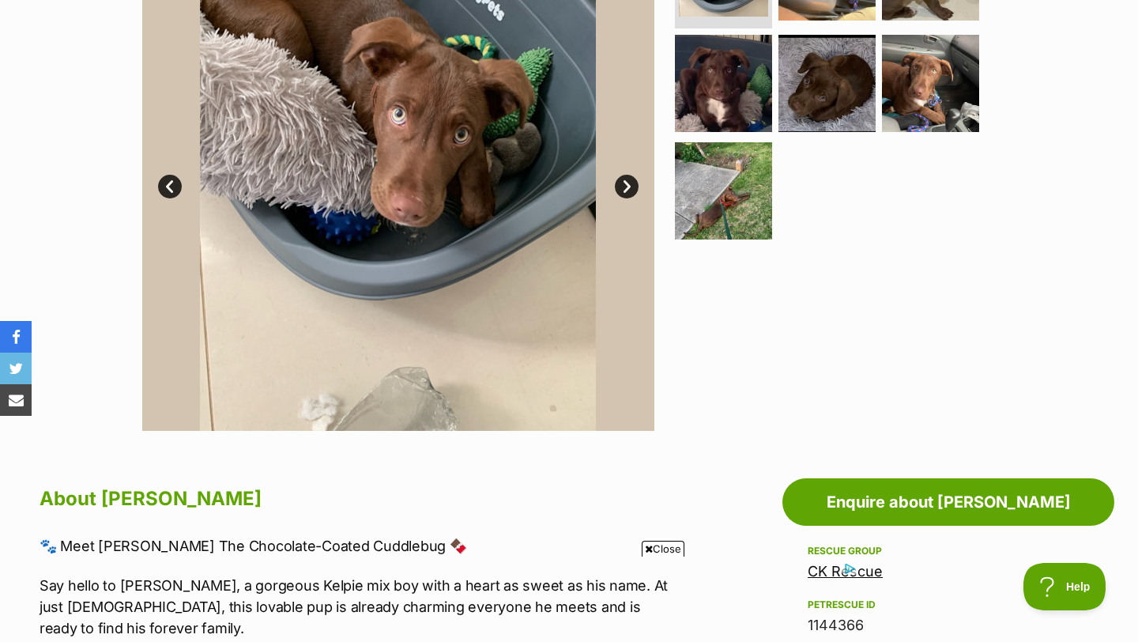
click at [625, 186] on link "Next" at bounding box center [627, 187] width 24 height 24
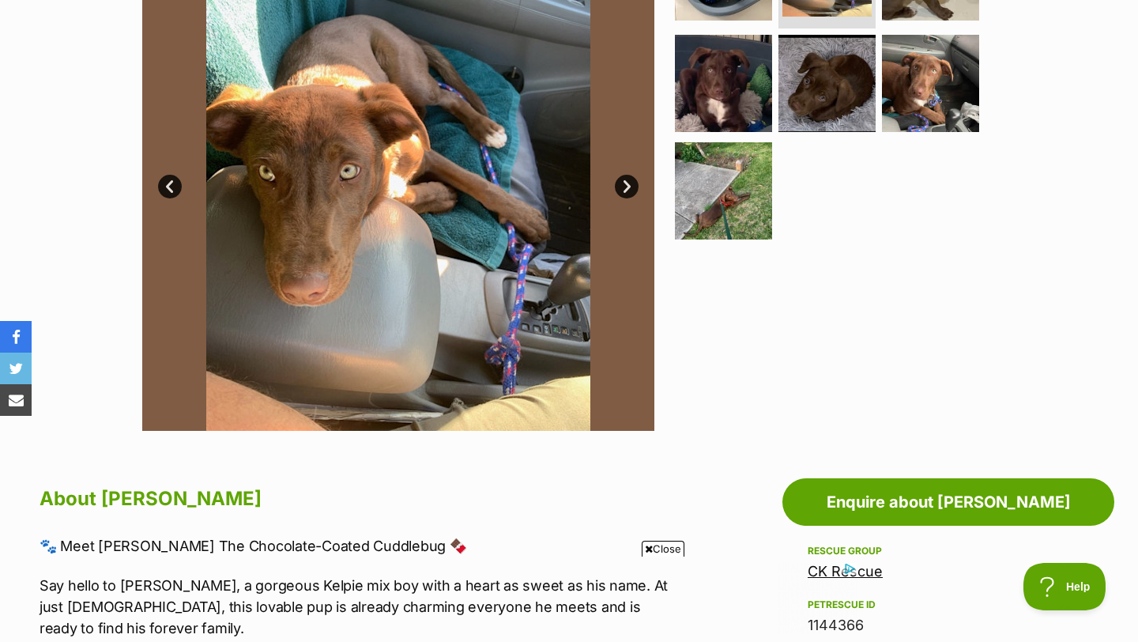
click at [625, 186] on link "Next" at bounding box center [627, 187] width 24 height 24
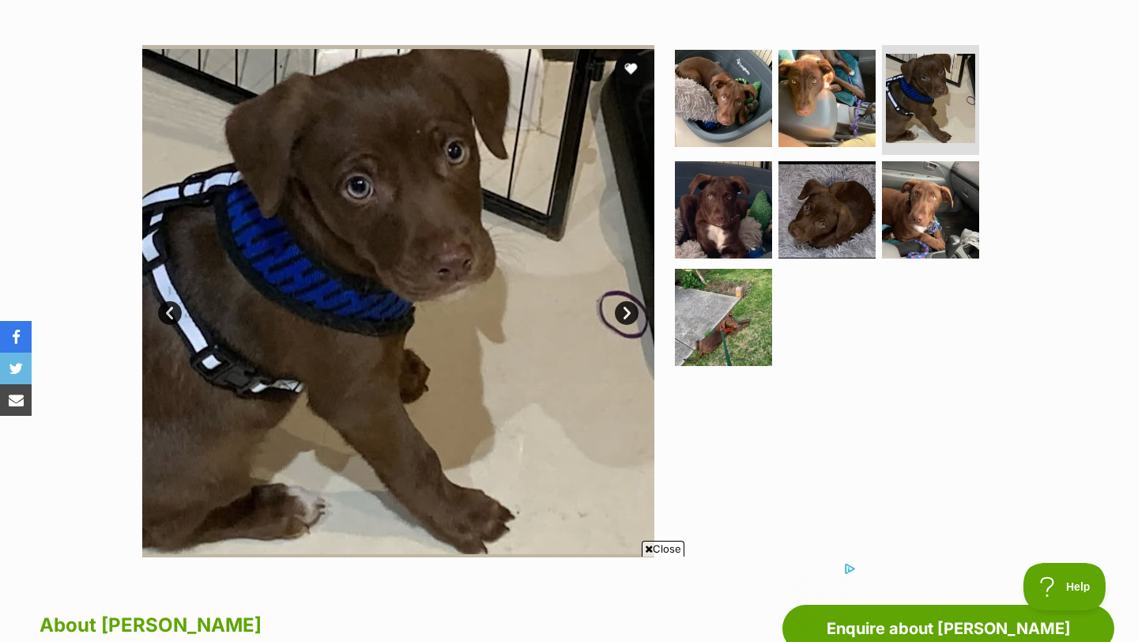
scroll to position [284, 0]
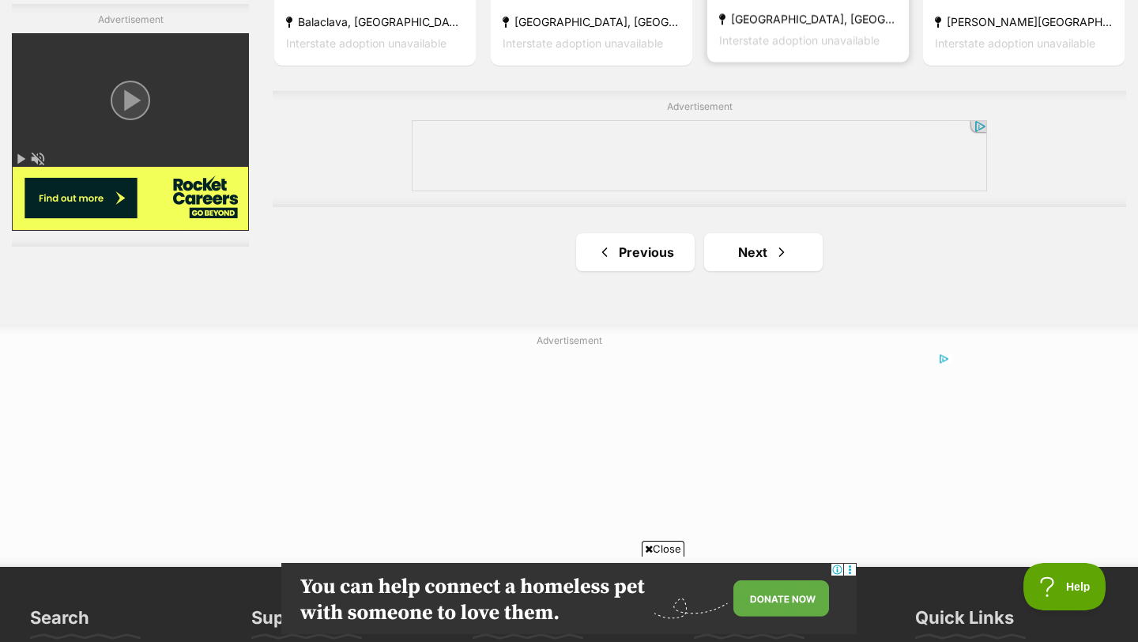
scroll to position [2895, 0]
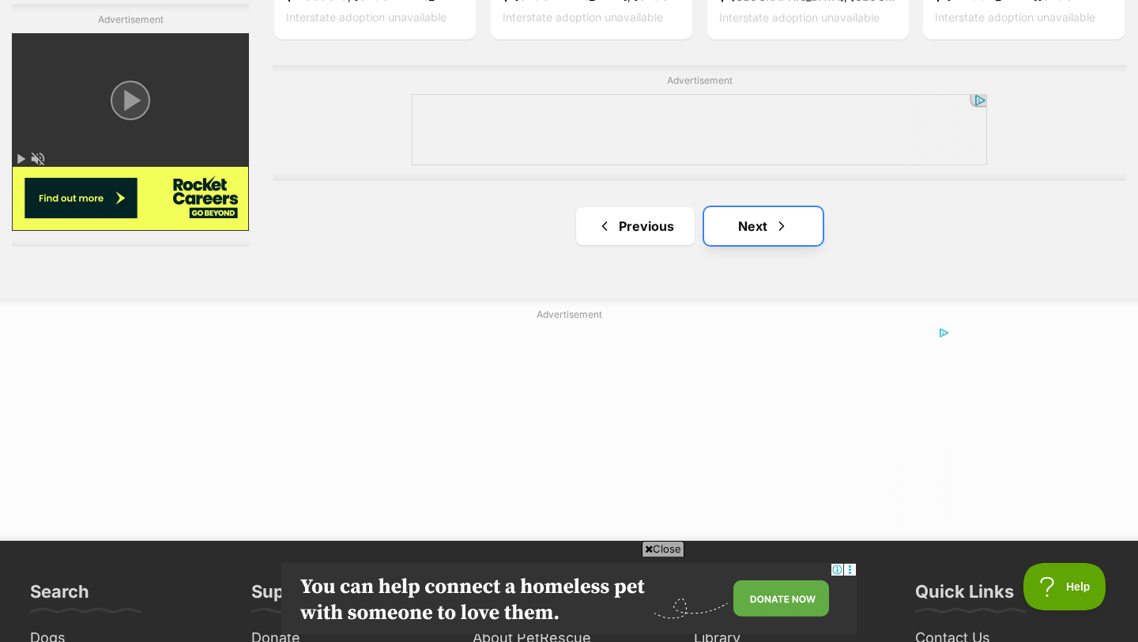
click at [763, 228] on link "Next" at bounding box center [763, 226] width 119 height 38
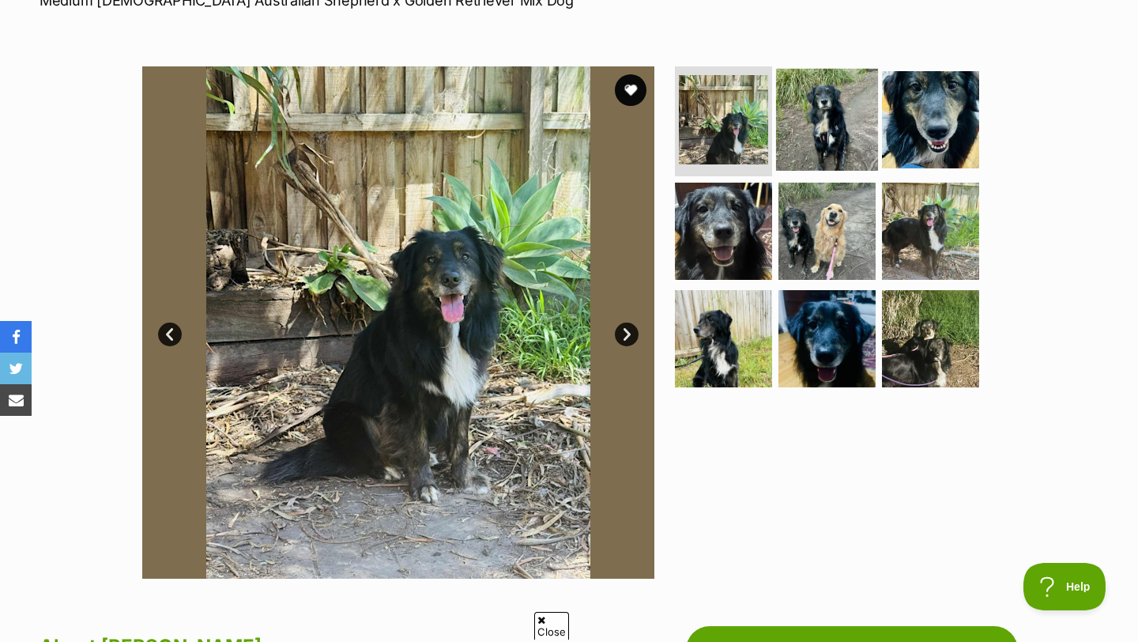
click at [813, 153] on img at bounding box center [827, 119] width 102 height 102
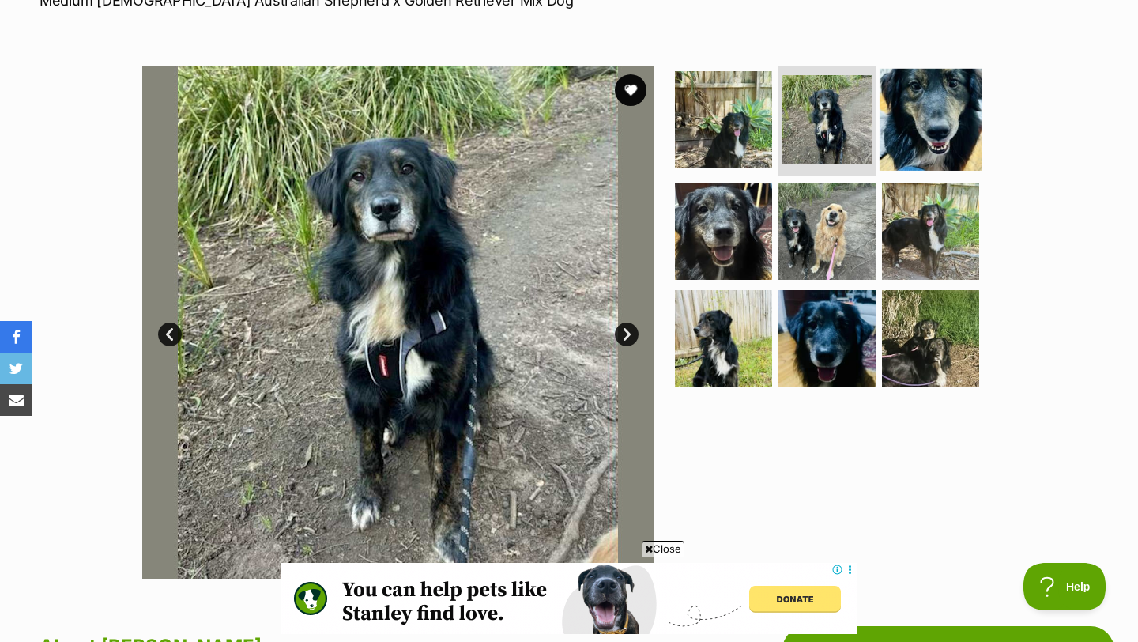
click at [917, 162] on img at bounding box center [931, 119] width 102 height 102
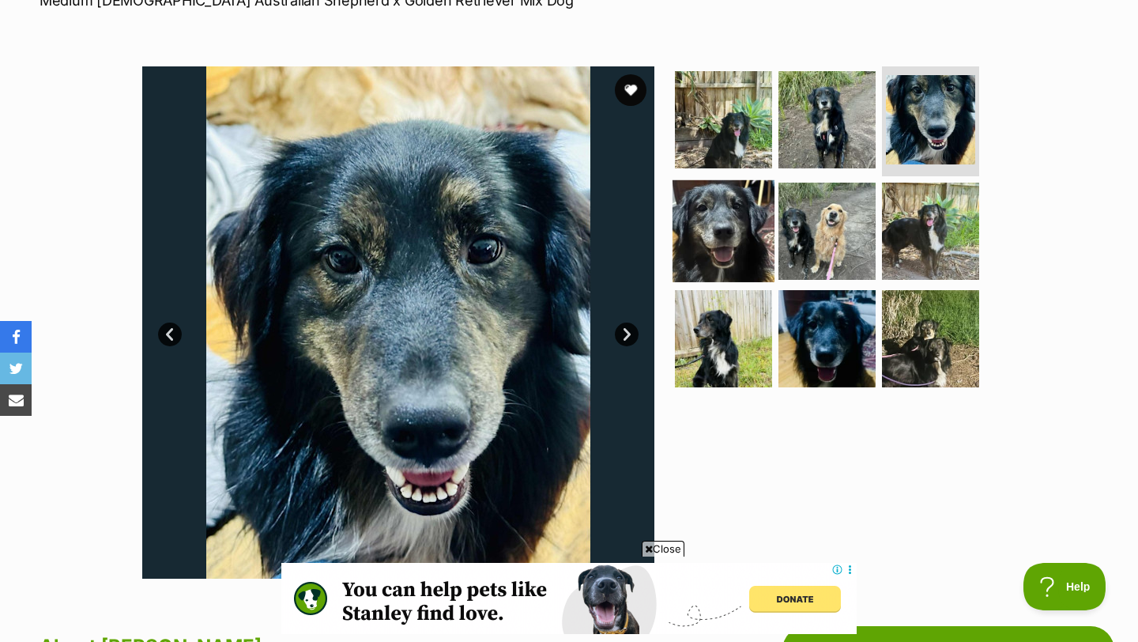
click at [740, 209] on img at bounding box center [723, 231] width 102 height 102
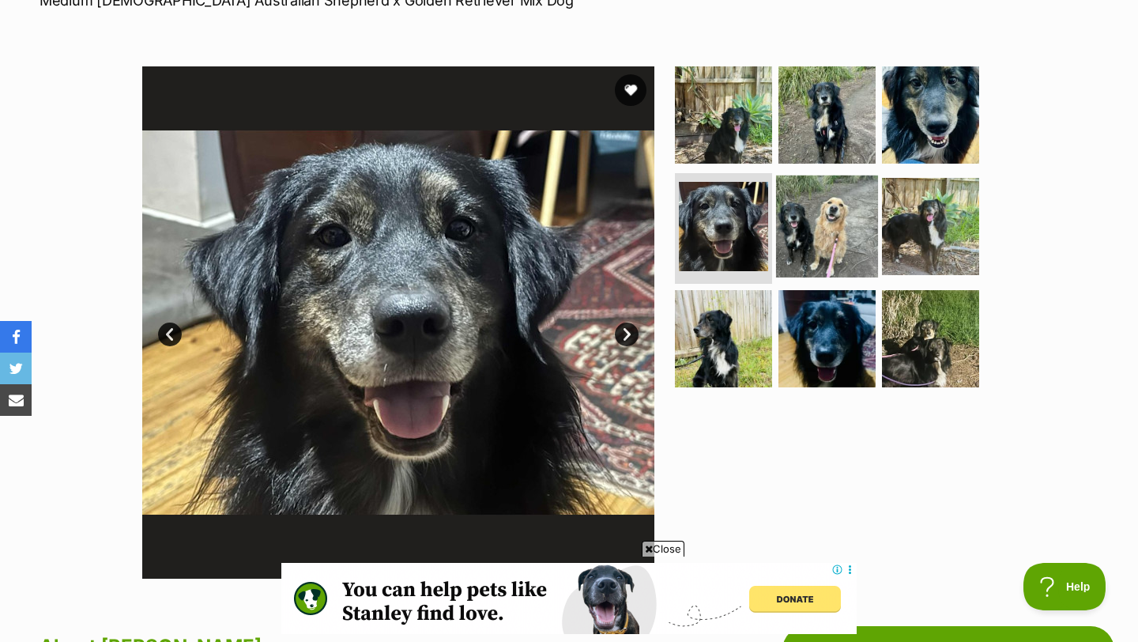
click at [826, 230] on img at bounding box center [827, 226] width 102 height 102
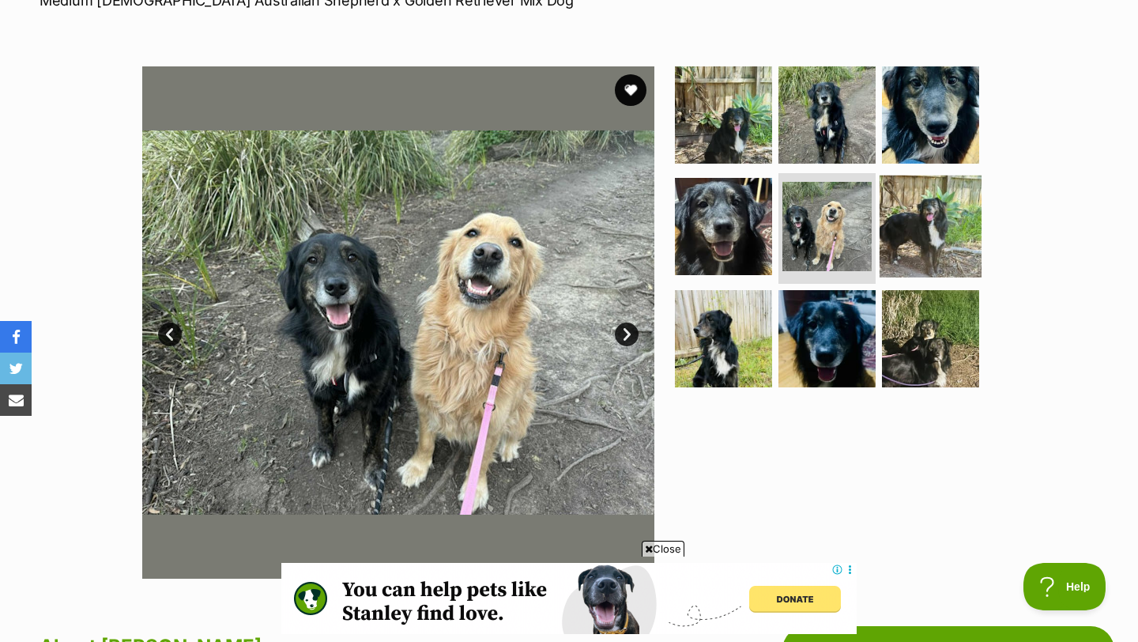
click at [905, 239] on img at bounding box center [931, 226] width 102 height 102
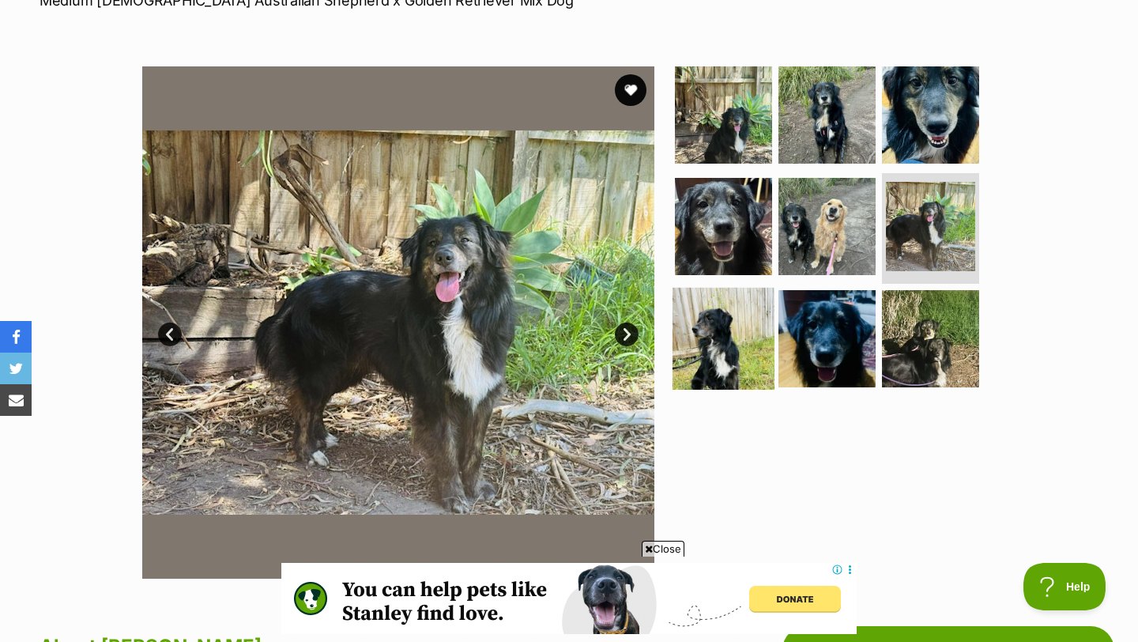
click at [719, 341] on img at bounding box center [723, 339] width 102 height 102
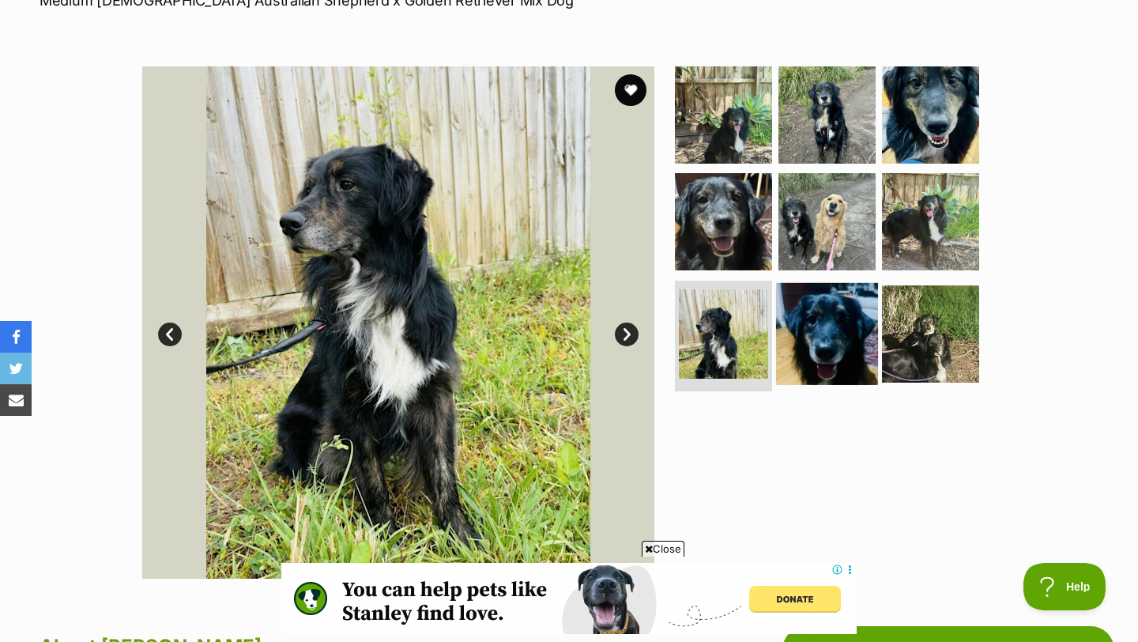
click at [808, 346] on img at bounding box center [827, 334] width 102 height 102
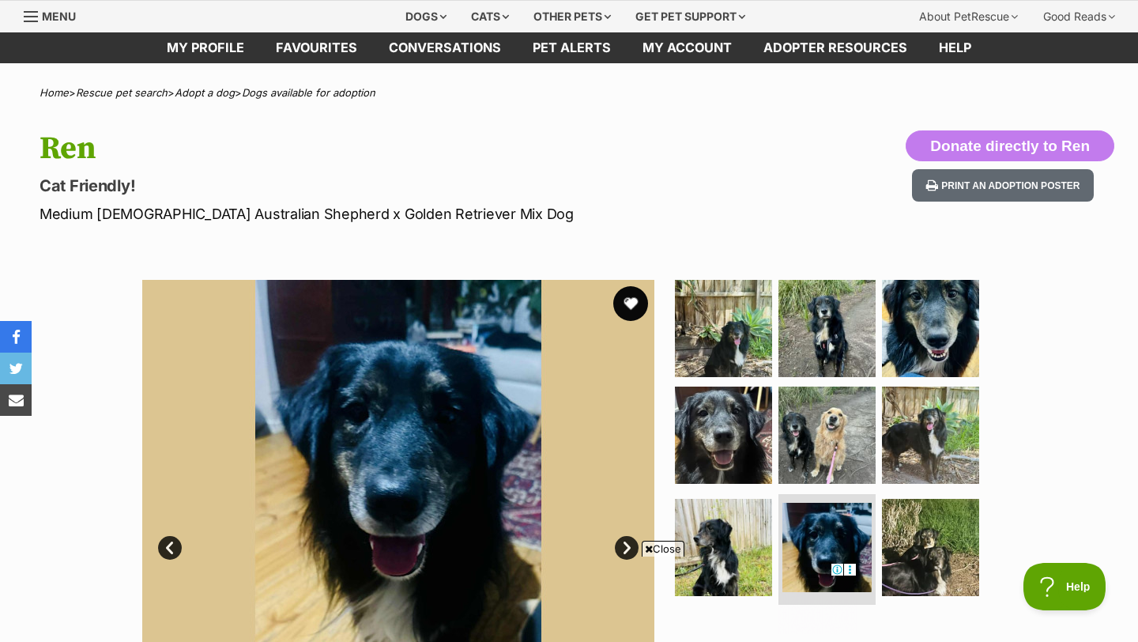
click at [619, 304] on button "favourite" at bounding box center [630, 303] width 35 height 35
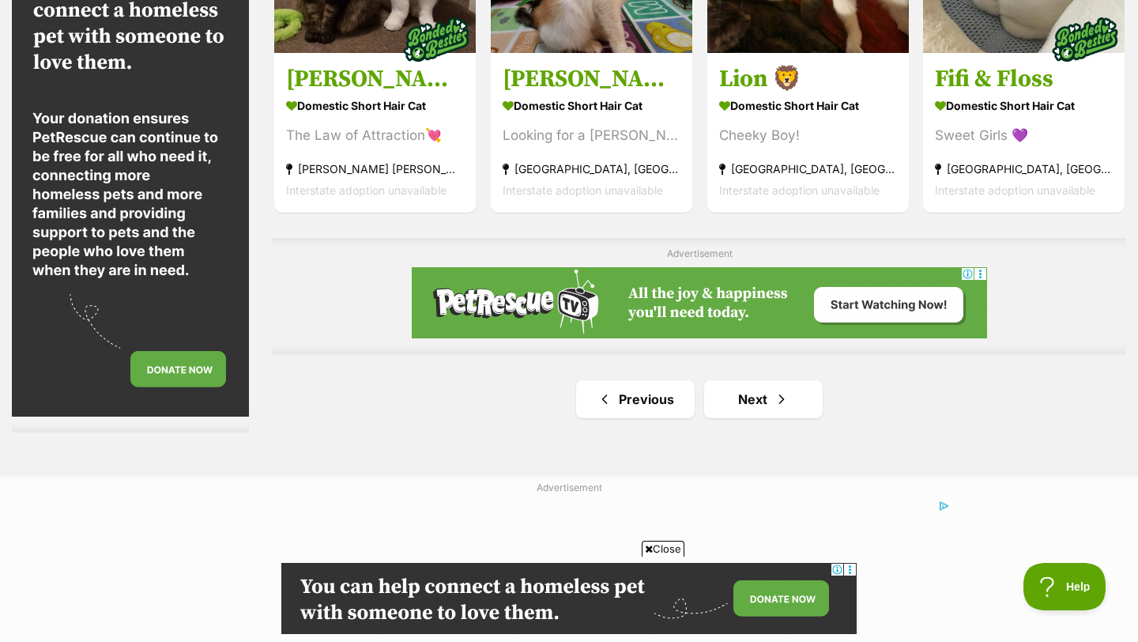
scroll to position [2626, 0]
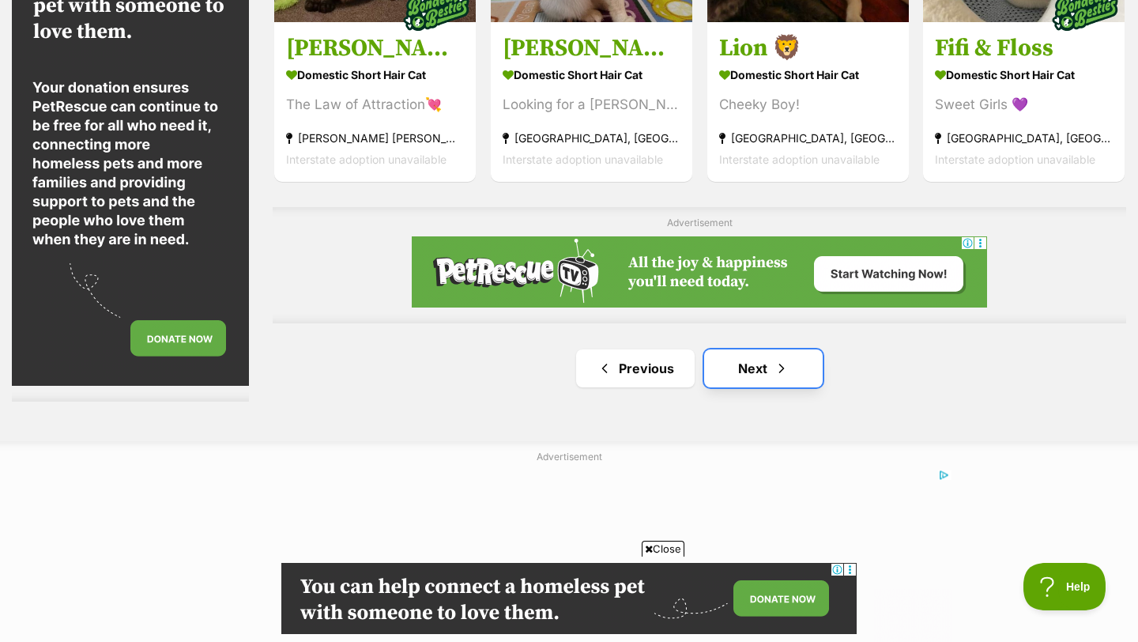
click at [759, 374] on link "Next" at bounding box center [763, 368] width 119 height 38
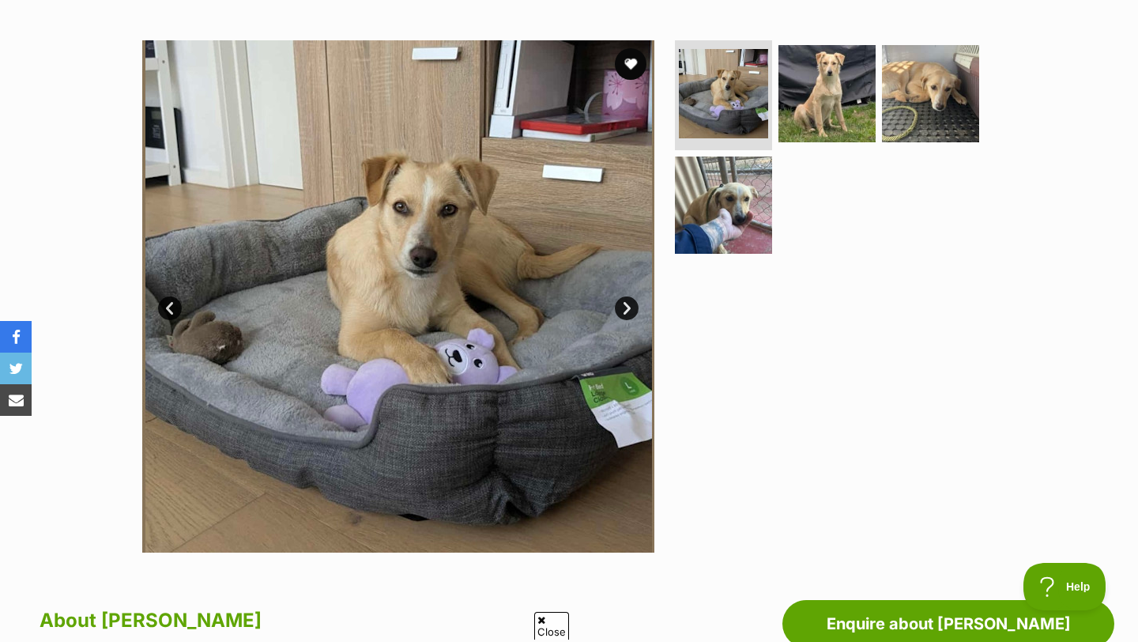
click at [627, 307] on link "Next" at bounding box center [627, 308] width 24 height 24
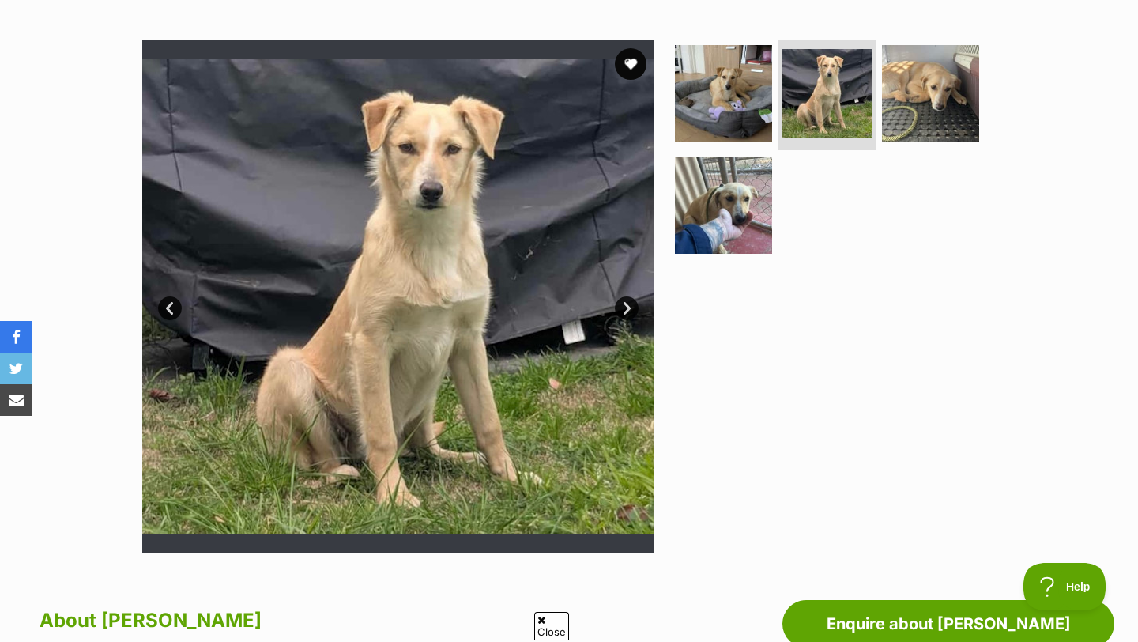
click at [627, 307] on link "Next" at bounding box center [627, 308] width 24 height 24
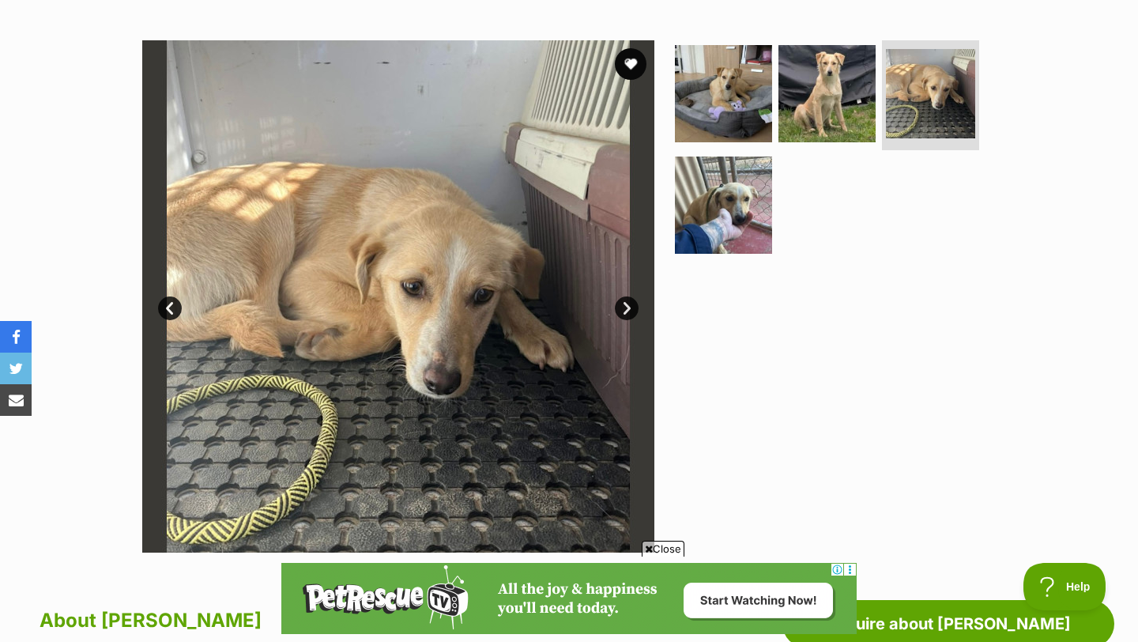
click at [627, 307] on link "Next" at bounding box center [627, 308] width 24 height 24
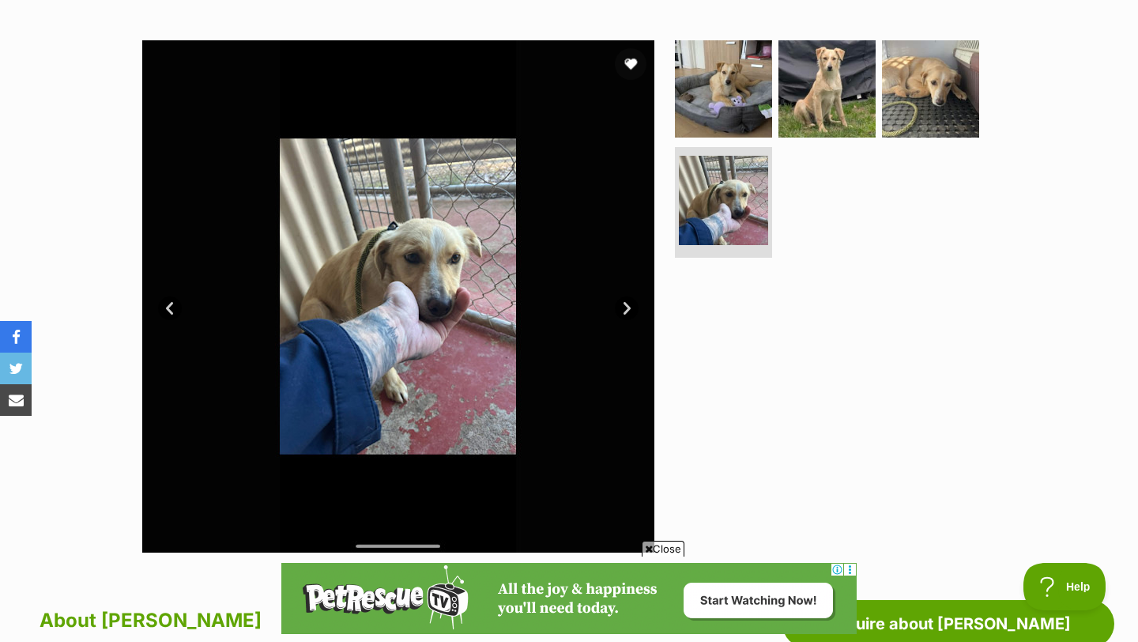
click at [627, 307] on link "Next" at bounding box center [627, 308] width 24 height 24
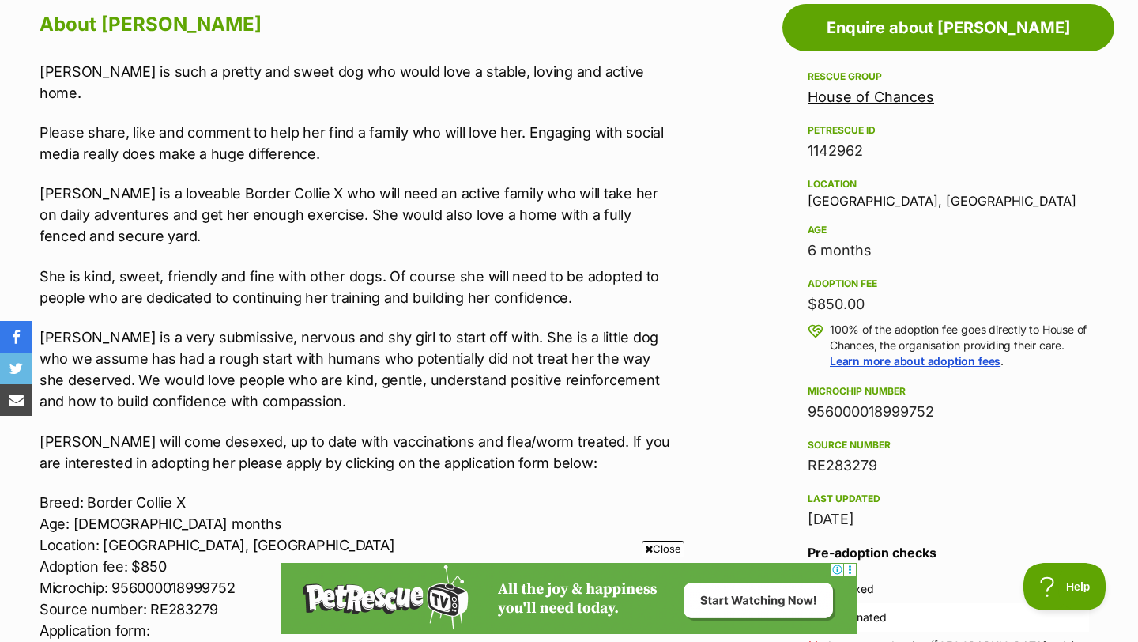
scroll to position [885, 0]
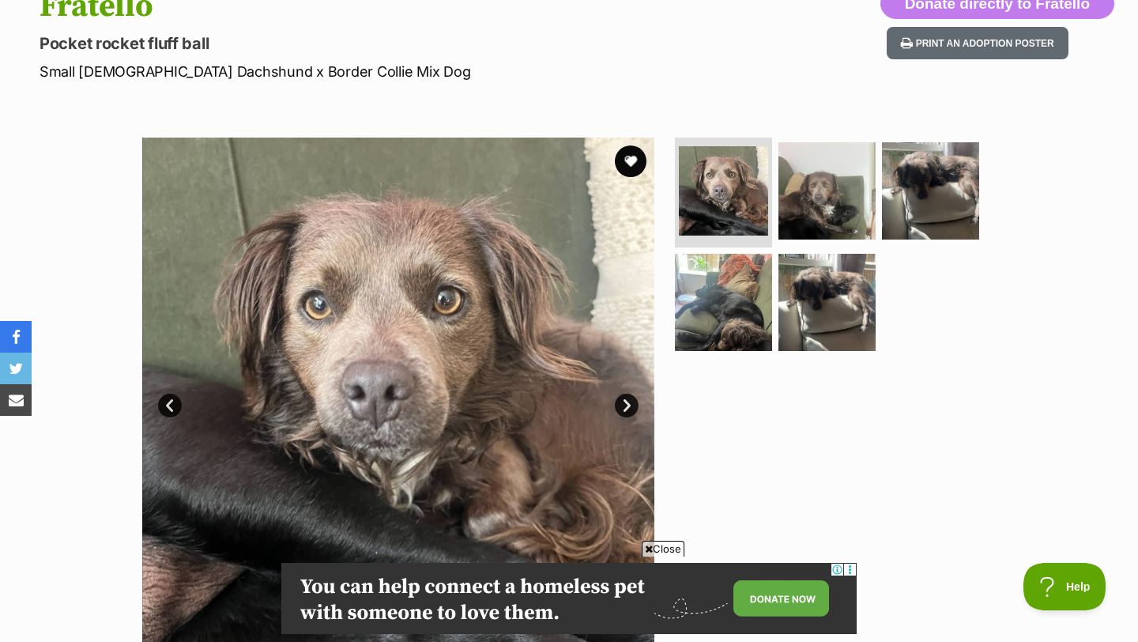
scroll to position [243, 0]
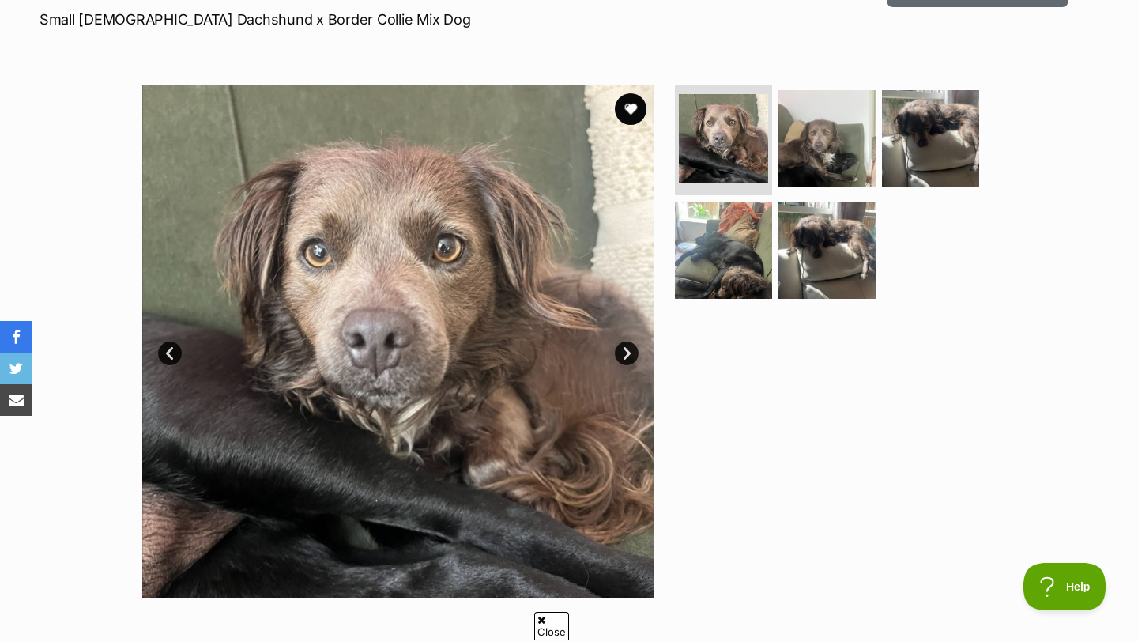
click at [627, 352] on link "Next" at bounding box center [627, 353] width 24 height 24
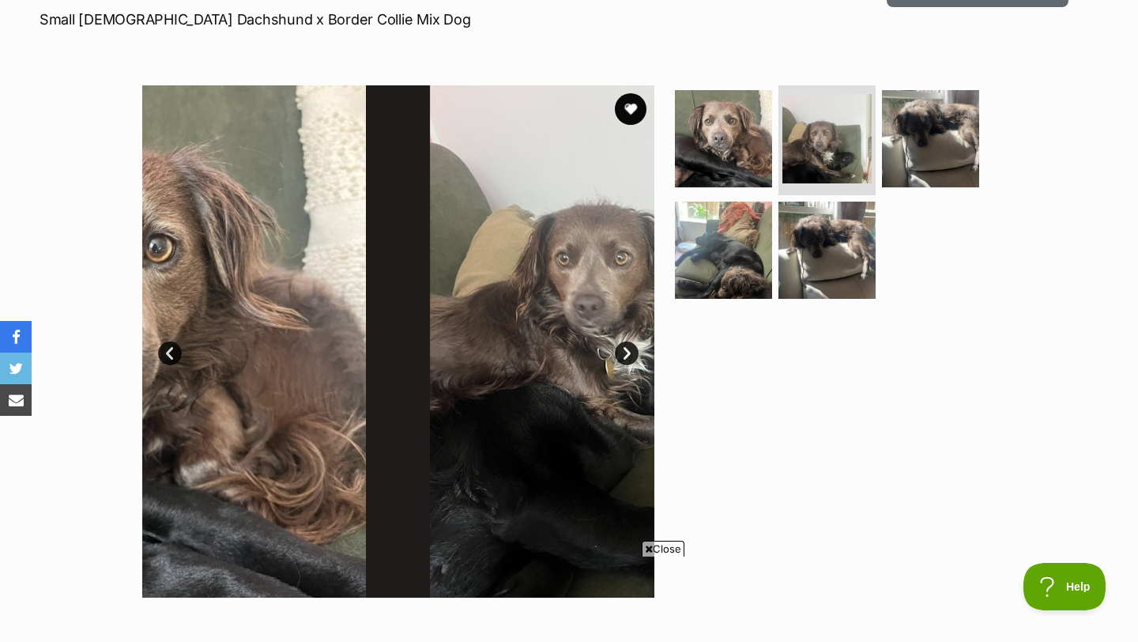
scroll to position [0, 0]
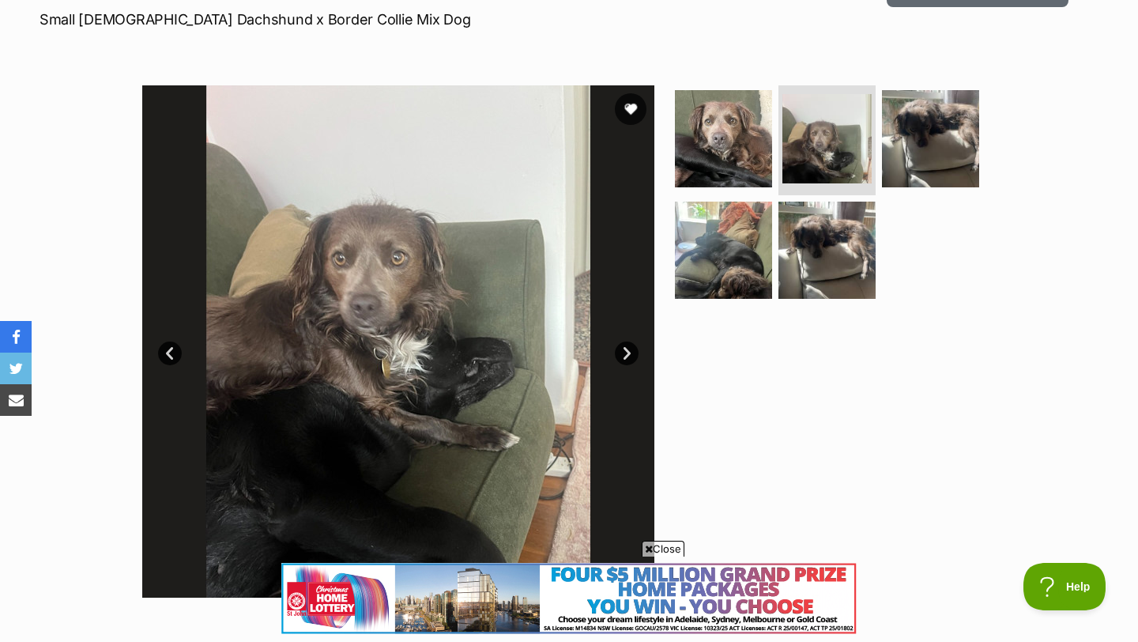
click at [627, 352] on link "Next" at bounding box center [627, 353] width 24 height 24
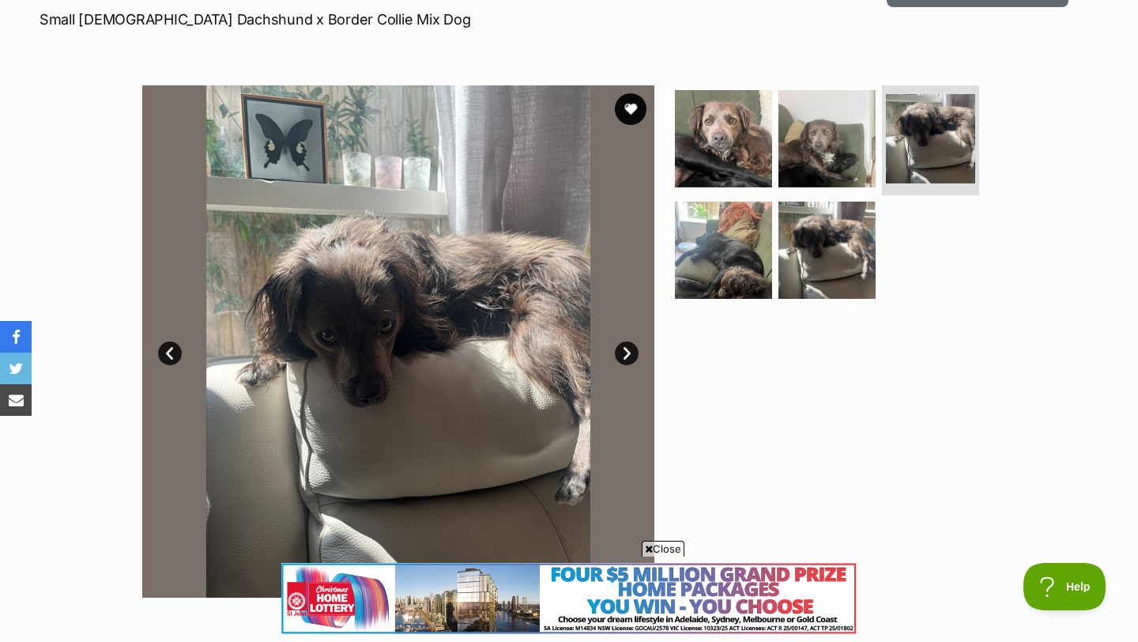
click at [627, 352] on link "Next" at bounding box center [627, 353] width 24 height 24
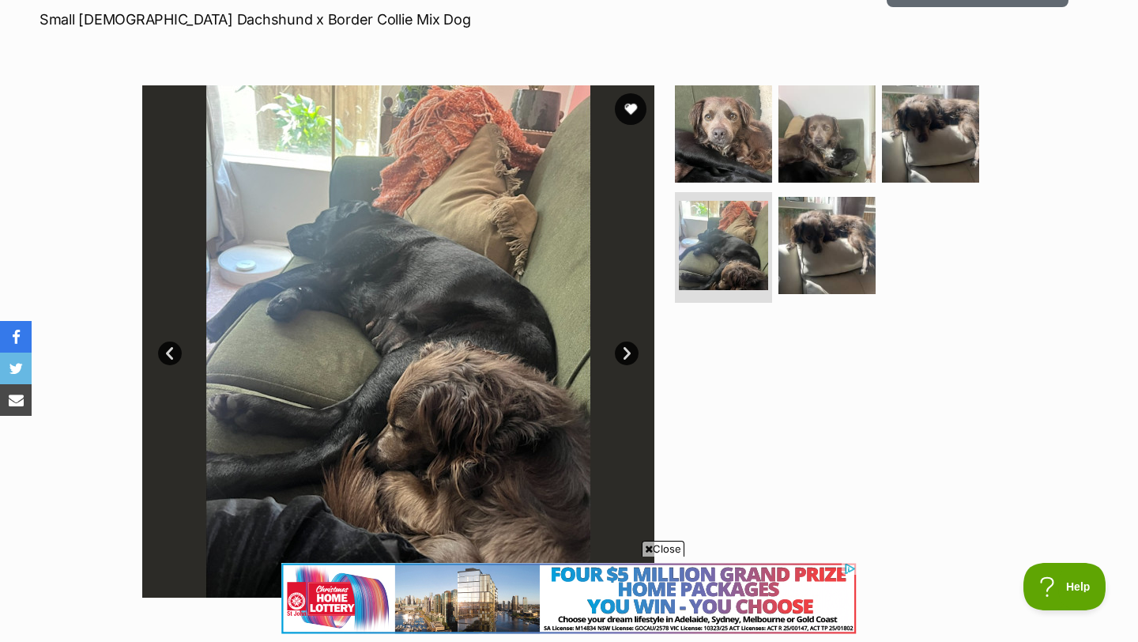
click at [627, 352] on link "Next" at bounding box center [627, 353] width 24 height 24
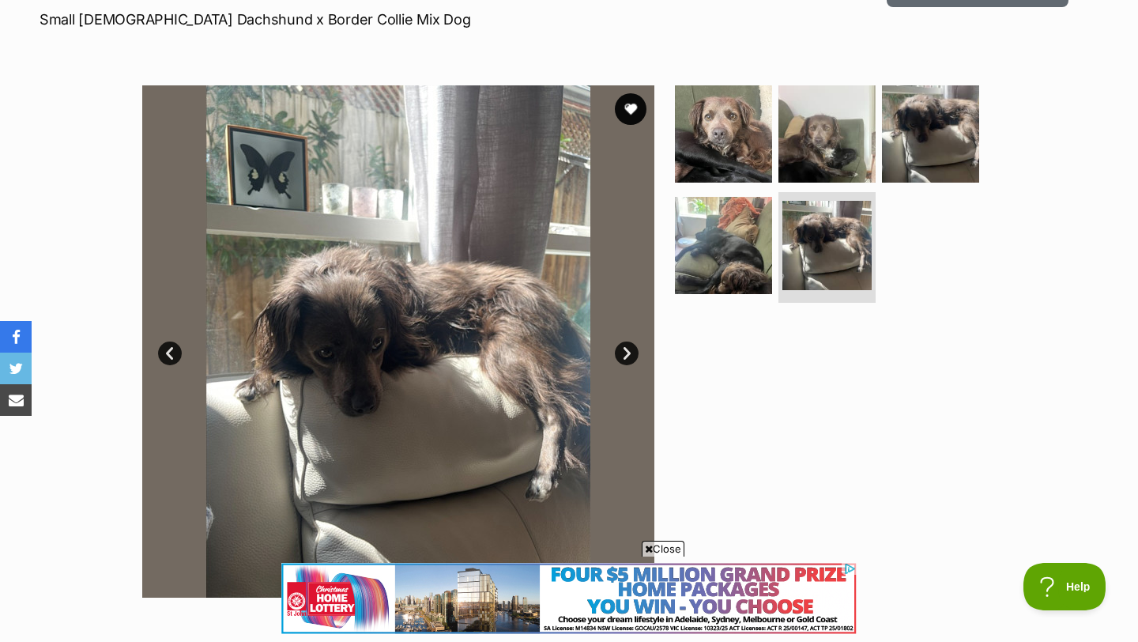
click at [627, 352] on link "Next" at bounding box center [627, 353] width 24 height 24
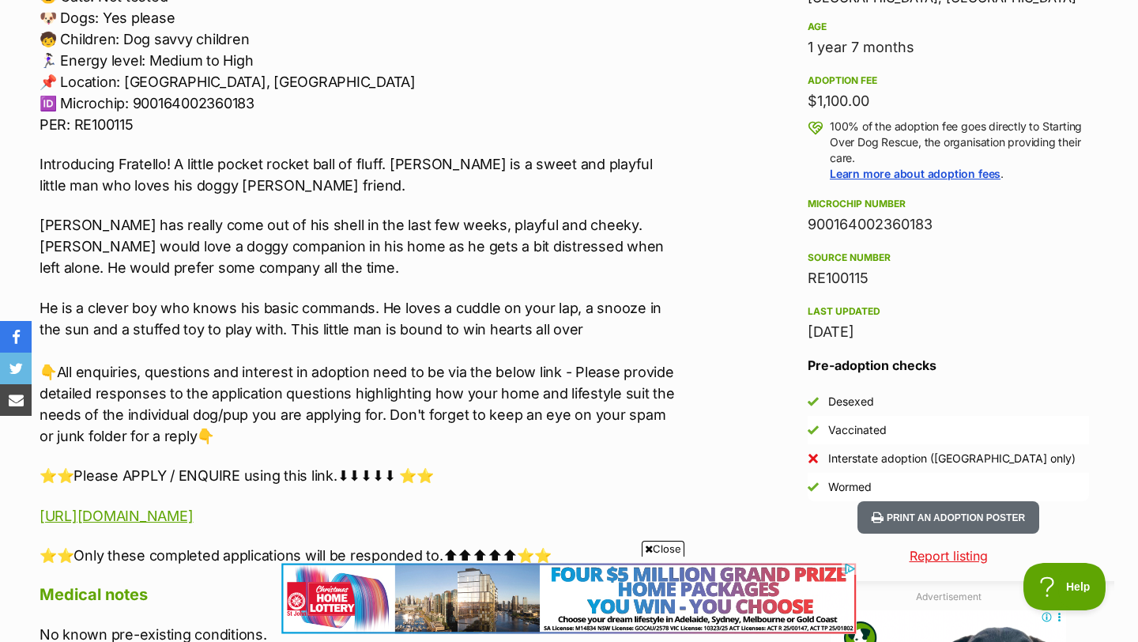
scroll to position [1098, 0]
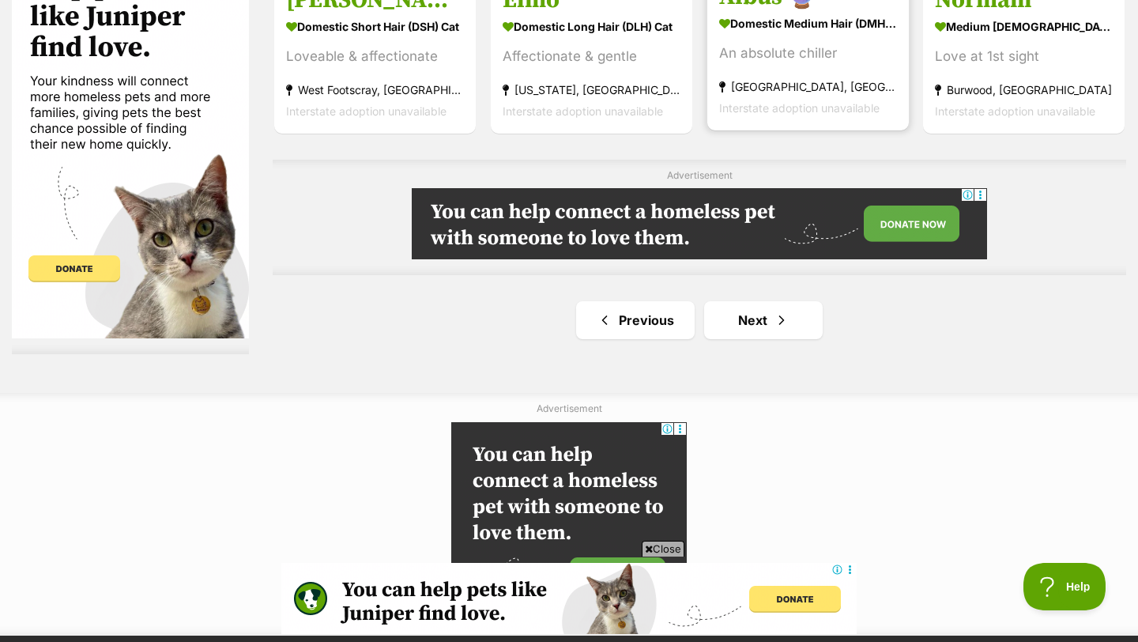
scroll to position [2802, 0]
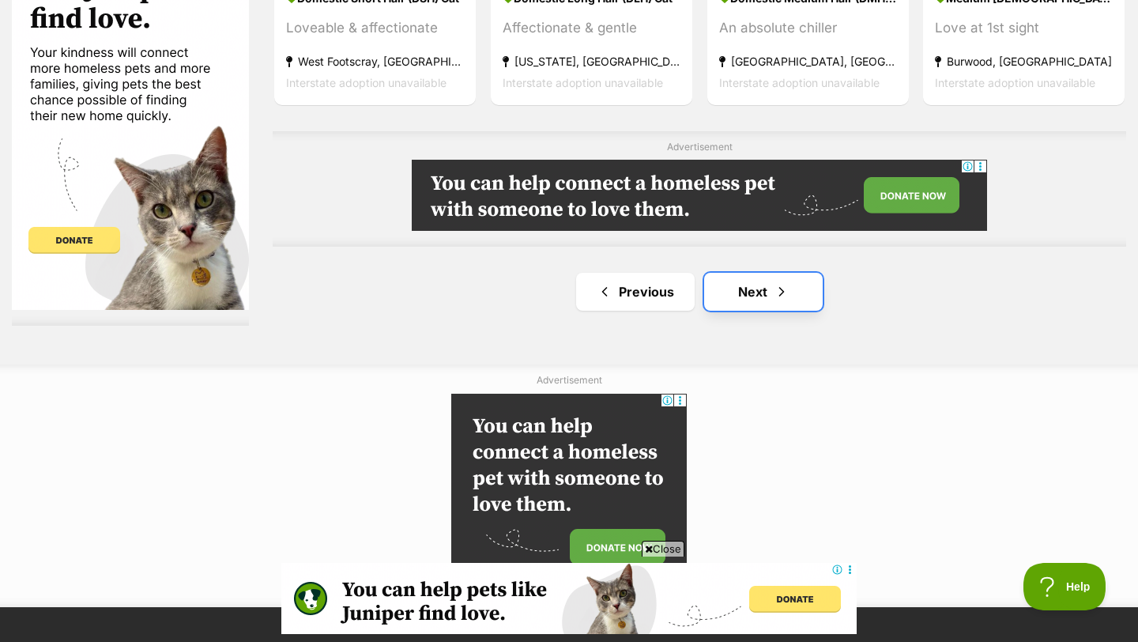
click at [771, 298] on link "Next" at bounding box center [763, 292] width 119 height 38
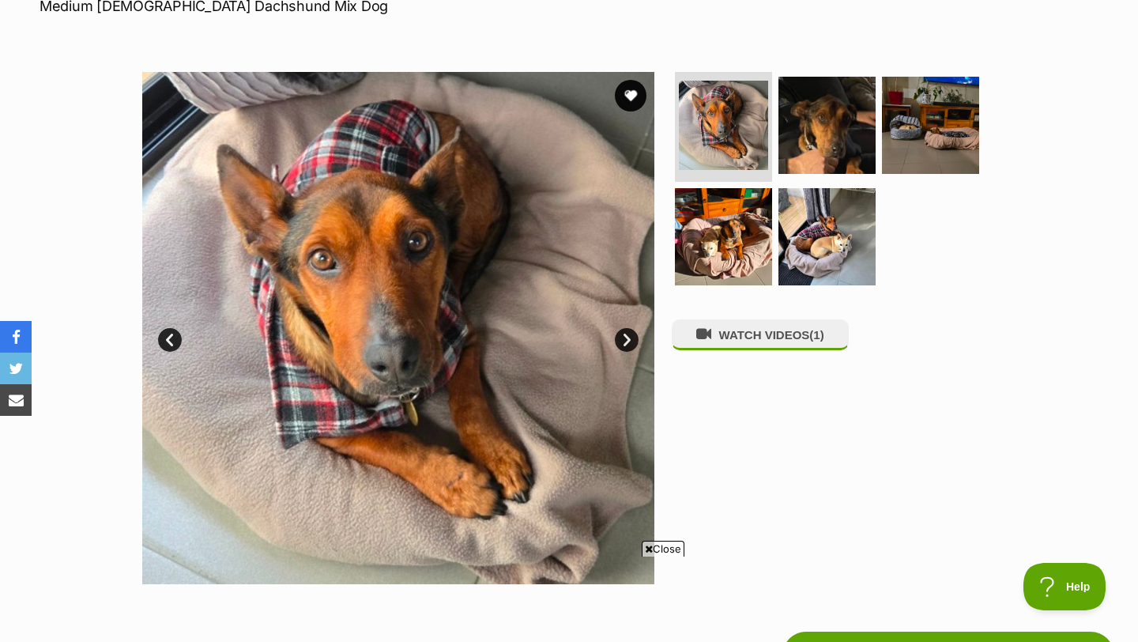
scroll to position [306, 0]
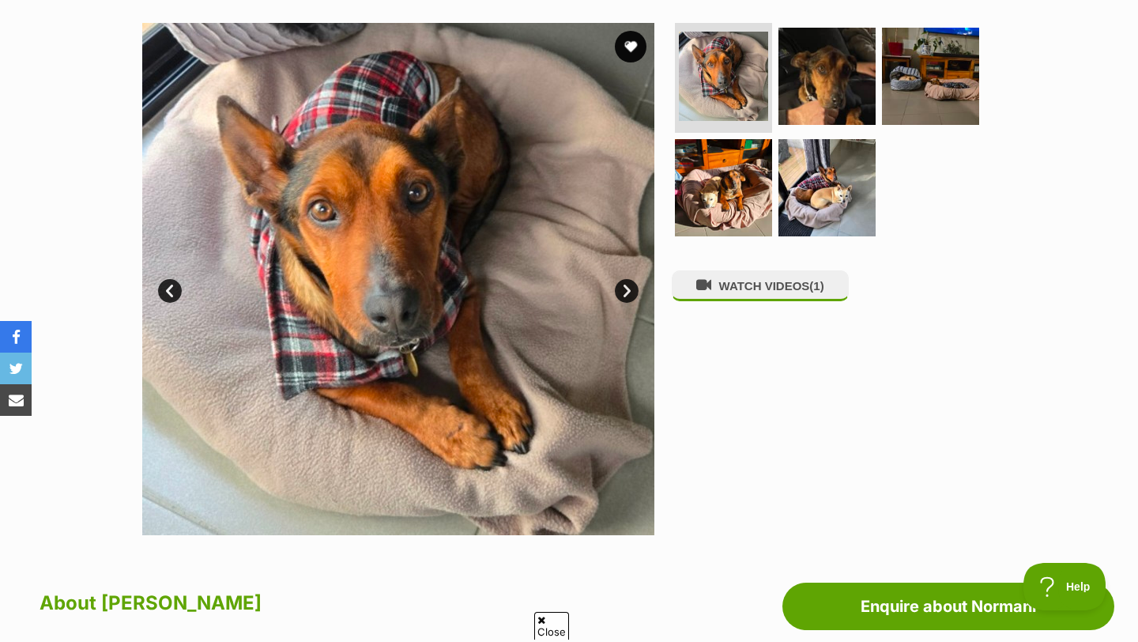
click at [622, 293] on link "Next" at bounding box center [627, 291] width 24 height 24
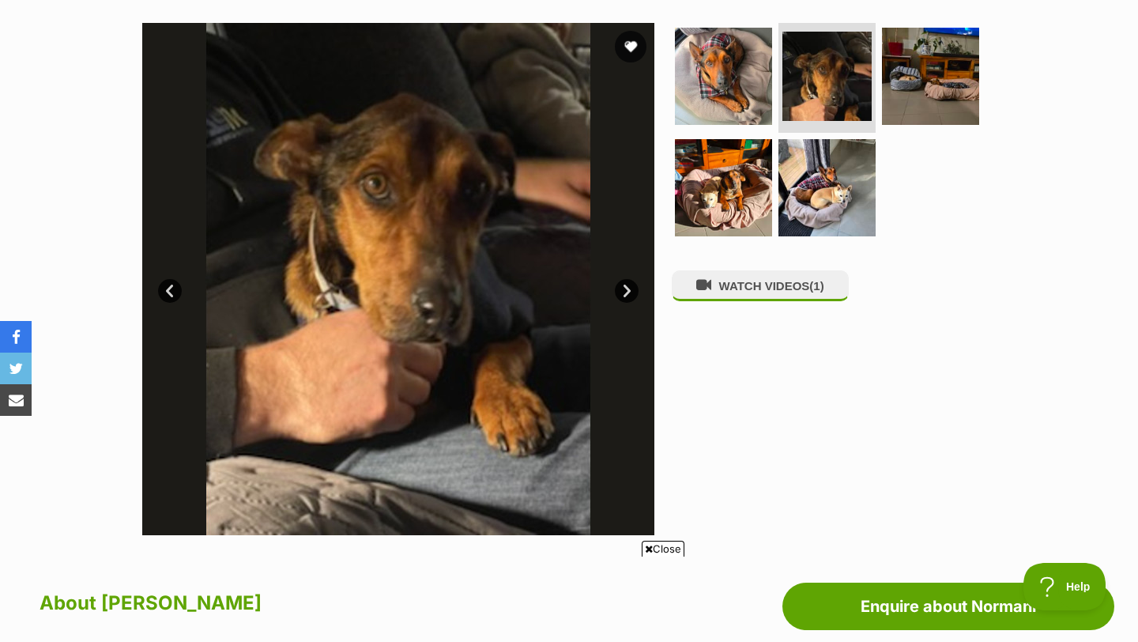
click at [622, 293] on link "Next" at bounding box center [627, 291] width 24 height 24
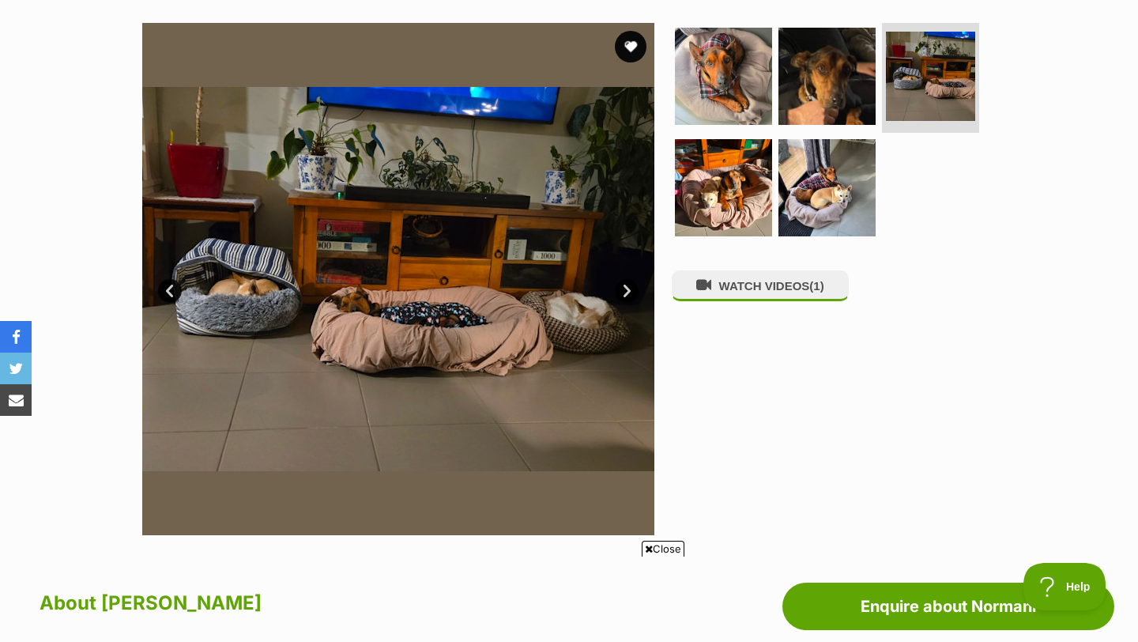
click at [622, 293] on link "Next" at bounding box center [627, 291] width 24 height 24
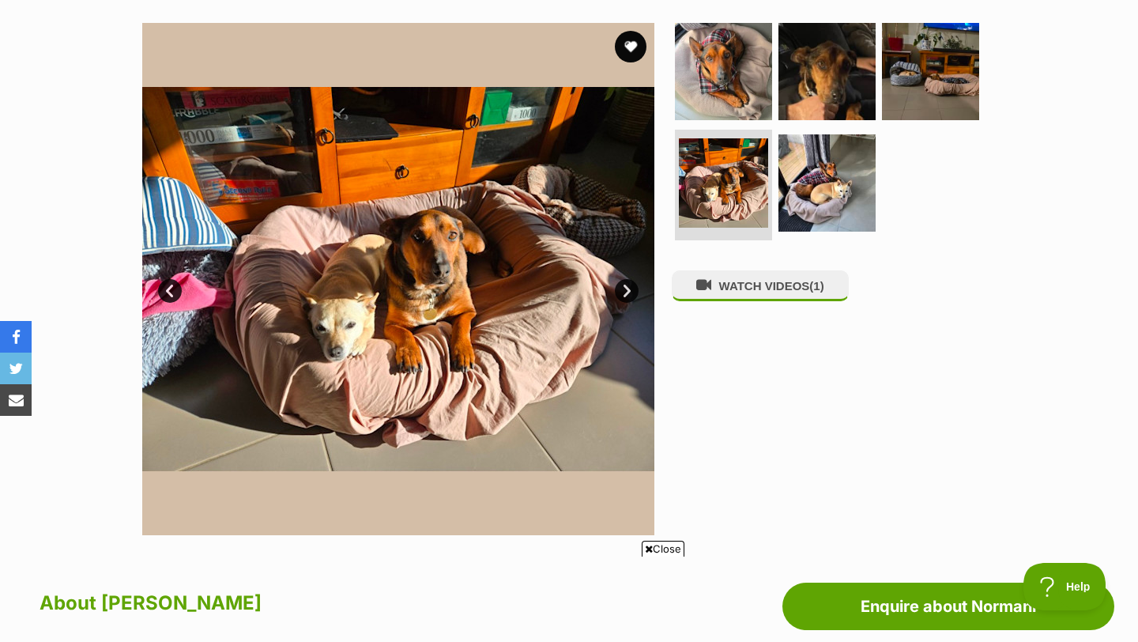
click at [622, 293] on link "Next" at bounding box center [627, 291] width 24 height 24
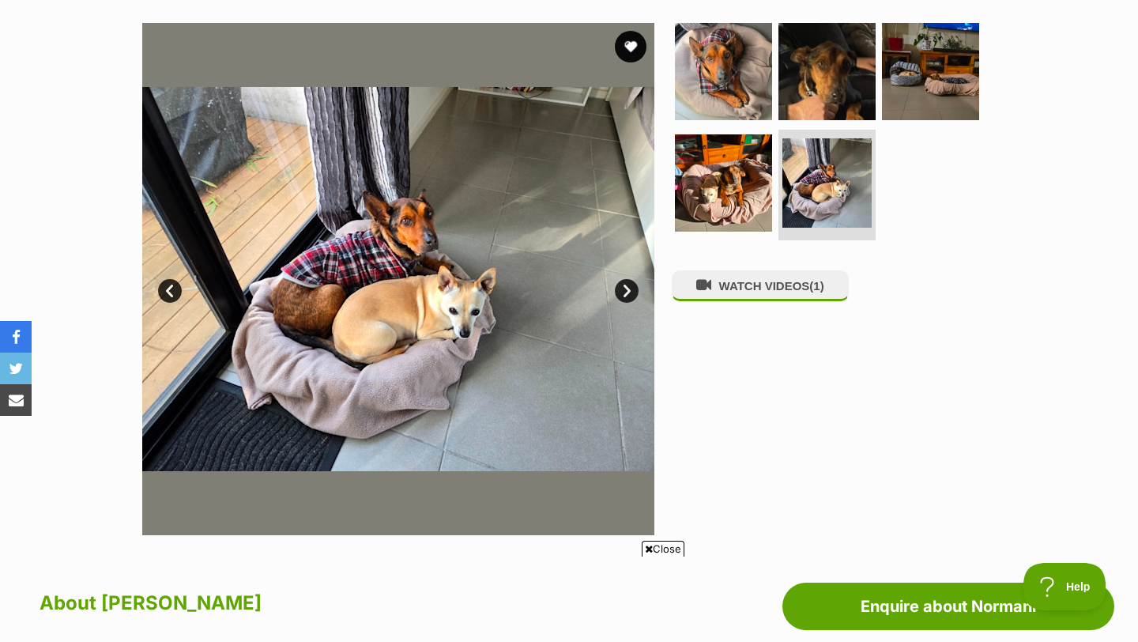
click at [622, 293] on link "Next" at bounding box center [627, 291] width 24 height 24
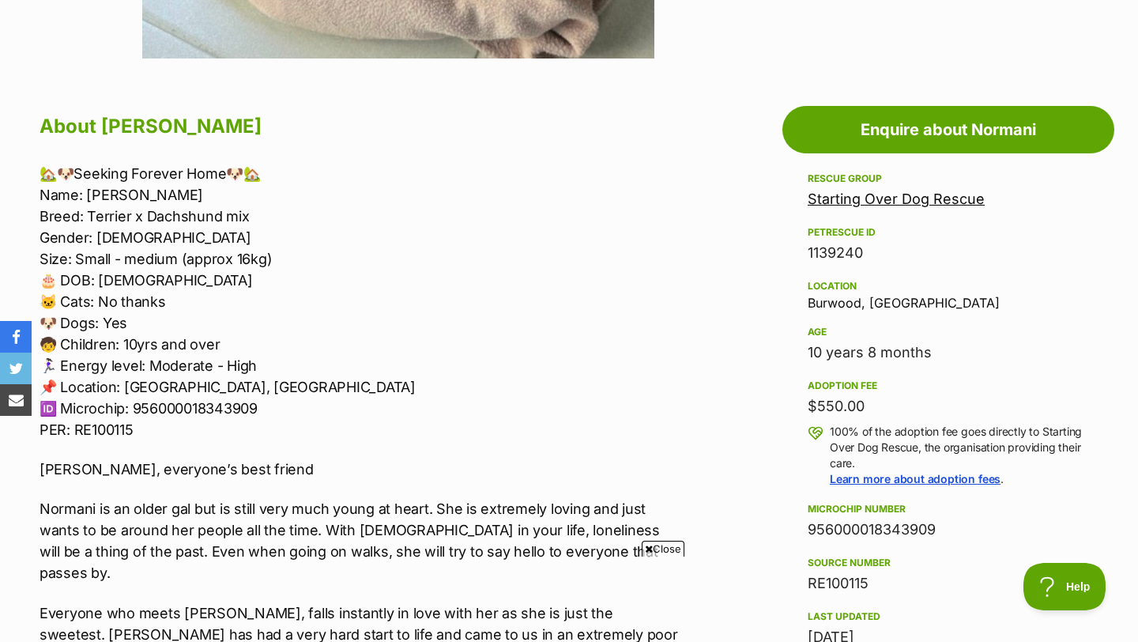
scroll to position [823, 0]
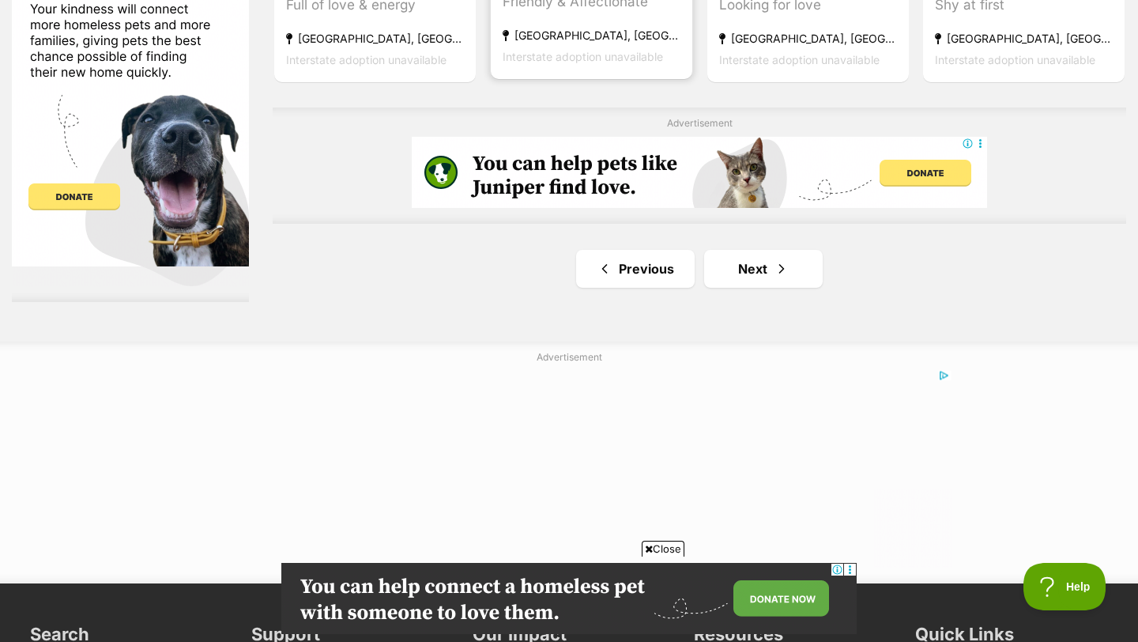
scroll to position [2740, 0]
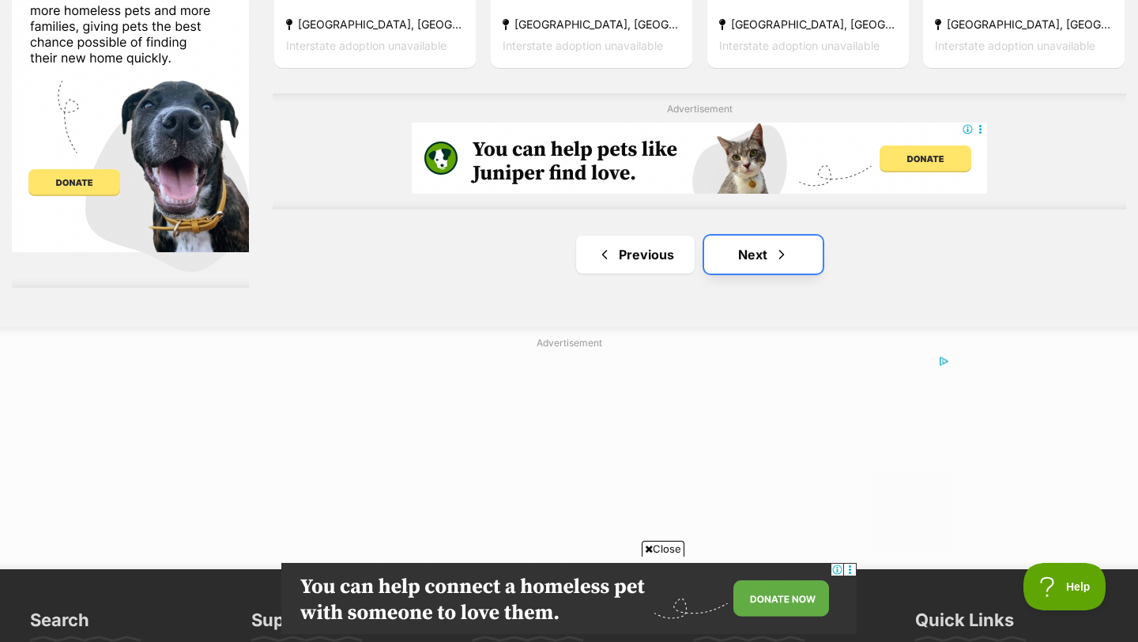
click at [746, 251] on link "Next" at bounding box center [763, 254] width 119 height 38
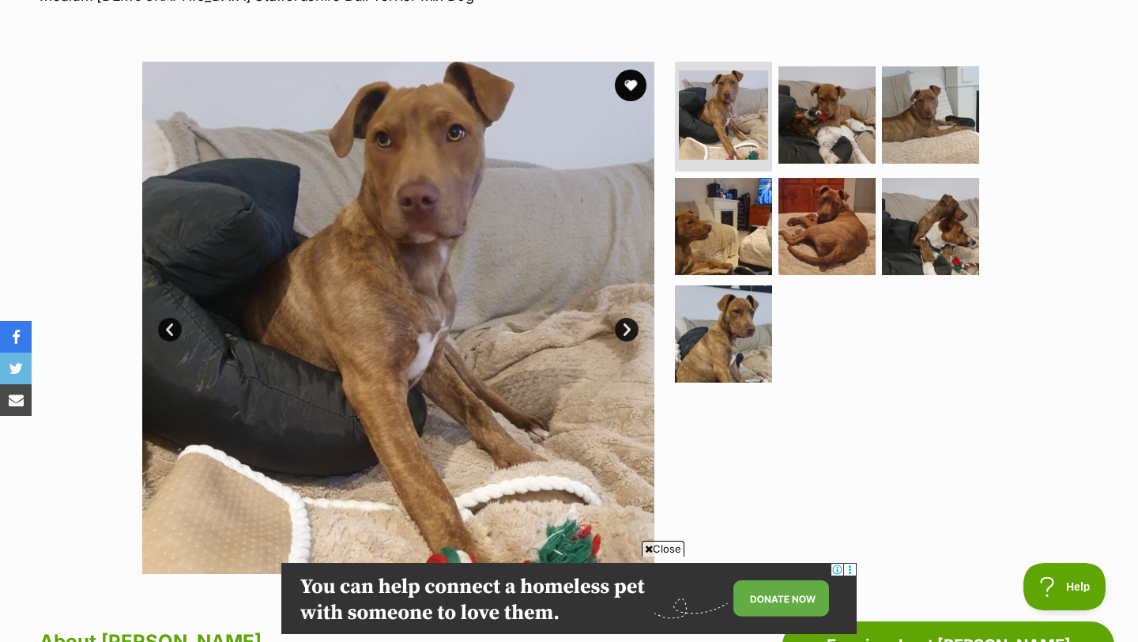
scroll to position [336, 0]
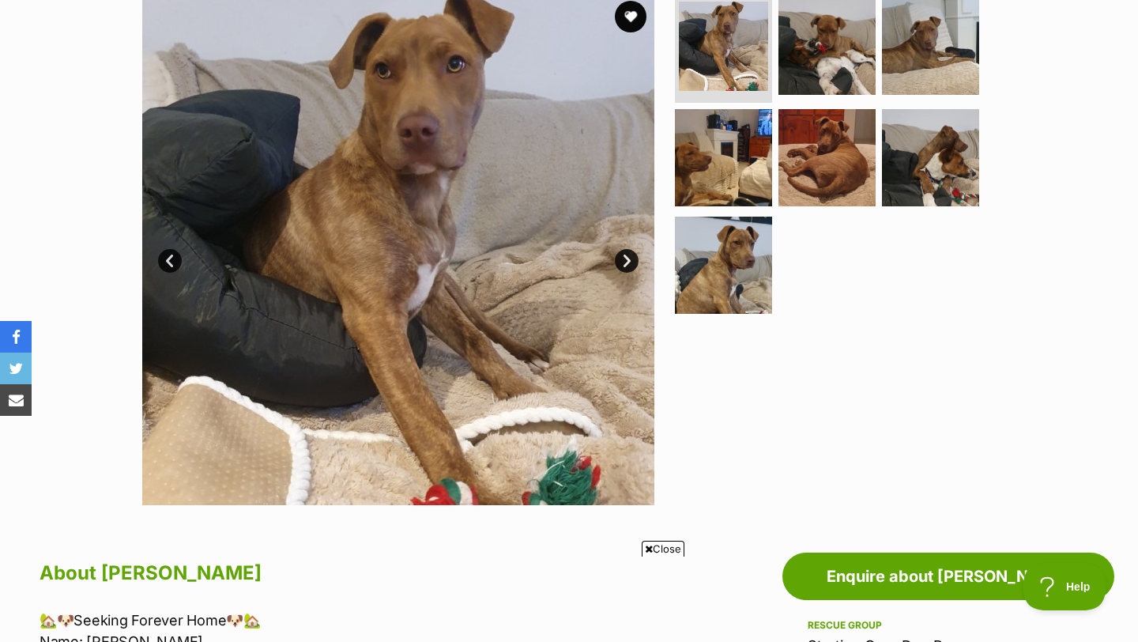
click at [634, 263] on link "Next" at bounding box center [627, 261] width 24 height 24
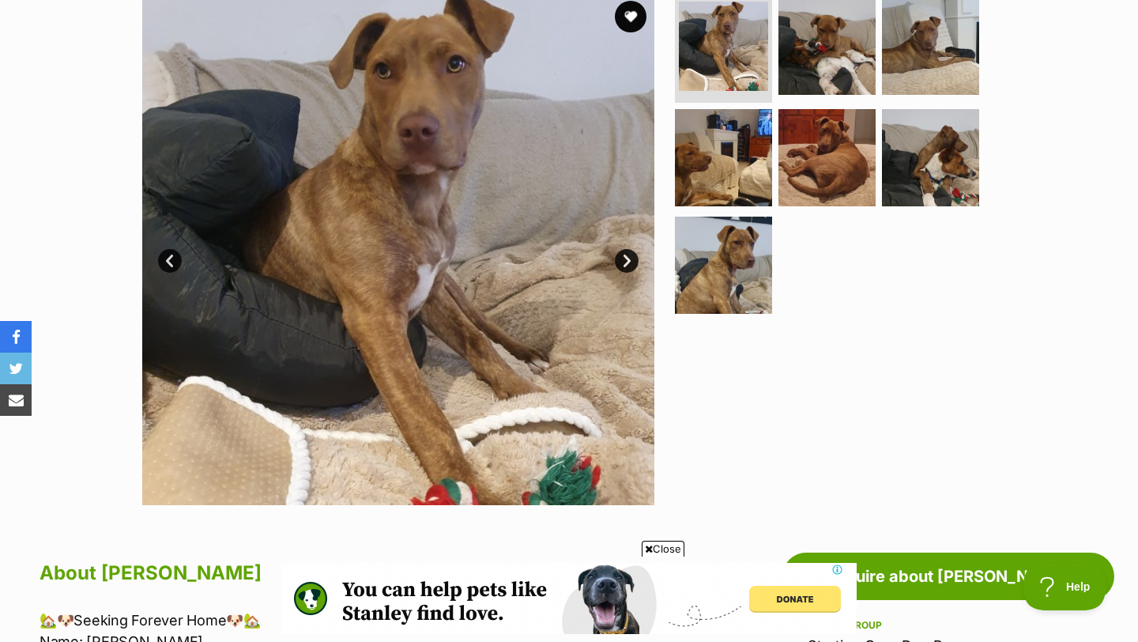
scroll to position [0, 0]
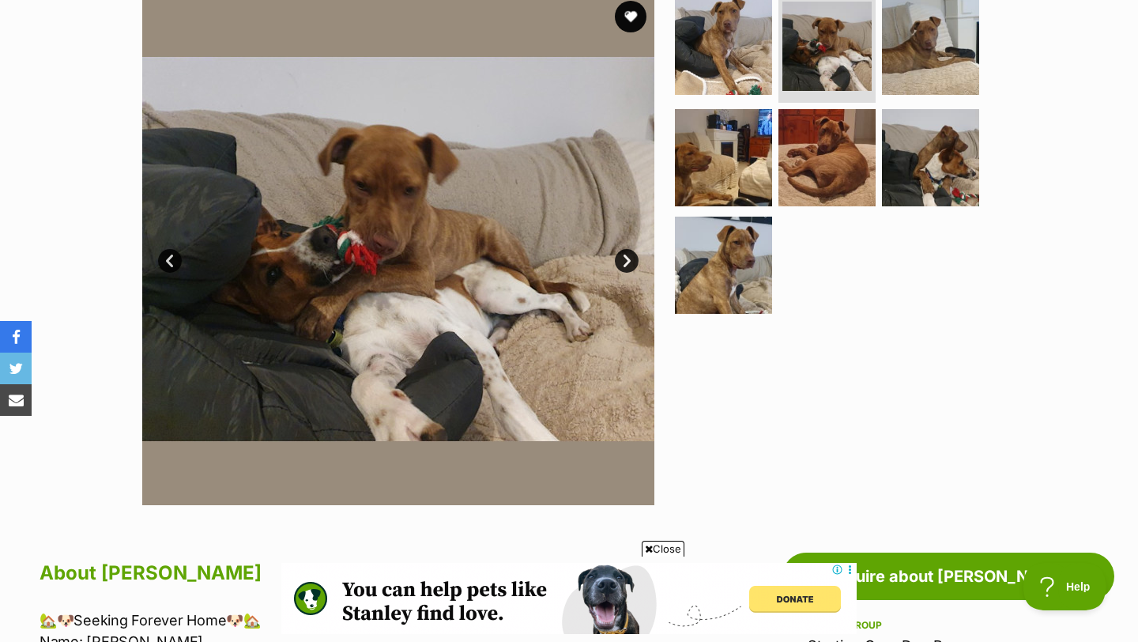
click at [634, 263] on link "Next" at bounding box center [627, 261] width 24 height 24
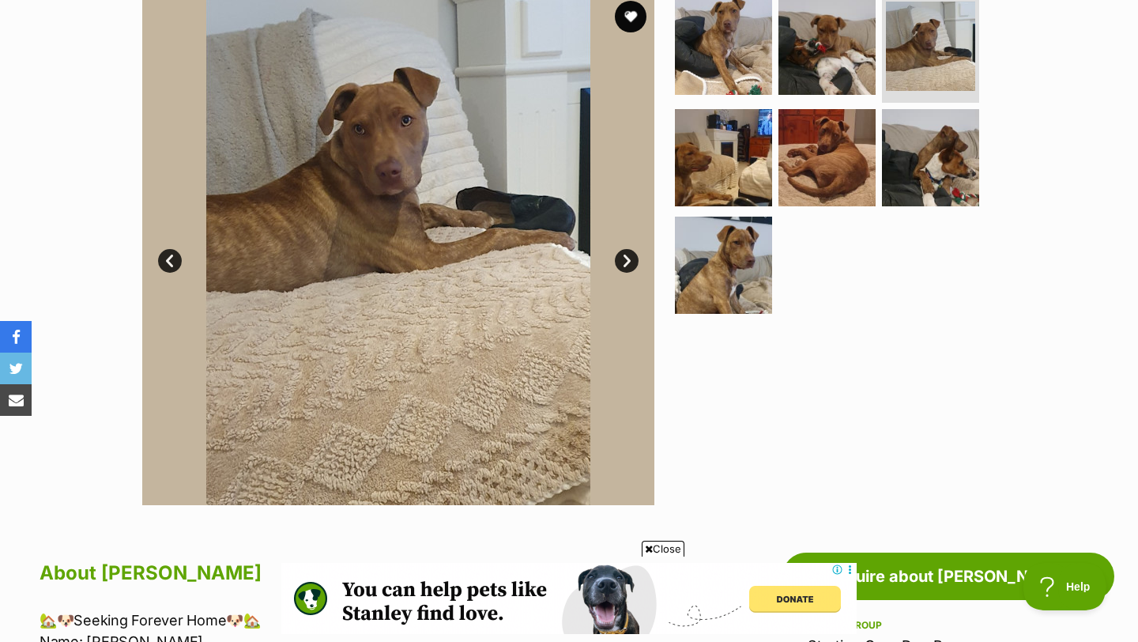
click at [634, 263] on link "Next" at bounding box center [627, 261] width 24 height 24
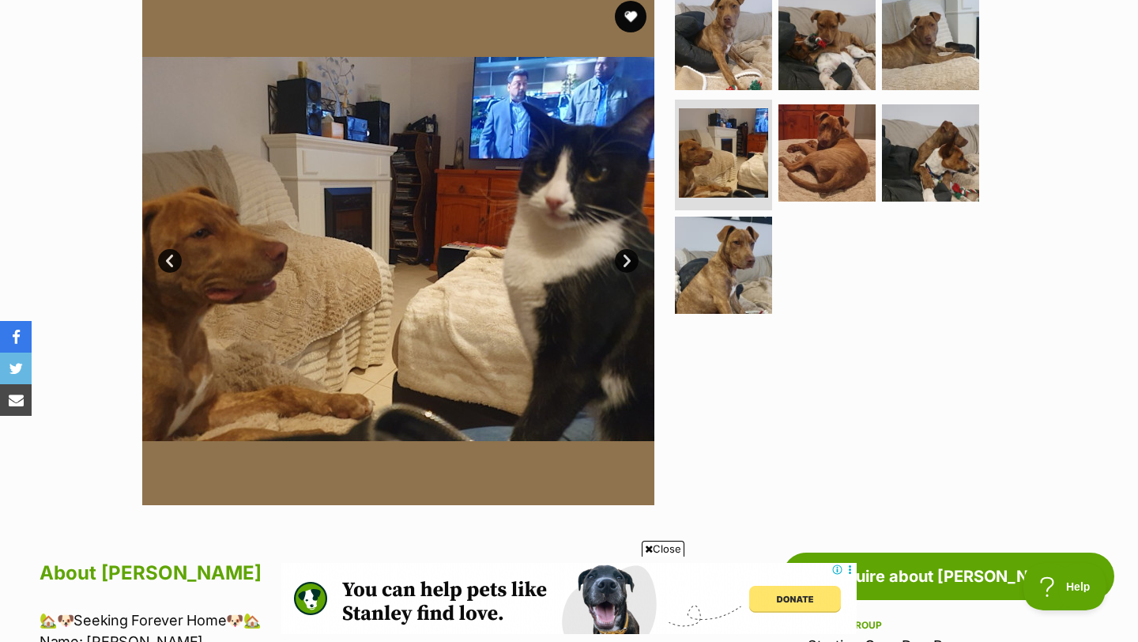
click at [634, 263] on link "Next" at bounding box center [627, 261] width 24 height 24
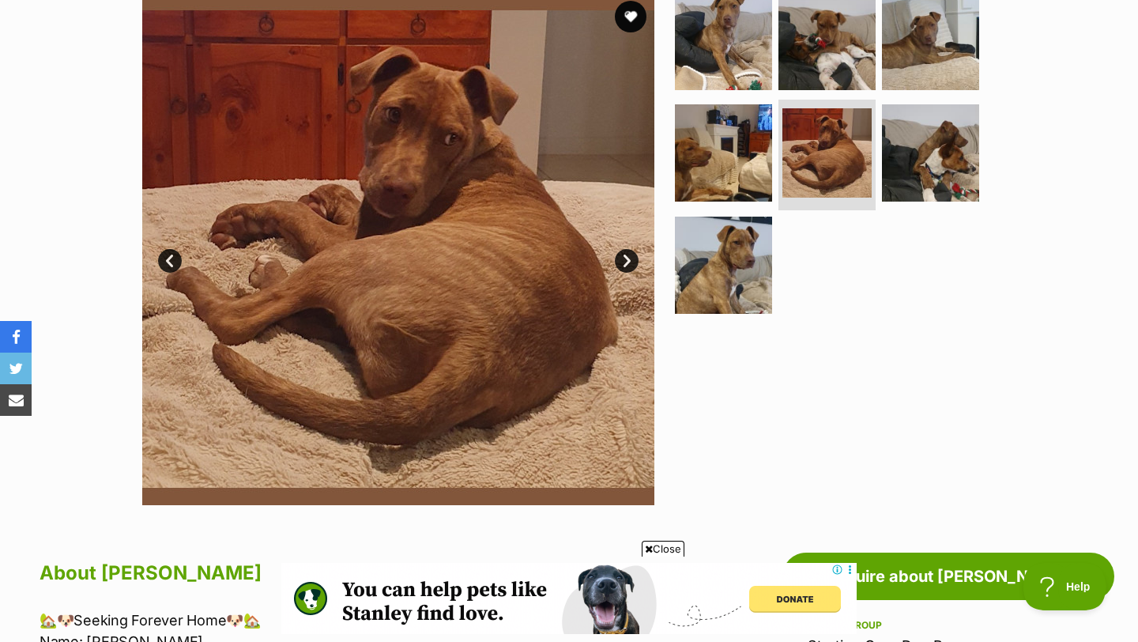
click at [170, 263] on link "Prev" at bounding box center [170, 261] width 24 height 24
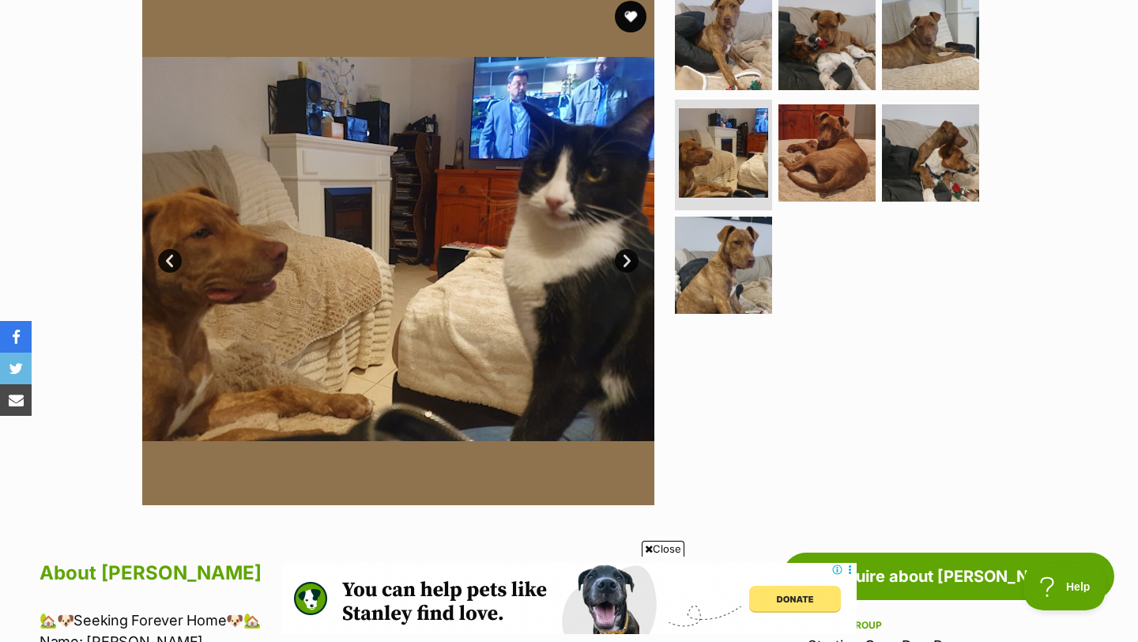
click at [627, 262] on link "Next" at bounding box center [627, 261] width 24 height 24
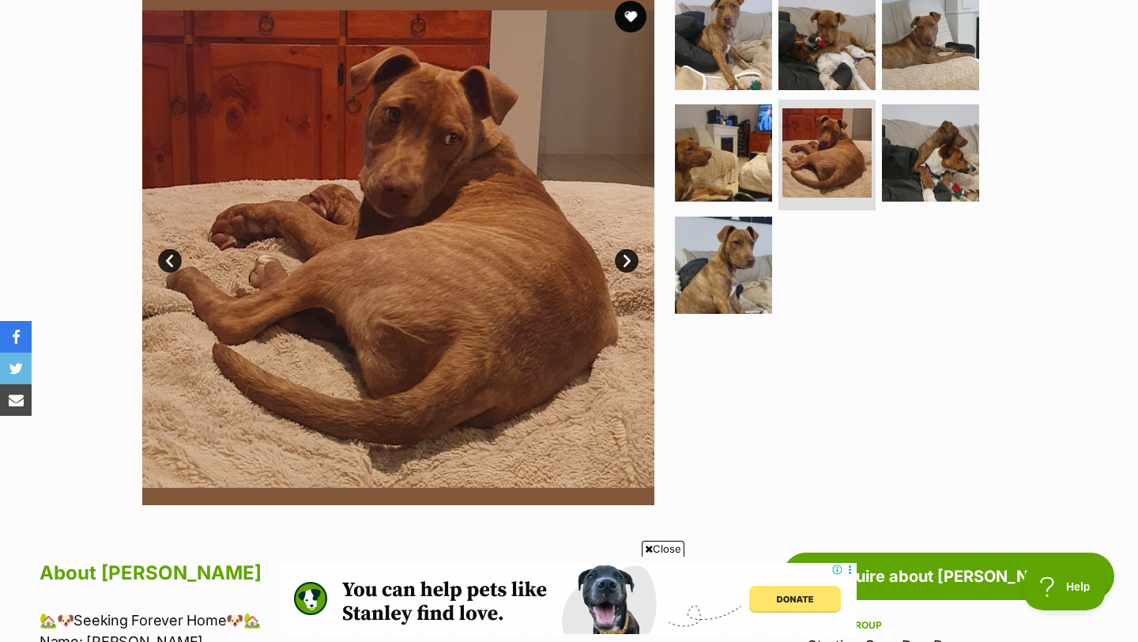
click at [627, 262] on link "Next" at bounding box center [627, 261] width 24 height 24
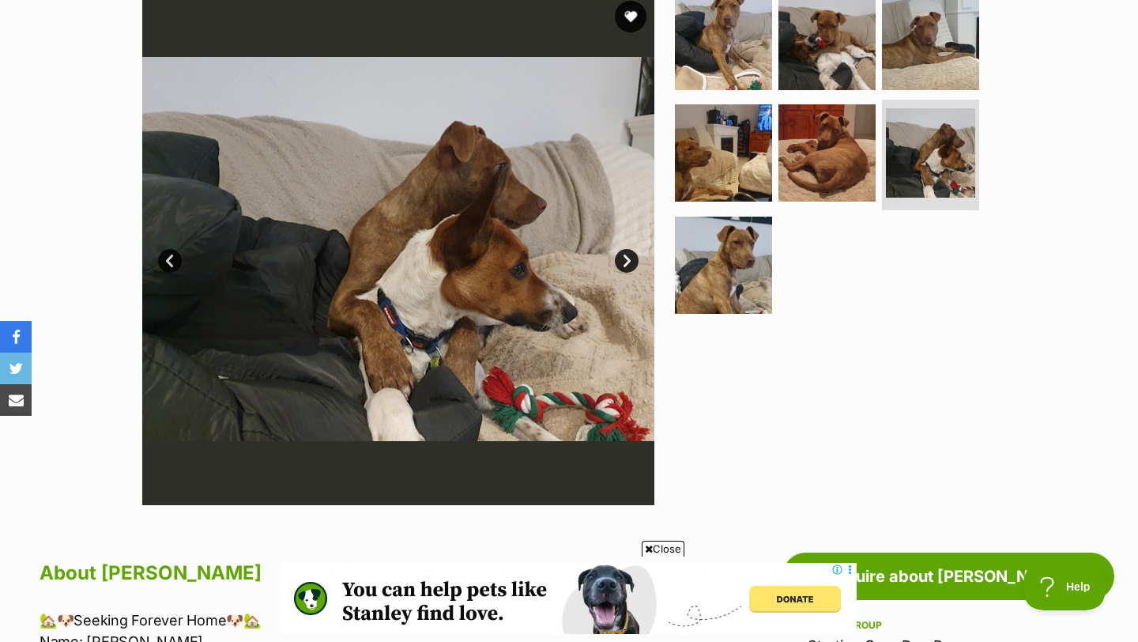
click at [627, 262] on link "Next" at bounding box center [627, 261] width 24 height 24
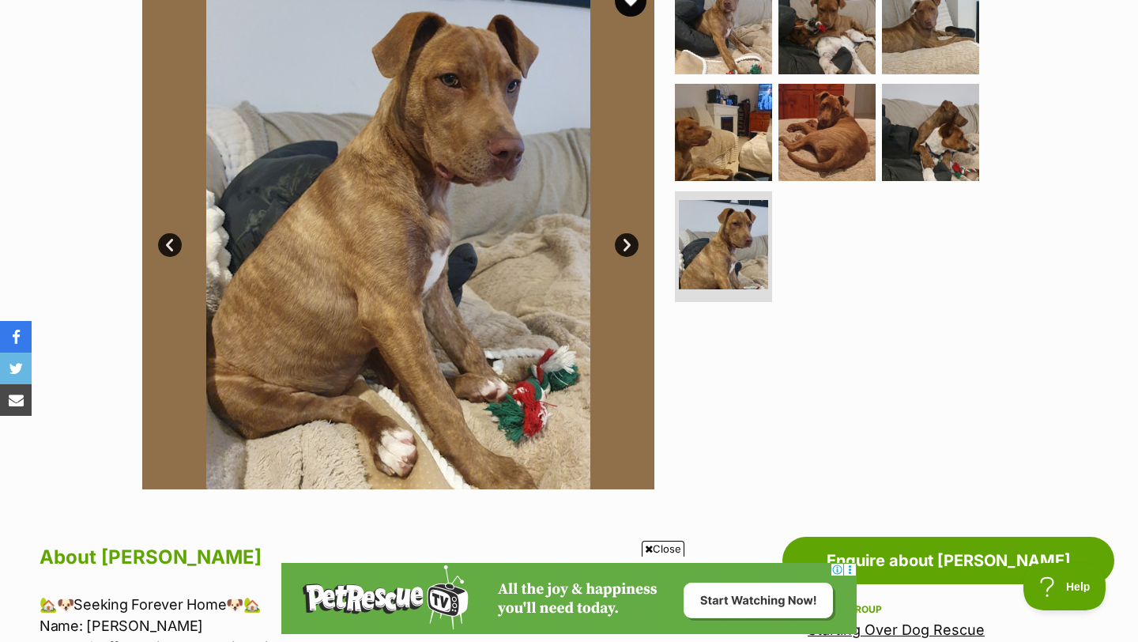
scroll to position [153, 0]
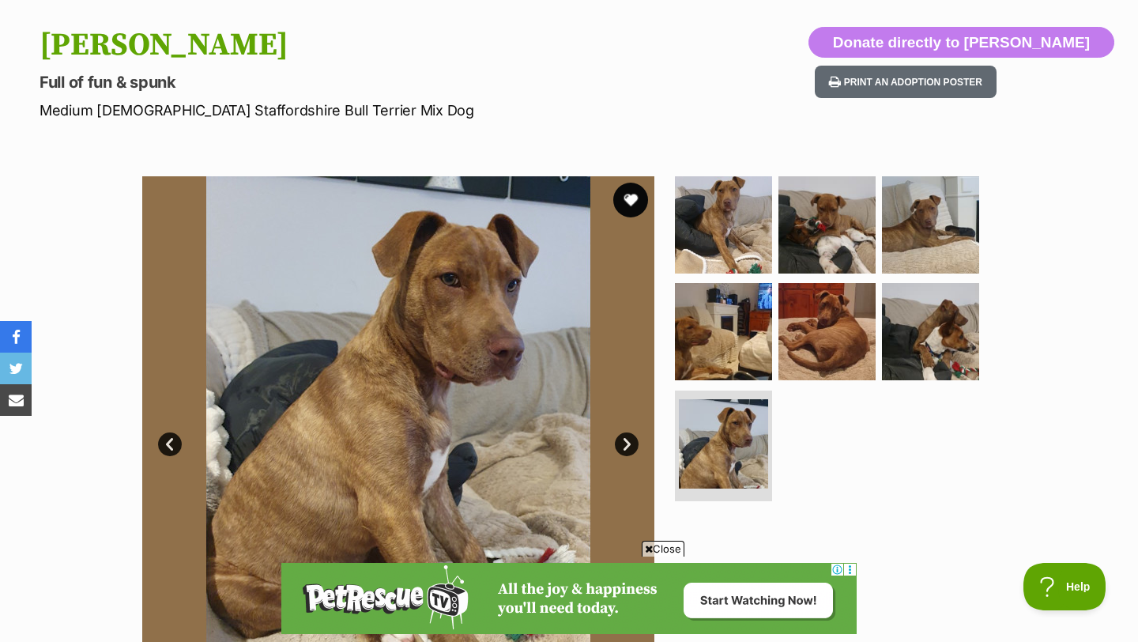
click at [633, 193] on button "favourite" at bounding box center [630, 200] width 35 height 35
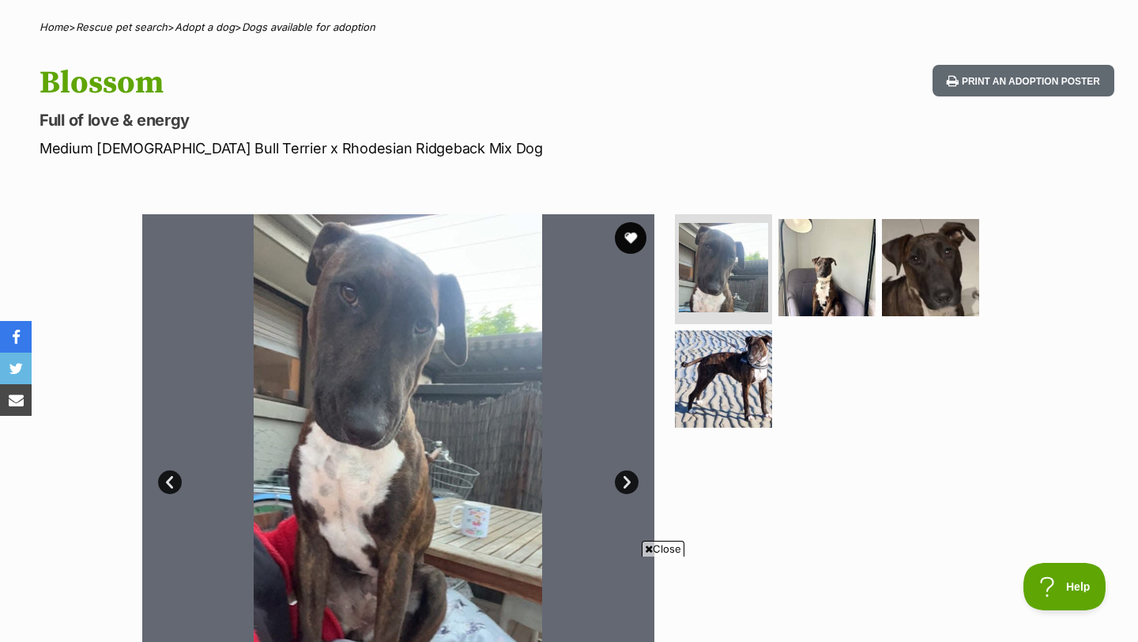
scroll to position [270, 0]
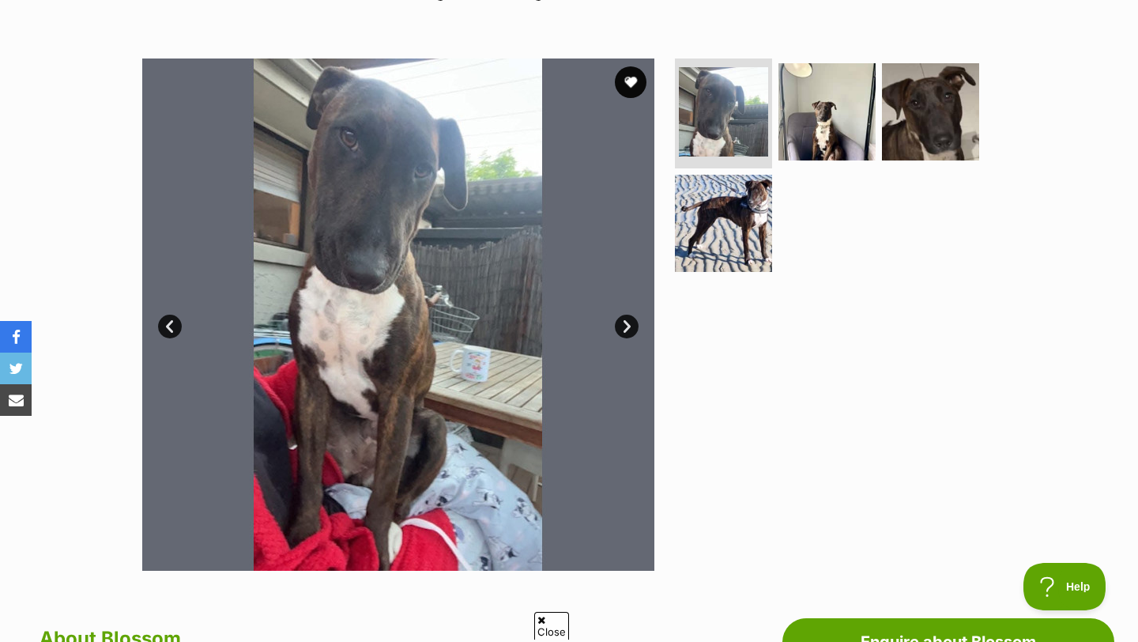
click at [624, 318] on link "Next" at bounding box center [627, 327] width 24 height 24
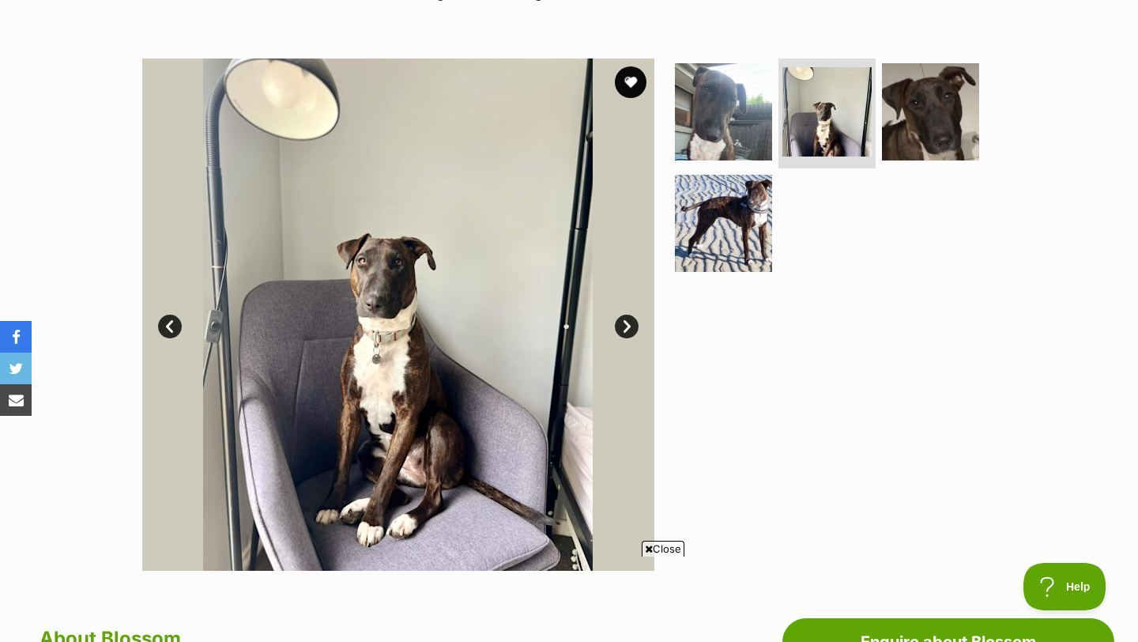
click at [624, 318] on link "Next" at bounding box center [627, 327] width 24 height 24
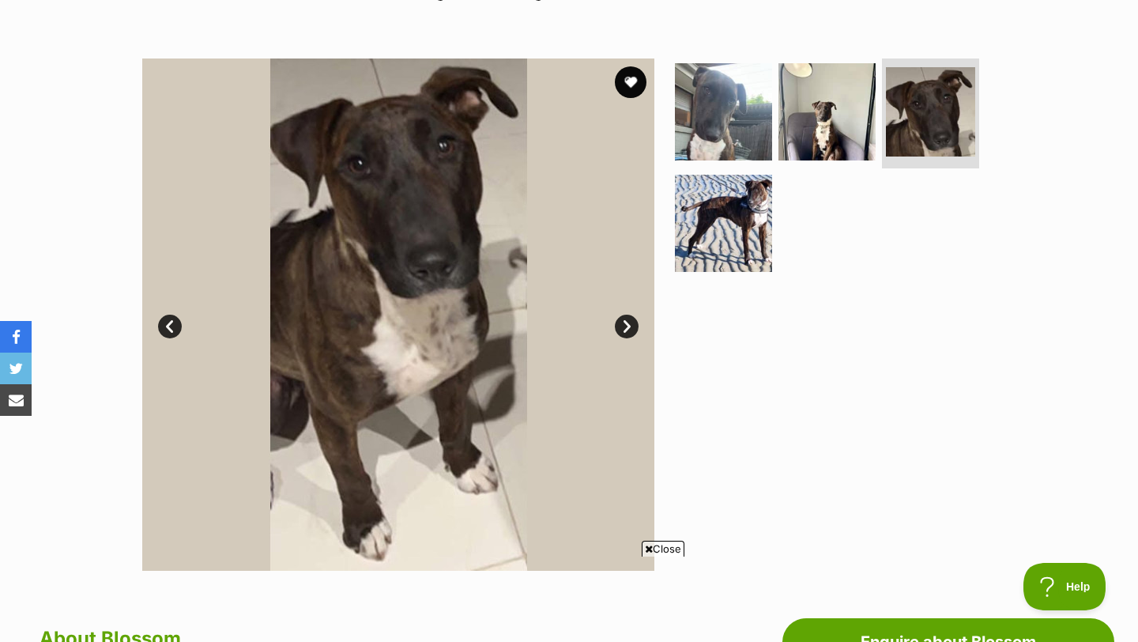
click at [624, 318] on link "Next" at bounding box center [627, 327] width 24 height 24
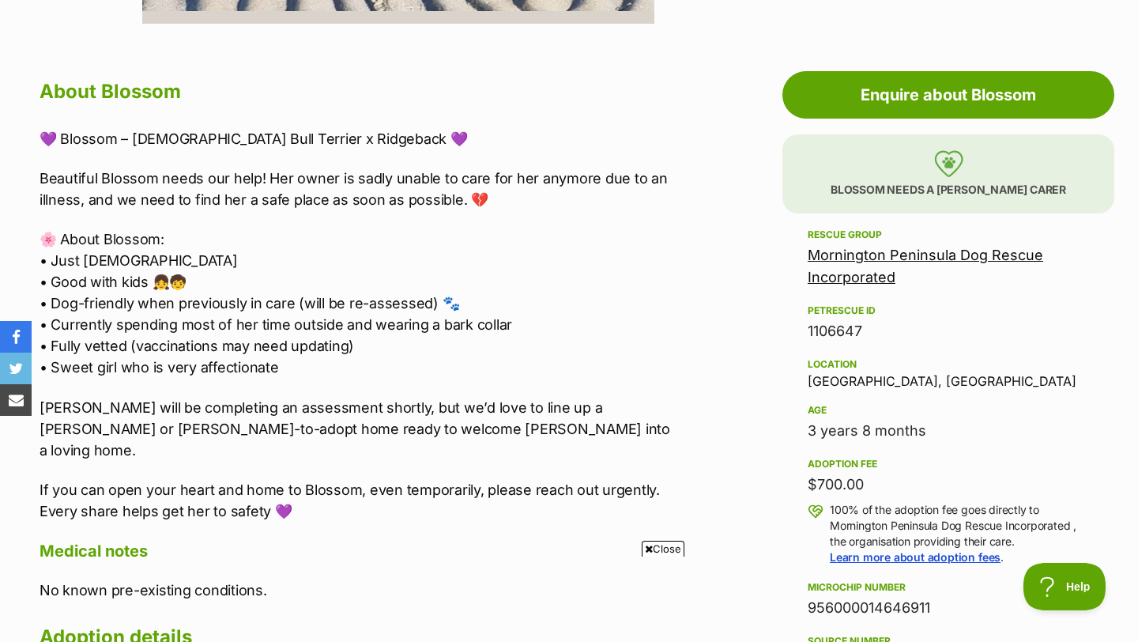
scroll to position [891, 0]
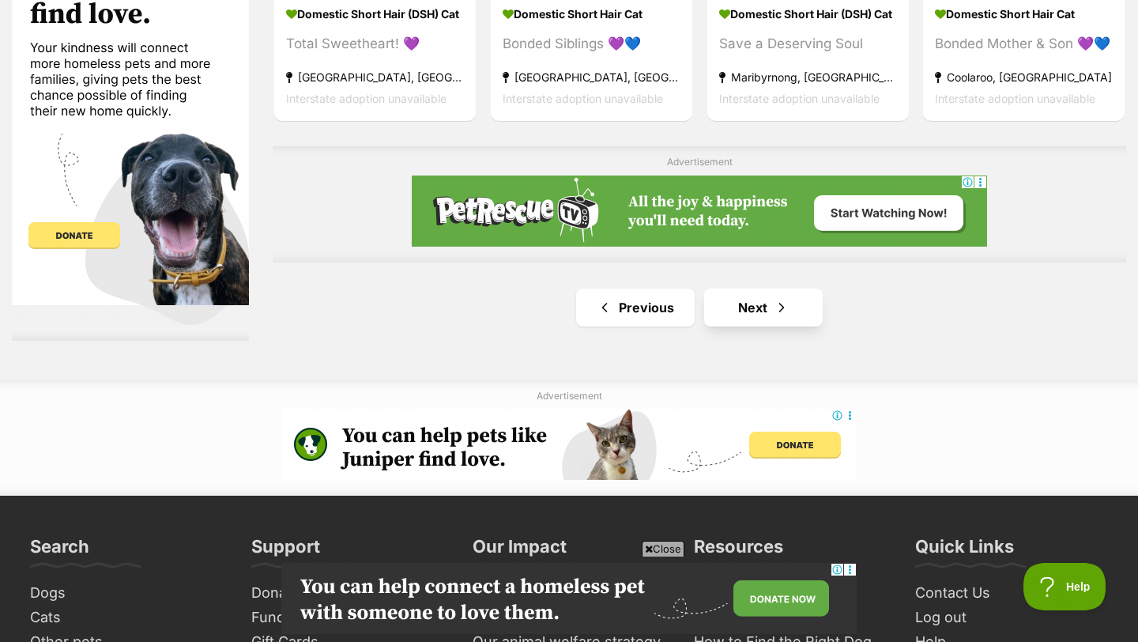
scroll to position [2826, 0]
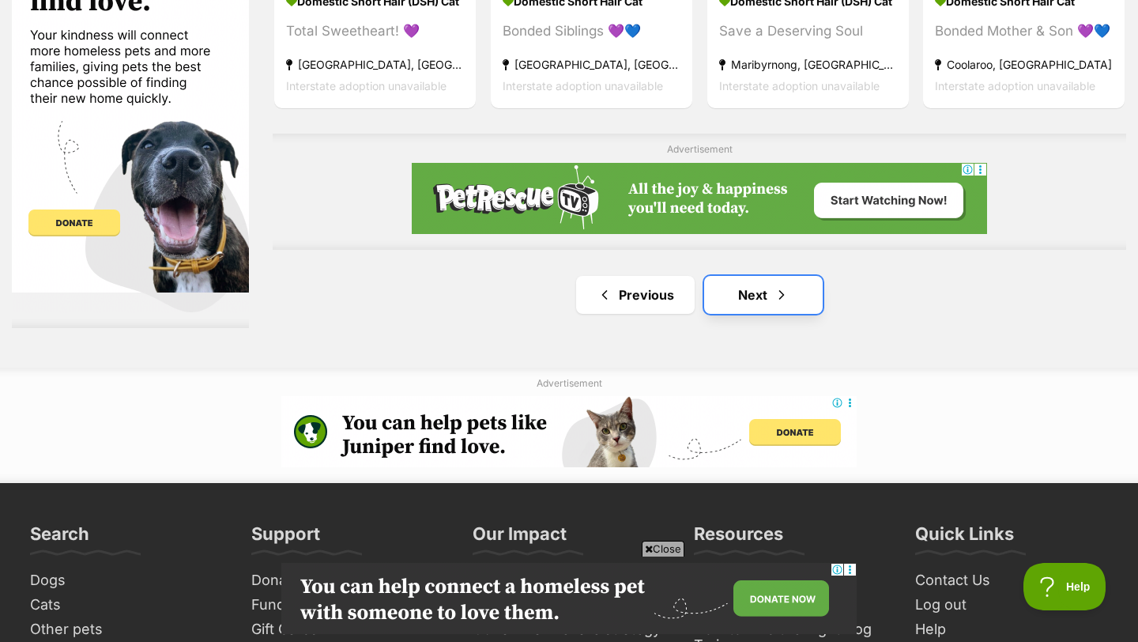
click at [769, 311] on link "Next" at bounding box center [763, 295] width 119 height 38
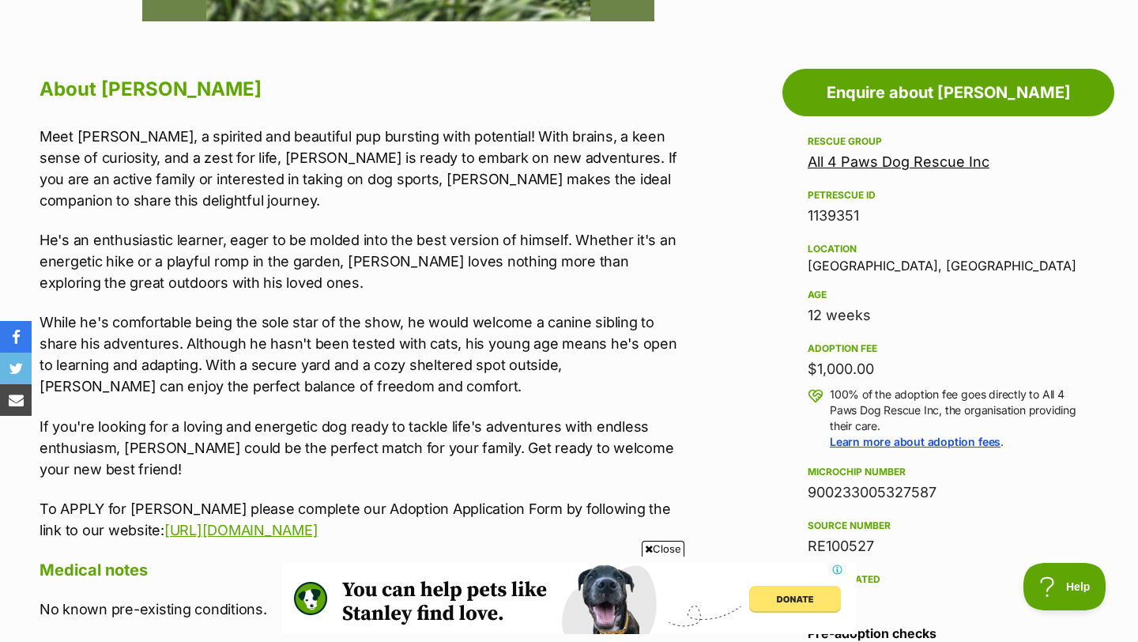
scroll to position [856, 0]
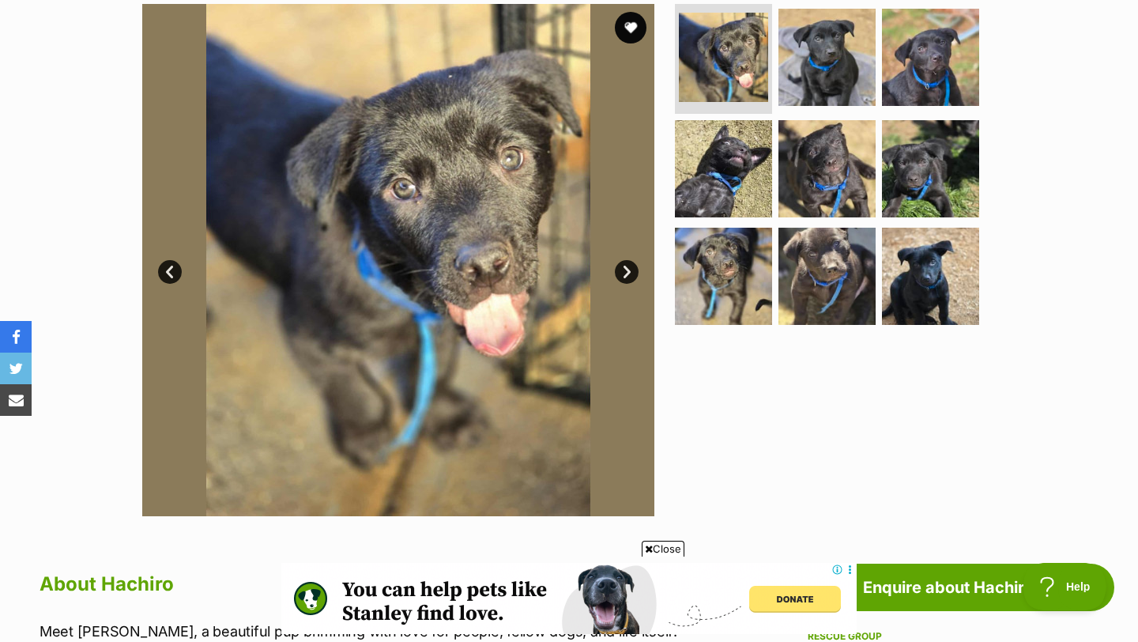
click at [635, 269] on link "Next" at bounding box center [627, 272] width 24 height 24
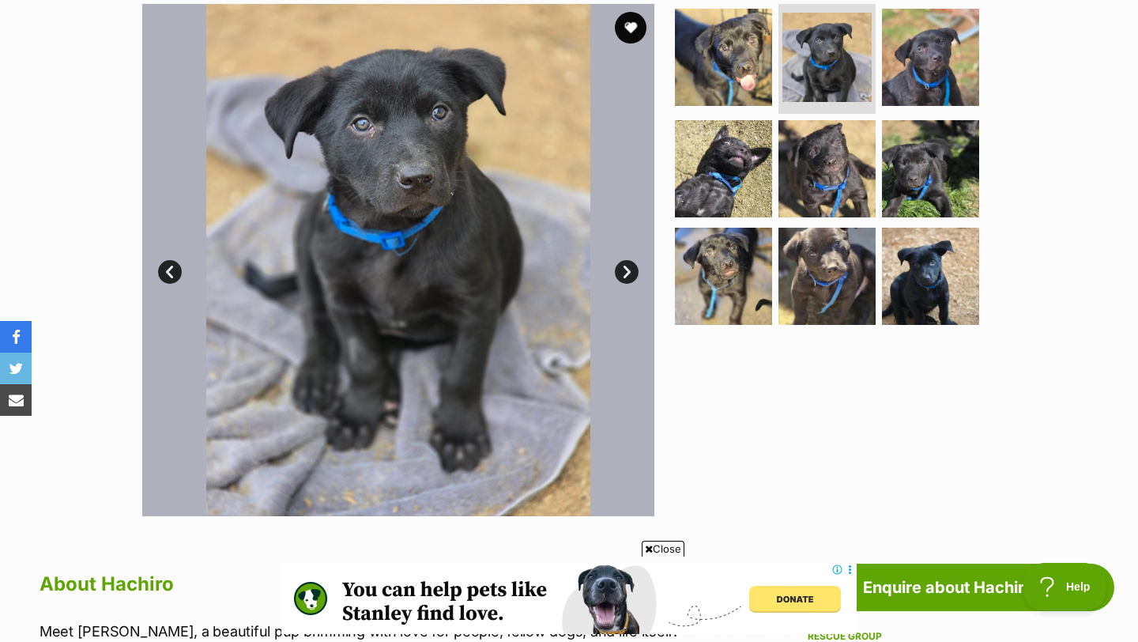
click at [635, 269] on link "Next" at bounding box center [627, 272] width 24 height 24
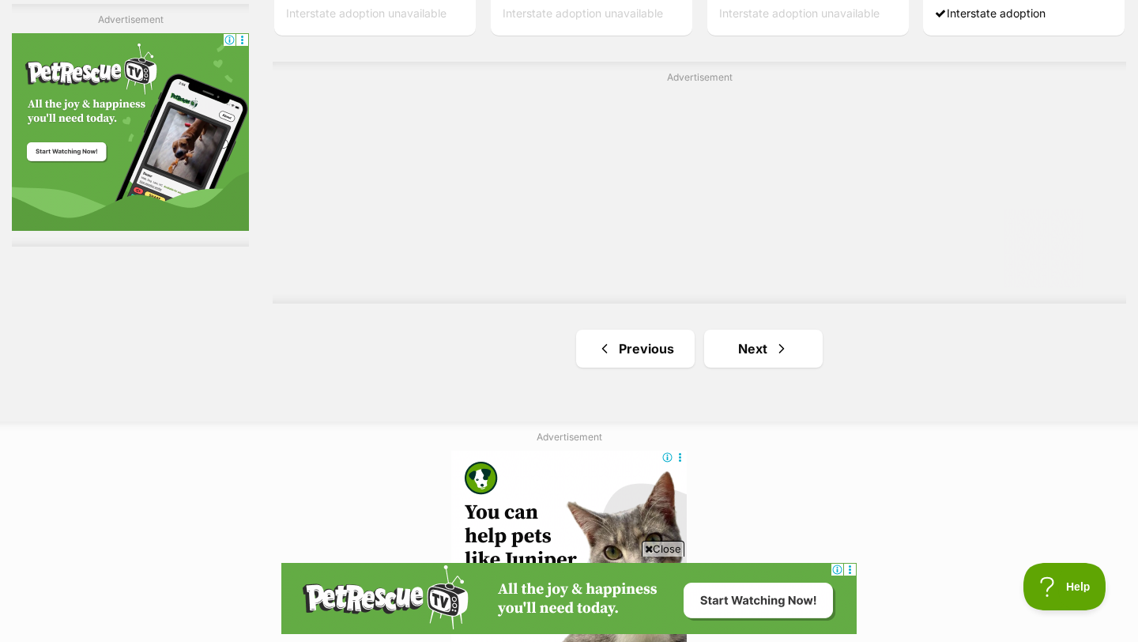
scroll to position [2885, 0]
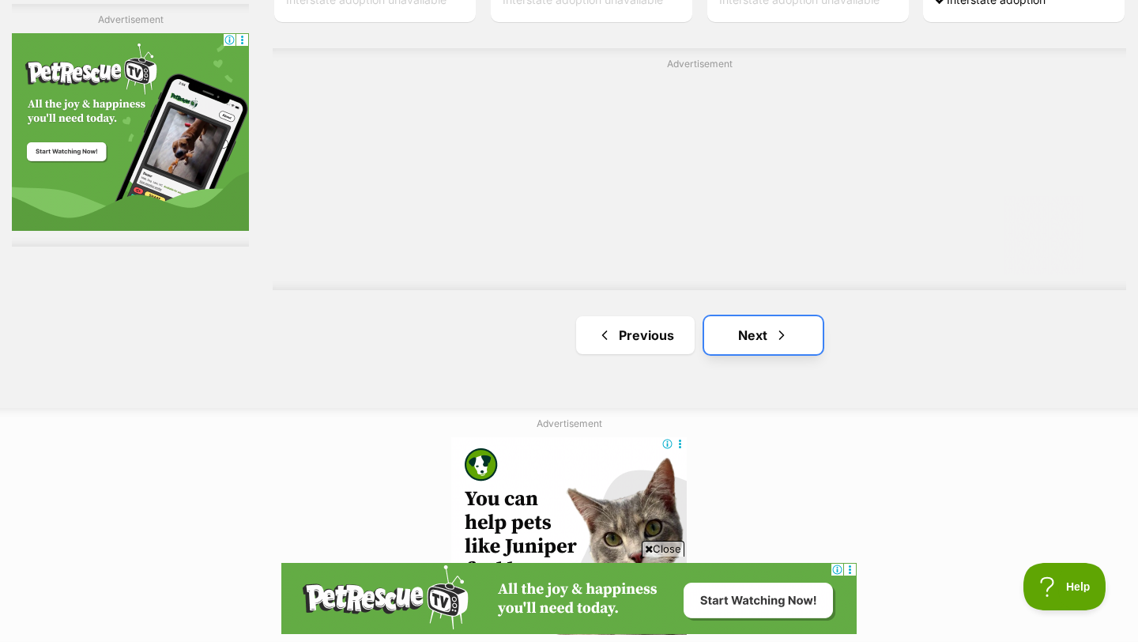
click at [750, 338] on link "Next" at bounding box center [763, 335] width 119 height 38
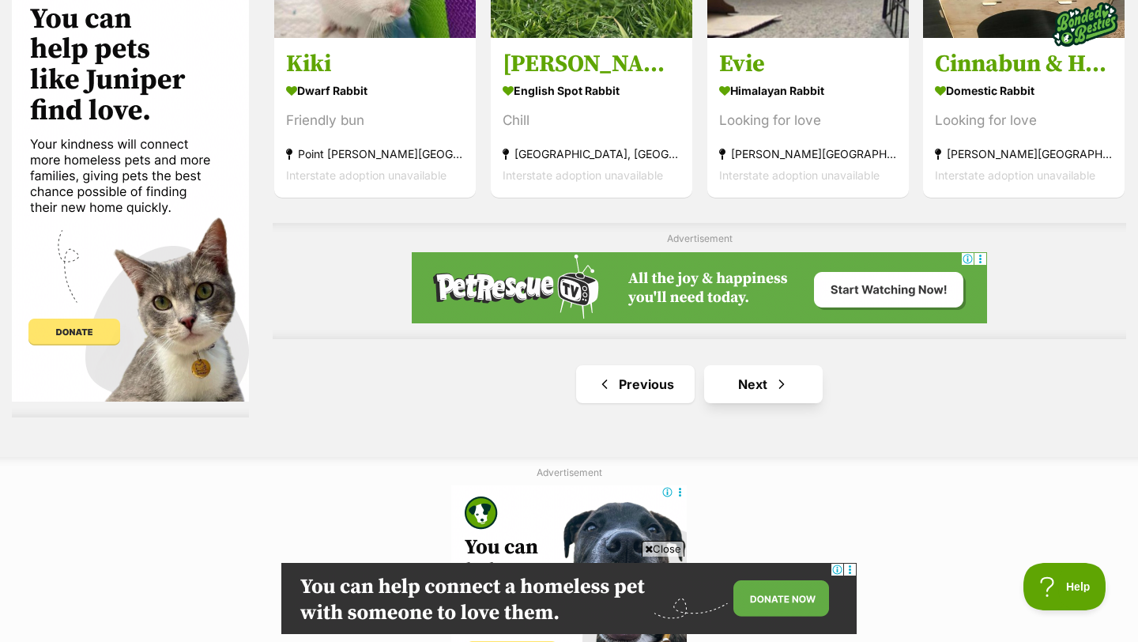
scroll to position [2613, 0]
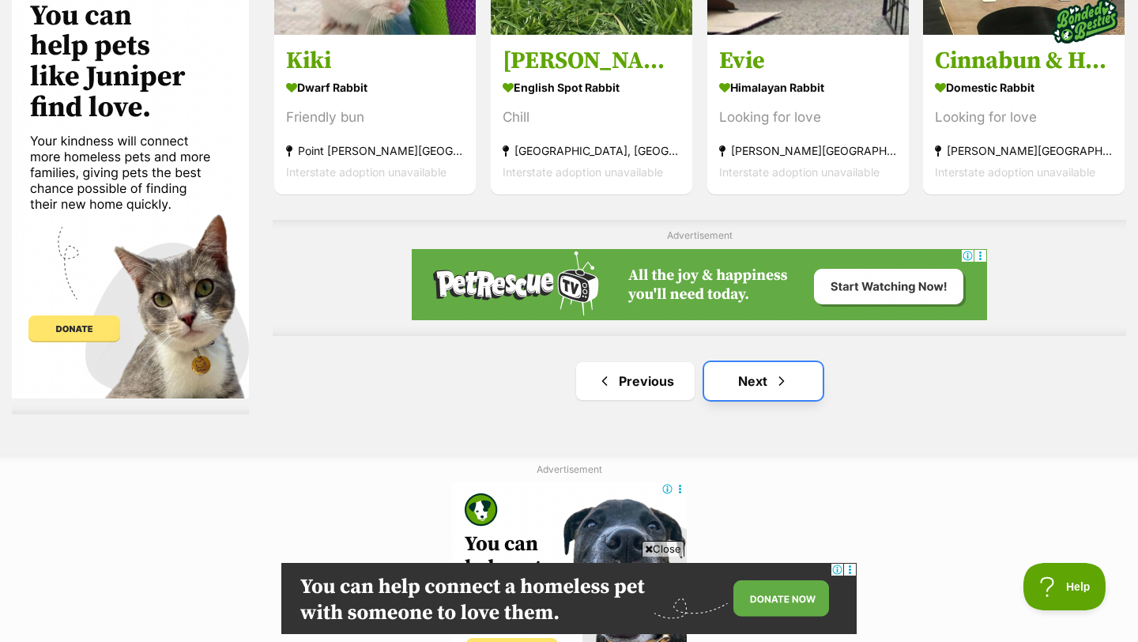
click at [763, 388] on link "Next" at bounding box center [763, 381] width 119 height 38
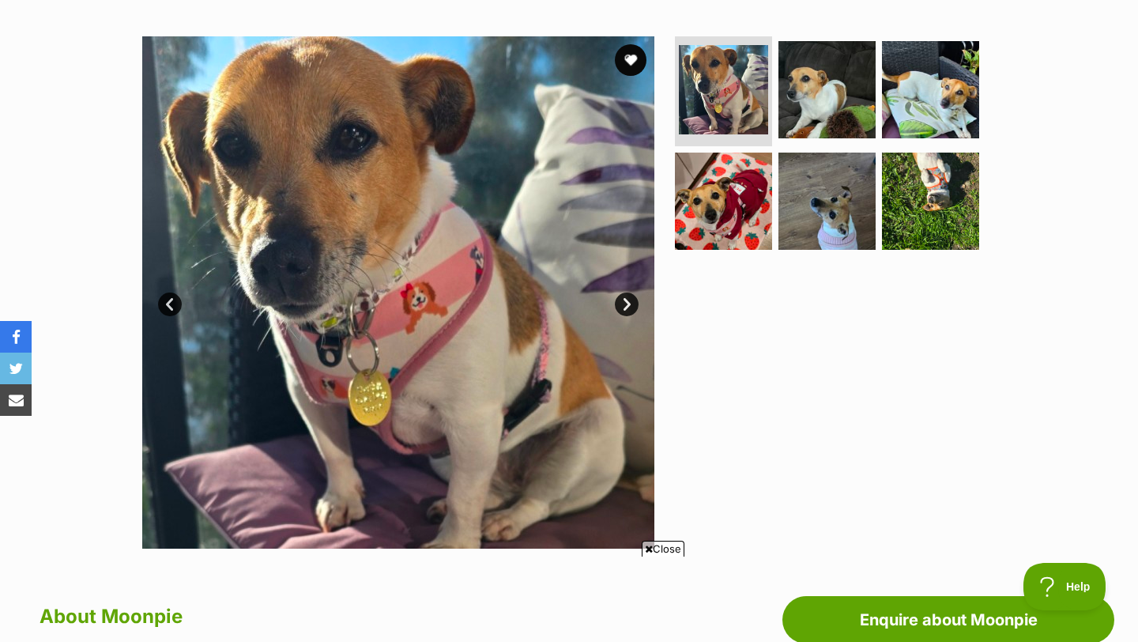
scroll to position [297, 0]
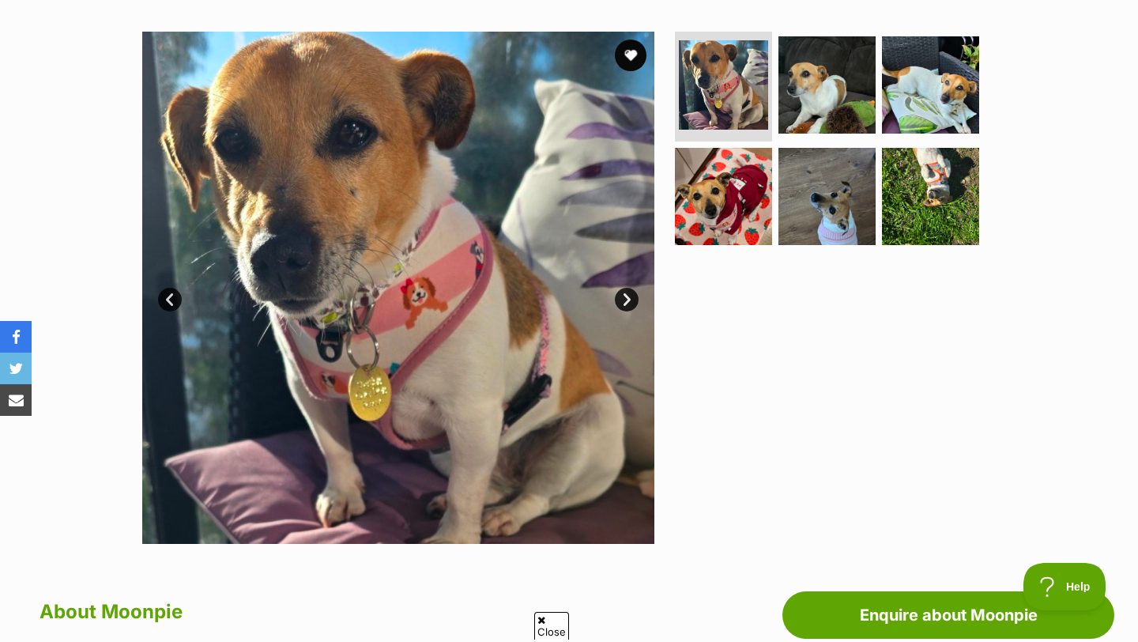
click at [631, 303] on link "Next" at bounding box center [627, 300] width 24 height 24
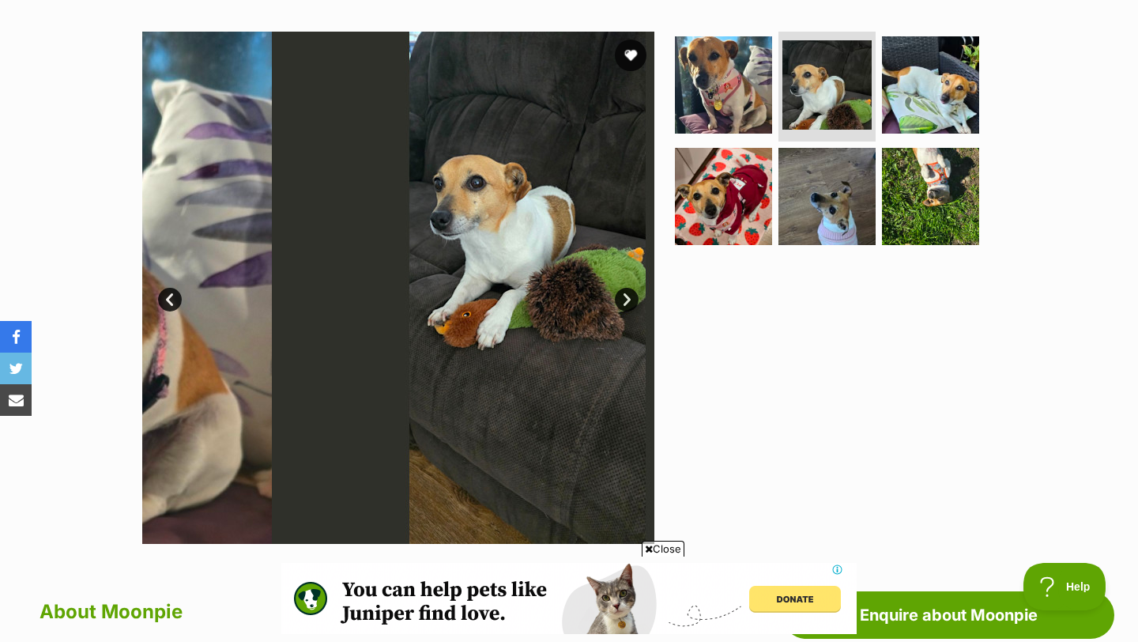
scroll to position [0, 0]
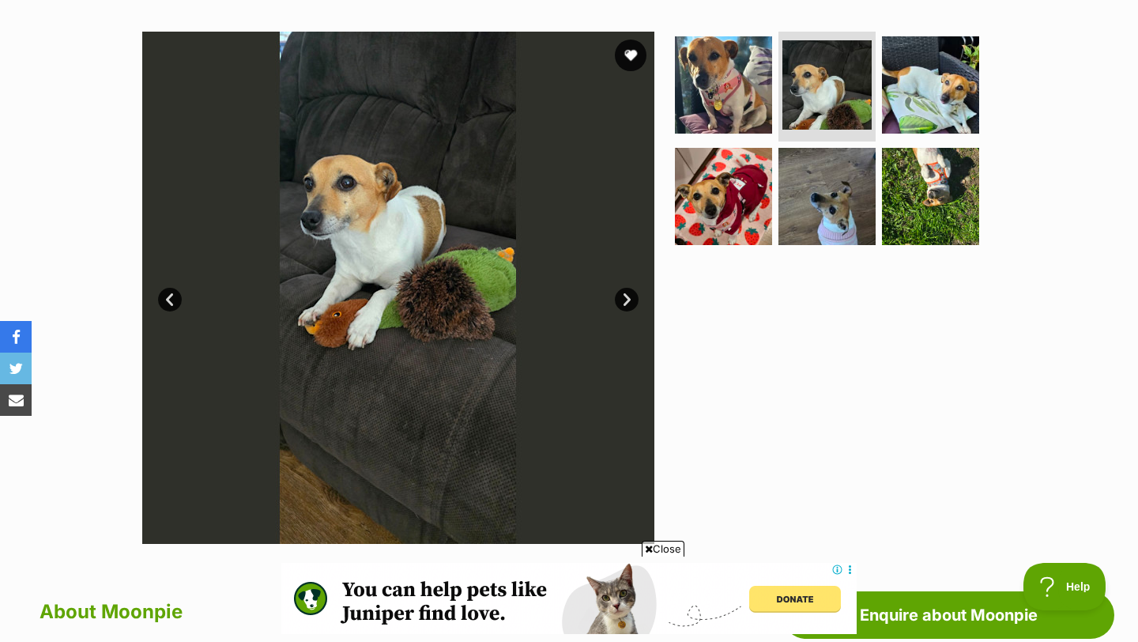
click at [631, 303] on link "Next" at bounding box center [627, 300] width 24 height 24
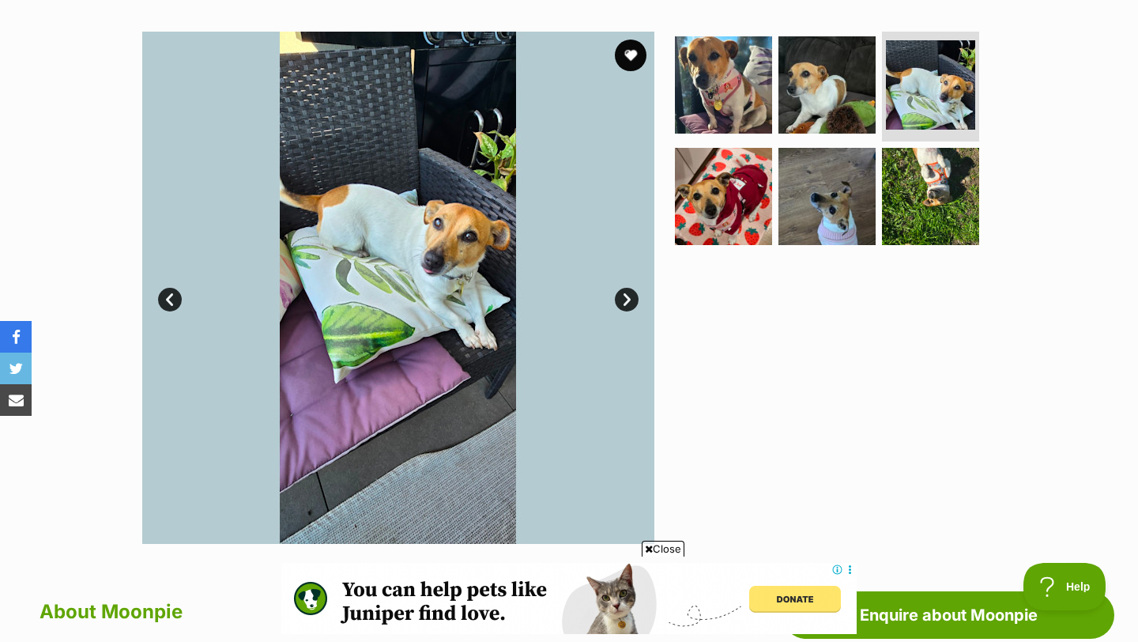
click at [631, 303] on link "Next" at bounding box center [627, 300] width 24 height 24
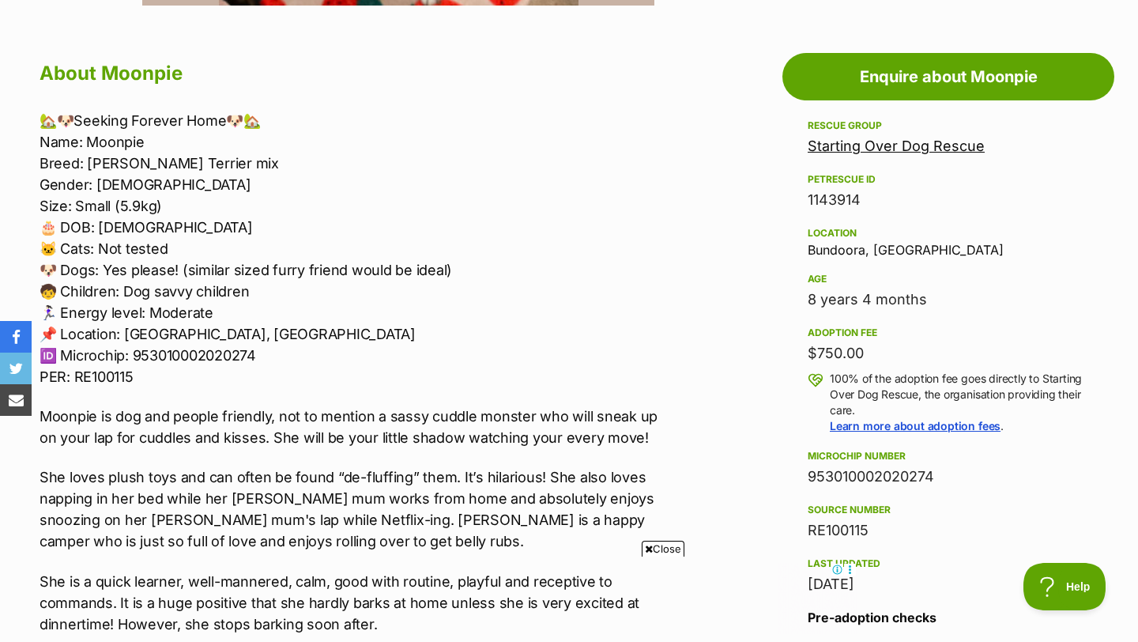
scroll to position [634, 0]
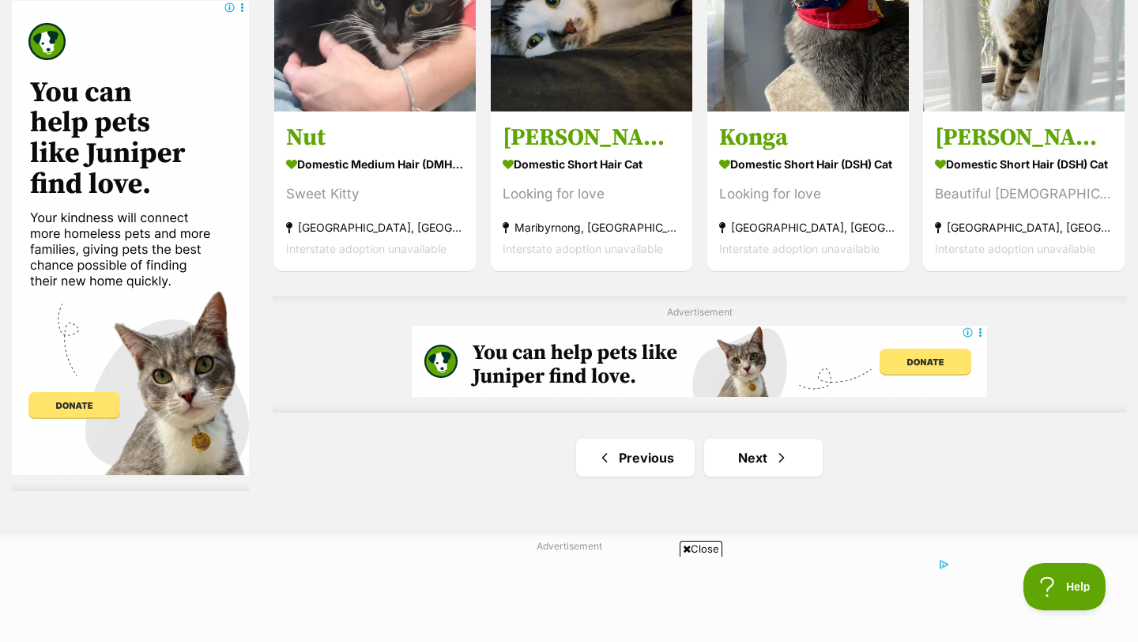
scroll to position [2543, 0]
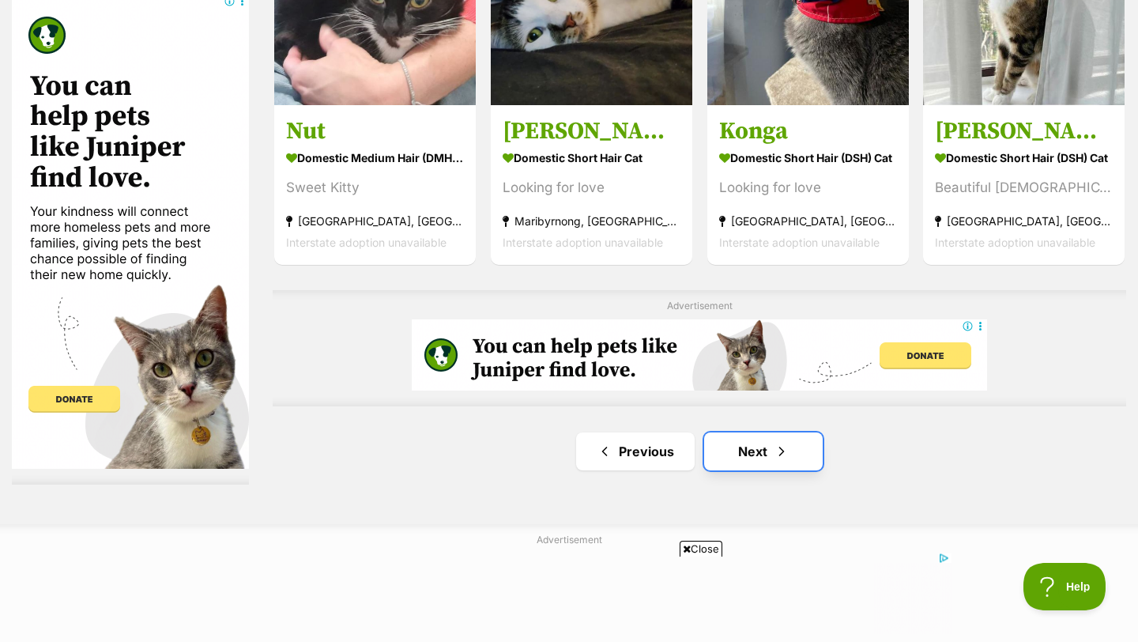
click at [775, 443] on span "Next page" at bounding box center [782, 451] width 16 height 19
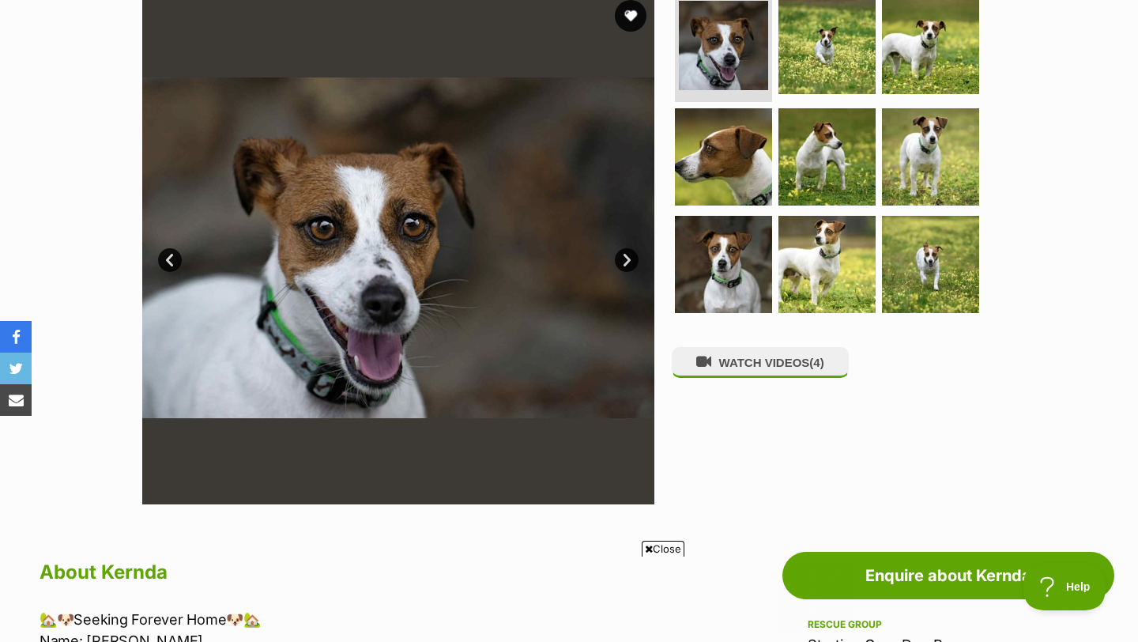
click at [624, 257] on link "Next" at bounding box center [627, 260] width 24 height 24
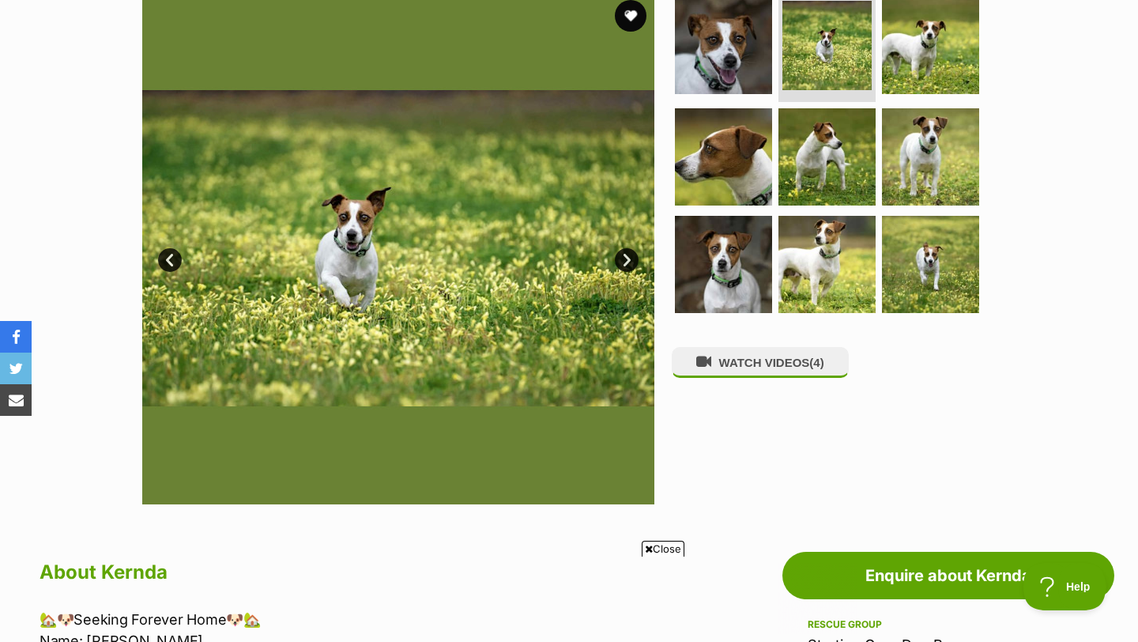
click at [624, 257] on link "Next" at bounding box center [627, 260] width 24 height 24
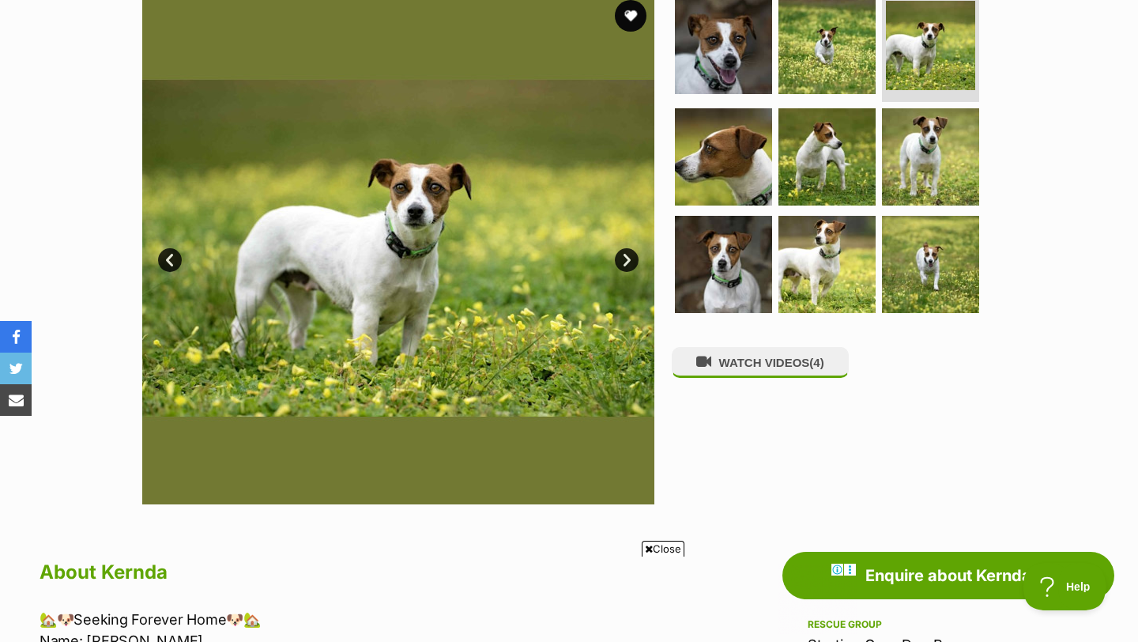
click at [624, 257] on link "Next" at bounding box center [627, 260] width 24 height 24
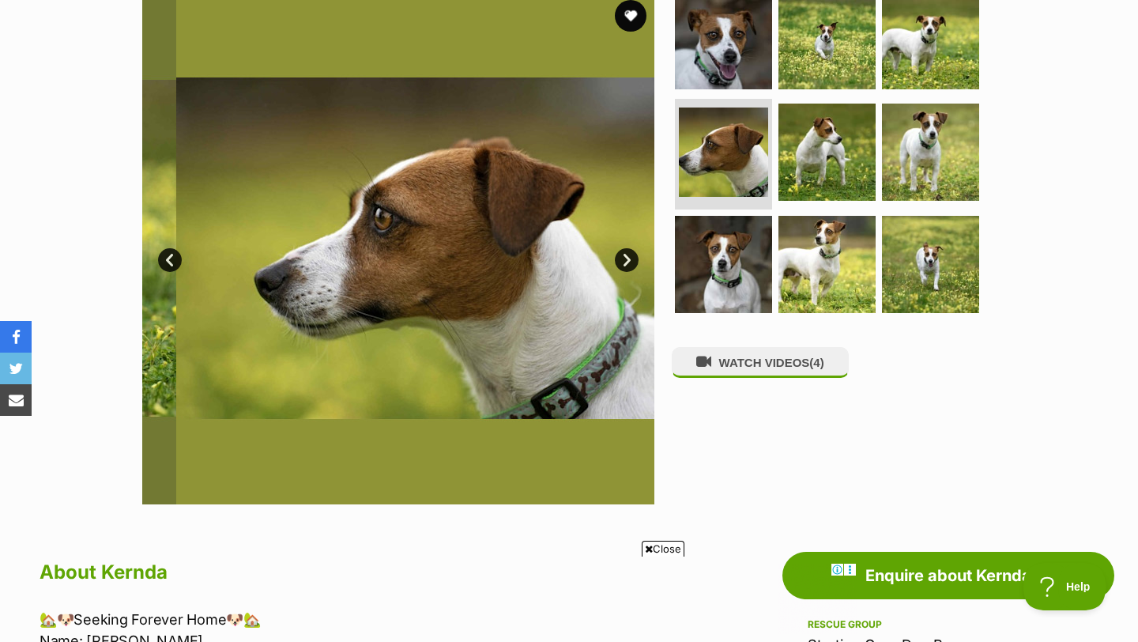
click at [624, 257] on link "Next" at bounding box center [627, 260] width 24 height 24
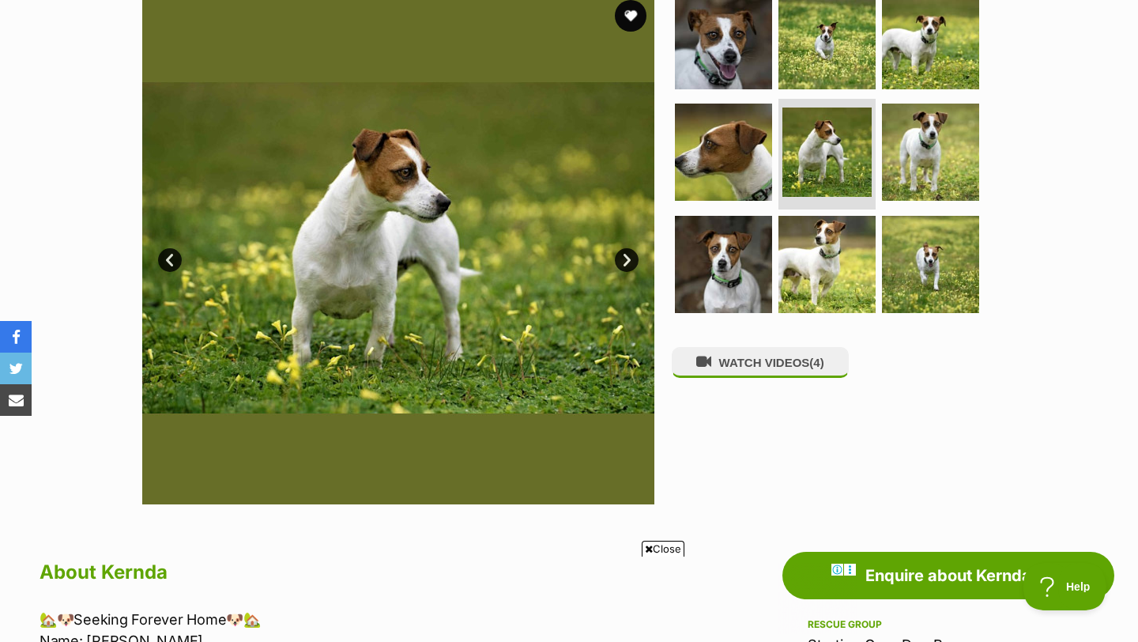
click at [624, 257] on link "Next" at bounding box center [627, 260] width 24 height 24
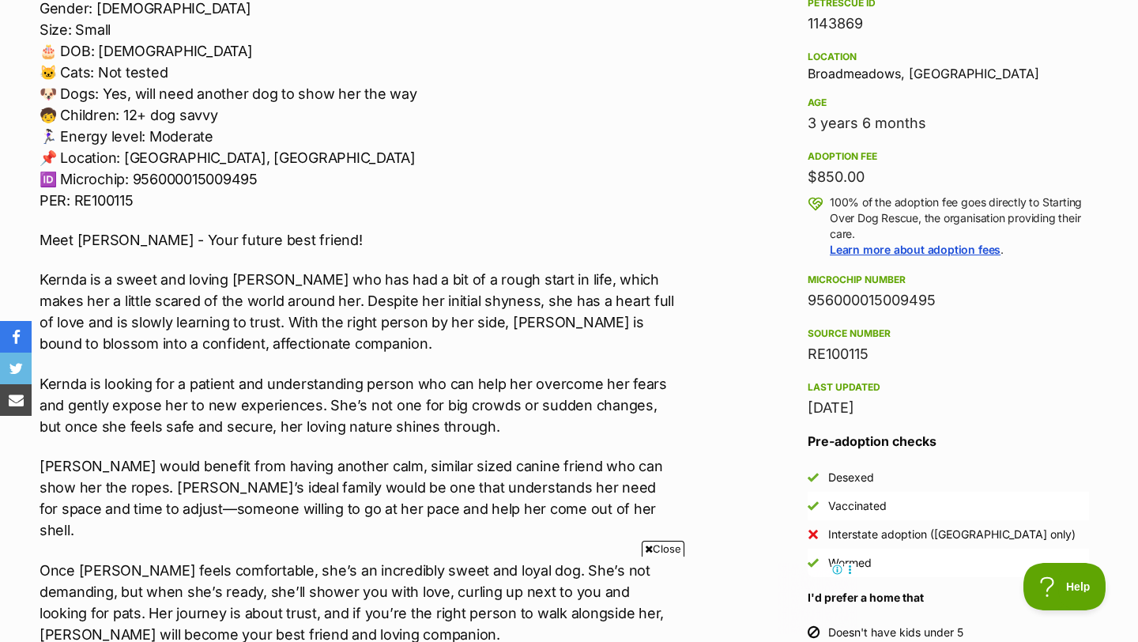
scroll to position [1015, 0]
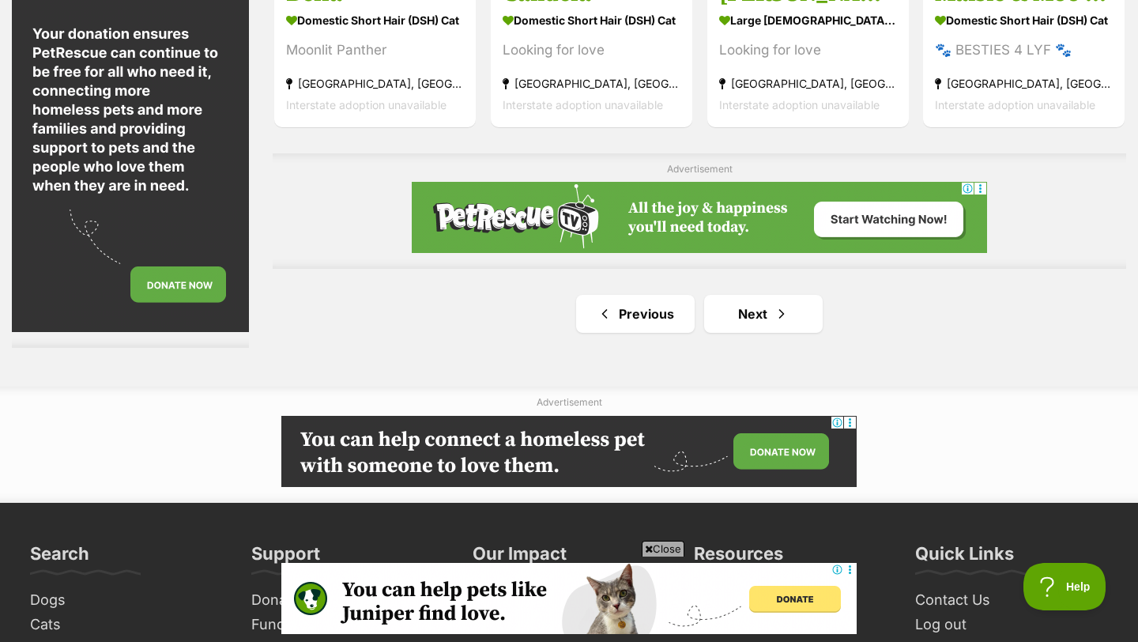
scroll to position [2913, 0]
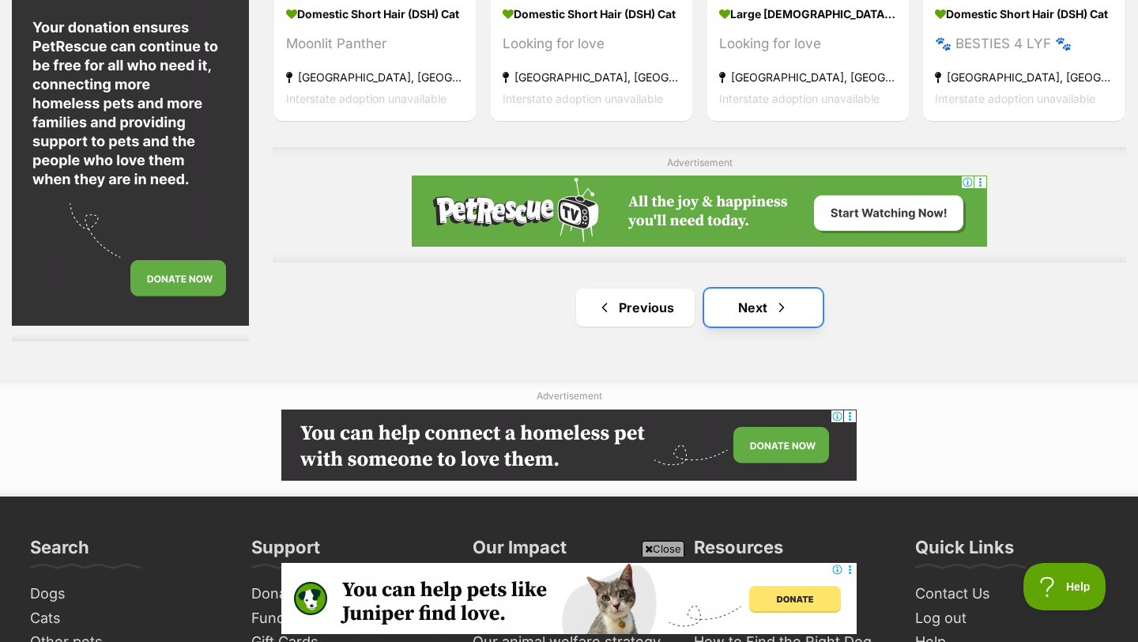
click at [760, 310] on link "Next" at bounding box center [763, 307] width 119 height 38
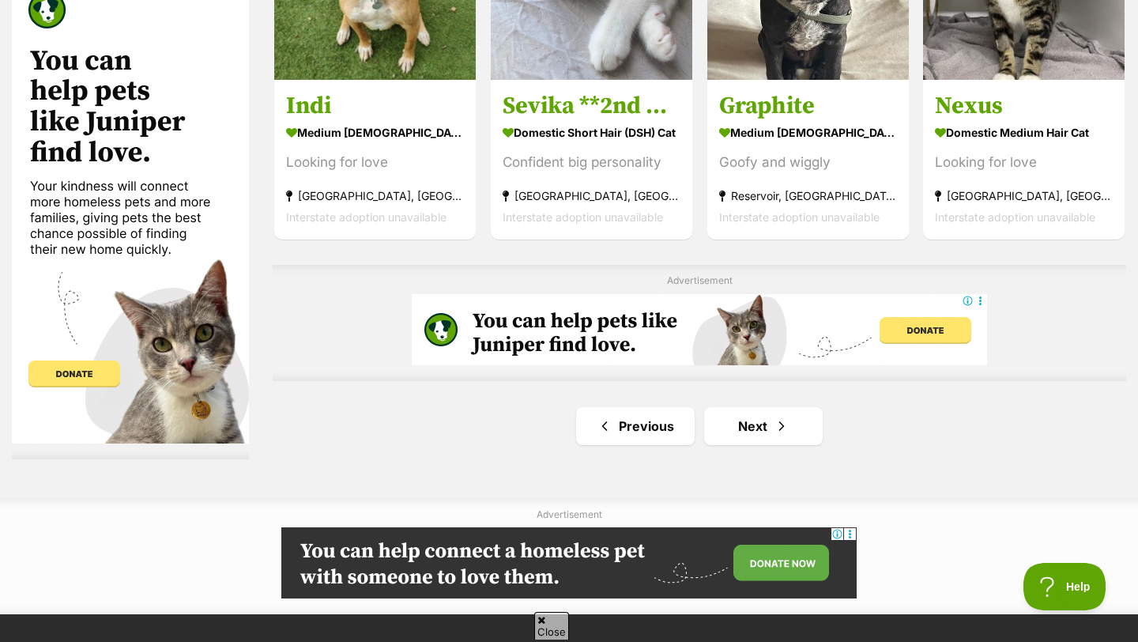
scroll to position [2698, 0]
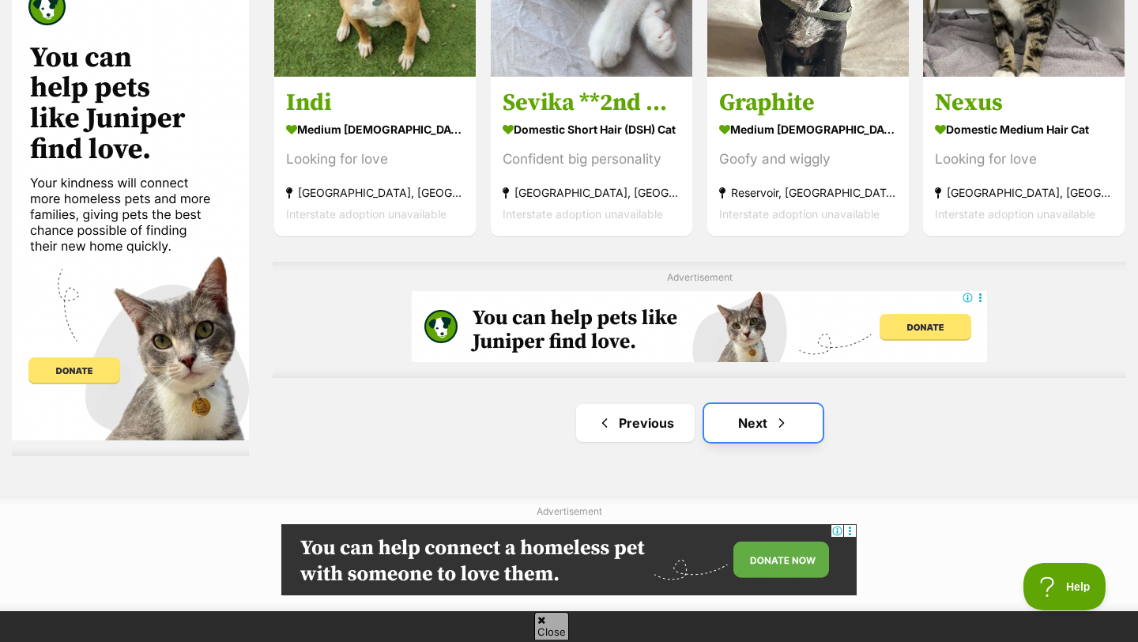
click at [733, 430] on link "Next" at bounding box center [763, 423] width 119 height 38
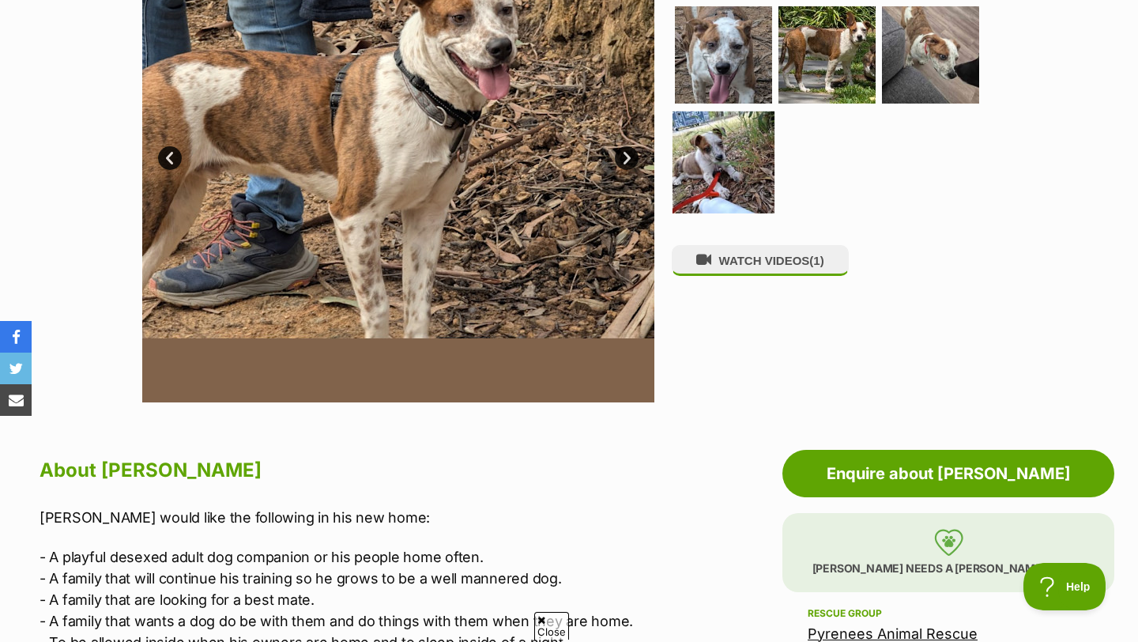
click at [706, 156] on img at bounding box center [723, 162] width 102 height 102
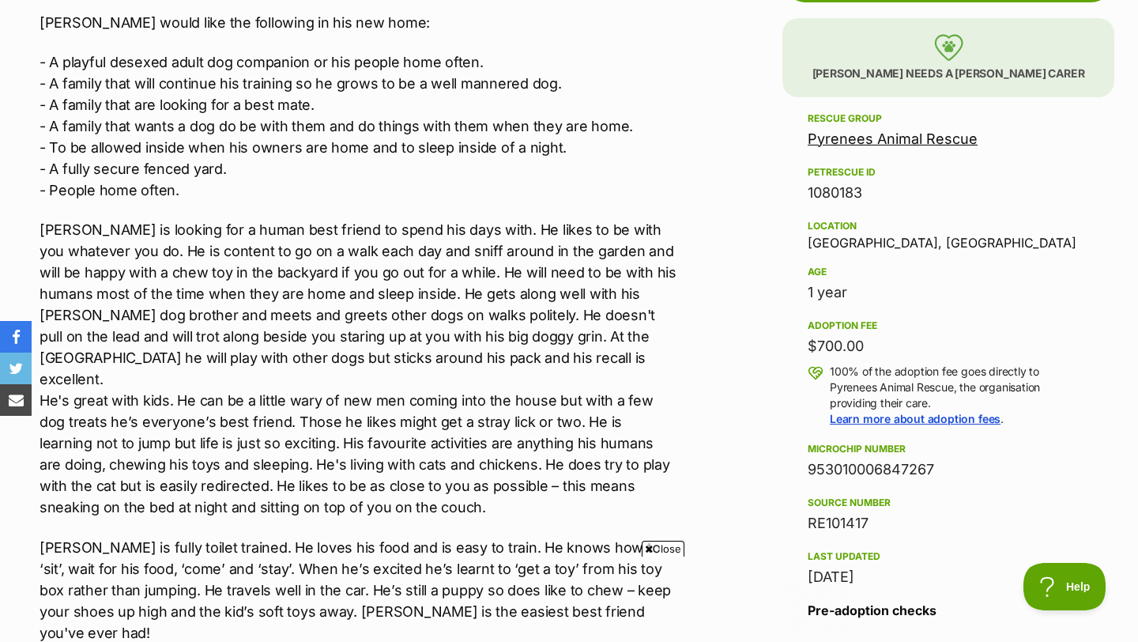
scroll to position [895, 0]
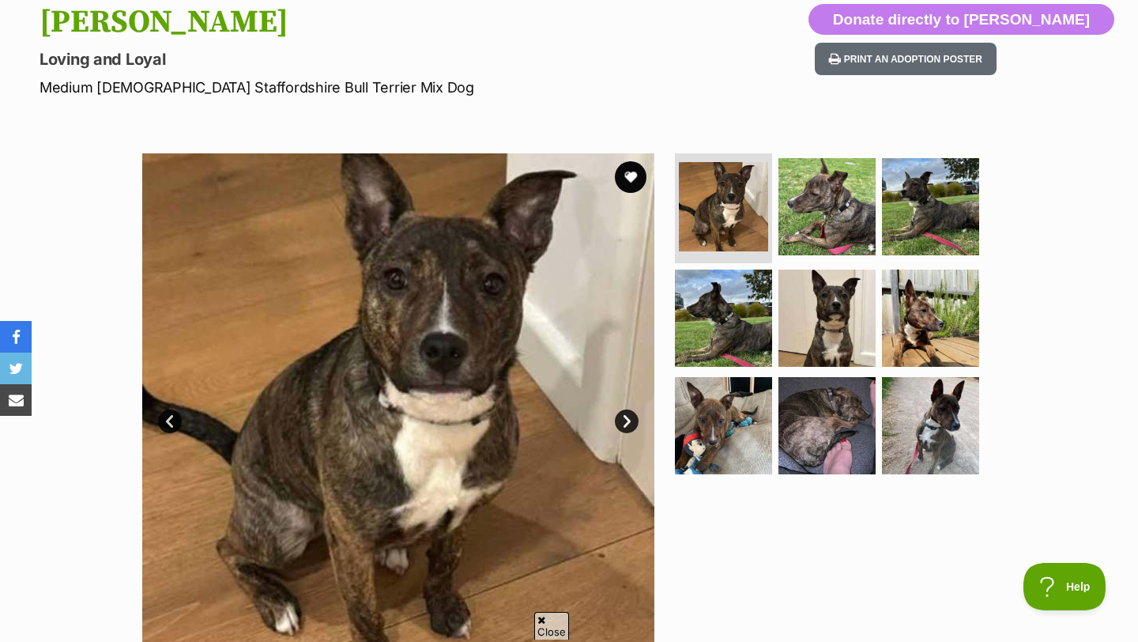
scroll to position [258, 0]
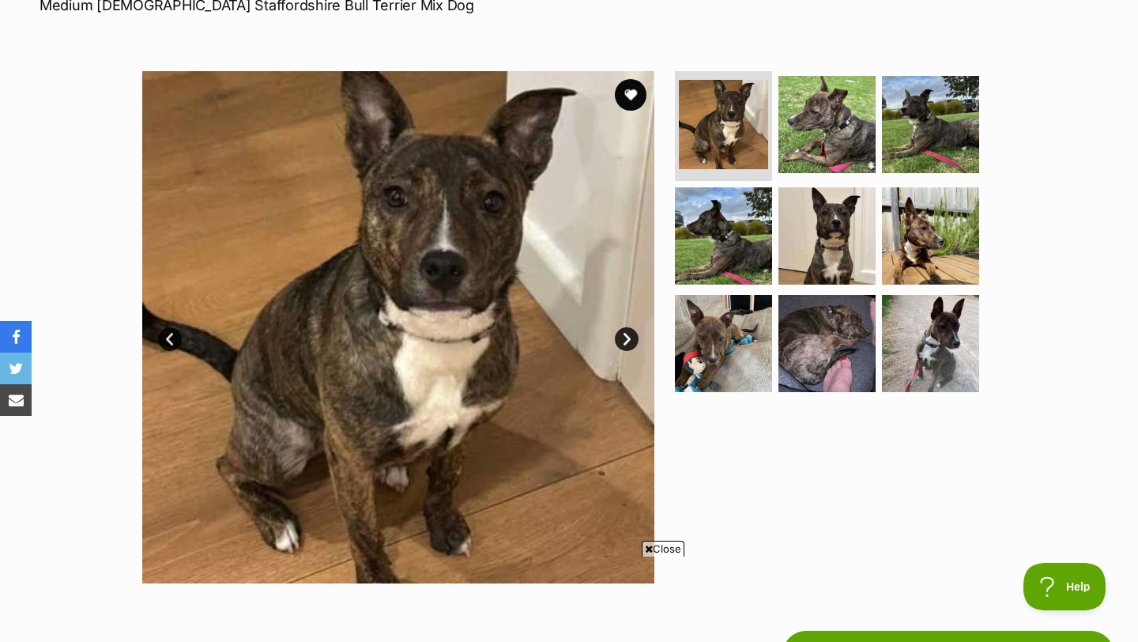
click at [623, 345] on link "Next" at bounding box center [627, 339] width 24 height 24
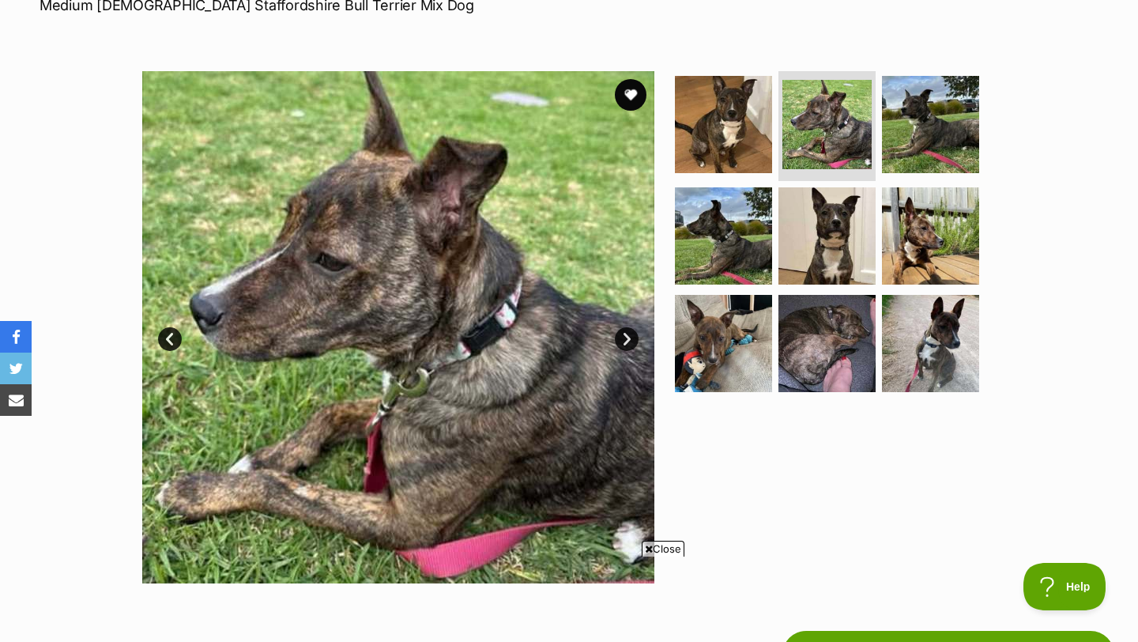
click at [623, 345] on link "Next" at bounding box center [627, 339] width 24 height 24
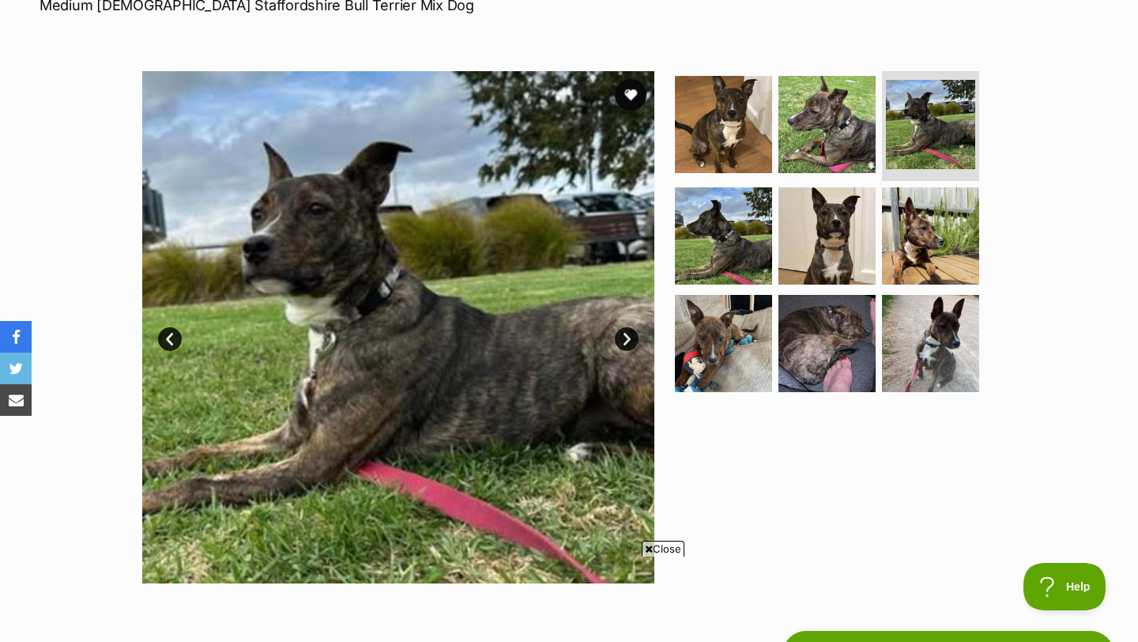
click at [623, 345] on link "Next" at bounding box center [627, 339] width 24 height 24
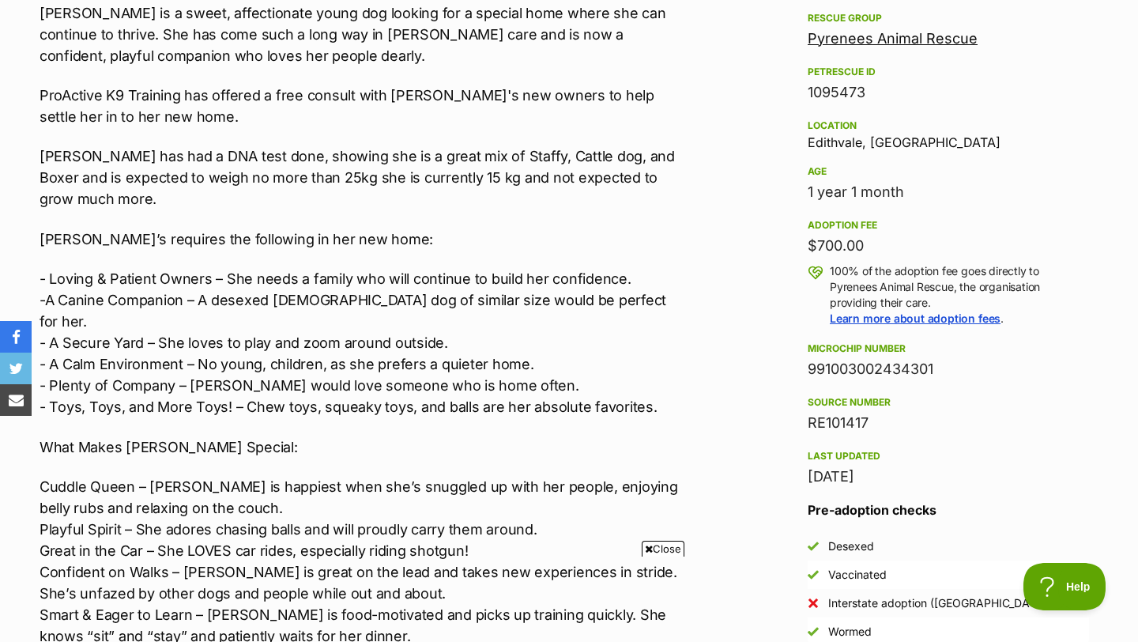
scroll to position [951, 0]
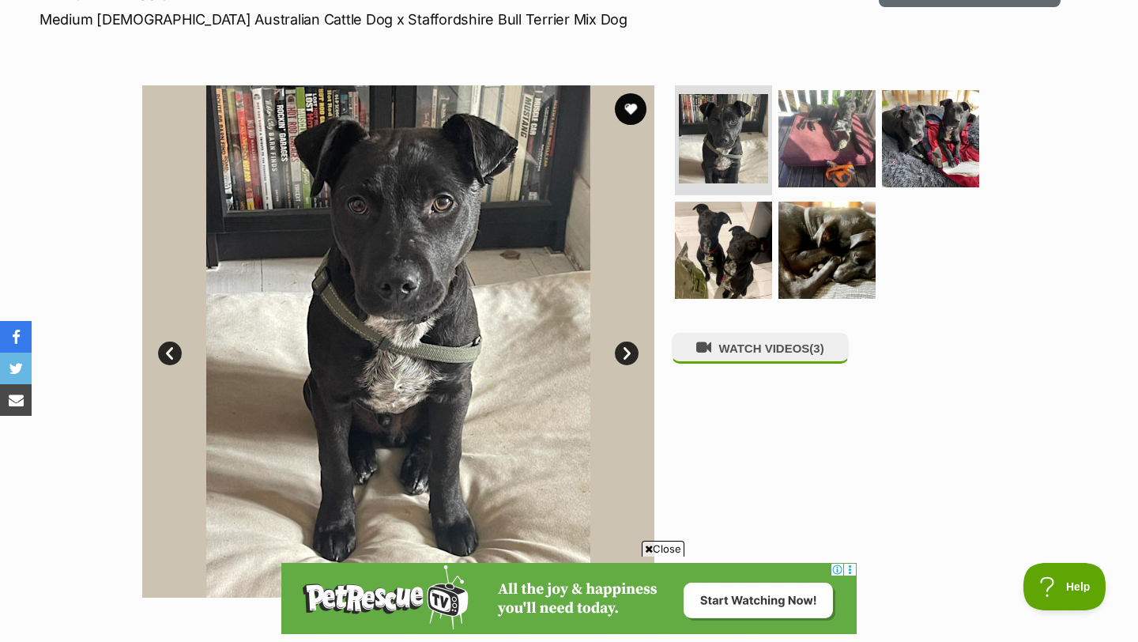
scroll to position [292, 0]
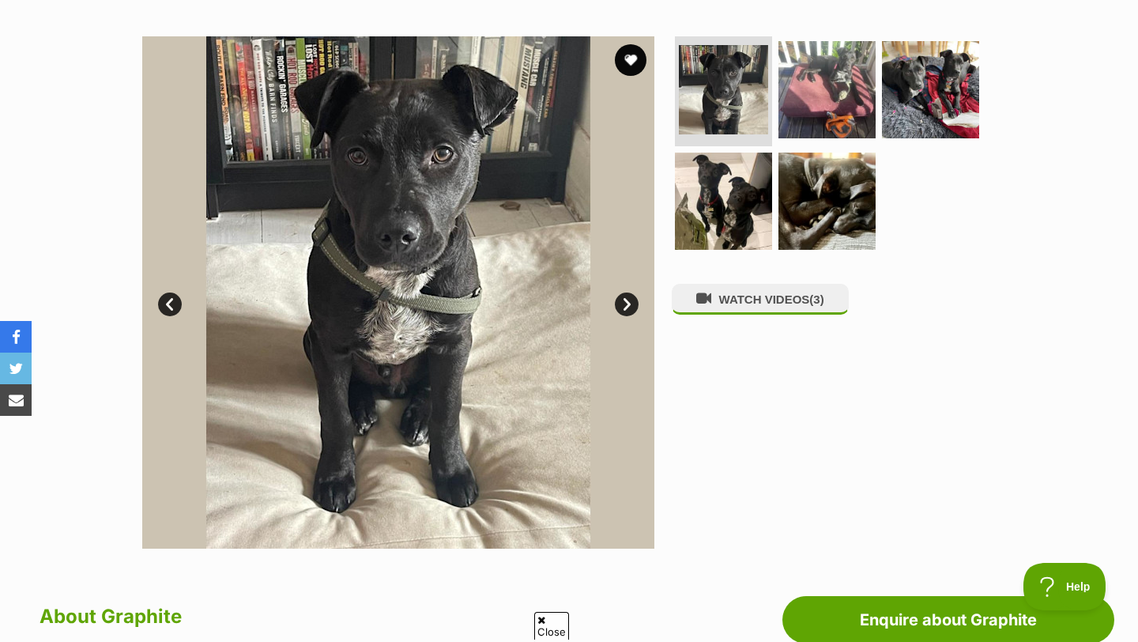
click at [627, 310] on link "Next" at bounding box center [627, 304] width 24 height 24
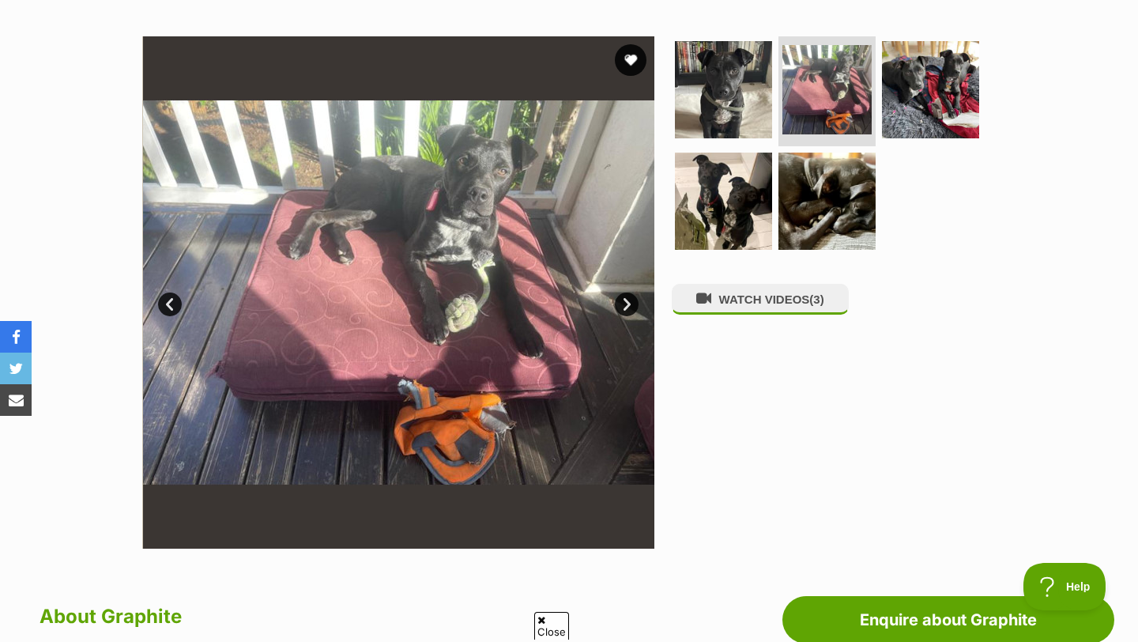
scroll to position [0, 0]
click at [627, 310] on link "Next" at bounding box center [627, 304] width 24 height 24
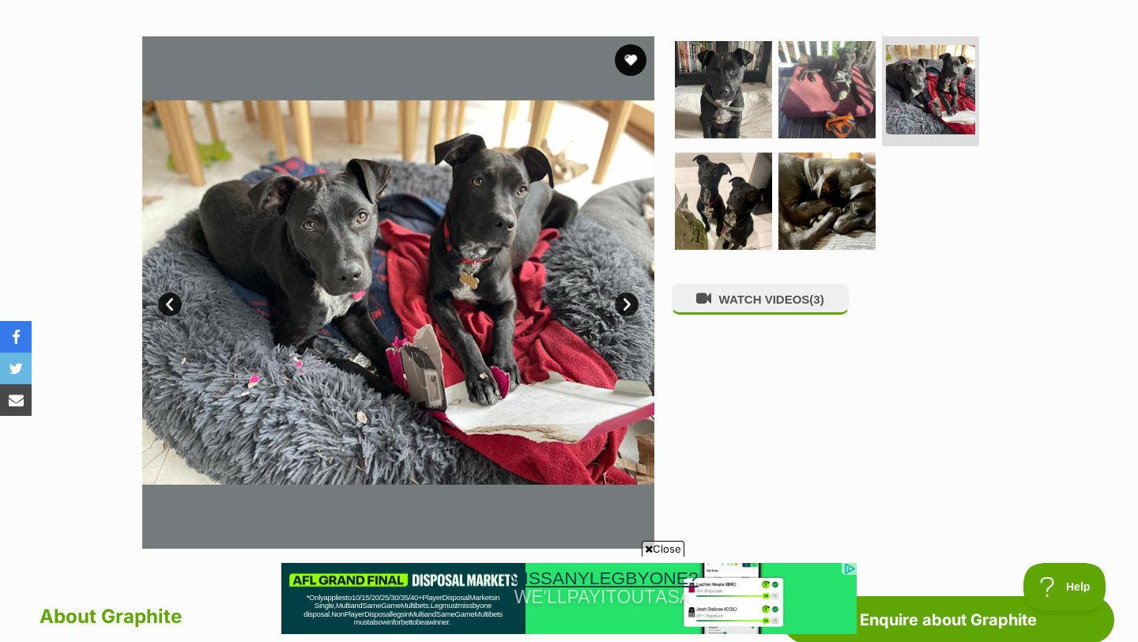
click at [627, 310] on link "Next" at bounding box center [627, 304] width 24 height 24
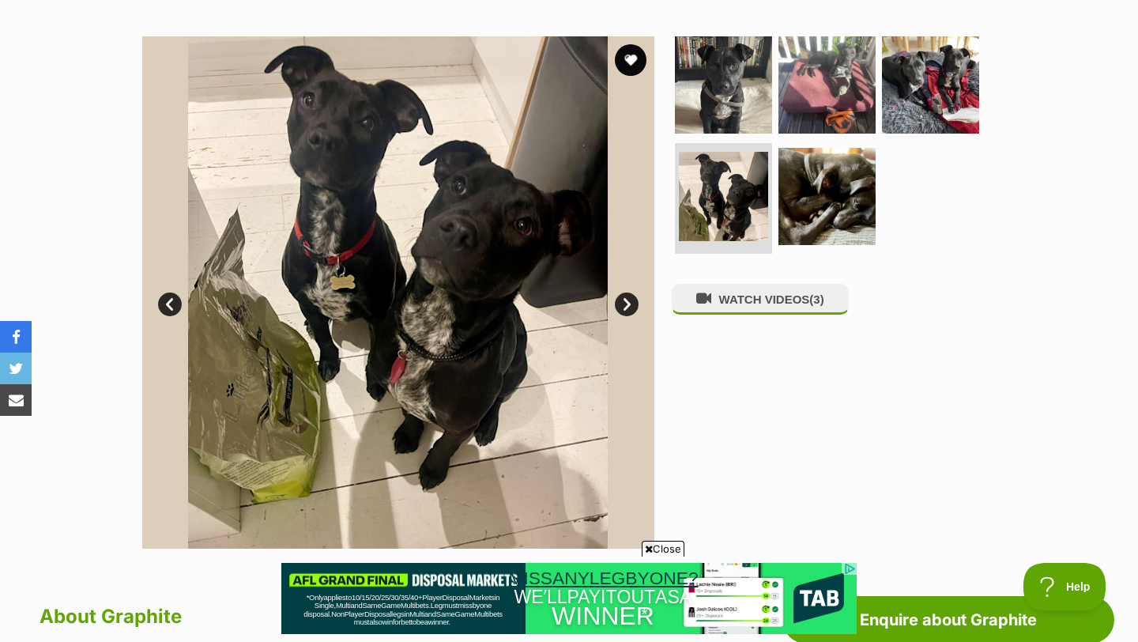
click at [627, 310] on link "Next" at bounding box center [627, 304] width 24 height 24
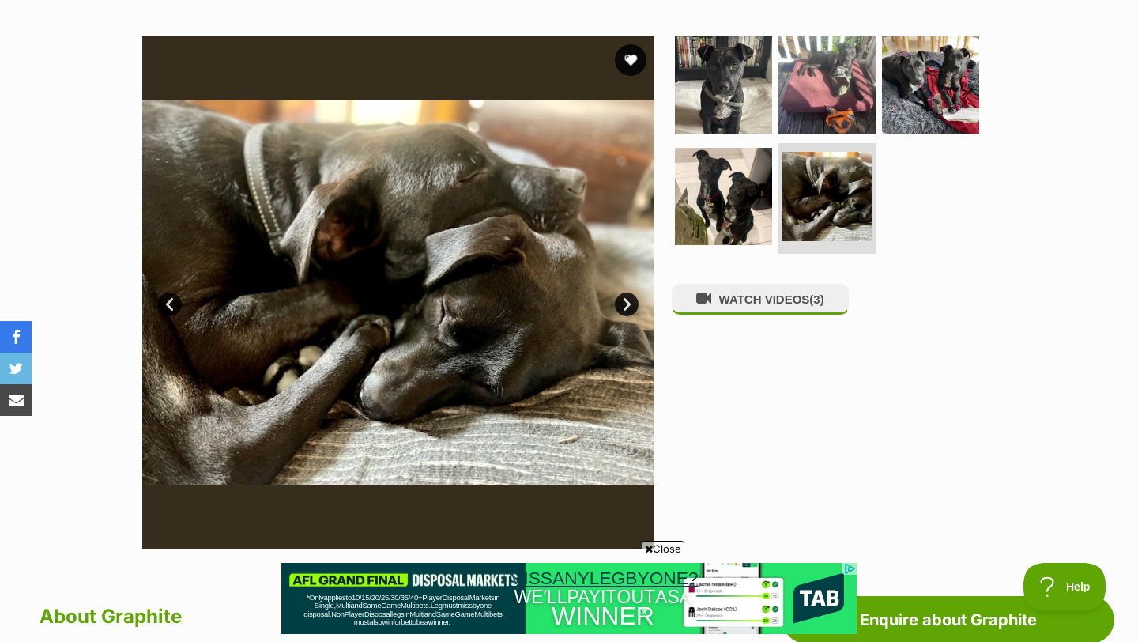
click at [627, 310] on link "Next" at bounding box center [627, 304] width 24 height 24
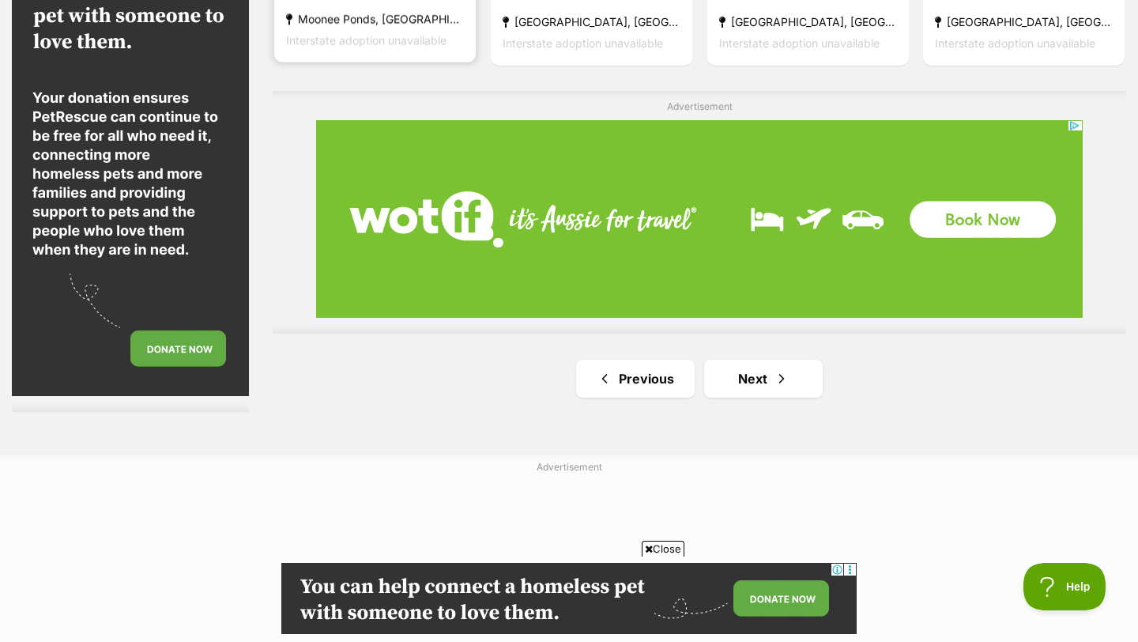
scroll to position [2911, 0]
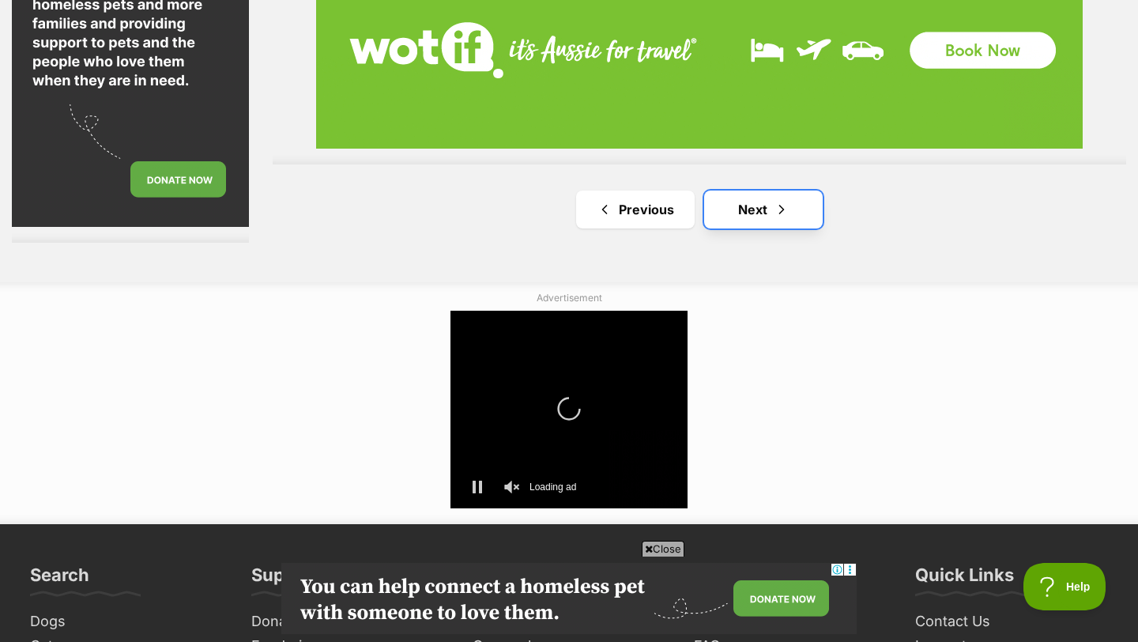
click at [750, 219] on link "Next" at bounding box center [763, 209] width 119 height 38
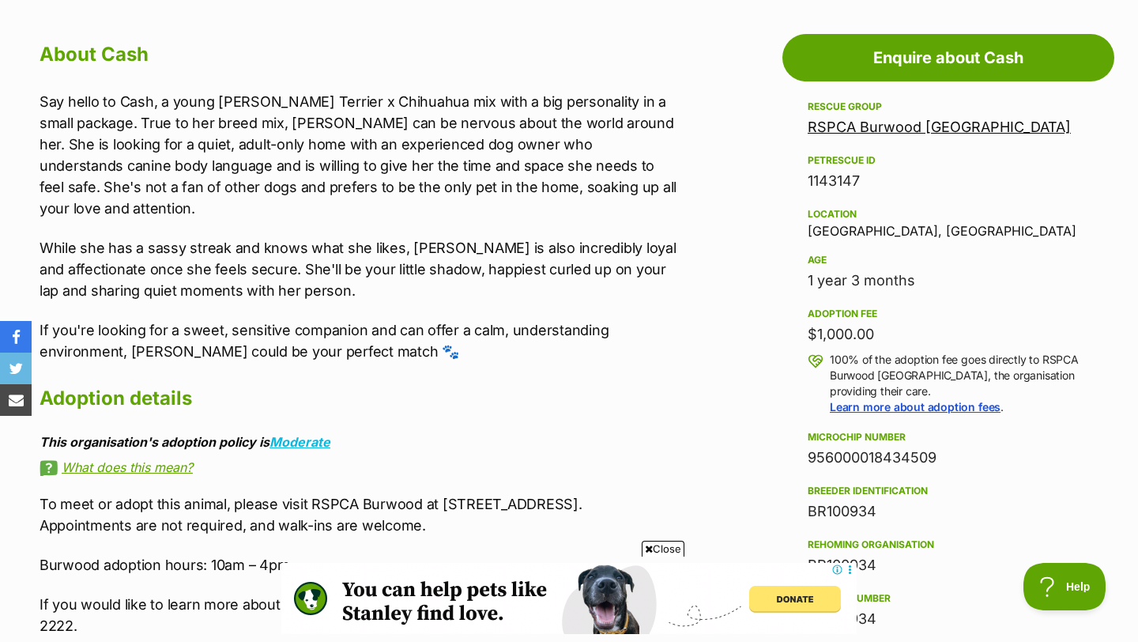
scroll to position [857, 0]
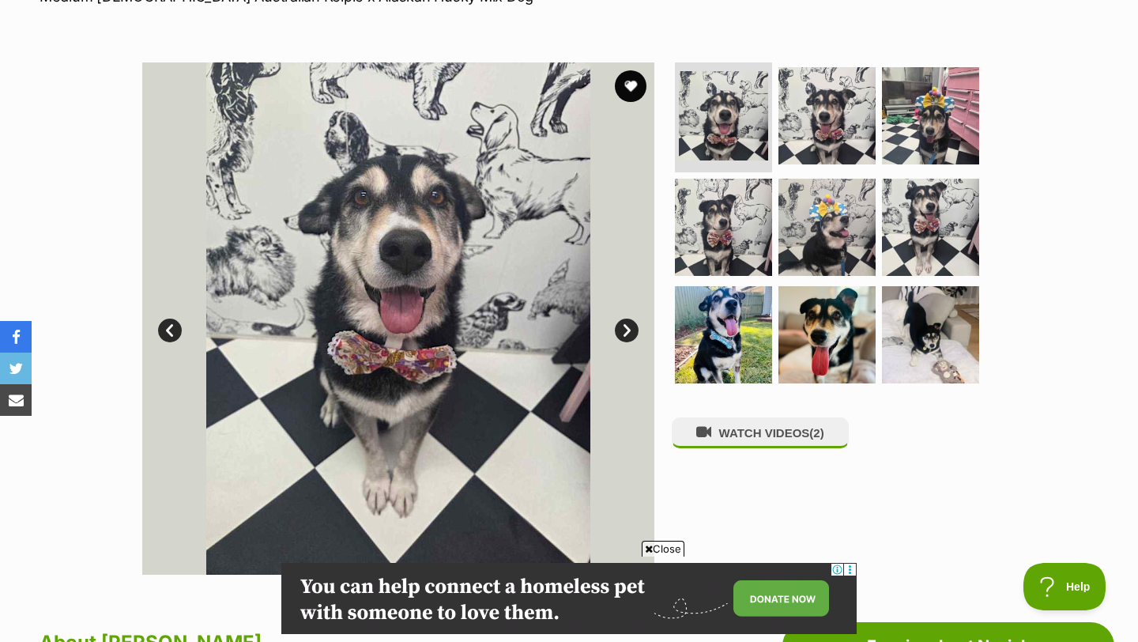
scroll to position [290, 0]
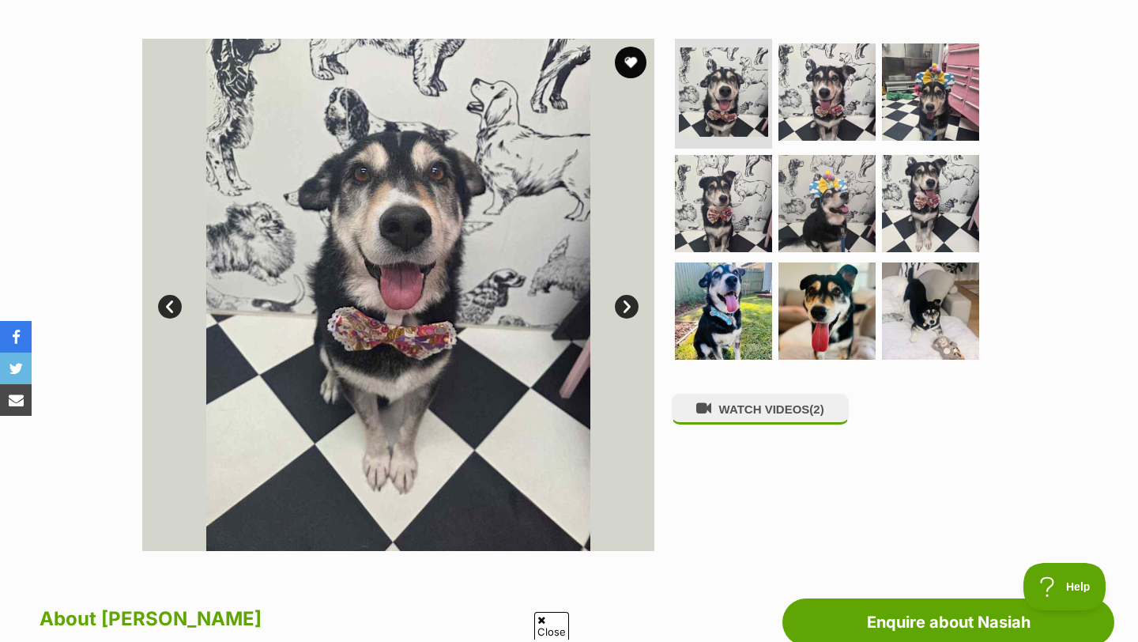
click at [632, 309] on link "Next" at bounding box center [627, 307] width 24 height 24
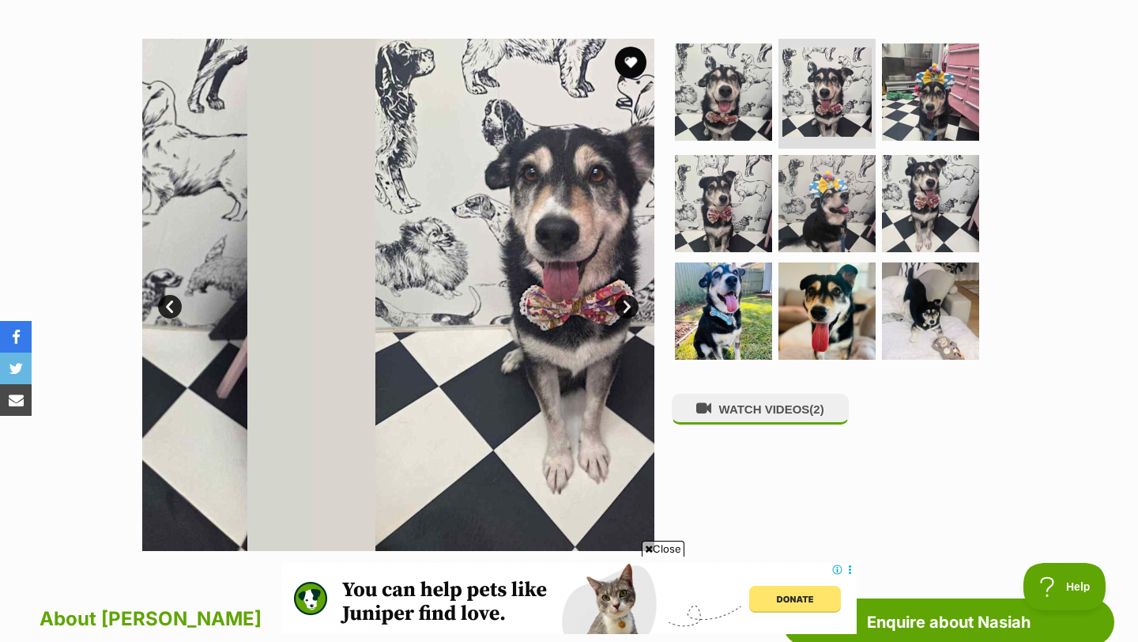
scroll to position [0, 0]
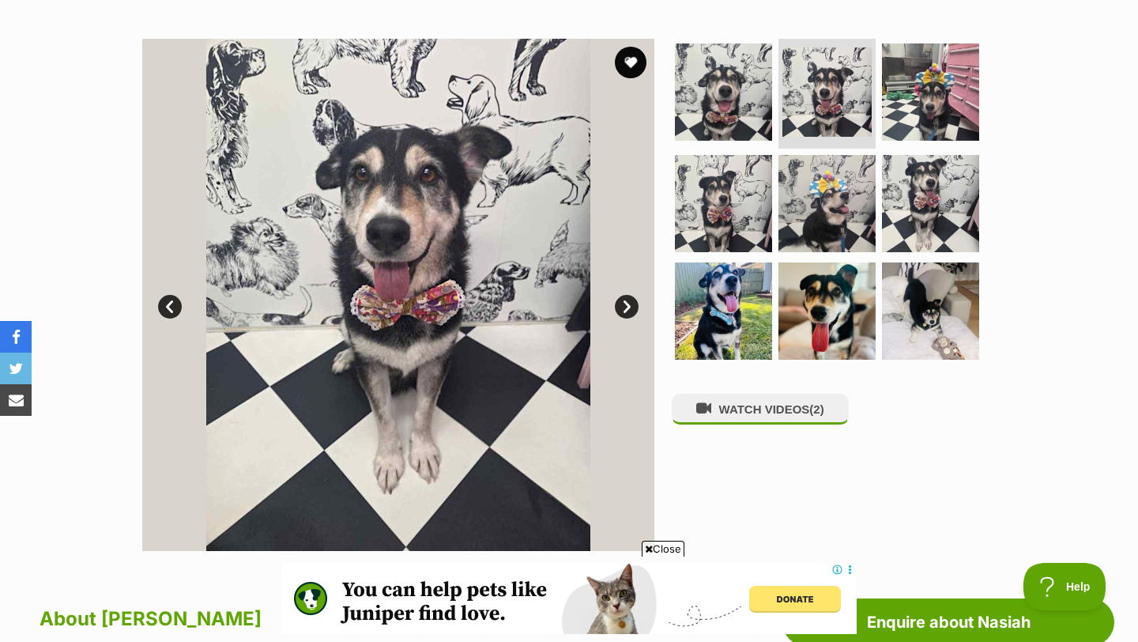
click at [632, 309] on link "Next" at bounding box center [627, 307] width 24 height 24
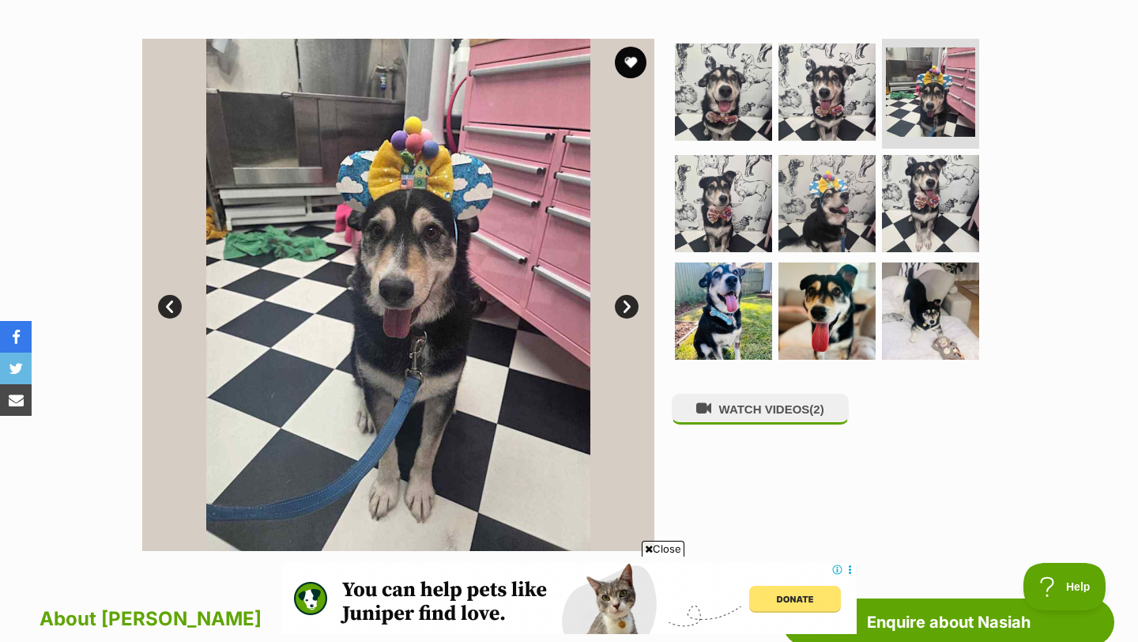
click at [632, 309] on link "Next" at bounding box center [627, 307] width 24 height 24
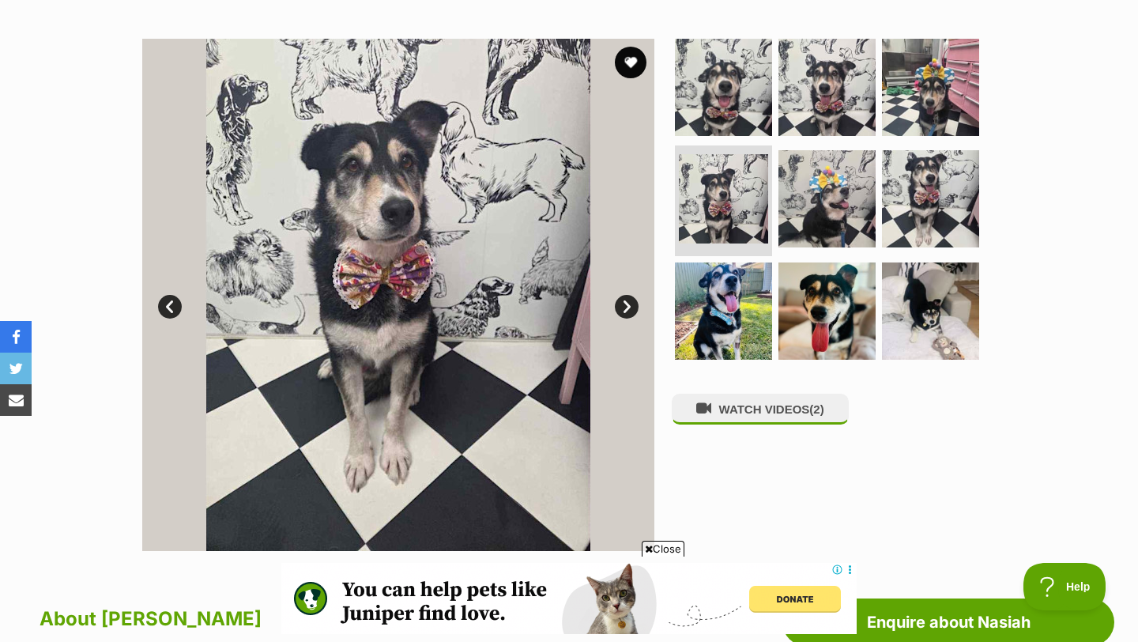
click at [632, 309] on link "Next" at bounding box center [627, 307] width 24 height 24
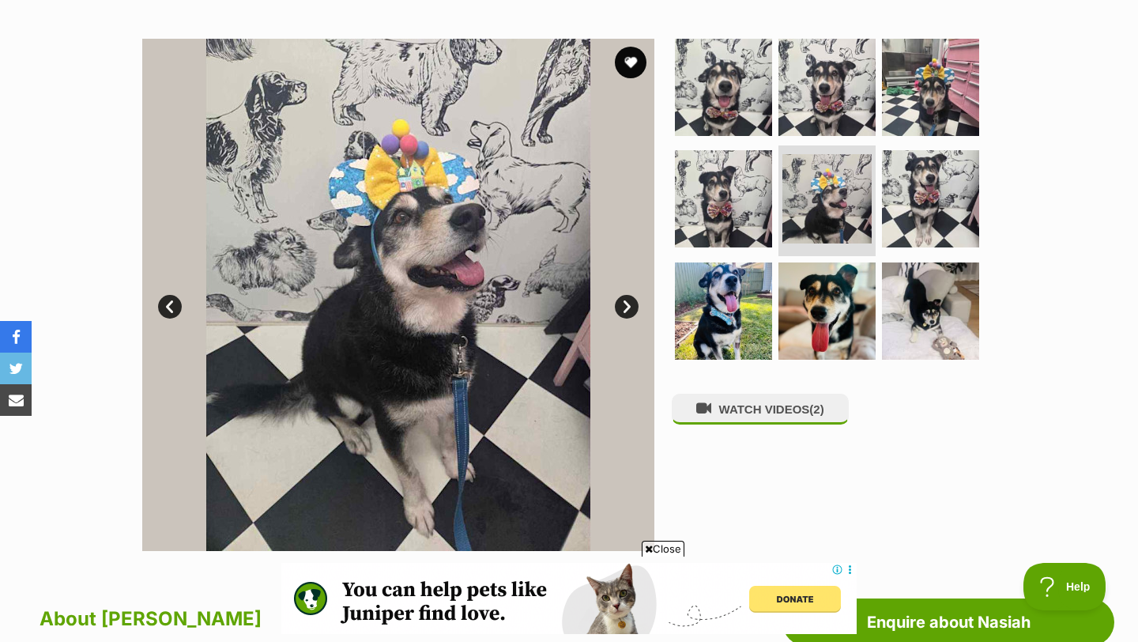
click at [632, 309] on link "Next" at bounding box center [627, 307] width 24 height 24
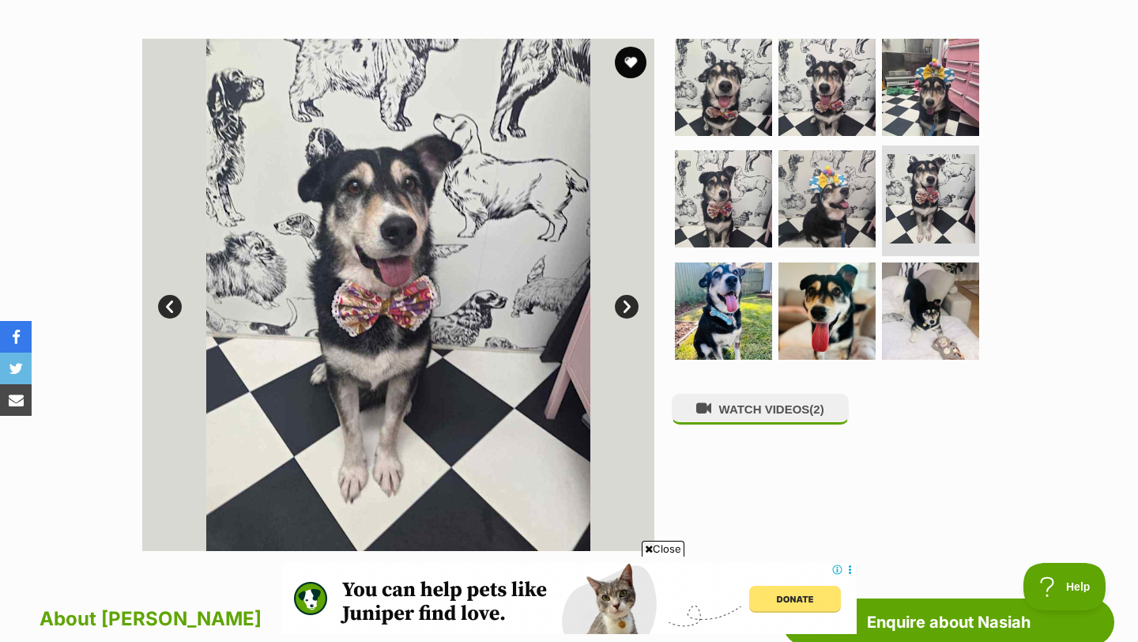
click at [632, 309] on link "Next" at bounding box center [627, 307] width 24 height 24
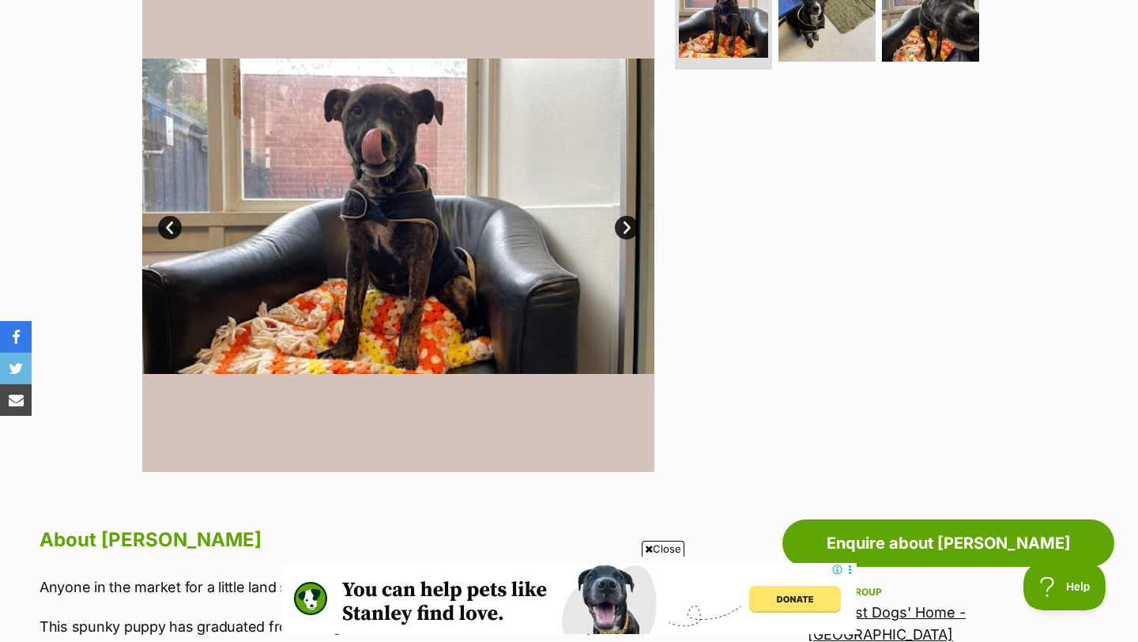
click at [628, 228] on link "Next" at bounding box center [627, 228] width 24 height 24
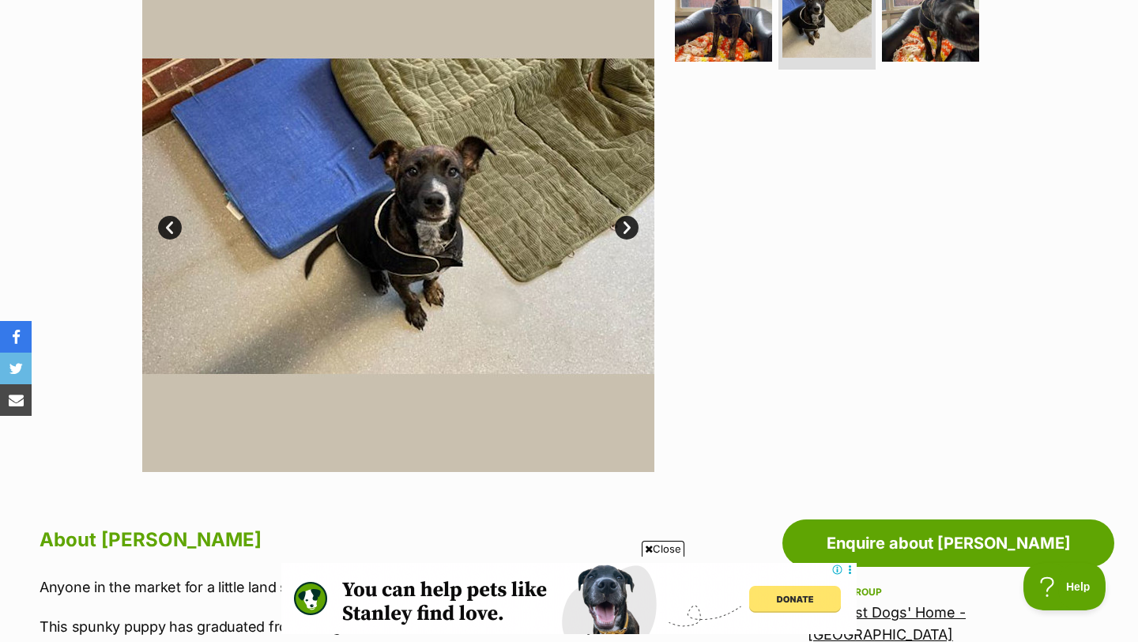
click at [628, 228] on link "Next" at bounding box center [627, 228] width 24 height 24
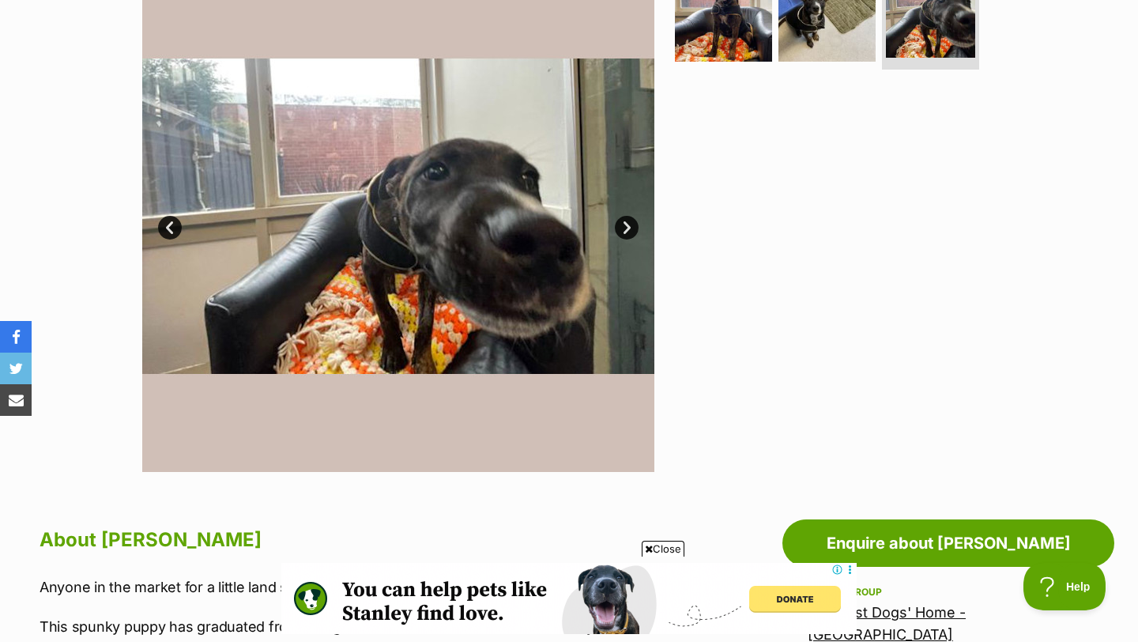
click at [628, 228] on link "Next" at bounding box center [627, 228] width 24 height 24
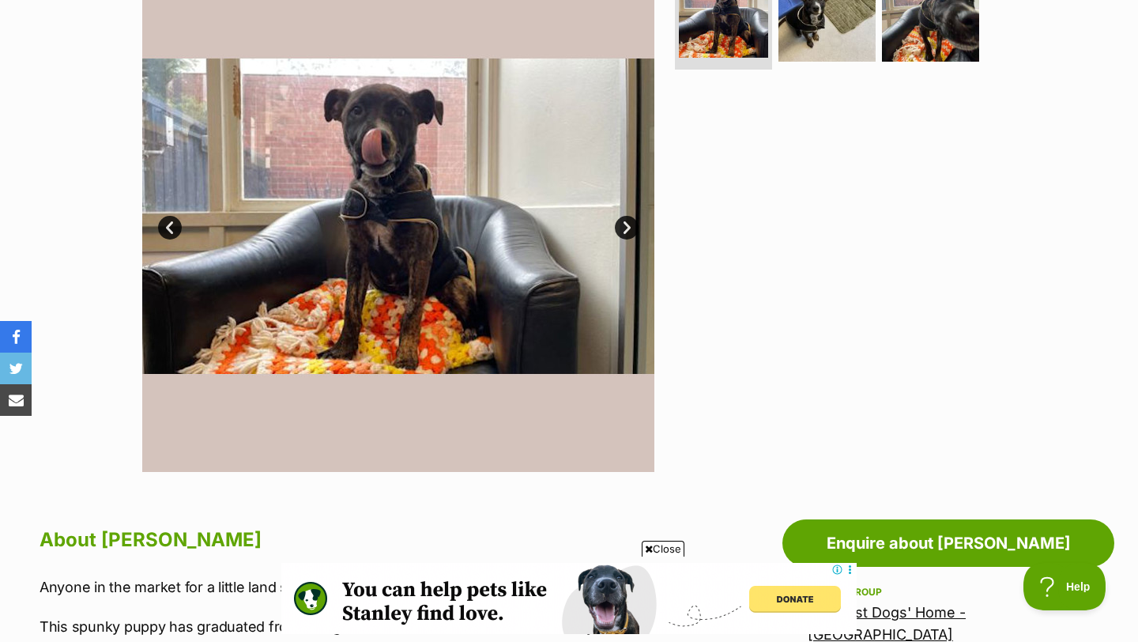
click at [628, 228] on link "Next" at bounding box center [627, 228] width 24 height 24
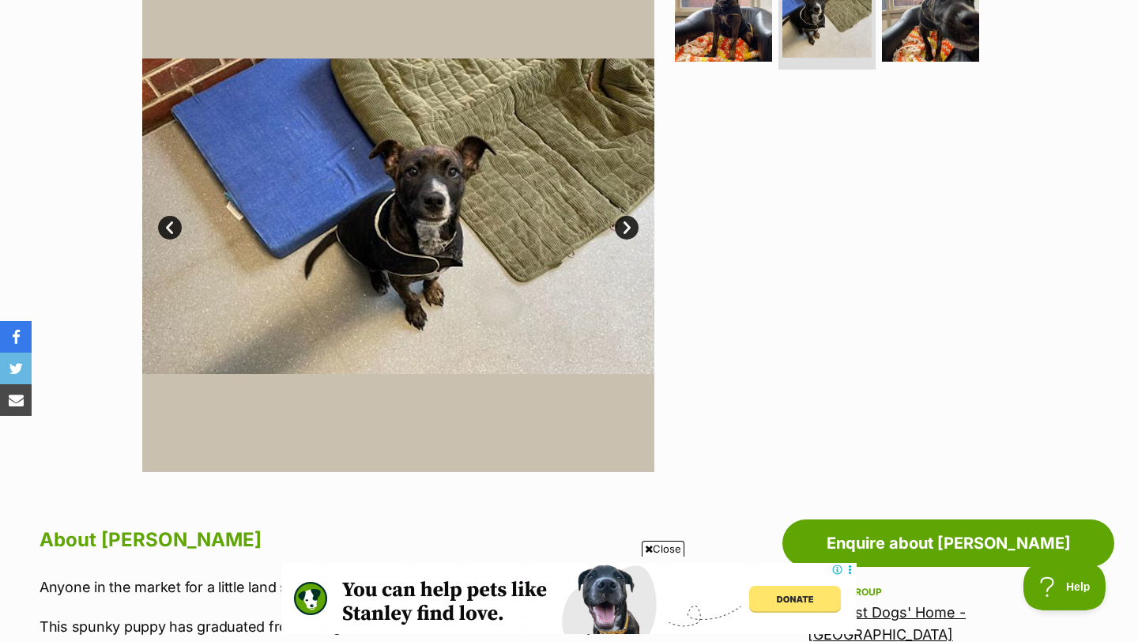
click at [628, 228] on link "Next" at bounding box center [627, 228] width 24 height 24
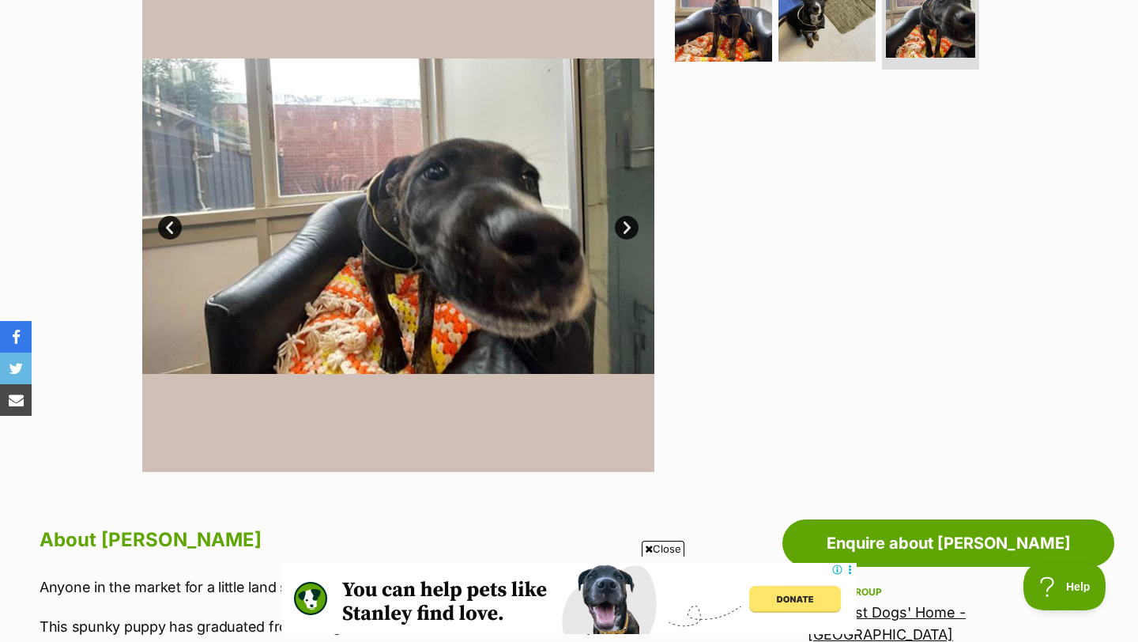
click at [628, 228] on link "Next" at bounding box center [627, 228] width 24 height 24
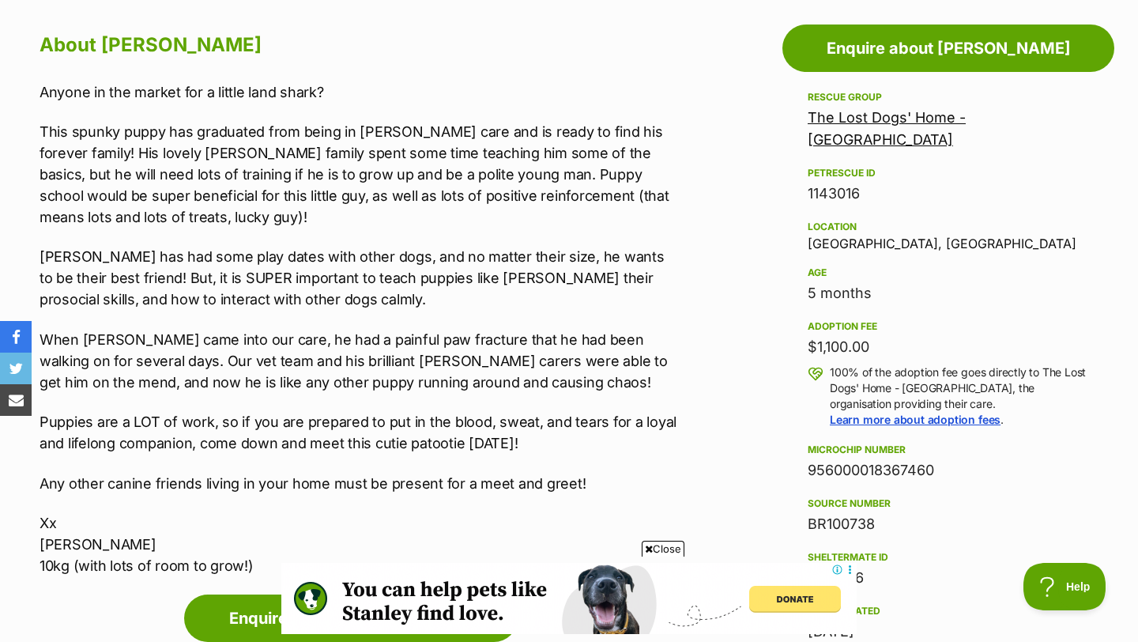
scroll to position [873, 0]
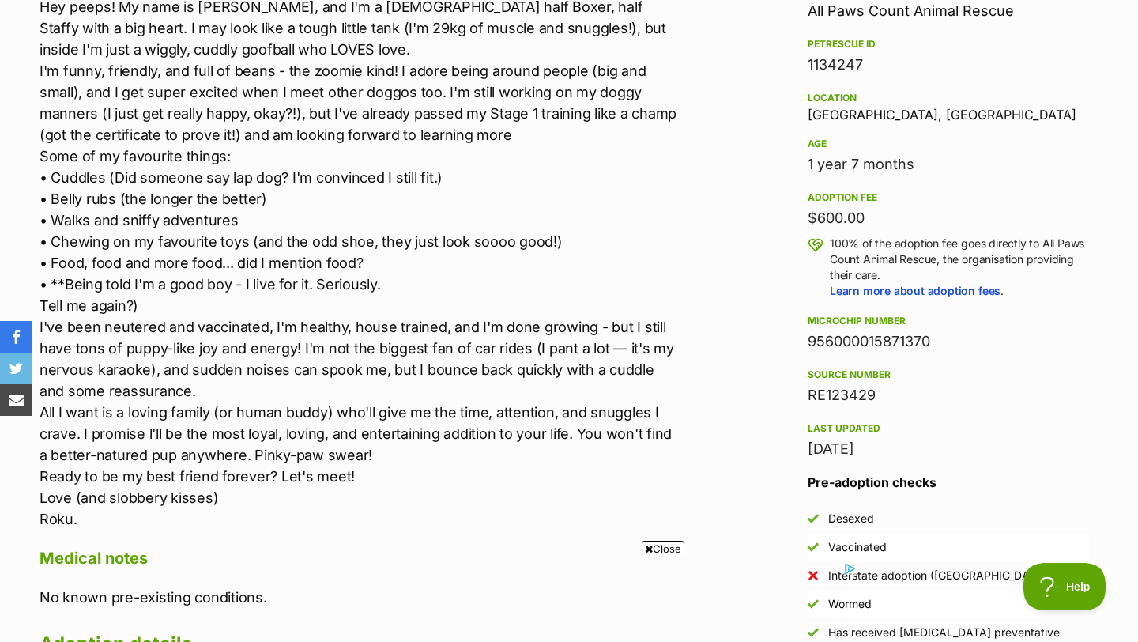
scroll to position [971, 0]
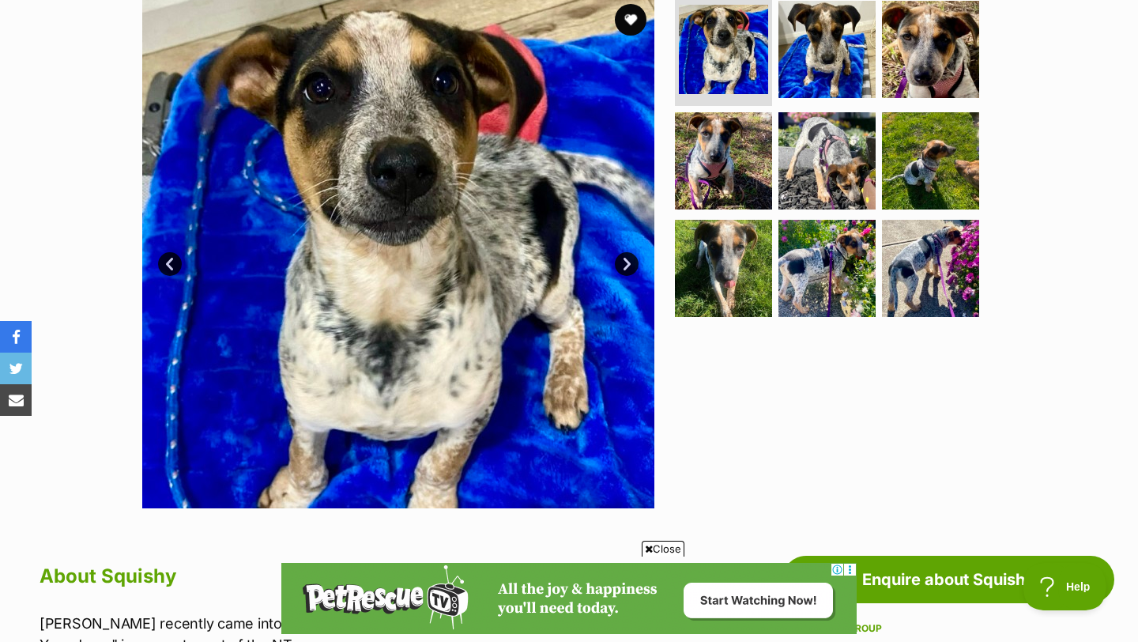
click at [623, 265] on link "Next" at bounding box center [627, 264] width 24 height 24
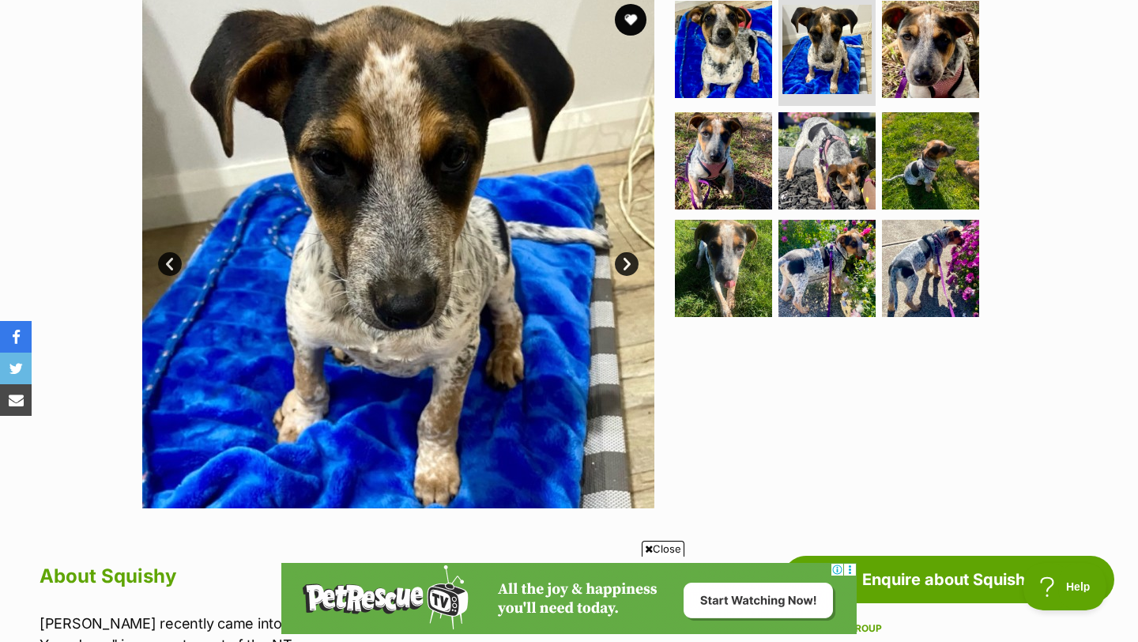
click at [623, 265] on link "Next" at bounding box center [627, 264] width 24 height 24
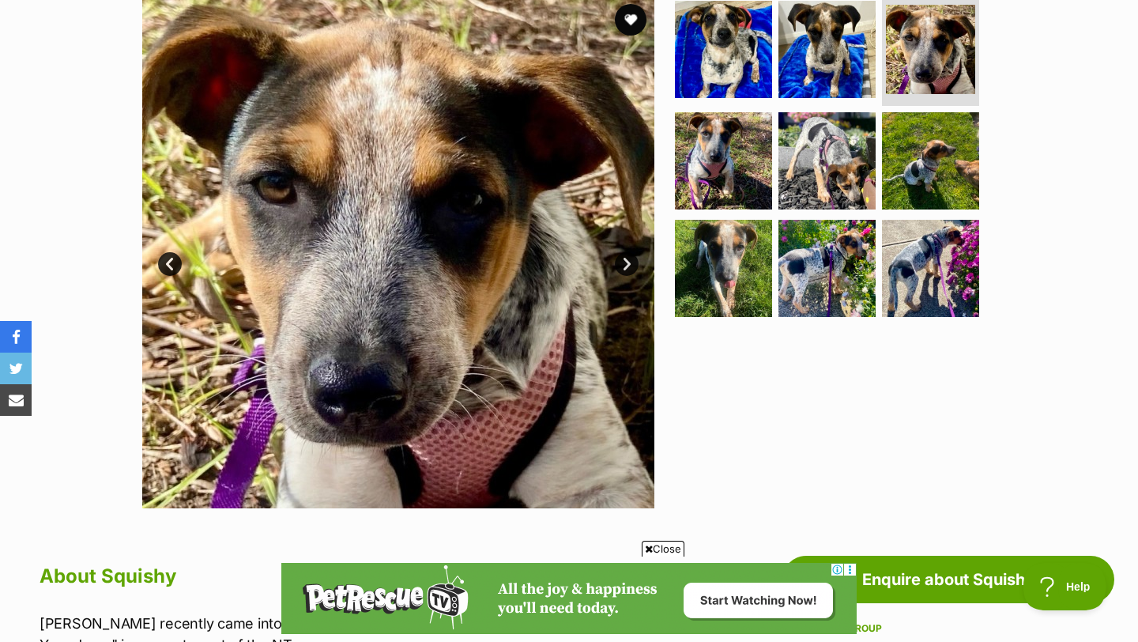
click at [623, 265] on link "Next" at bounding box center [627, 264] width 24 height 24
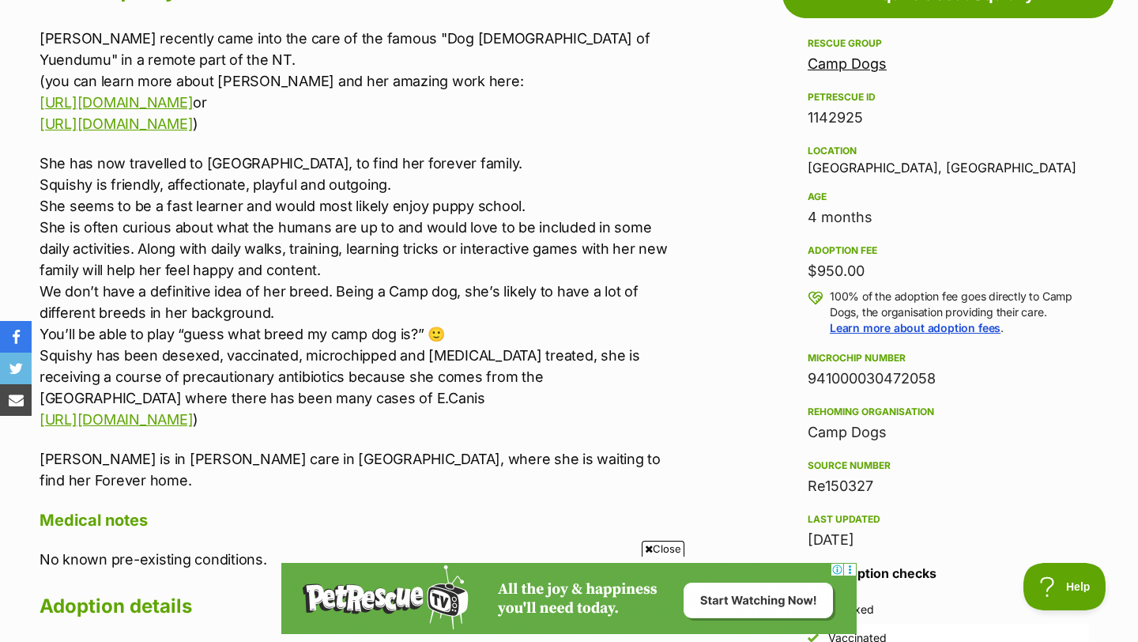
scroll to position [919, 0]
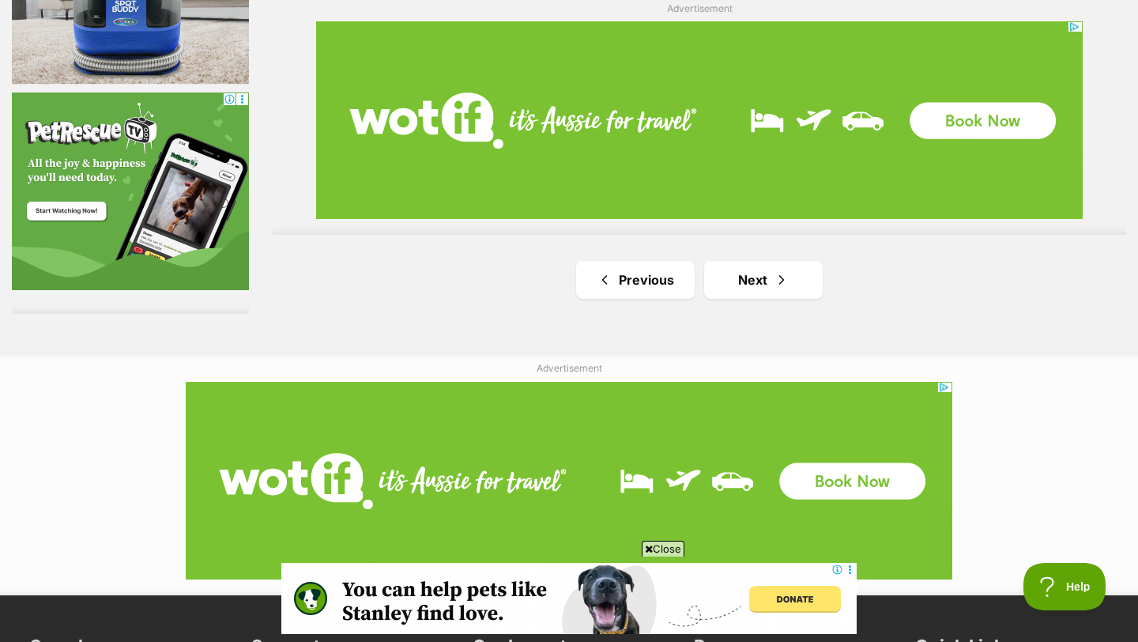
scroll to position [2947, 0]
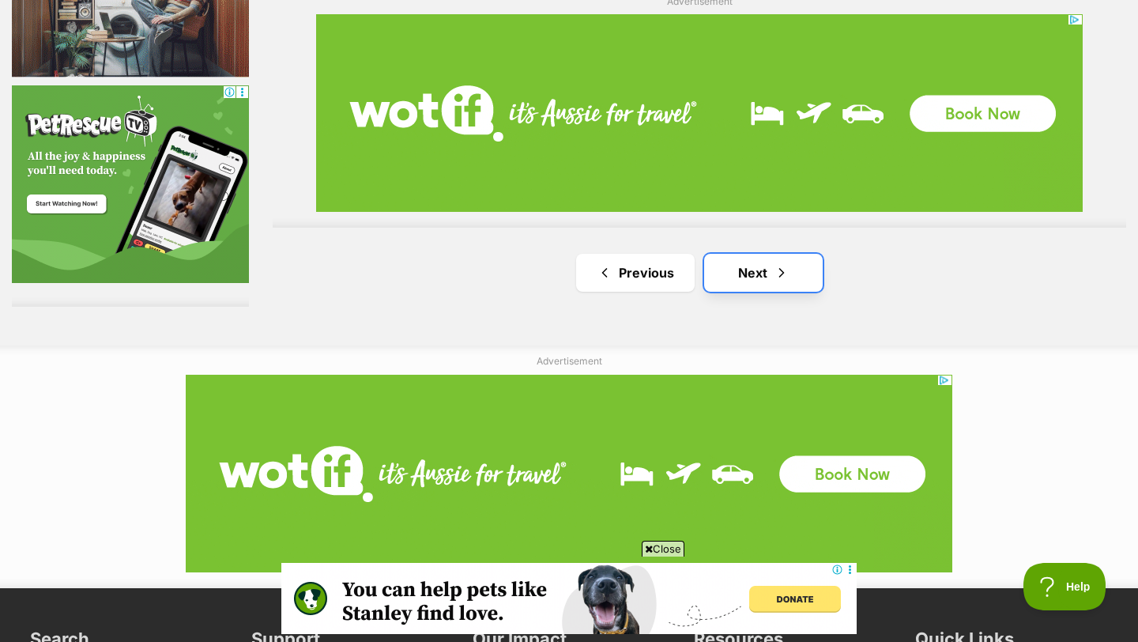
click at [766, 269] on link "Next" at bounding box center [763, 273] width 119 height 38
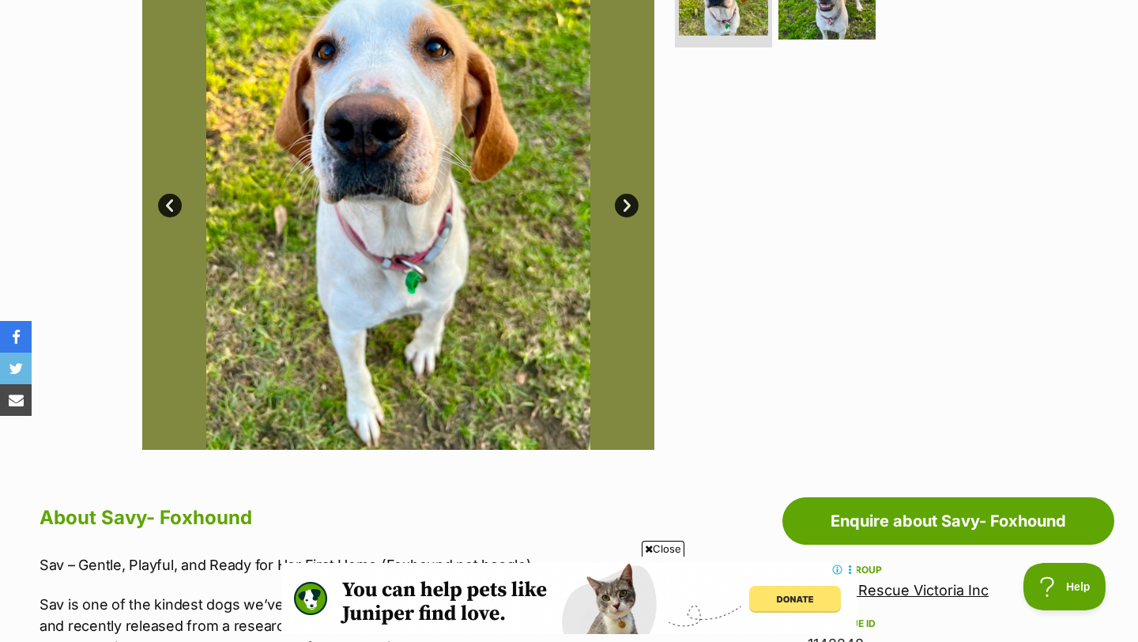
scroll to position [430, 0]
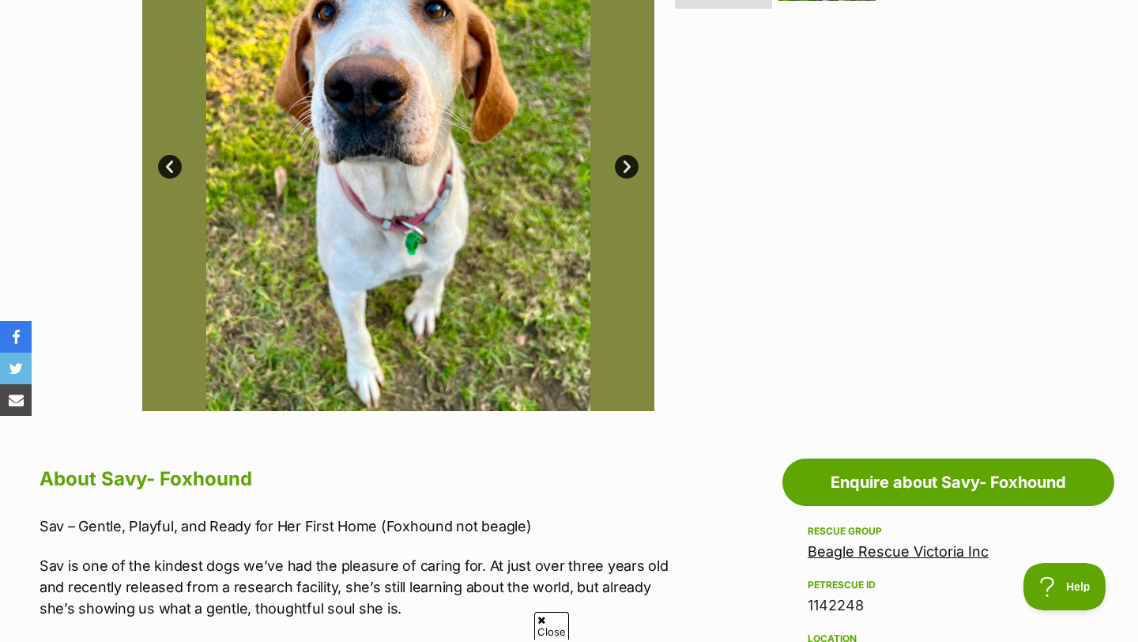
click at [620, 171] on link "Next" at bounding box center [627, 167] width 24 height 24
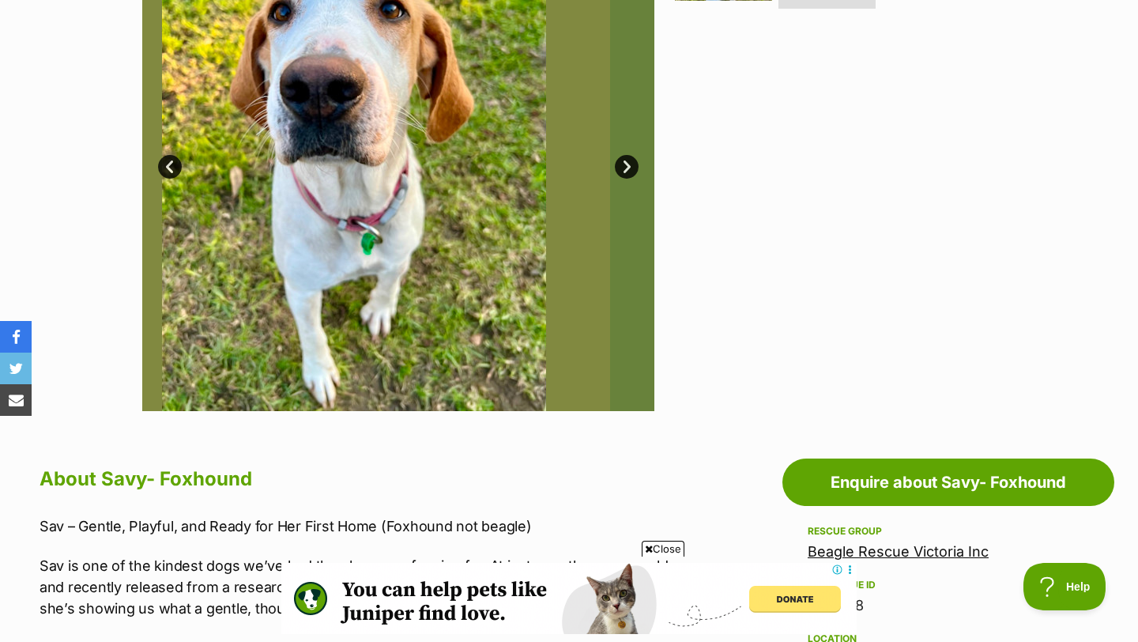
scroll to position [0, 0]
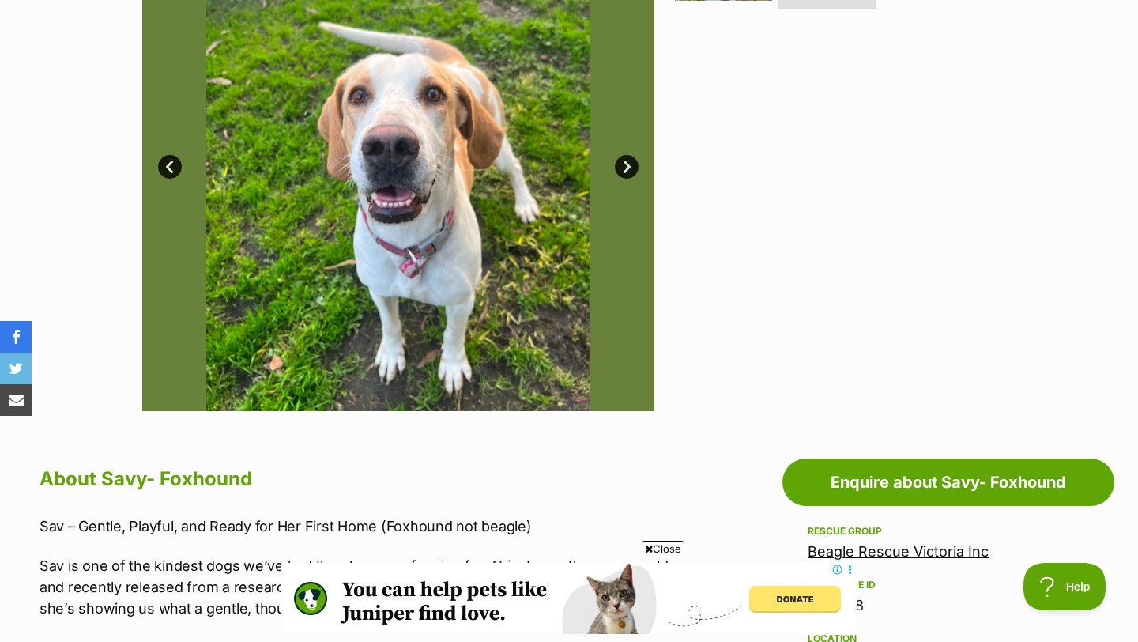
click at [620, 171] on link "Next" at bounding box center [627, 167] width 24 height 24
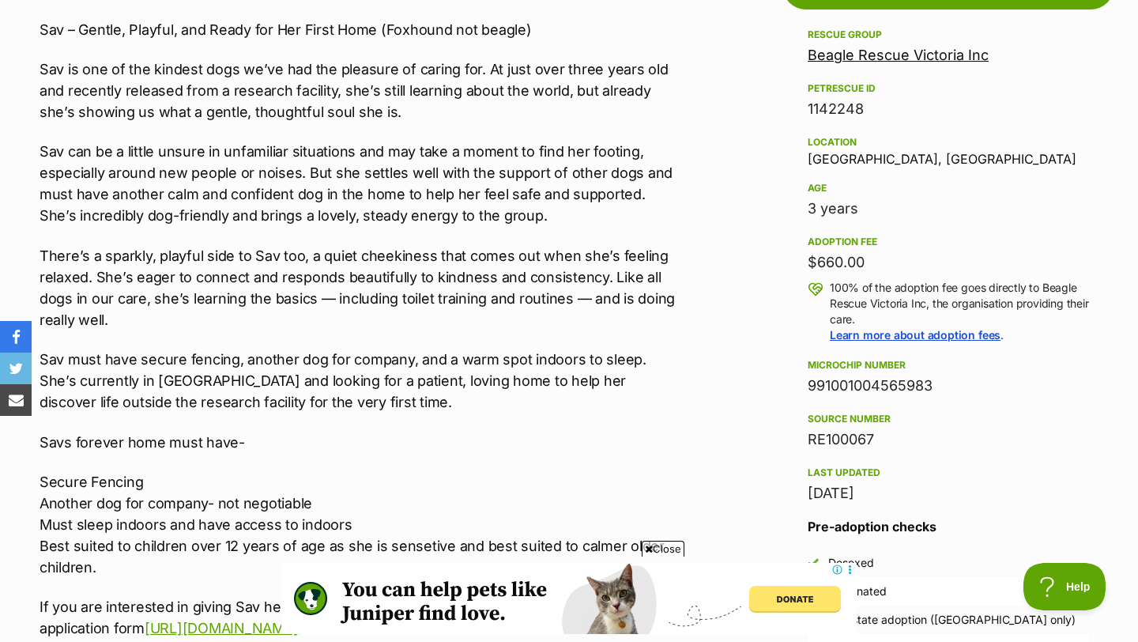
scroll to position [937, 0]
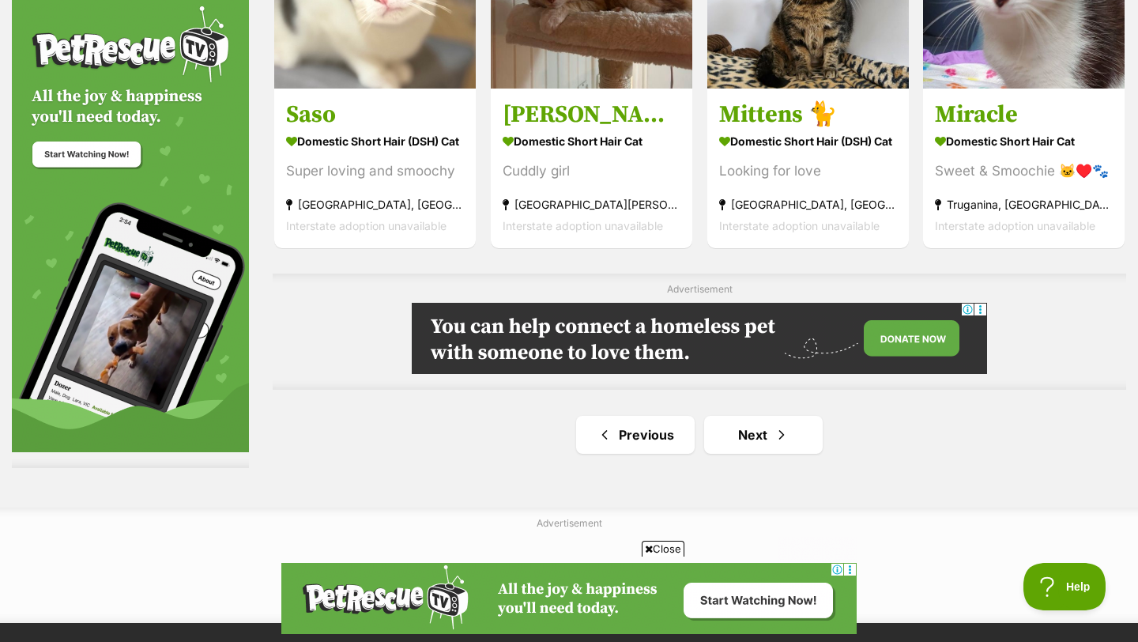
scroll to position [2684, 0]
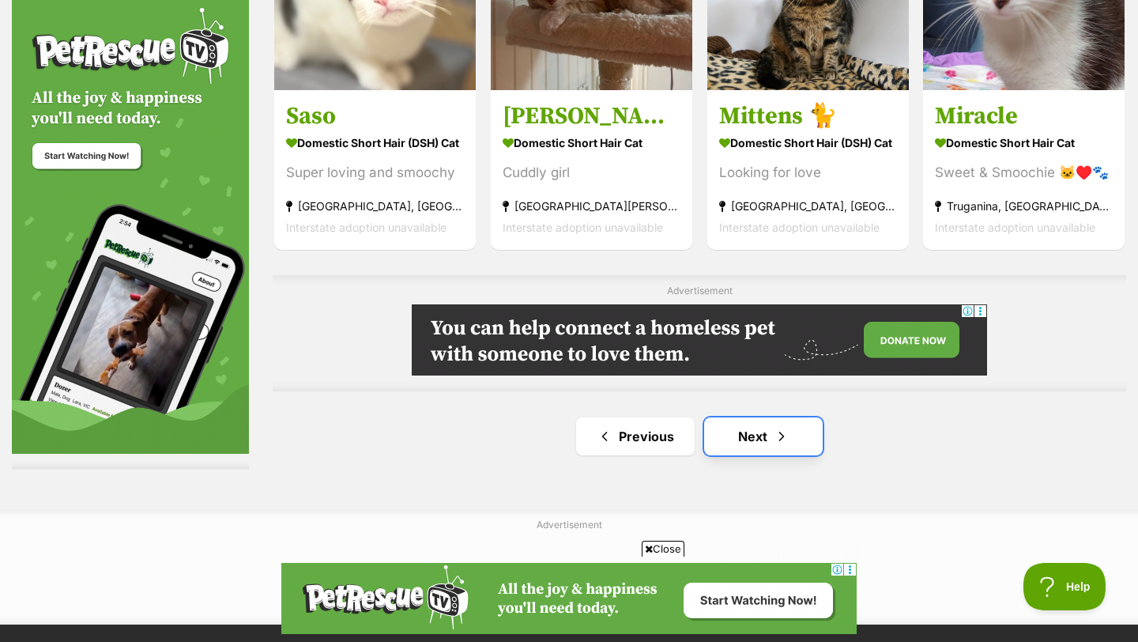
click at [742, 441] on link "Next" at bounding box center [763, 436] width 119 height 38
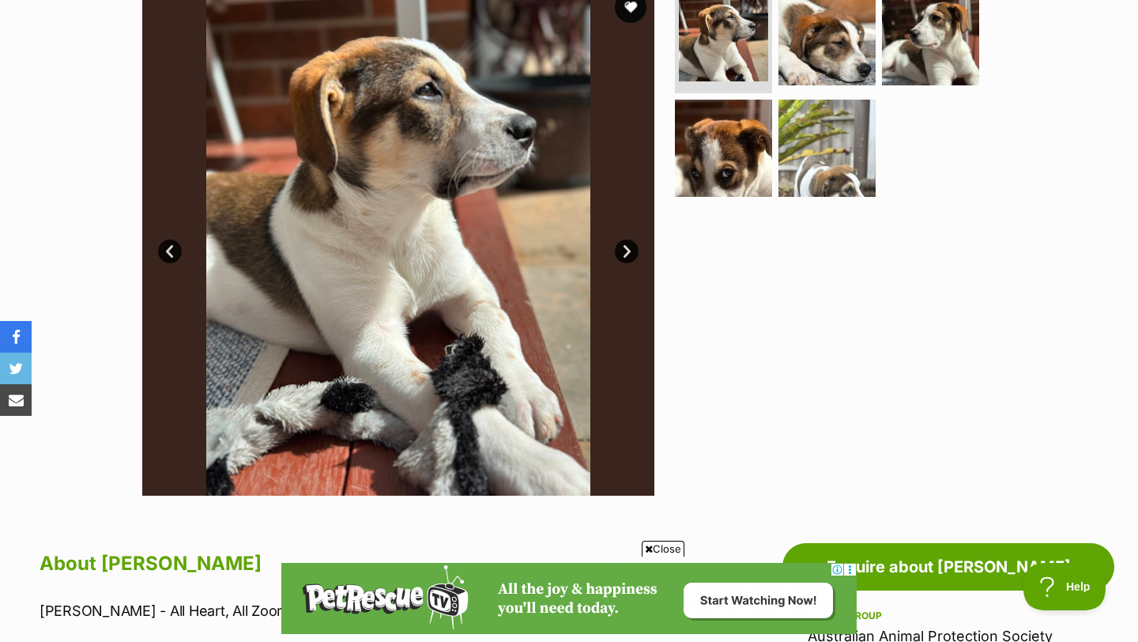
click at [616, 248] on link "Next" at bounding box center [627, 251] width 24 height 24
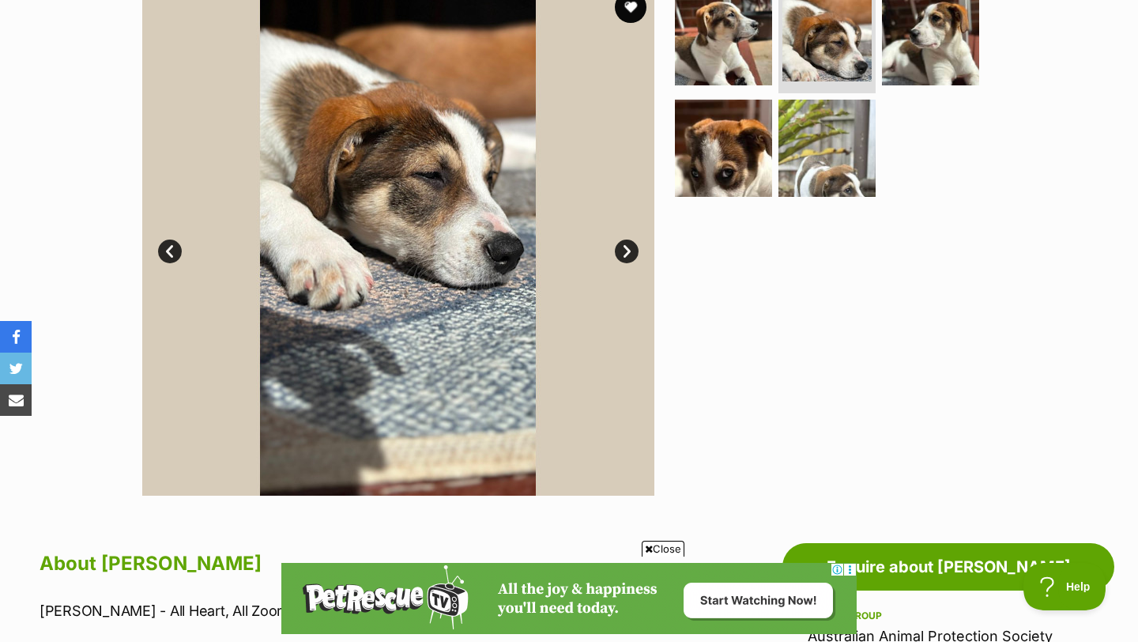
click at [623, 250] on link "Next" at bounding box center [627, 251] width 24 height 24
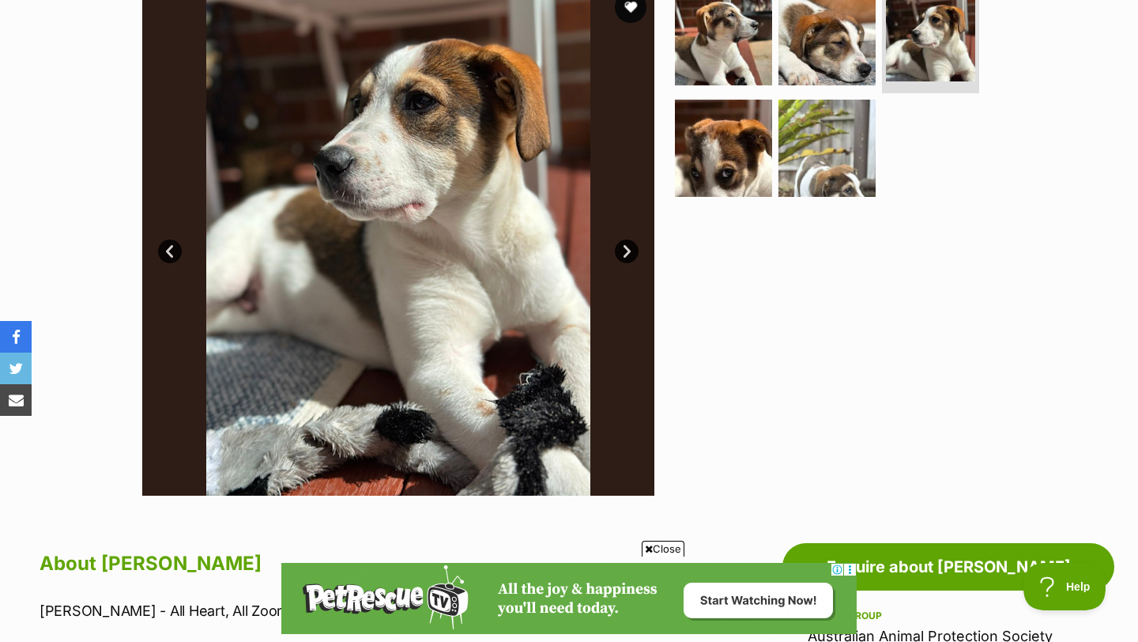
click at [623, 250] on link "Next" at bounding box center [627, 251] width 24 height 24
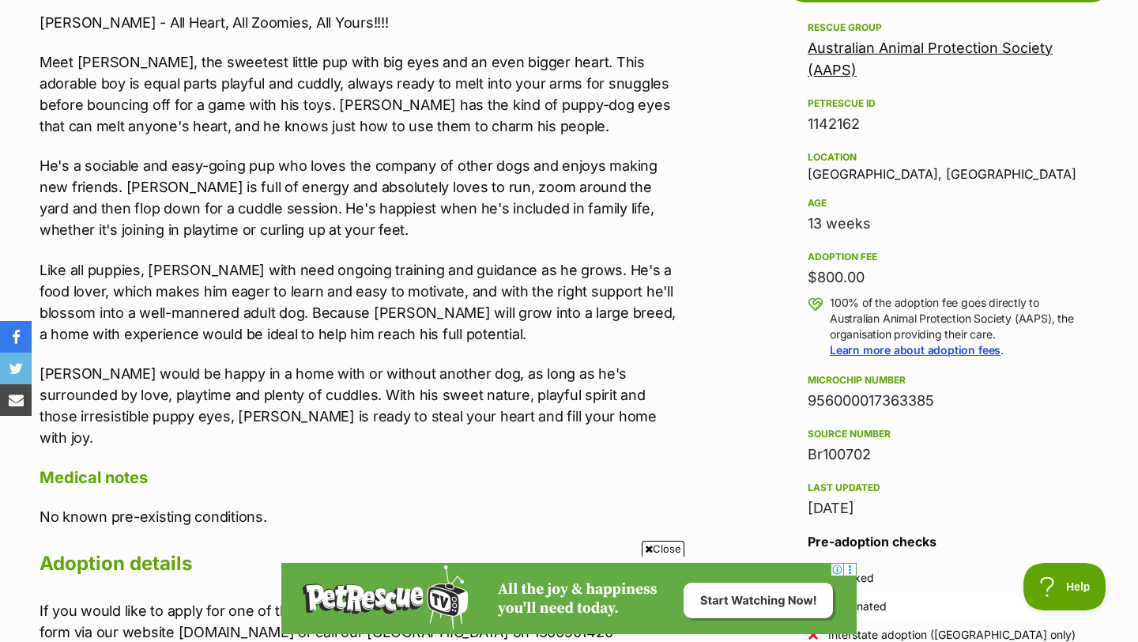
scroll to position [953, 0]
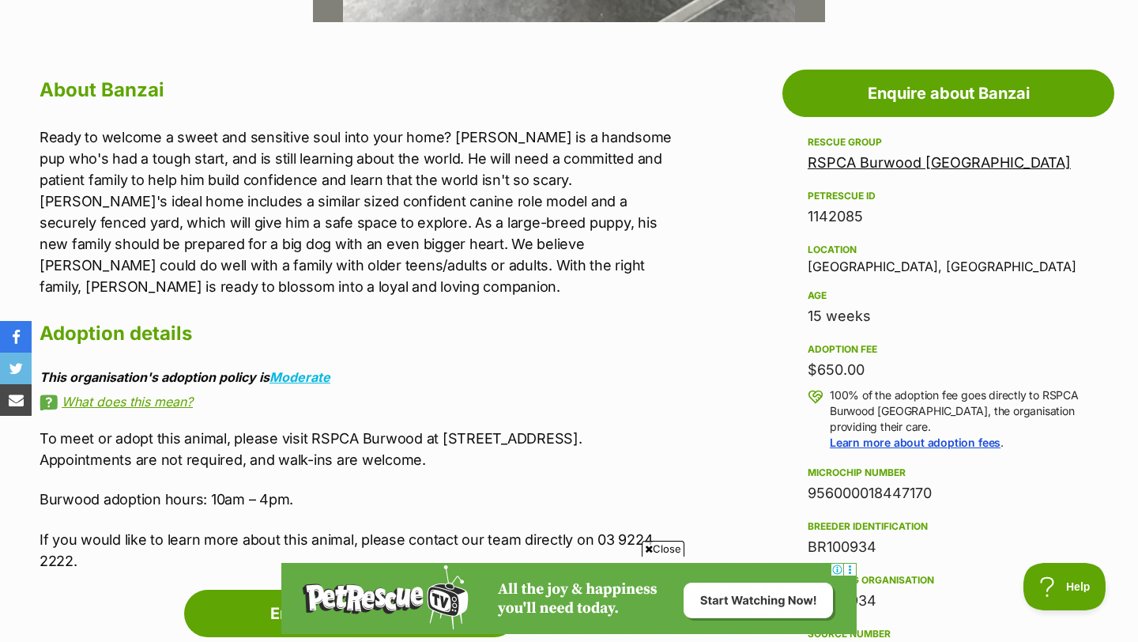
scroll to position [823, 0]
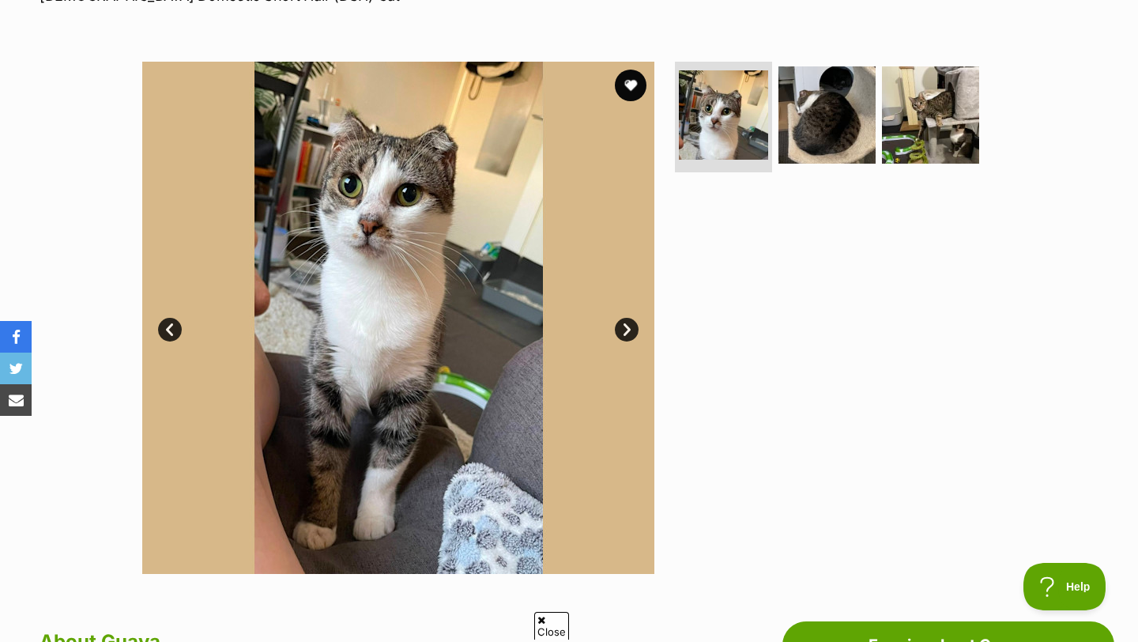
click at [627, 333] on link "Next" at bounding box center [627, 330] width 24 height 24
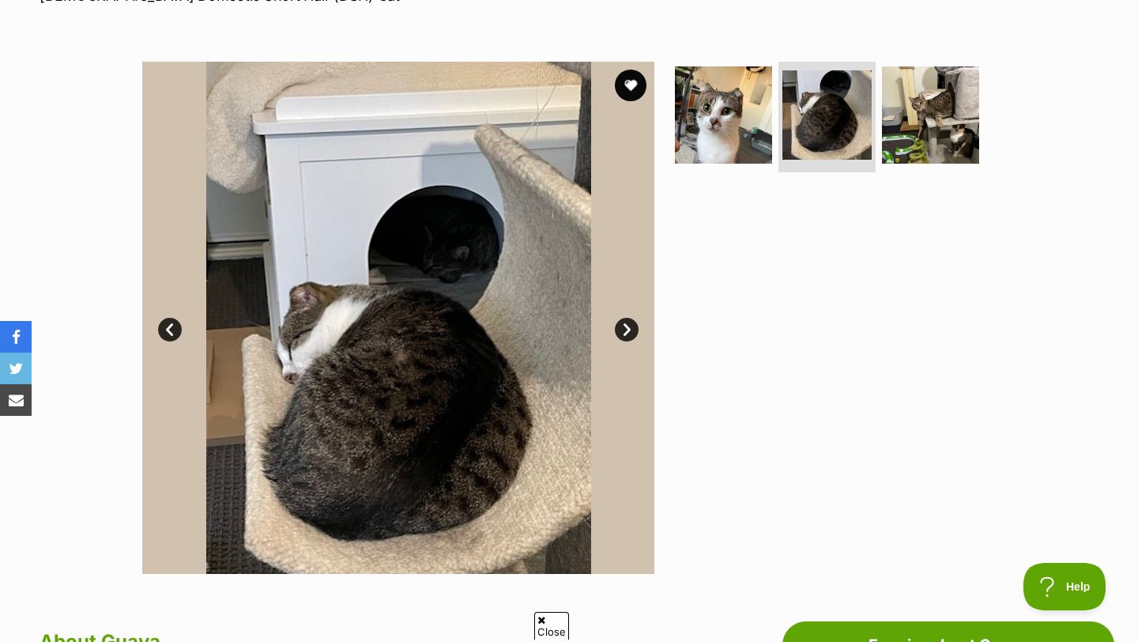
click at [627, 333] on link "Next" at bounding box center [627, 330] width 24 height 24
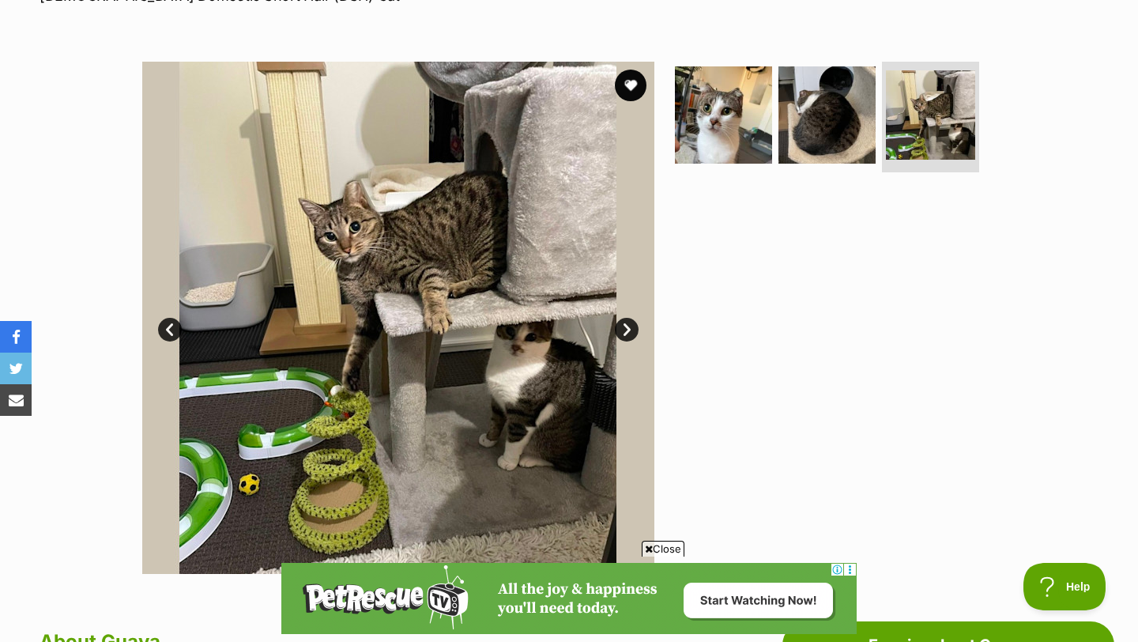
click at [627, 333] on link "Next" at bounding box center [627, 330] width 24 height 24
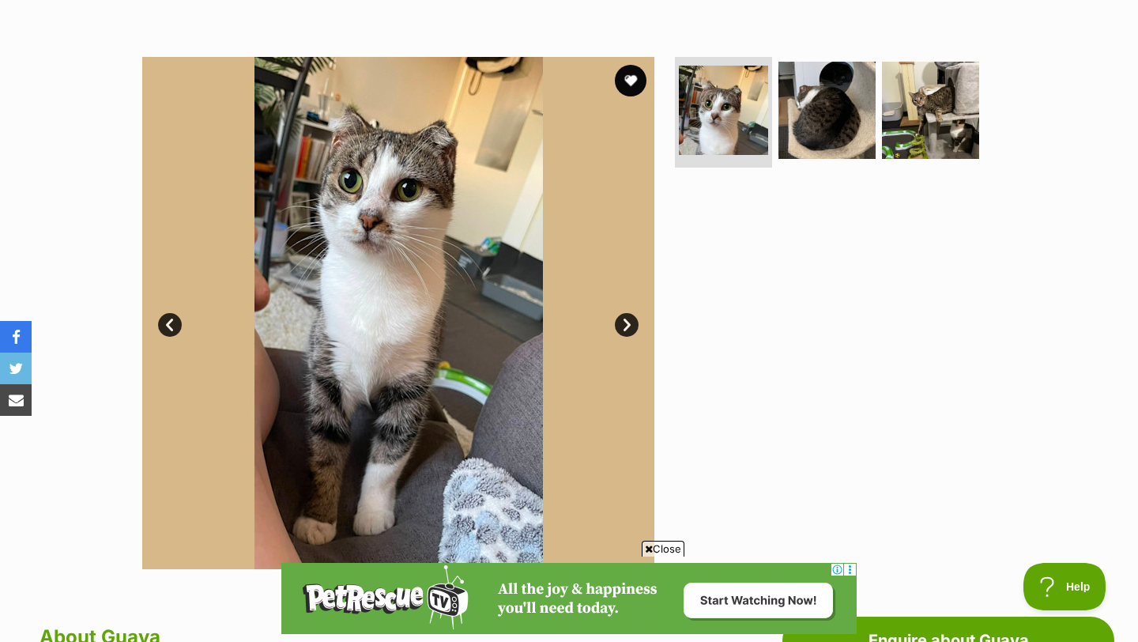
scroll to position [205, 0]
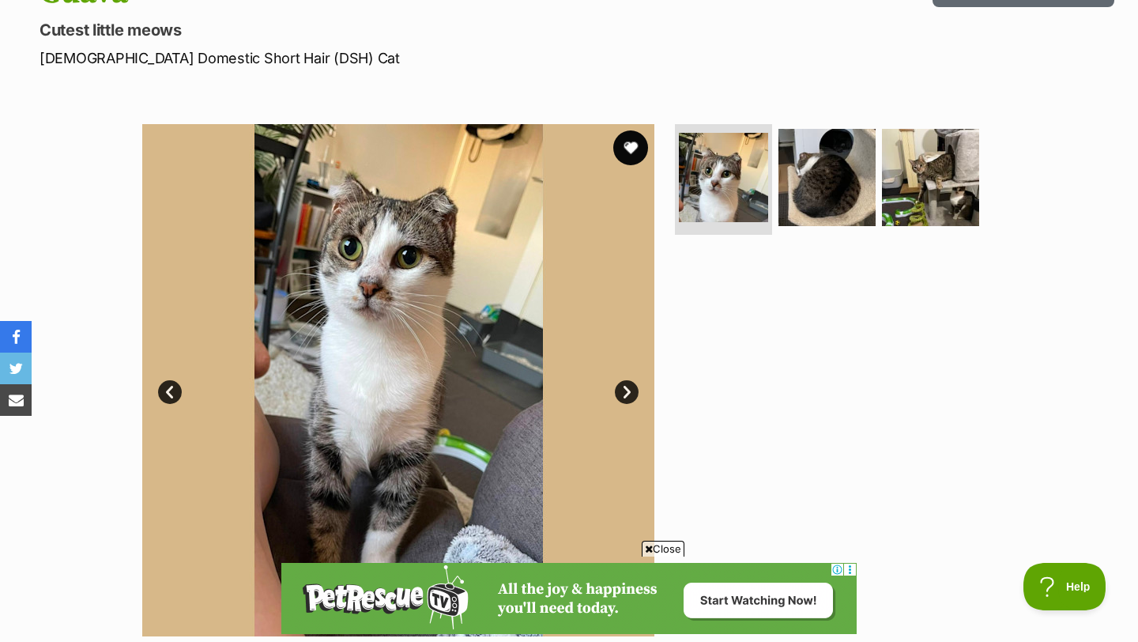
click at [631, 143] on button "favourite" at bounding box center [630, 147] width 35 height 35
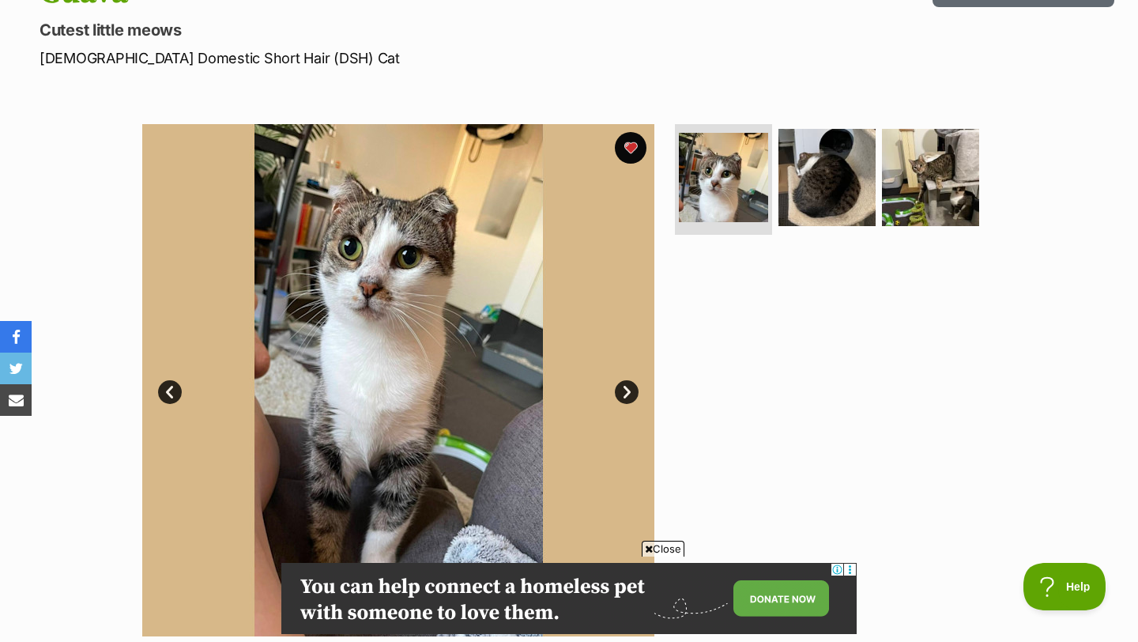
scroll to position [0, 0]
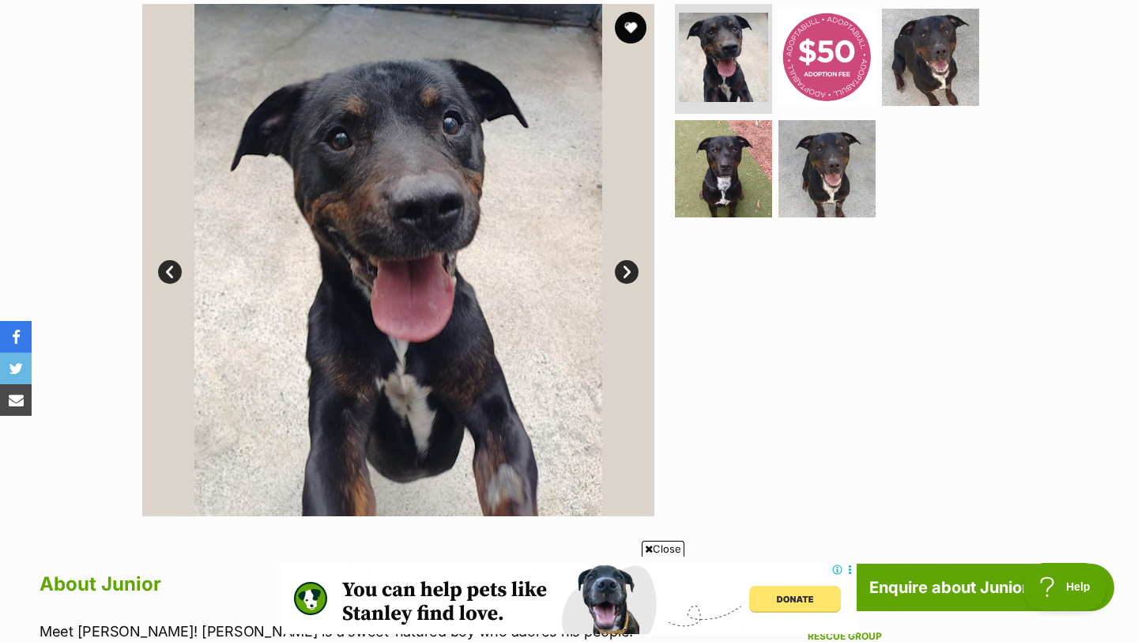
scroll to position [323, 0]
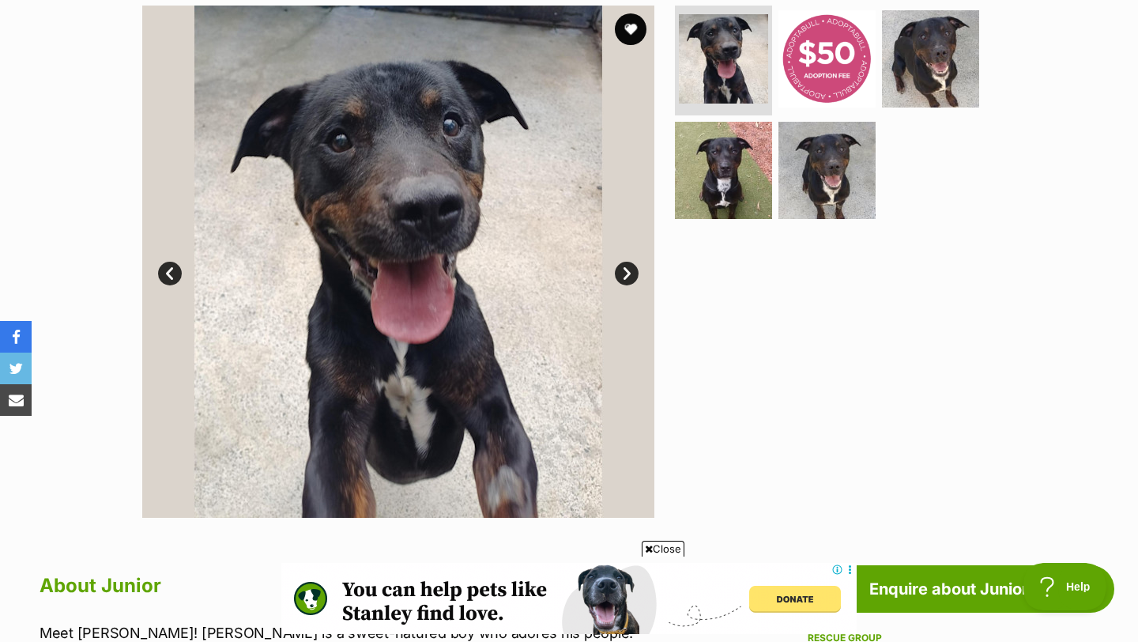
click at [637, 261] on img at bounding box center [398, 262] width 512 height 512
click at [626, 273] on link "Next" at bounding box center [627, 274] width 24 height 24
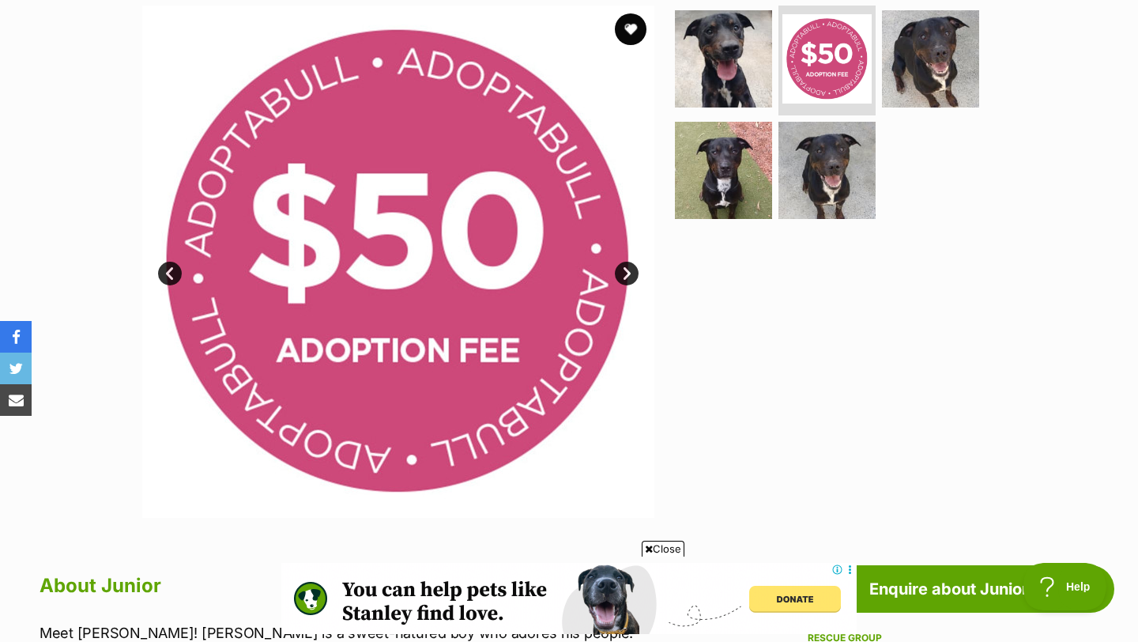
click at [626, 273] on link "Next" at bounding box center [627, 274] width 24 height 24
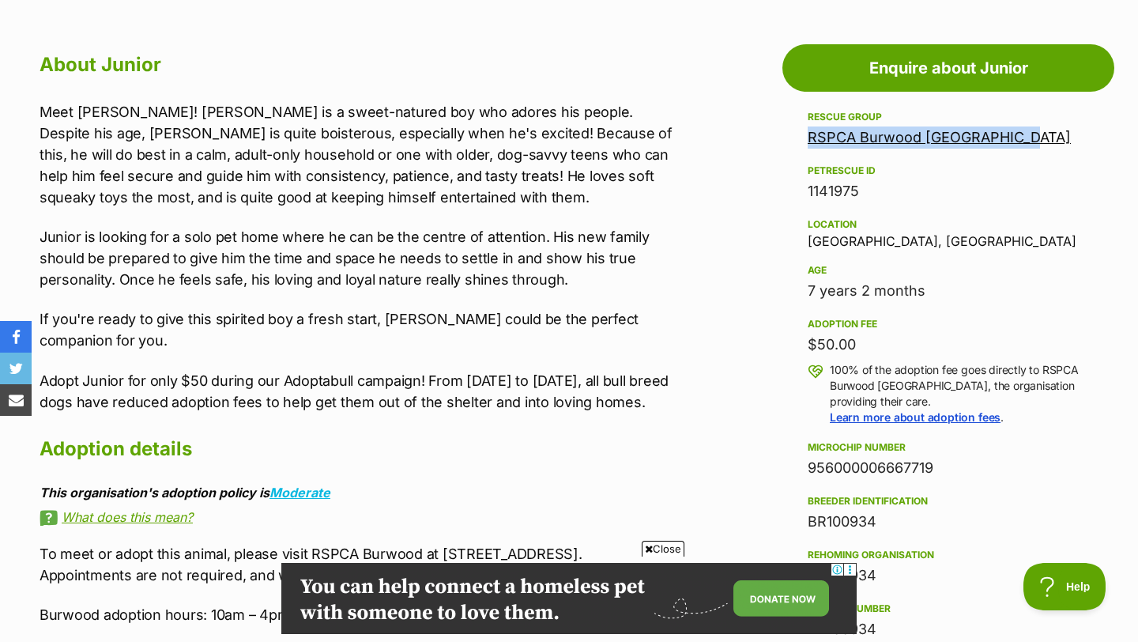
scroll to position [0, 0]
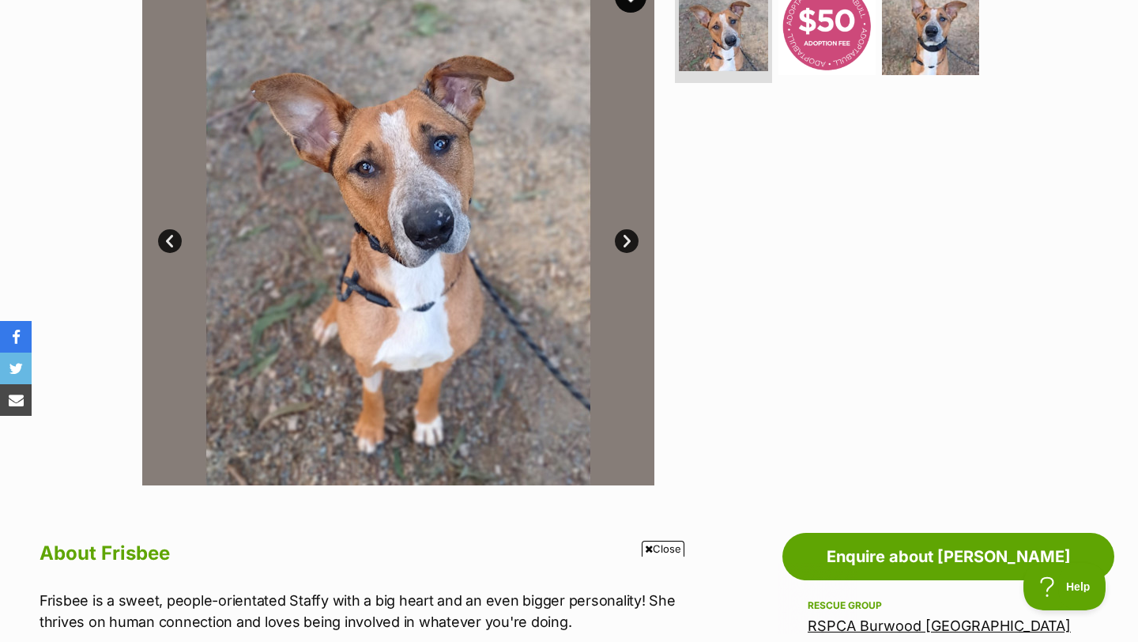
click at [625, 240] on link "Next" at bounding box center [627, 241] width 24 height 24
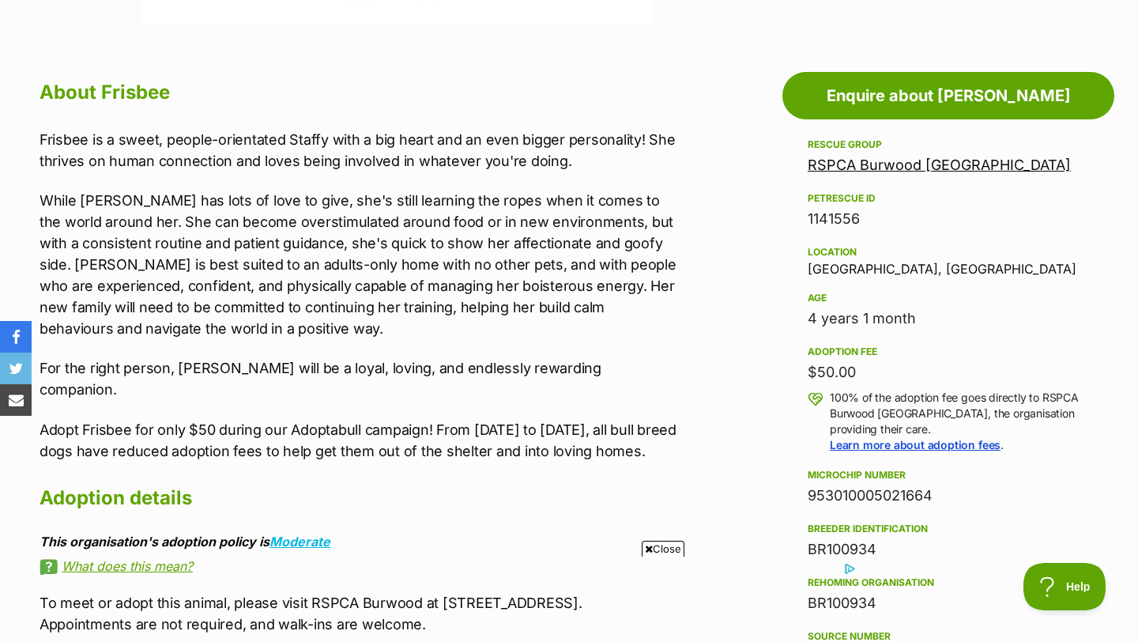
scroll to position [848, 0]
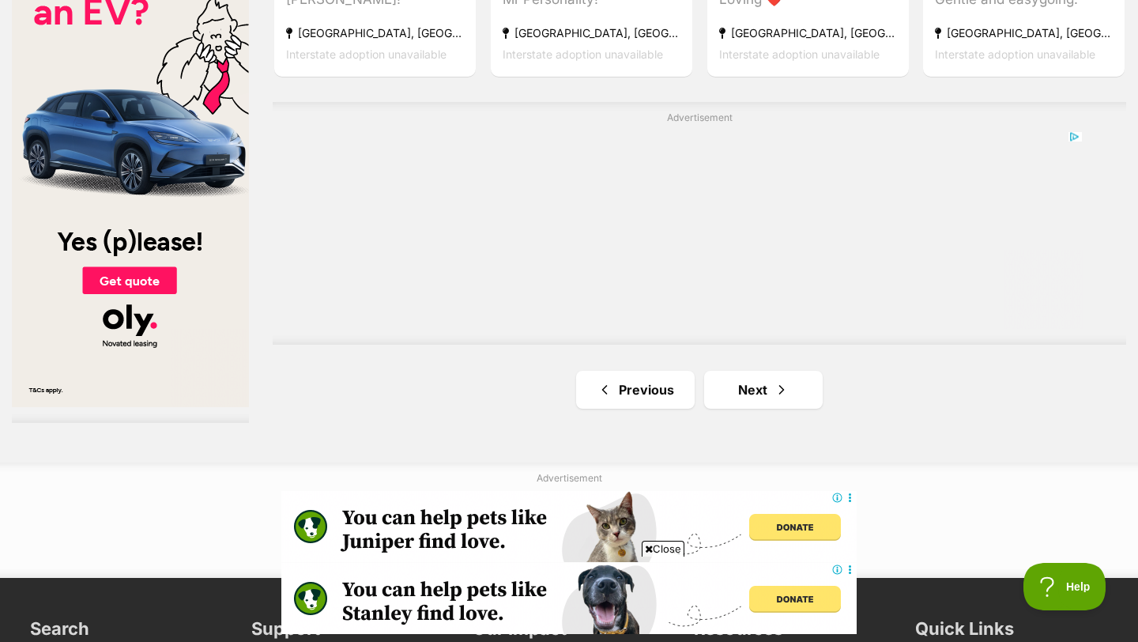
scroll to position [2858, 0]
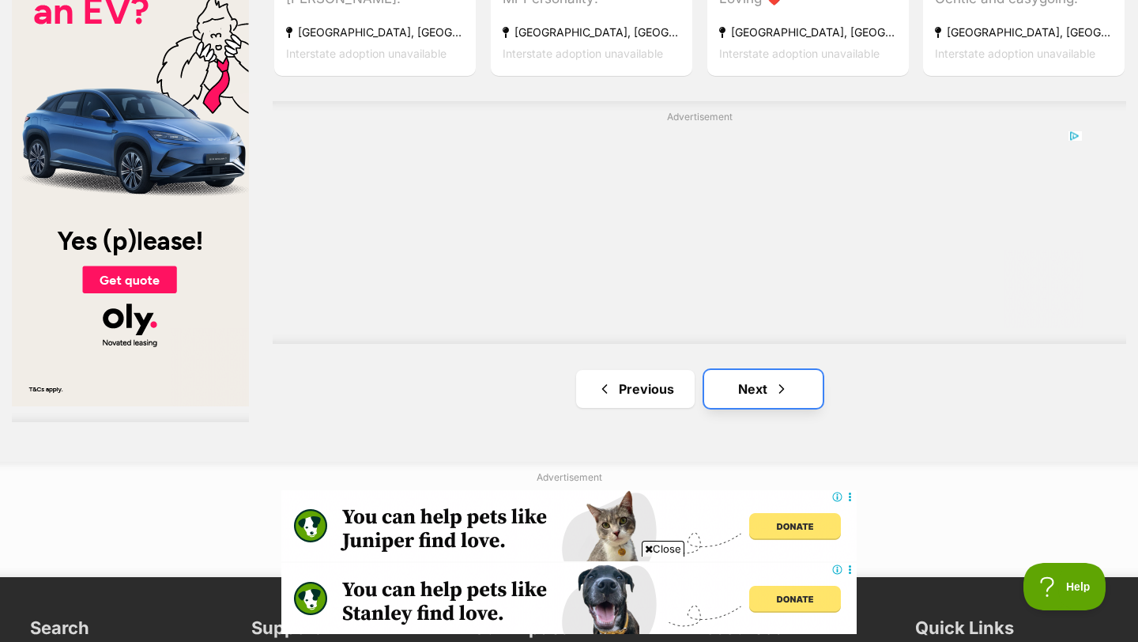
click at [768, 401] on link "Next" at bounding box center [763, 389] width 119 height 38
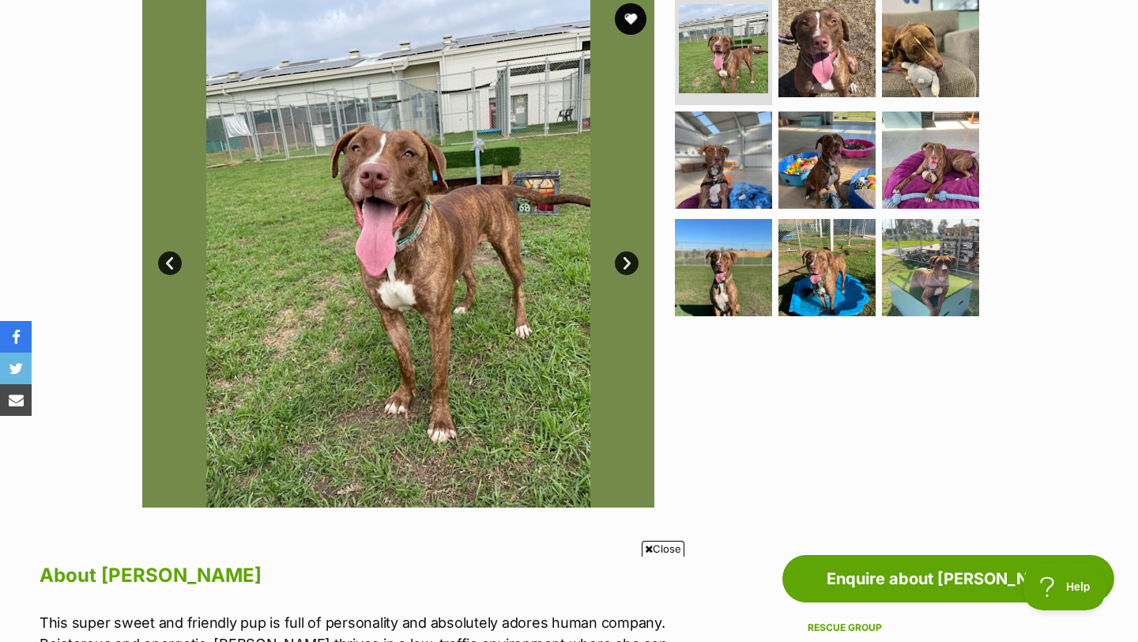
scroll to position [359, 0]
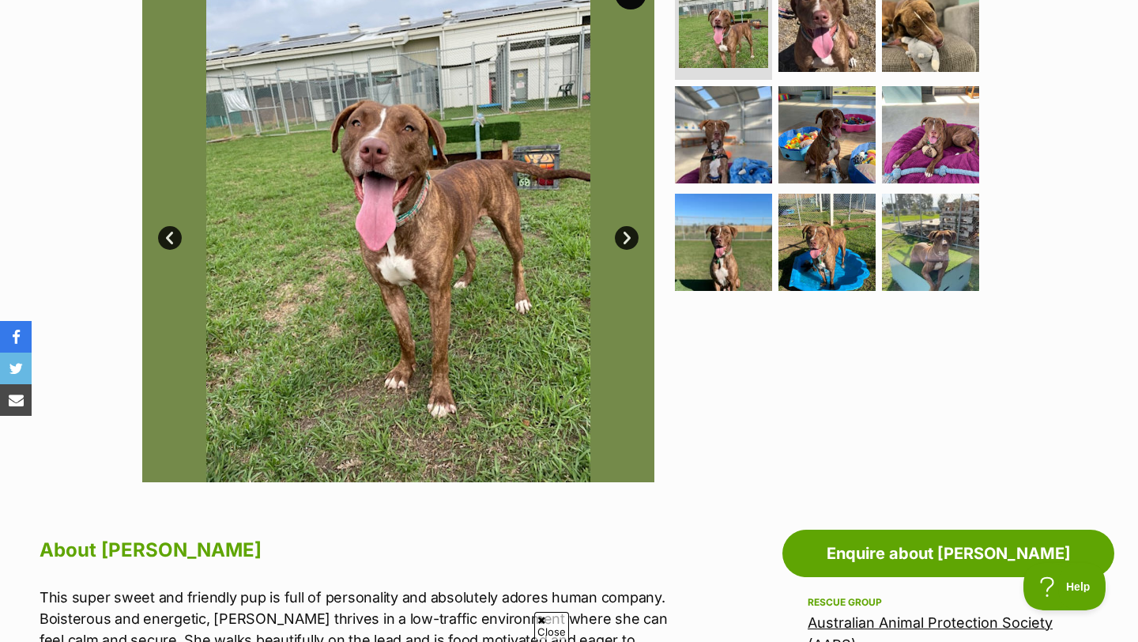
click at [629, 236] on link "Next" at bounding box center [627, 238] width 24 height 24
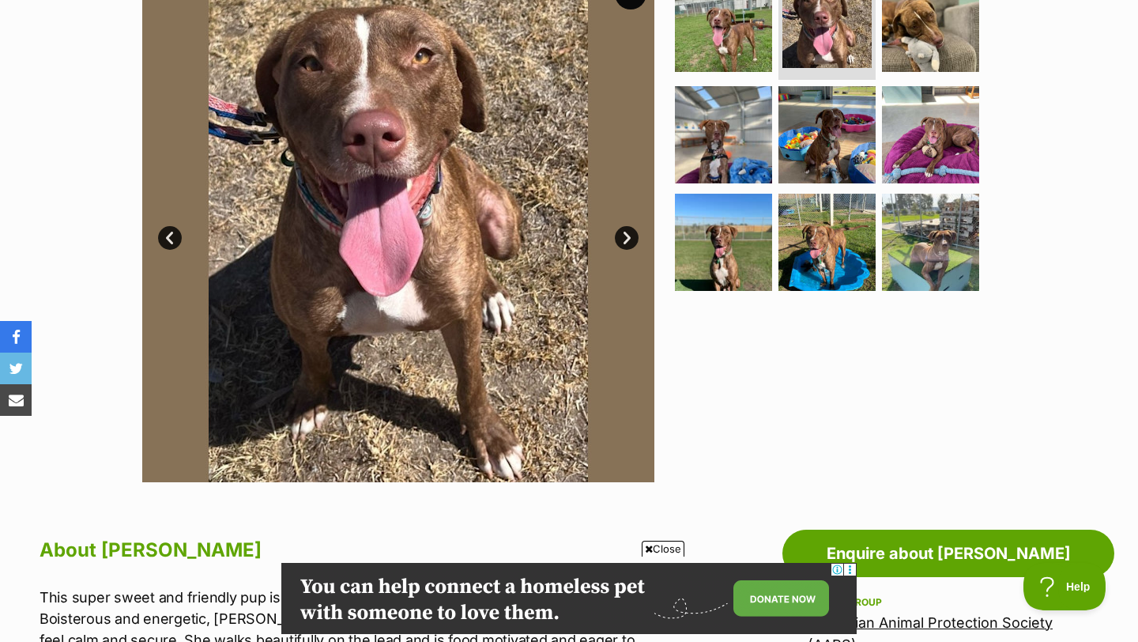
scroll to position [0, 0]
click at [629, 236] on link "Next" at bounding box center [627, 238] width 24 height 24
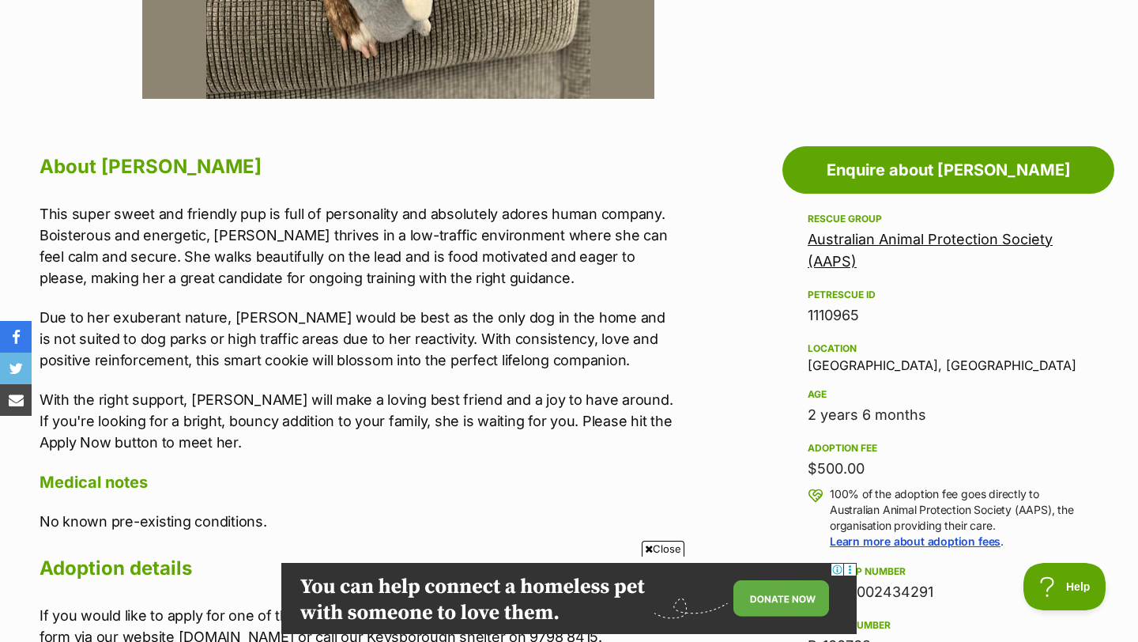
scroll to position [798, 0]
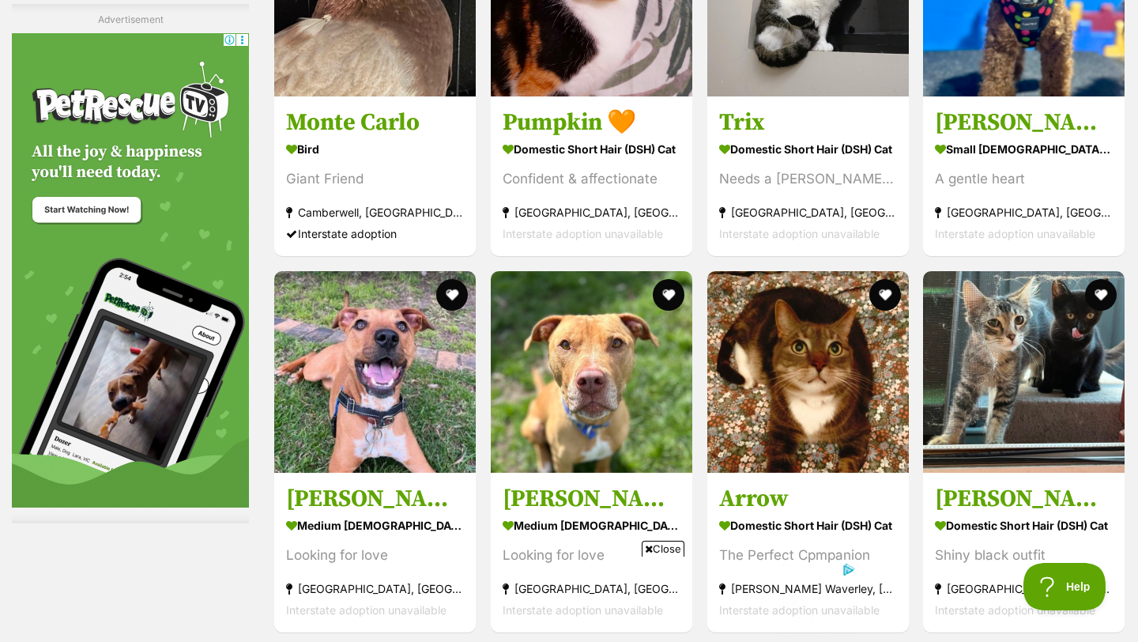
scroll to position [2371, 0]
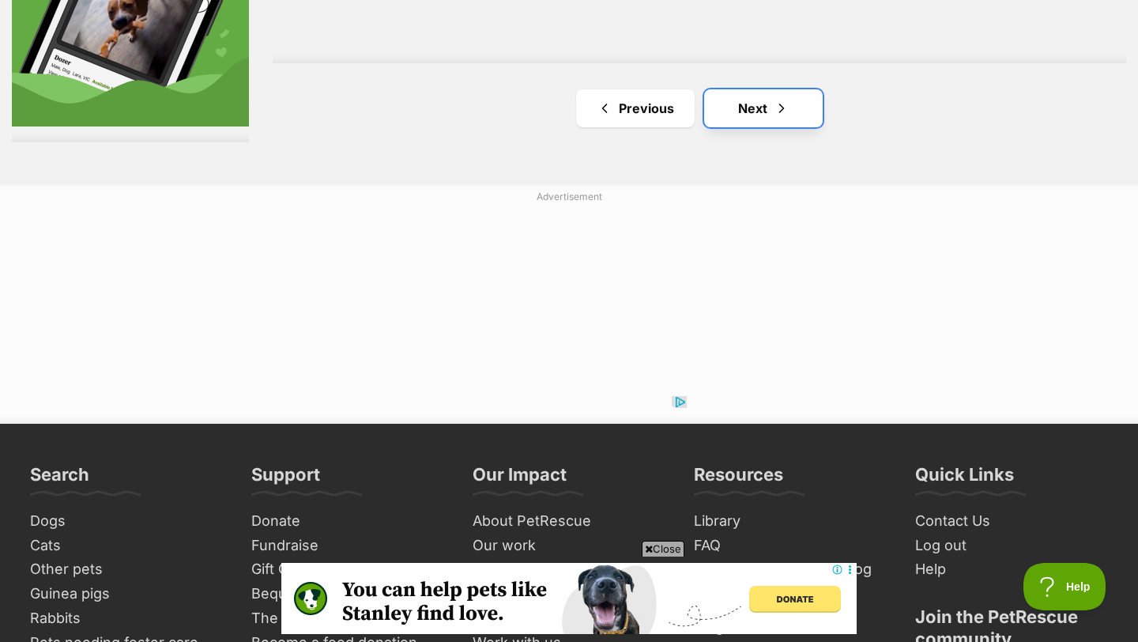
click at [755, 104] on link "Next" at bounding box center [763, 108] width 119 height 38
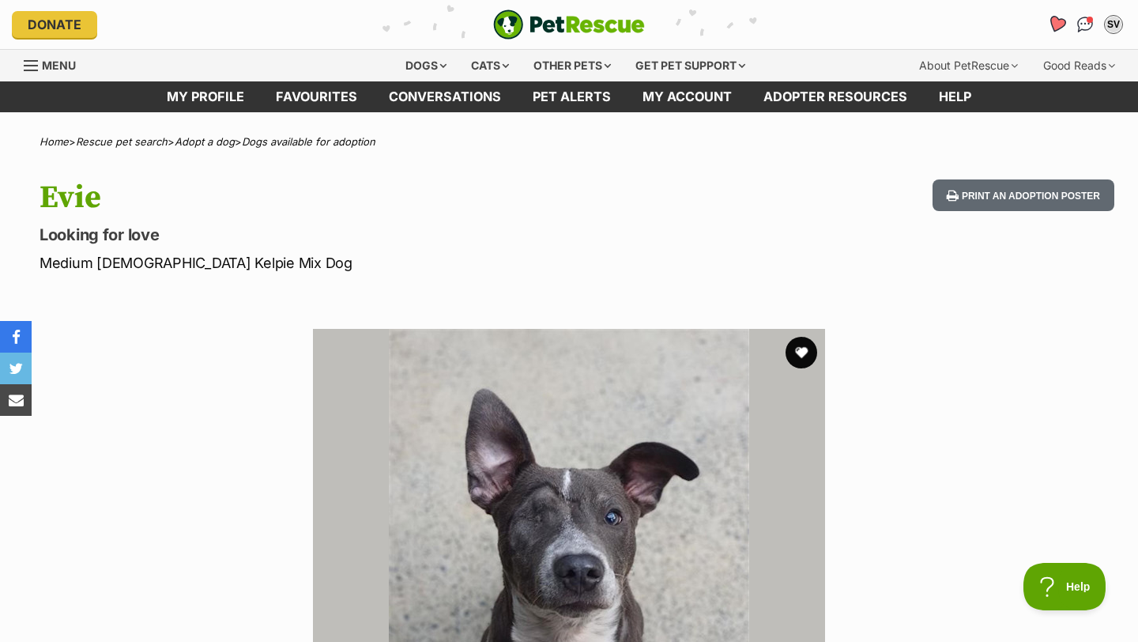
click at [1052, 18] on icon "Favourites" at bounding box center [1056, 24] width 19 height 18
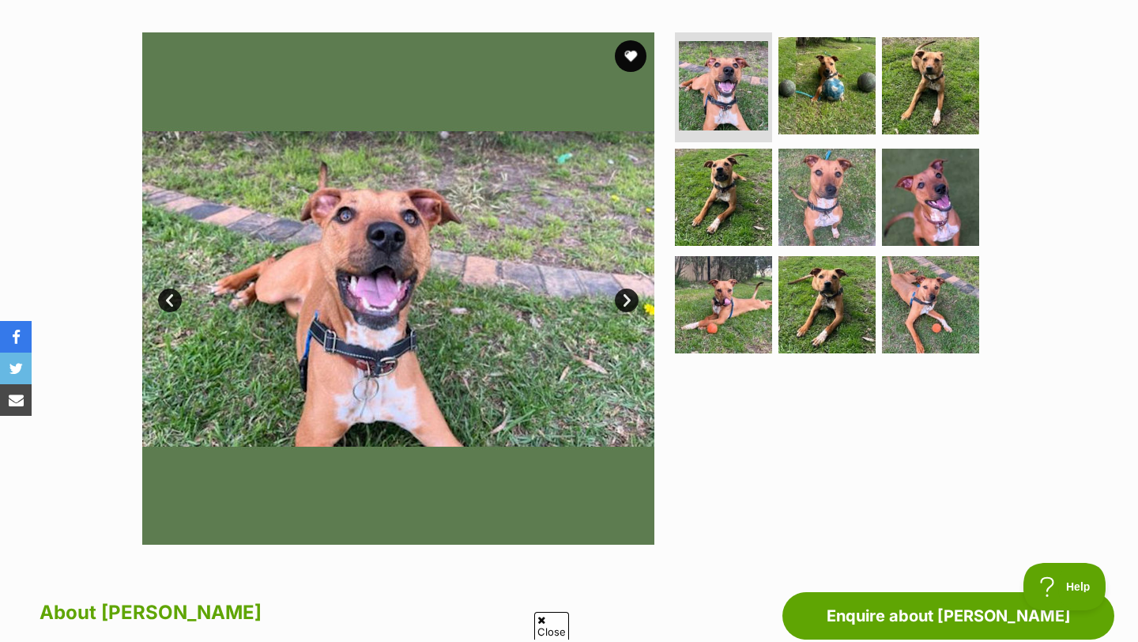
click at [626, 296] on link "Next" at bounding box center [627, 300] width 24 height 24
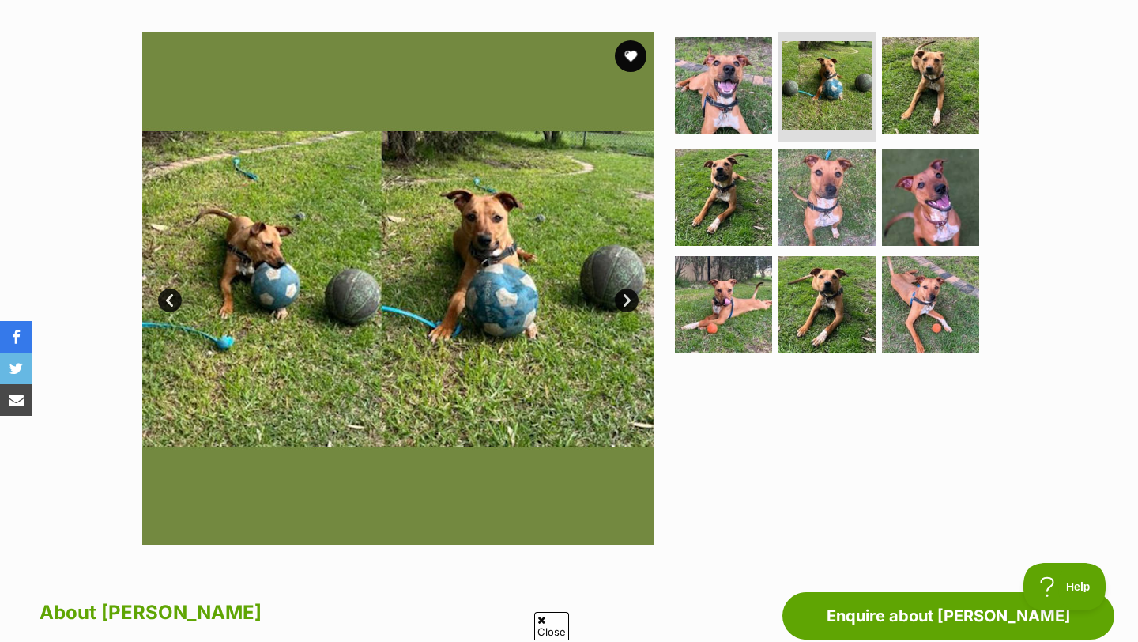
click at [626, 296] on link "Next" at bounding box center [627, 300] width 24 height 24
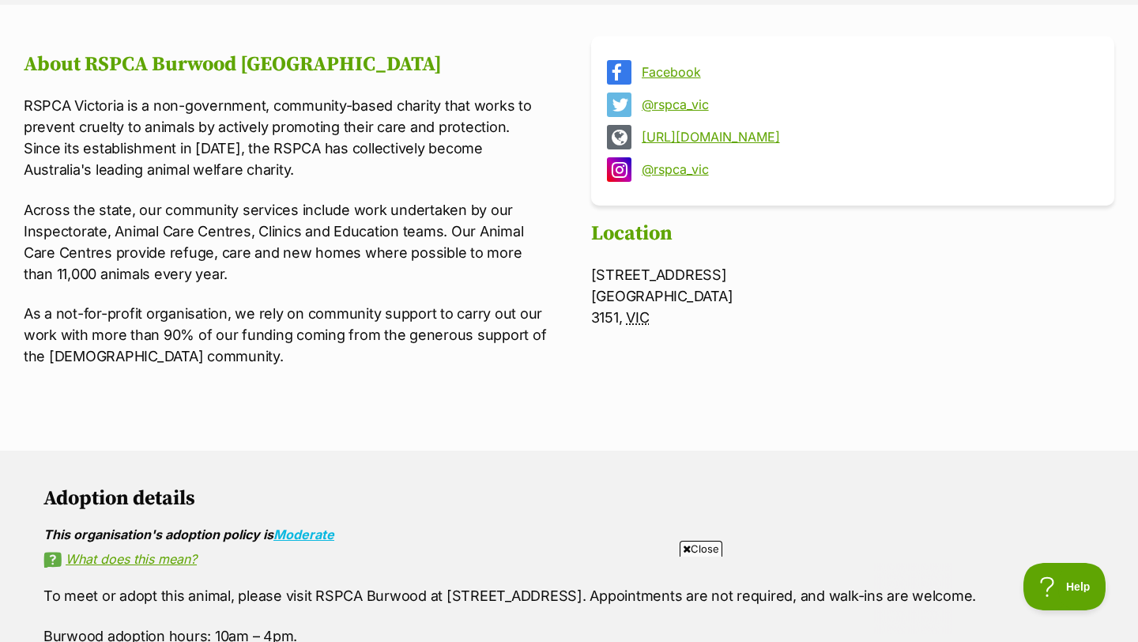
scroll to position [461, 0]
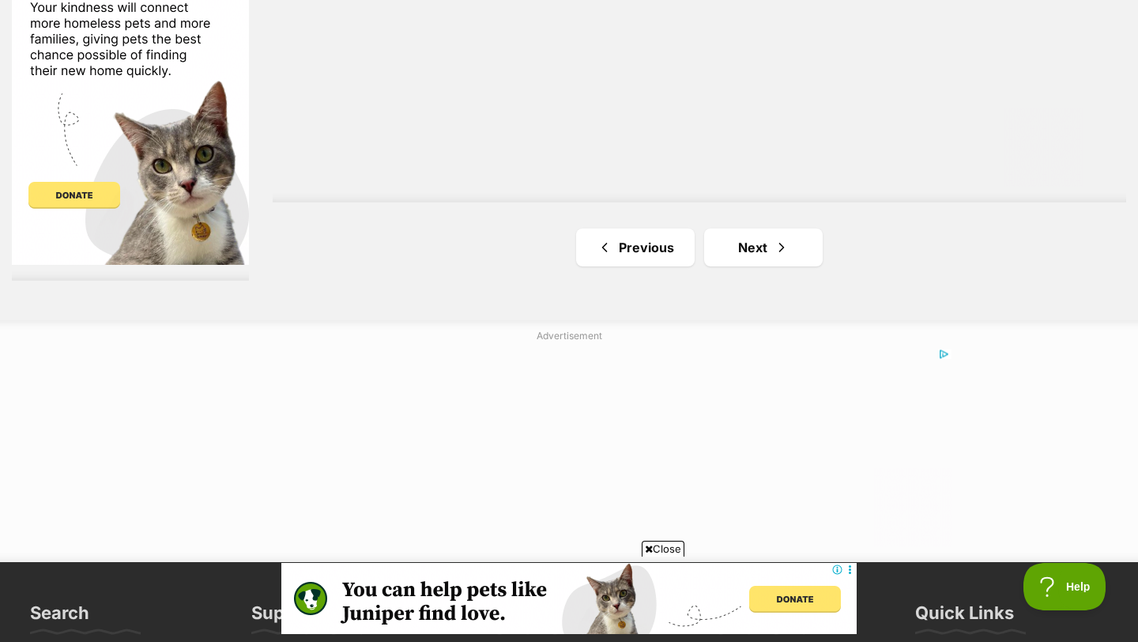
scroll to position [2892, 0]
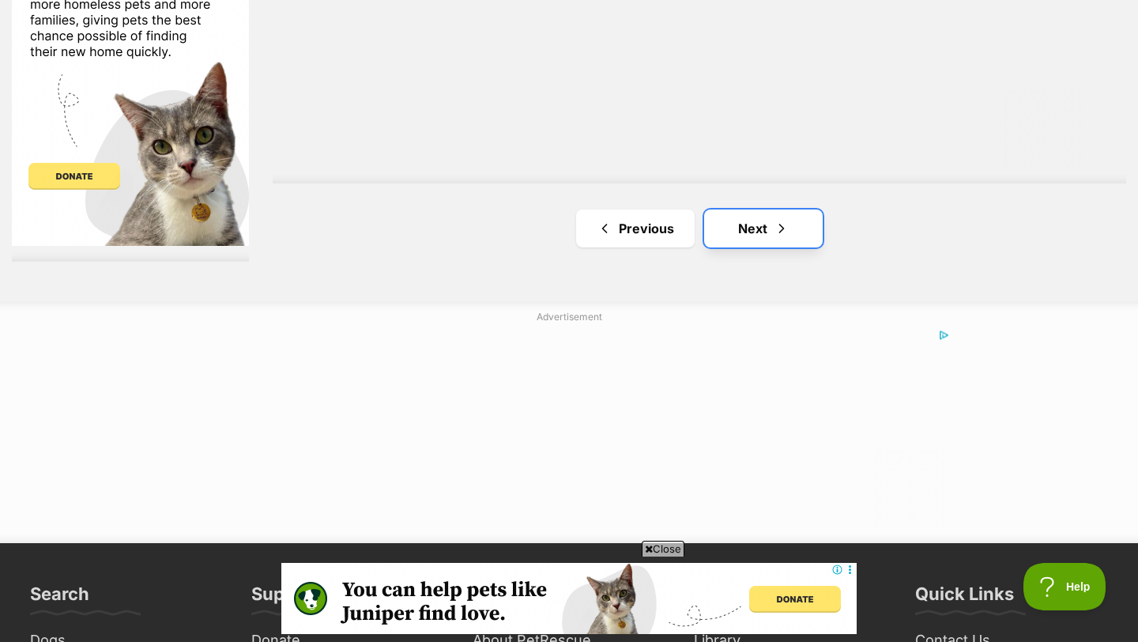
click at [740, 227] on link "Next" at bounding box center [763, 228] width 119 height 38
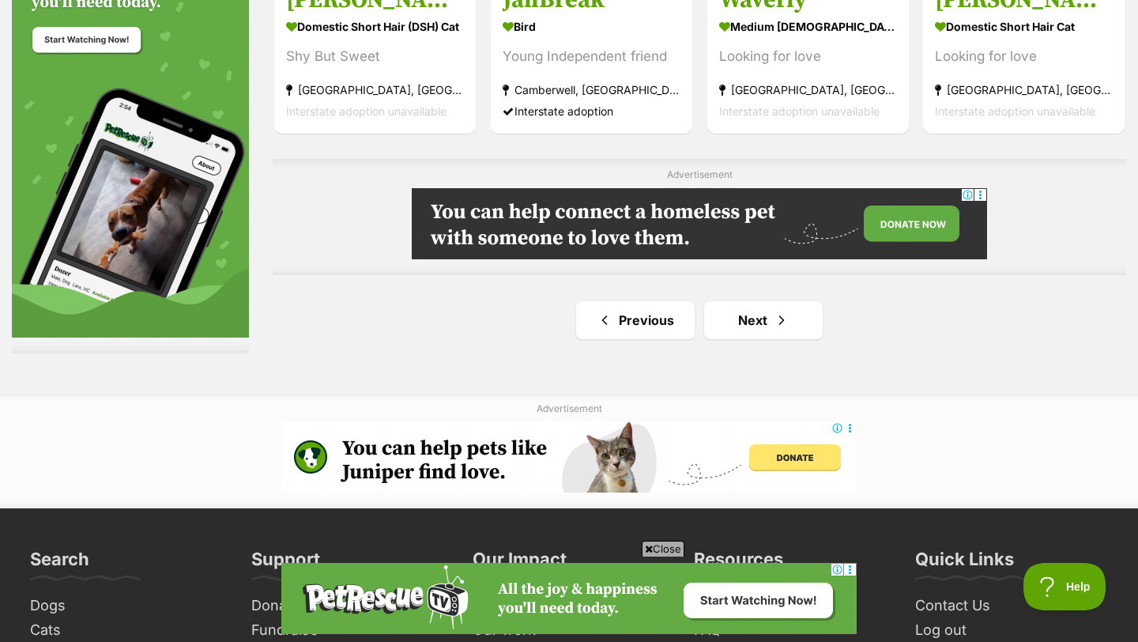
scroll to position [2812, 0]
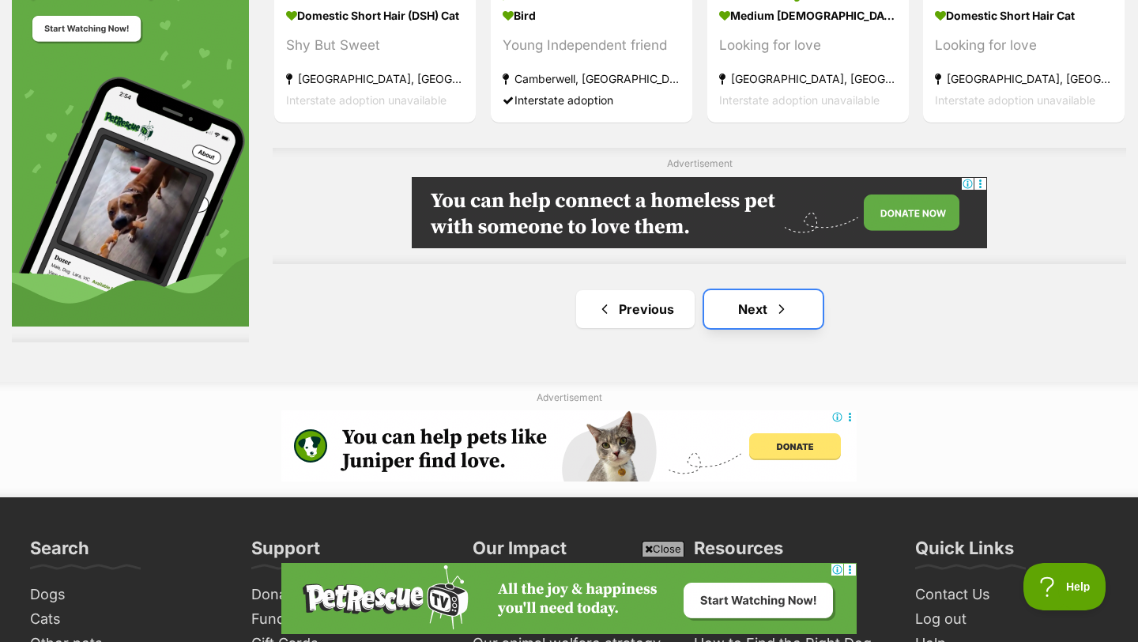
click at [752, 309] on link "Next" at bounding box center [763, 309] width 119 height 38
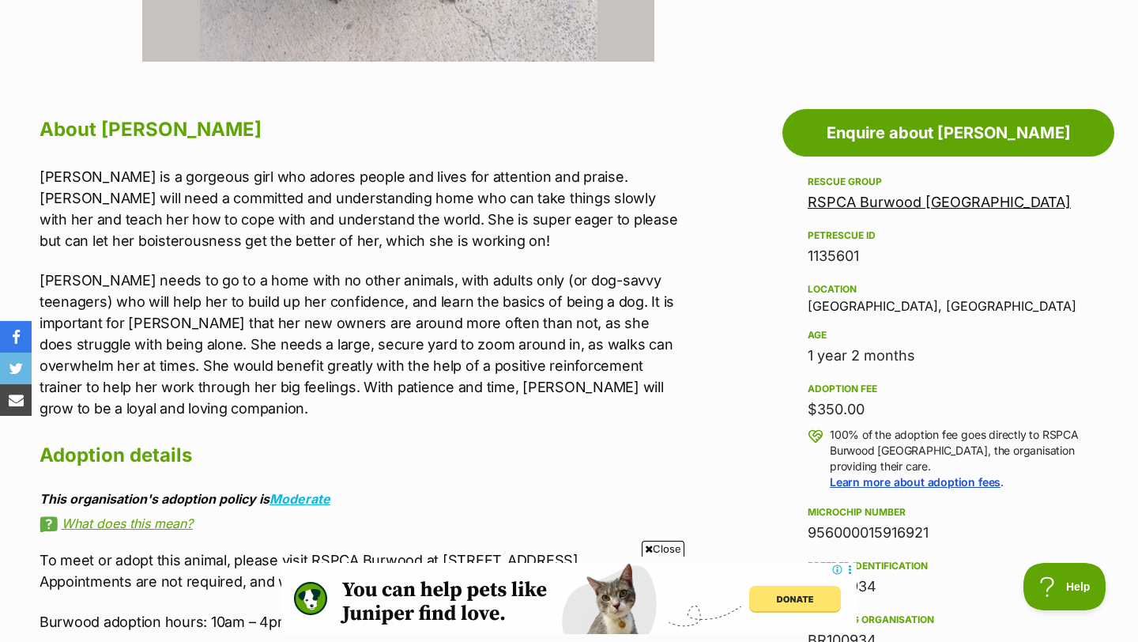
scroll to position [827, 0]
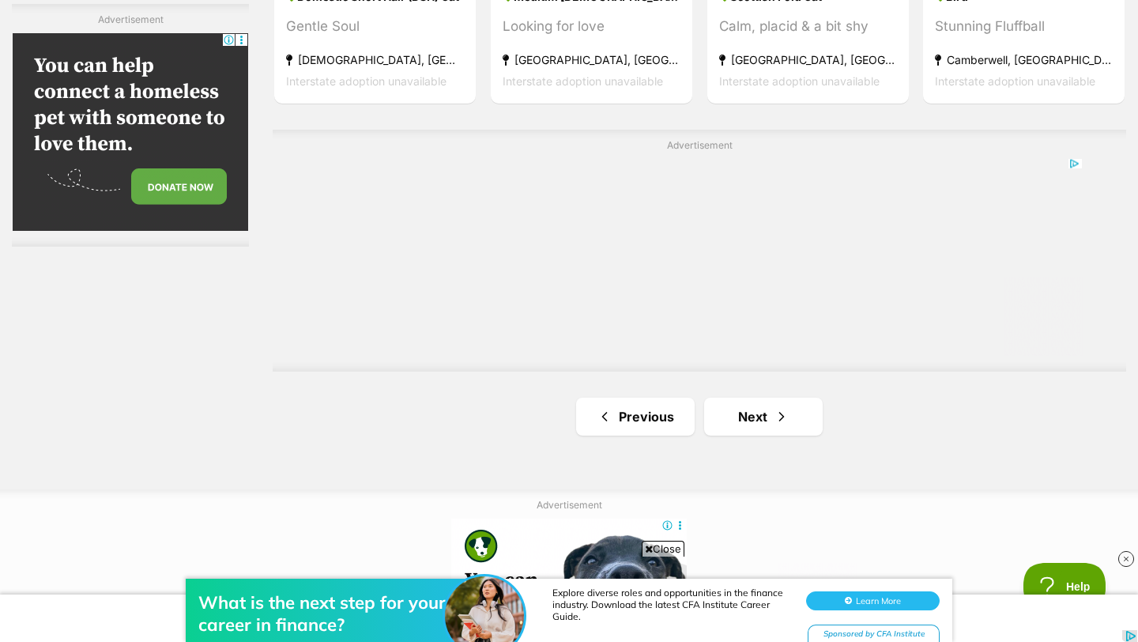
scroll to position [2829, 0]
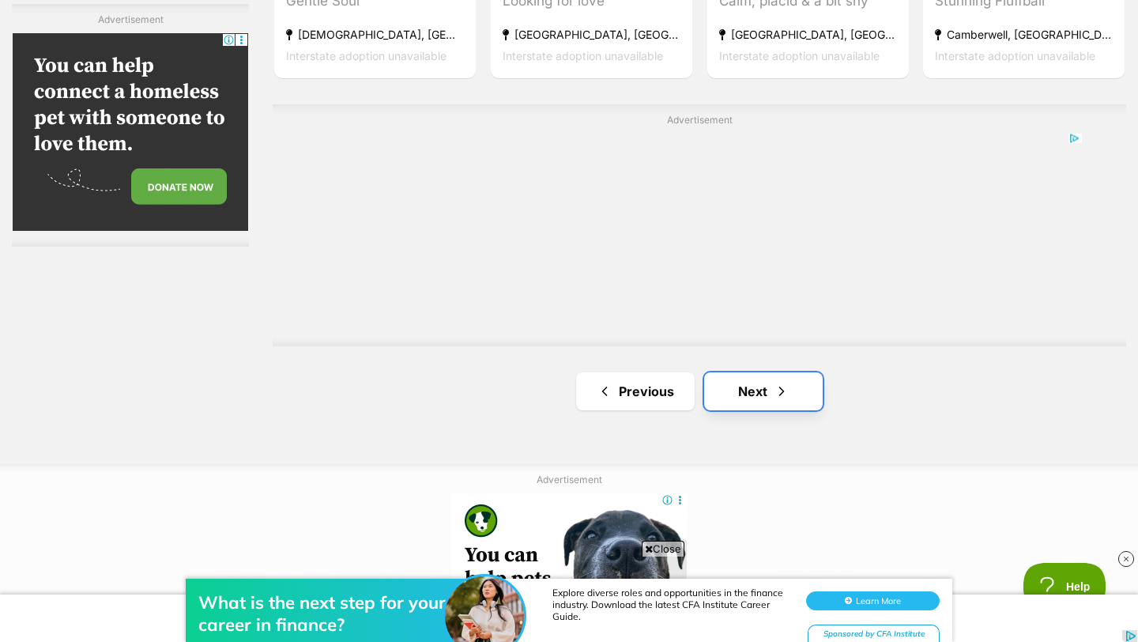
click at [757, 403] on link "Next" at bounding box center [763, 391] width 119 height 38
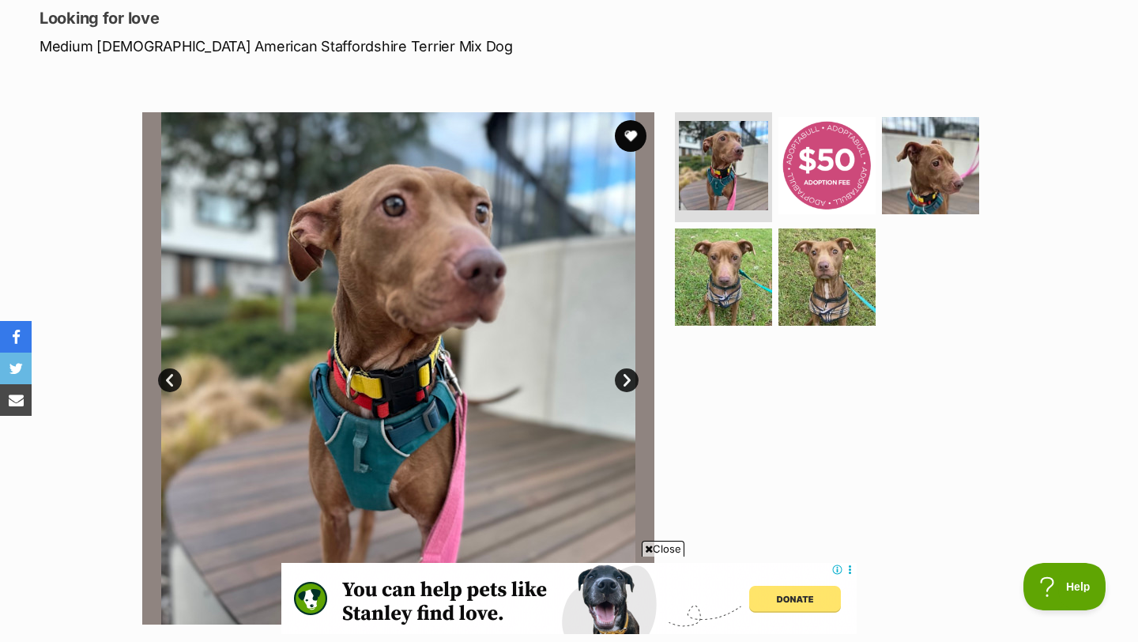
scroll to position [314, 0]
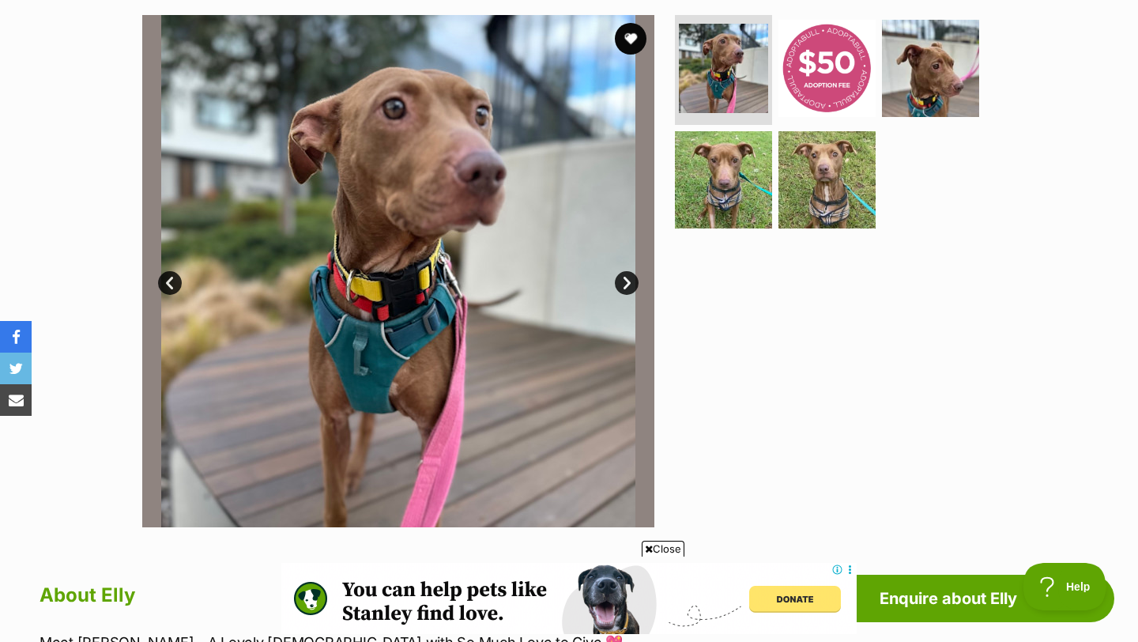
click at [634, 281] on link "Next" at bounding box center [627, 283] width 24 height 24
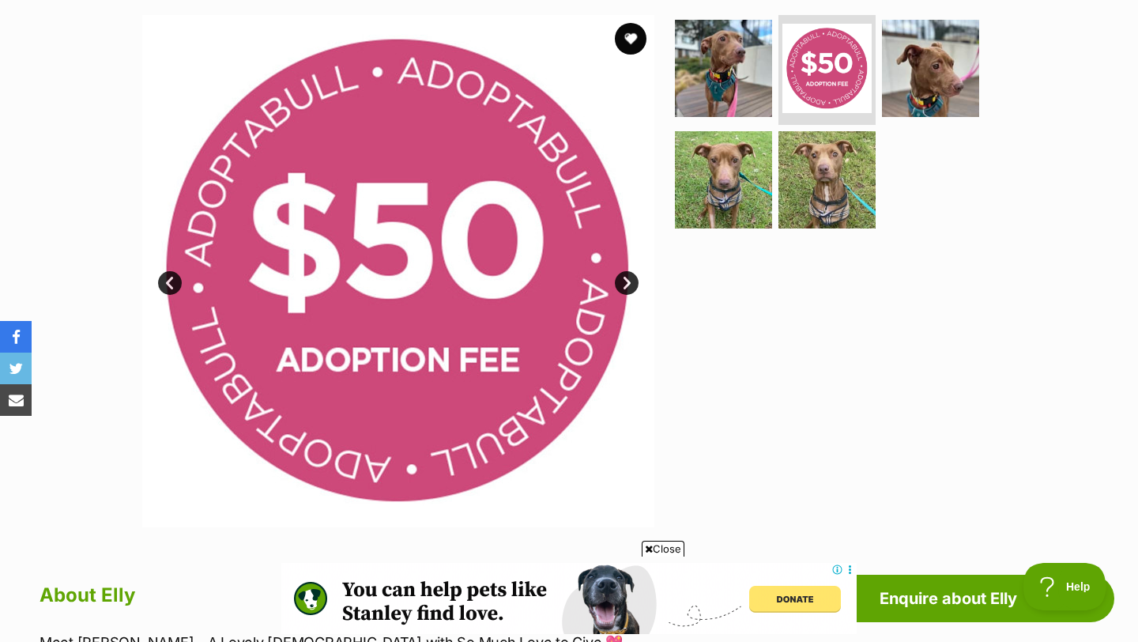
click at [634, 281] on link "Next" at bounding box center [627, 283] width 24 height 24
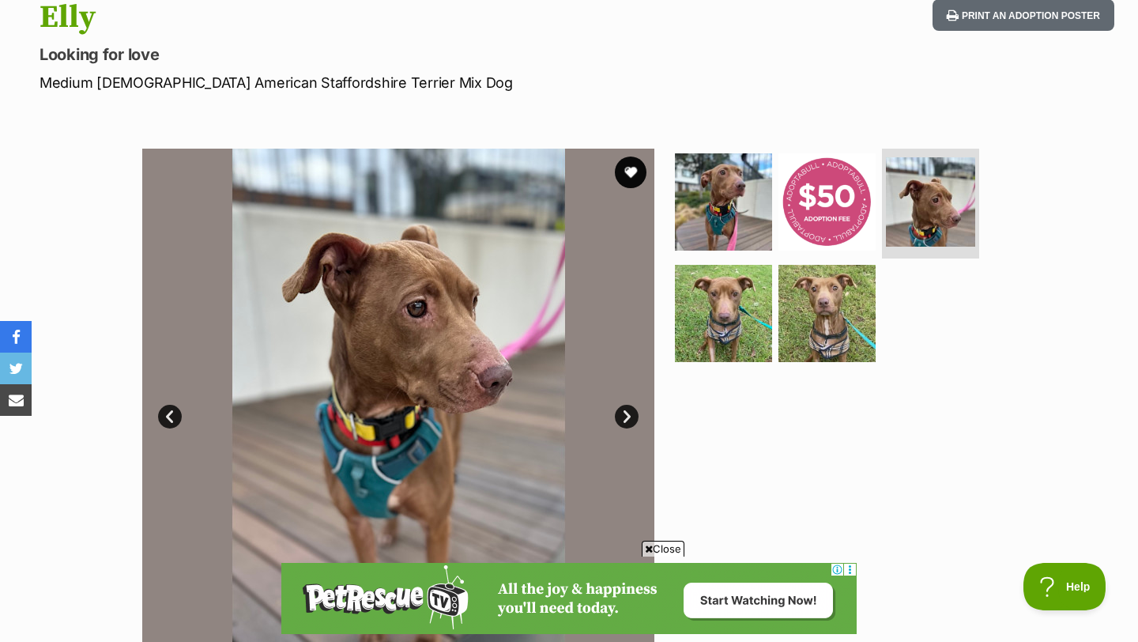
scroll to position [59, 0]
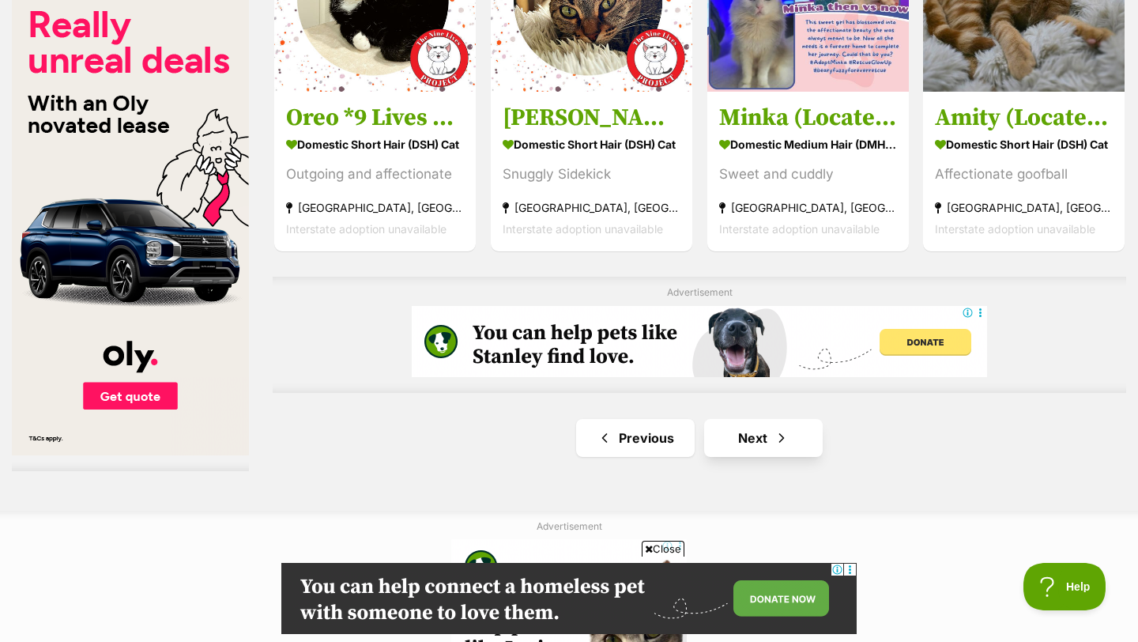
scroll to position [2557, 0]
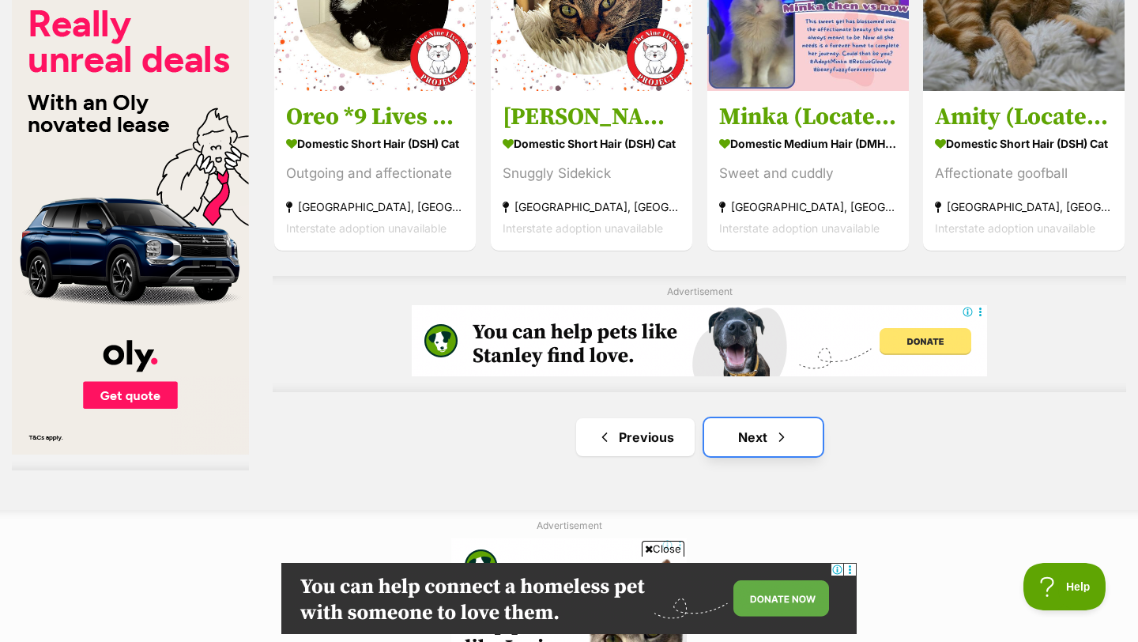
click at [757, 434] on link "Next" at bounding box center [763, 437] width 119 height 38
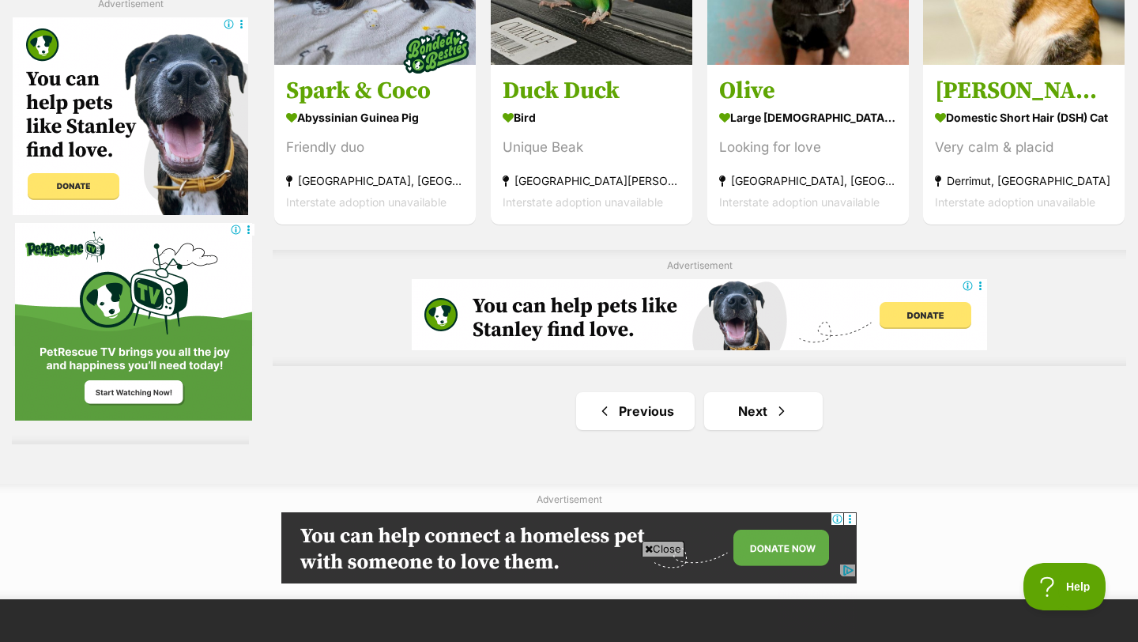
scroll to position [2770, 0]
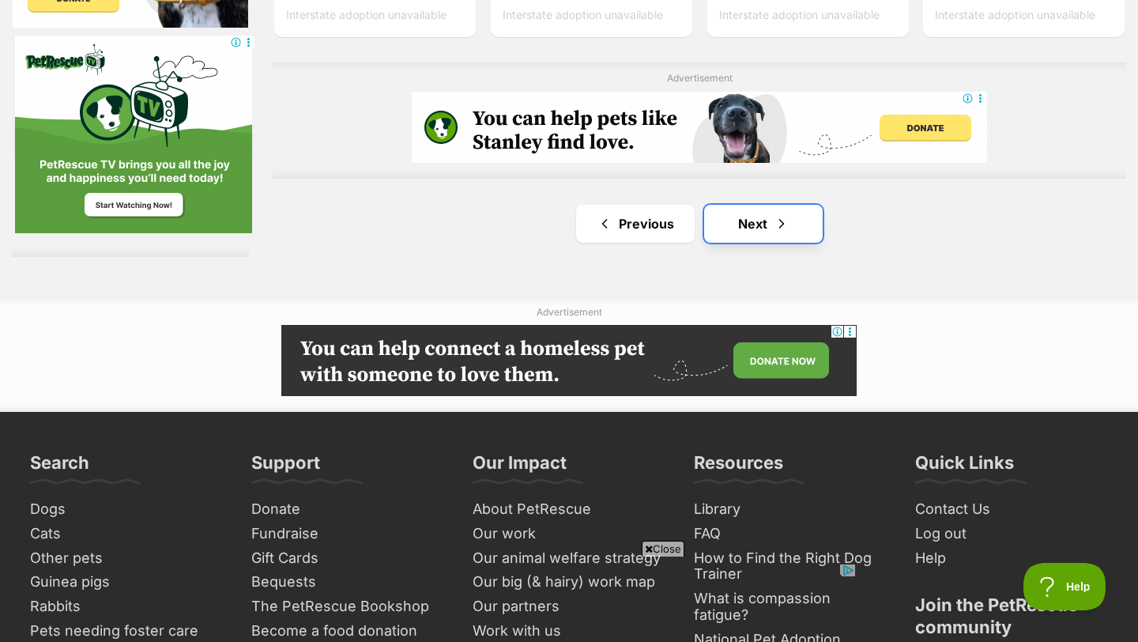
click at [761, 238] on link "Next" at bounding box center [763, 224] width 119 height 38
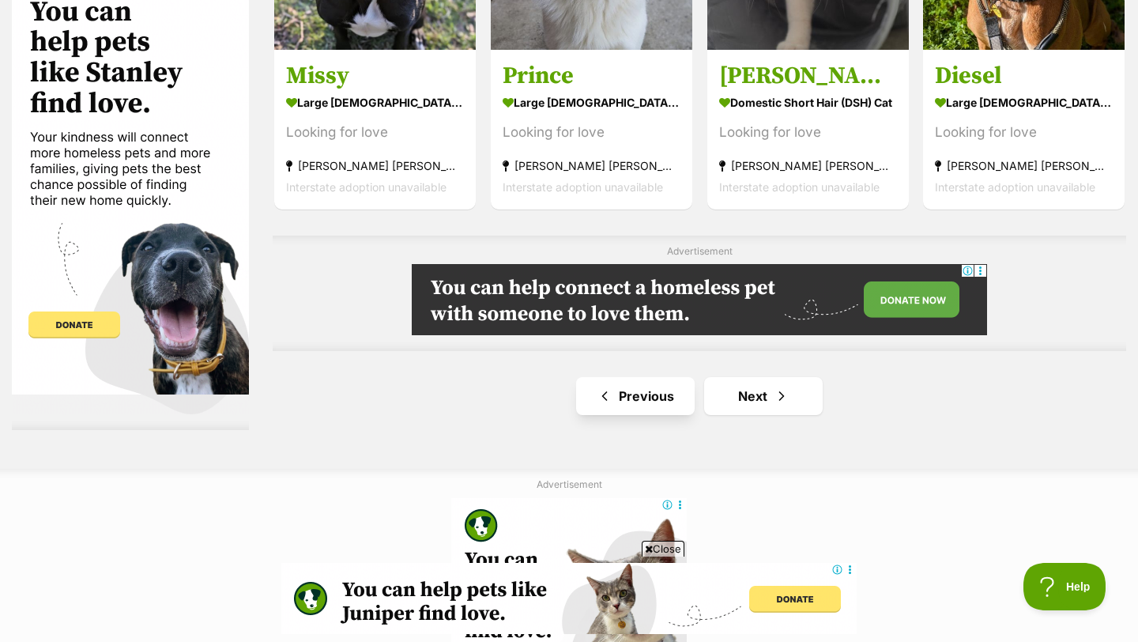
scroll to position [2842, 0]
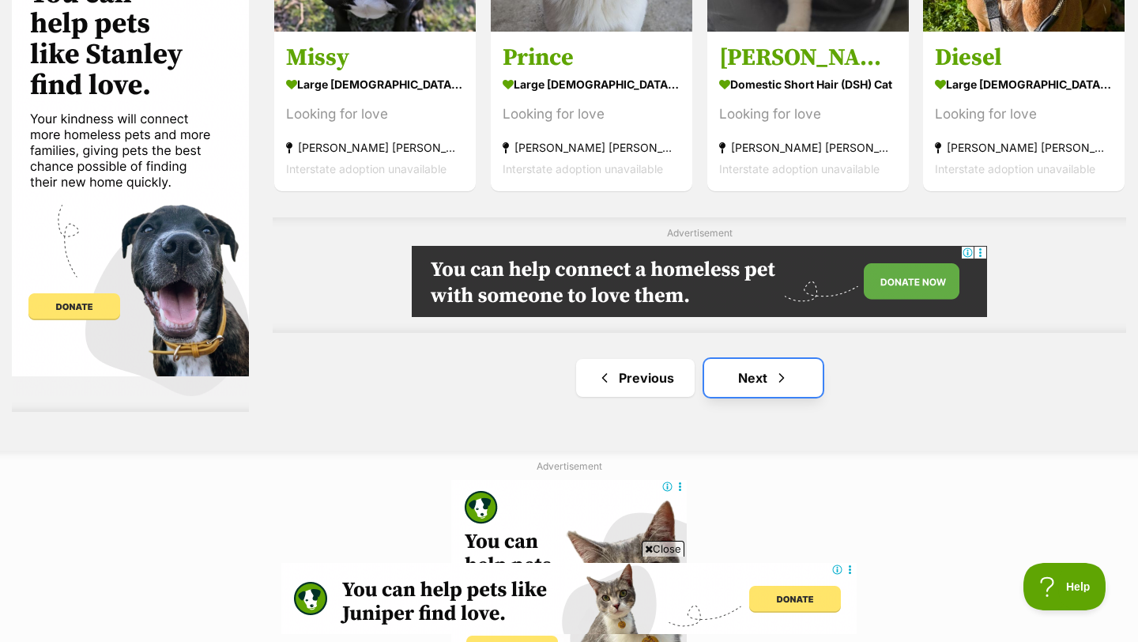
click at [774, 371] on span "Next page" at bounding box center [782, 377] width 16 height 19
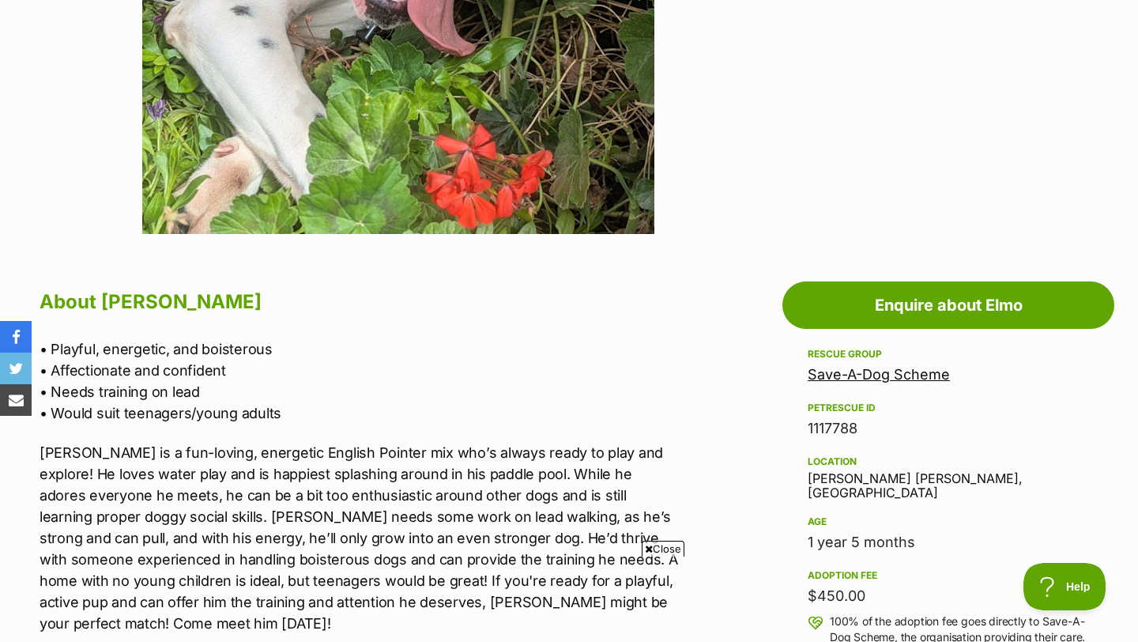
scroll to position [412, 0]
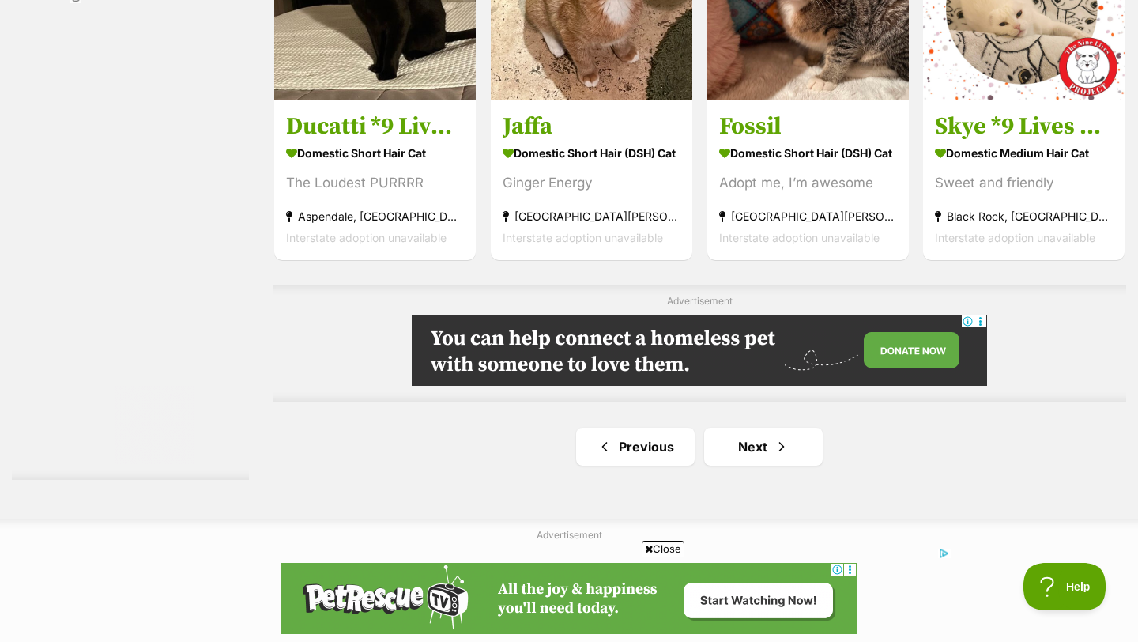
scroll to position [2578, 0]
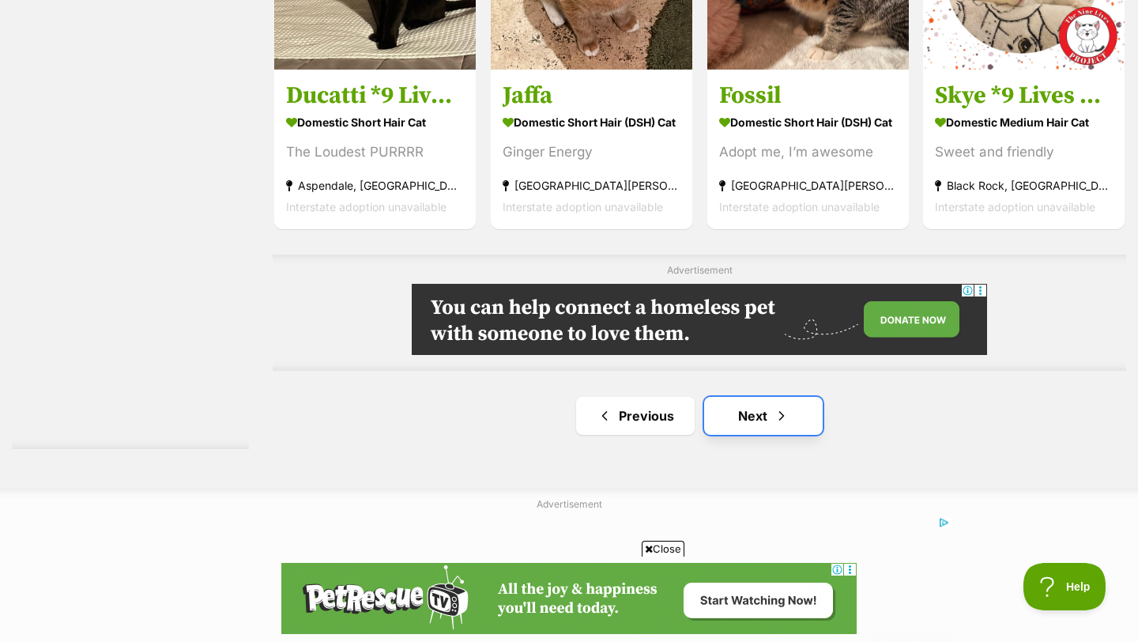
click at [769, 414] on link "Next" at bounding box center [763, 416] width 119 height 38
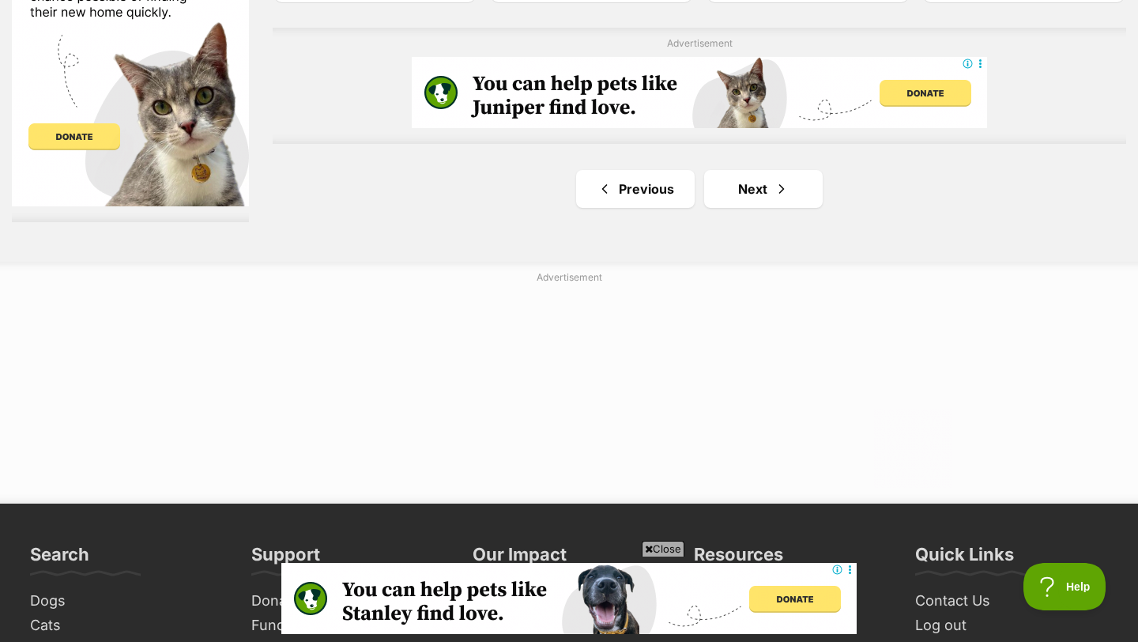
scroll to position [2809, 0]
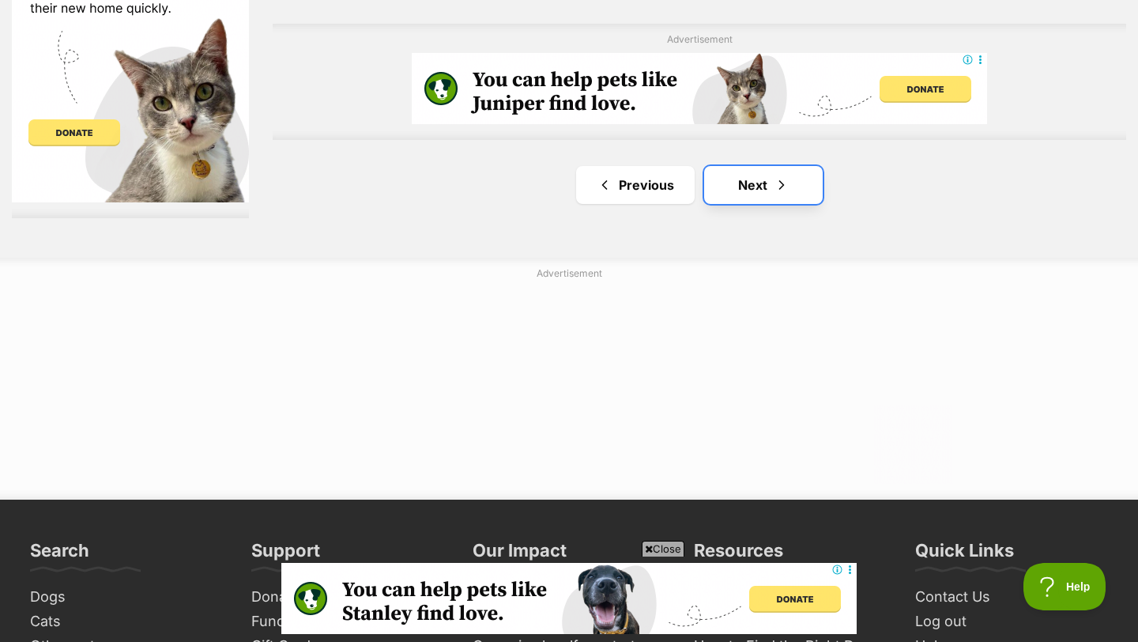
click at [764, 196] on link "Next" at bounding box center [763, 185] width 119 height 38
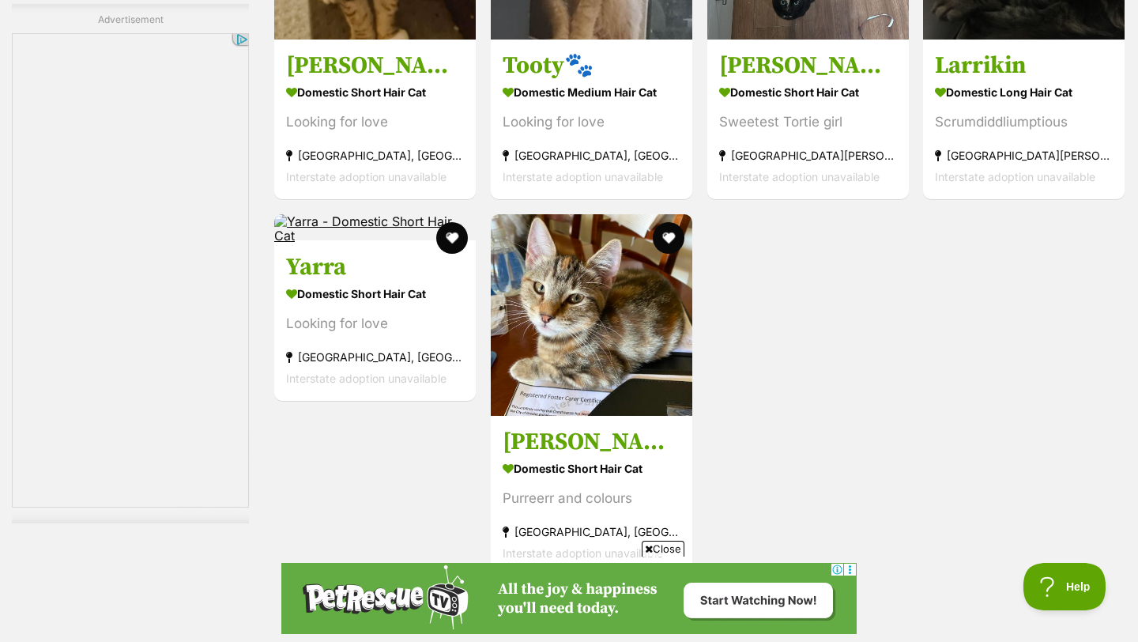
scroll to position [2420, 0]
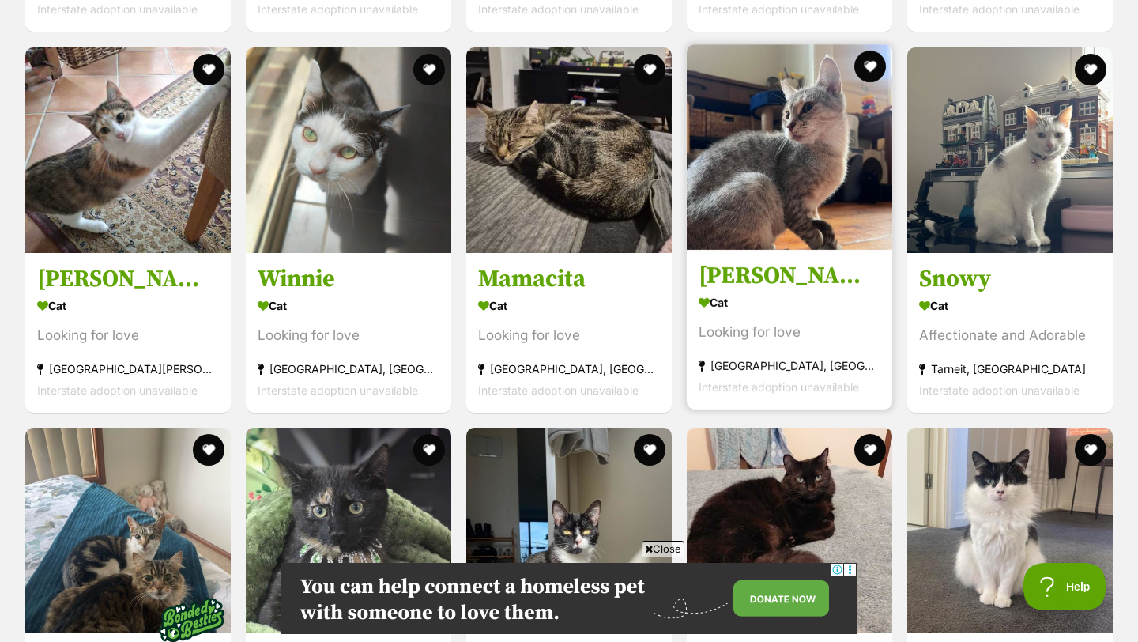
scroll to position [2156, 0]
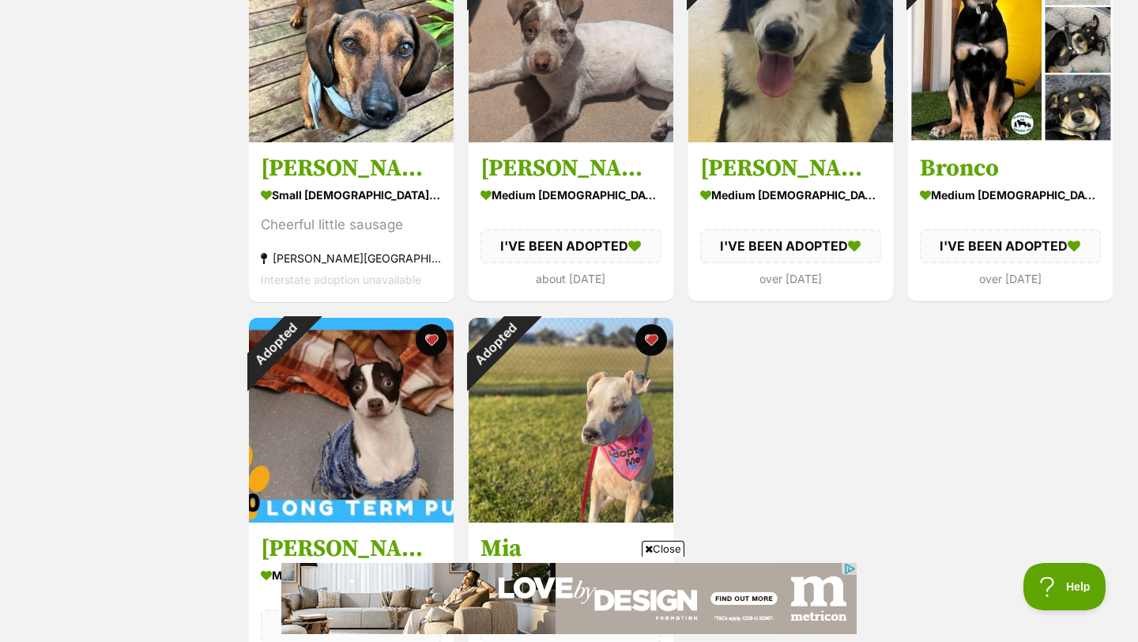
scroll to position [1542, 0]
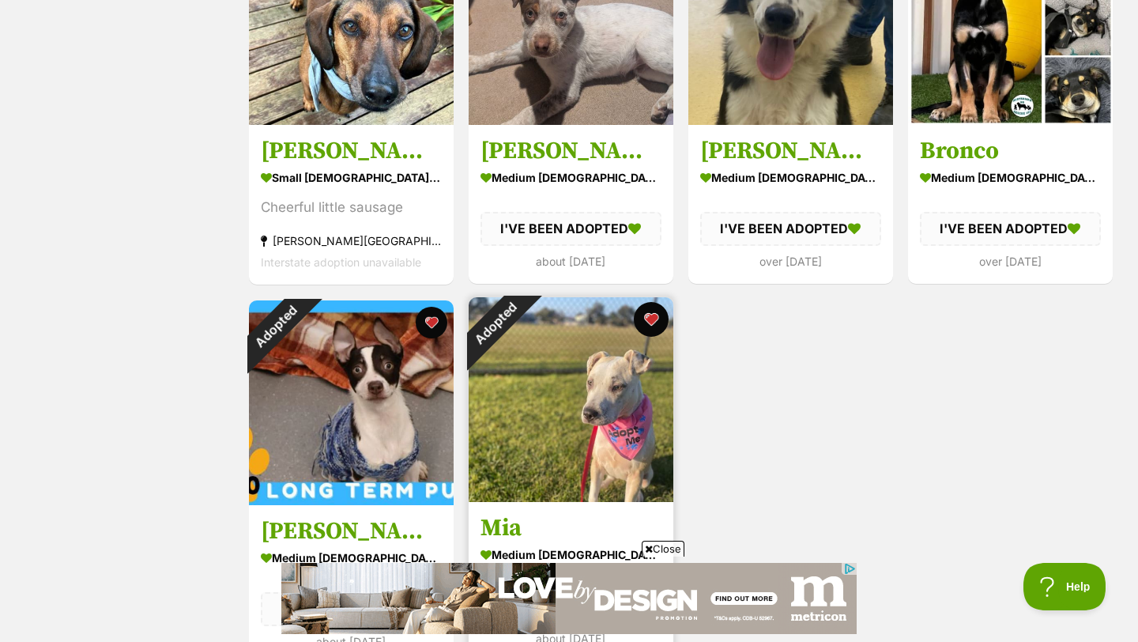
click at [653, 322] on button "favourite" at bounding box center [651, 319] width 35 height 35
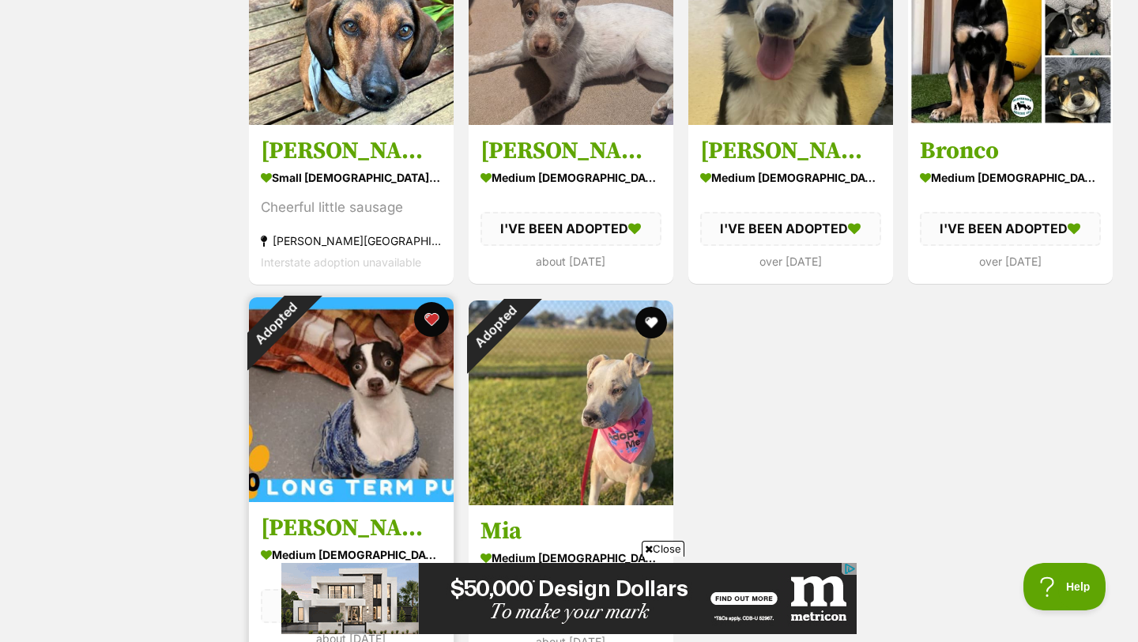
click at [432, 326] on button "favourite" at bounding box center [431, 319] width 35 height 35
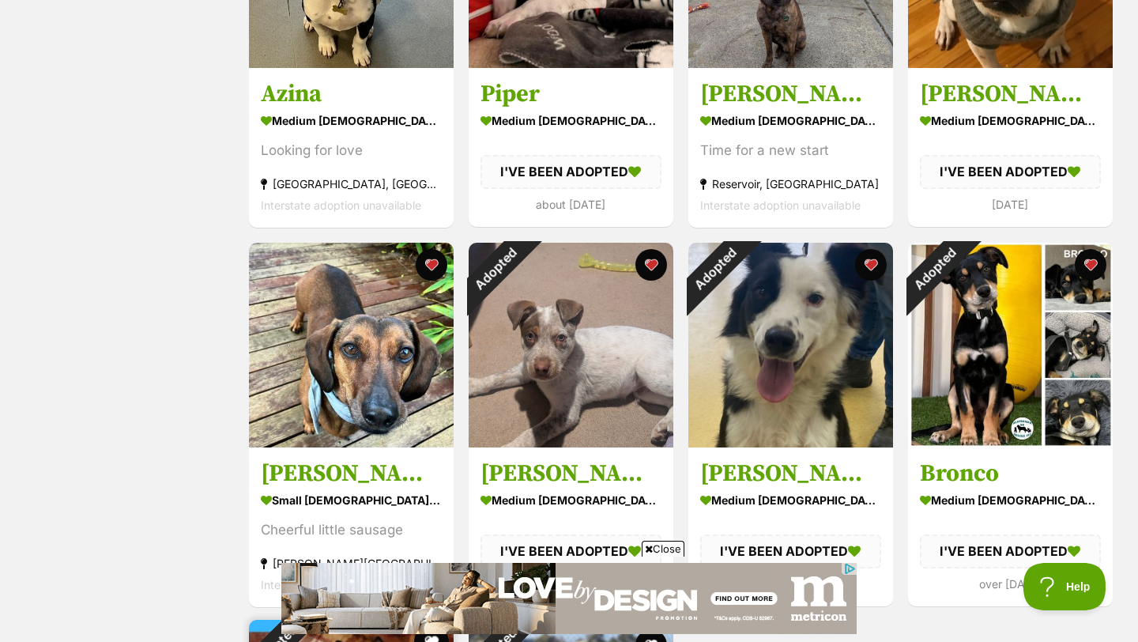
scroll to position [1212, 0]
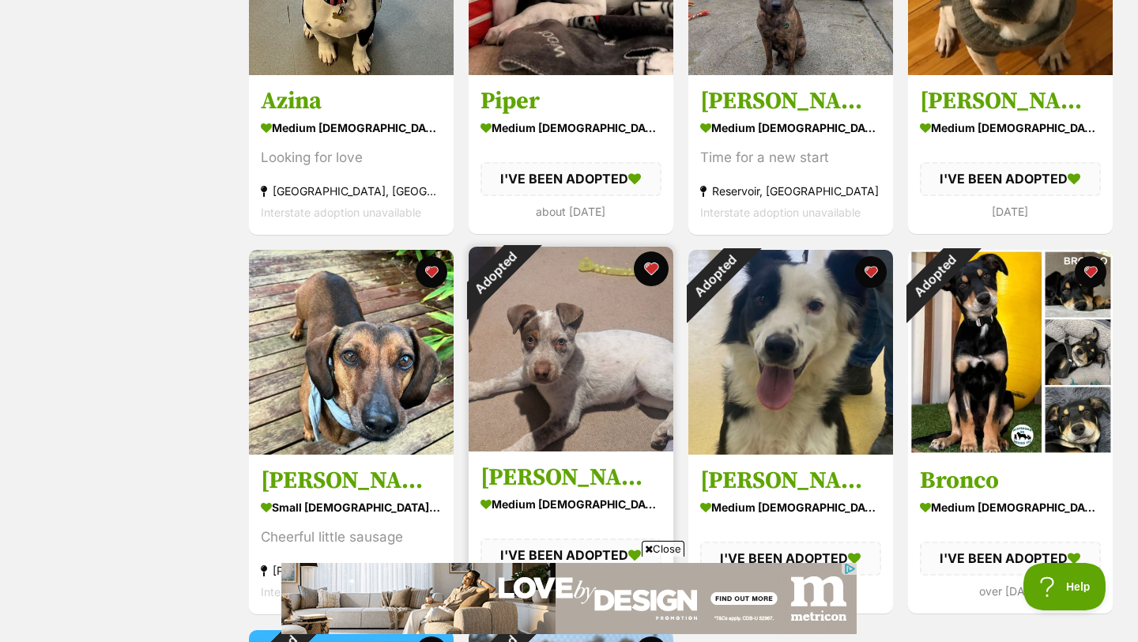
click at [654, 270] on button "favourite" at bounding box center [651, 268] width 35 height 35
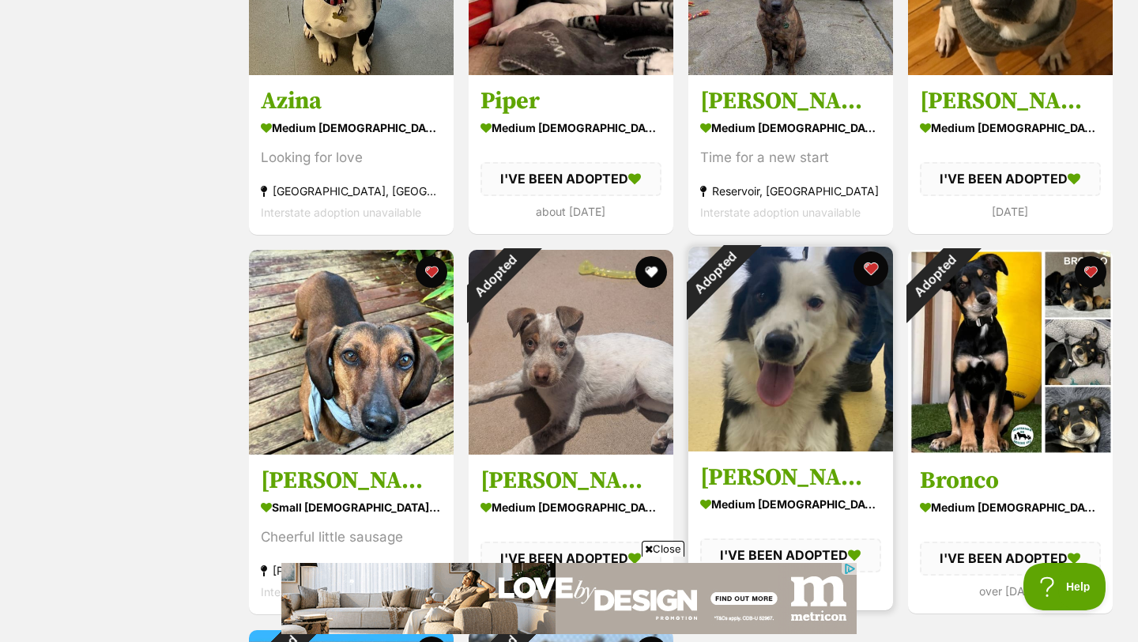
click at [869, 270] on button "favourite" at bounding box center [870, 268] width 35 height 35
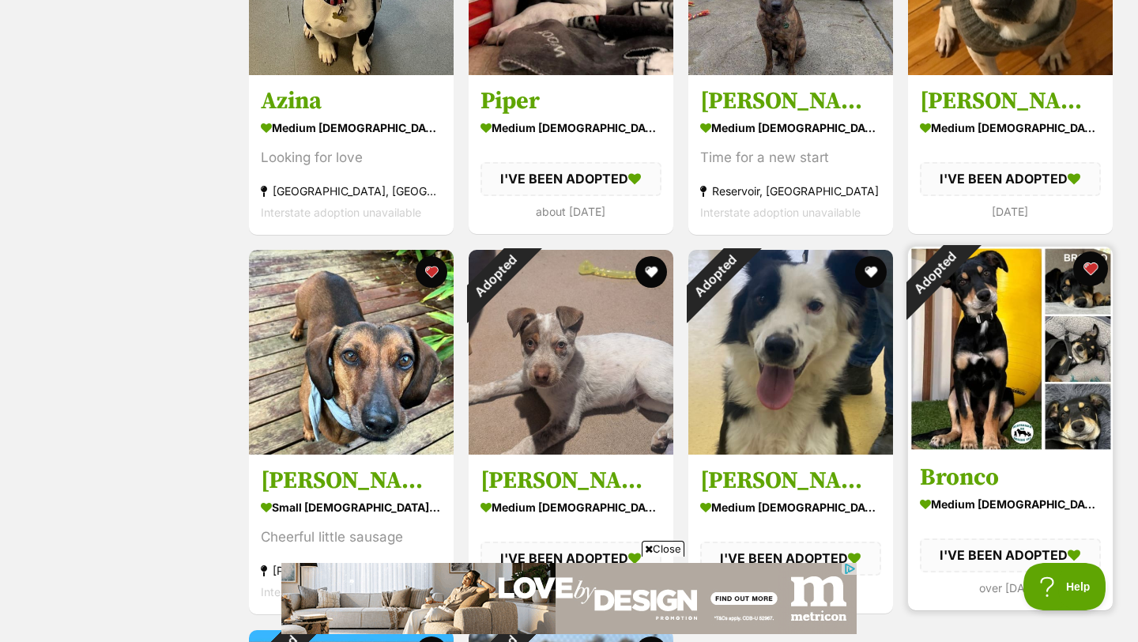
click at [1091, 269] on button "favourite" at bounding box center [1090, 268] width 35 height 35
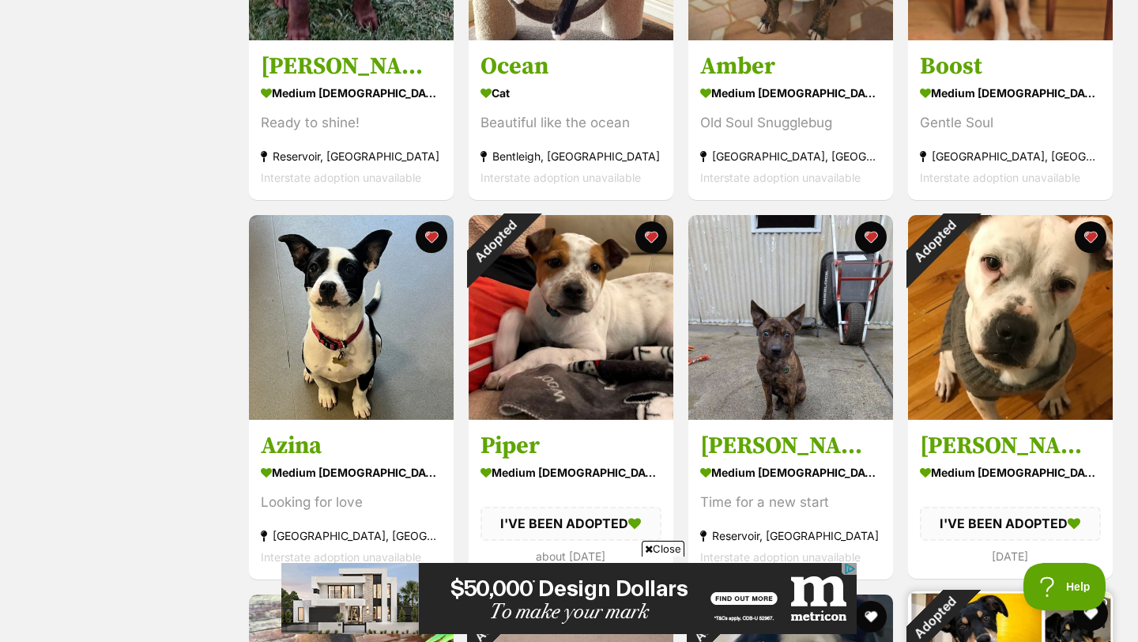
scroll to position [866, 0]
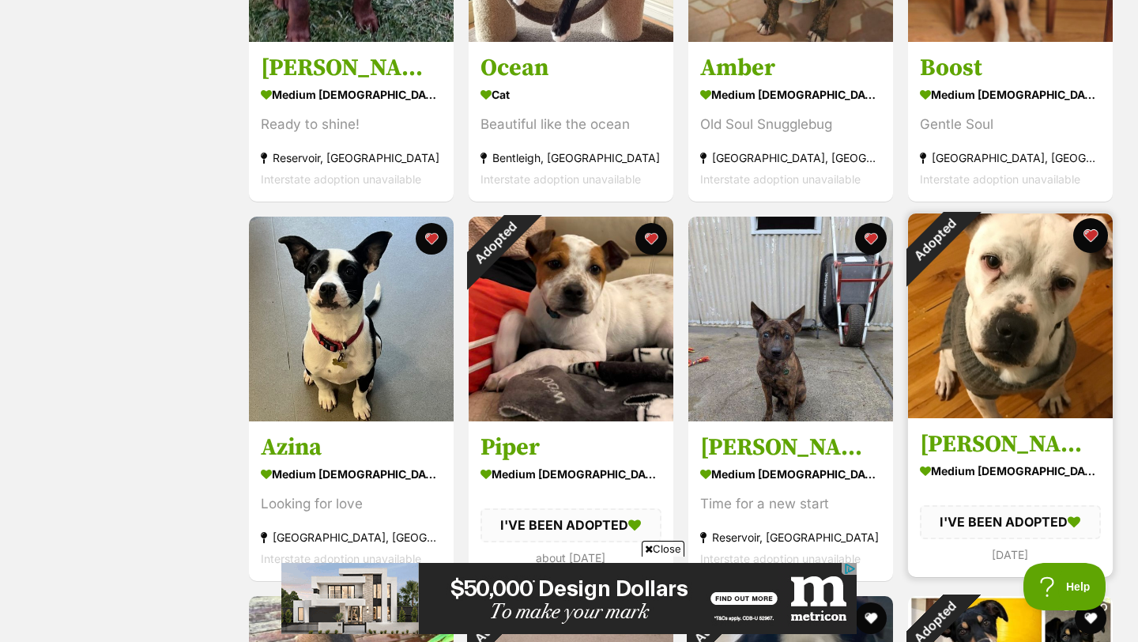
click at [1089, 235] on button "favourite" at bounding box center [1090, 235] width 35 height 35
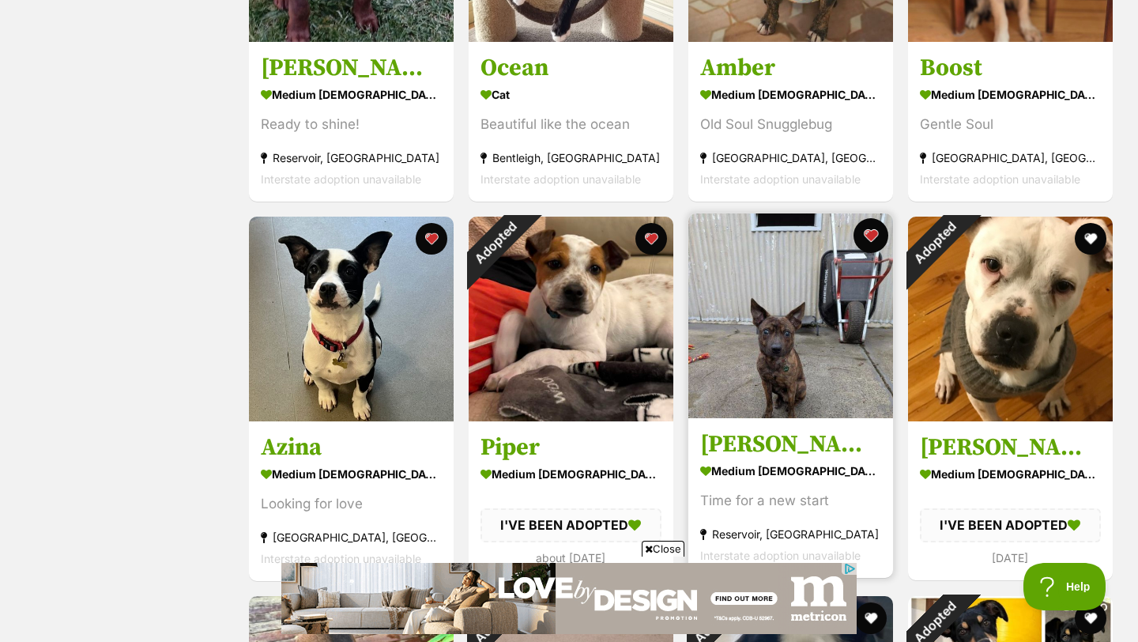
click at [864, 244] on button "favourite" at bounding box center [870, 235] width 35 height 35
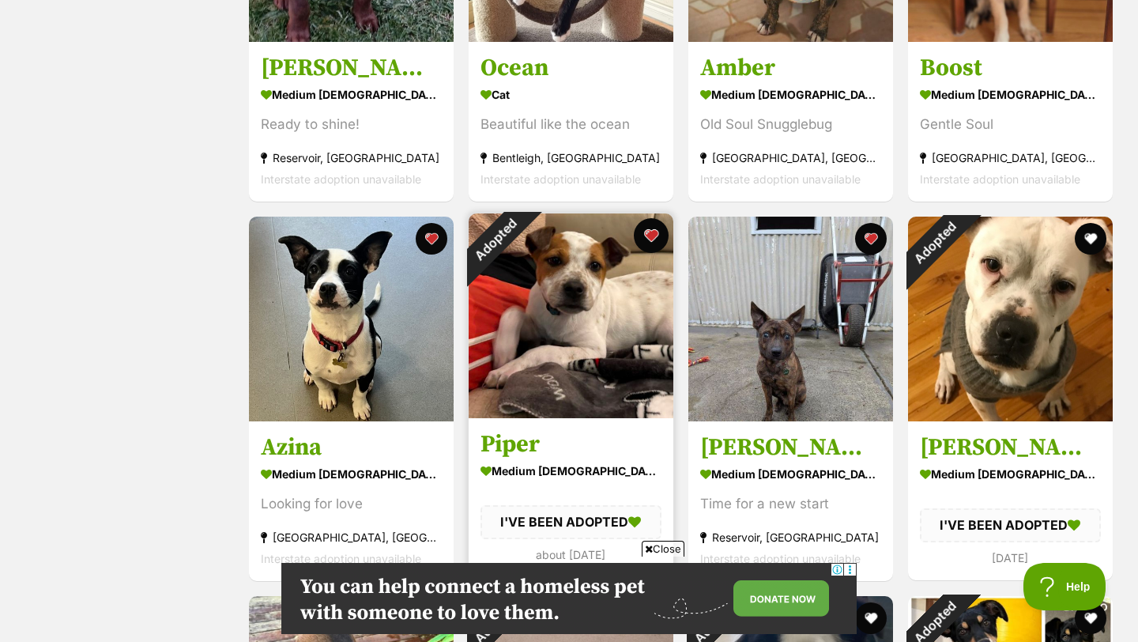
scroll to position [0, 0]
click at [649, 231] on button "favourite" at bounding box center [651, 235] width 35 height 35
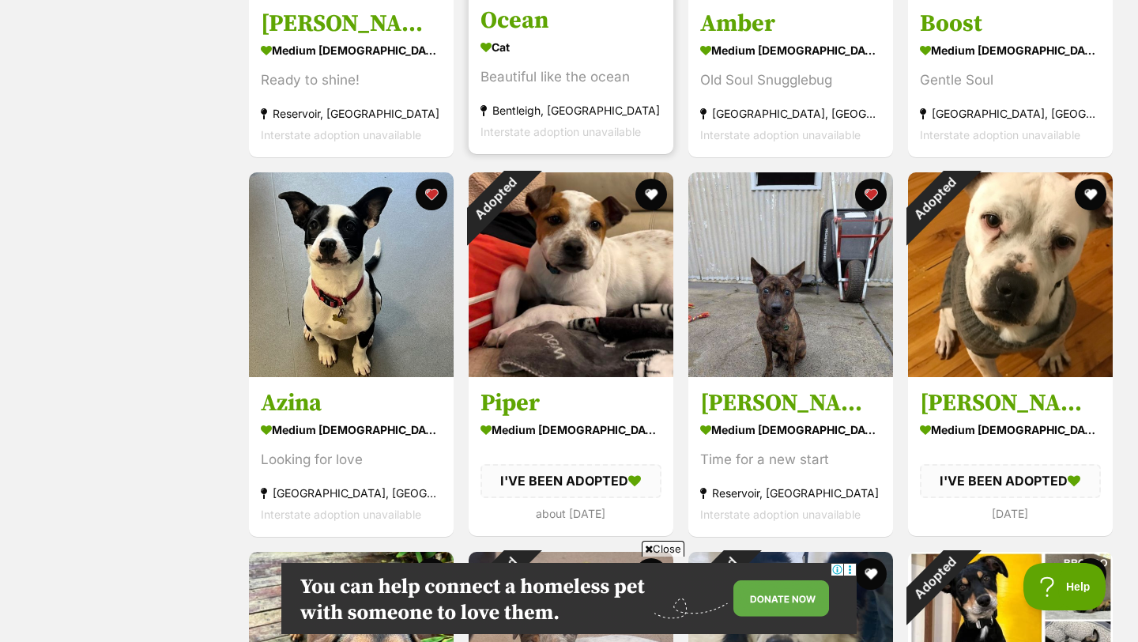
scroll to position [941, 0]
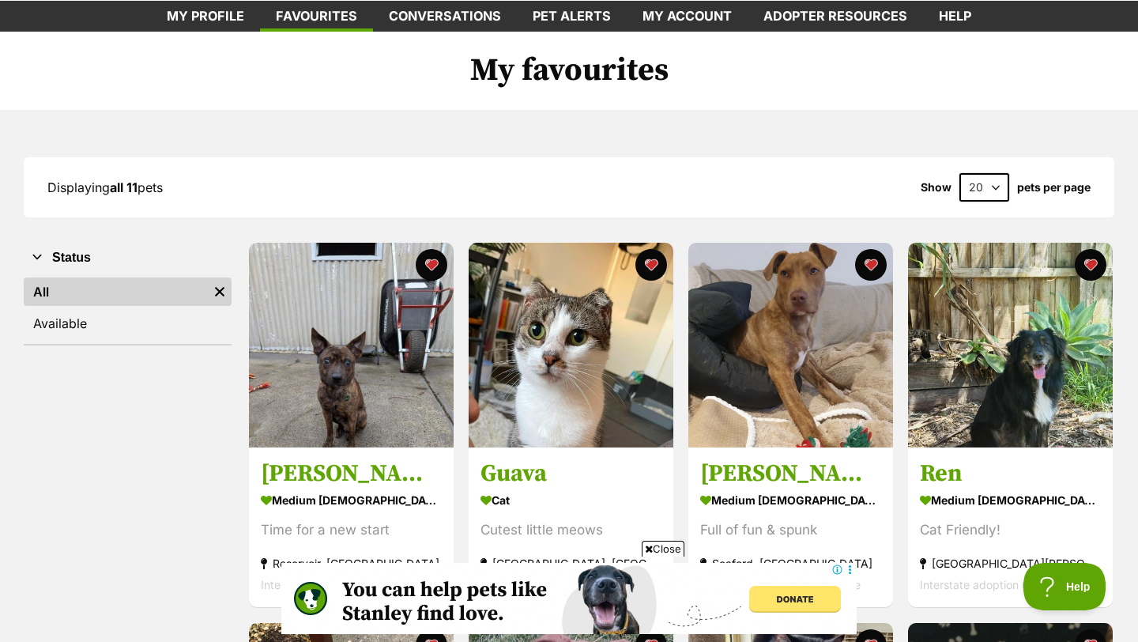
scroll to position [79, 0]
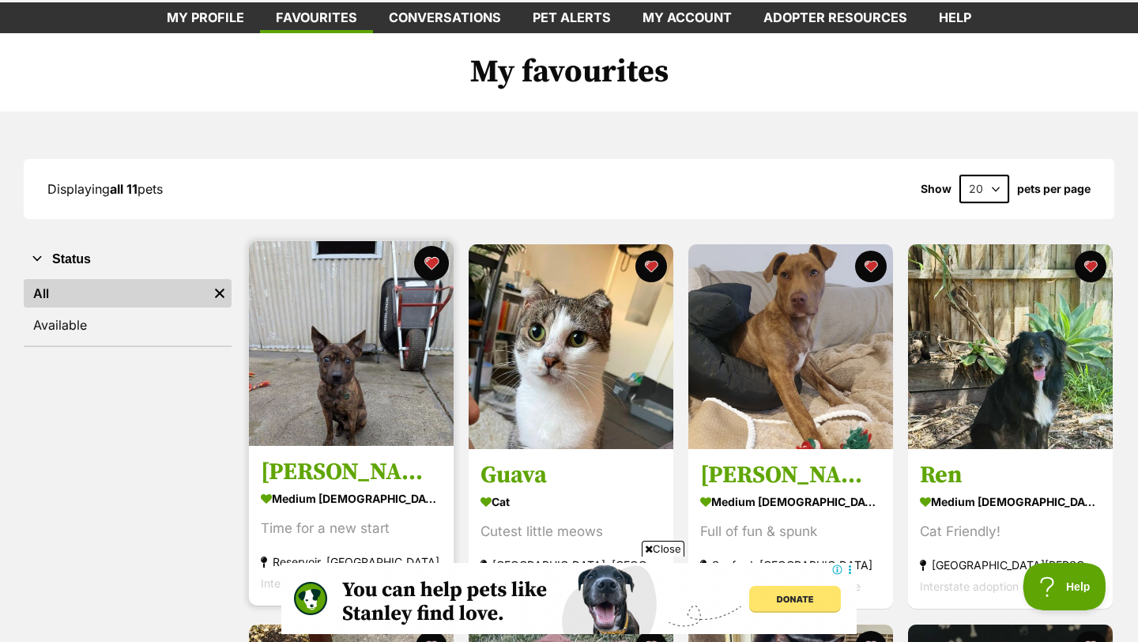
click at [436, 265] on button "favourite" at bounding box center [431, 263] width 35 height 35
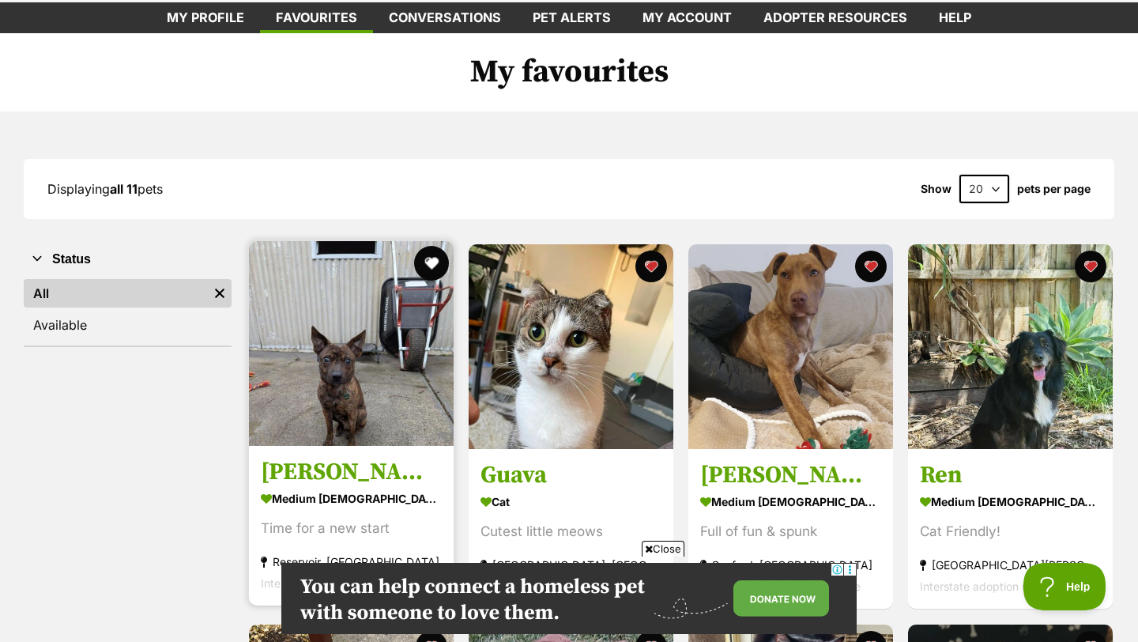
scroll to position [0, 0]
